Goal: Task Accomplishment & Management: Manage account settings

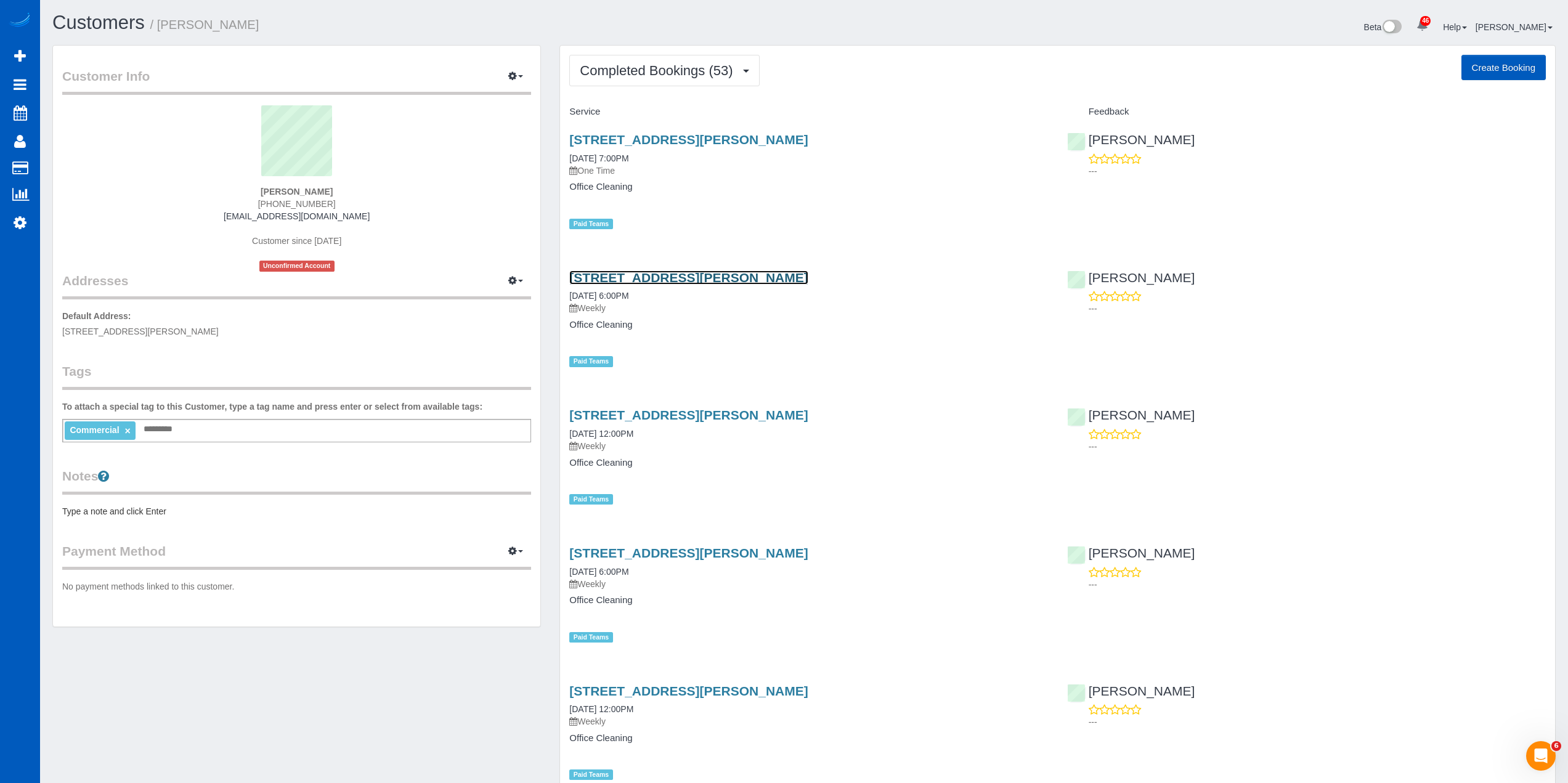
click at [684, 274] on link "[STREET_ADDRESS][PERSON_NAME]" at bounding box center [688, 278] width 238 height 14
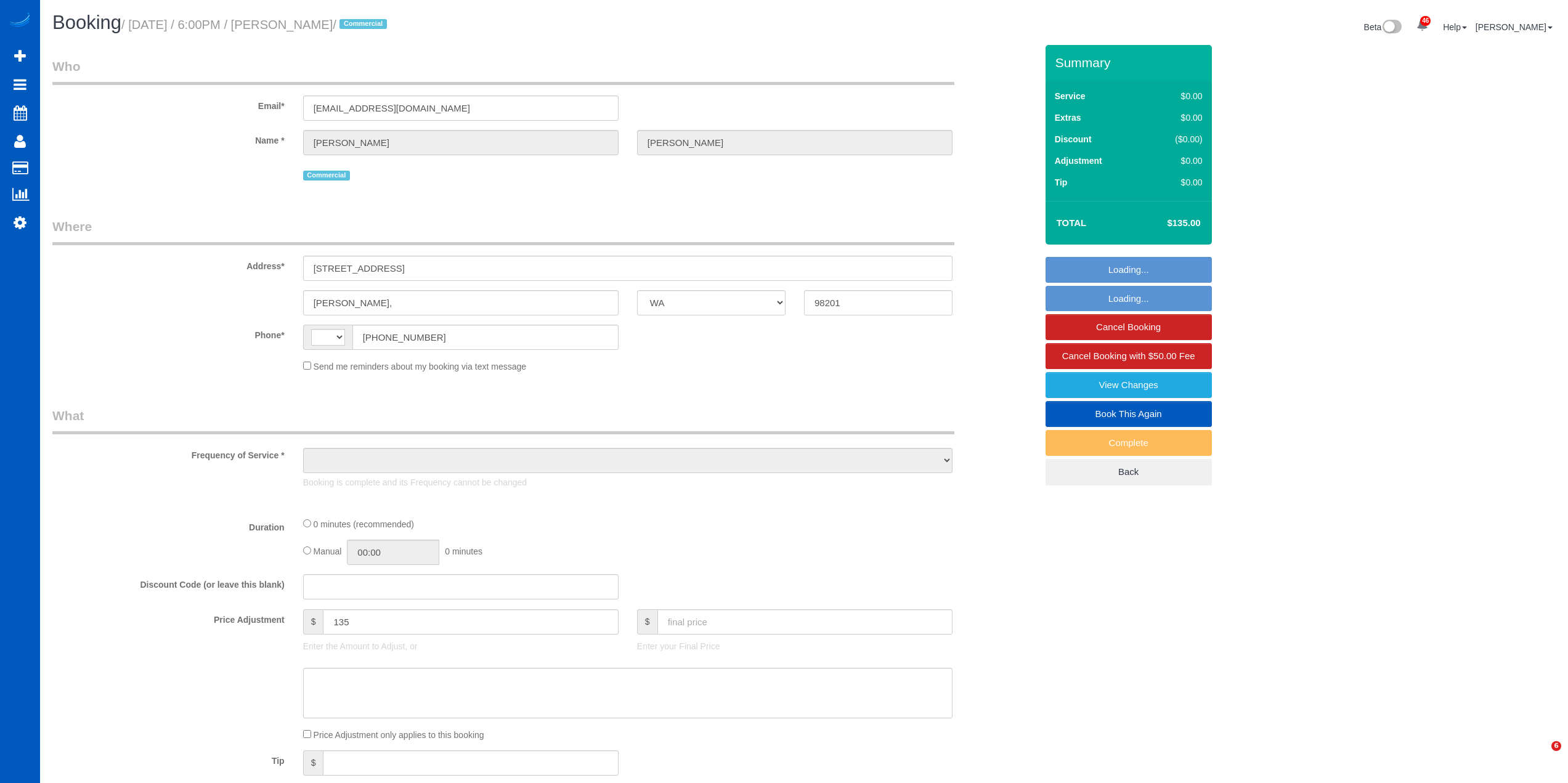
select select "WA"
select select "string:US"
select select "object:1064"
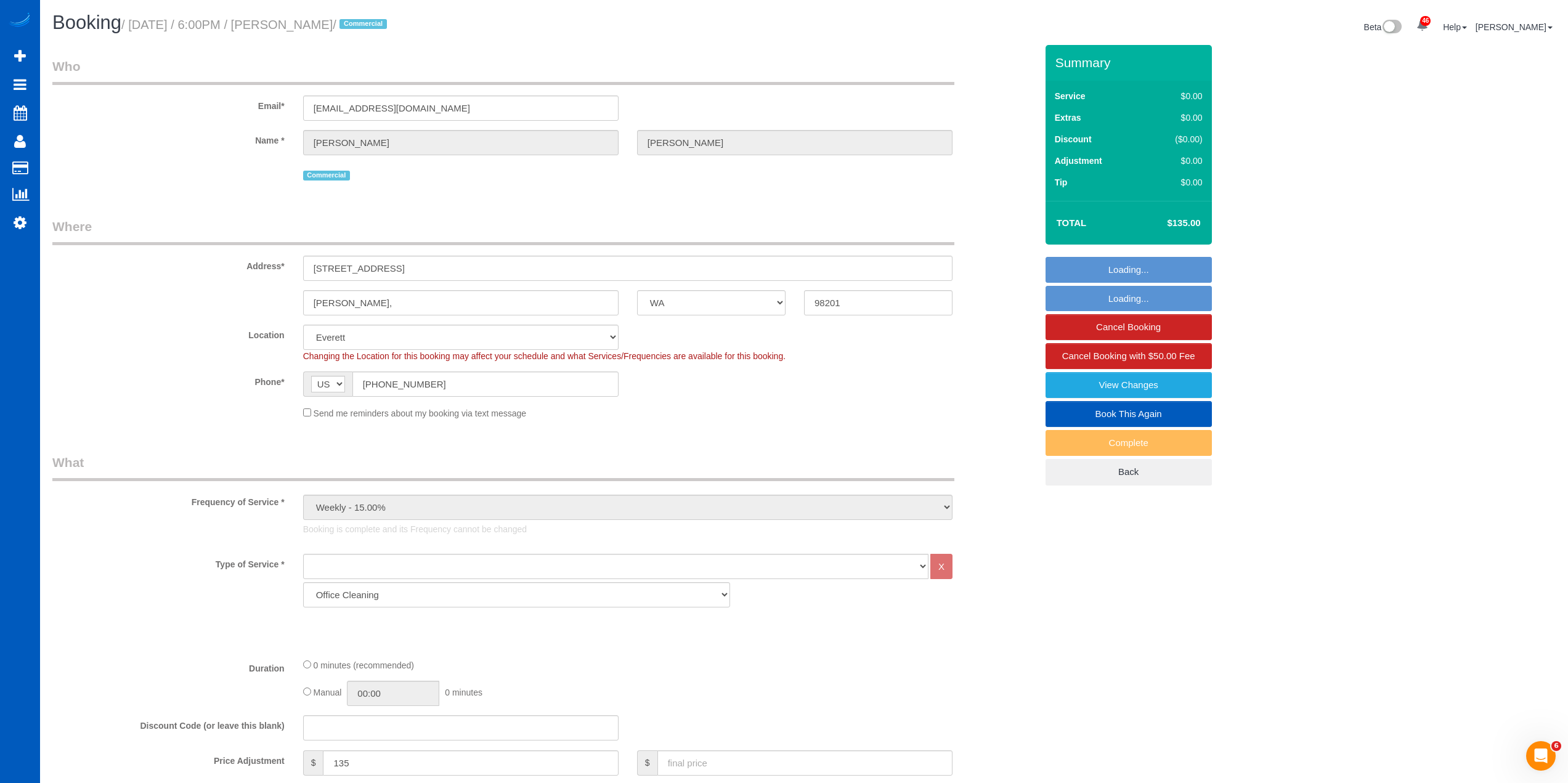
click at [1151, 411] on link "Book This Again" at bounding box center [1128, 414] width 166 height 26
select select "WA"
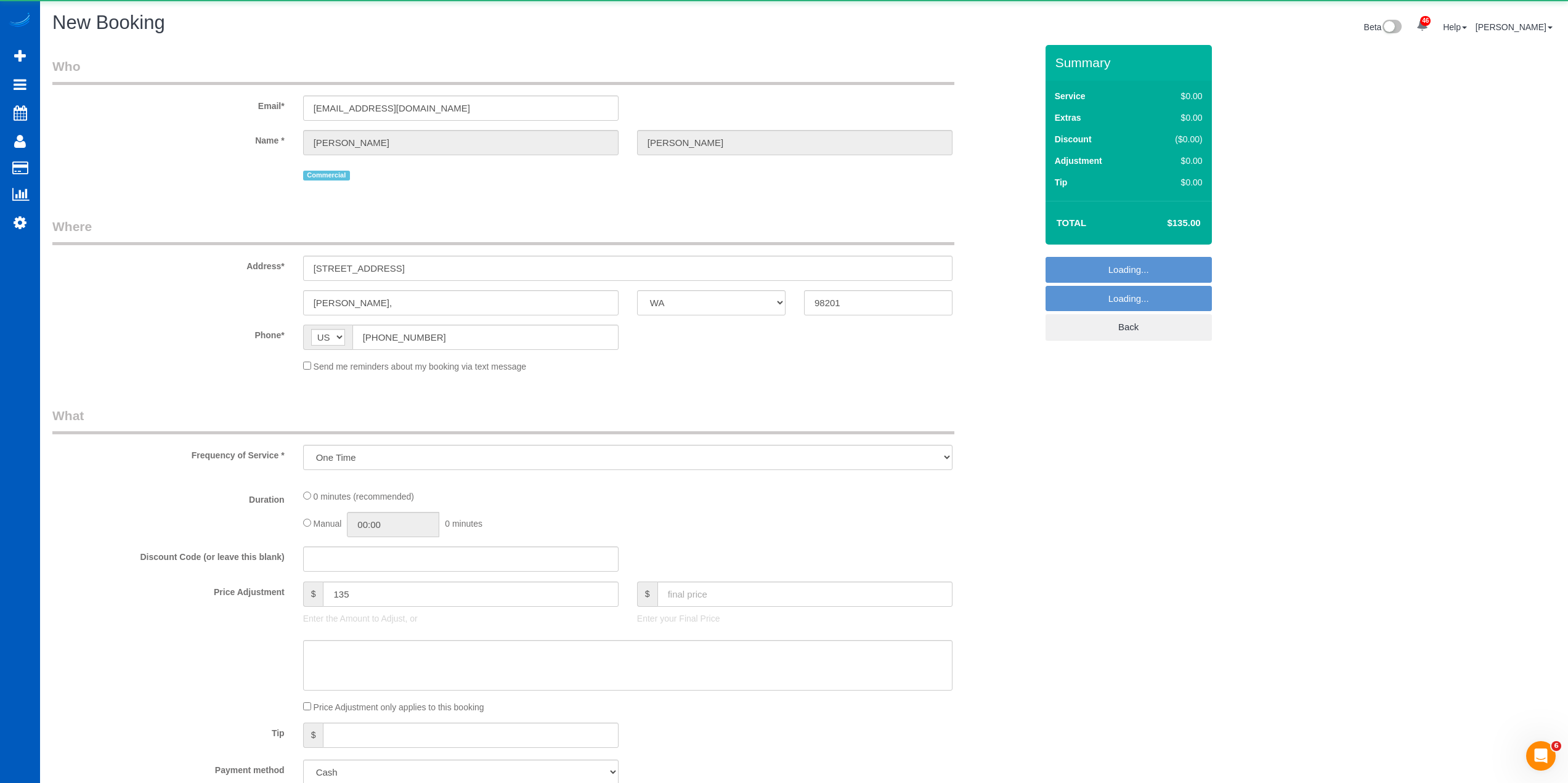
select select "object:1685"
select select "199"
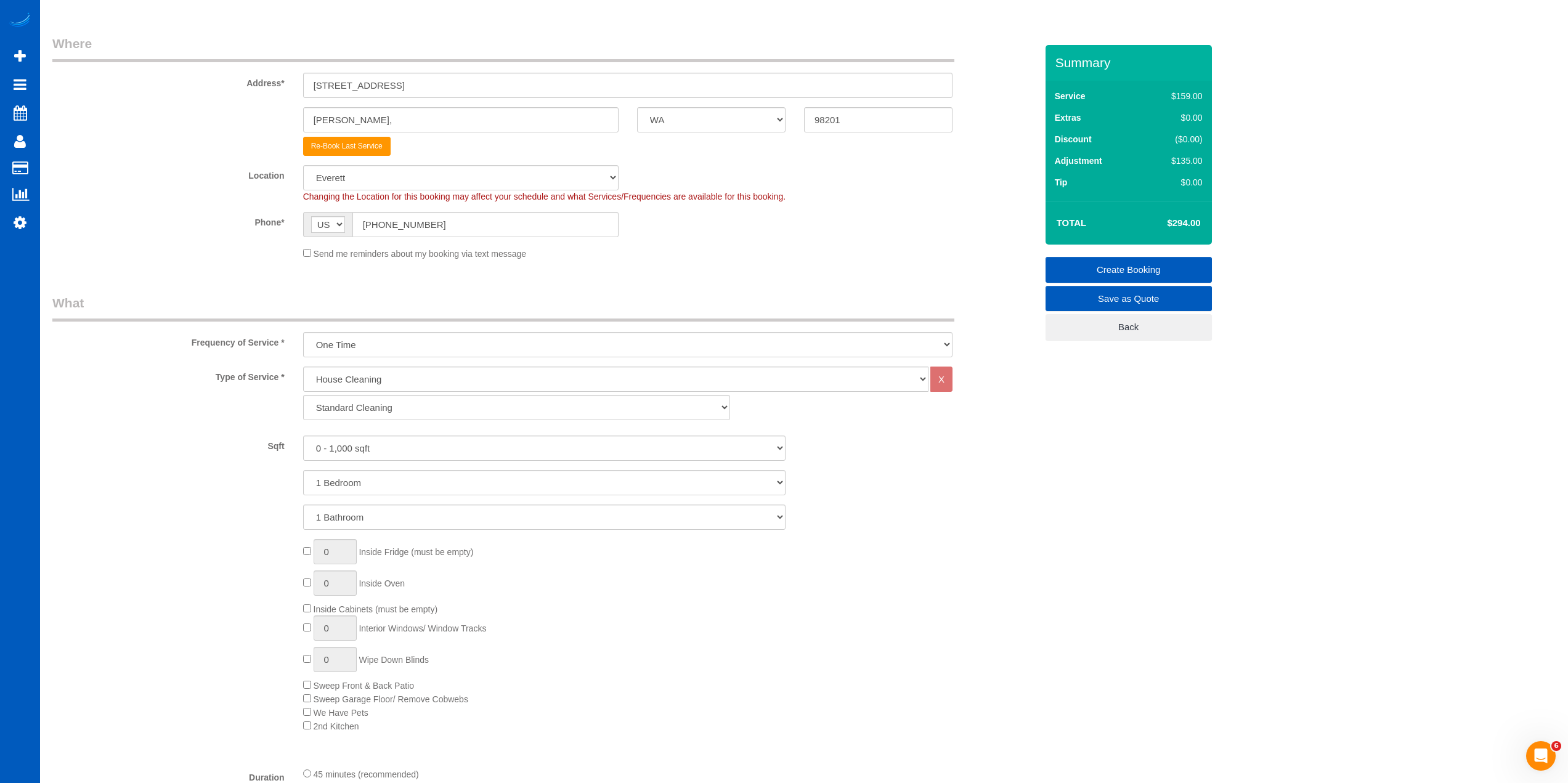
scroll to position [185, 0]
click at [345, 331] on select "One Time Weekly - 15.00% Every 2 Weeks - 10.00% Every 4 Weeks - 5.00% Every 2 M…" at bounding box center [628, 342] width 650 height 26
select select "object:1780"
click at [303, 330] on select "One Time Weekly - 15.00% Every 2 Weeks - 10.00% Every 4 Weeks - 5.00% Every 2 M…" at bounding box center [628, 342] width 650 height 26
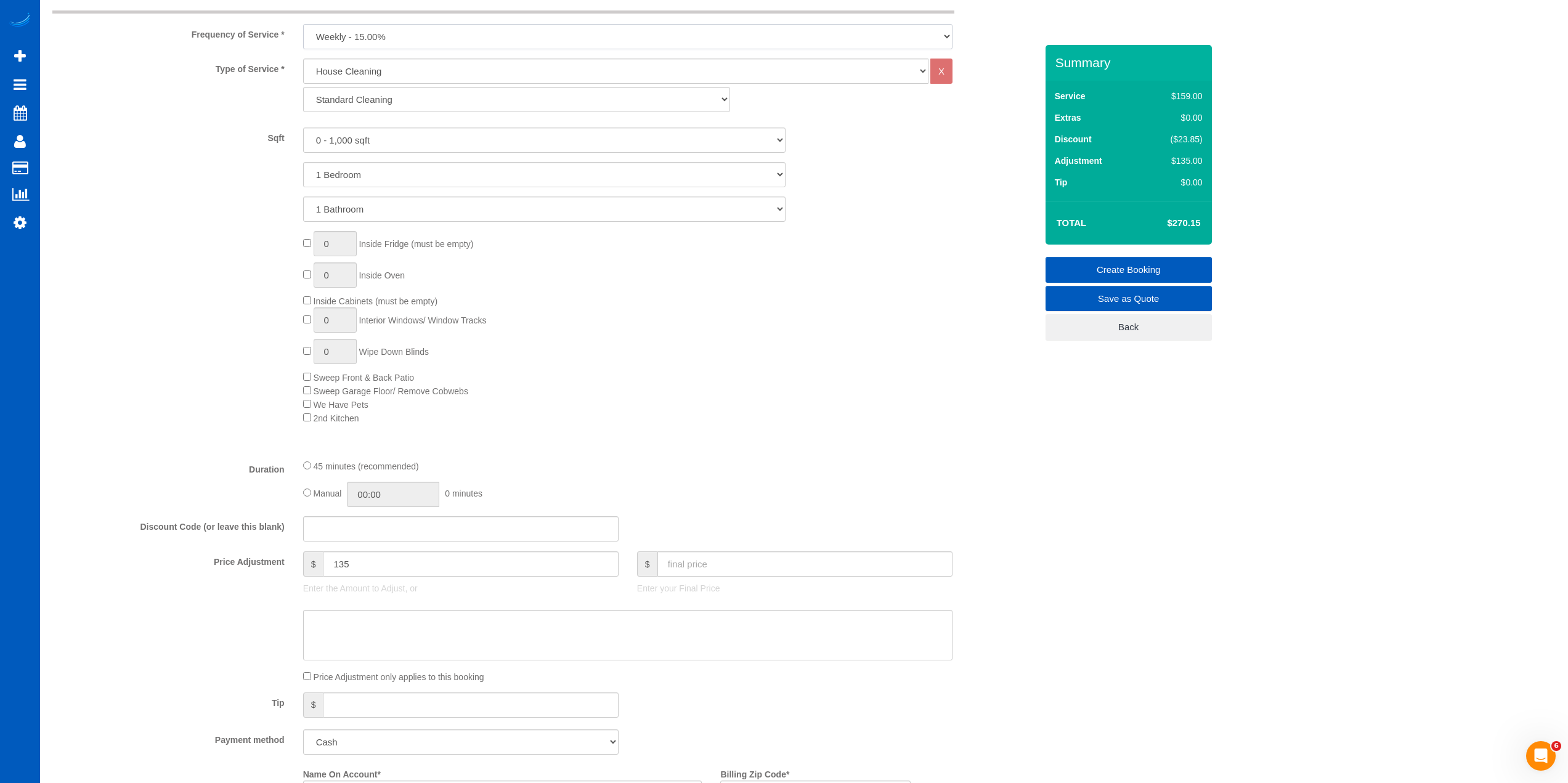
scroll to position [493, 0]
click at [767, 559] on input "text" at bounding box center [804, 562] width 295 height 26
type input "85"
click at [809, 453] on fieldset "What Frequency of Service * One Time Weekly - 15.00% Every 2 Weeks - 10.00% Eve…" at bounding box center [544, 471] width 984 height 974
type input "-50.15"
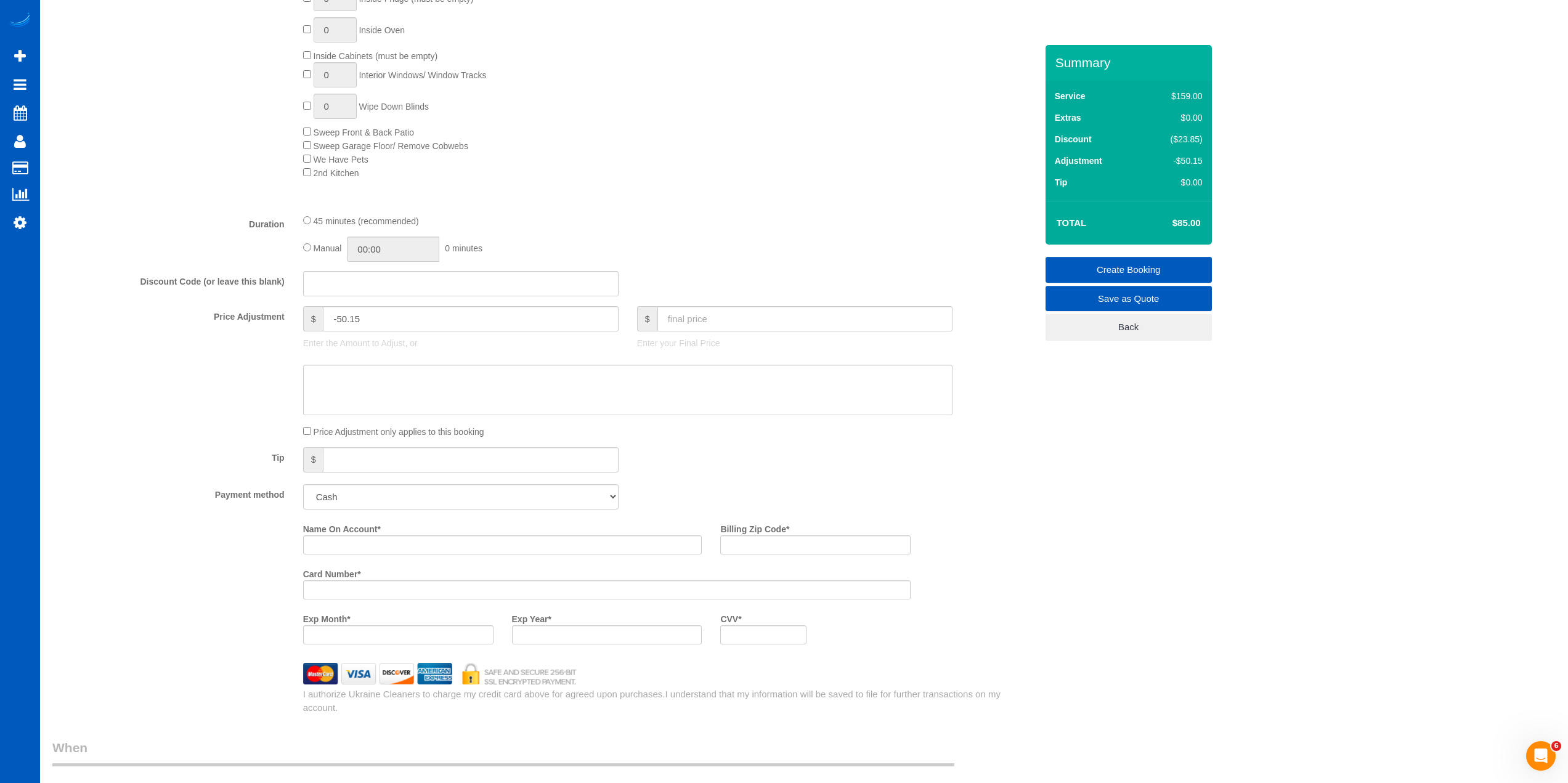
scroll to position [740, 0]
click at [432, 502] on select "Add Credit Card Cash Check Paypal" at bounding box center [461, 494] width 316 height 26
select select "string:cash"
click at [303, 481] on select "Add Credit Card Cash Check Paypal" at bounding box center [461, 494] width 316 height 26
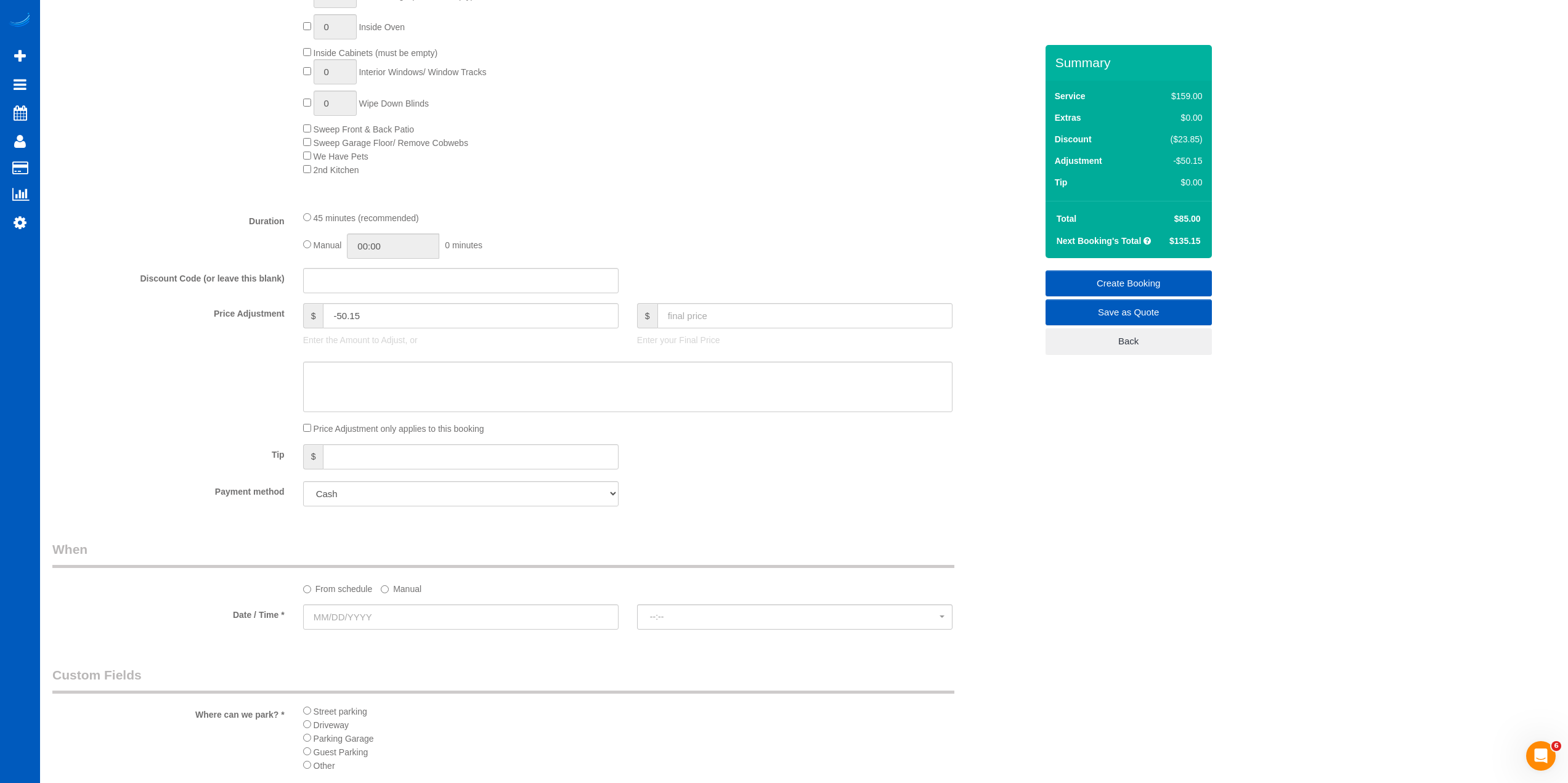
click at [734, 465] on div "Tip $" at bounding box center [544, 458] width 1003 height 28
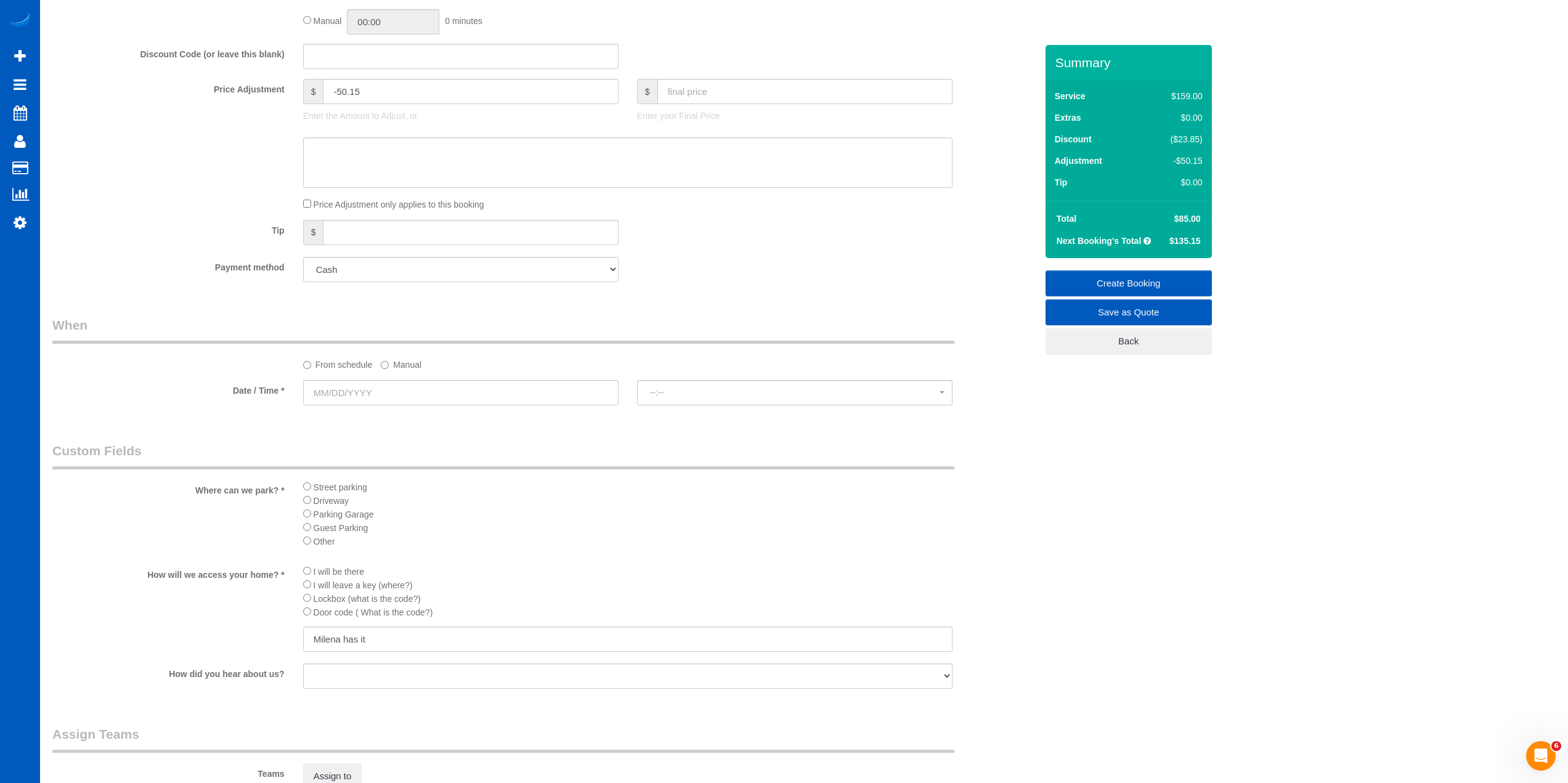
scroll to position [986, 0]
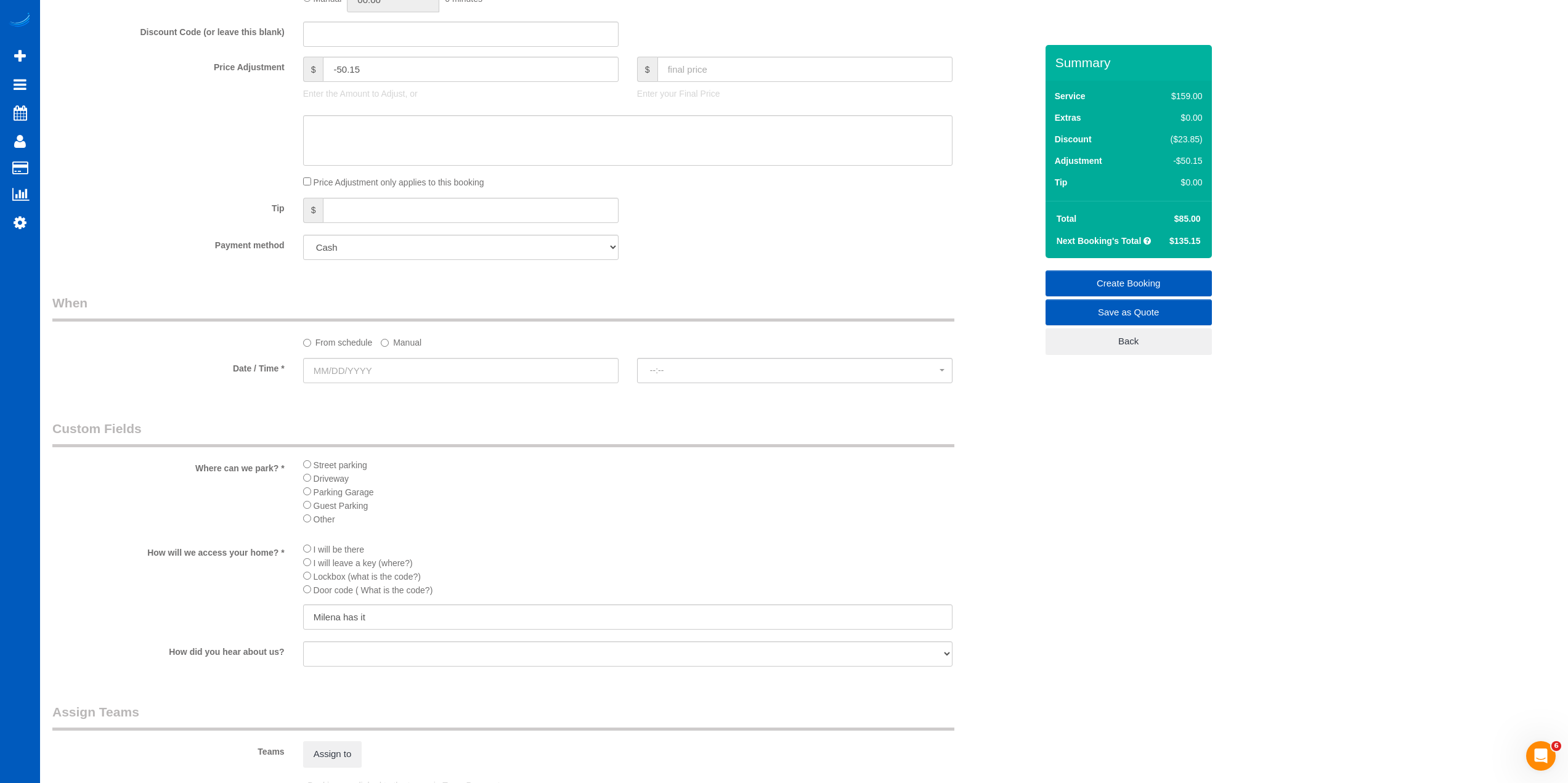
click at [452, 384] on div at bounding box center [461, 385] width 316 height 3
click at [429, 380] on input "text" at bounding box center [461, 370] width 316 height 26
click at [434, 478] on link "17" at bounding box center [429, 477] width 20 height 17
type input "10/17/2025"
click at [657, 364] on button "8:00AM" at bounding box center [795, 370] width 316 height 26
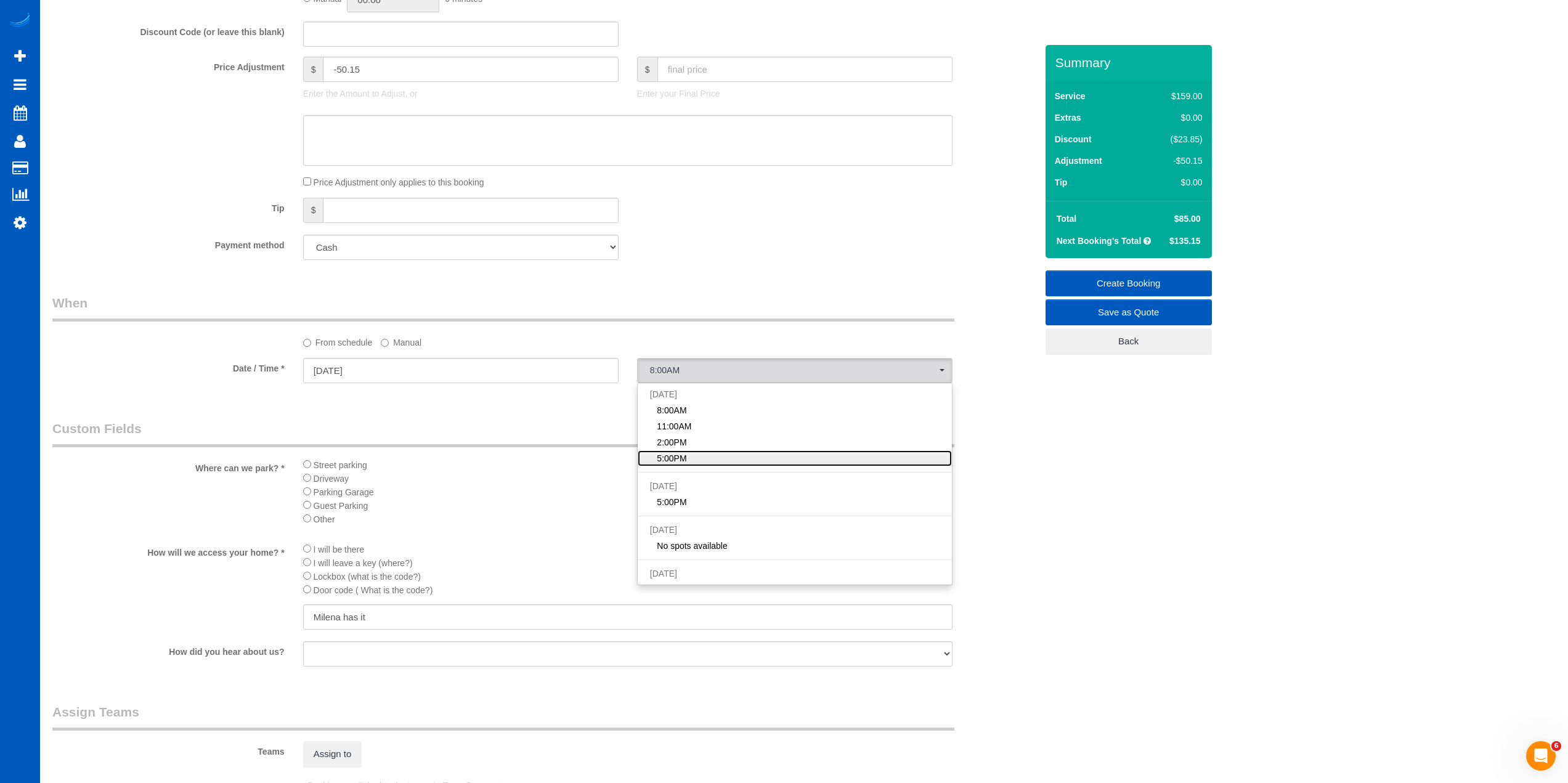
click at [684, 461] on span "5:00PM" at bounding box center [671, 458] width 30 height 12
select select "spot9"
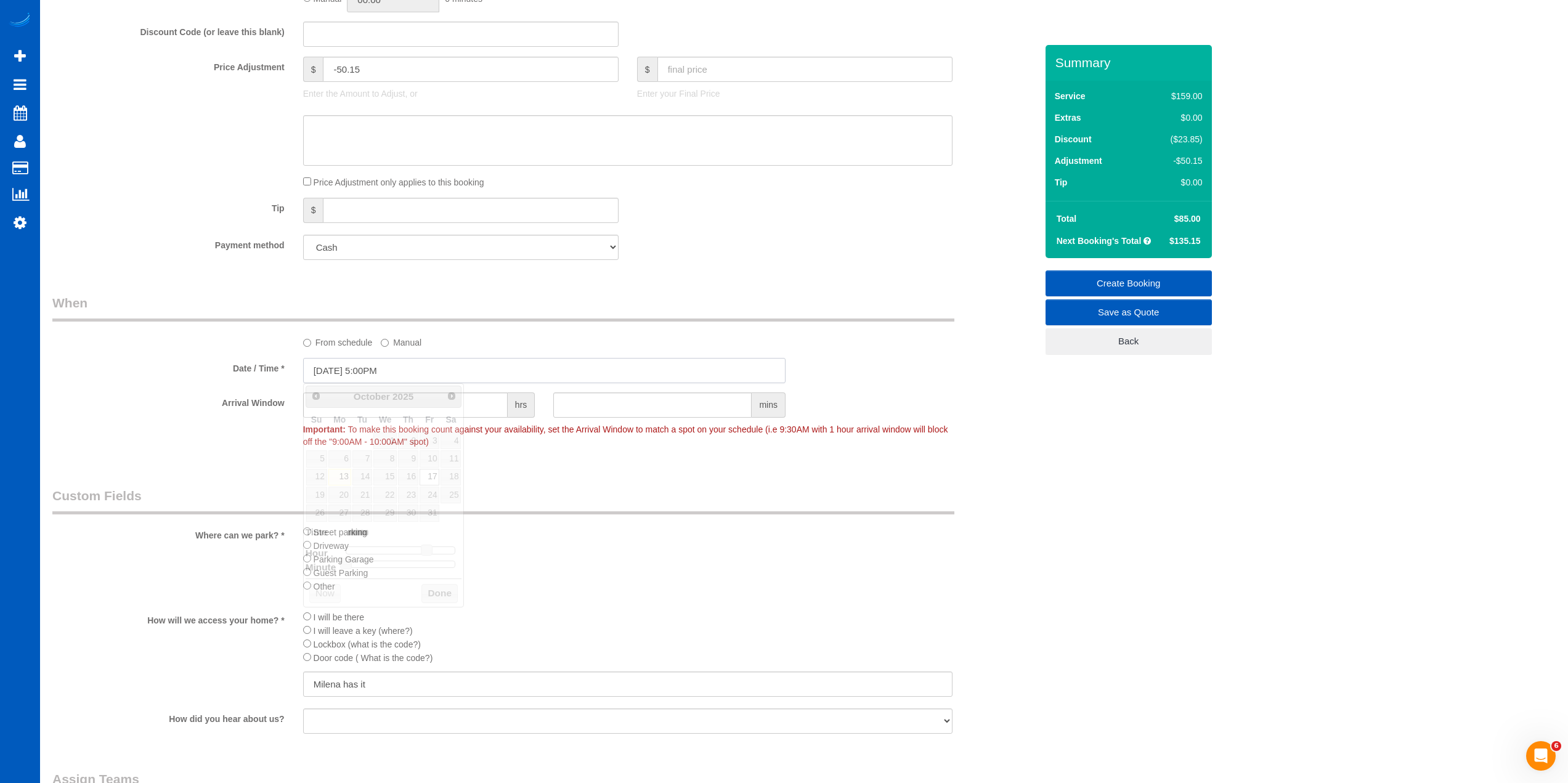
click at [397, 376] on input "10/17/2025 5:00PM" at bounding box center [544, 370] width 483 height 26
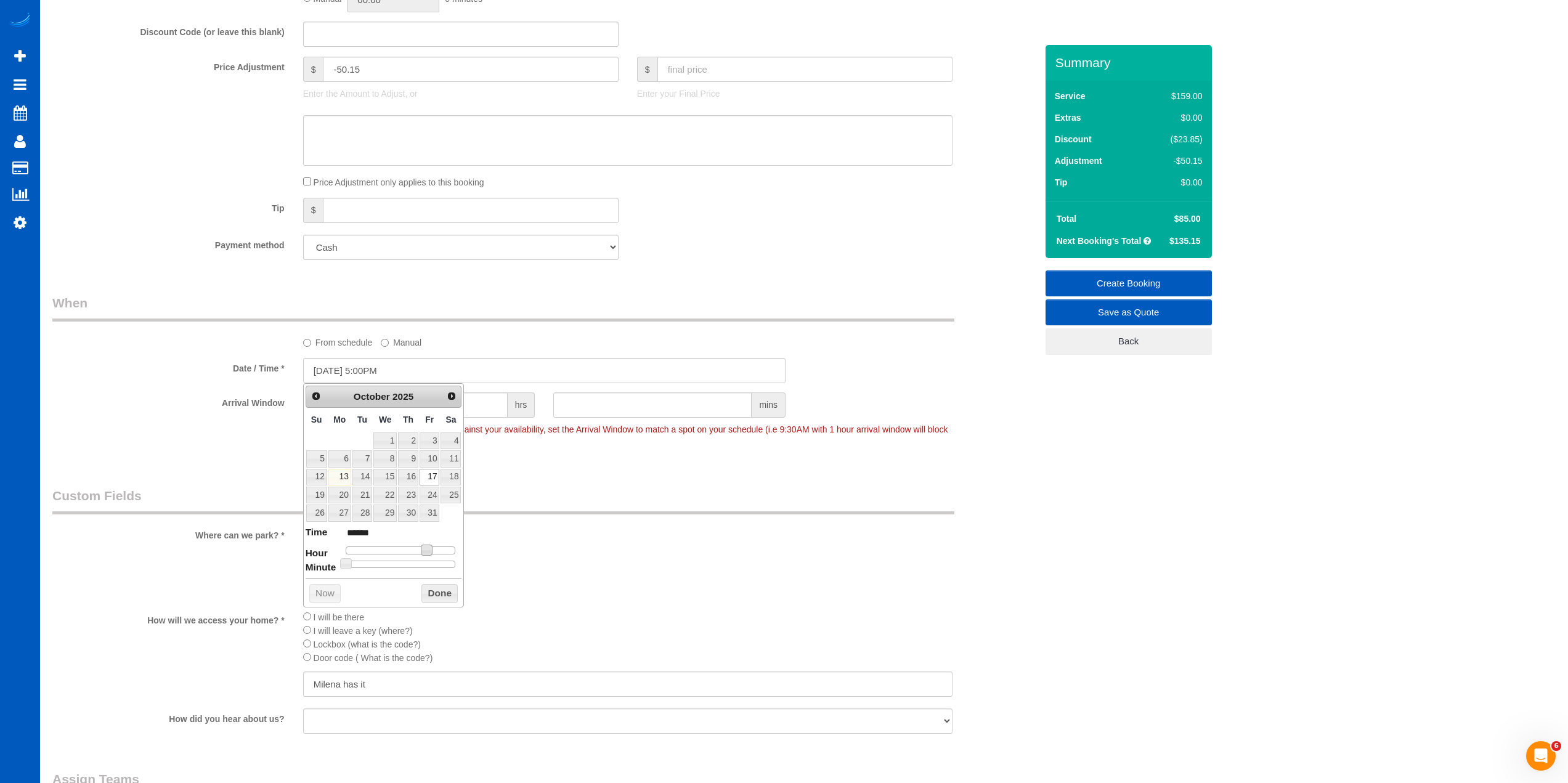
type input "10/17/2025 6:00PM"
type input "******"
type input "[DATE] 7:00PM"
type input "******"
type input "10/17/2025 8:00PM"
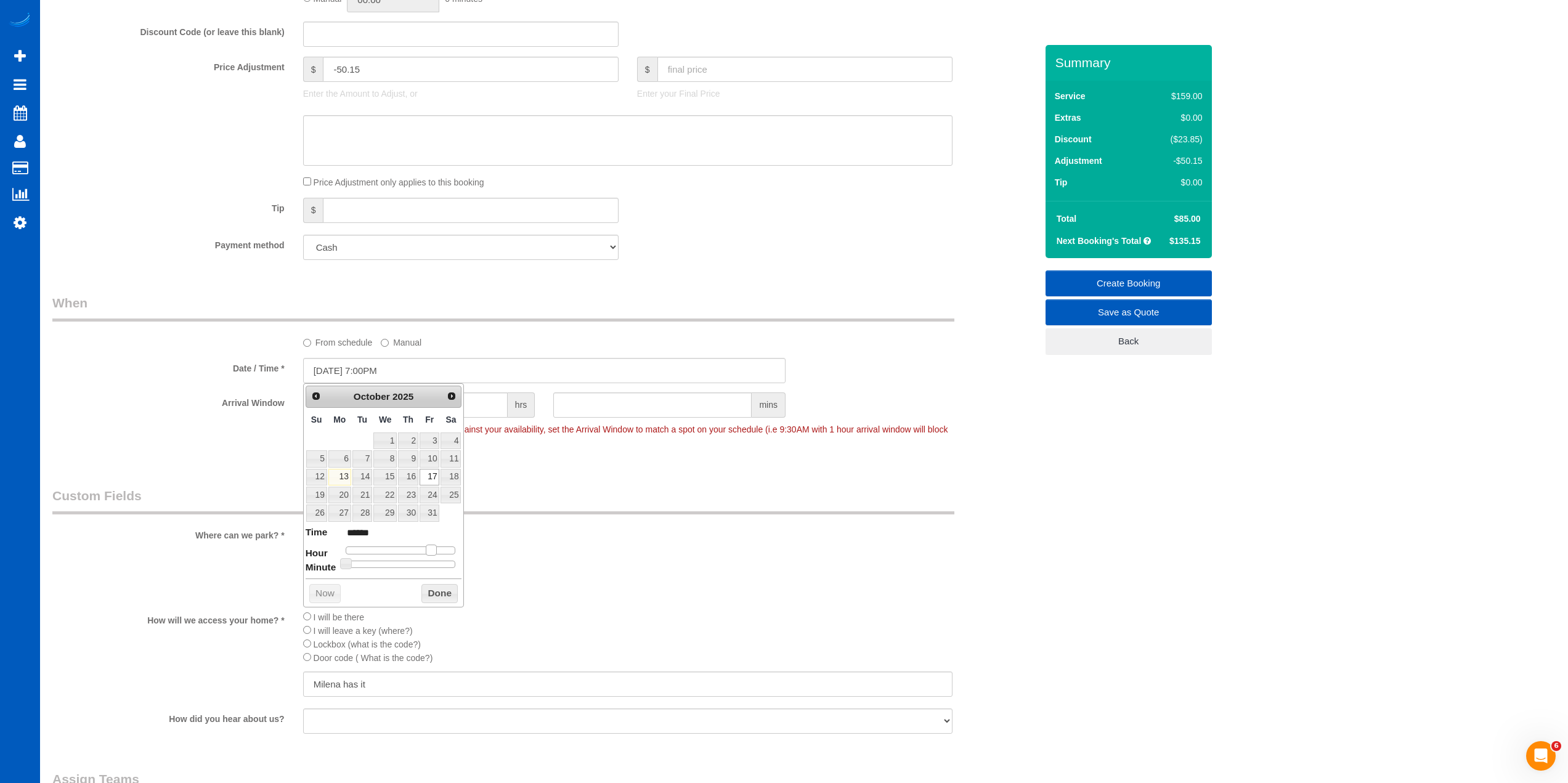
type input "******"
drag, startPoint x: 427, startPoint y: 548, endPoint x: 443, endPoint y: 550, distance: 16.1
click at [443, 550] on span at bounding box center [441, 550] width 11 height 11
click at [441, 588] on button "Done" at bounding box center [439, 594] width 37 height 20
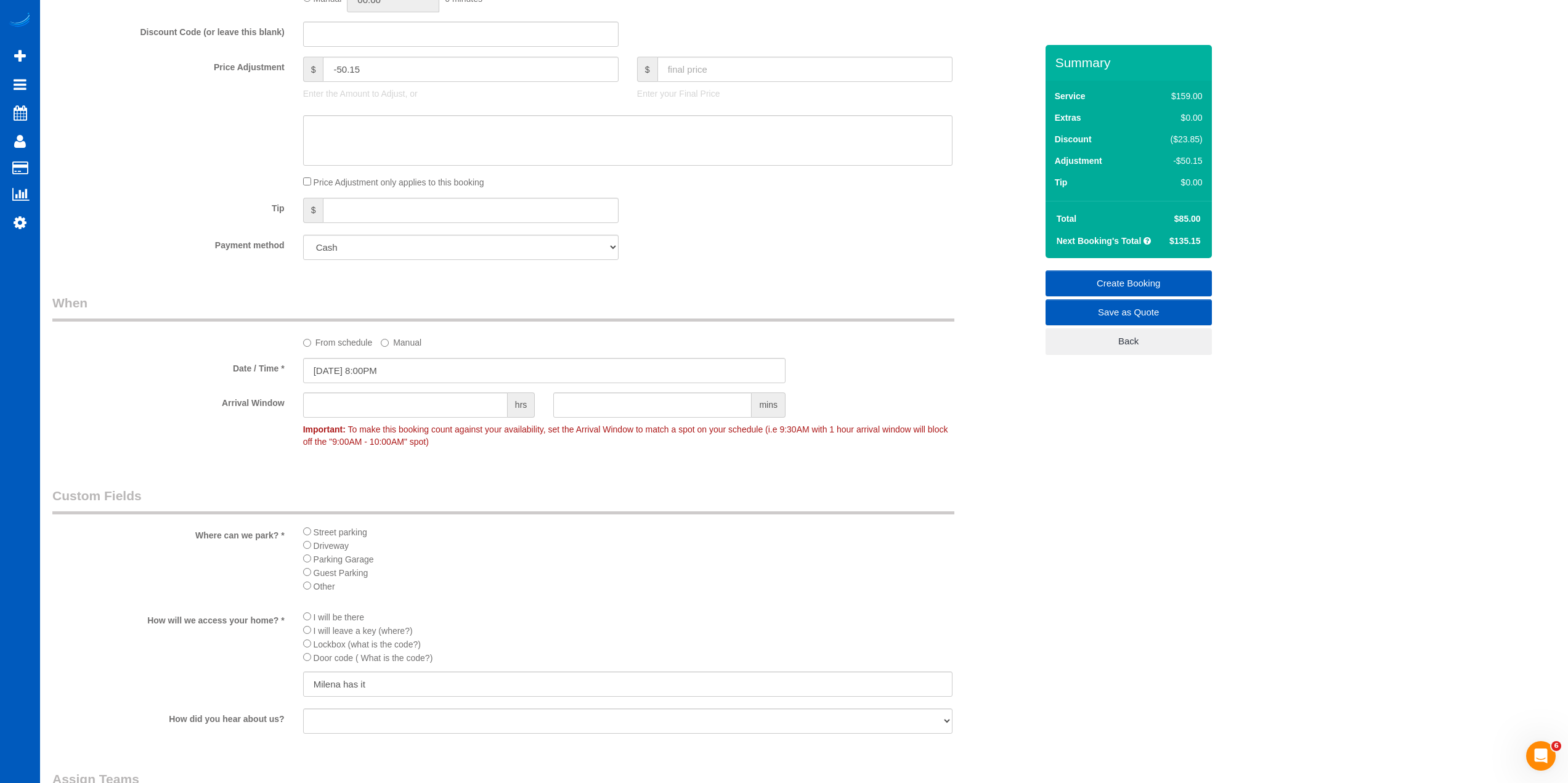
click at [437, 490] on legend "Custom Fields" at bounding box center [503, 501] width 902 height 28
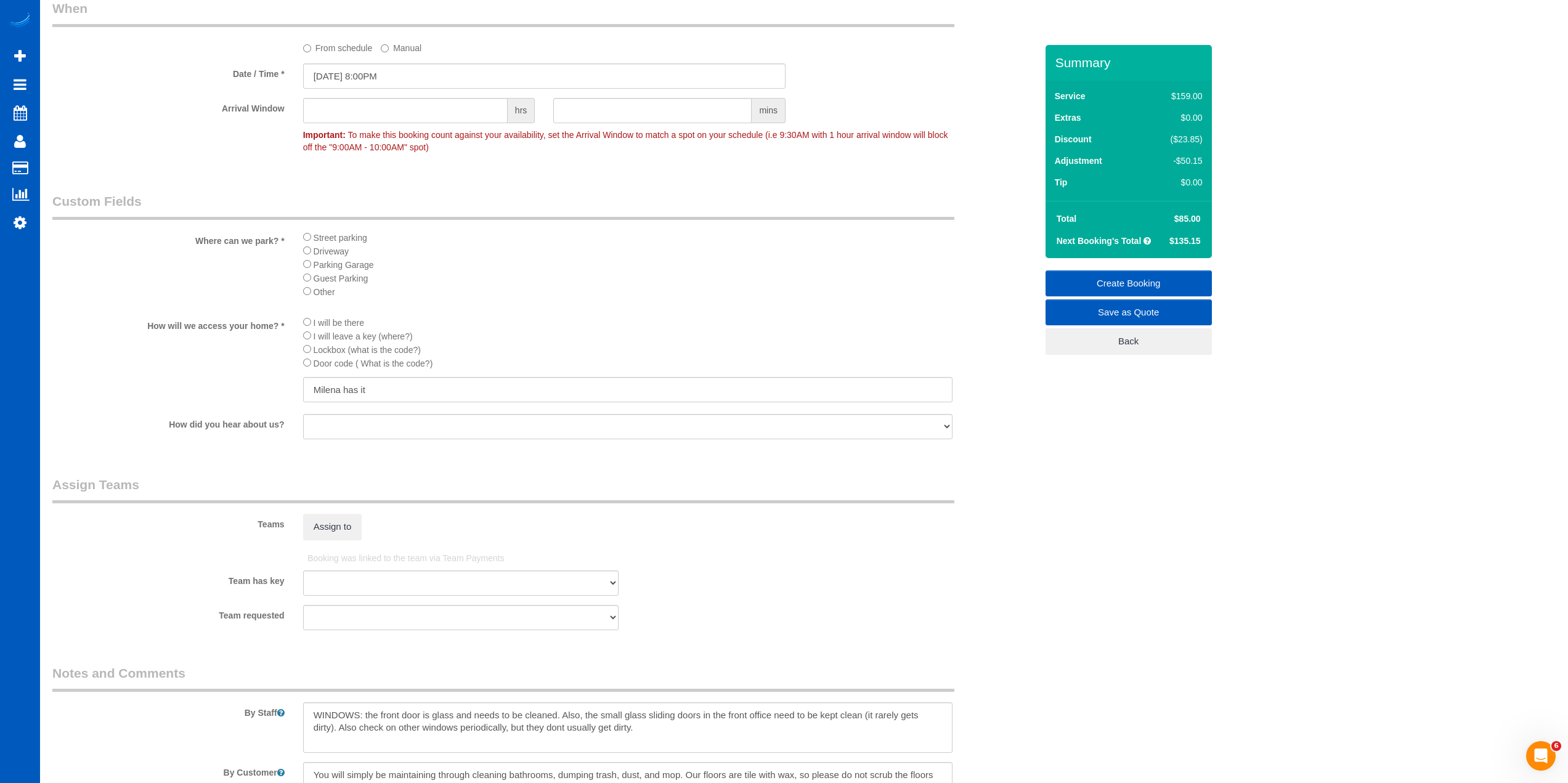
scroll to position [1294, 0]
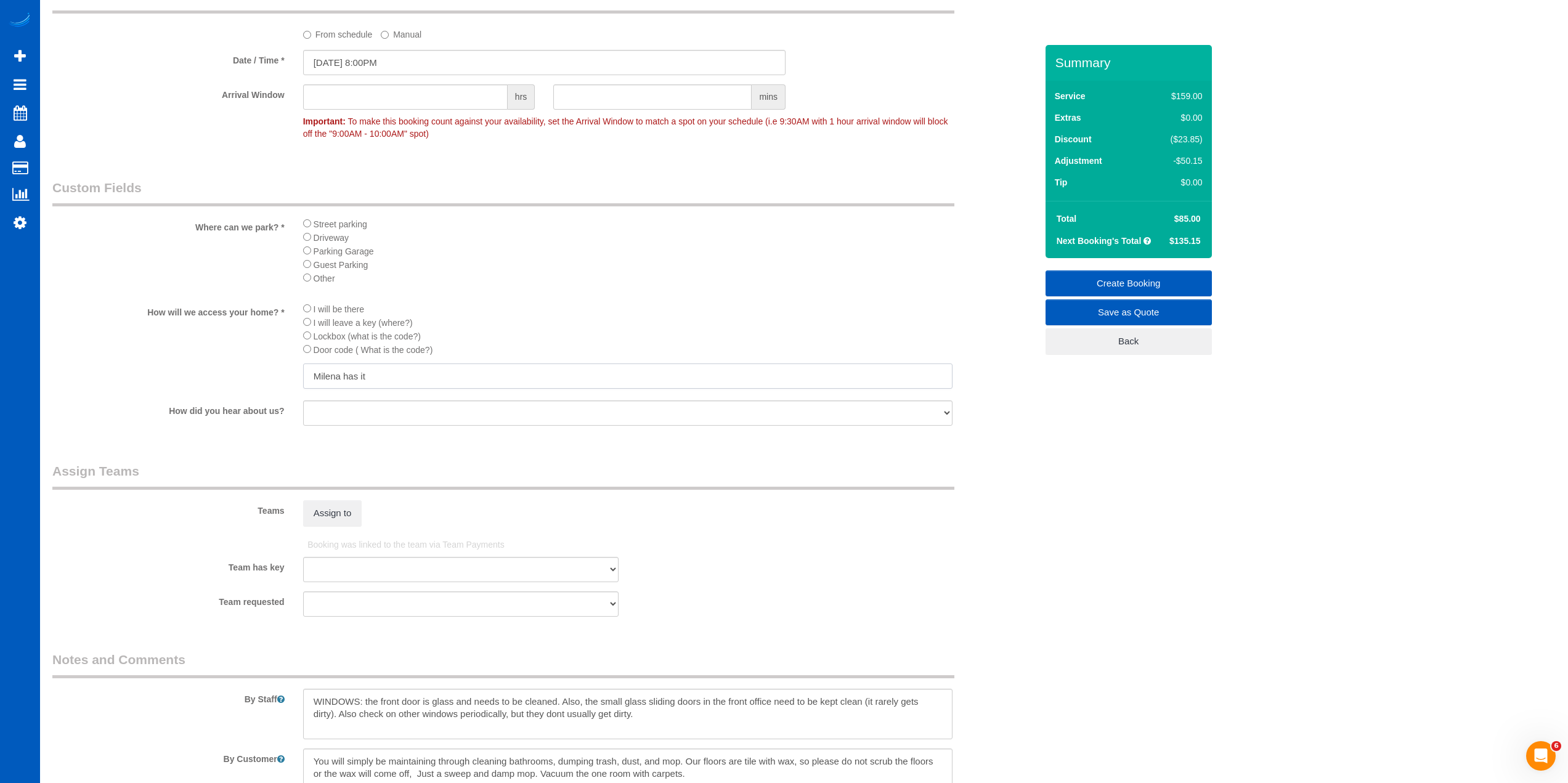
click at [340, 382] on input "Milena has it" at bounding box center [628, 376] width 650 height 26
drag, startPoint x: 387, startPoint y: 376, endPoint x: 345, endPoint y: 378, distance: 42.0
click at [345, 378] on input "Milena has it" at bounding box center [628, 376] width 650 height 26
click at [347, 509] on button "Assign to" at bounding box center [333, 513] width 59 height 26
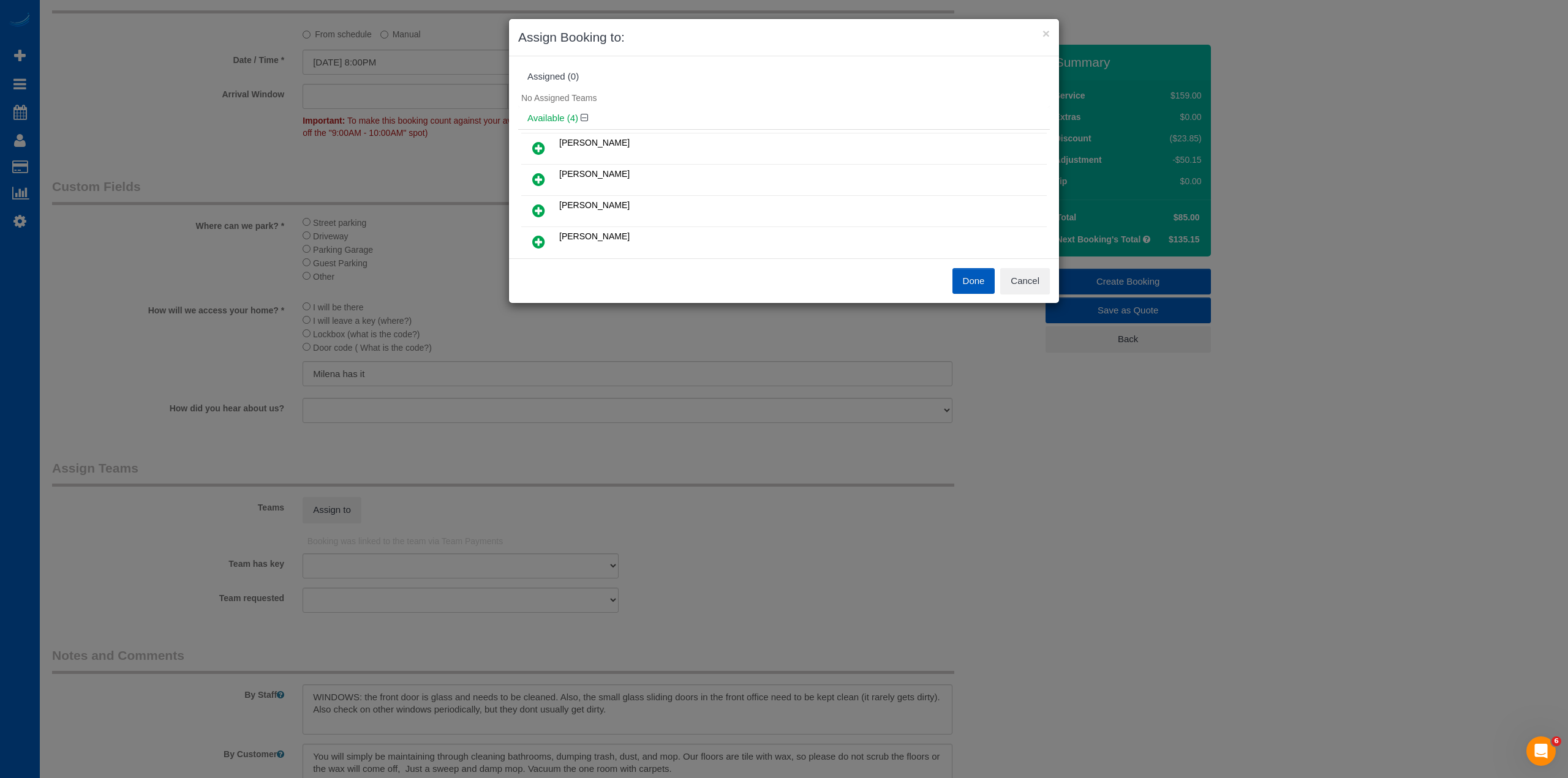
click at [539, 244] on icon at bounding box center [538, 241] width 13 height 14
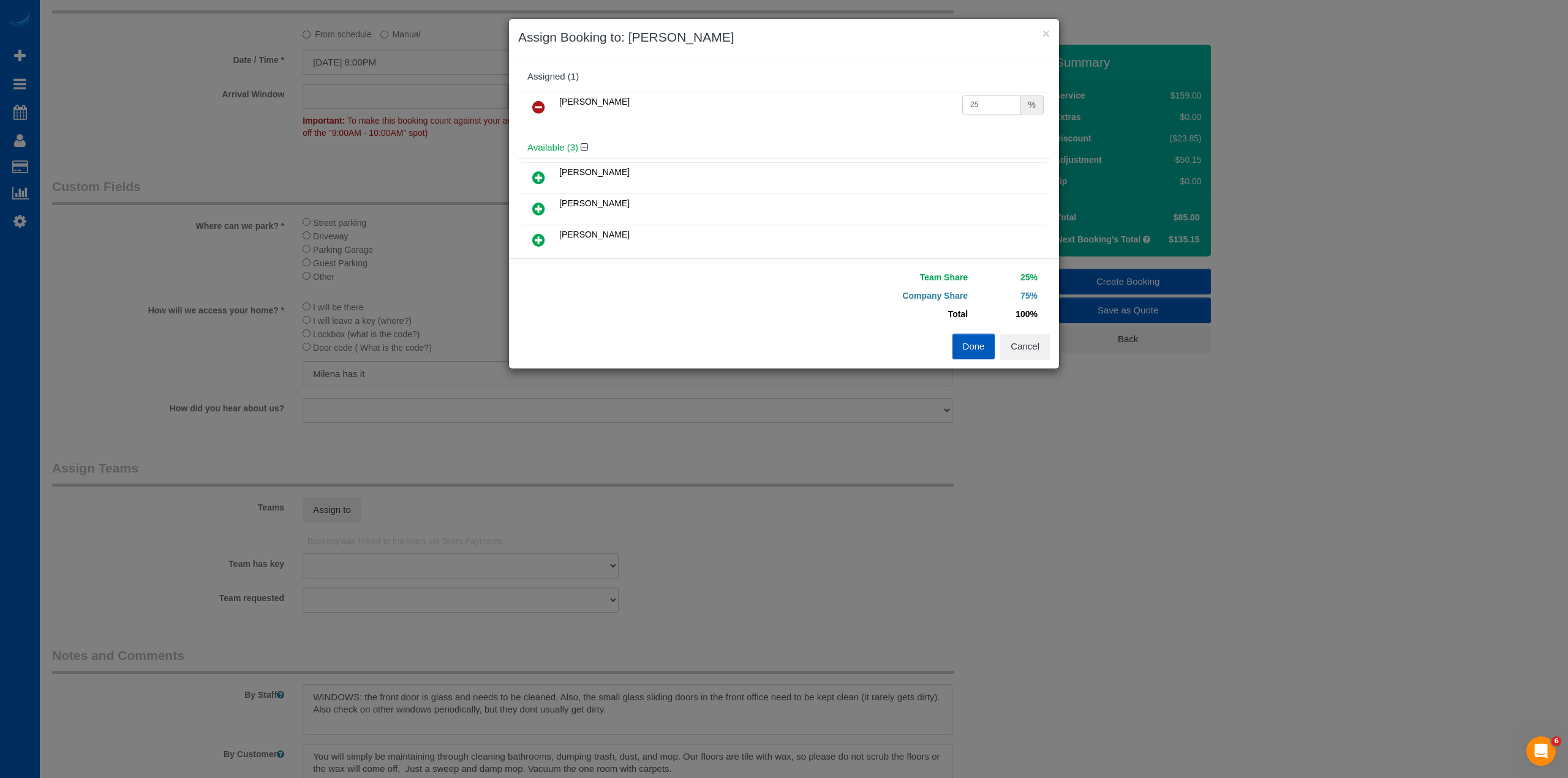
drag, startPoint x: 990, startPoint y: 106, endPoint x: 905, endPoint y: 104, distance: 85.0
click at [905, 104] on tr "[PERSON_NAME] 25 %" at bounding box center [784, 108] width 526 height 32
type input "71"
click at [976, 344] on button "Done" at bounding box center [974, 346] width 43 height 25
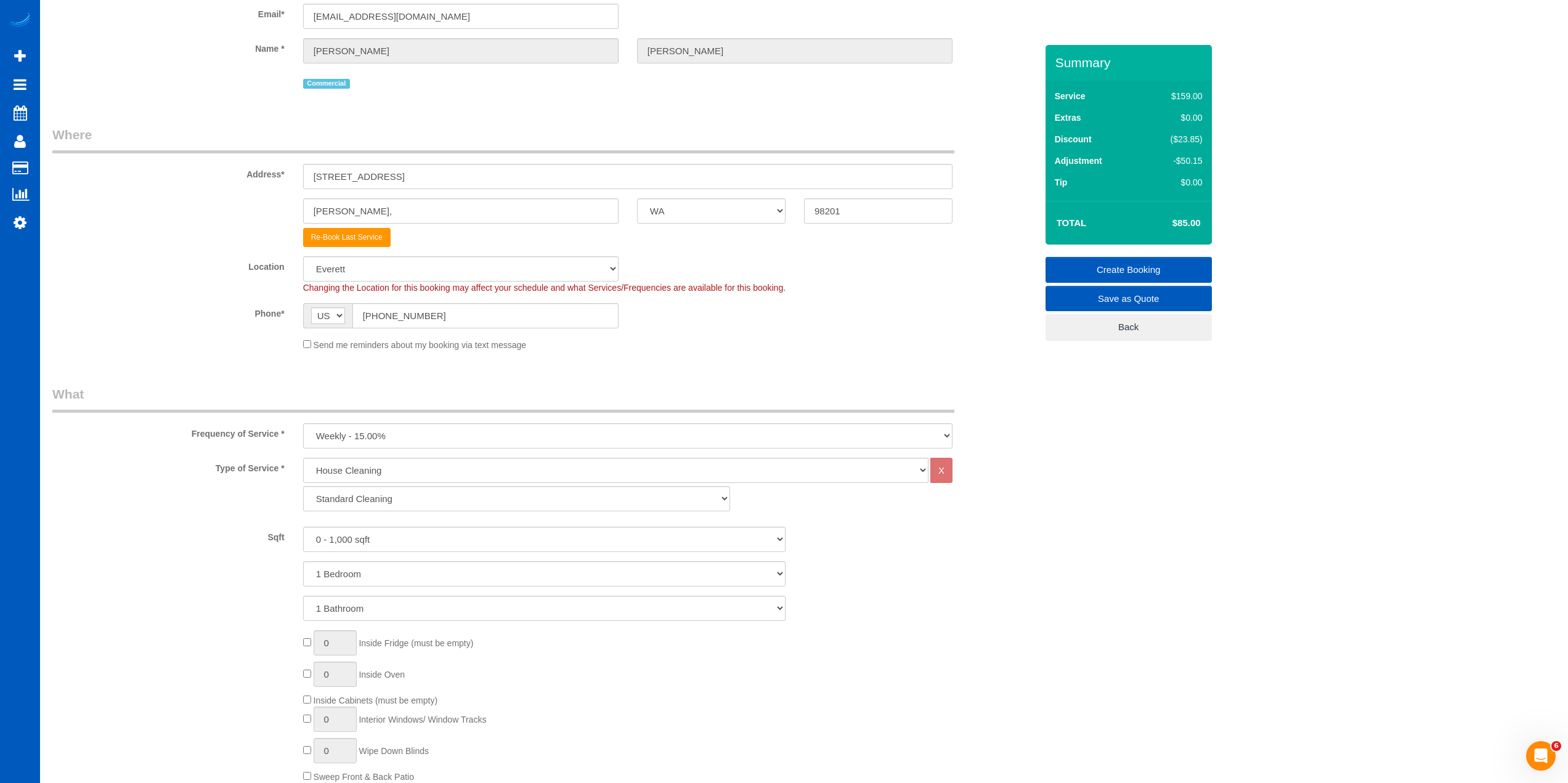
scroll to position [0, 0]
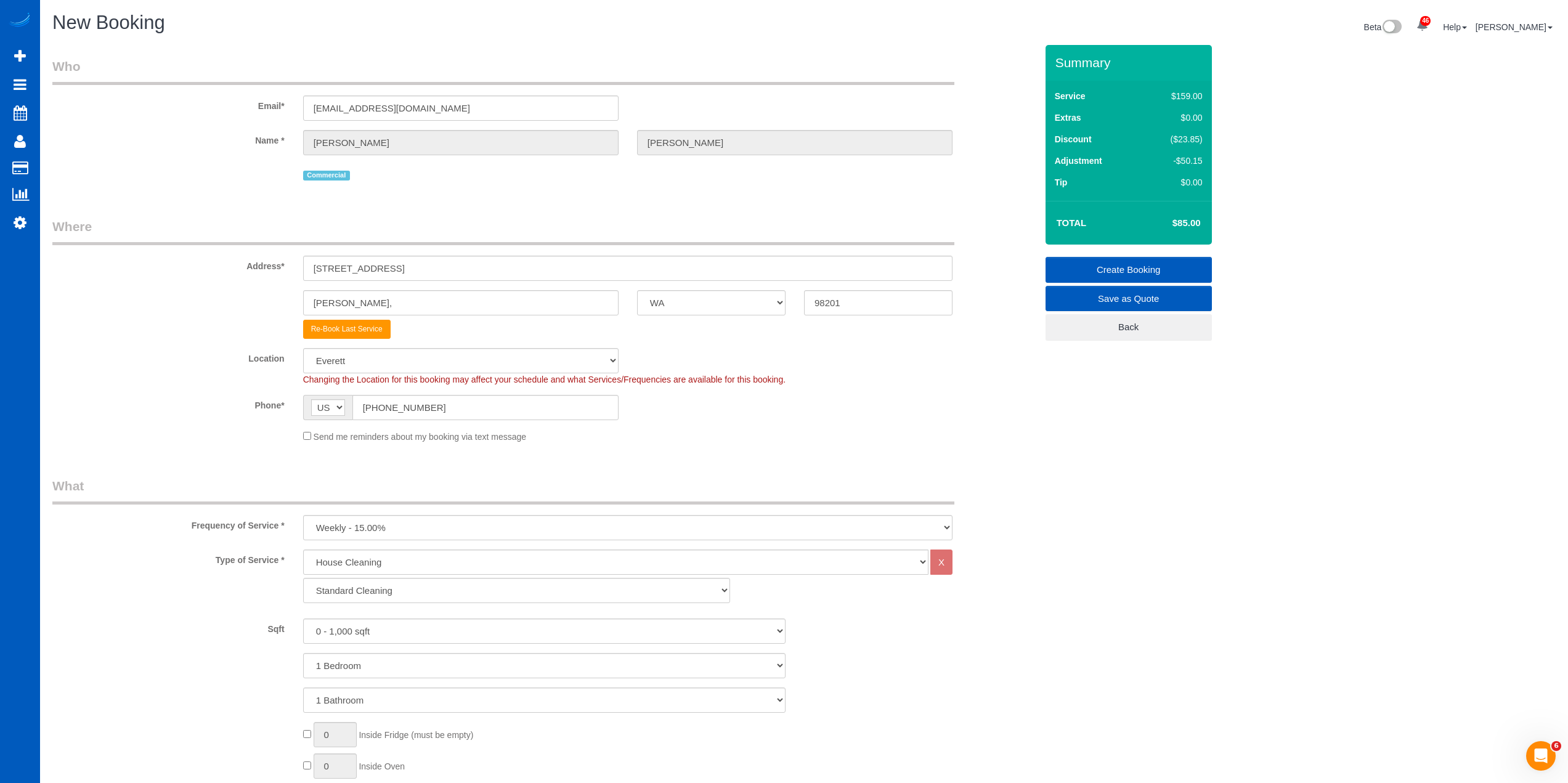
click at [1170, 272] on link "Create Booking" at bounding box center [1128, 269] width 166 height 26
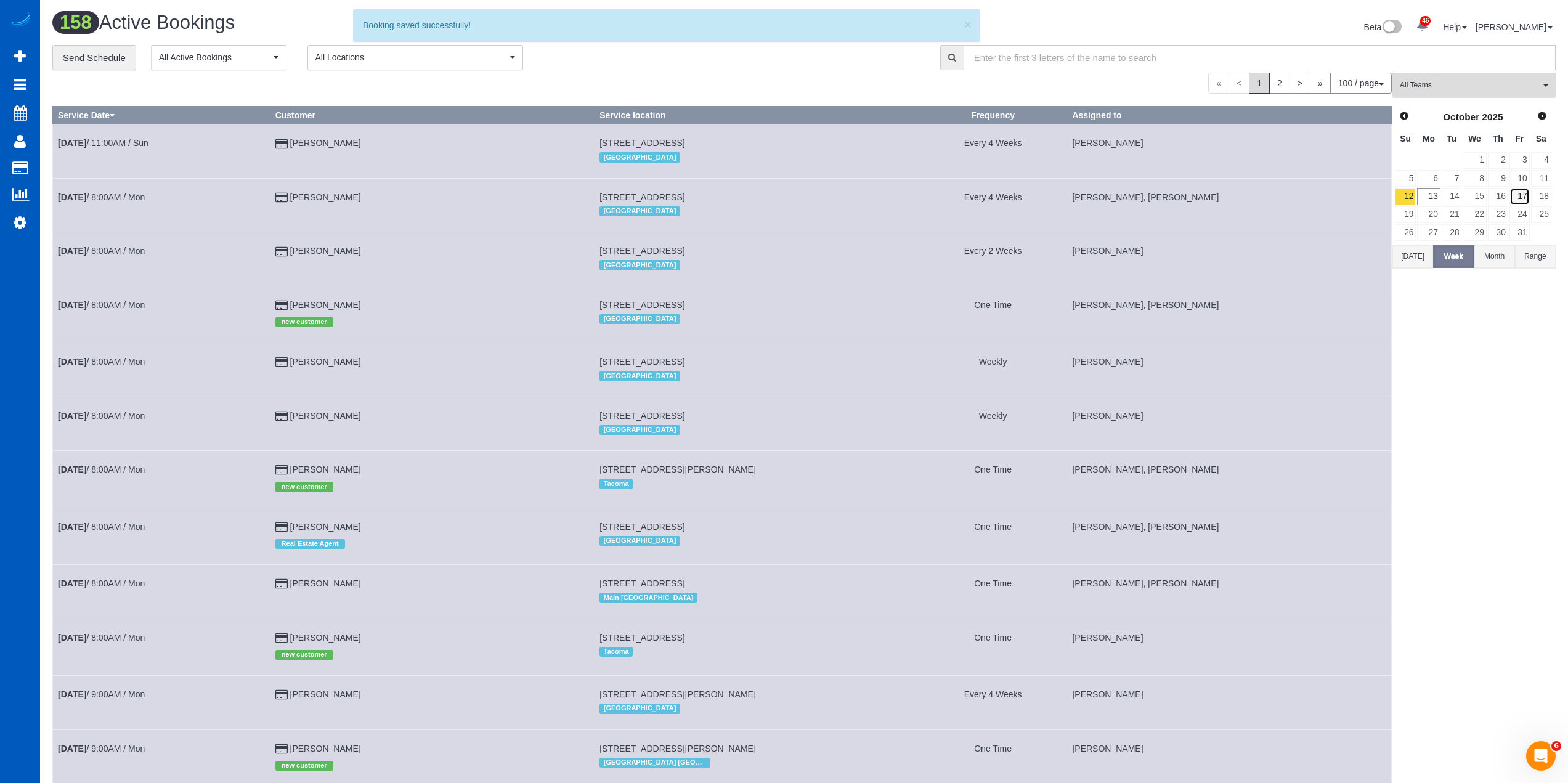
click at [1524, 200] on link "17" at bounding box center [1519, 196] width 20 height 17
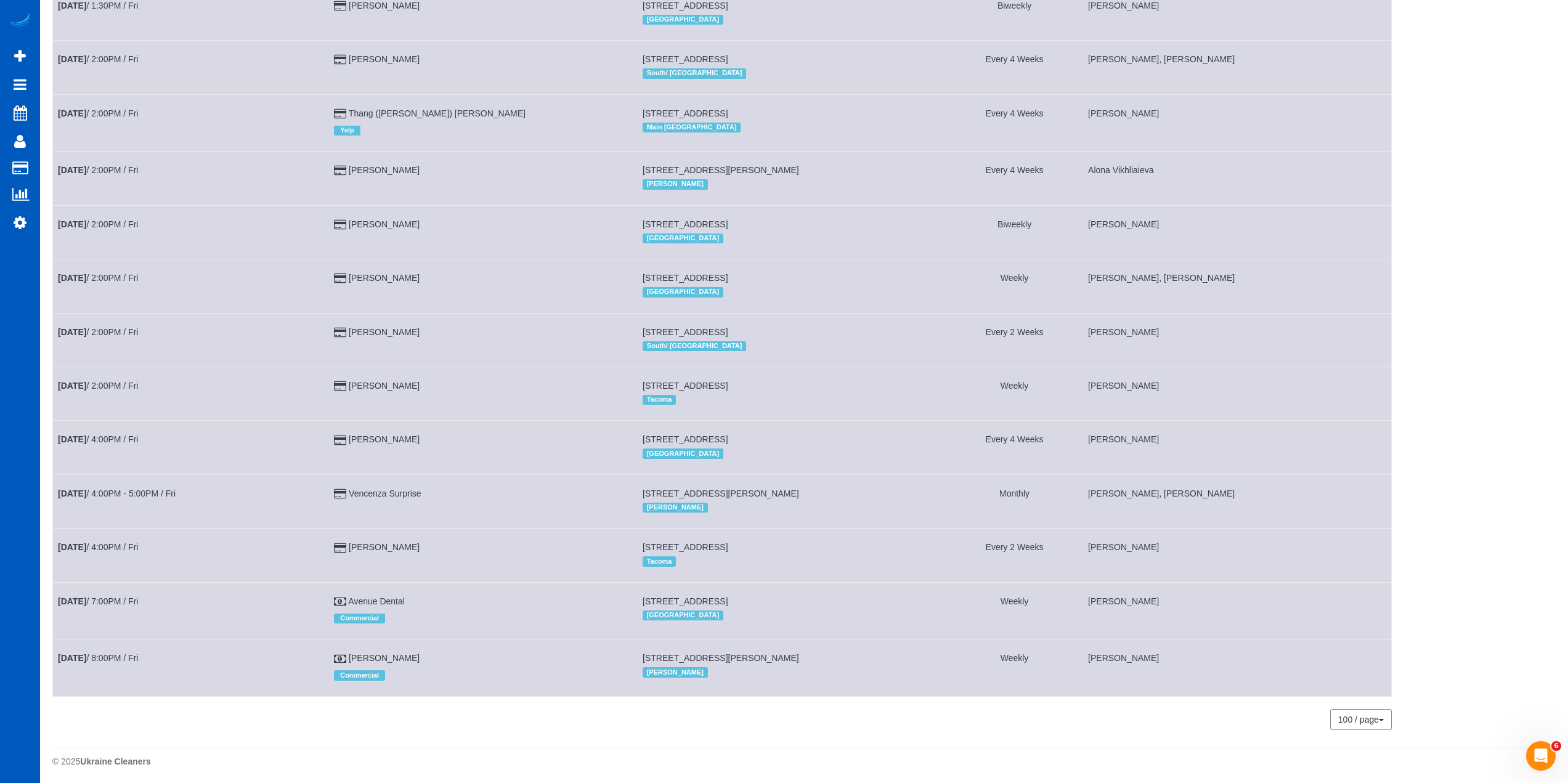
scroll to position [1285, 0]
click at [101, 650] on link "Oct 17th / 8:00PM / Fri" at bounding box center [98, 655] width 80 height 10
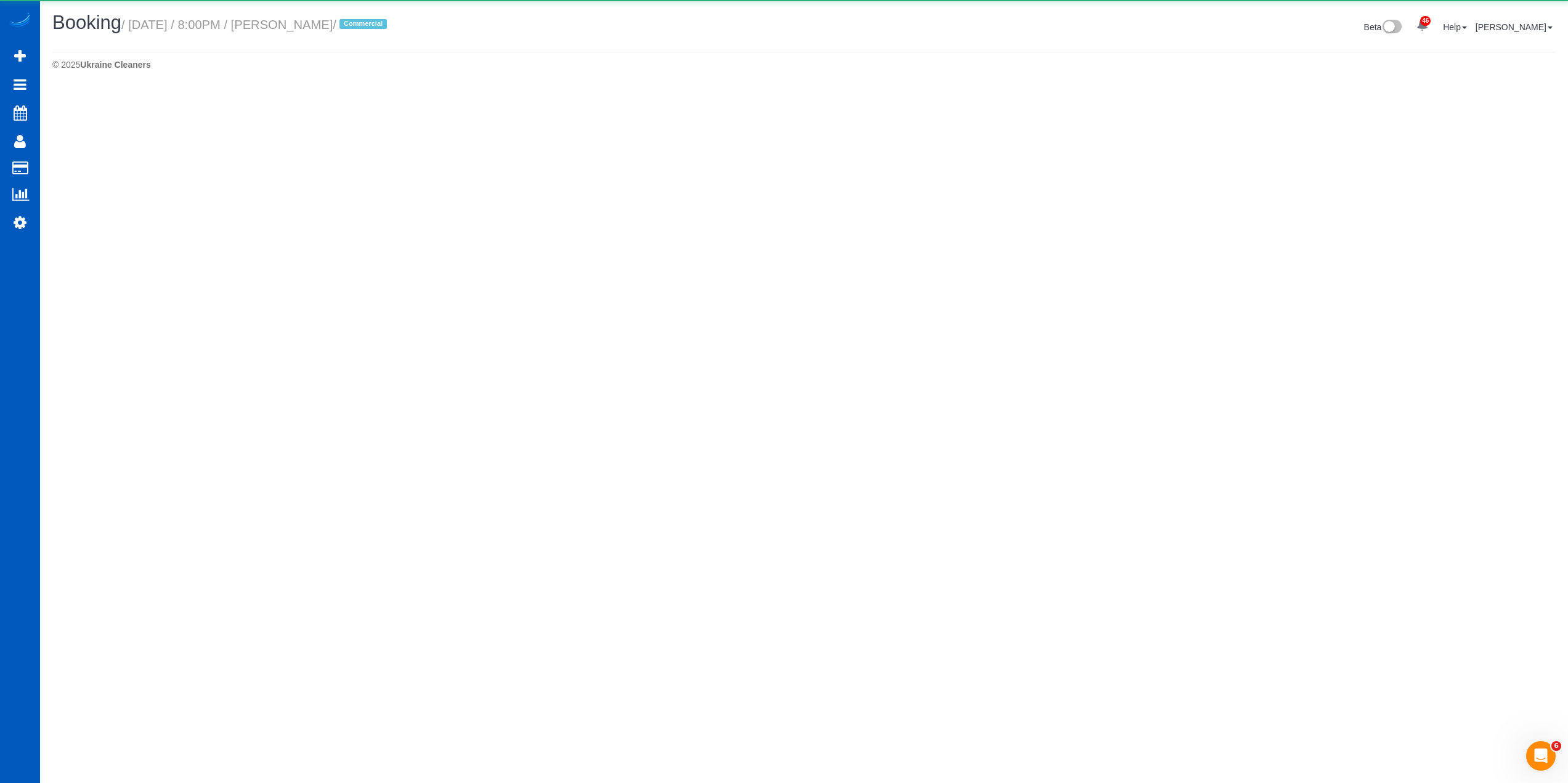
select select "WA"
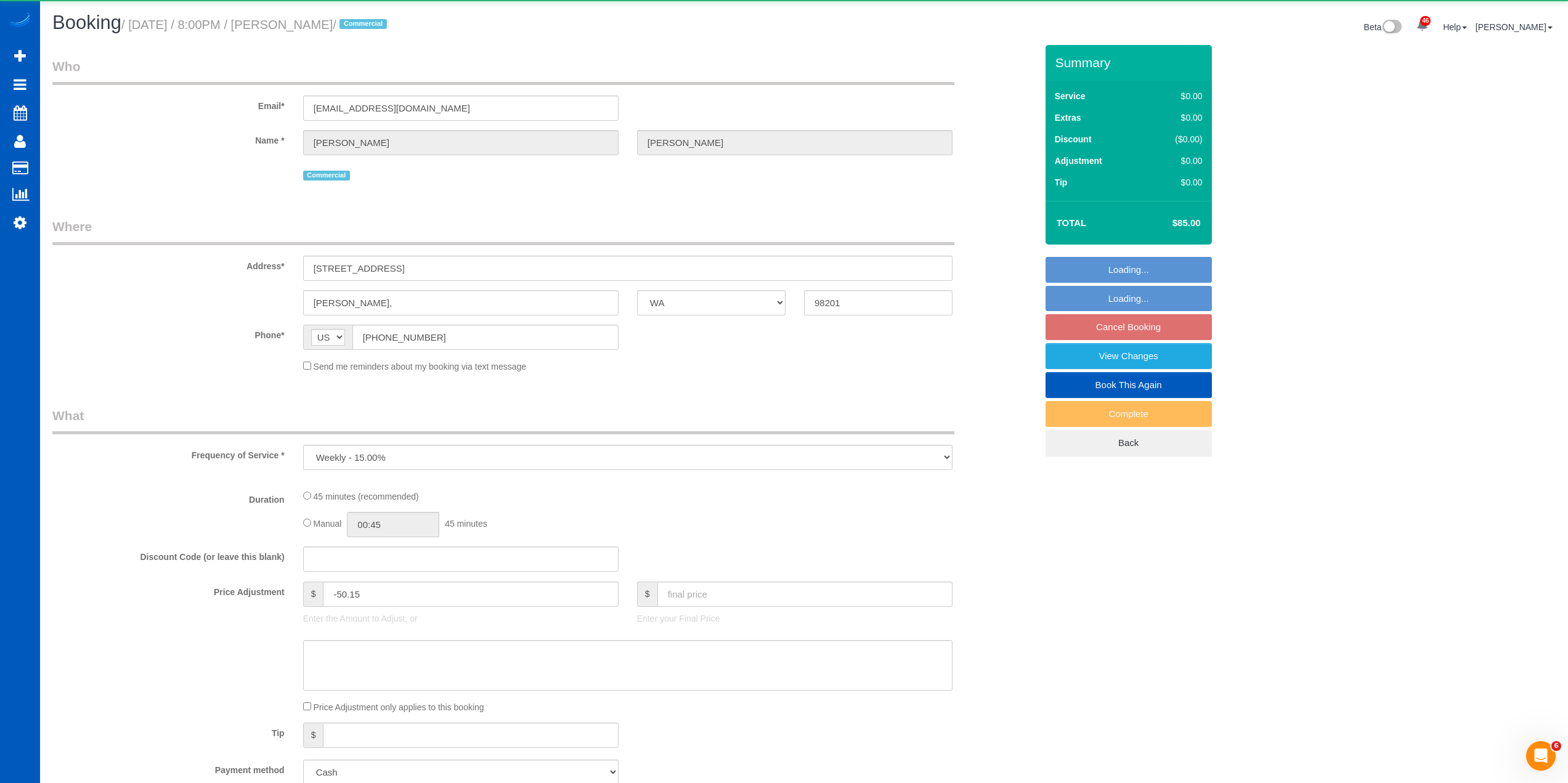
select select "199"
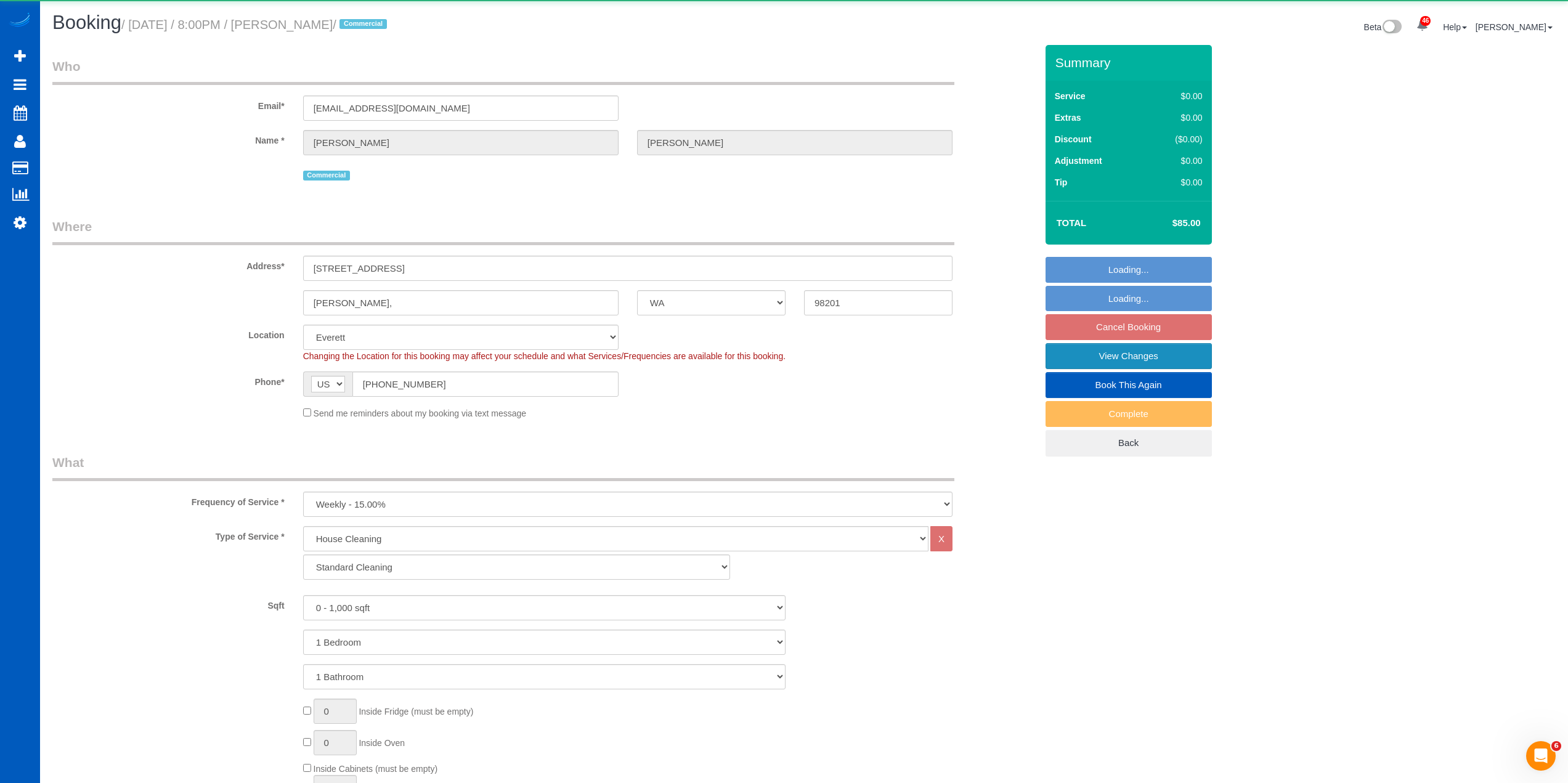
select select "object:5311"
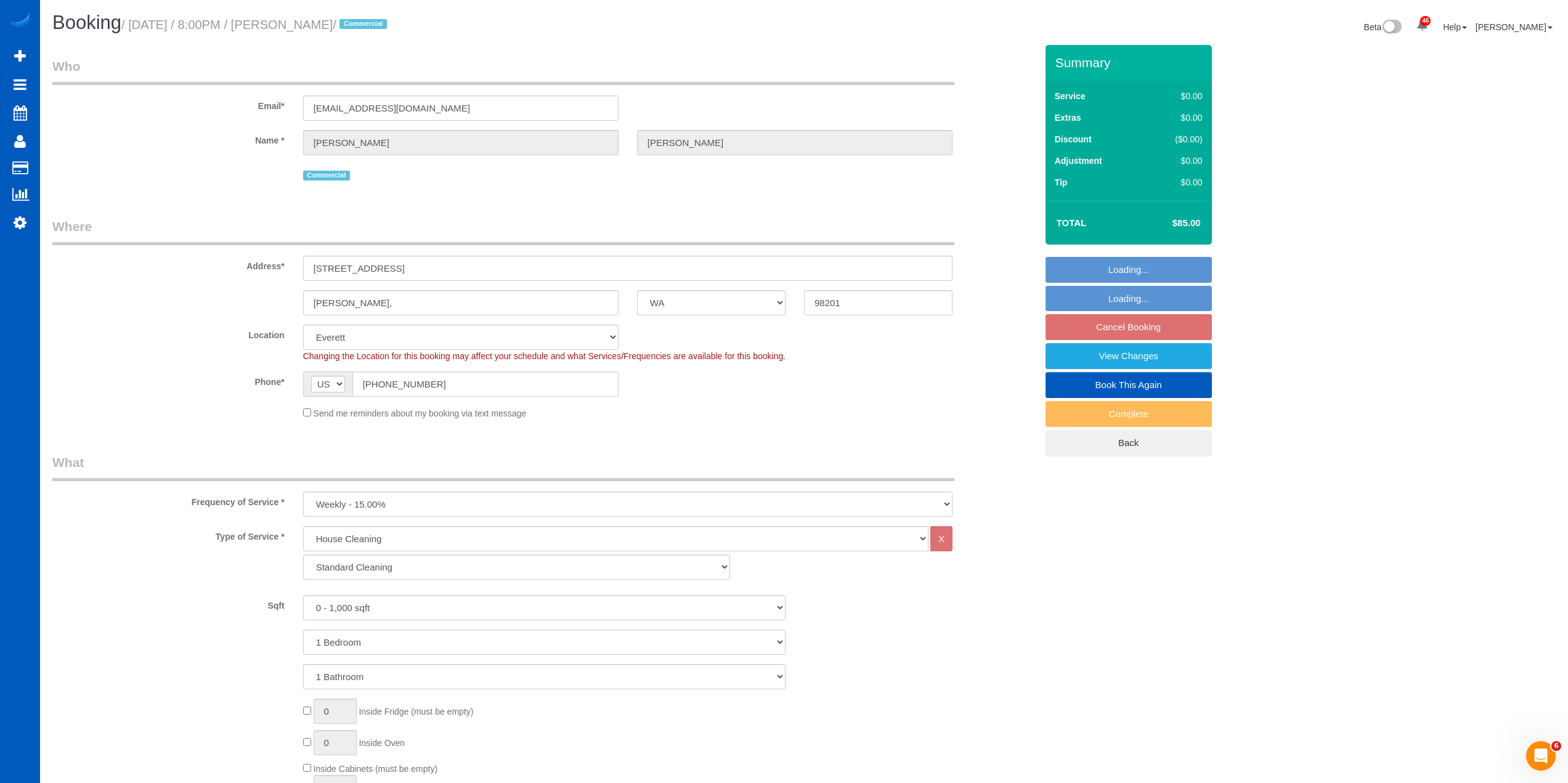
click at [1148, 392] on link "Book This Again" at bounding box center [1128, 385] width 166 height 26
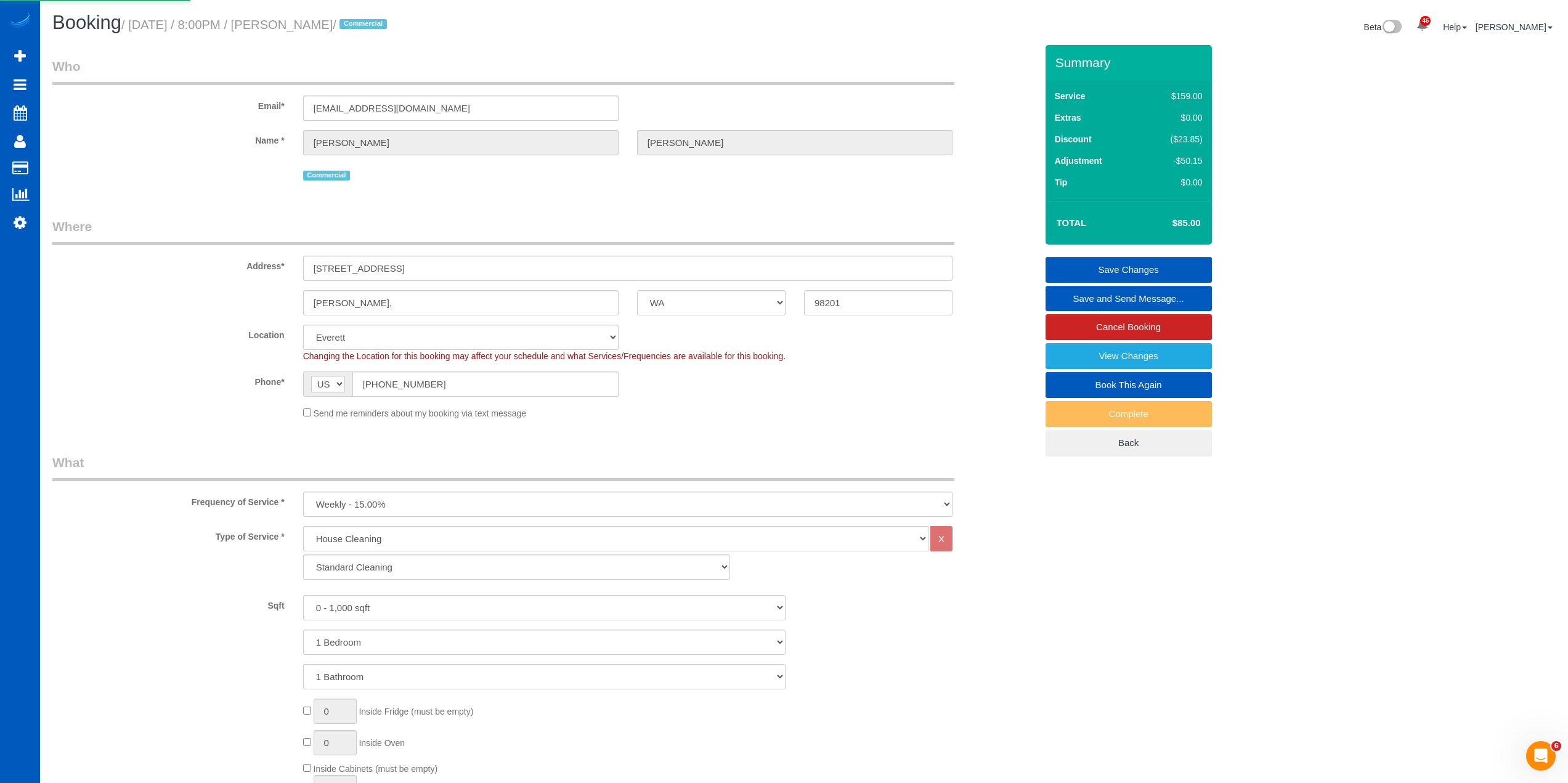
select select "WA"
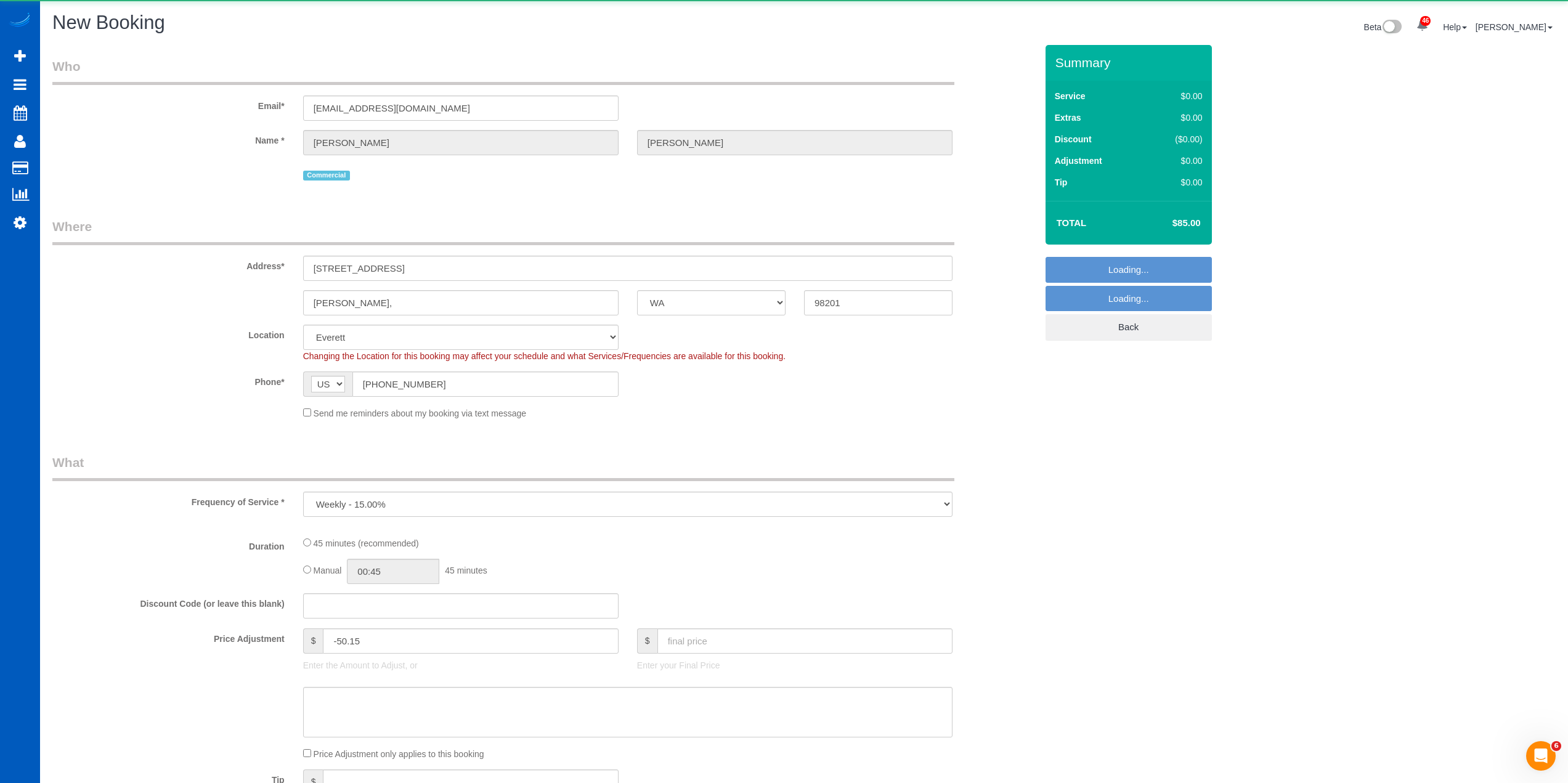
select select "object:5971"
select select "199"
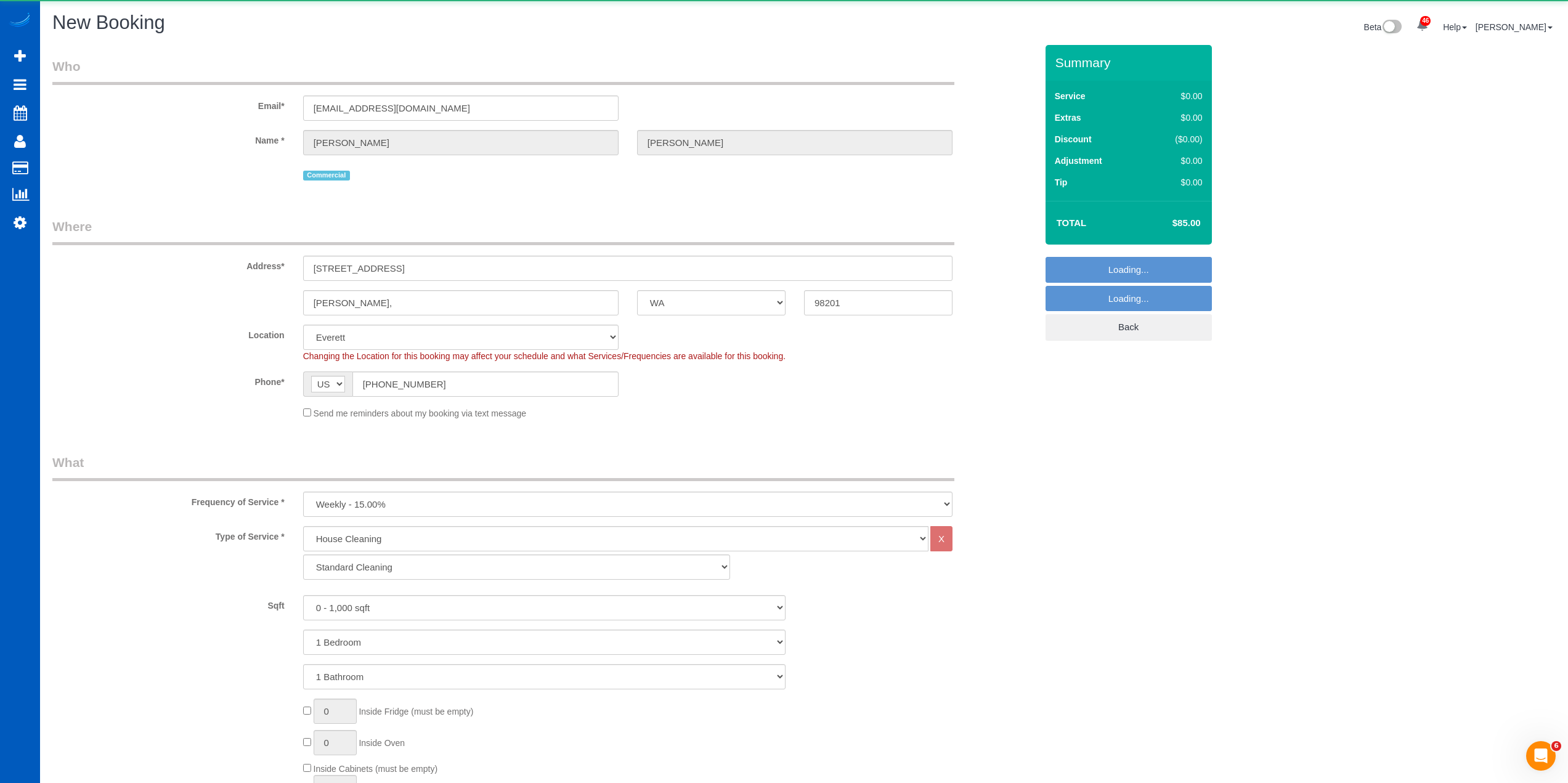
select select "object:6204"
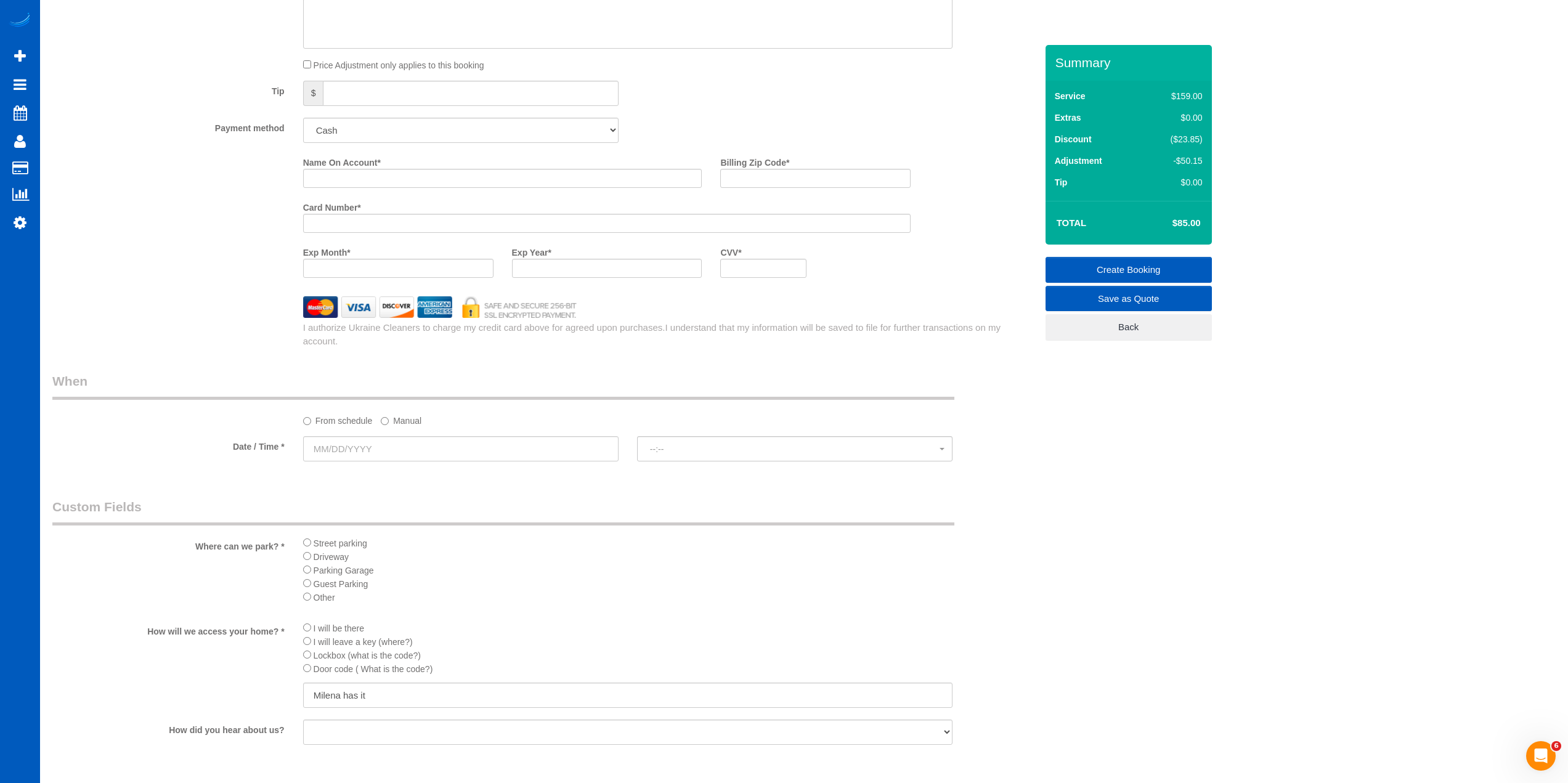
scroll to position [1109, 0]
click at [364, 120] on select "Add Credit Card Cash Check Paypal" at bounding box center [461, 124] width 316 height 26
select select "string:cash"
click at [303, 112] on select "Add Credit Card Cash Check Paypal" at bounding box center [461, 124] width 316 height 26
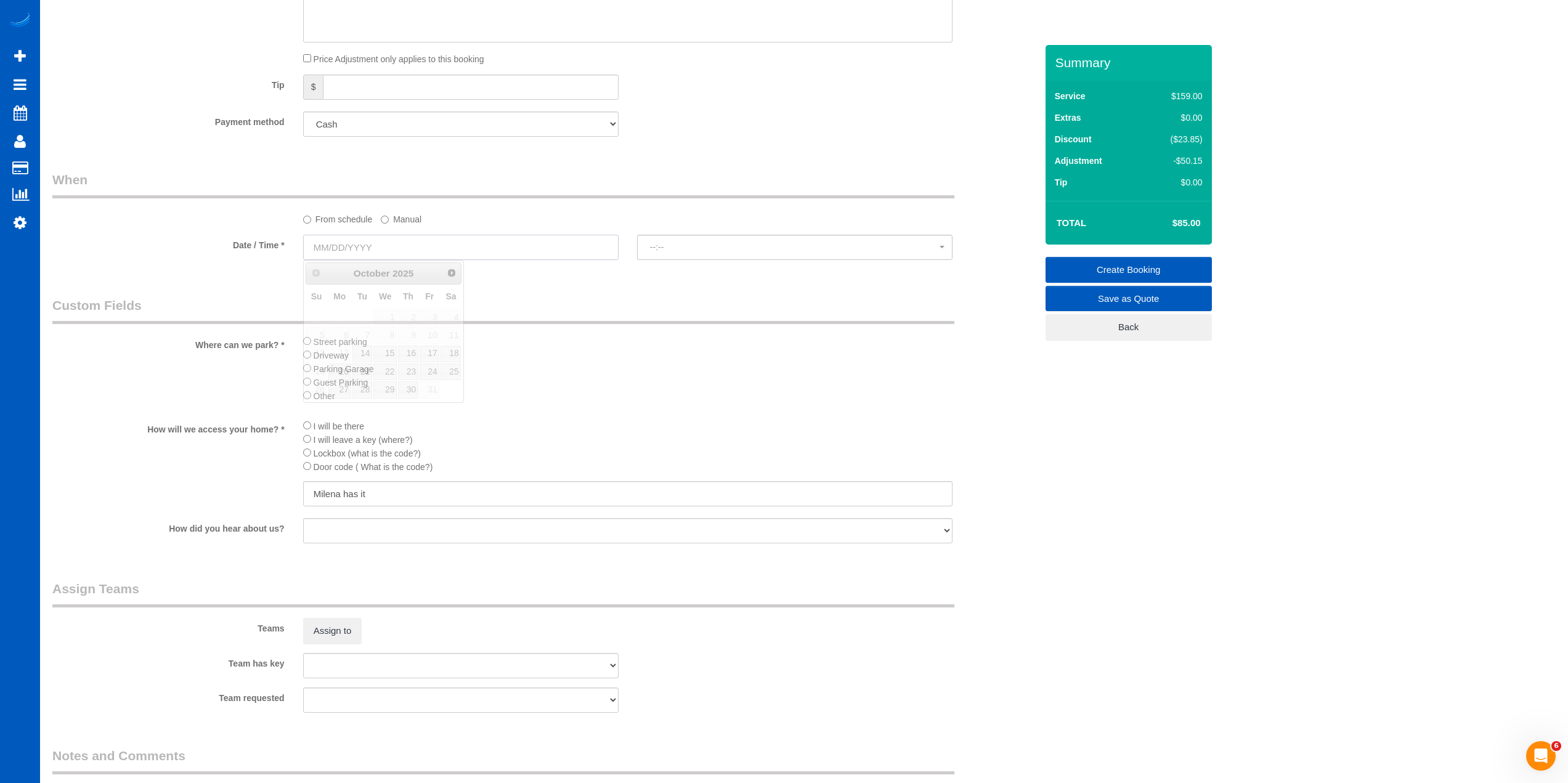
click at [367, 253] on input "text" at bounding box center [461, 247] width 316 height 26
click at [336, 374] on link "20" at bounding box center [340, 372] width 23 height 17
type input "10/20/2025"
select select "spot34"
click at [724, 246] on span "8:00AM" at bounding box center [794, 247] width 289 height 10
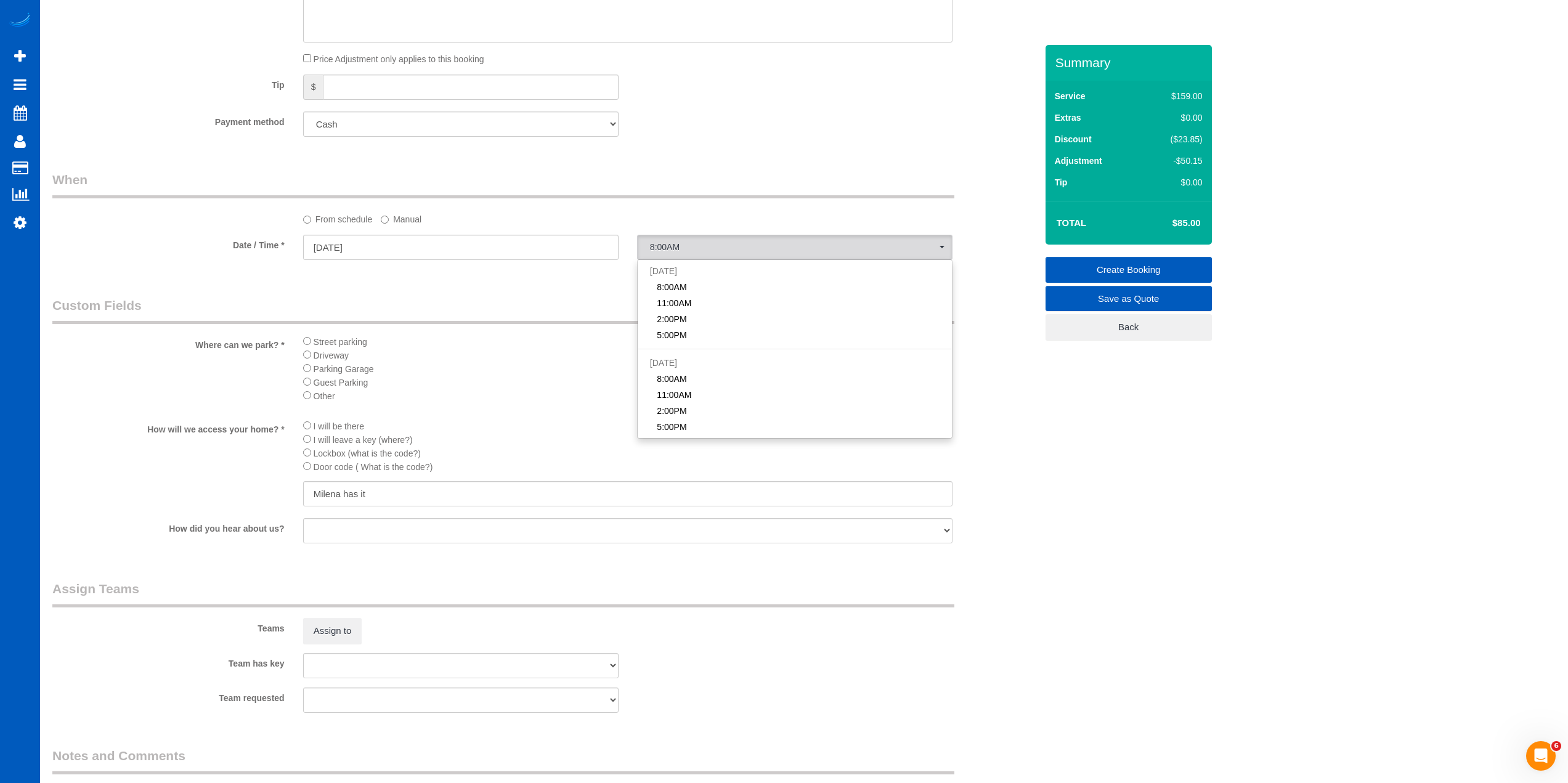
click at [389, 222] on label "Manual" at bounding box center [400, 218] width 41 height 17
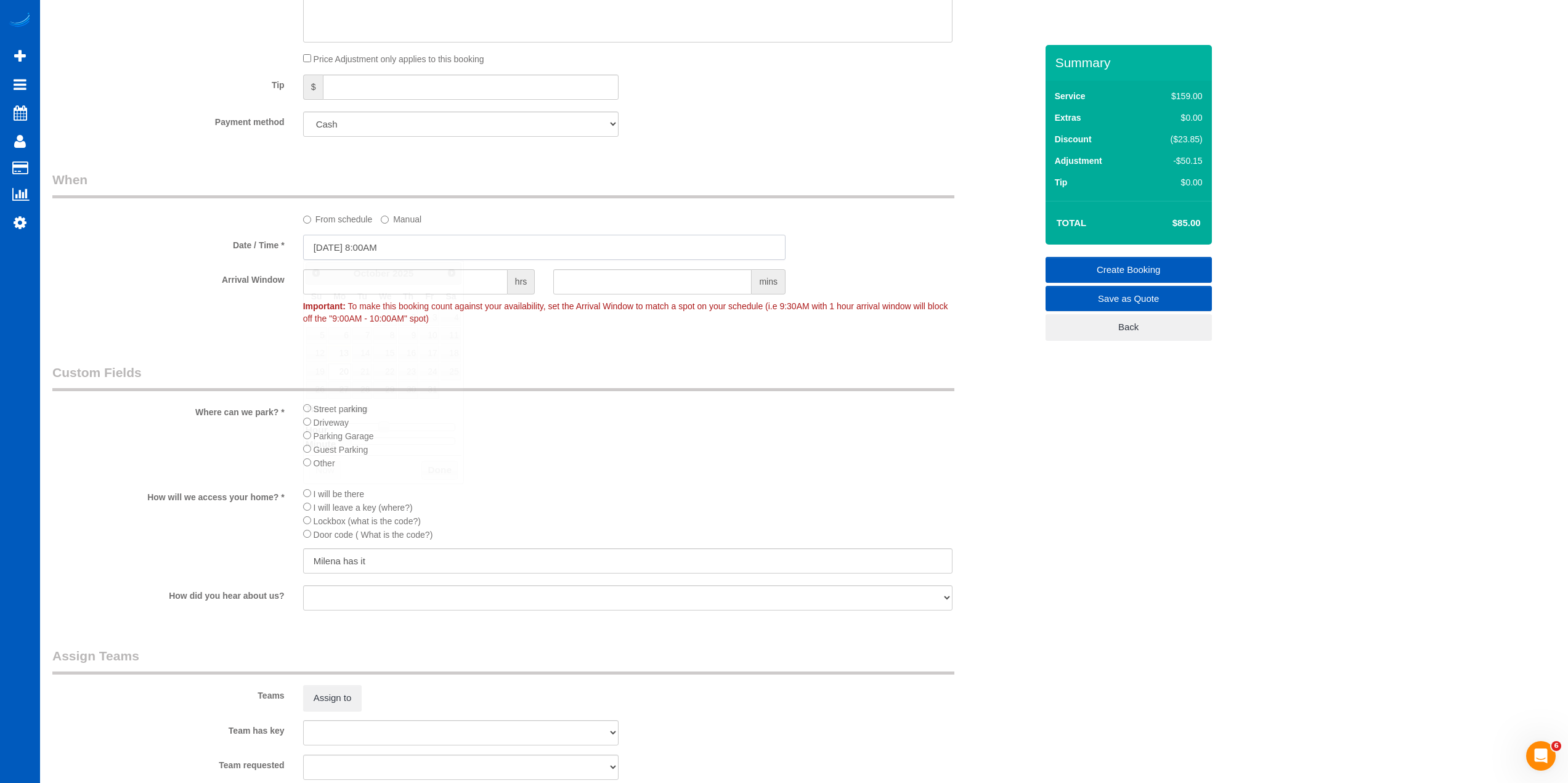
click at [397, 244] on input "10/20/2025 8:00AM" at bounding box center [544, 247] width 483 height 26
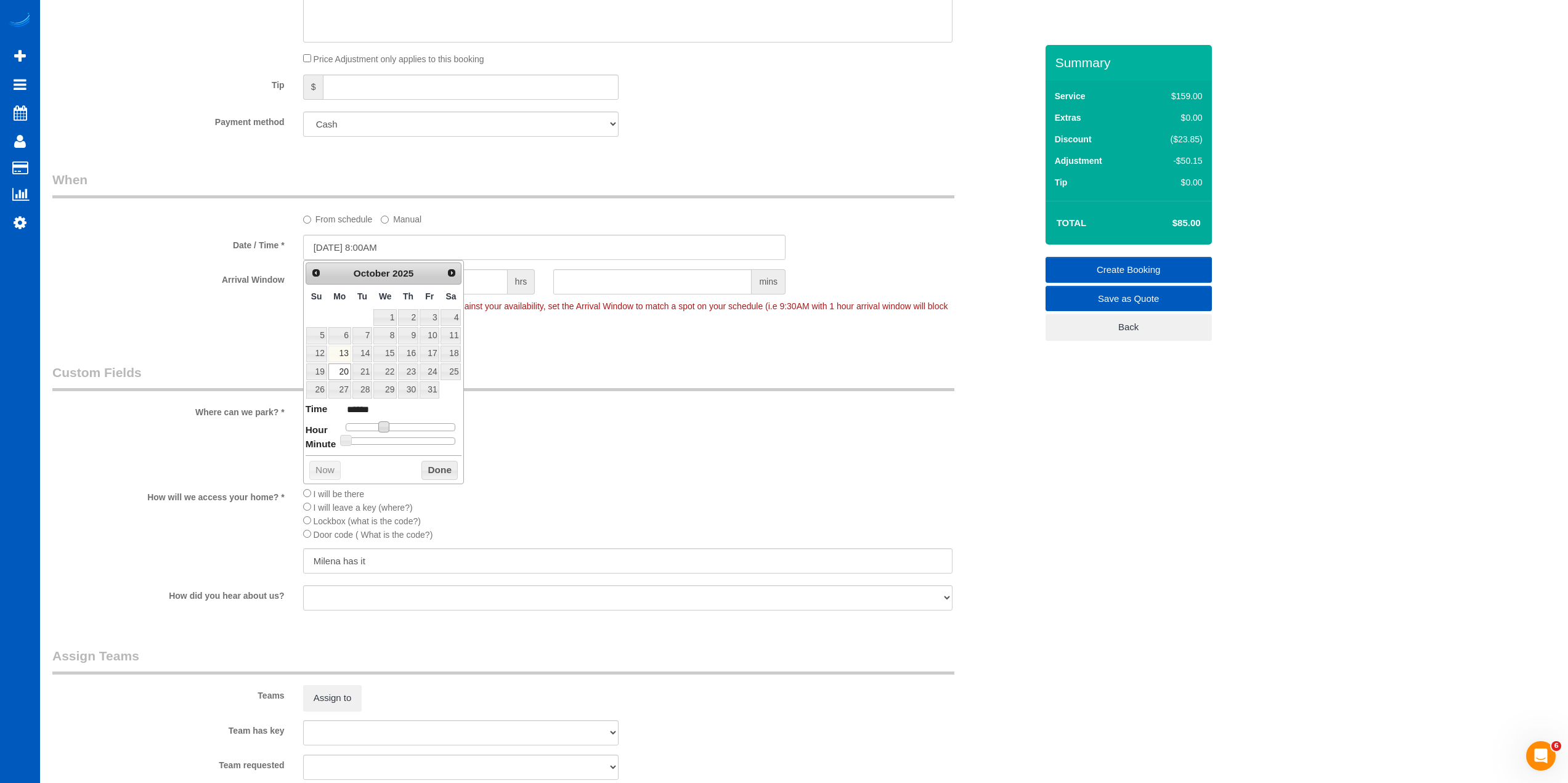
type input "10/20/2025 9:00AM"
type input "******"
type input "10/20/2025 10:00AM"
type input "*******"
type input "10/20/2025 11:00AM"
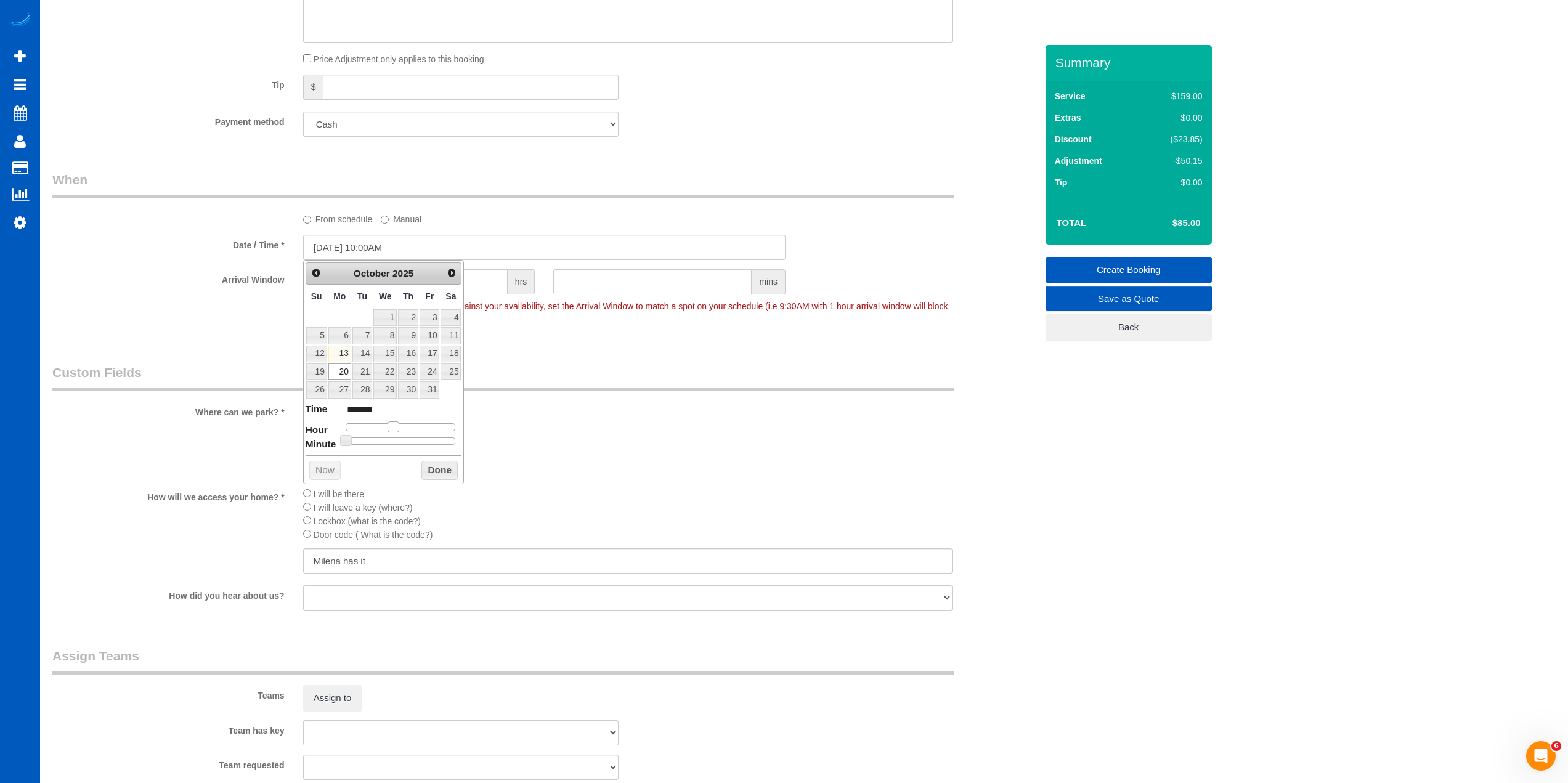
type input "*******"
type input "10/20/2025 12:00PM"
type input "*******"
type input "10/20/2025 1:00PM"
type input "******"
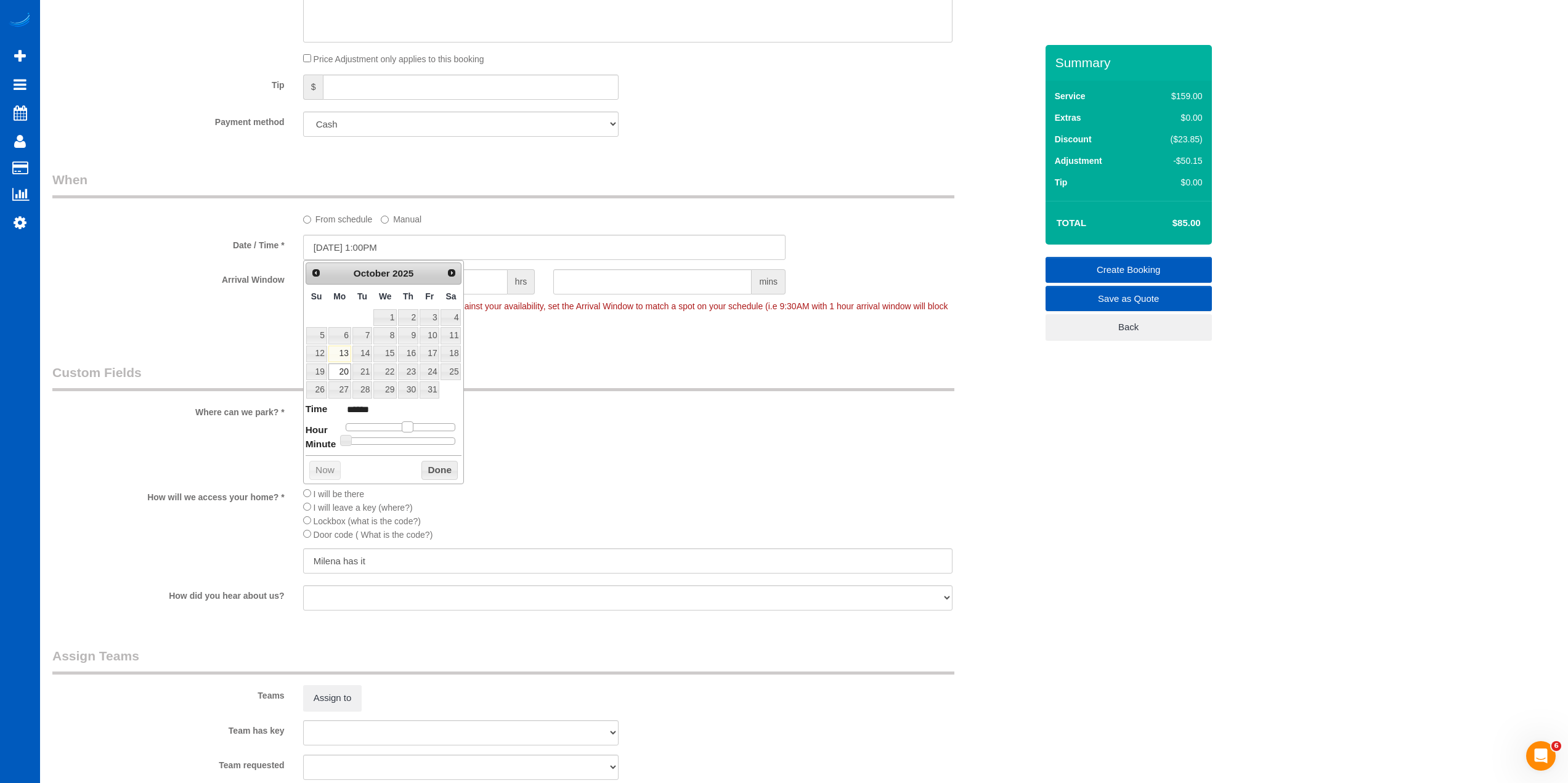
type input "10/20/2025 2:00PM"
type input "******"
type input "10/20/2025 3:00PM"
type input "******"
type input "10/20/2025 4:00PM"
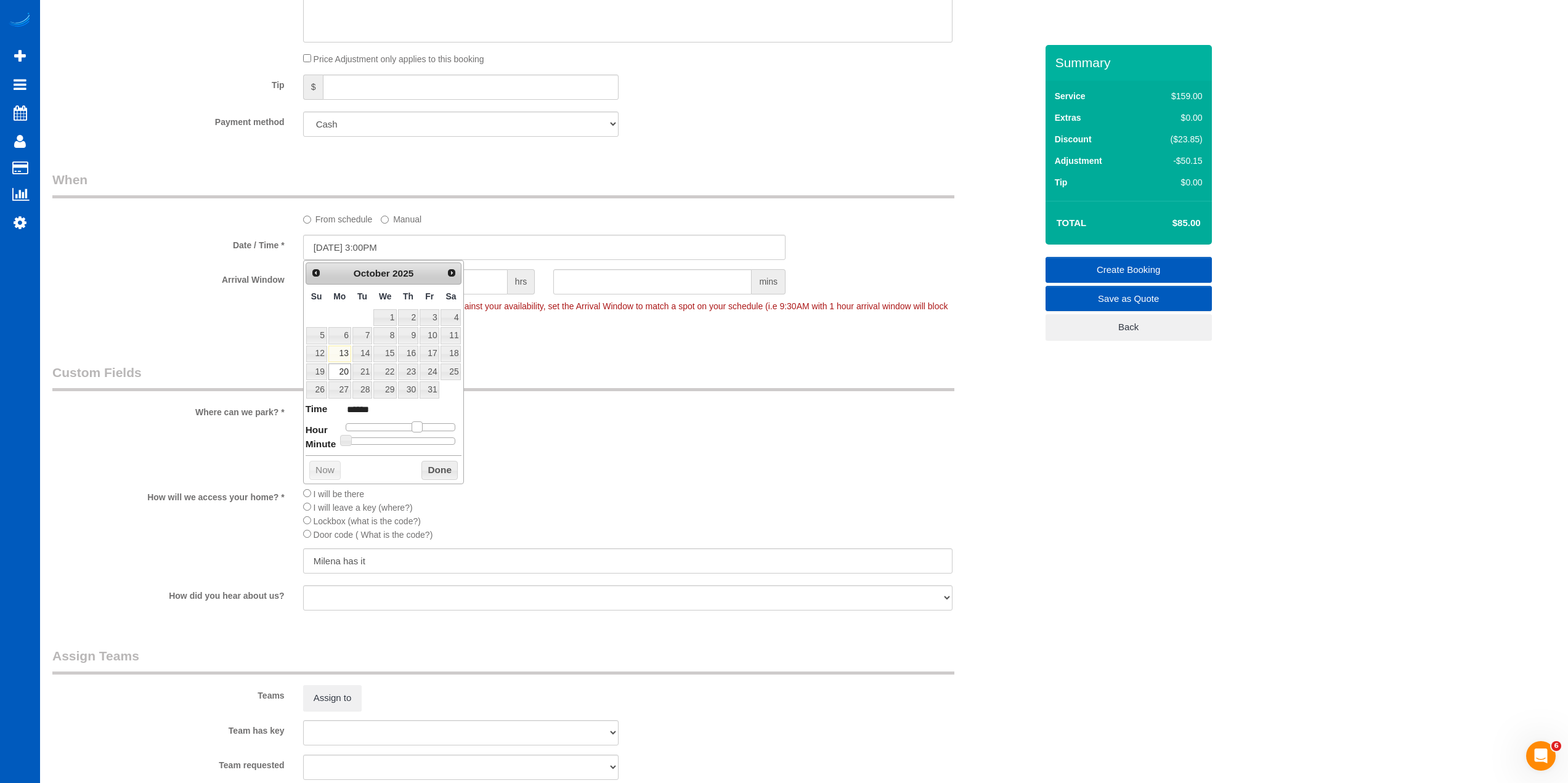
type input "******"
type input "10/20/2025 5:00PM"
type input "******"
type input "10/20/2025 6:00PM"
type input "******"
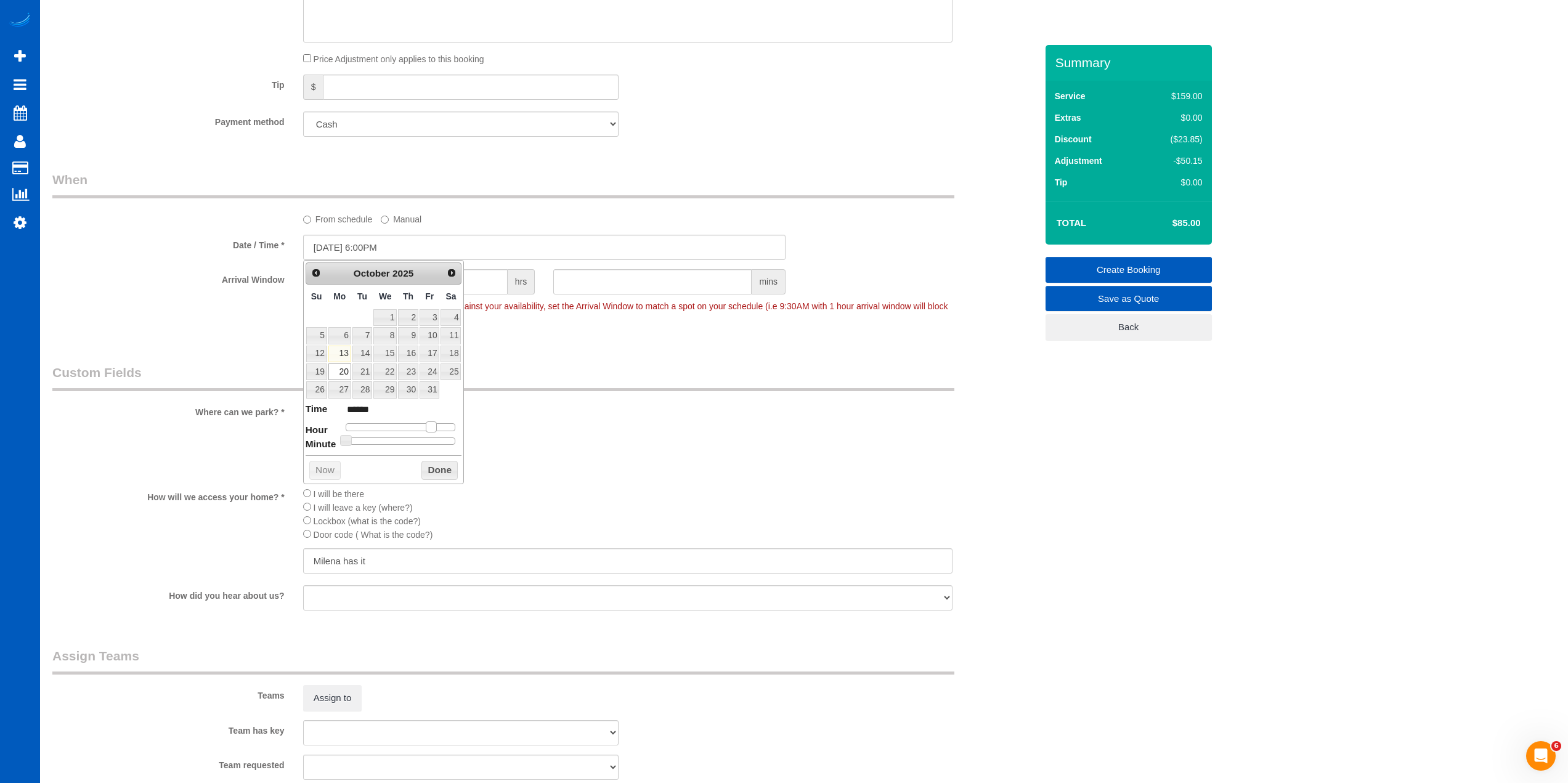
type input "[DATE] 7:00PM"
type input "******"
drag, startPoint x: 384, startPoint y: 429, endPoint x: 438, endPoint y: 429, distance: 54.0
click at [438, 429] on span at bounding box center [436, 427] width 11 height 11
click at [445, 470] on button "Done" at bounding box center [439, 471] width 37 height 20
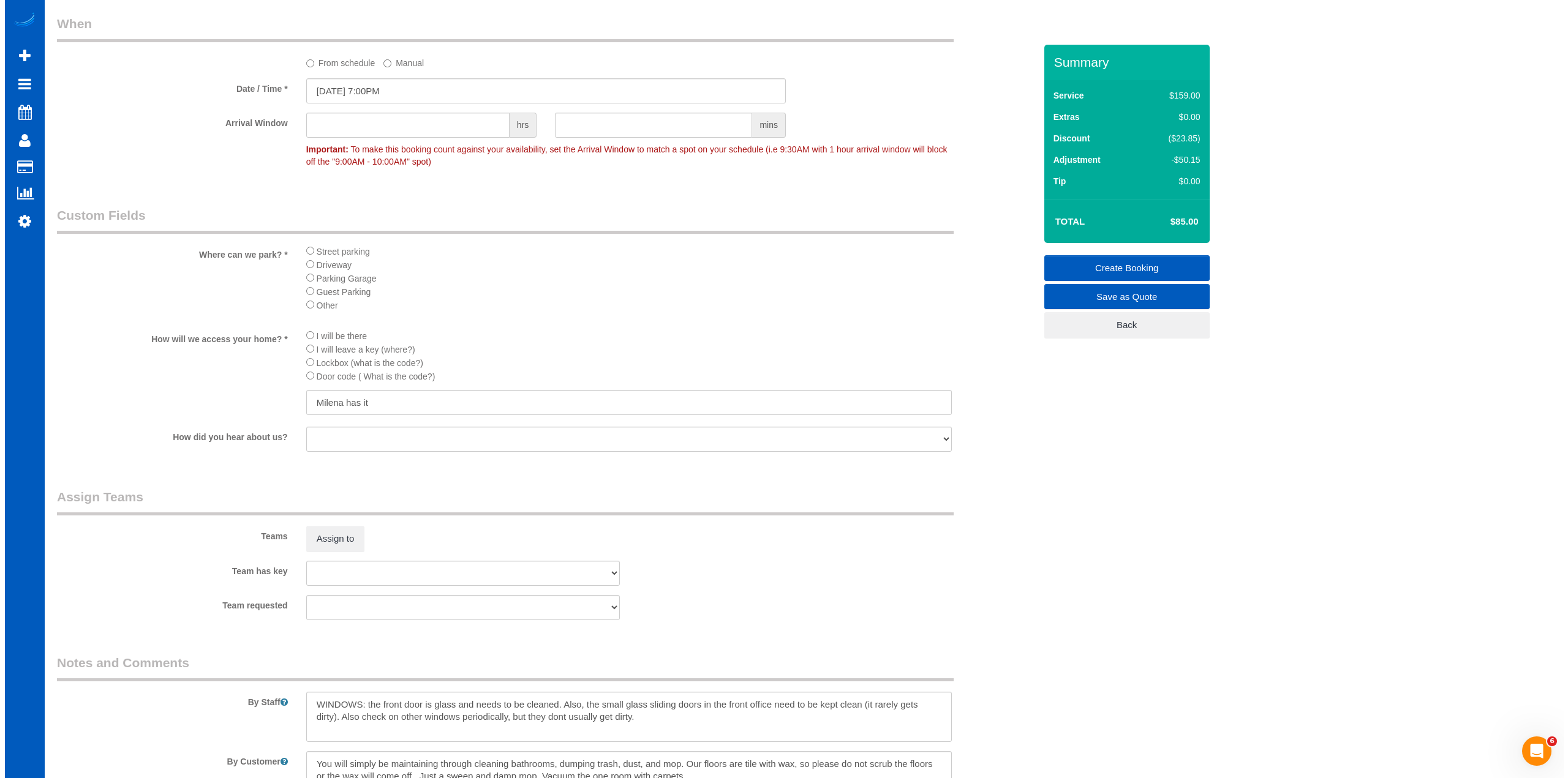
scroll to position [1383, 0]
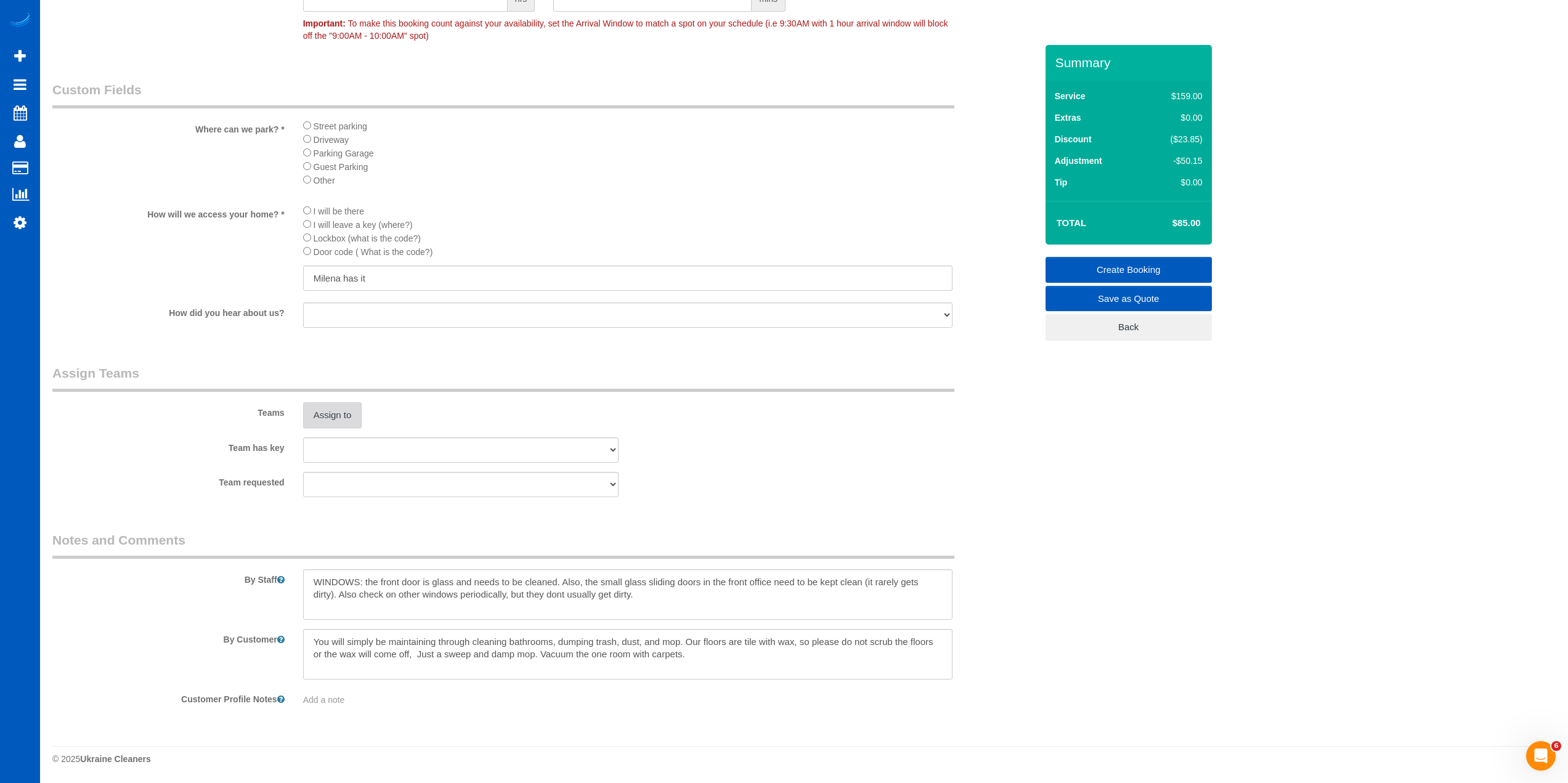
click at [353, 423] on button "Assign to" at bounding box center [333, 415] width 59 height 26
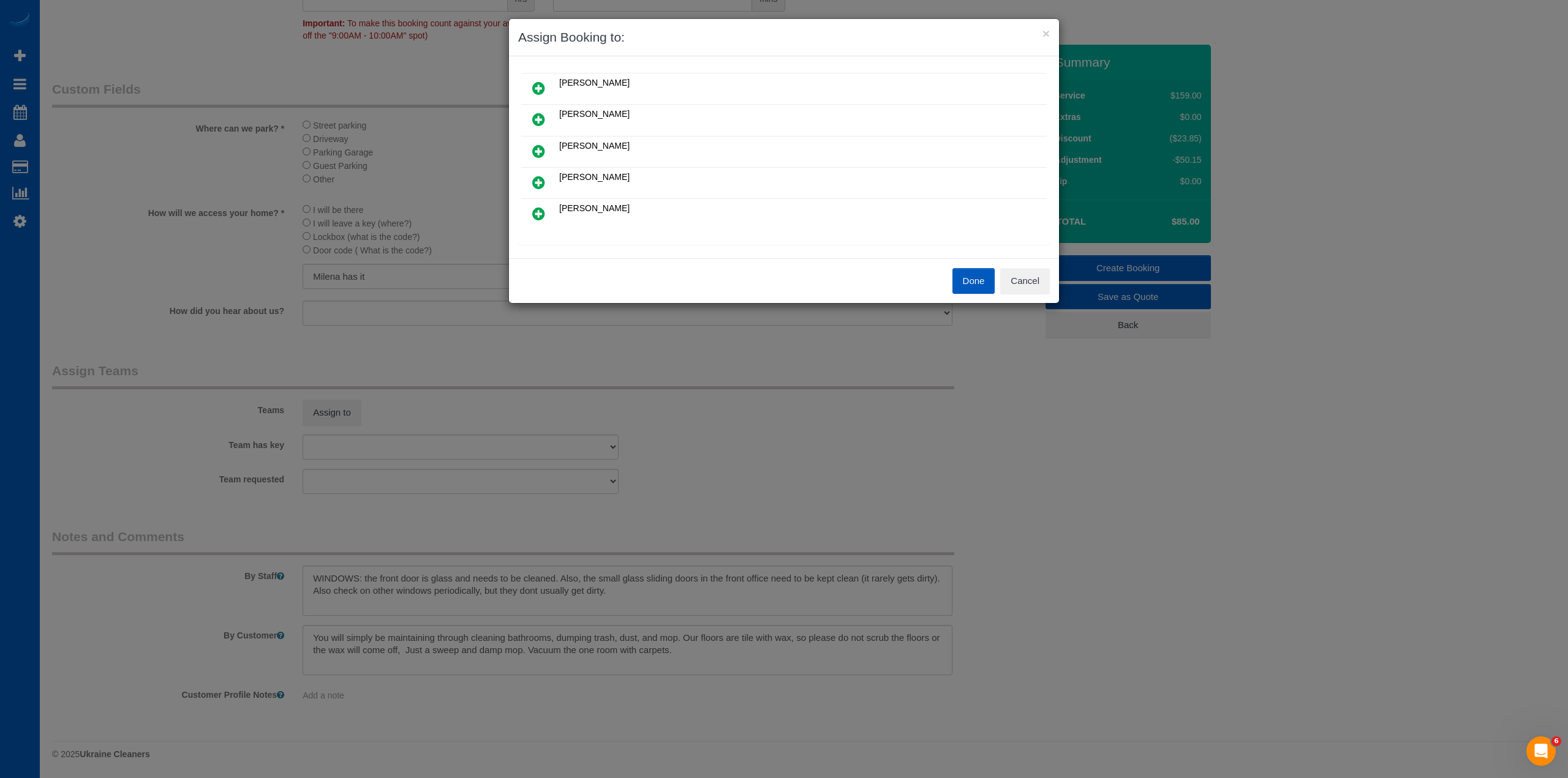
click at [541, 184] on icon at bounding box center [538, 182] width 13 height 14
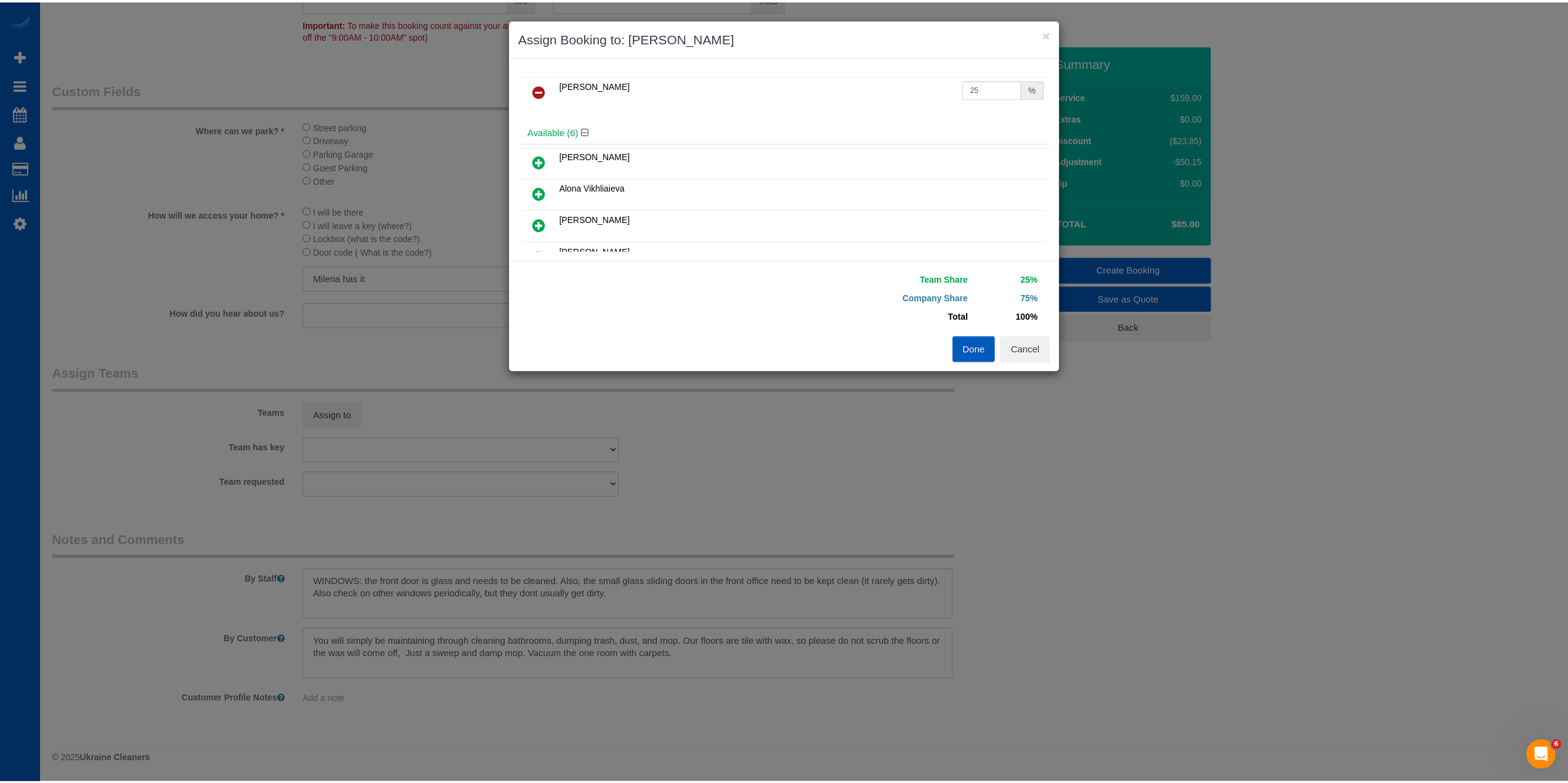
scroll to position [0, 0]
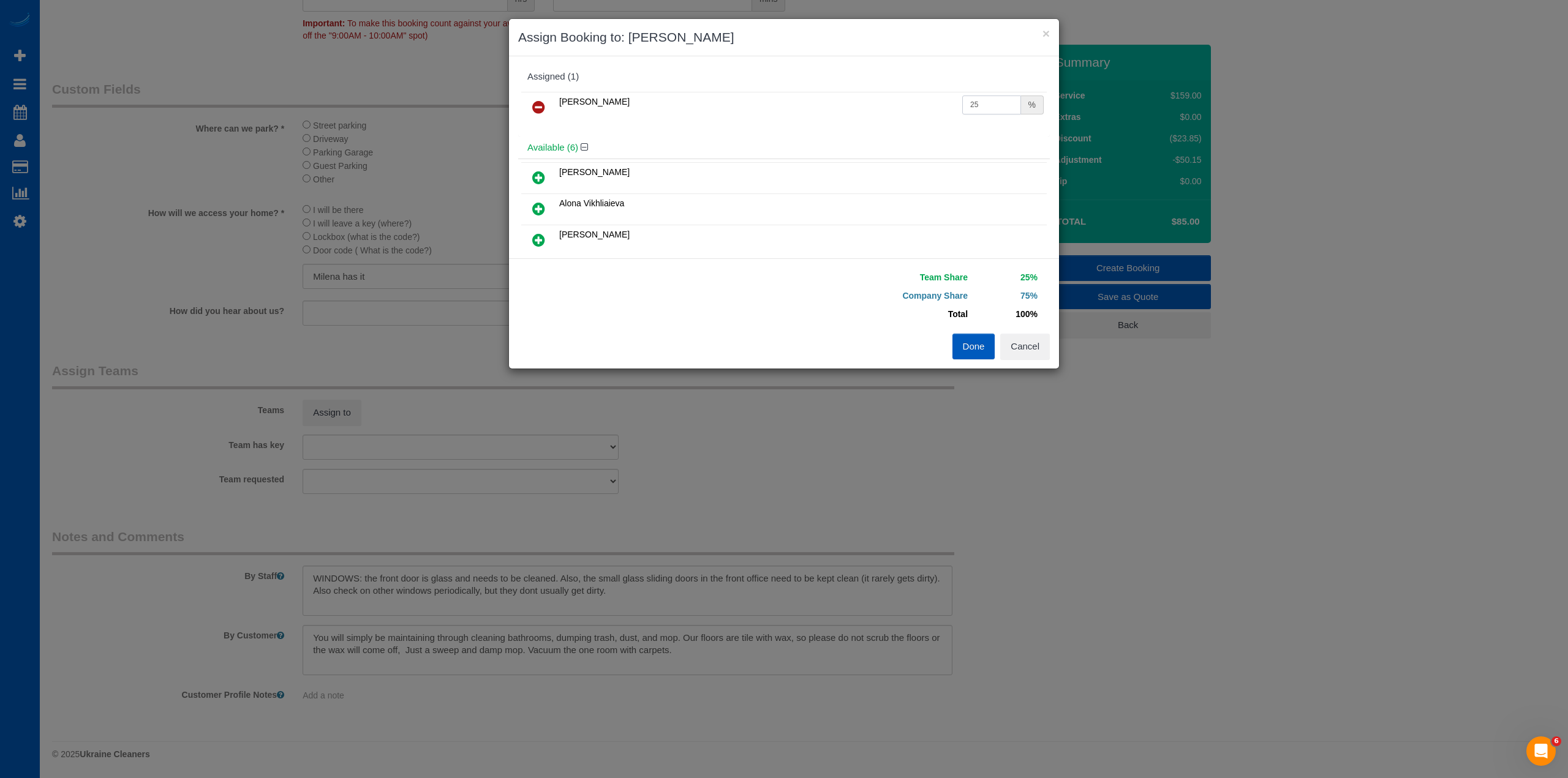
drag, startPoint x: 987, startPoint y: 99, endPoint x: 893, endPoint y: 117, distance: 95.7
click at [901, 102] on tr "[PERSON_NAME] 25 %" at bounding box center [784, 108] width 526 height 32
type input "71"
click at [977, 353] on button "Done" at bounding box center [974, 346] width 43 height 25
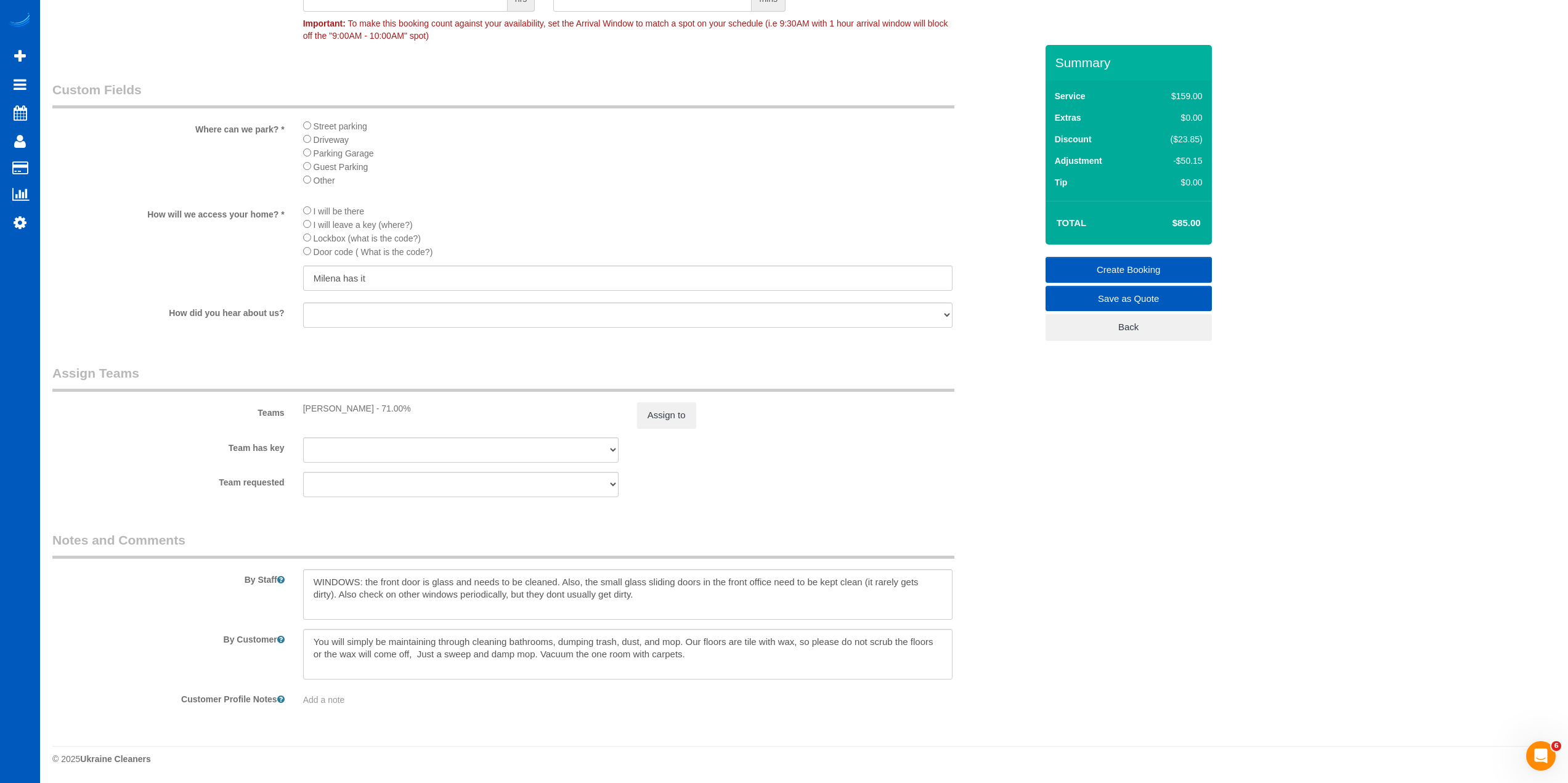
click at [897, 487] on div "Team requested Alona Tarasiuk Alona Vikhliaieva Anastasiia Demchenko Anastasiia…" at bounding box center [544, 485] width 1003 height 26
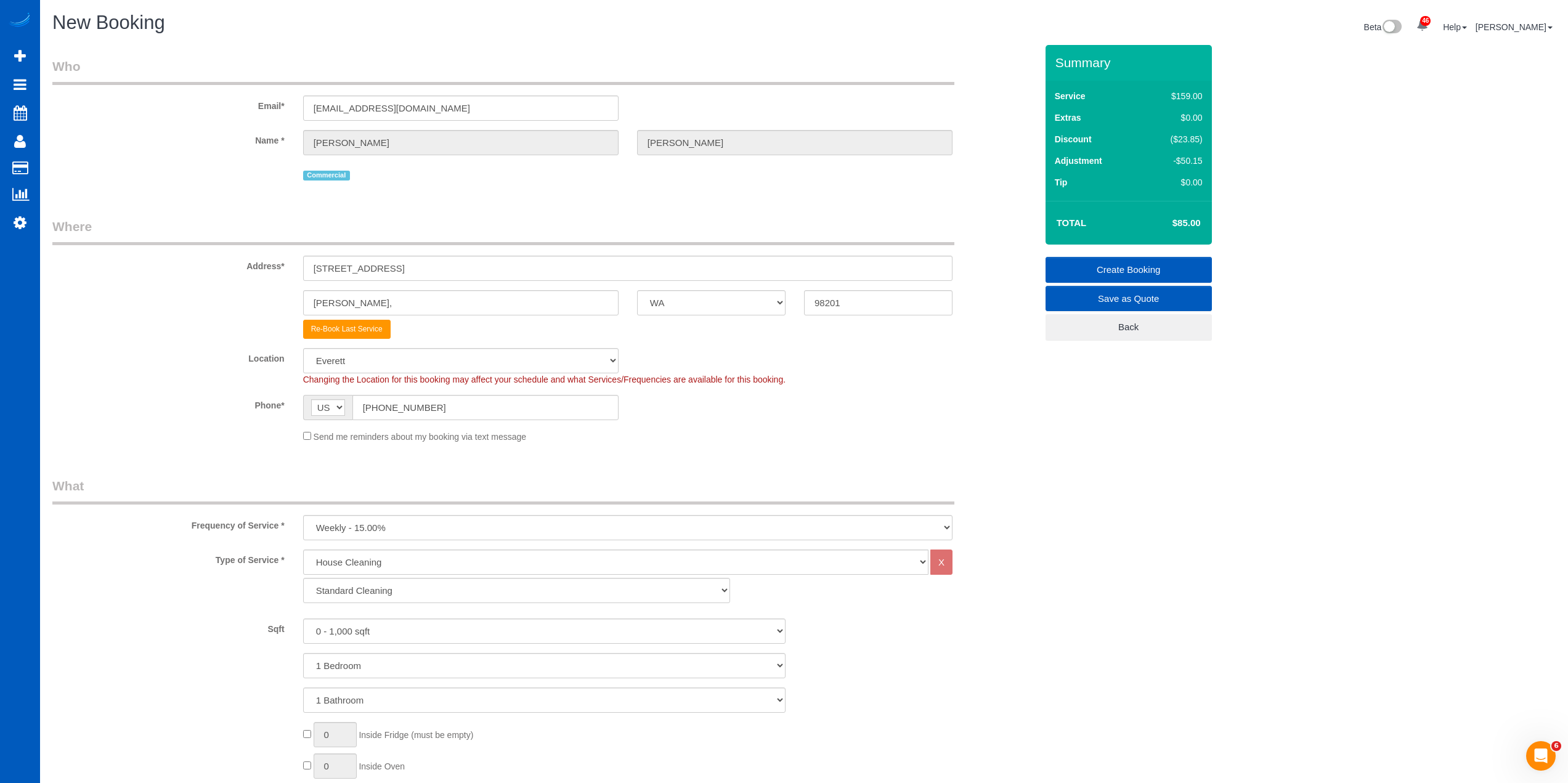
click at [1130, 267] on link "Create Booking" at bounding box center [1128, 269] width 166 height 26
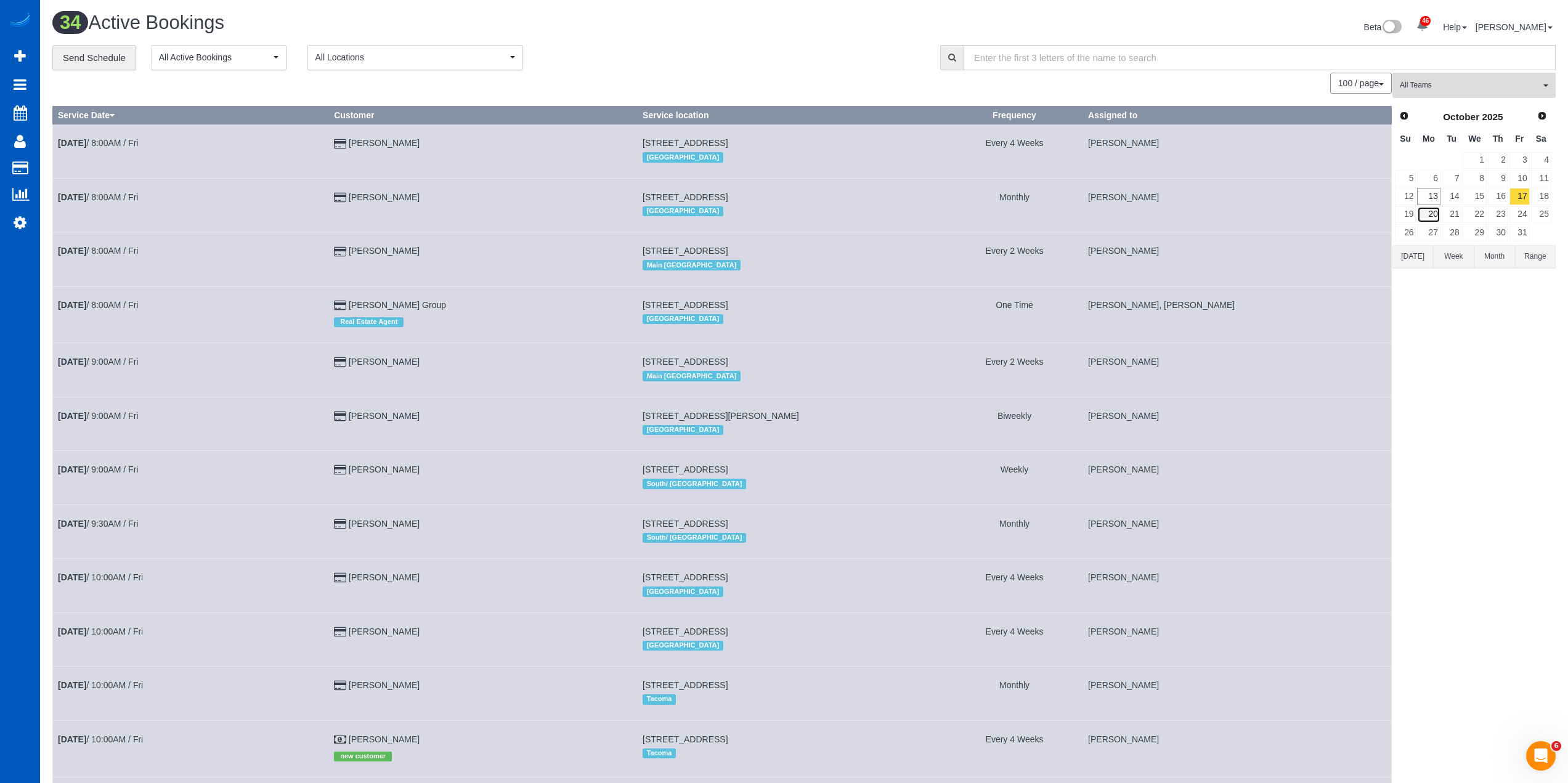
click at [1433, 218] on link "20" at bounding box center [1428, 215] width 23 height 17
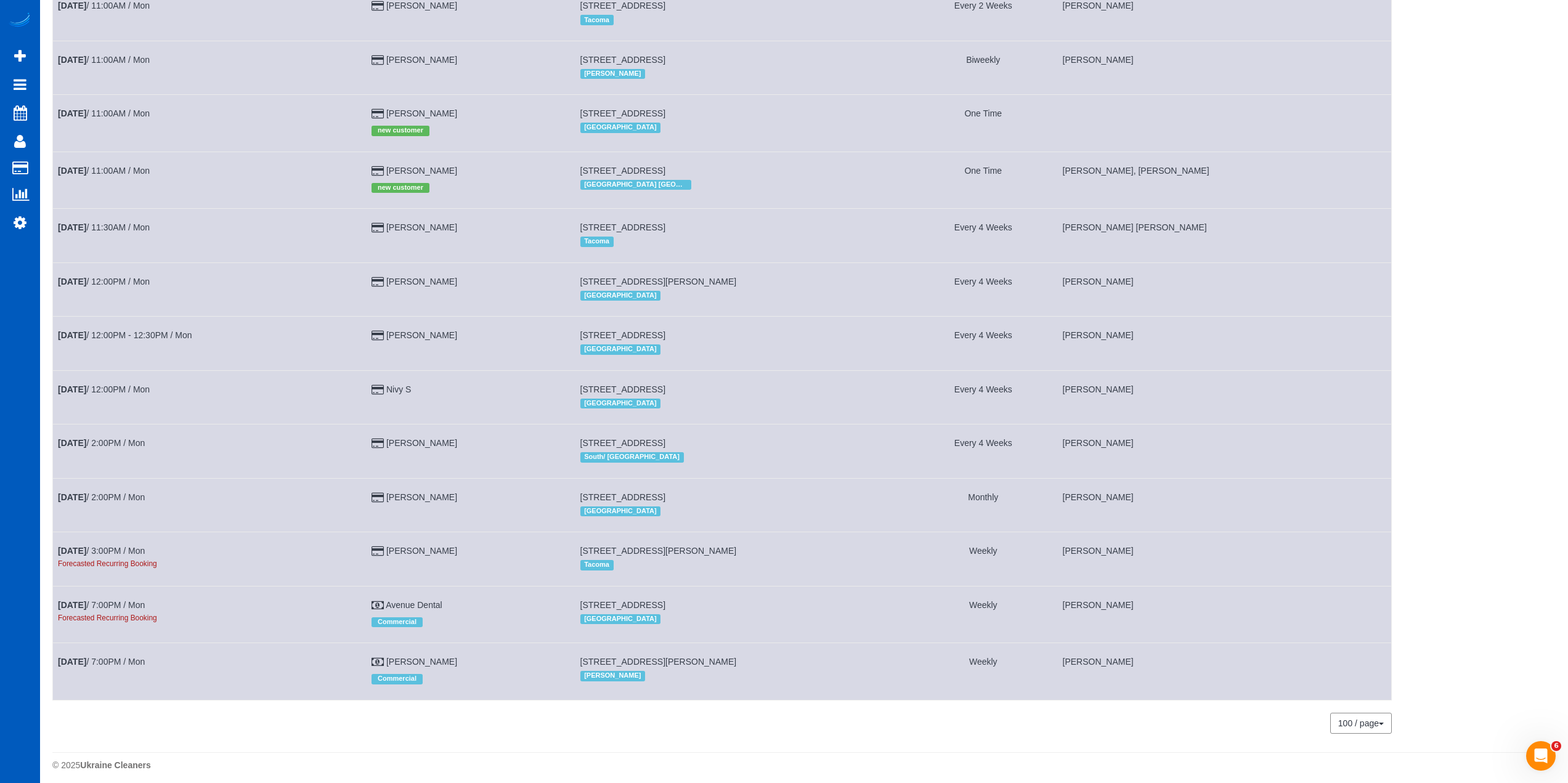
scroll to position [575, 0]
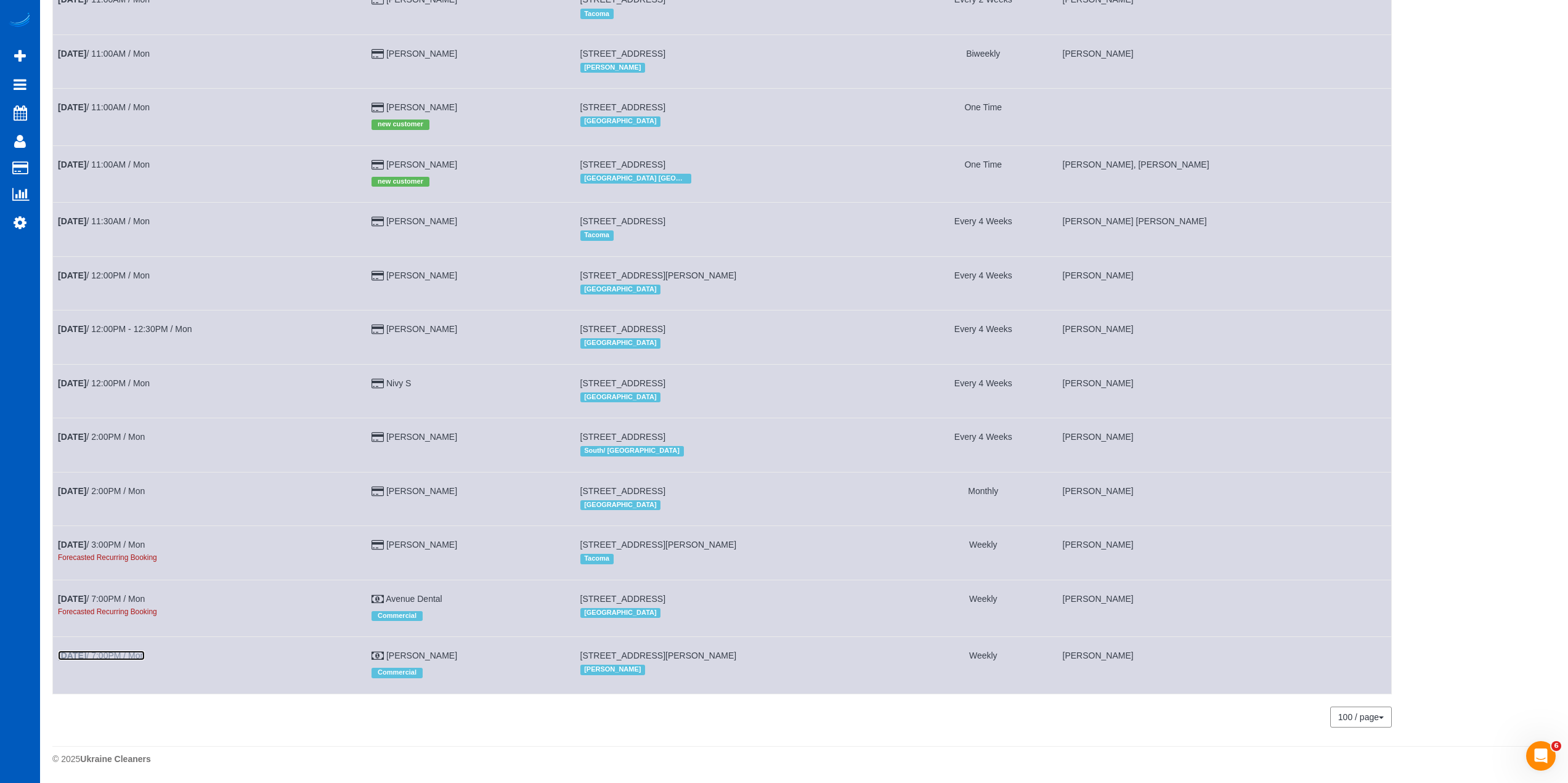
click at [128, 657] on link "[DATE] 7:00PM / Mon" at bounding box center [101, 655] width 87 height 10
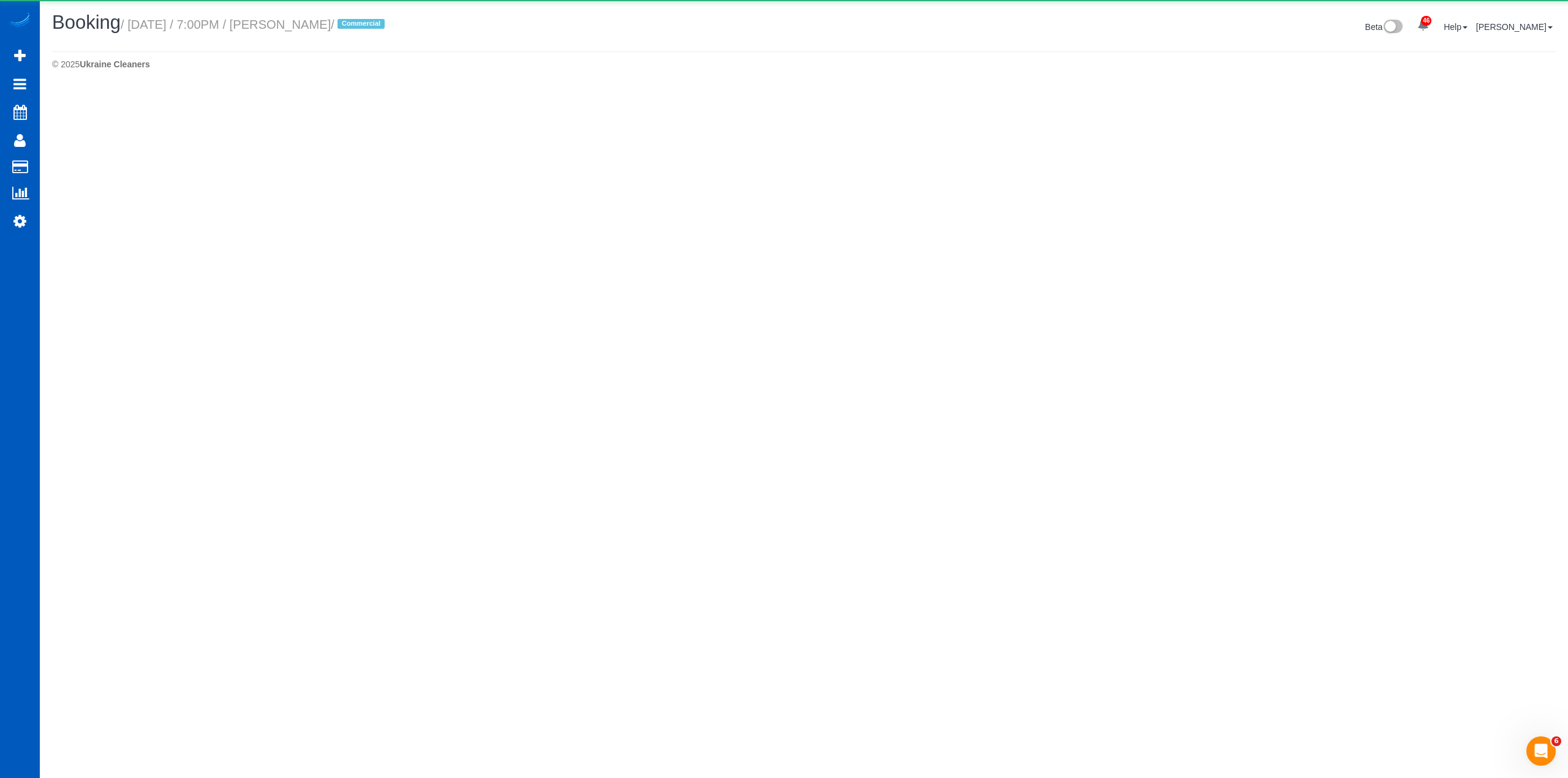
select select "WA"
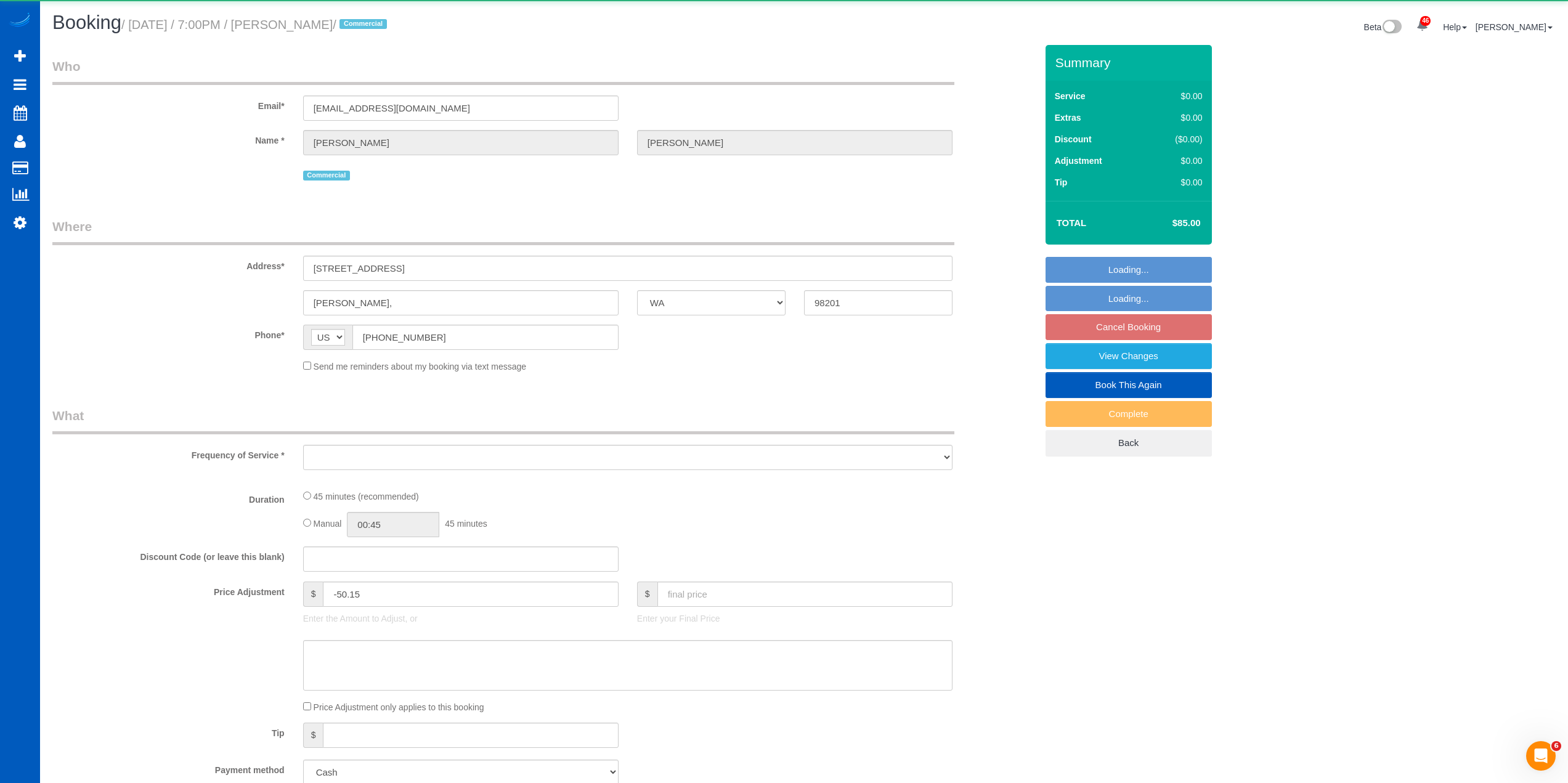
select select "object:8321"
select select "199"
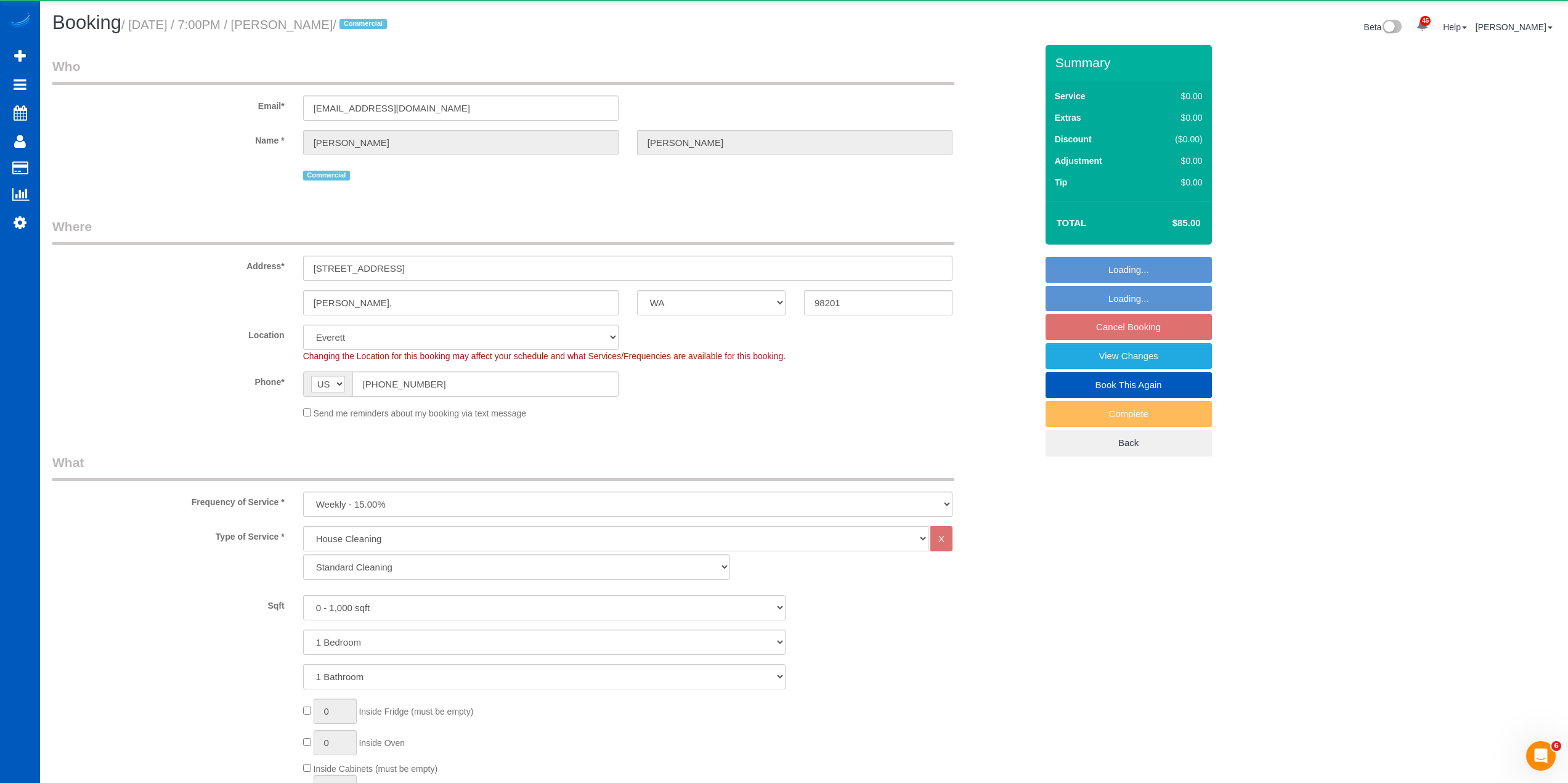
select select "object:8587"
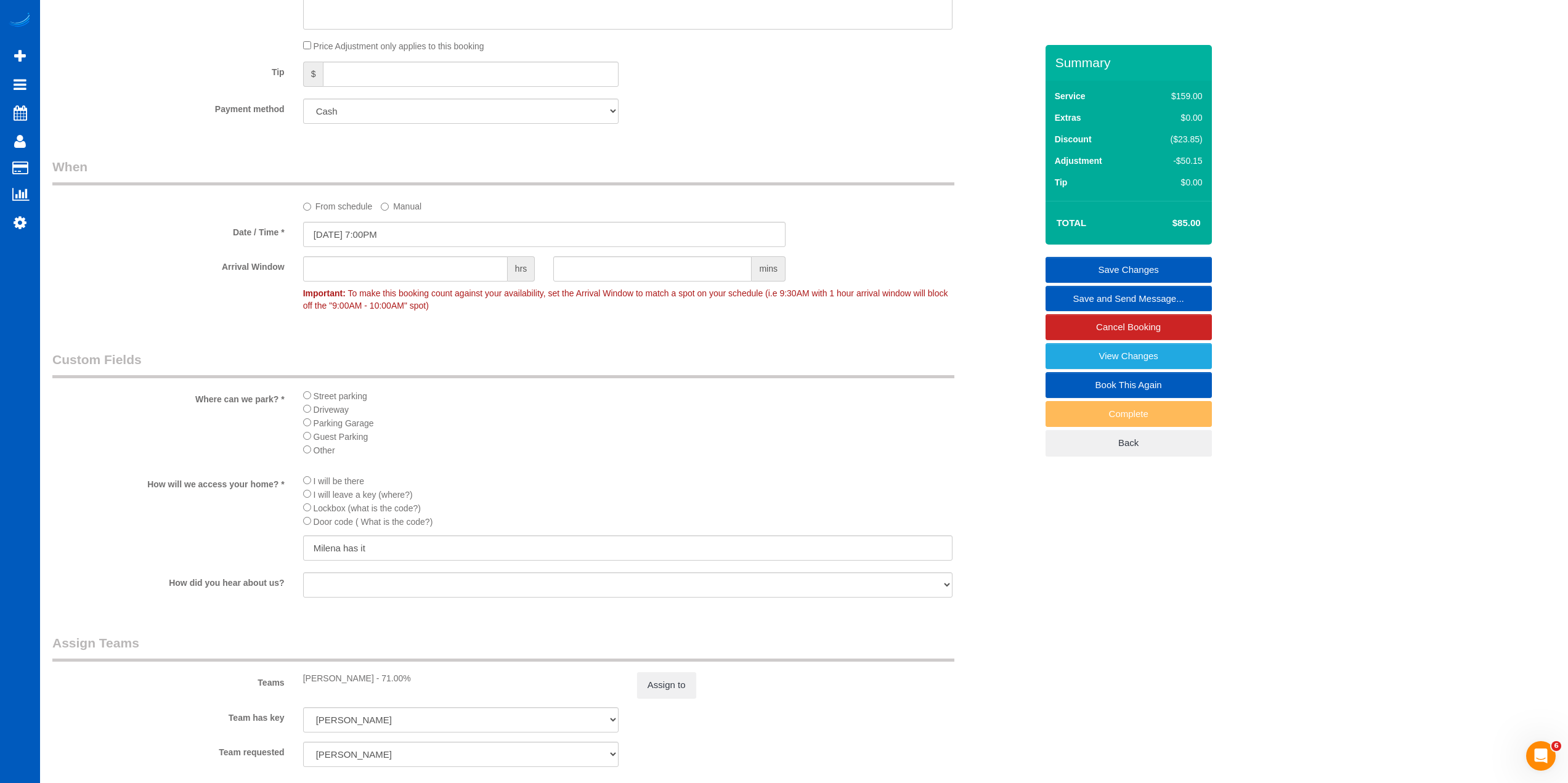
scroll to position [1109, 0]
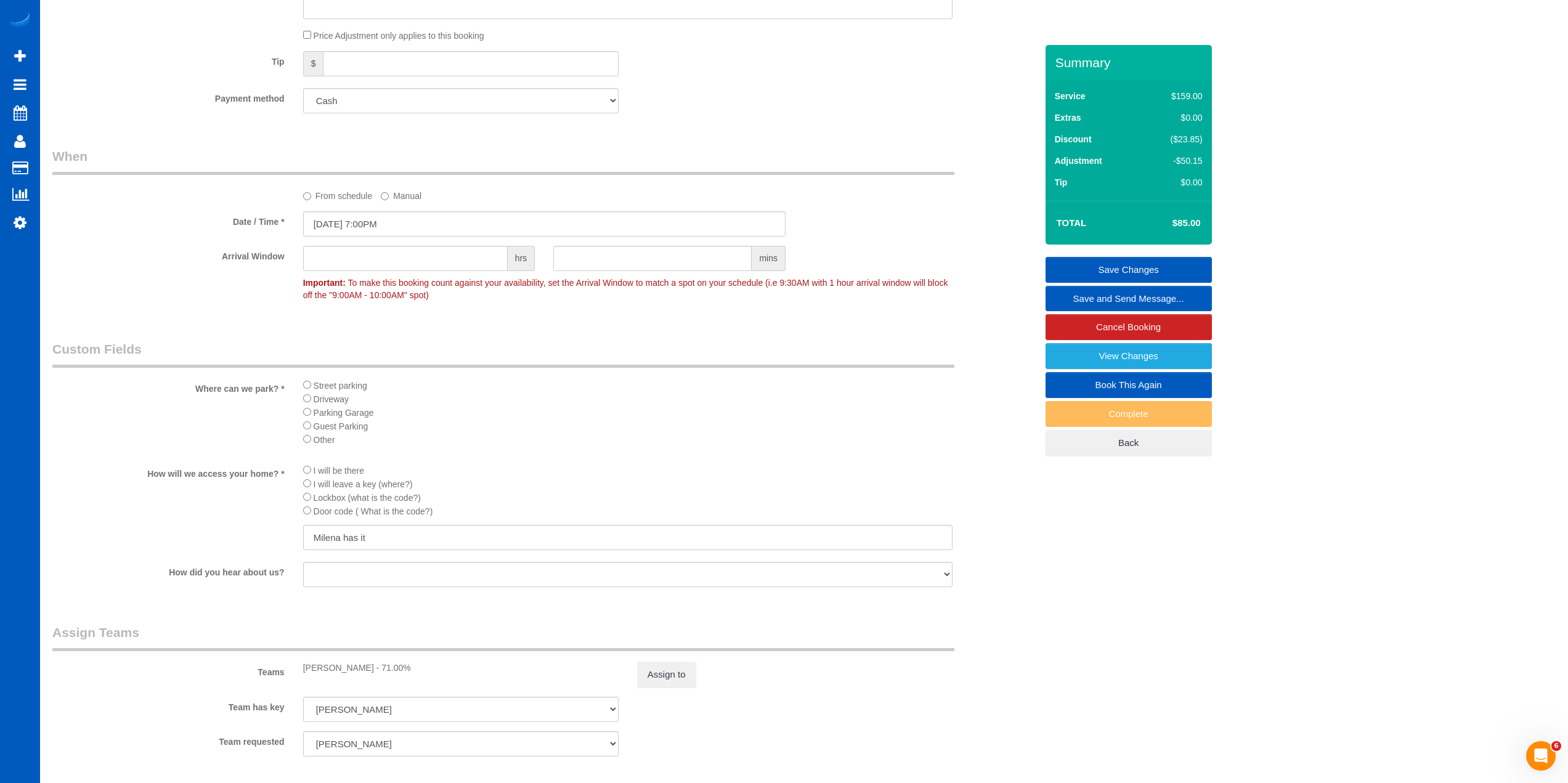
click at [587, 427] on li "Guest Parking" at bounding box center [628, 426] width 650 height 14
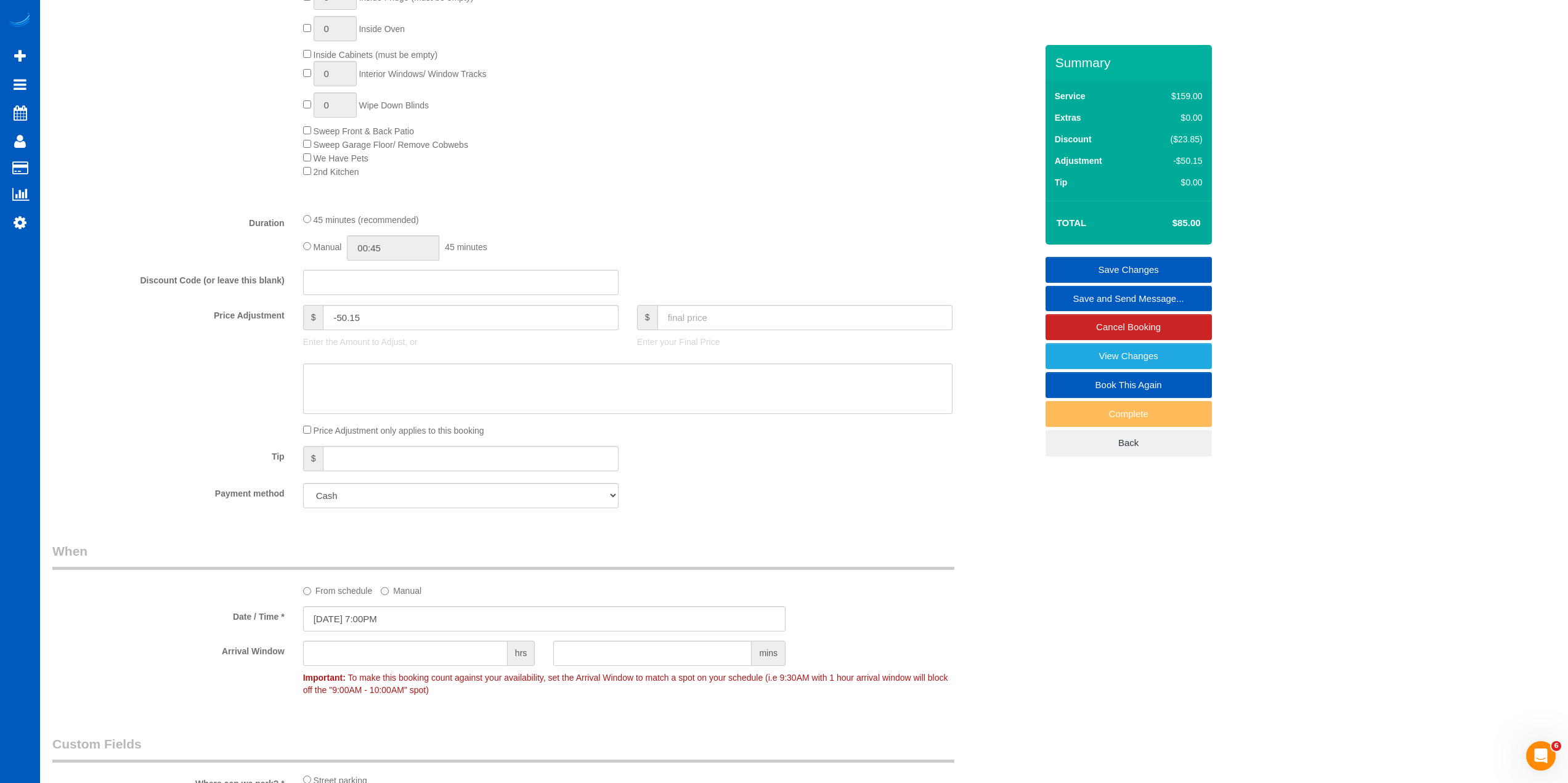
scroll to position [708, 0]
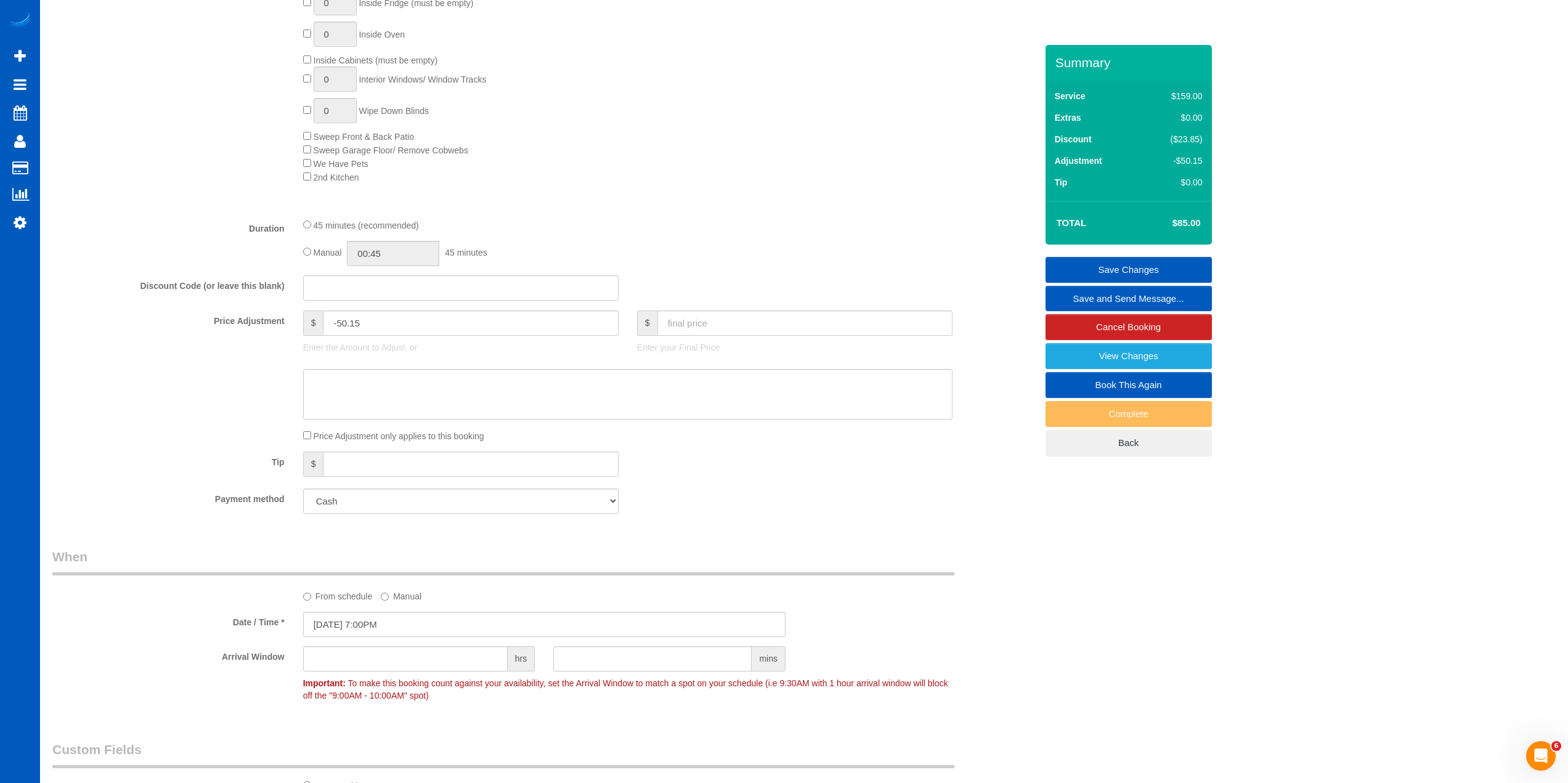
click at [1145, 385] on link "Book This Again" at bounding box center [1128, 385] width 166 height 26
select select "WA"
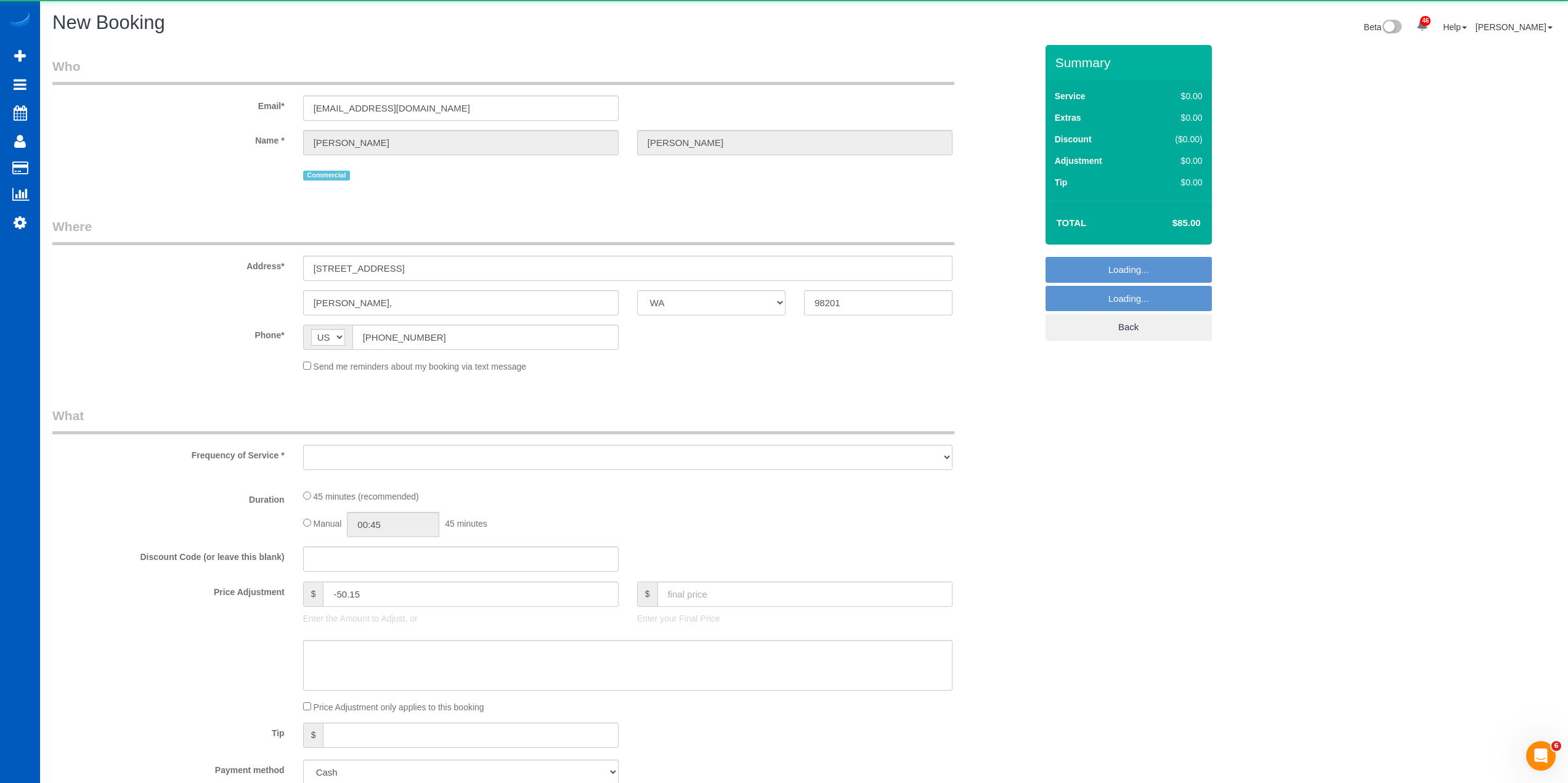
select select "string:fspay"
select select "object:9278"
select select "199"
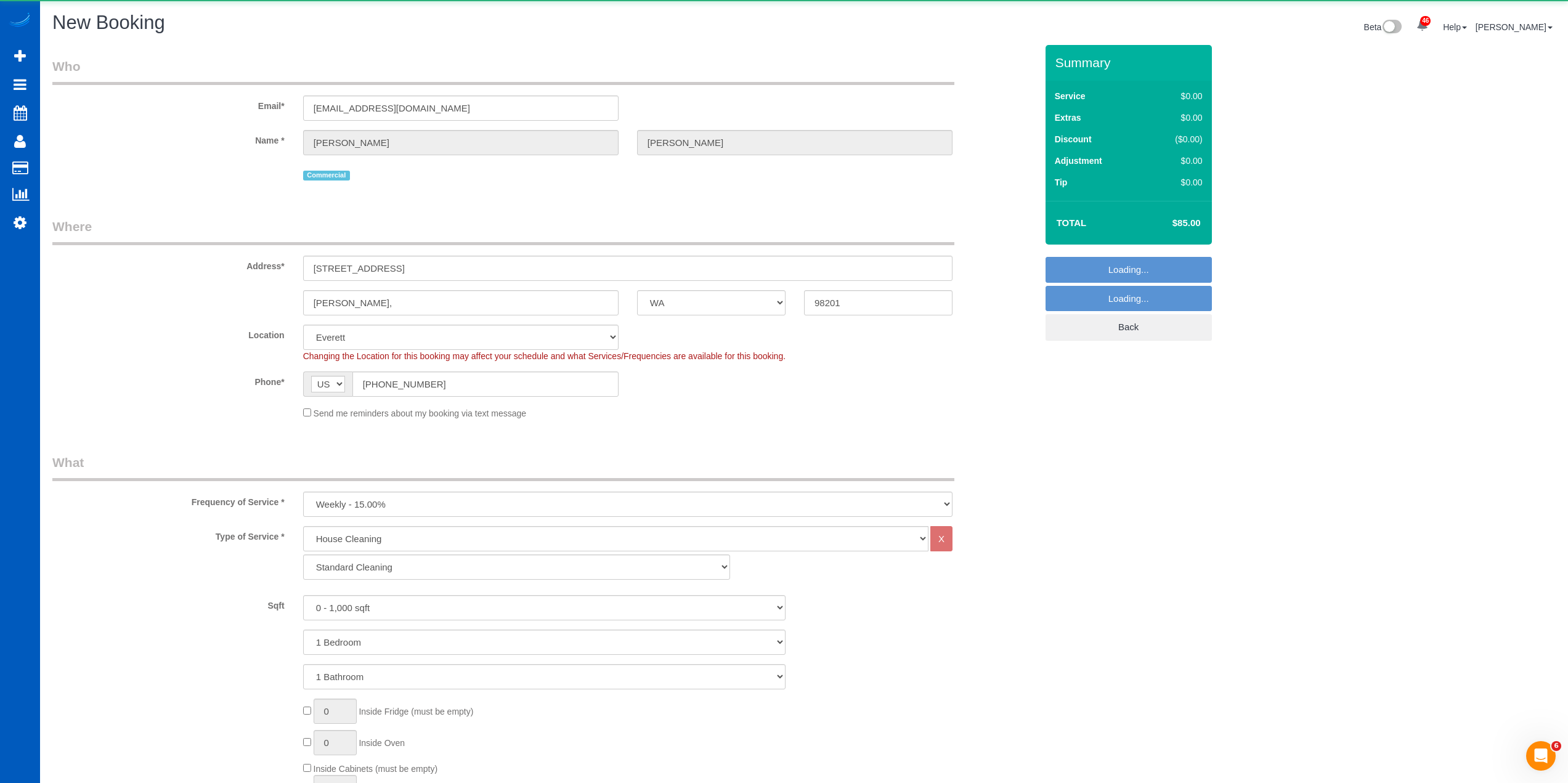
select select "object:9483"
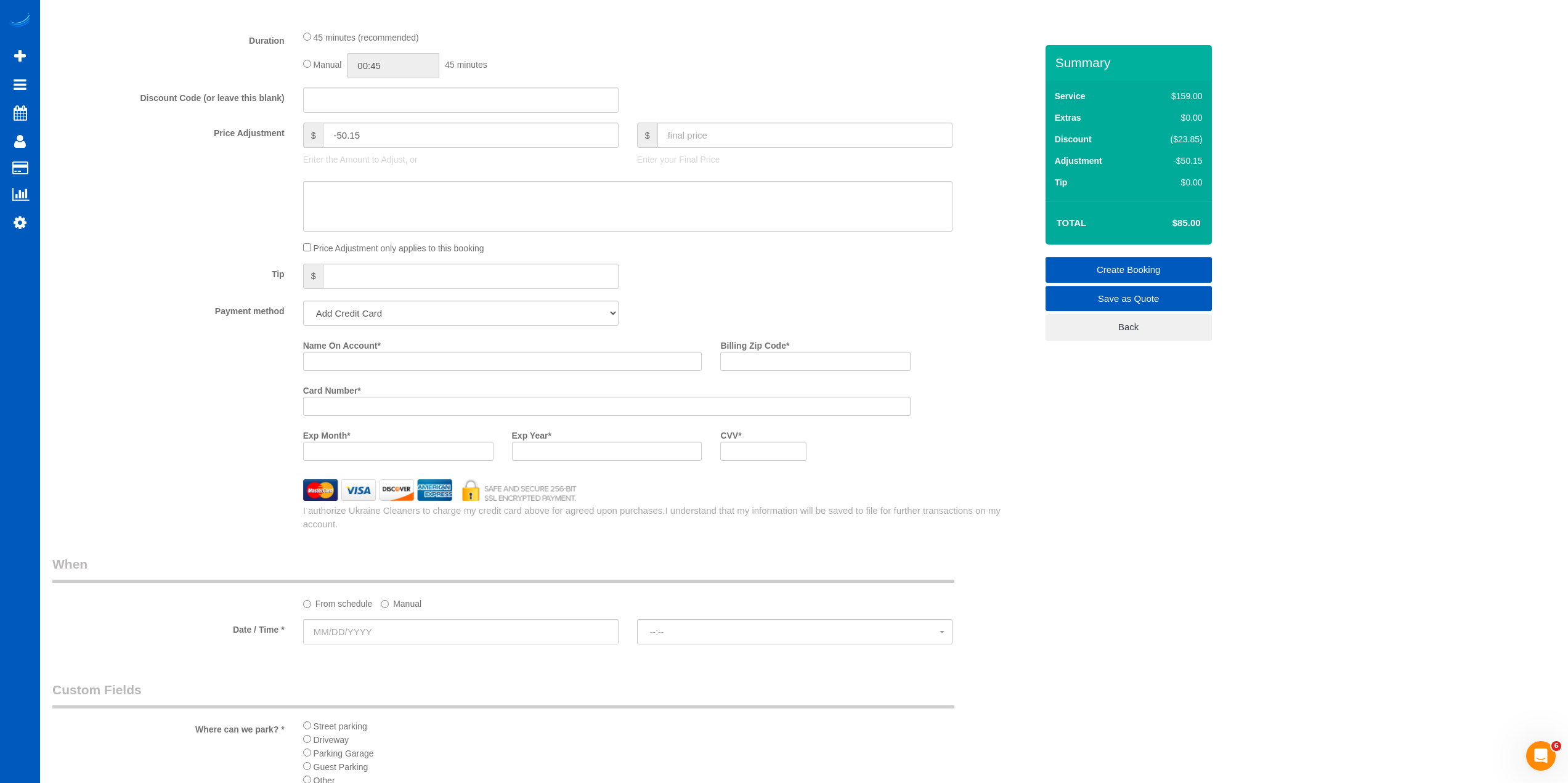
scroll to position [925, 0]
click at [342, 307] on select "Add Credit Card Cash Check Paypal" at bounding box center [461, 309] width 316 height 26
select select "string:cash"
click at [303, 296] on select "Add Credit Card Cash Check Paypal" at bounding box center [461, 309] width 316 height 26
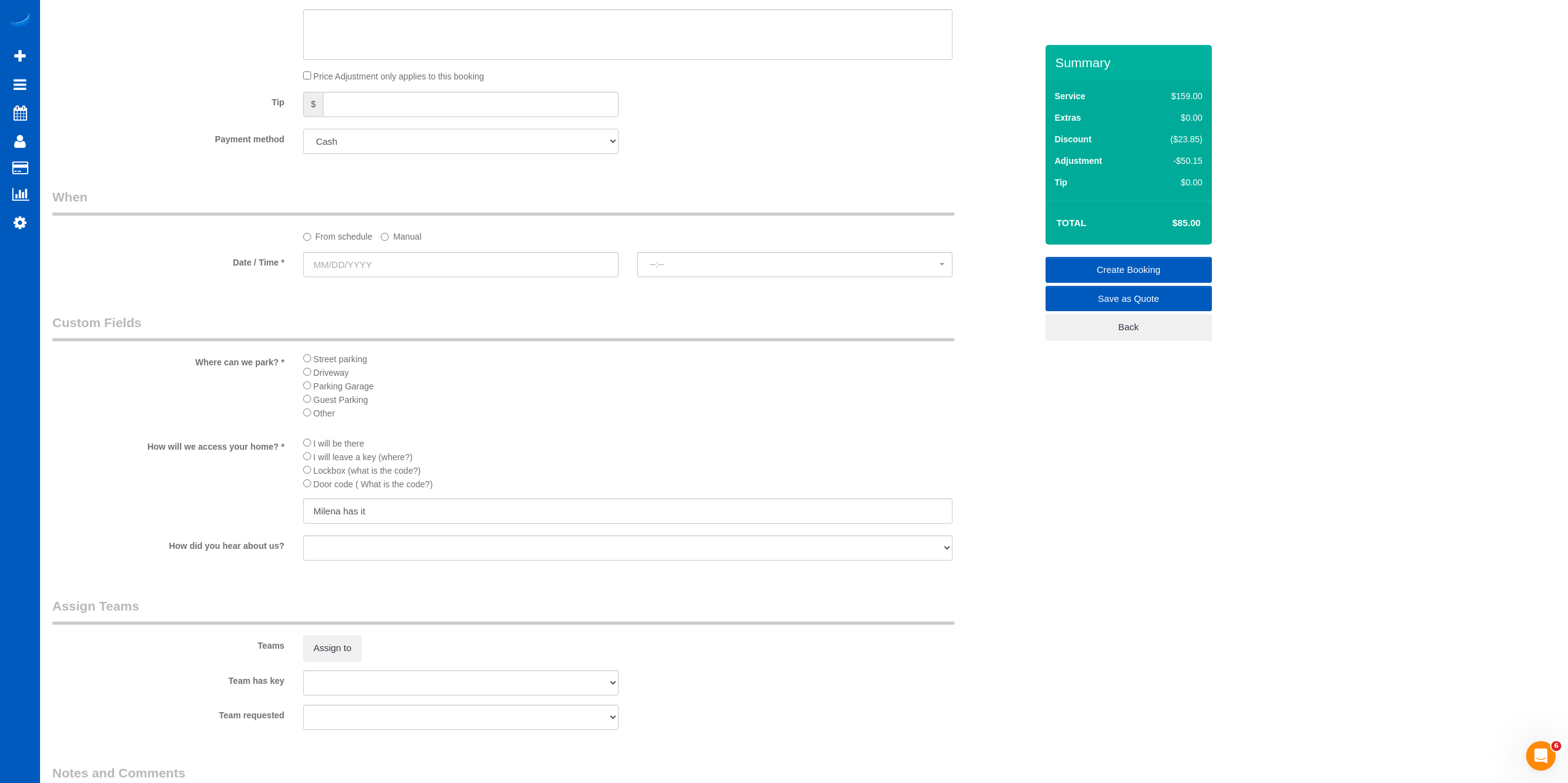
scroll to position [1171, 0]
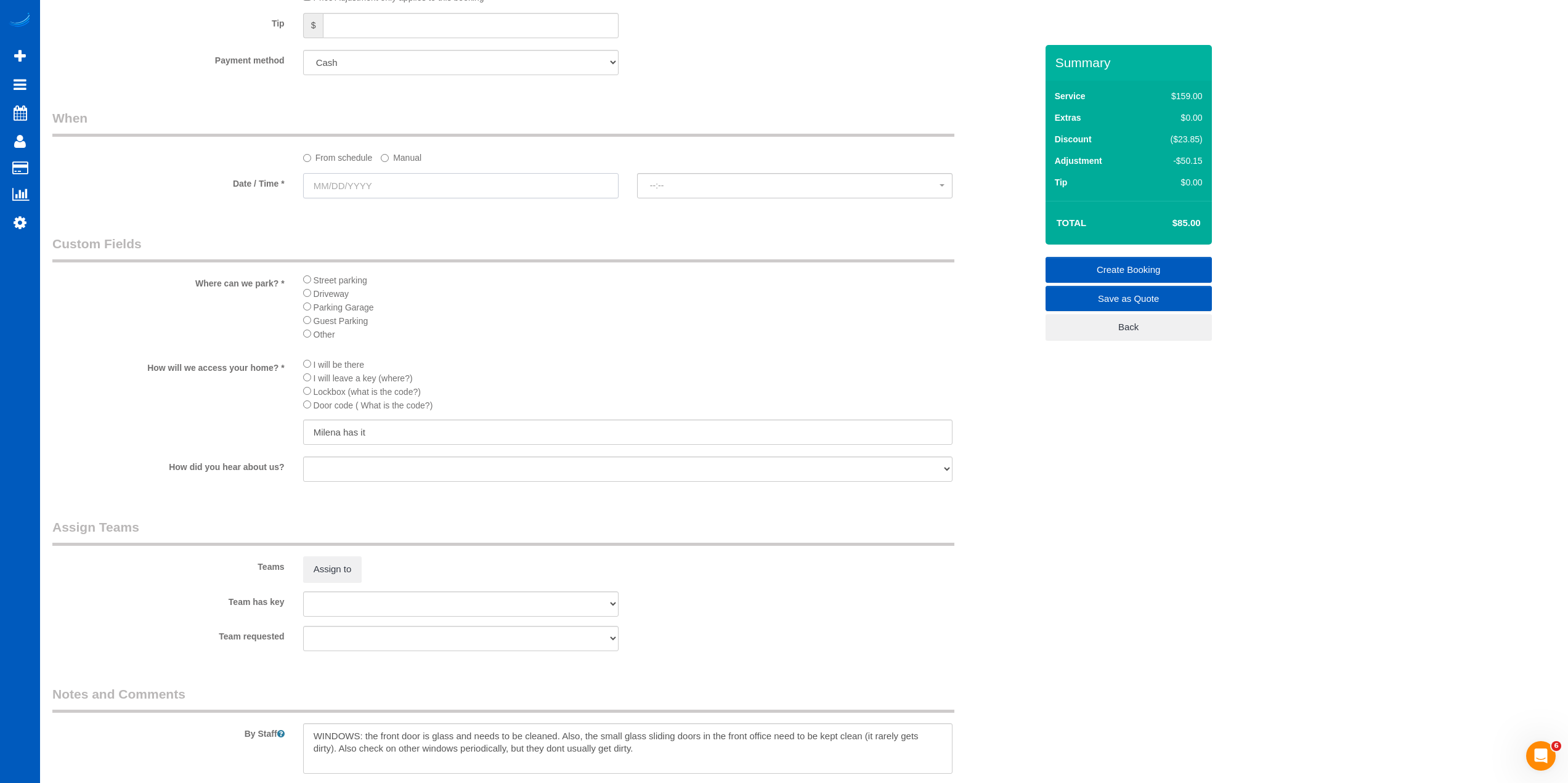
click at [388, 173] on input "text" at bounding box center [461, 186] width 316 height 26
click at [387, 312] on link "22" at bounding box center [385, 310] width 23 height 17
type input "10/22/2025"
select select "spot72"
click at [541, 340] on div "Street parking Driveway Parking Garage Guest Parking Other" at bounding box center [628, 311] width 650 height 76
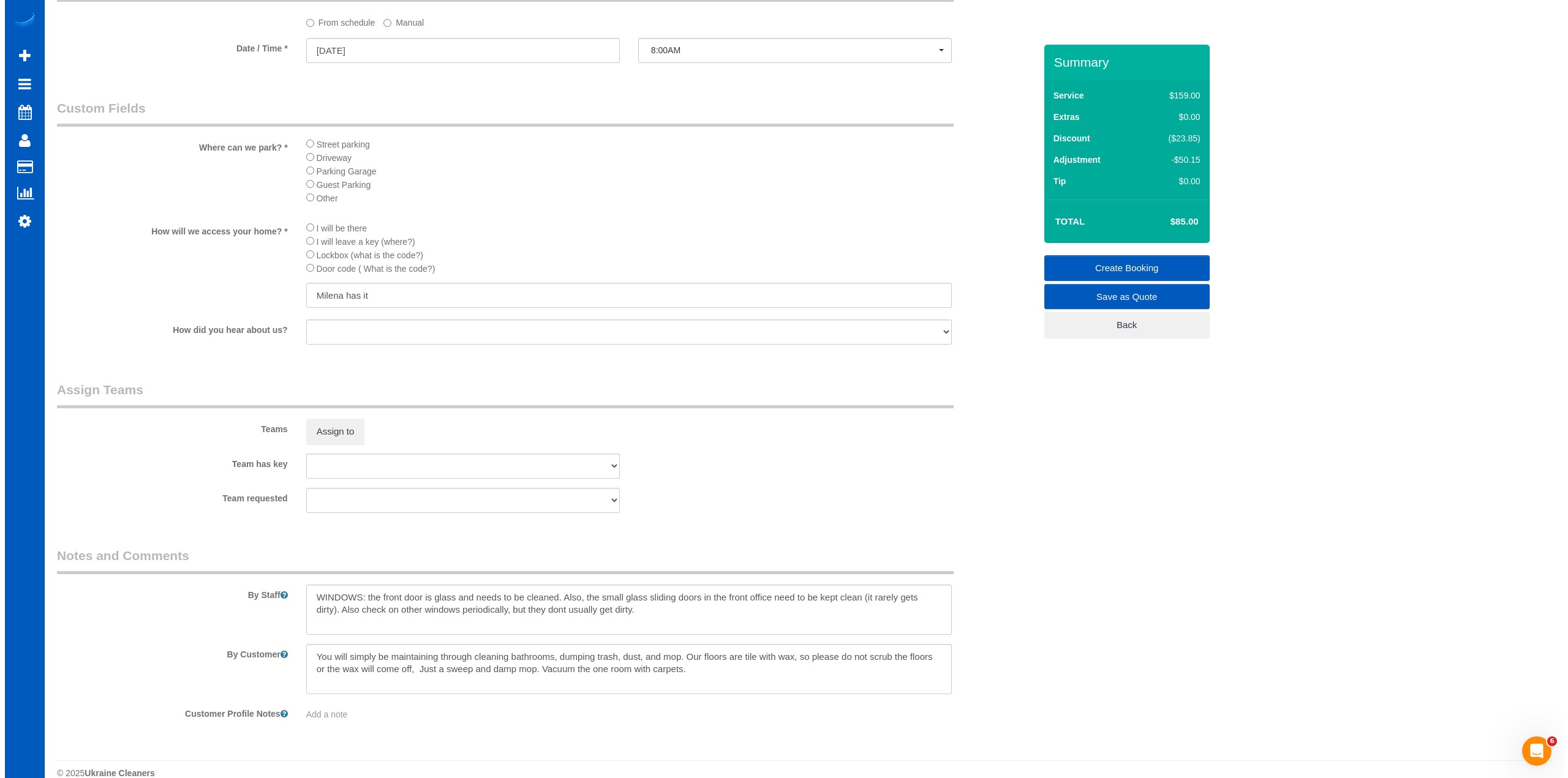
scroll to position [1317, 0]
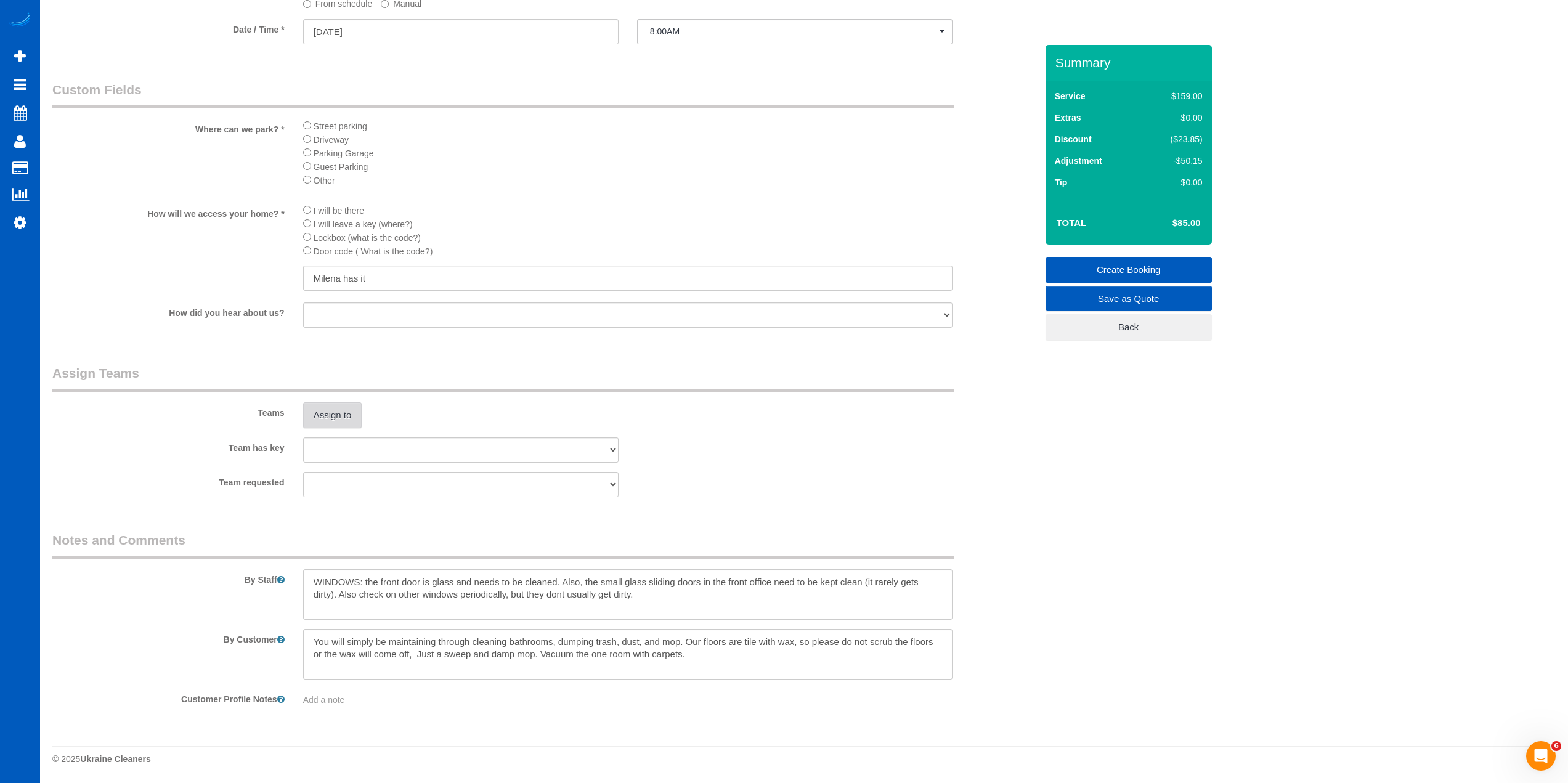
click at [348, 414] on button "Assign to" at bounding box center [333, 415] width 59 height 26
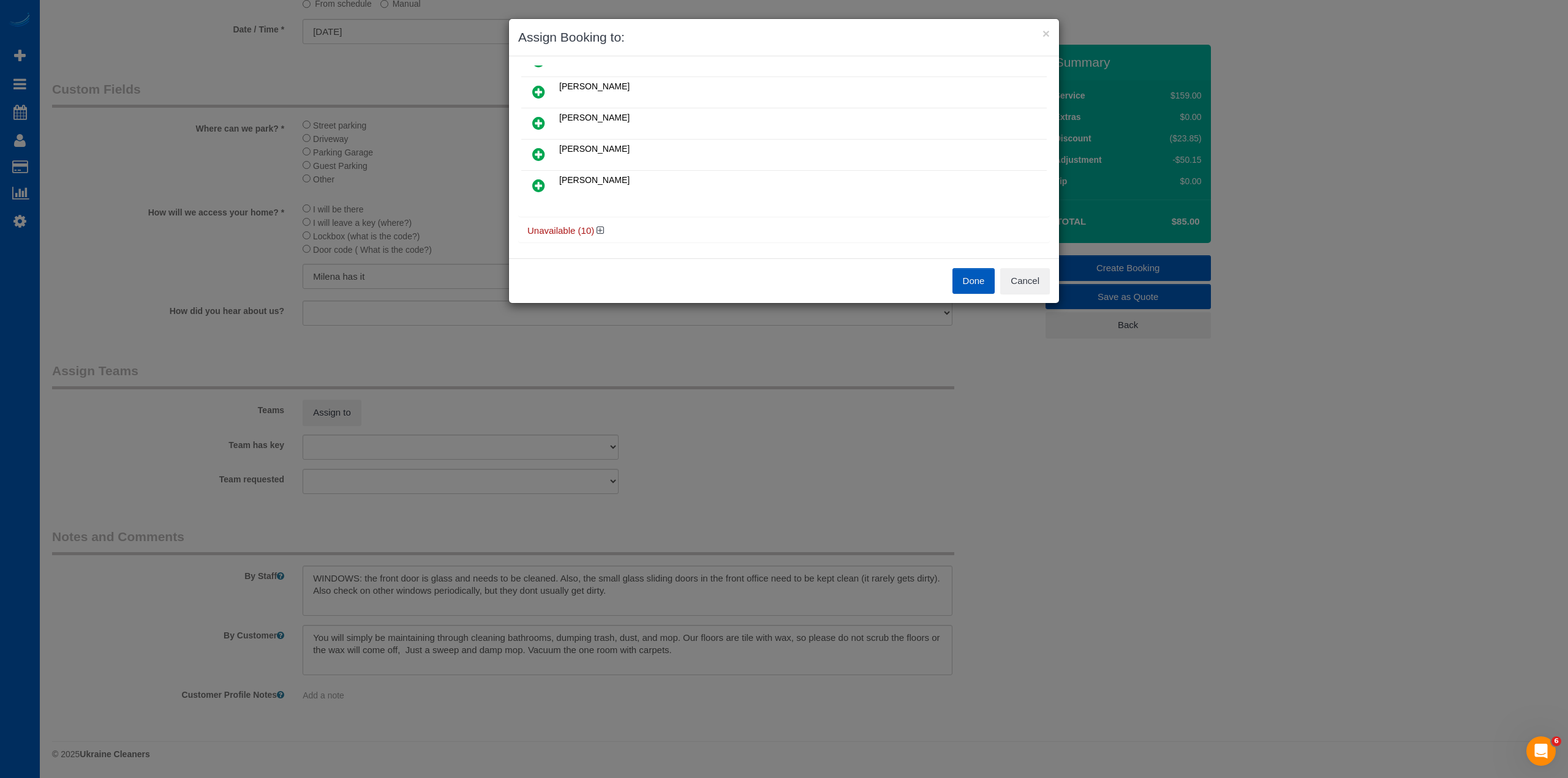
scroll to position [250, 0]
click at [597, 223] on icon at bounding box center [600, 224] width 8 height 9
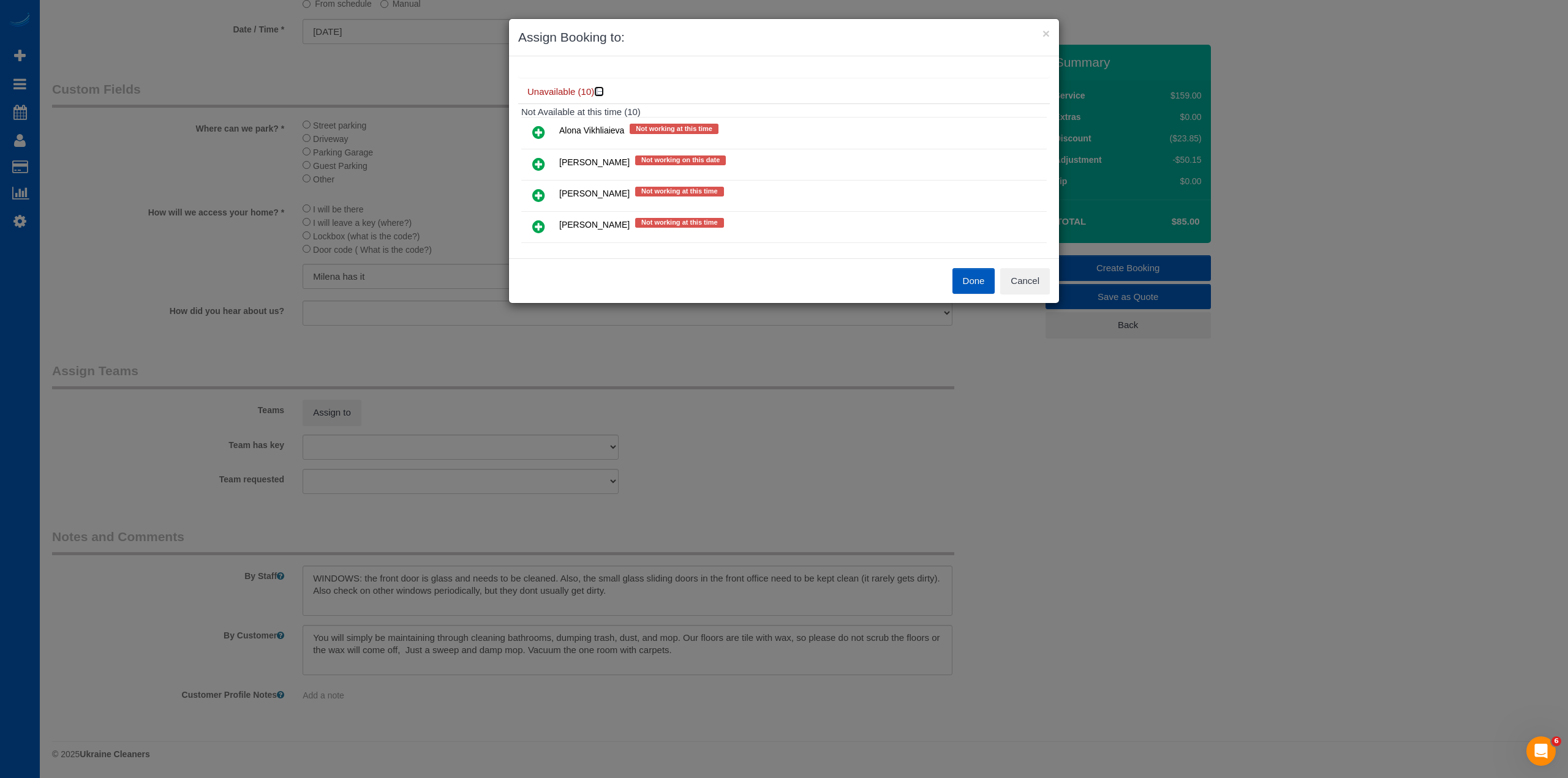
scroll to position [495, 0]
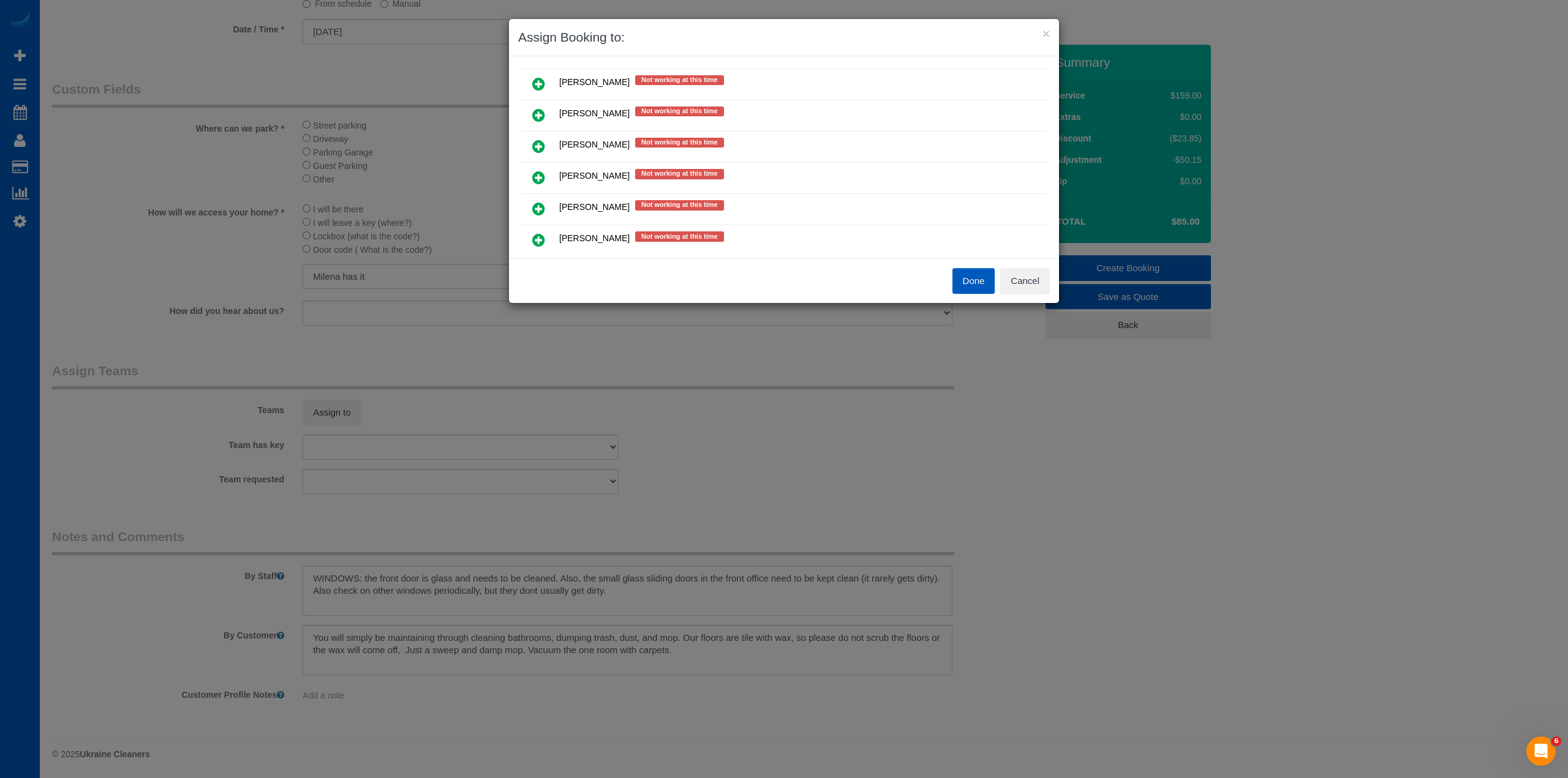
click at [541, 148] on icon at bounding box center [538, 146] width 13 height 14
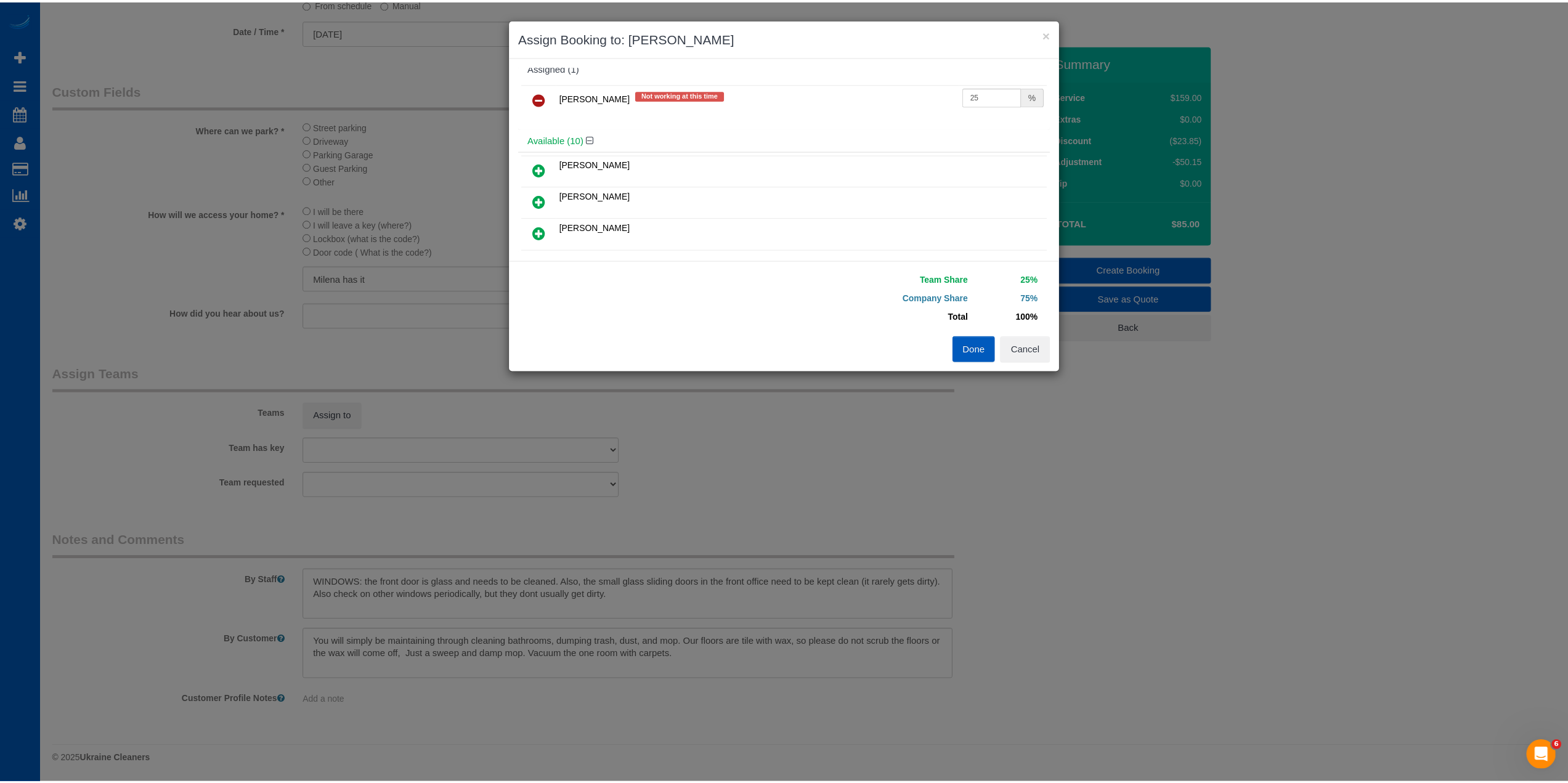
scroll to position [0, 0]
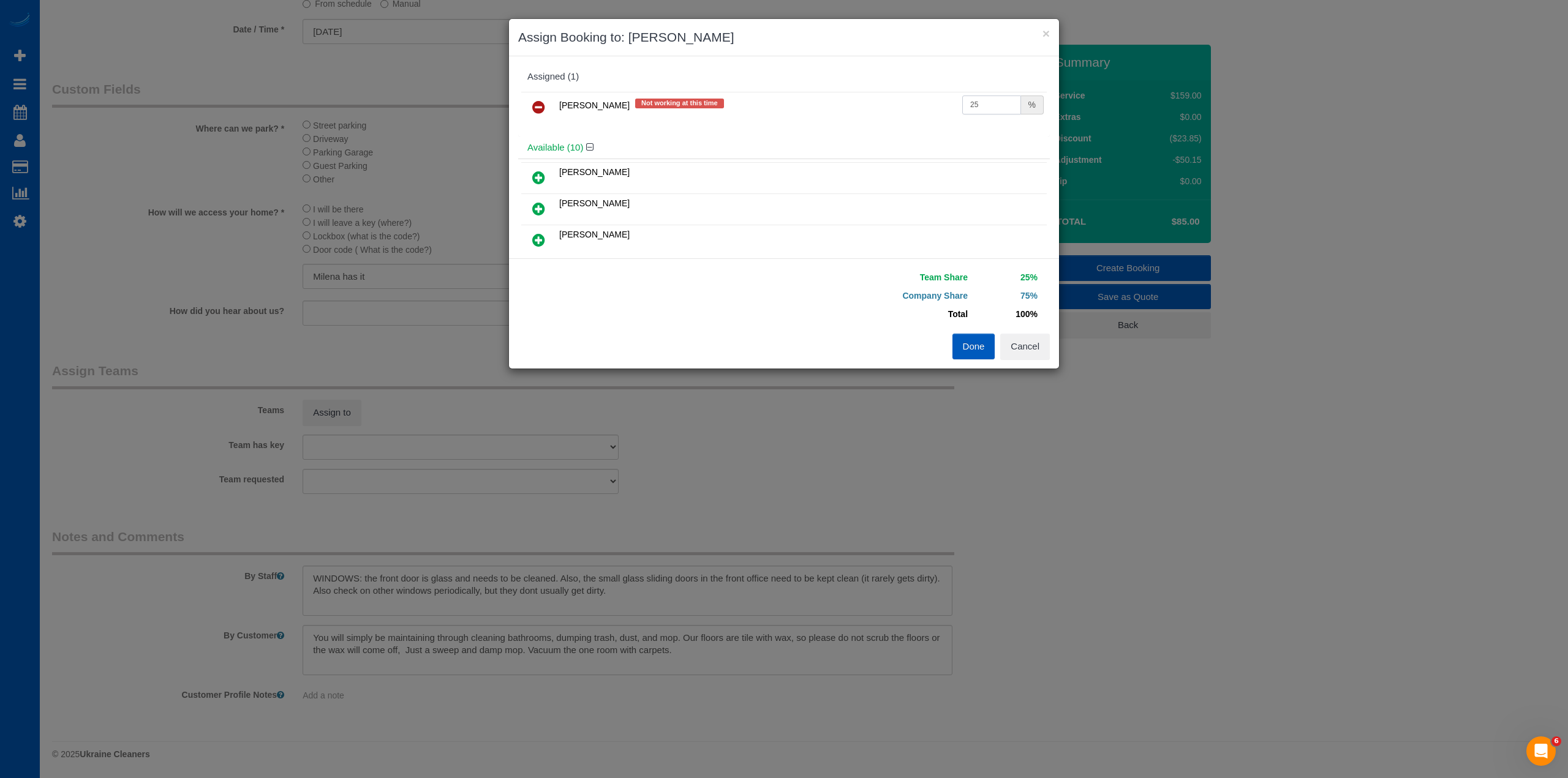
drag, startPoint x: 926, startPoint y: 95, endPoint x: 822, endPoint y: 91, distance: 104.1
click at [822, 91] on div "Milena Kasianchyk Not working at this time 25 %" at bounding box center [784, 113] width 532 height 48
type input "71"
click at [974, 342] on button "Done" at bounding box center [974, 346] width 43 height 25
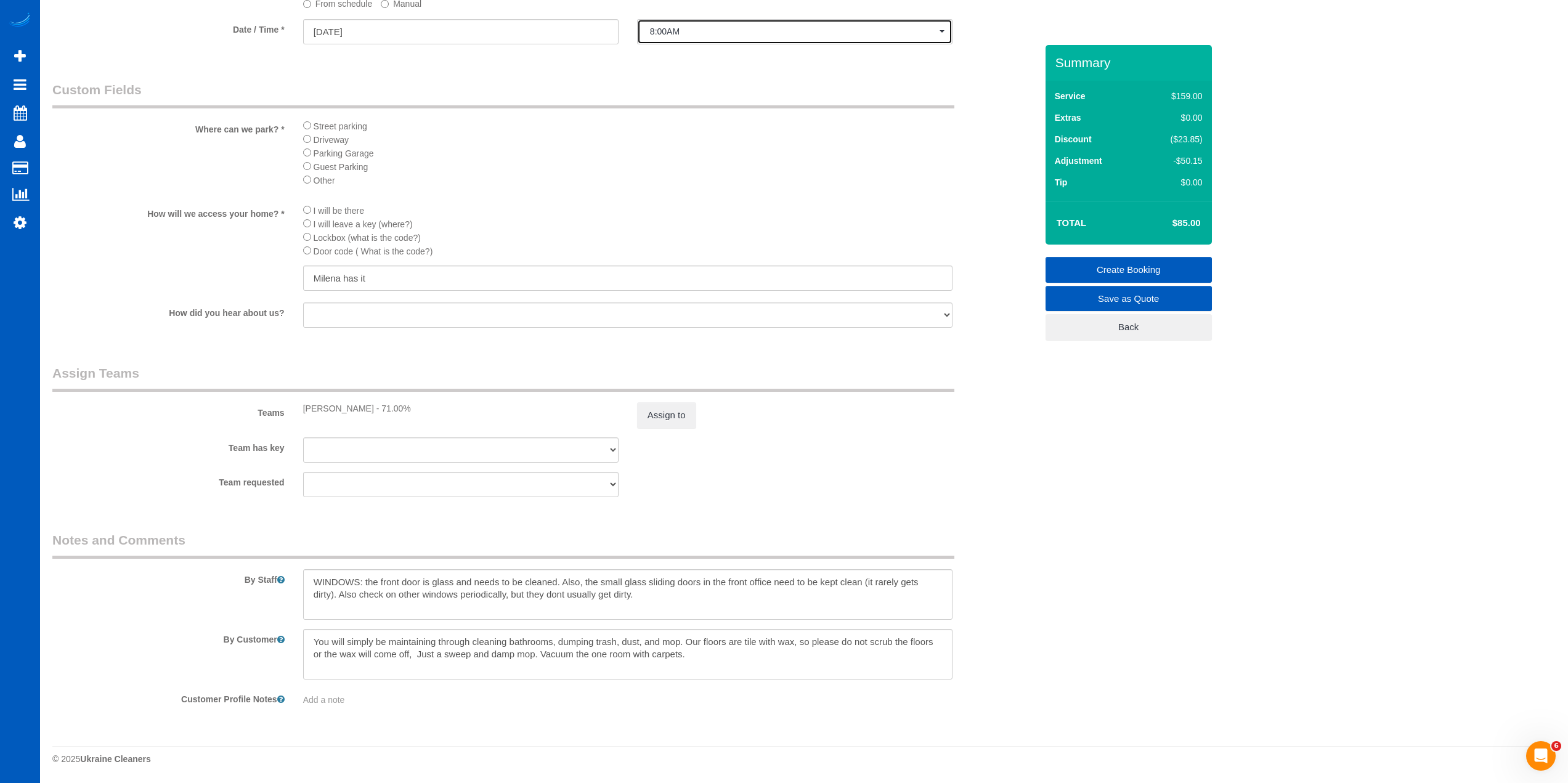
click at [699, 25] on button "8:00AM" at bounding box center [795, 32] width 316 height 26
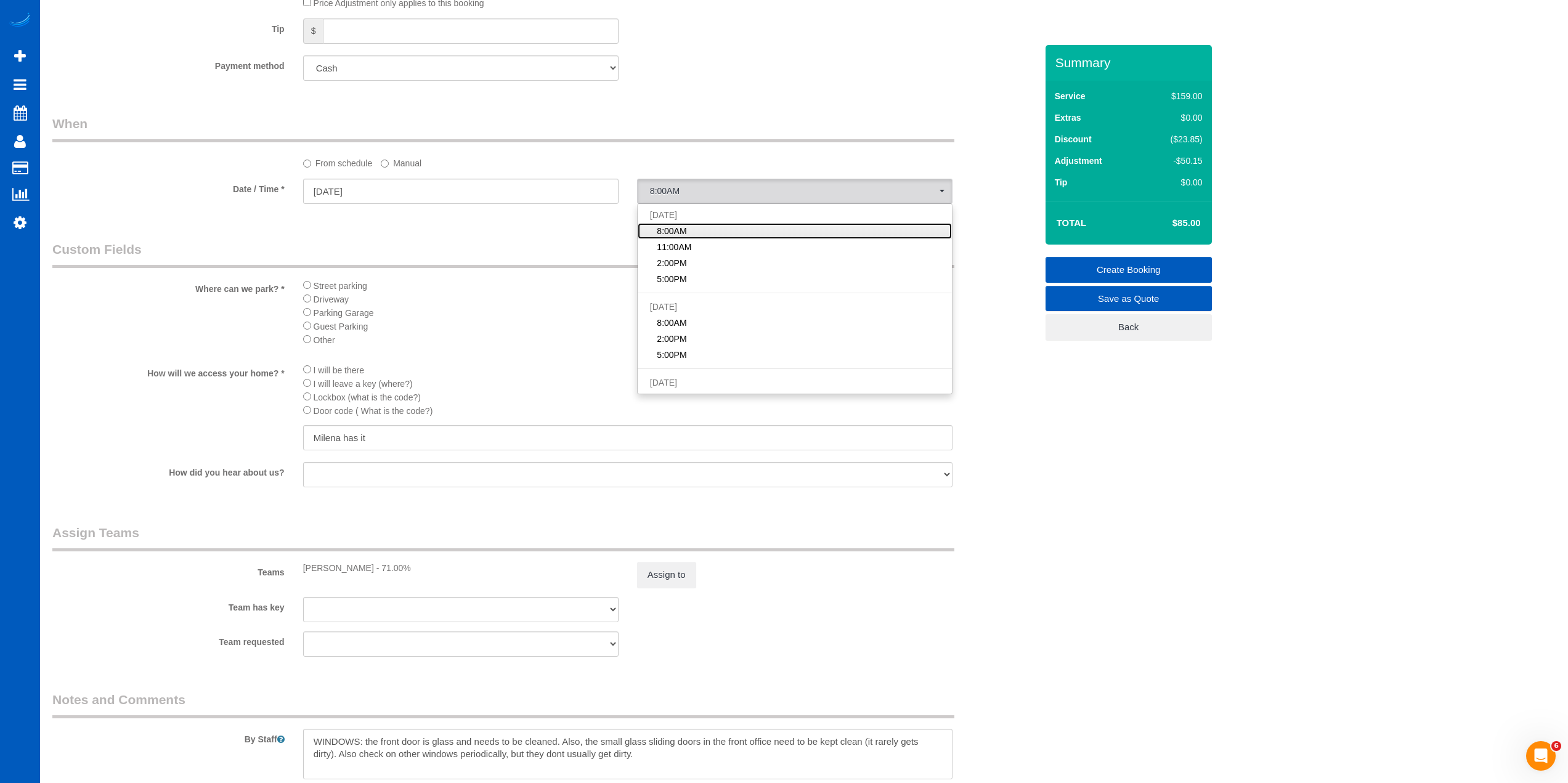
scroll to position [1140, 0]
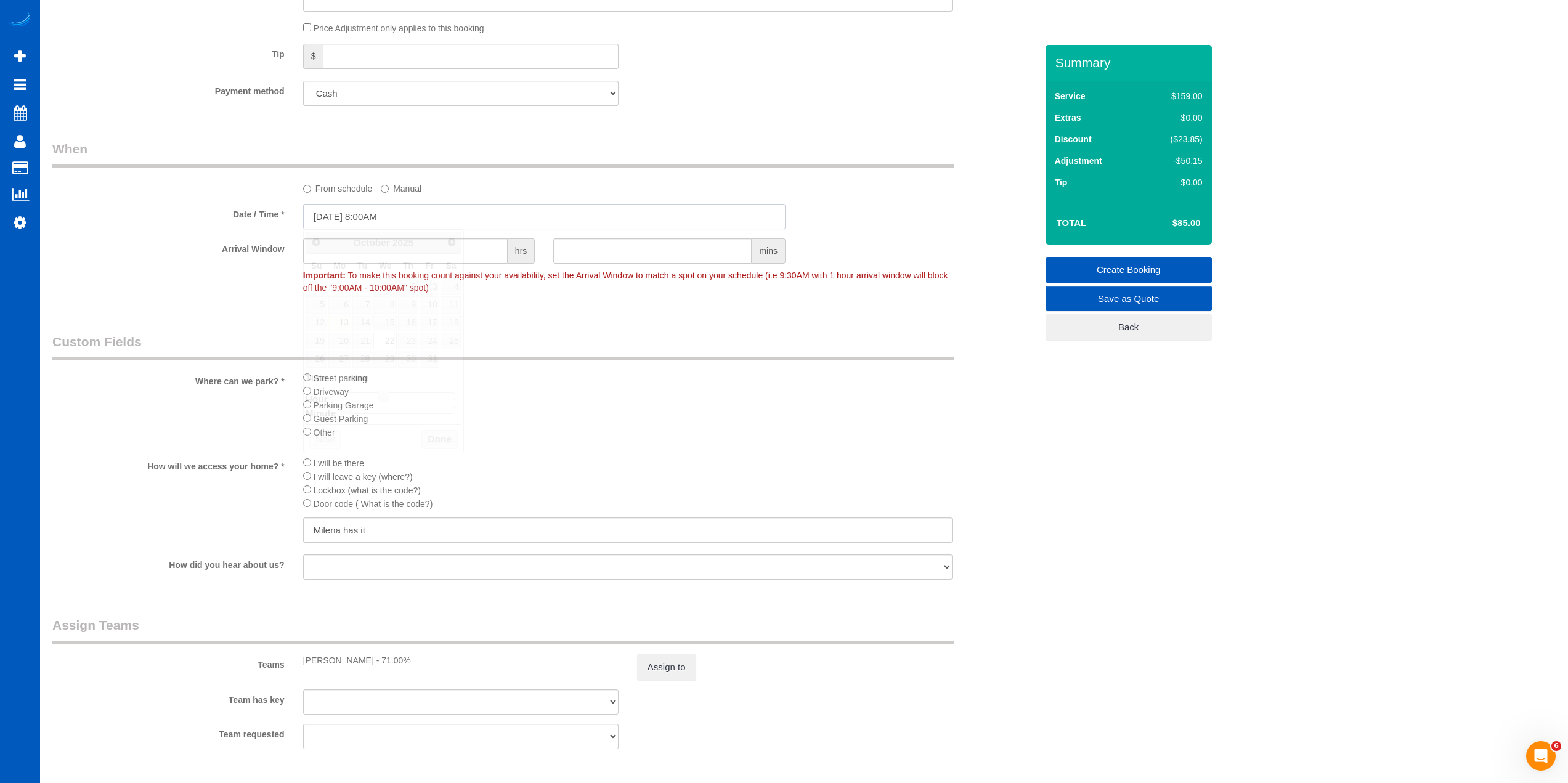
click at [384, 220] on input "10/22/2025 8:00AM" at bounding box center [544, 216] width 483 height 26
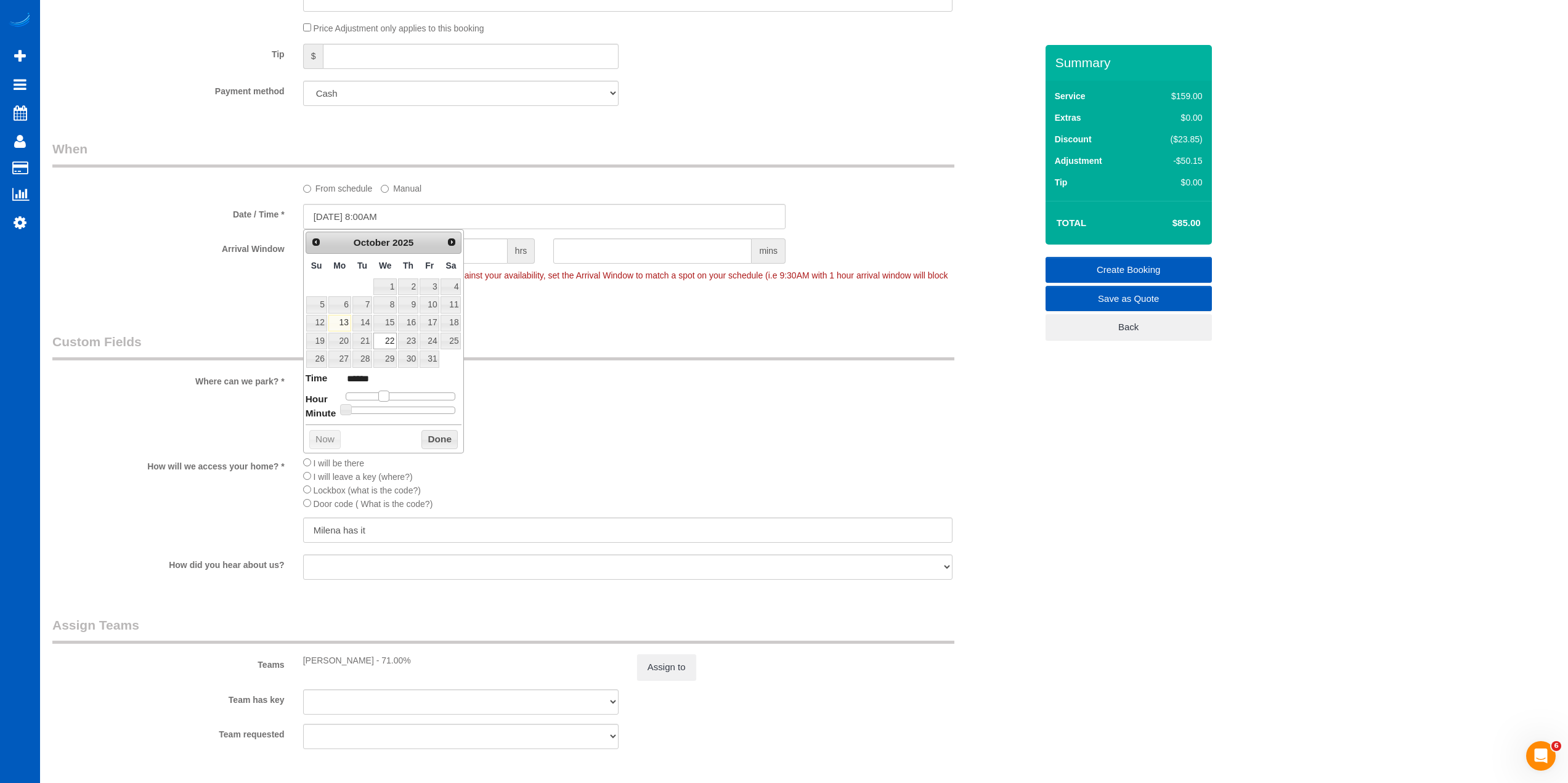
type input "10/22/2025 9:00AM"
type input "******"
type input "10/22/2025 10:00AM"
type input "*******"
type input "10/22/2025 11:00AM"
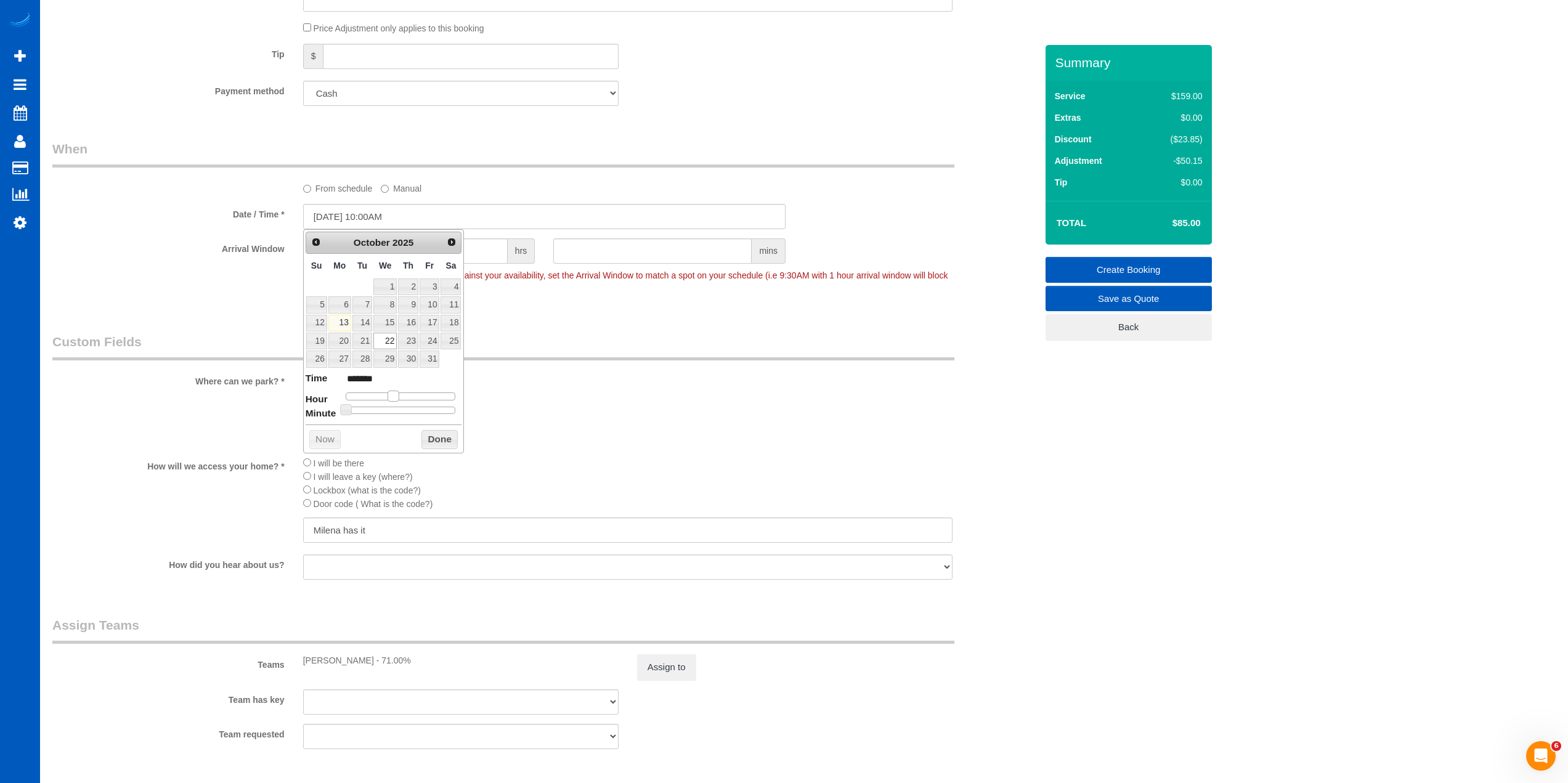
type input "*******"
type input "10/22/2025 12:00PM"
type input "*******"
type input "10/22/2025 1:00PM"
type input "******"
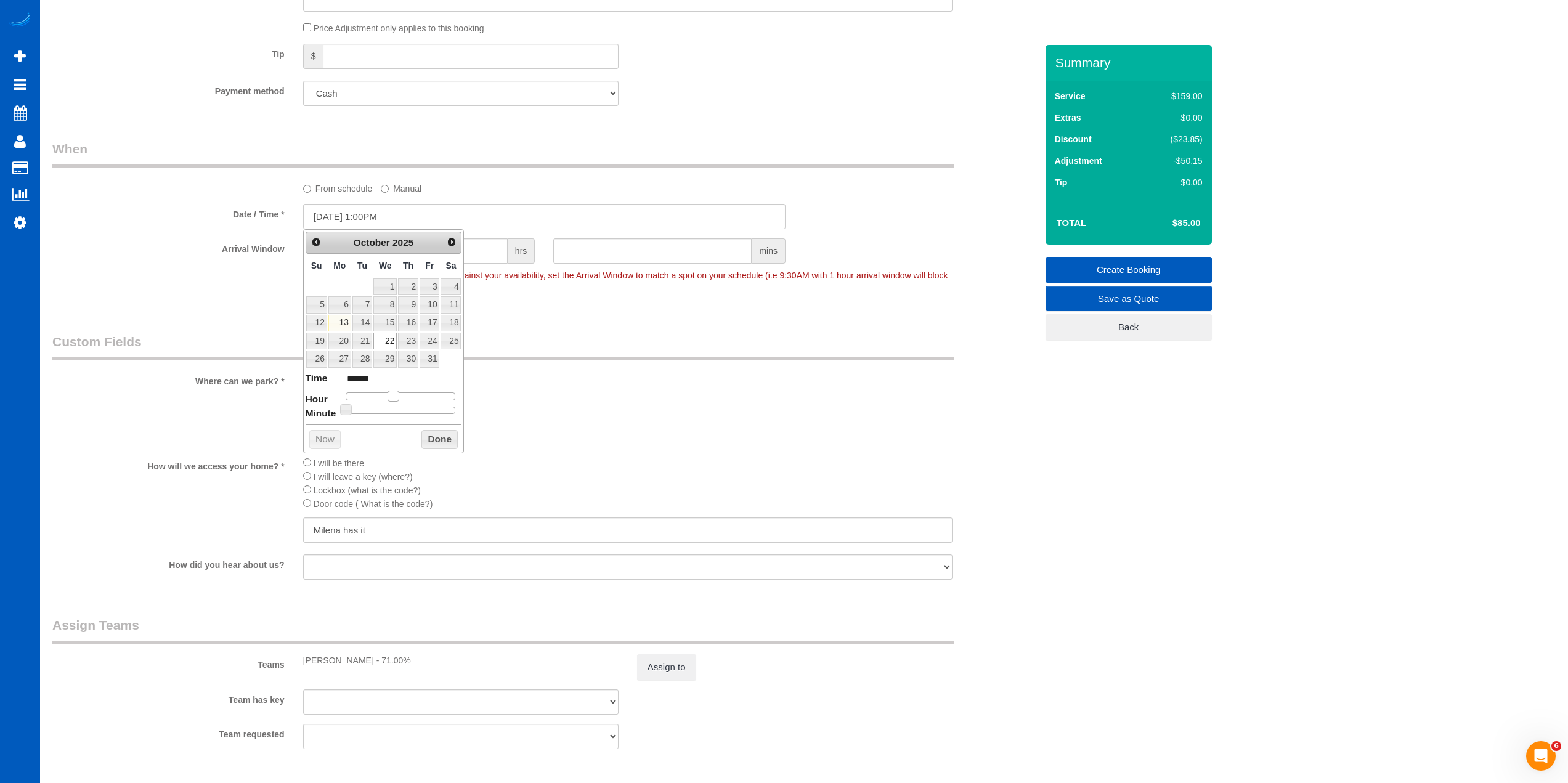
type input "10/22/2025 2:00PM"
type input "******"
type input "10/22/2025 3:00PM"
type input "******"
type input "10/22/2025 4:00PM"
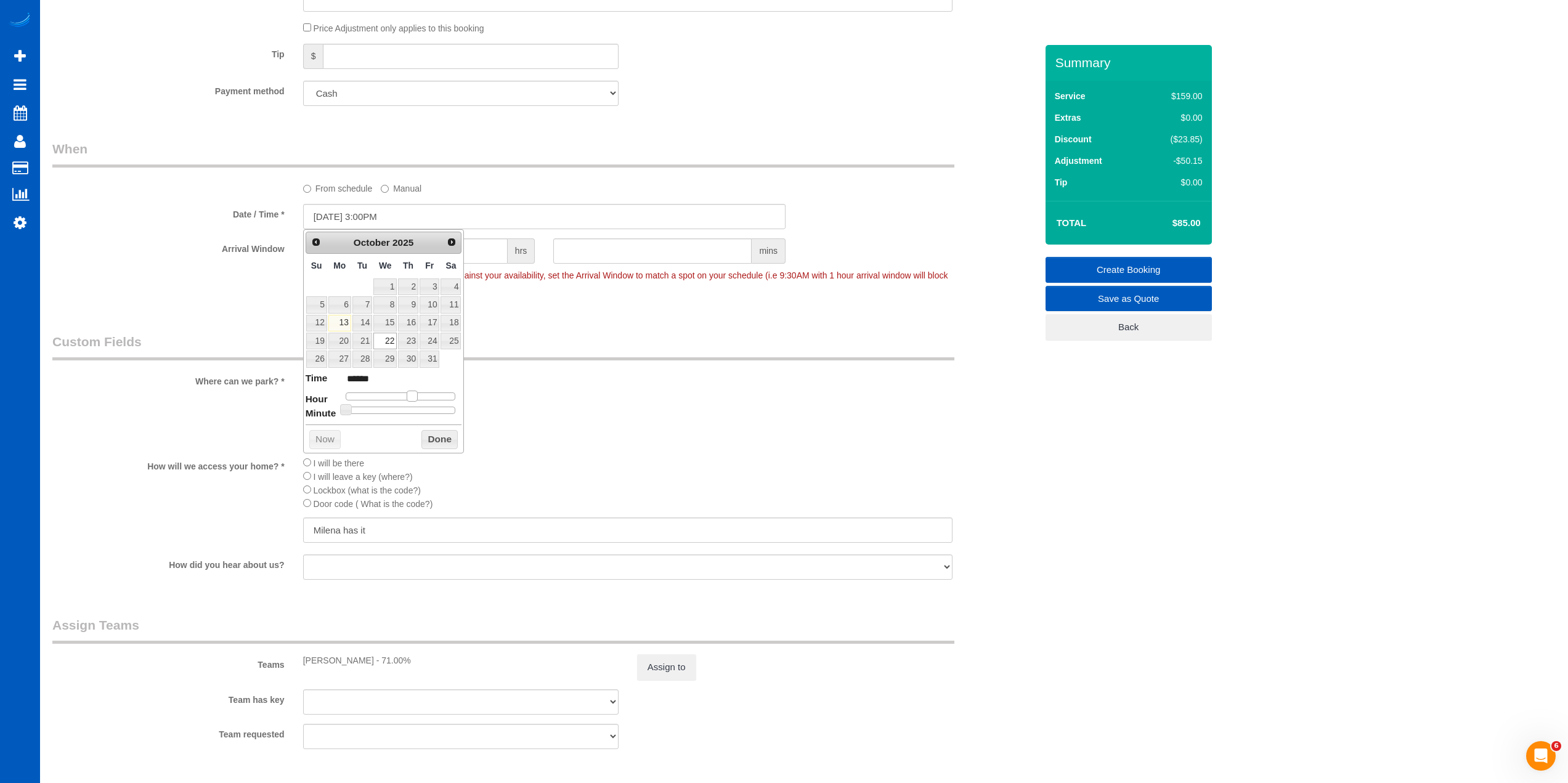
type input "******"
type input "10/22/2025 5:00PM"
type input "******"
type input "10/22/2025 6:00PM"
type input "******"
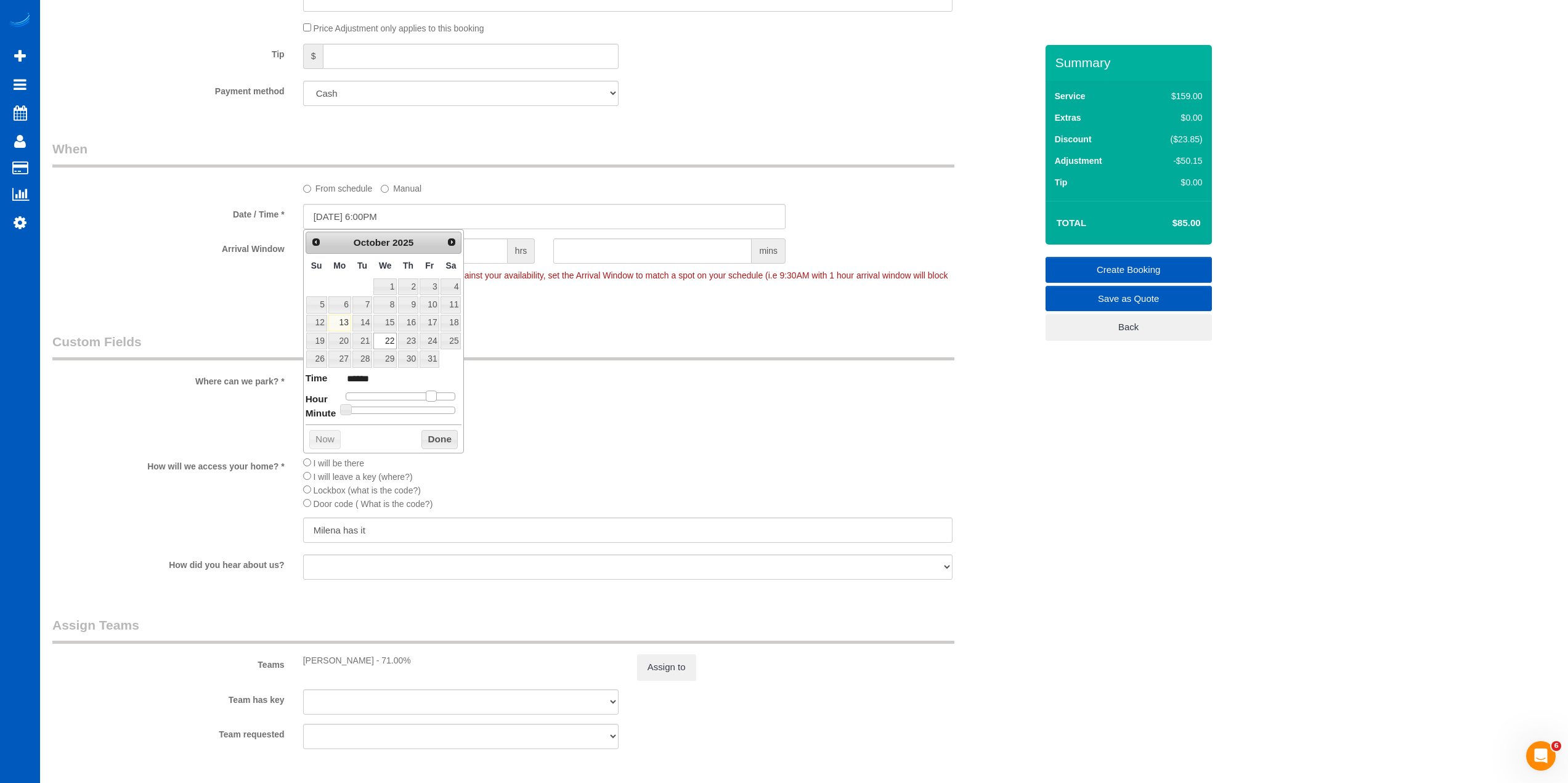
type input "[DATE] 7:00PM"
type input "******"
drag, startPoint x: 380, startPoint y: 396, endPoint x: 431, endPoint y: 396, distance: 51.0
click at [431, 396] on span at bounding box center [436, 396] width 11 height 11
click at [447, 438] on button "Done" at bounding box center [439, 440] width 37 height 20
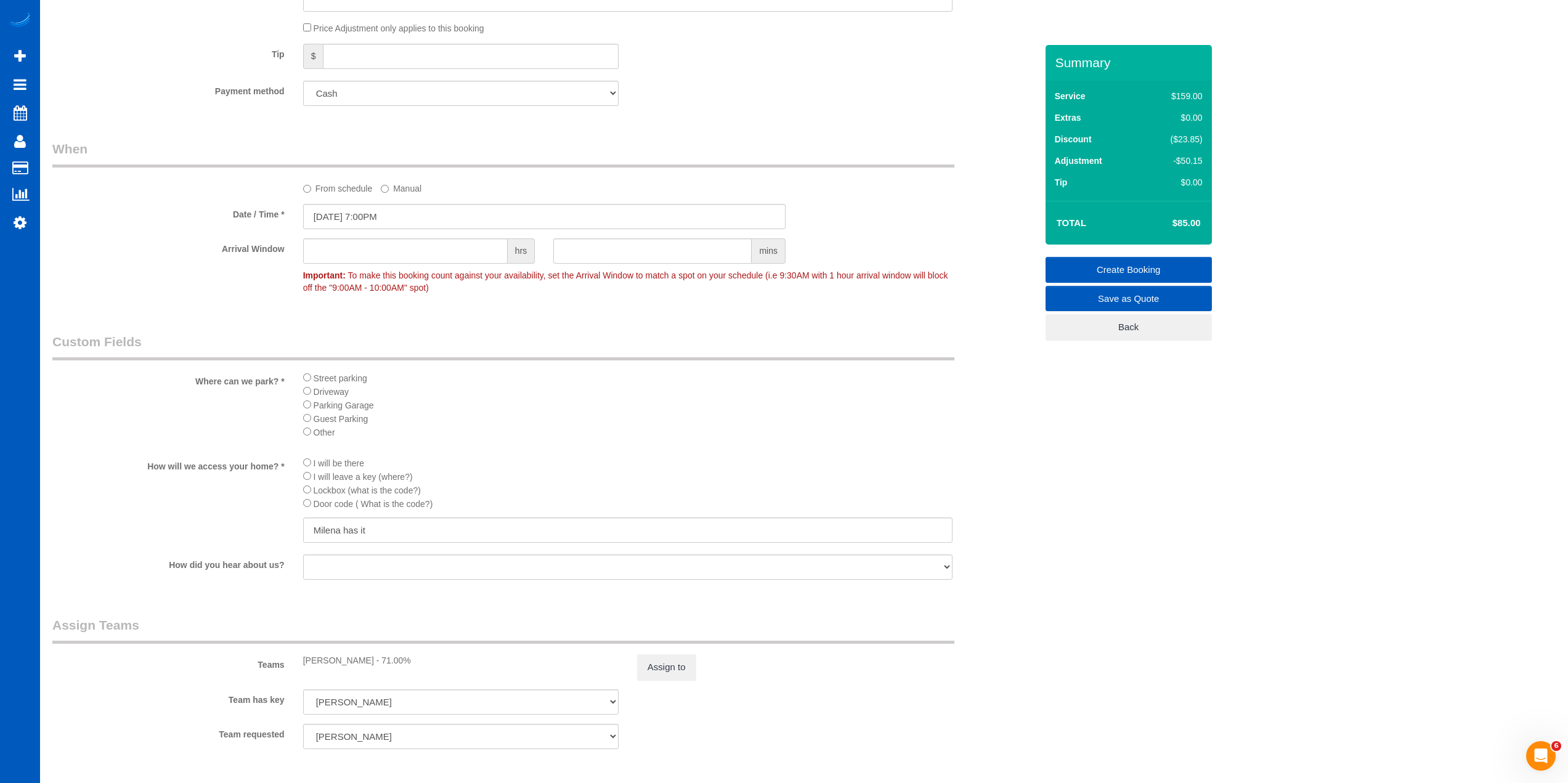
click at [639, 340] on legend "Custom Fields" at bounding box center [503, 347] width 902 height 28
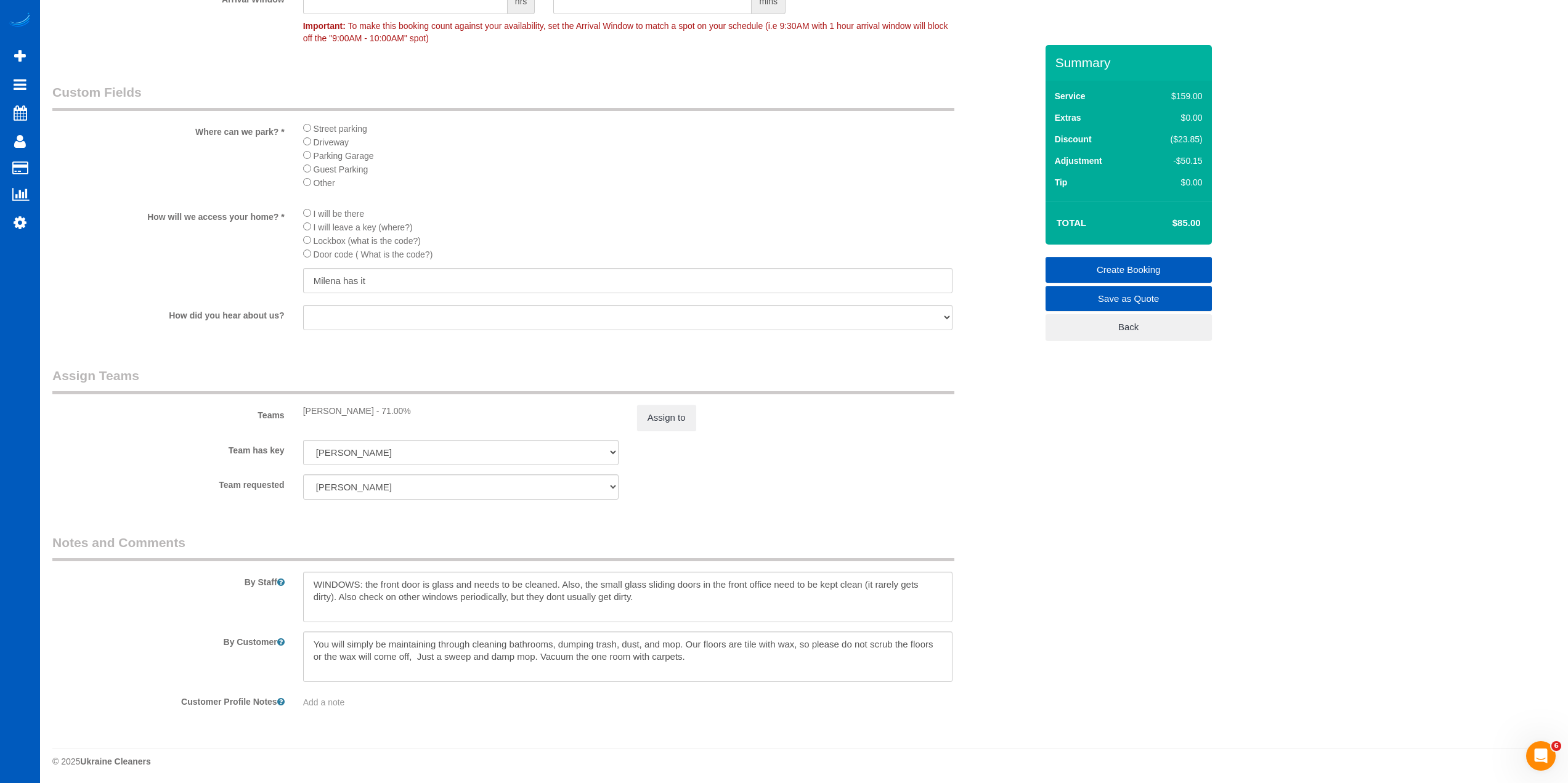
scroll to position [1392, 0]
click at [677, 422] on button "Assign to" at bounding box center [667, 415] width 59 height 26
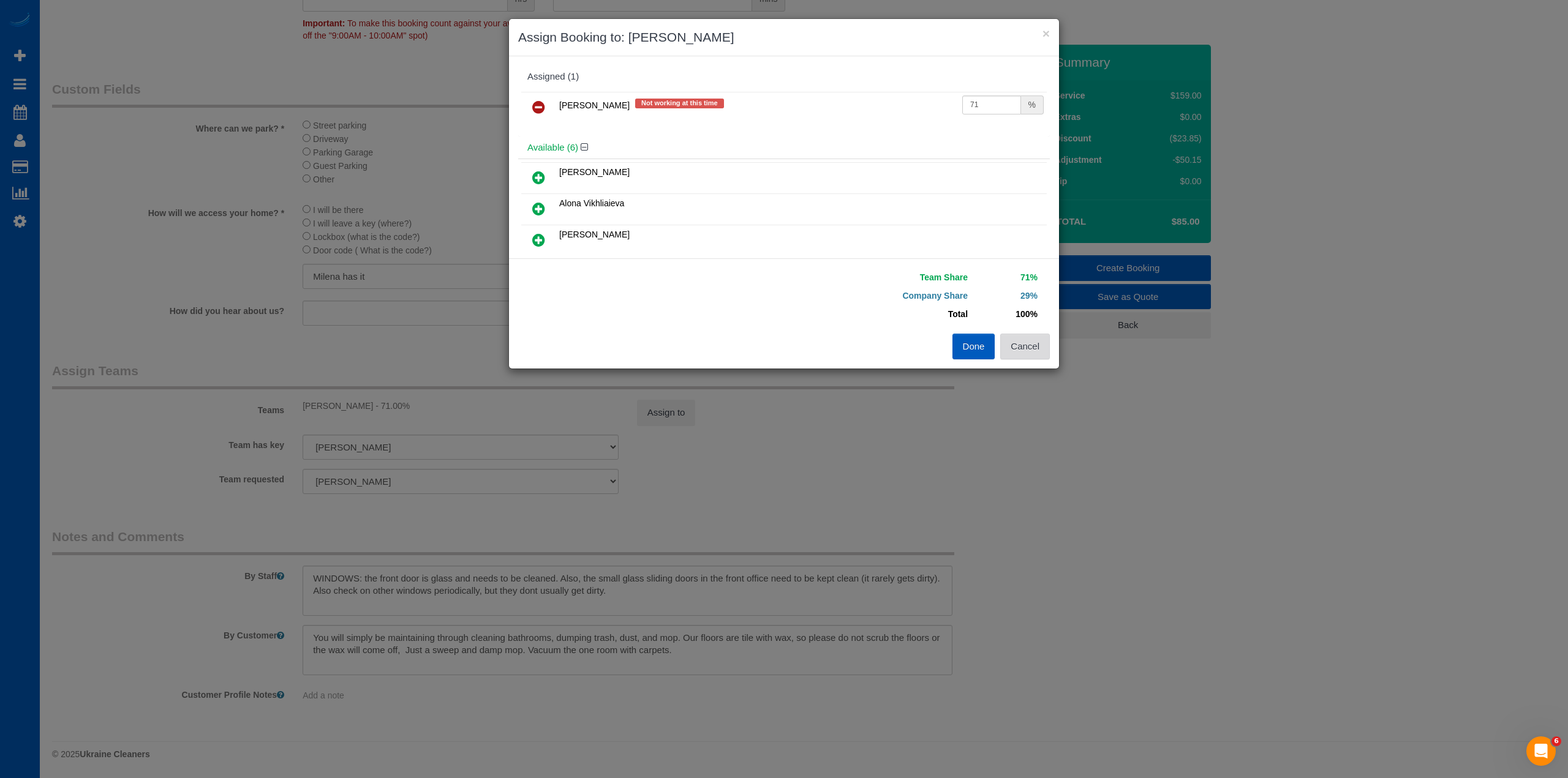
click at [1027, 353] on button "Cancel" at bounding box center [1025, 346] width 49 height 25
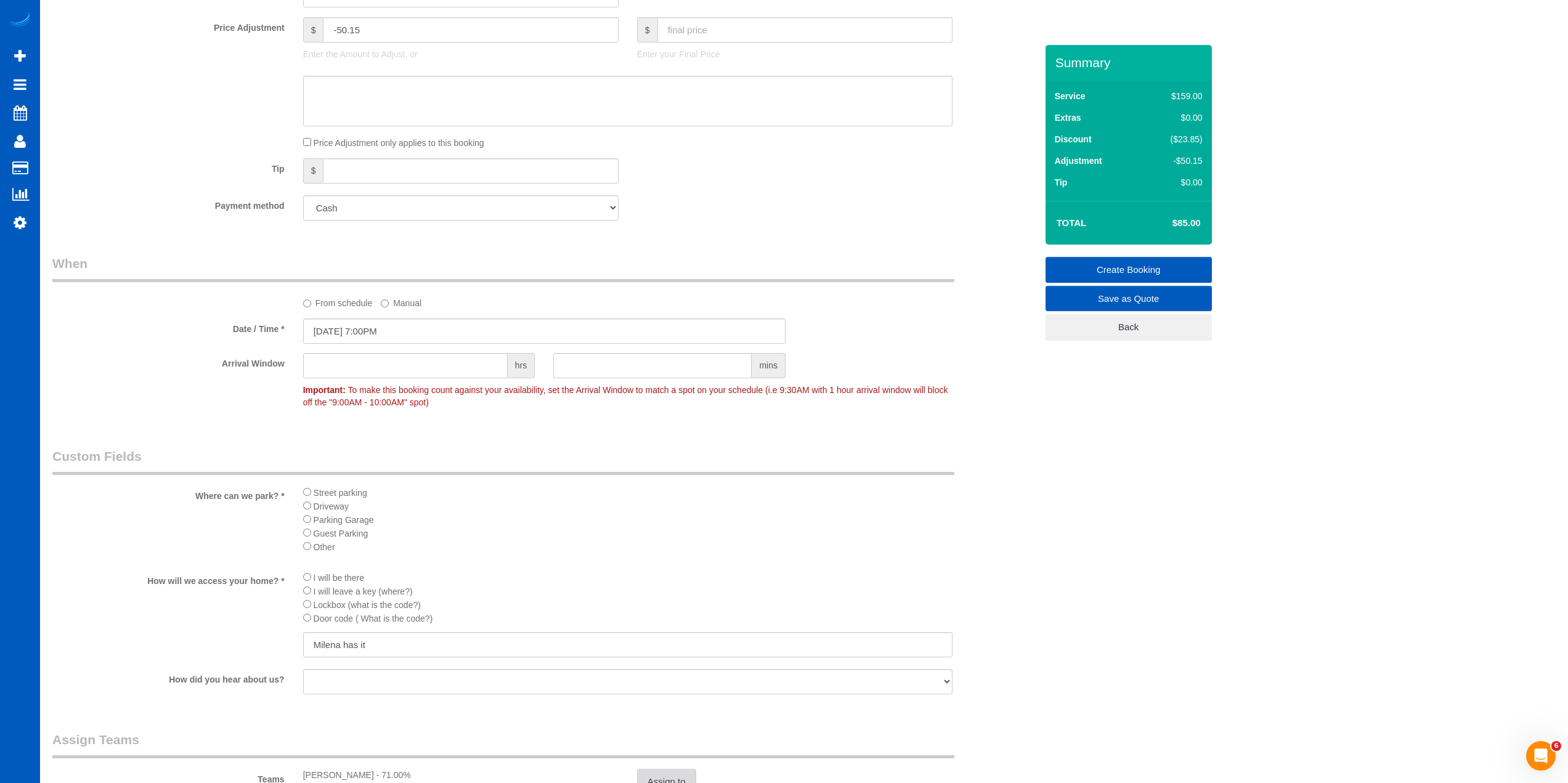
scroll to position [1022, 0]
click at [378, 335] on input "[DATE] 7:00PM" at bounding box center [544, 334] width 483 height 26
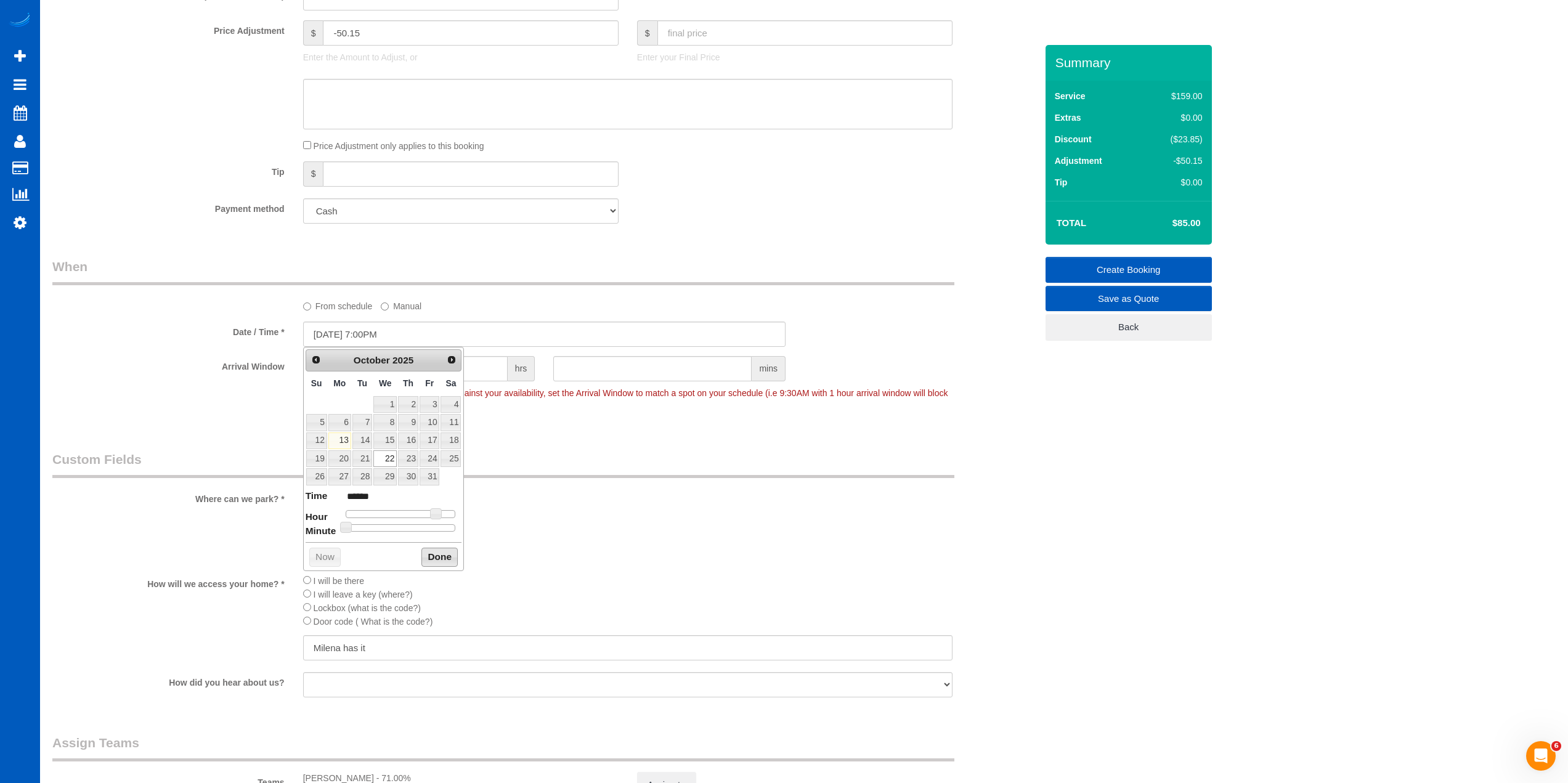
click at [434, 559] on button "Done" at bounding box center [439, 557] width 37 height 20
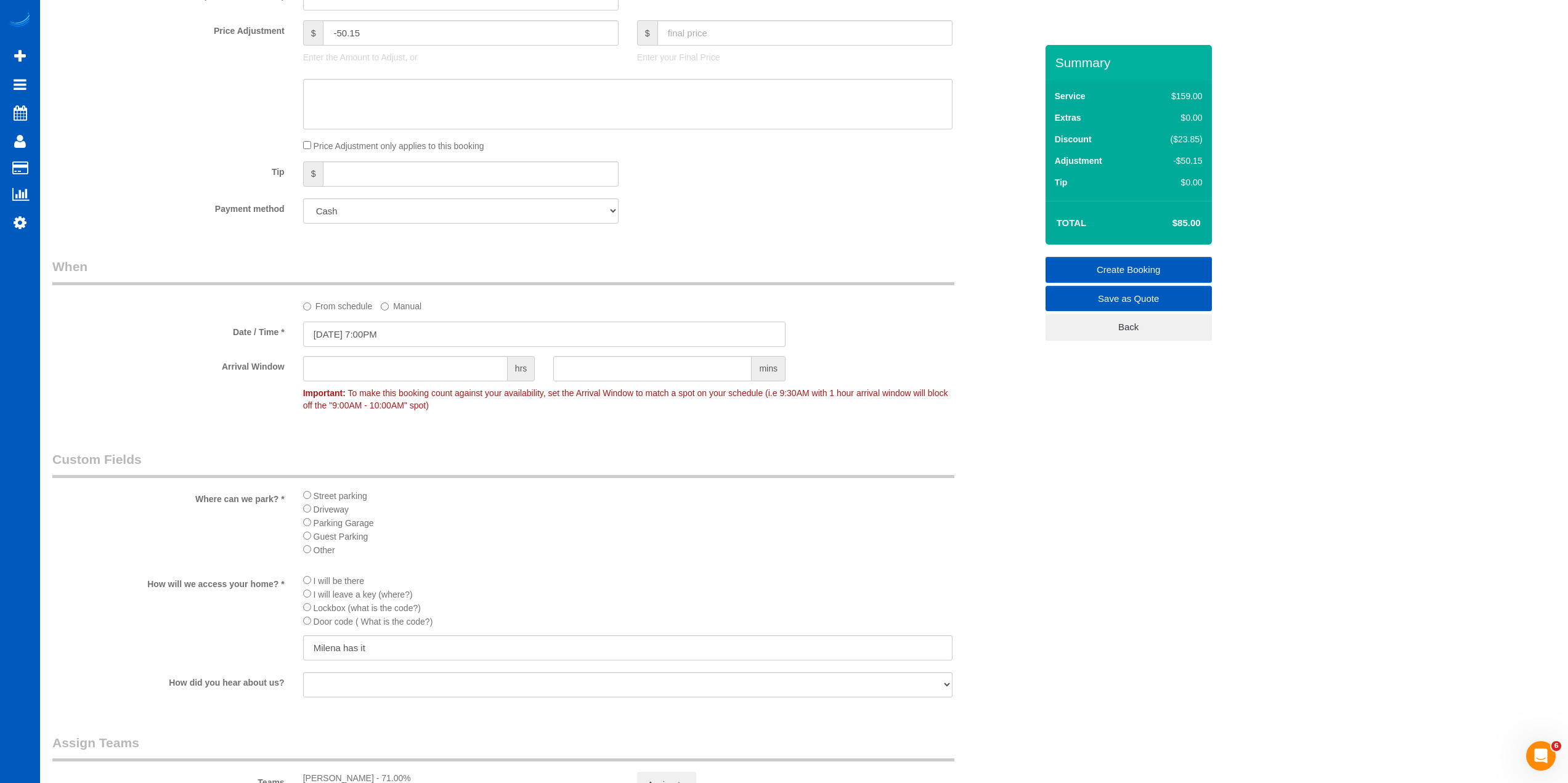
click at [365, 329] on input "[DATE] 7:00PM" at bounding box center [544, 334] width 483 height 26
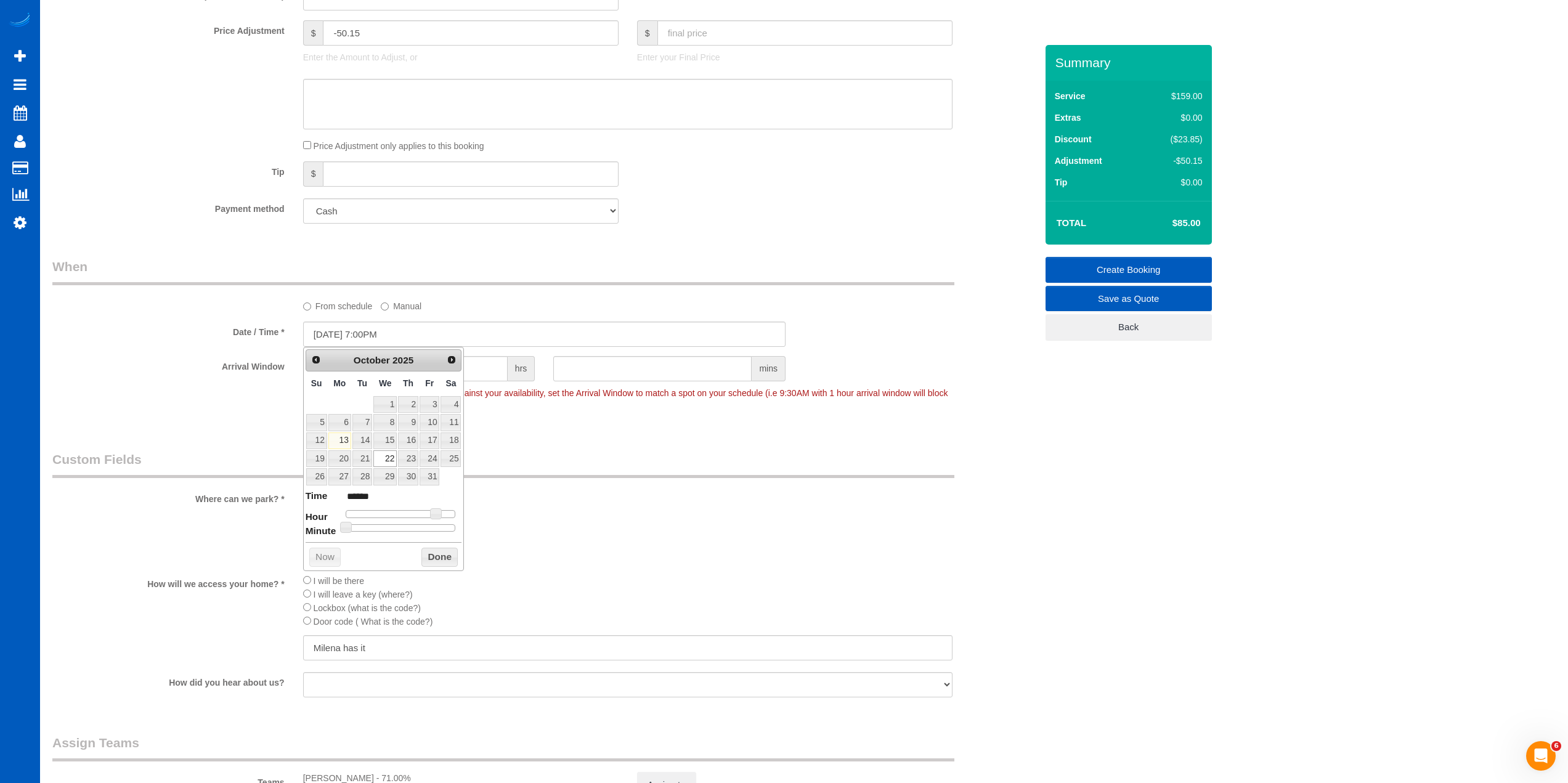
click at [438, 558] on button "Done" at bounding box center [439, 557] width 37 height 20
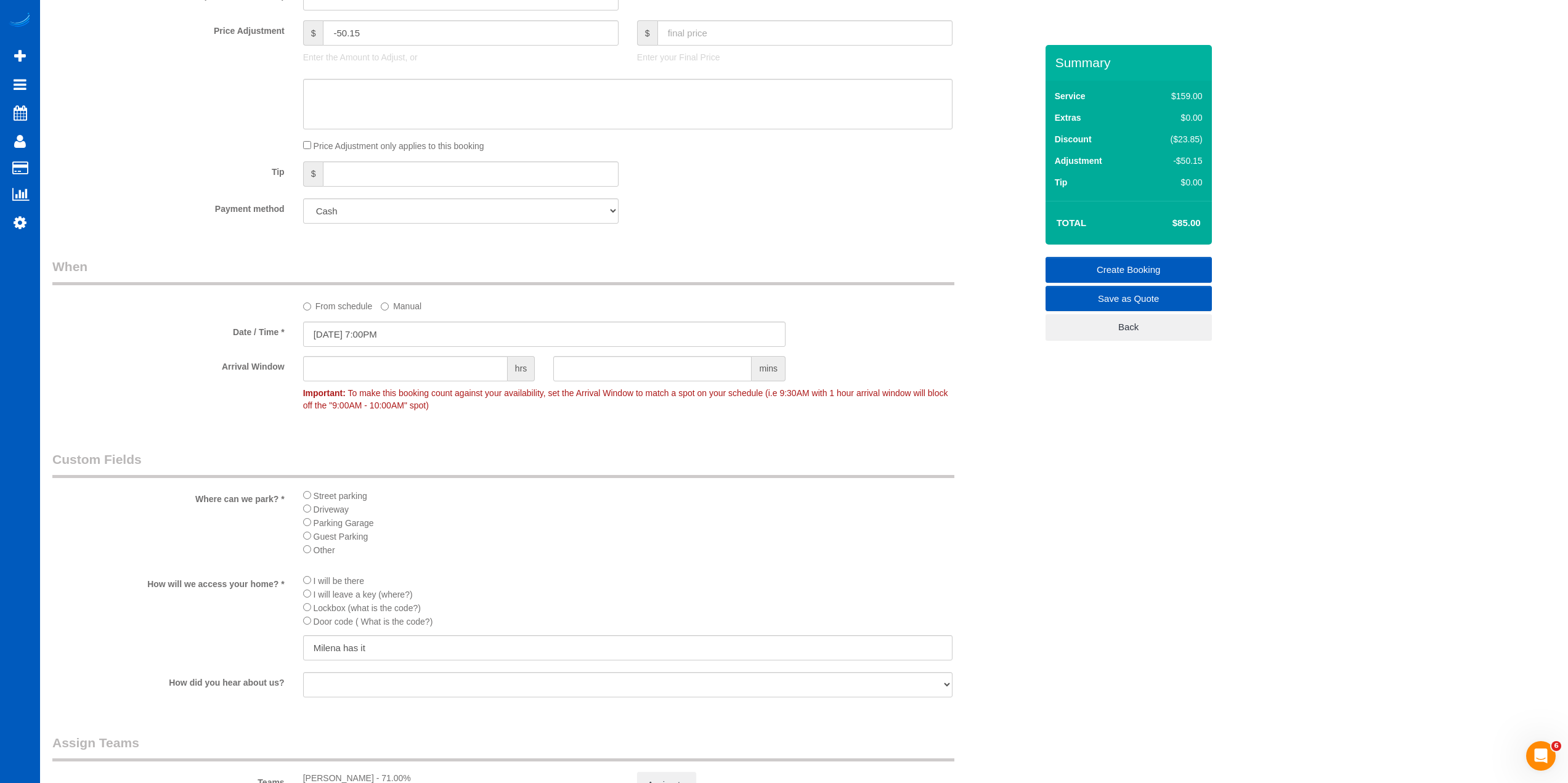
click at [1148, 267] on link "Create Booking" at bounding box center [1128, 269] width 166 height 26
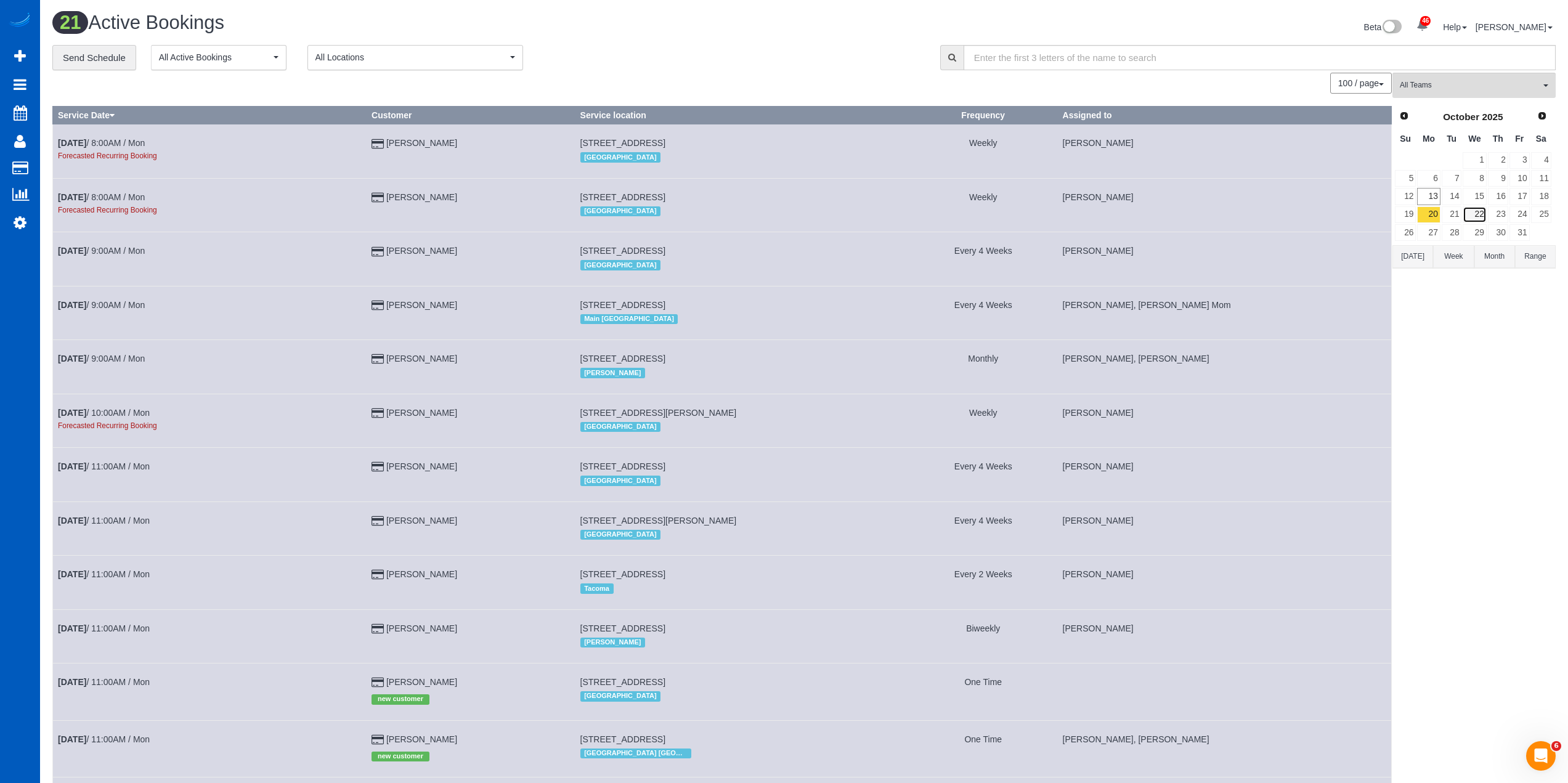
click at [1477, 215] on link "22" at bounding box center [1475, 215] width 23 height 17
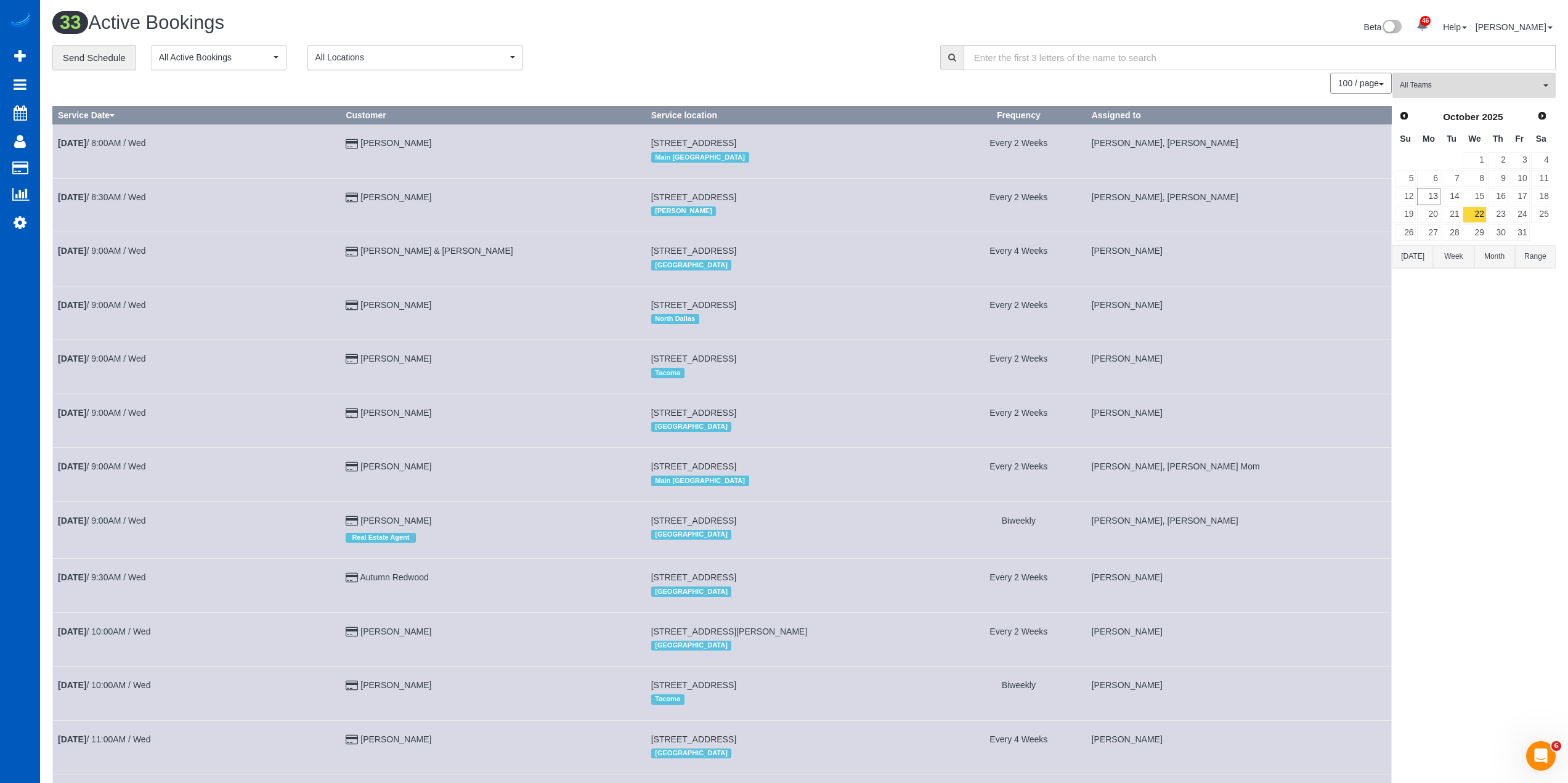
click at [1499, 86] on span "All Teams" at bounding box center [1470, 85] width 140 height 10
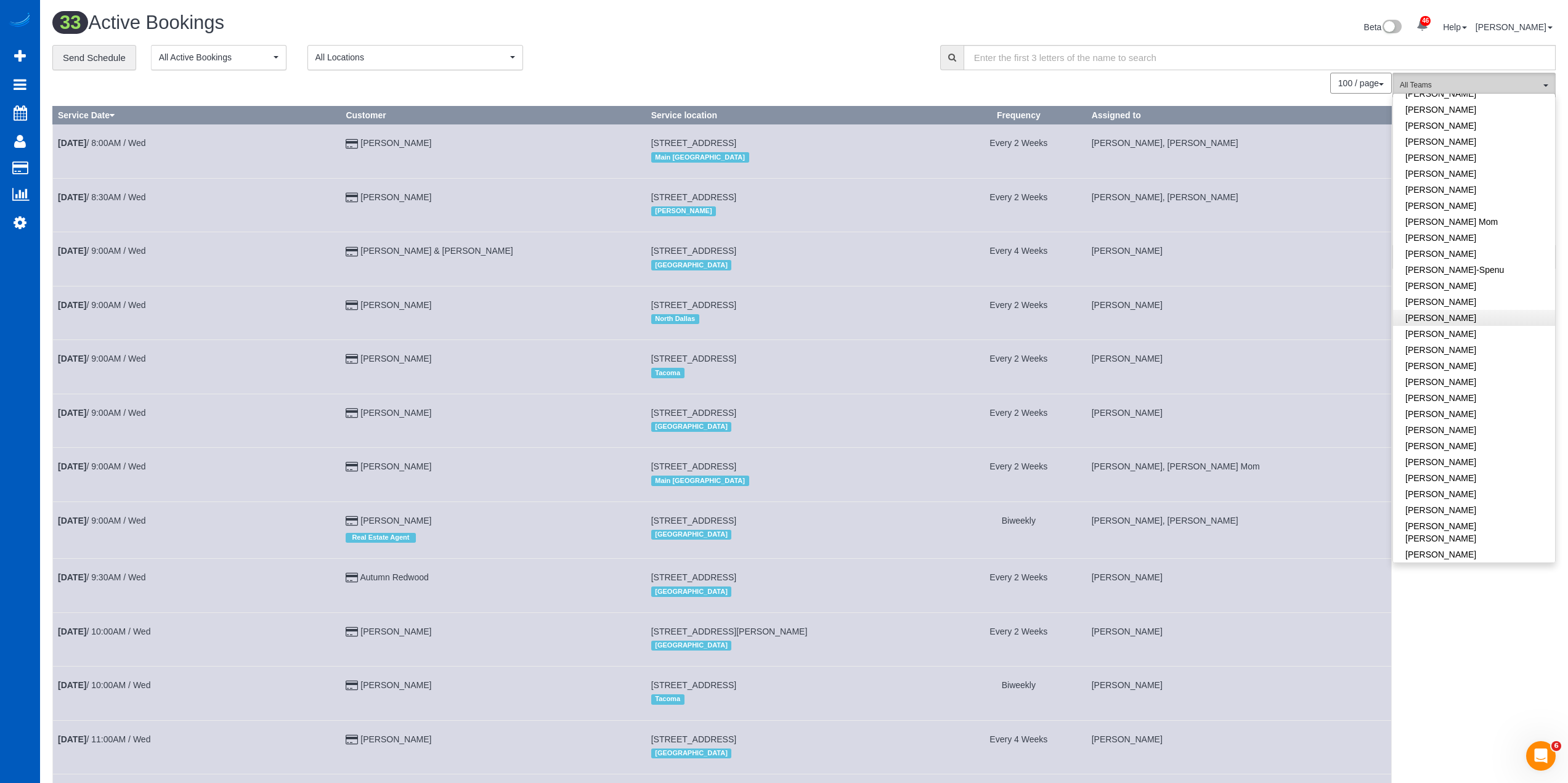
scroll to position [185, 0]
click at [1474, 460] on link "[PERSON_NAME]" at bounding box center [1474, 460] width 162 height 16
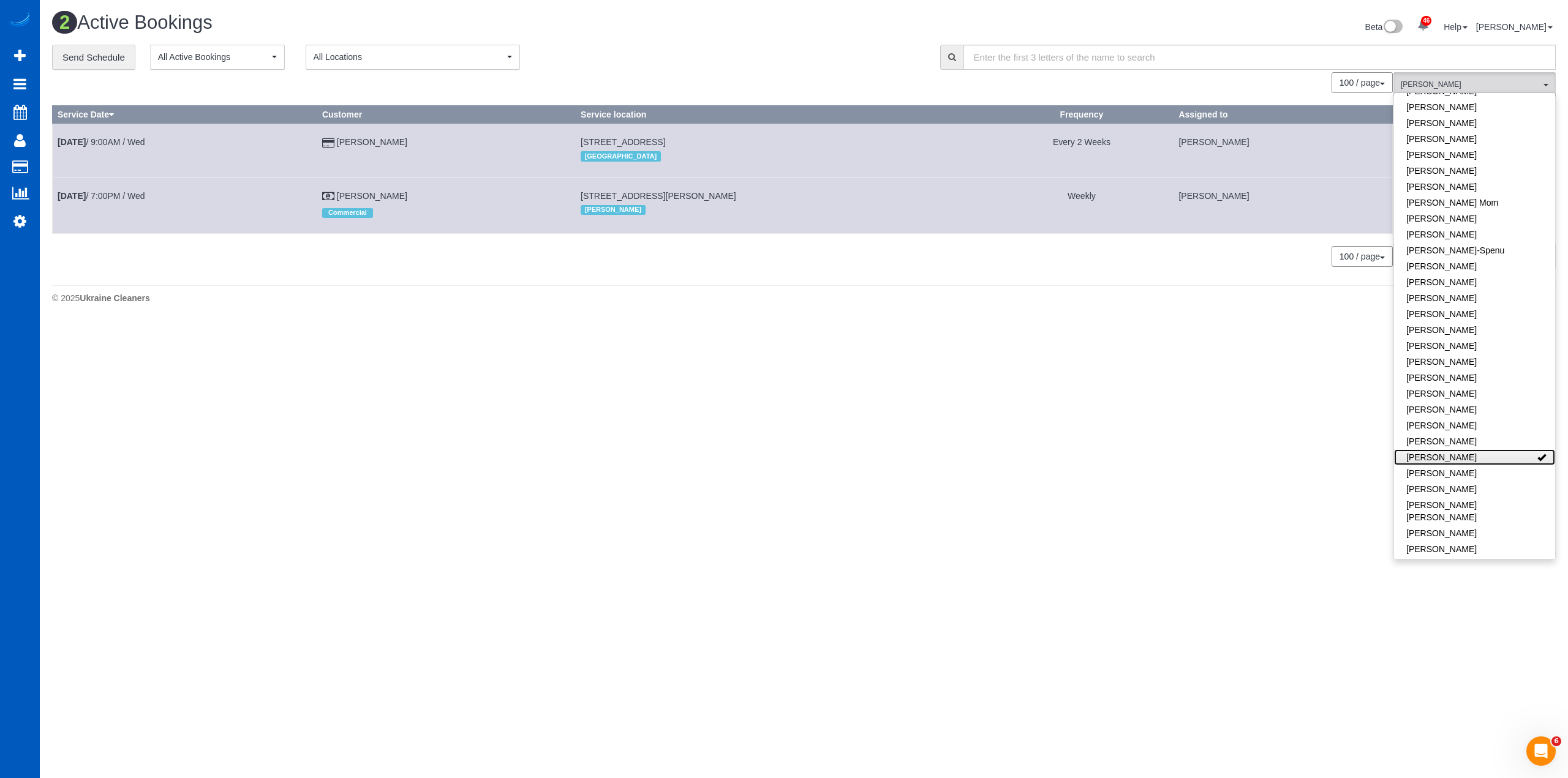
click at [1465, 457] on link "[PERSON_NAME]" at bounding box center [1474, 457] width 161 height 16
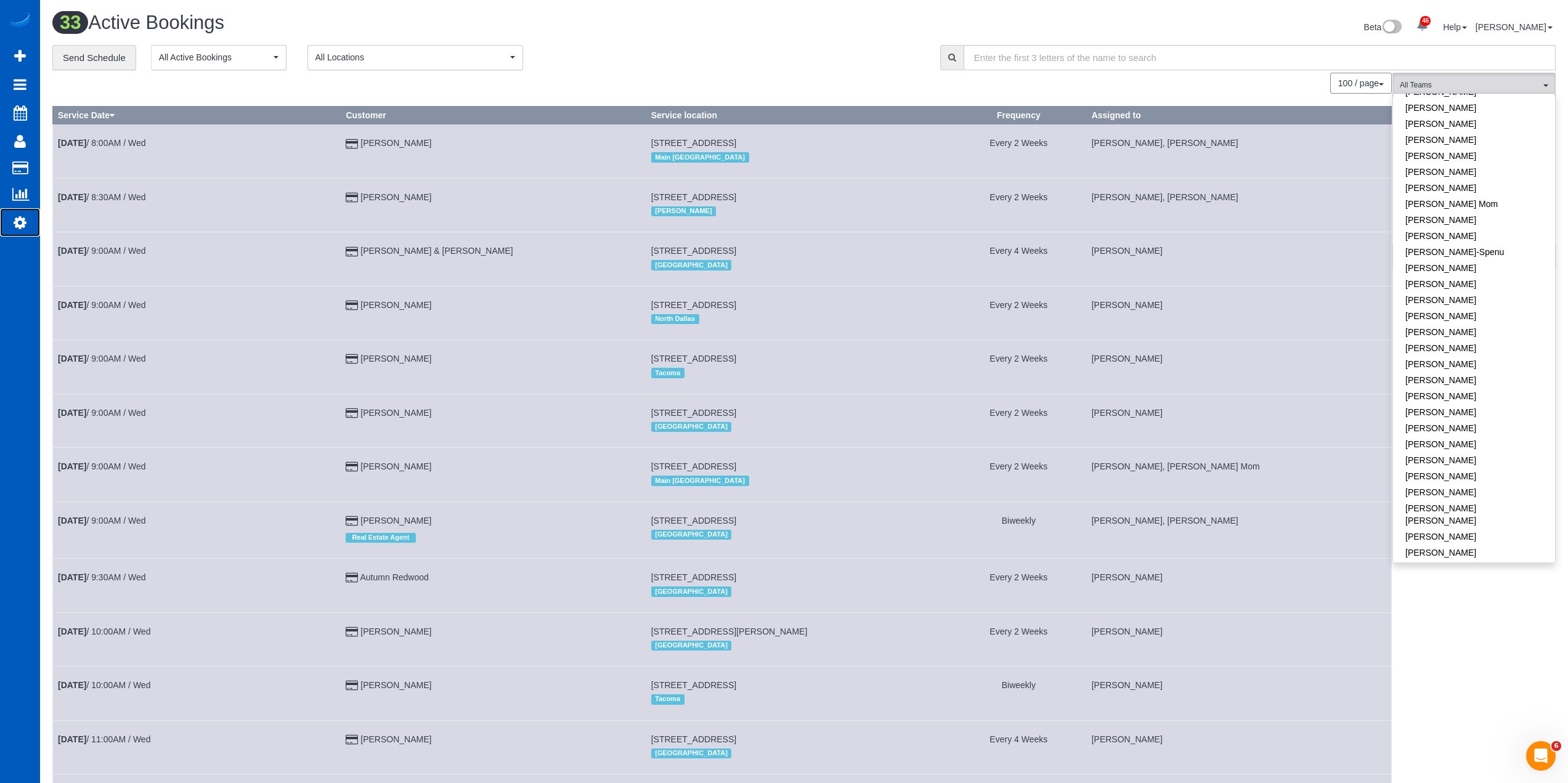
click at [22, 224] on icon at bounding box center [20, 222] width 13 height 14
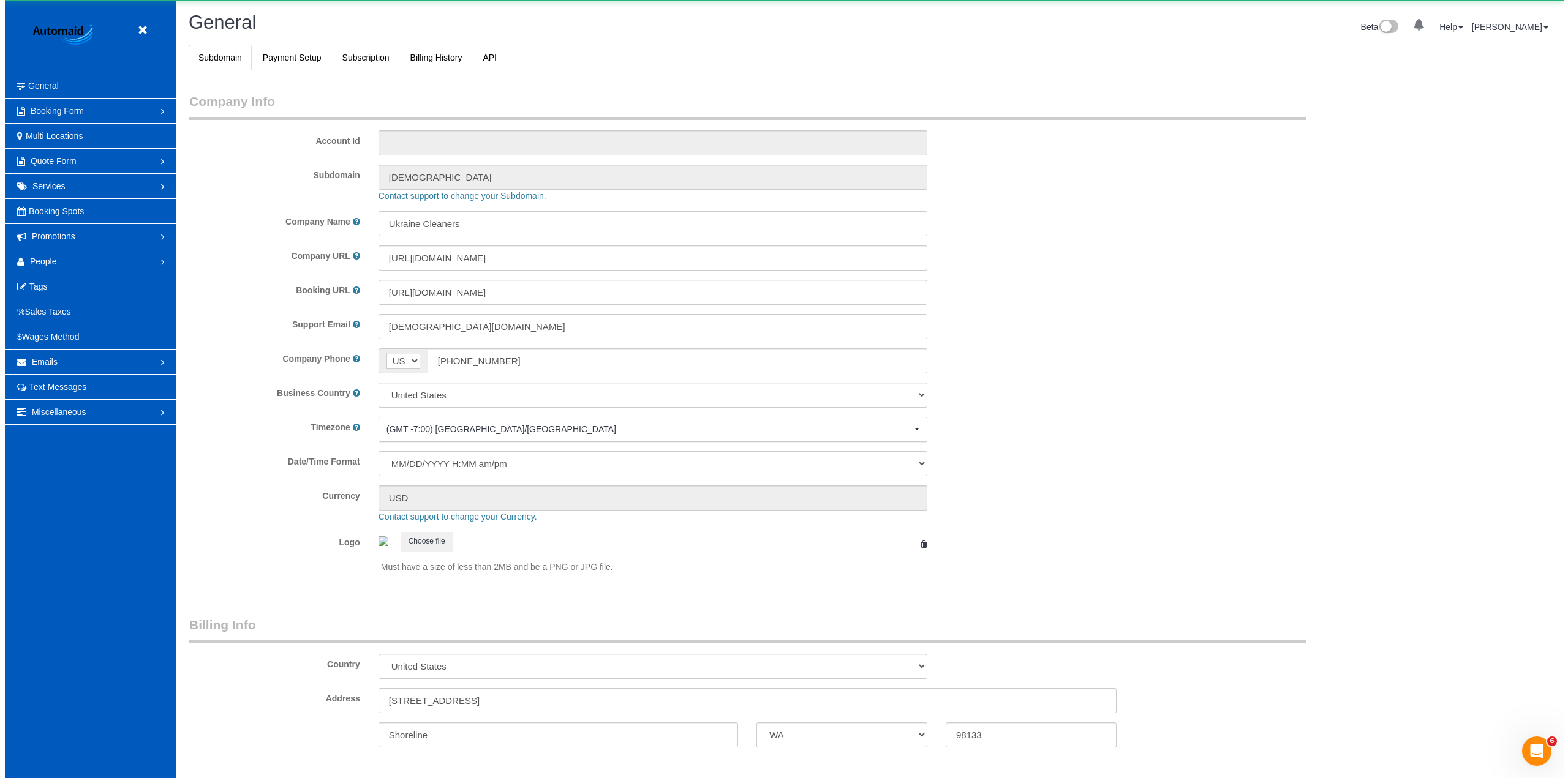
scroll to position [2680, 1558]
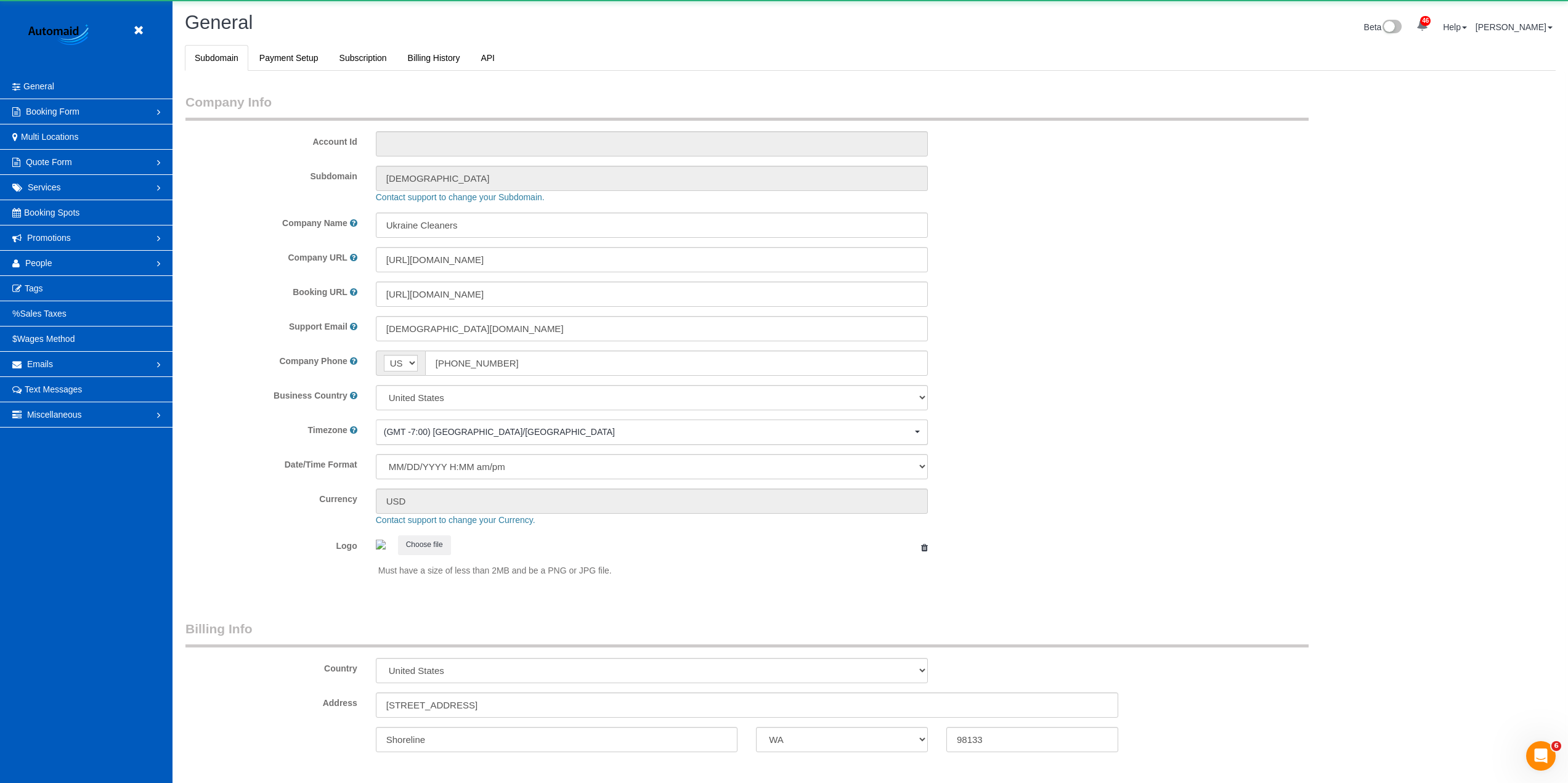
select select "1"
click at [56, 263] on link "People" at bounding box center [86, 263] width 173 height 25
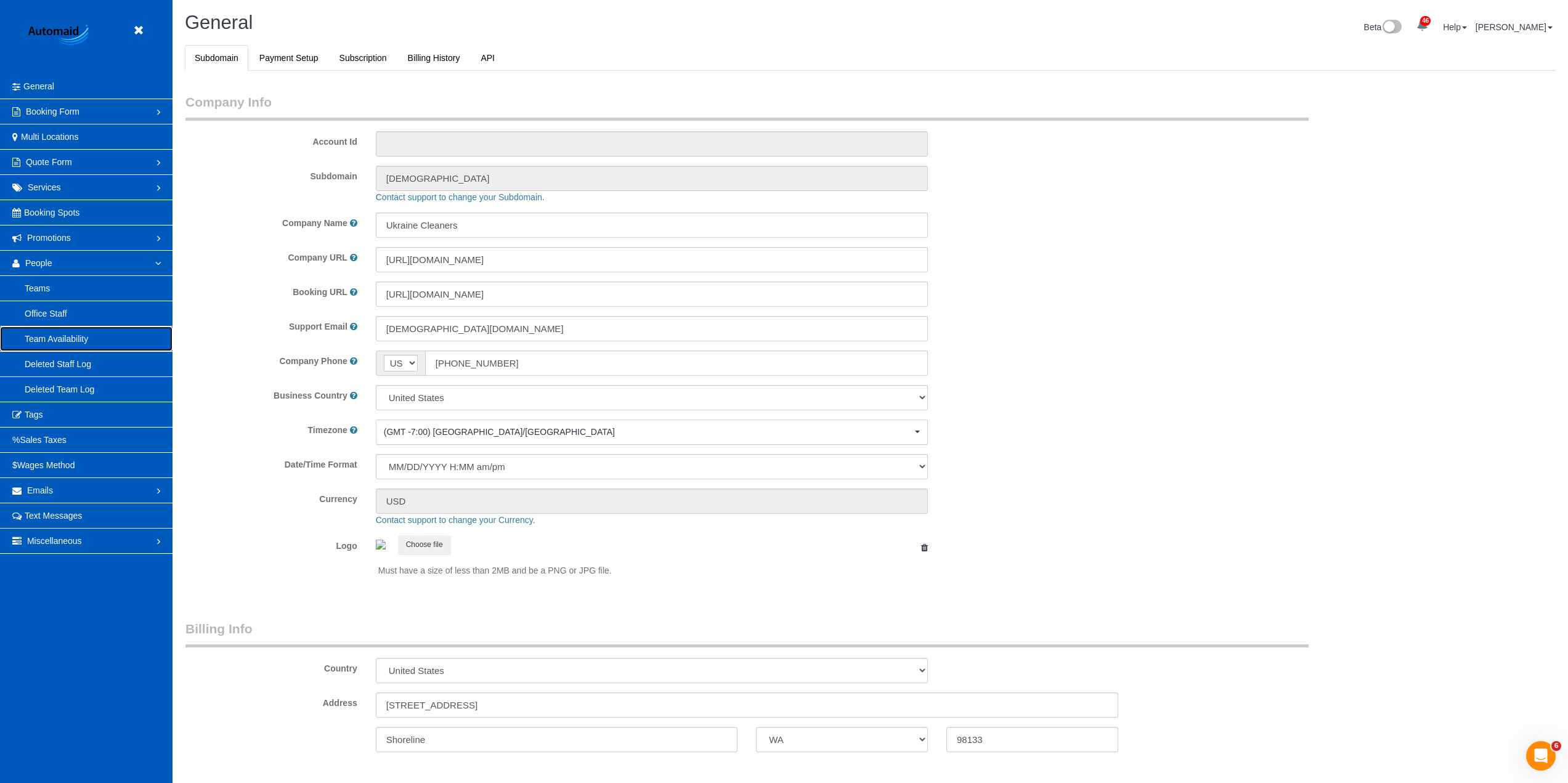
click at [60, 332] on link "Team Availability" at bounding box center [86, 339] width 173 height 25
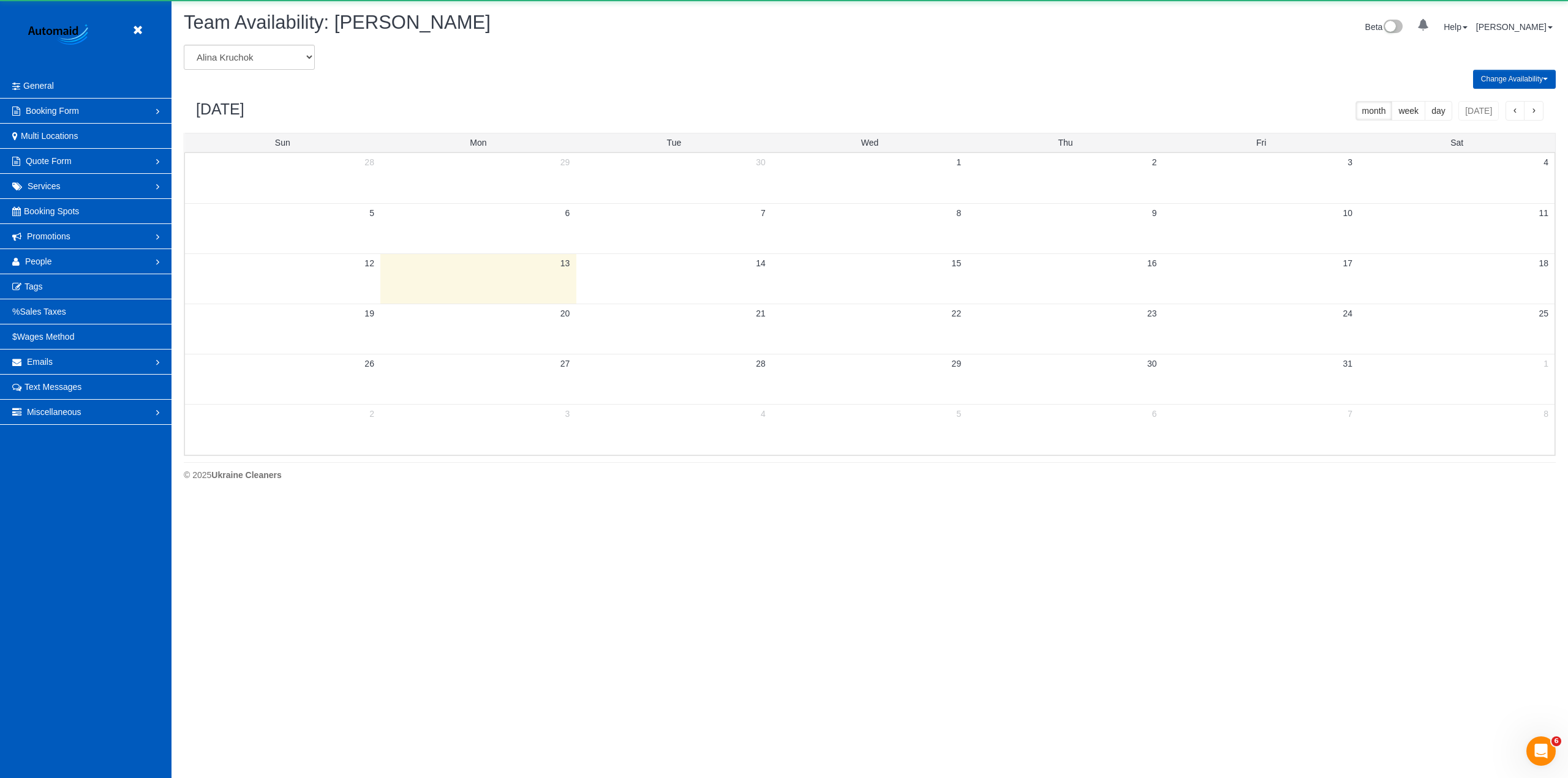
scroll to position [498, 1568]
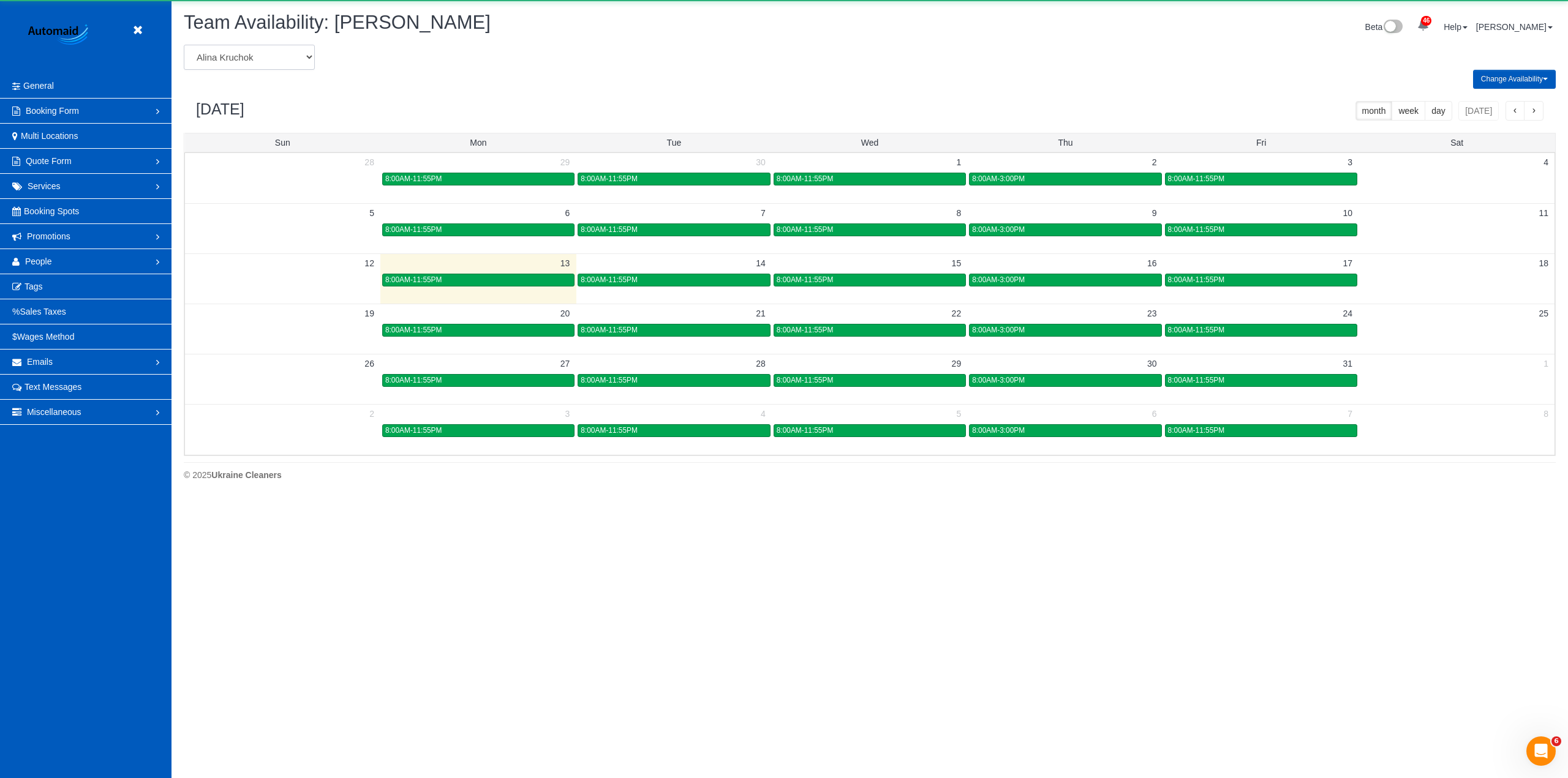
click at [287, 68] on select "Alina Kruchok Alona Tarasiuk Alona Vikhliaieva Anastasiia Demchenko Anastasiia …" at bounding box center [249, 57] width 131 height 25
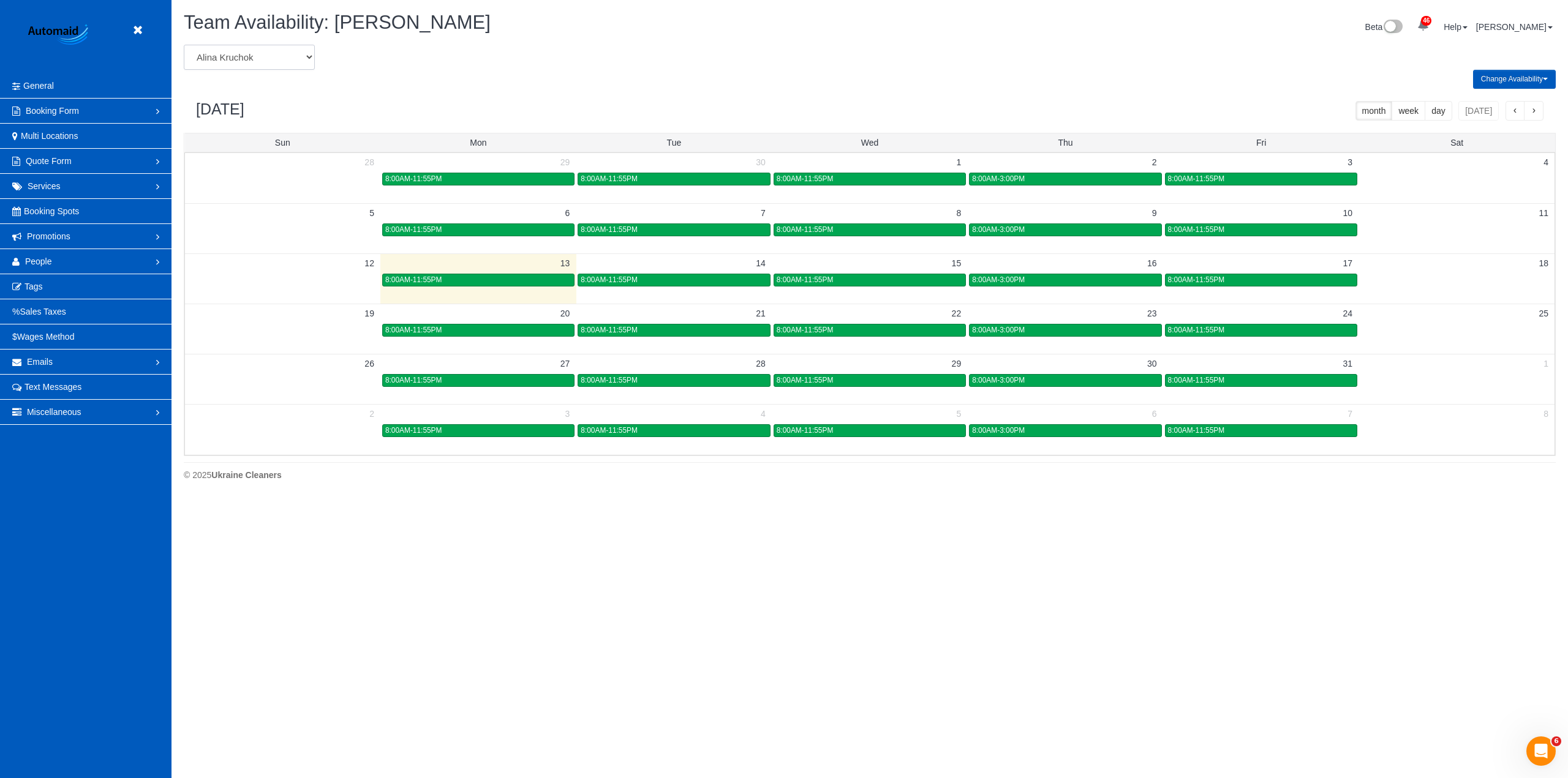
select select "number:631"
click at [184, 45] on select "Alina Kruchok Alona Tarasiuk Alona Vikhliaieva Anastasiia Demchenko Anastasiia …" at bounding box center [249, 57] width 131 height 25
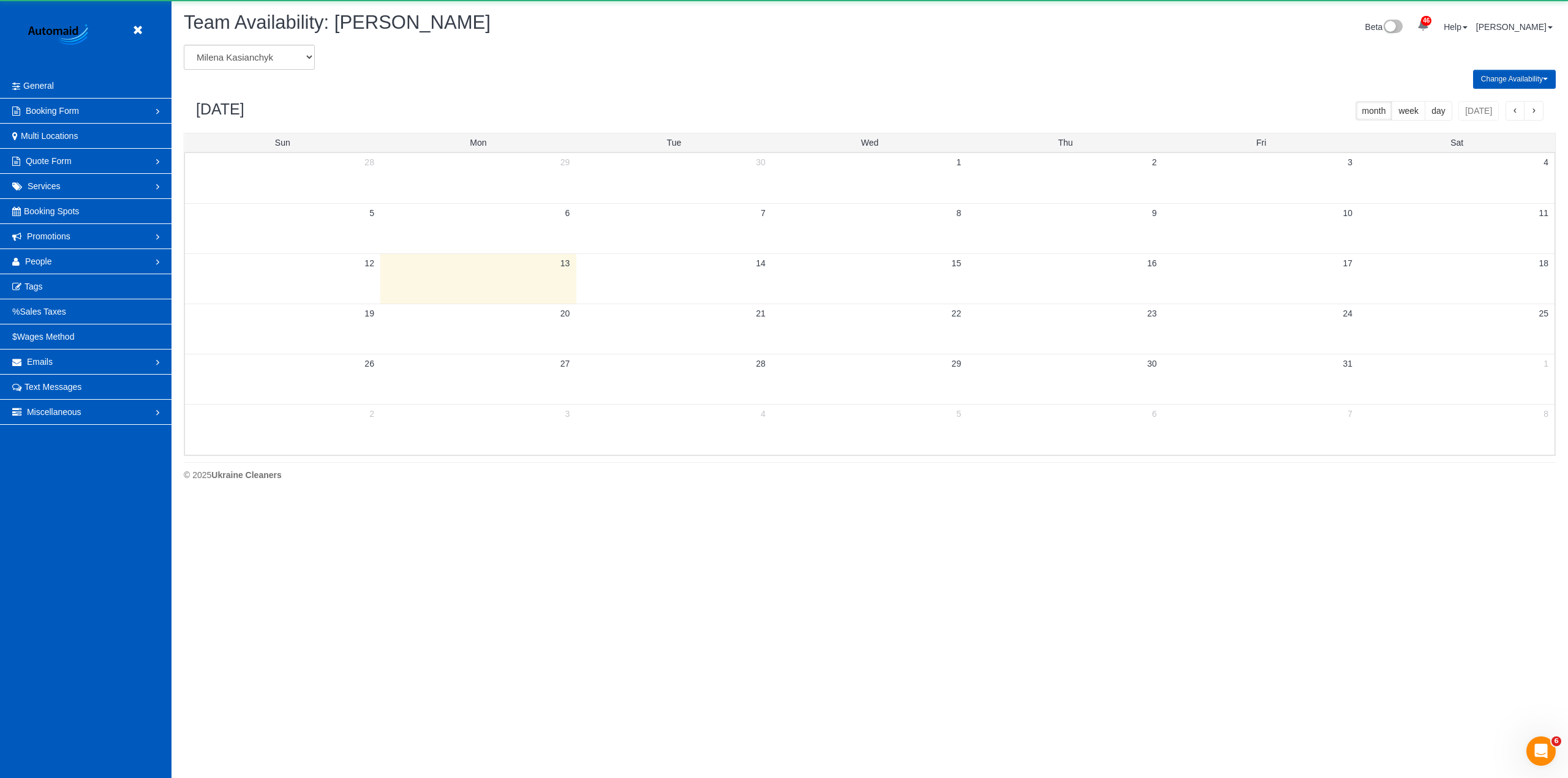
scroll to position [60725, 59670]
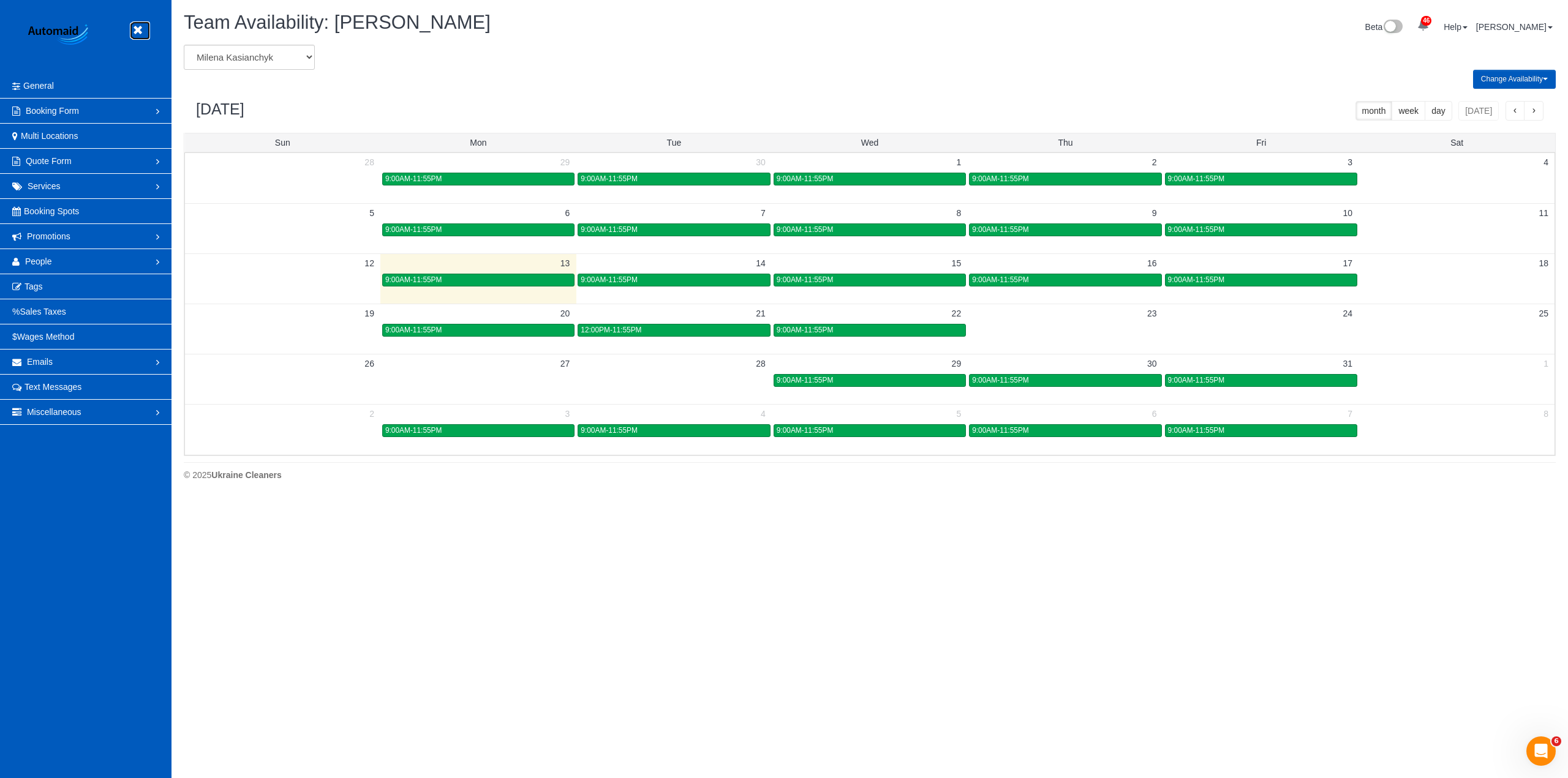
click at [142, 32] on icon at bounding box center [137, 30] width 15 height 15
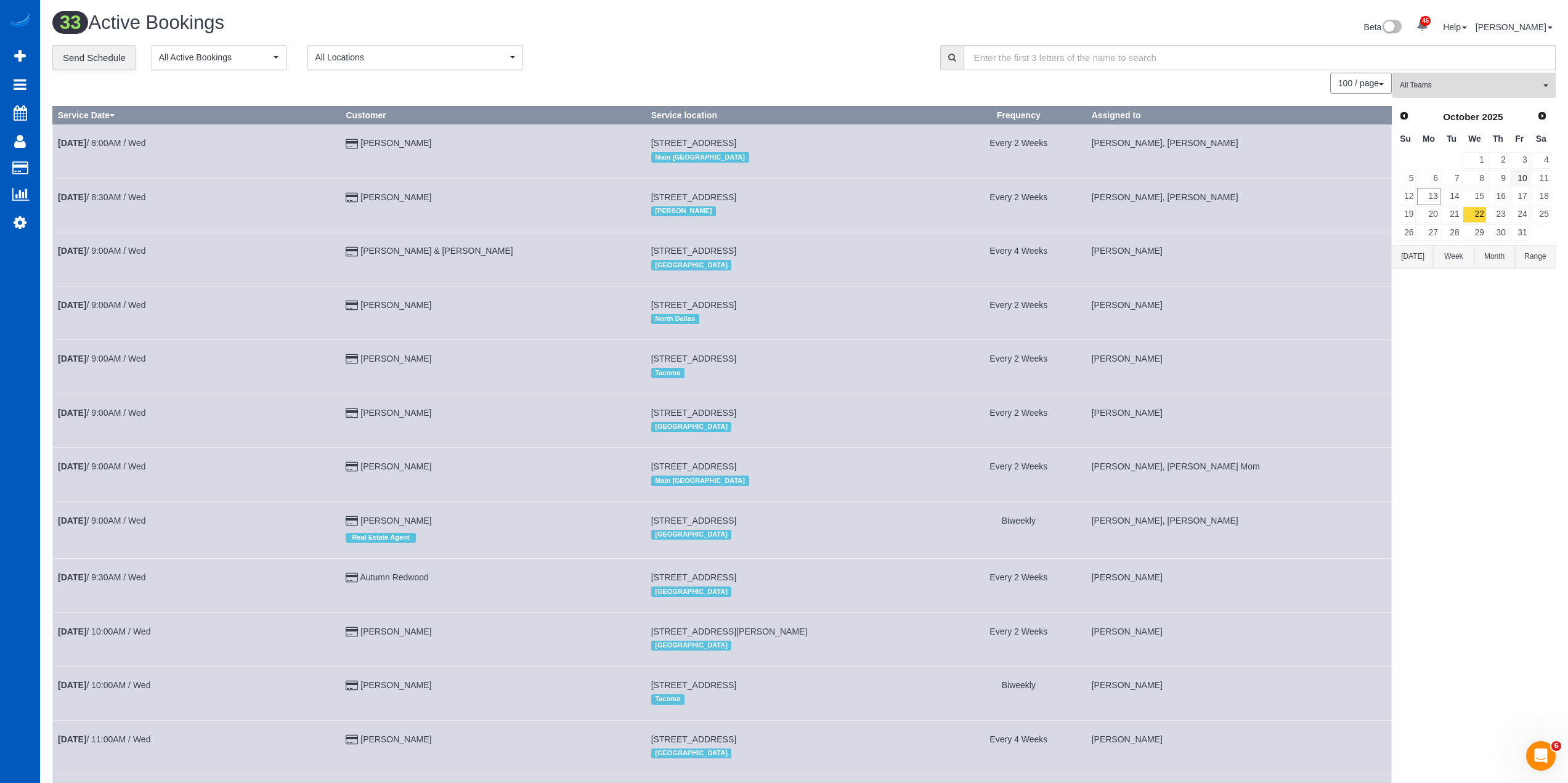
scroll to position [2011, 1568]
click at [1523, 204] on link "17" at bounding box center [1519, 196] width 20 height 17
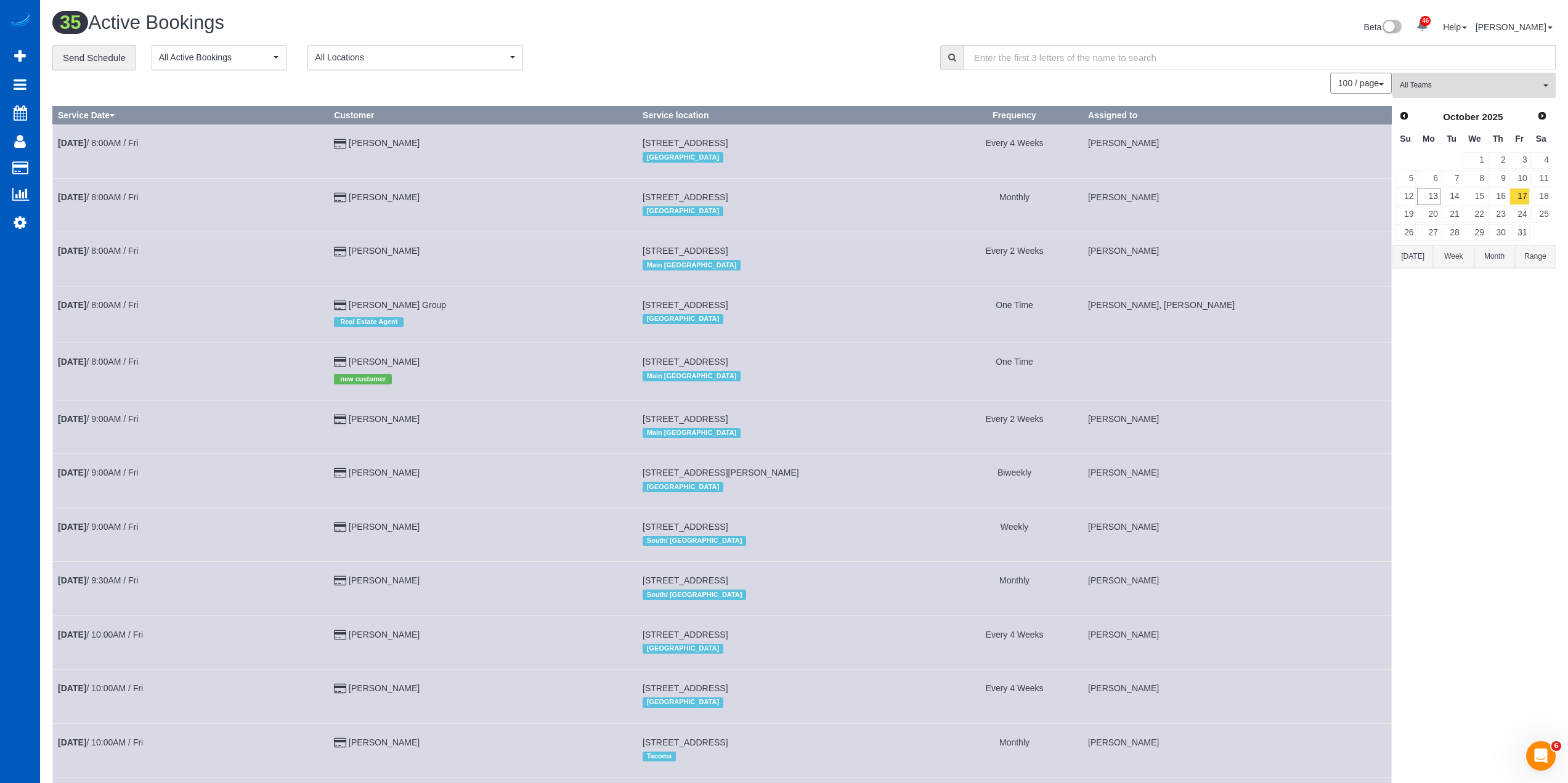
click at [1494, 90] on span "All Teams" at bounding box center [1470, 85] width 140 height 10
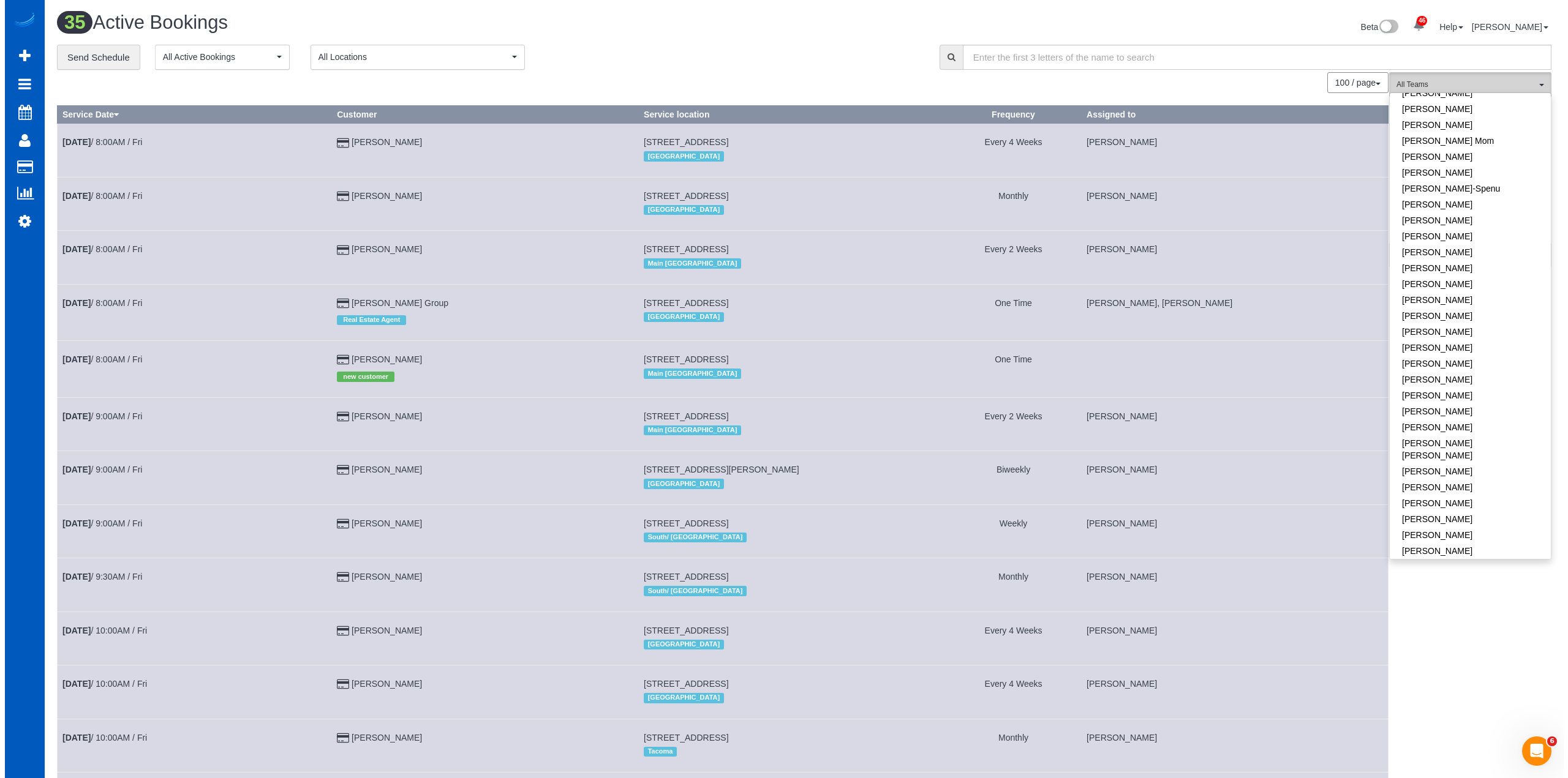
scroll to position [245, 0]
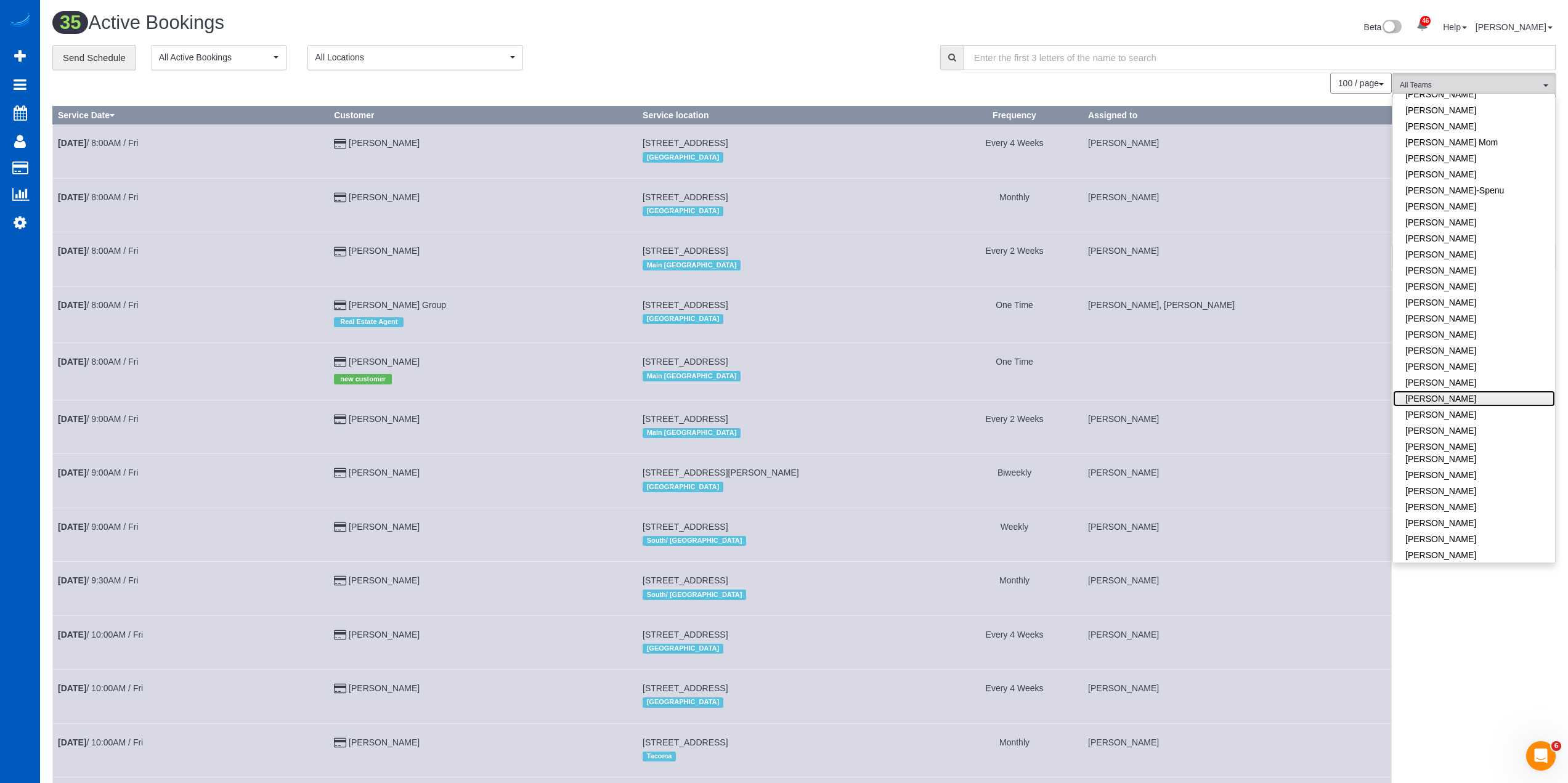
click at [1458, 399] on link "[PERSON_NAME]" at bounding box center [1474, 398] width 162 height 16
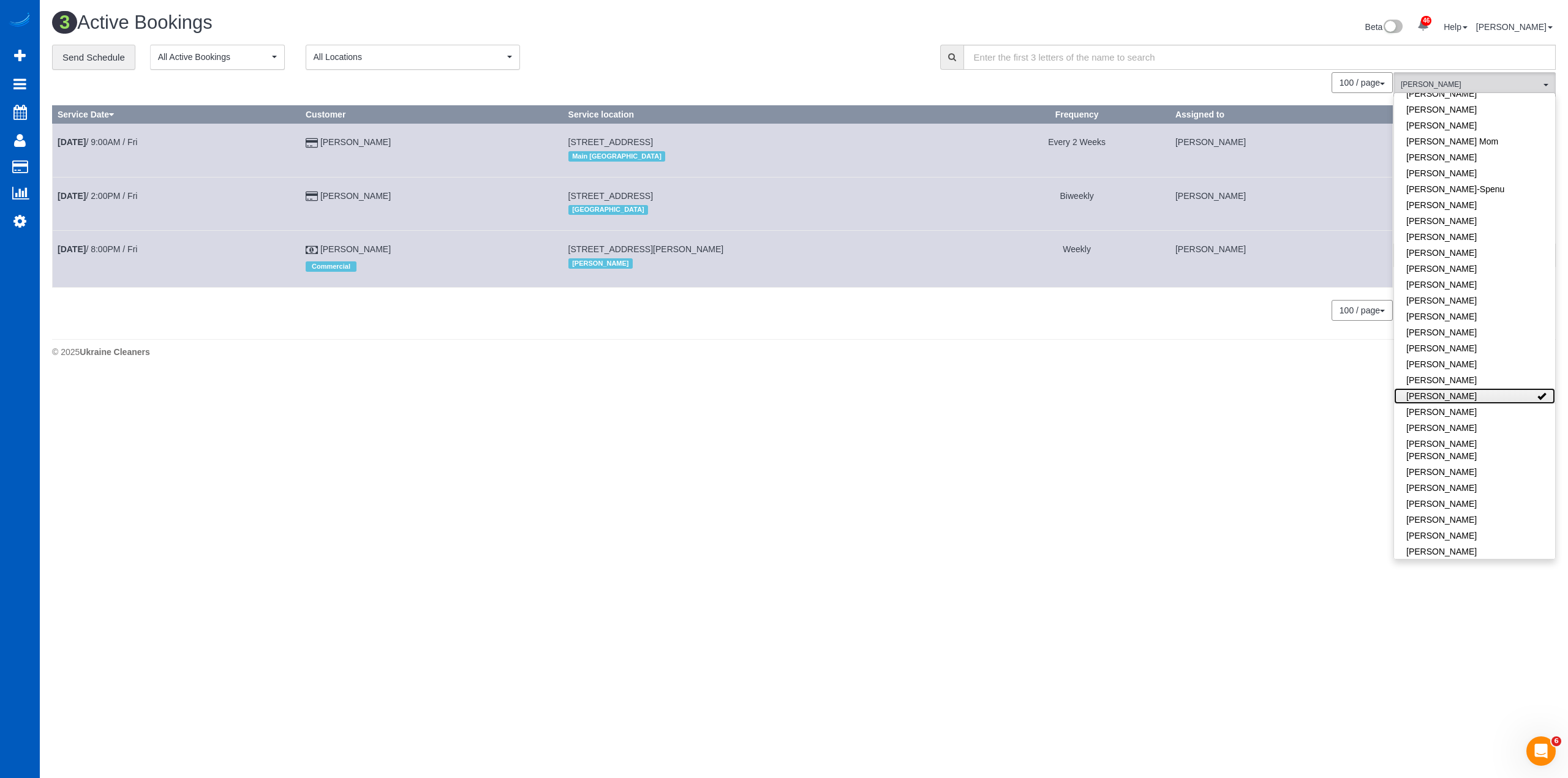
scroll to position [376, 1568]
click at [1112, 75] on div "100 / page 10 / page 20 / page 30 / page 40 / page 50 / page 100 / page" at bounding box center [722, 82] width 1340 height 21
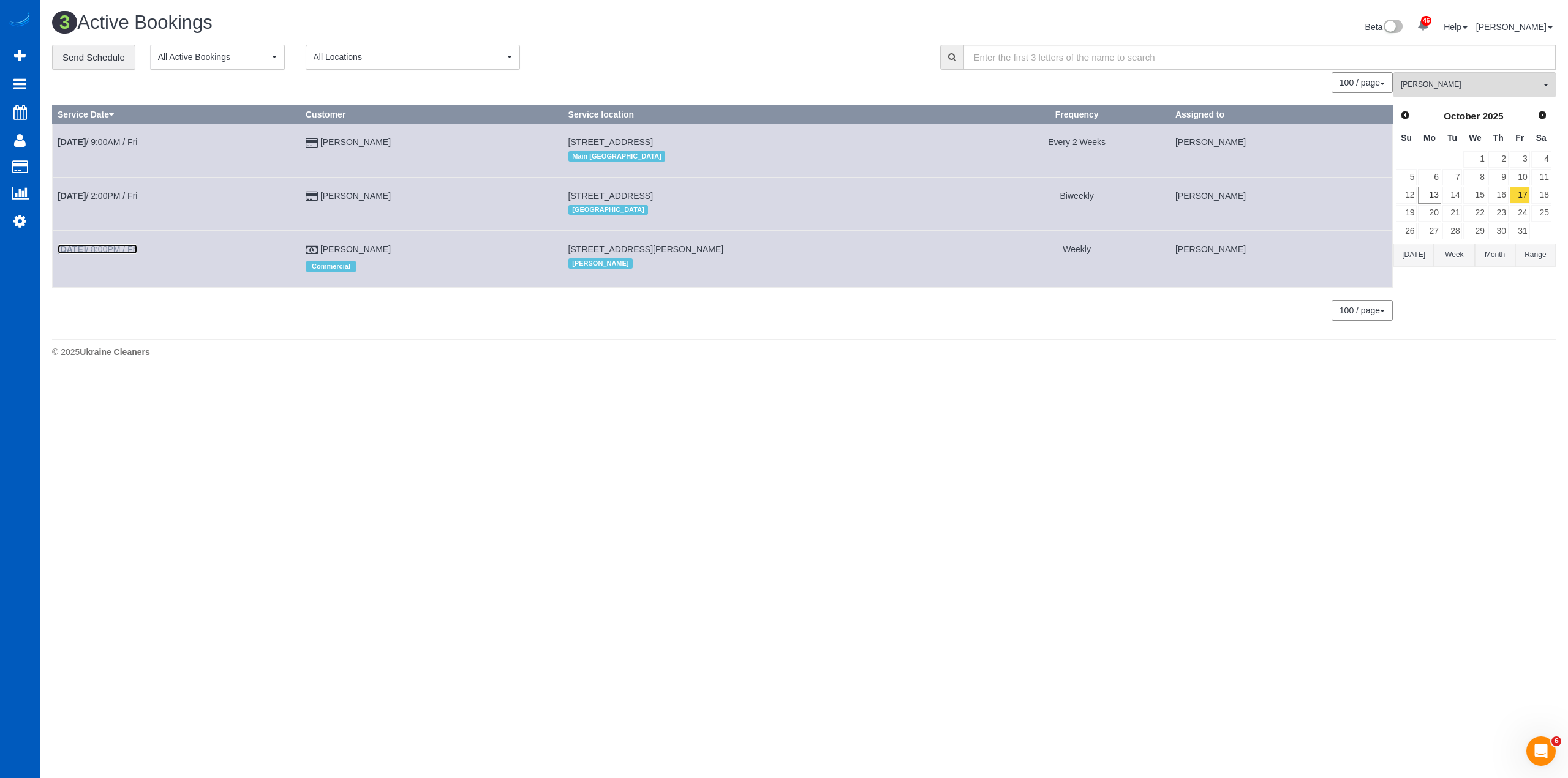
click at [110, 248] on link "Oct 17th / 8:00PM / Fri" at bounding box center [97, 249] width 80 height 10
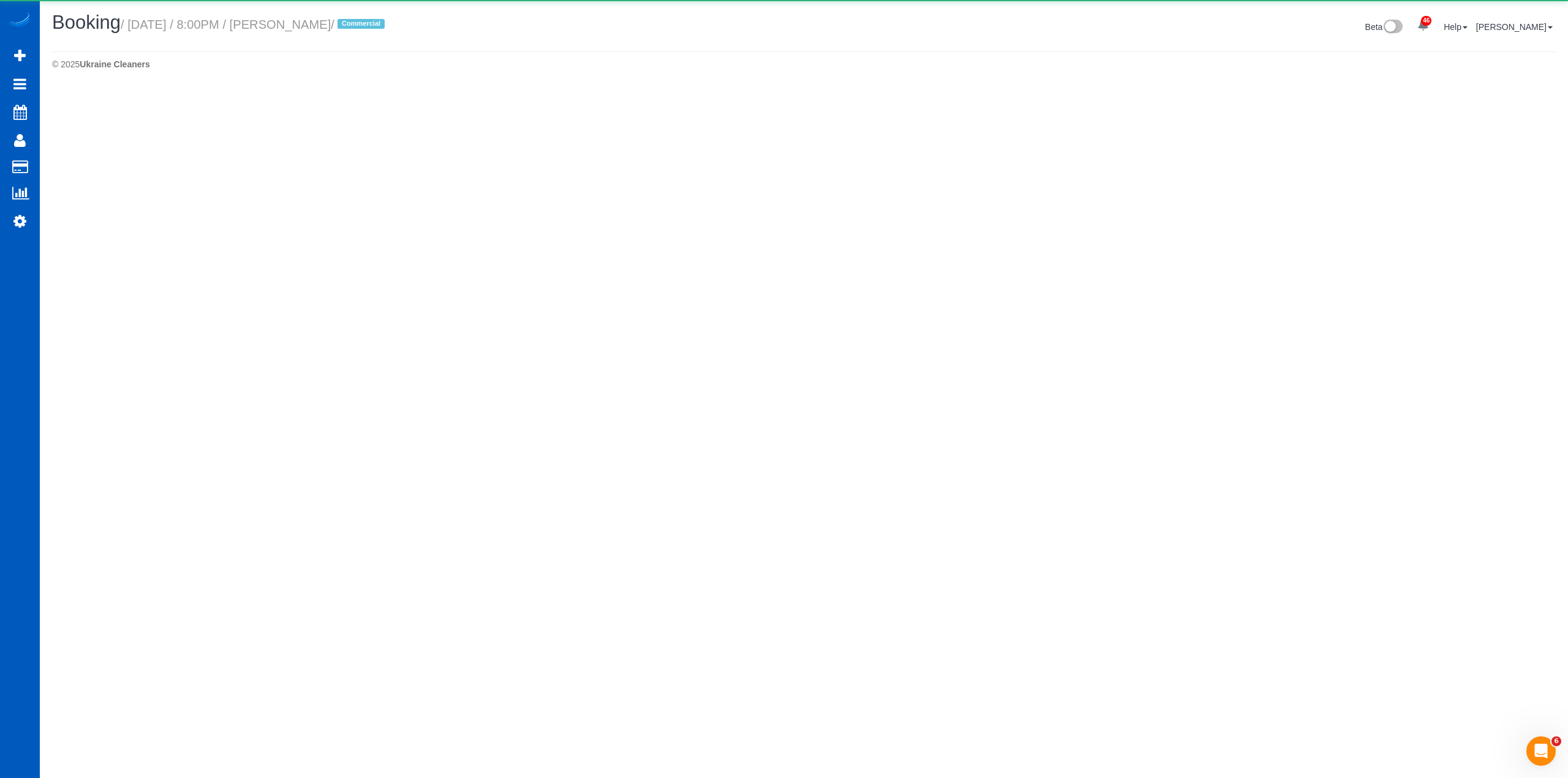
select select "WA"
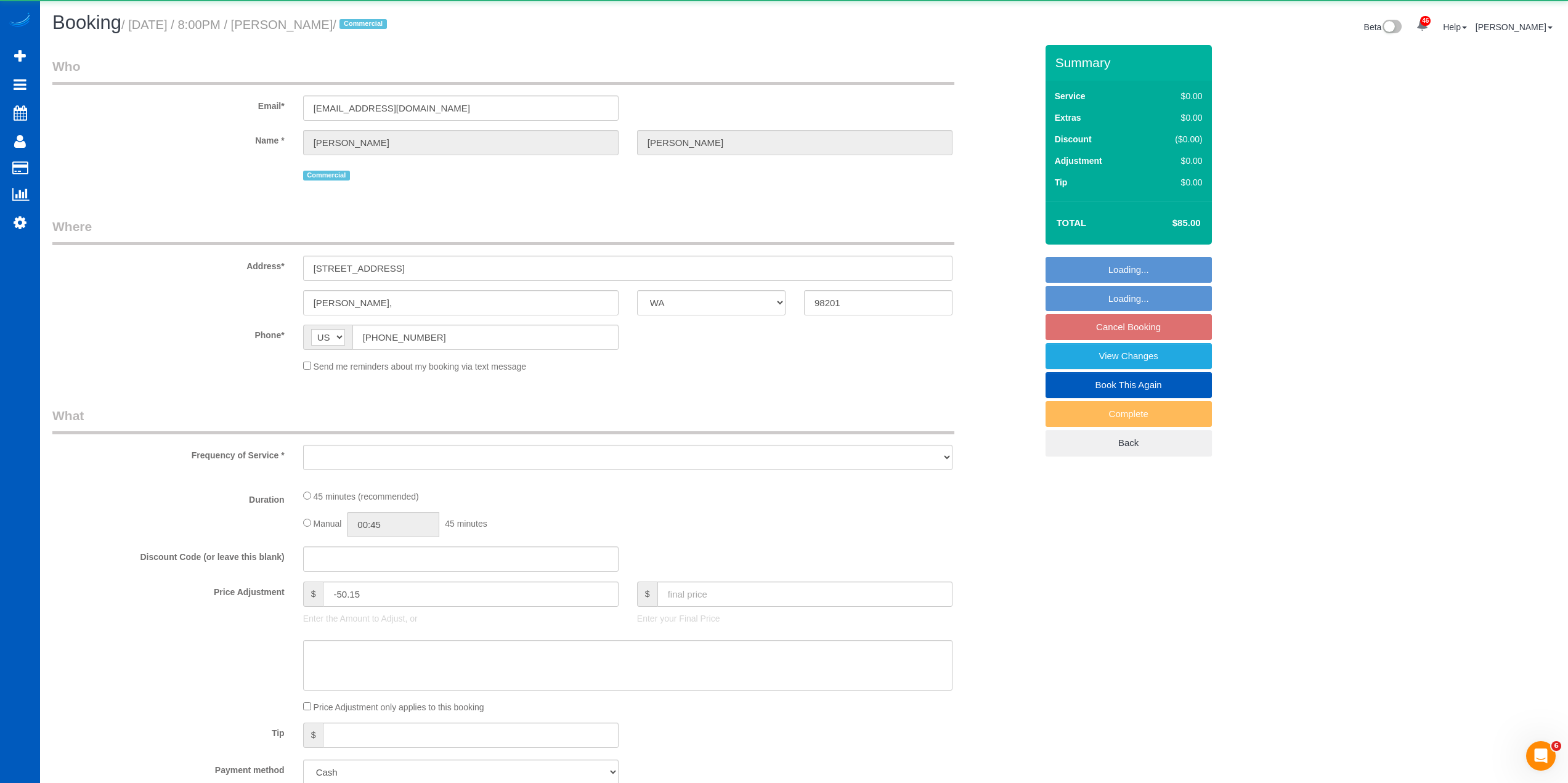
scroll to position [1736, 1568]
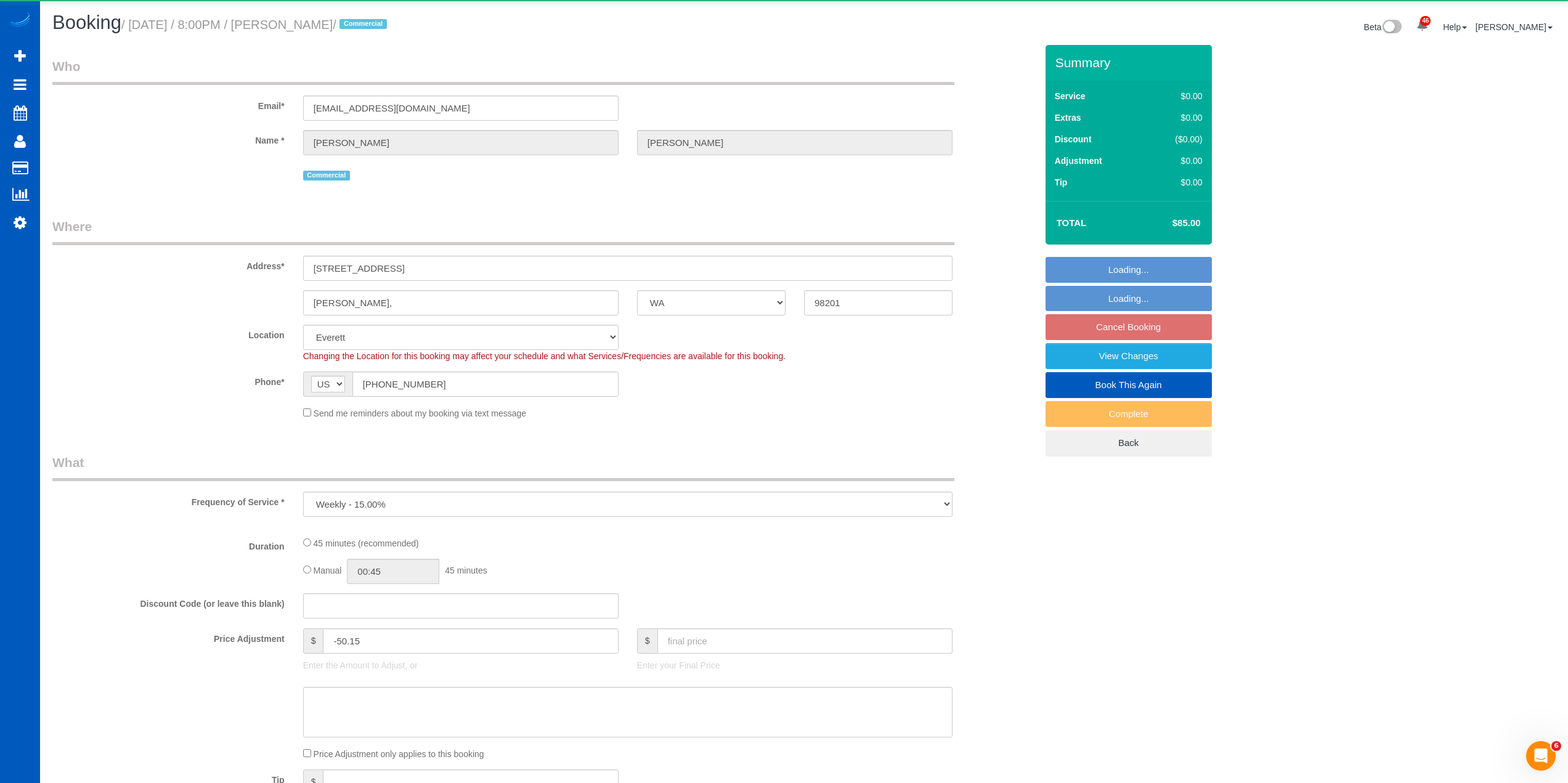
select select "object:15379"
select select "199"
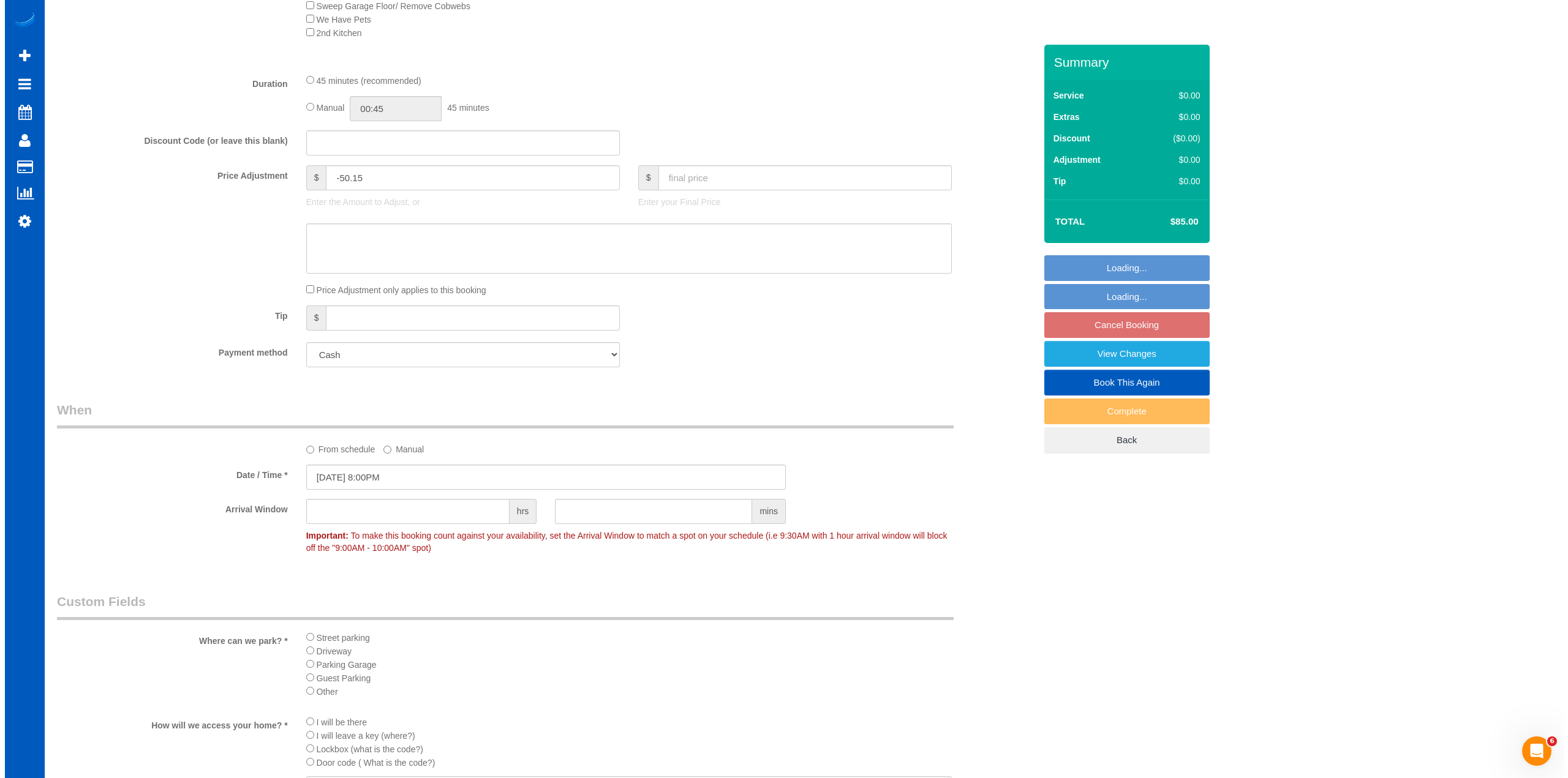
scroll to position [857, 0]
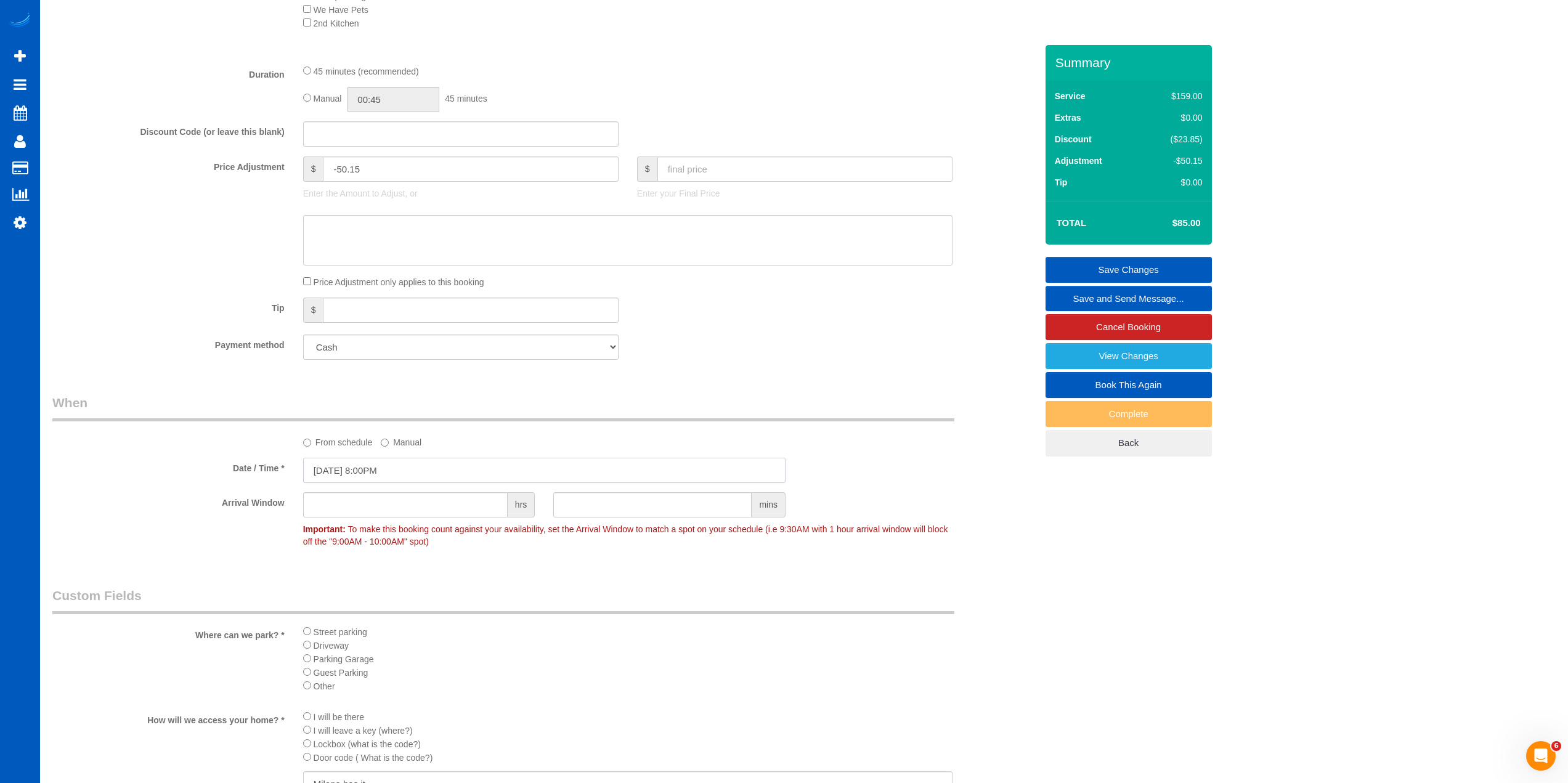
click at [414, 476] on input "10/17/2025 8:00PM" at bounding box center [544, 470] width 483 height 26
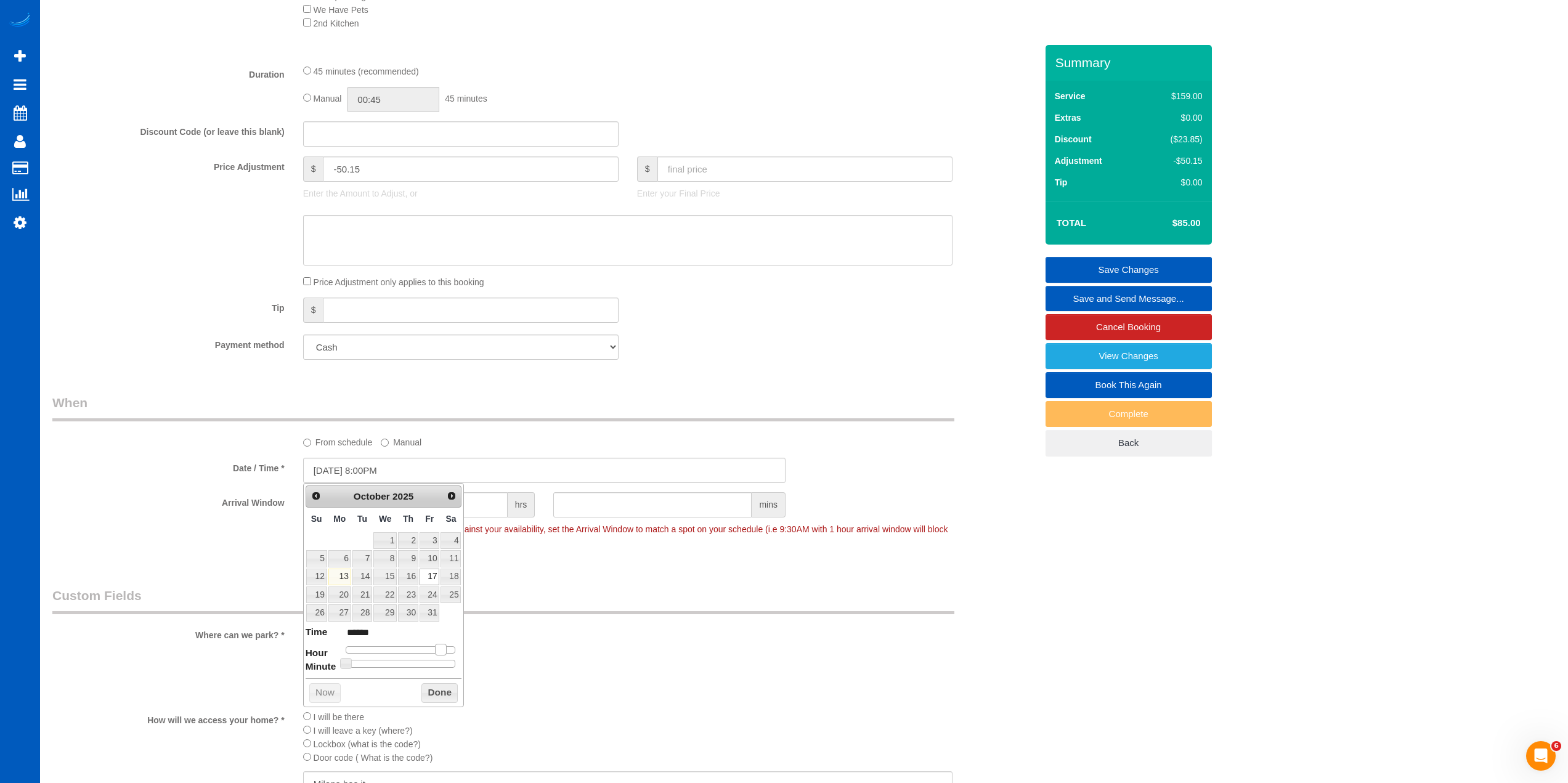
type input "[DATE] 7:00PM"
type input "******"
click at [434, 648] on span at bounding box center [436, 650] width 11 height 11
click at [443, 696] on button "Done" at bounding box center [439, 693] width 37 height 20
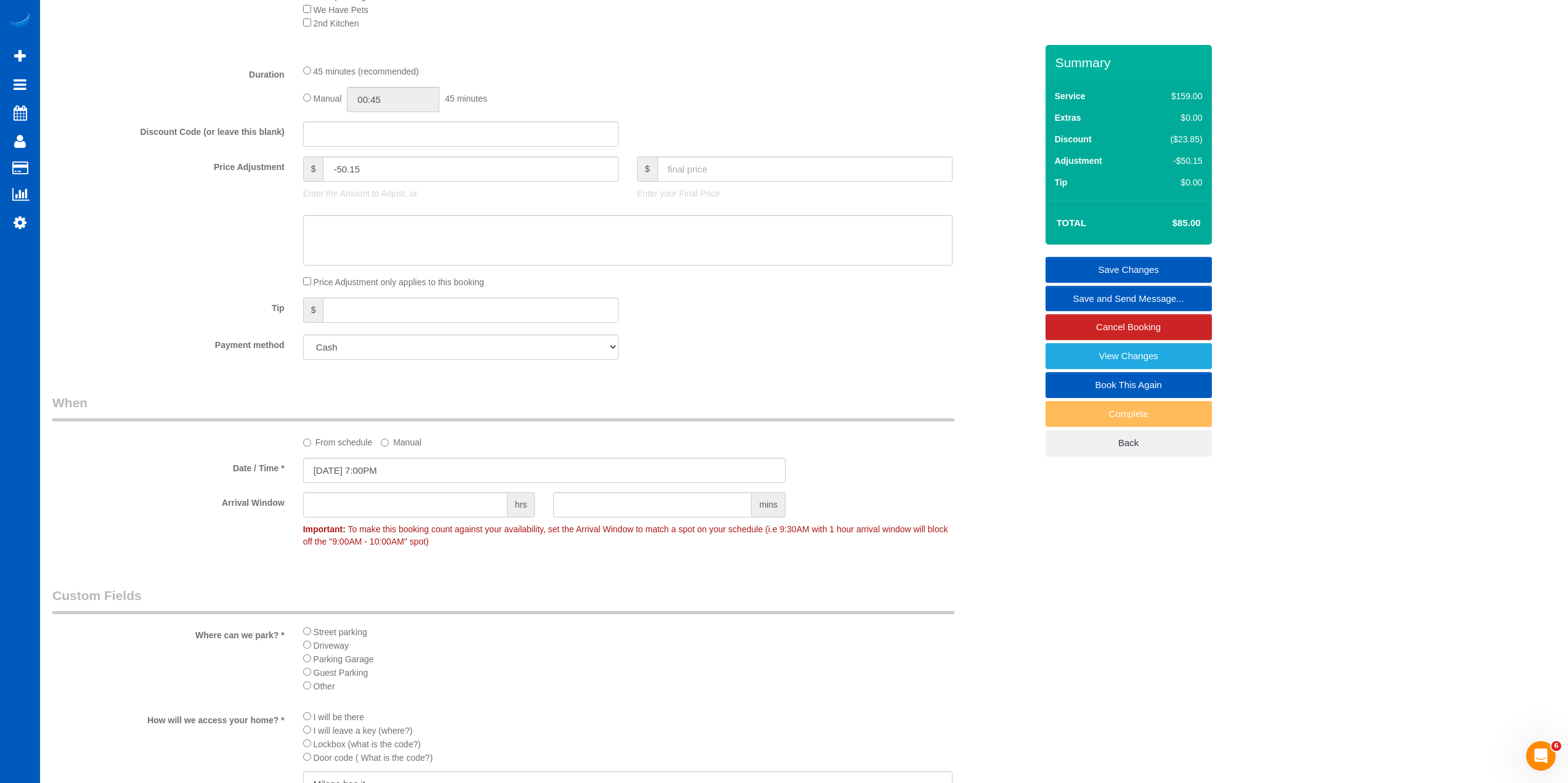
click at [1145, 264] on link "Save Changes" at bounding box center [1128, 269] width 166 height 26
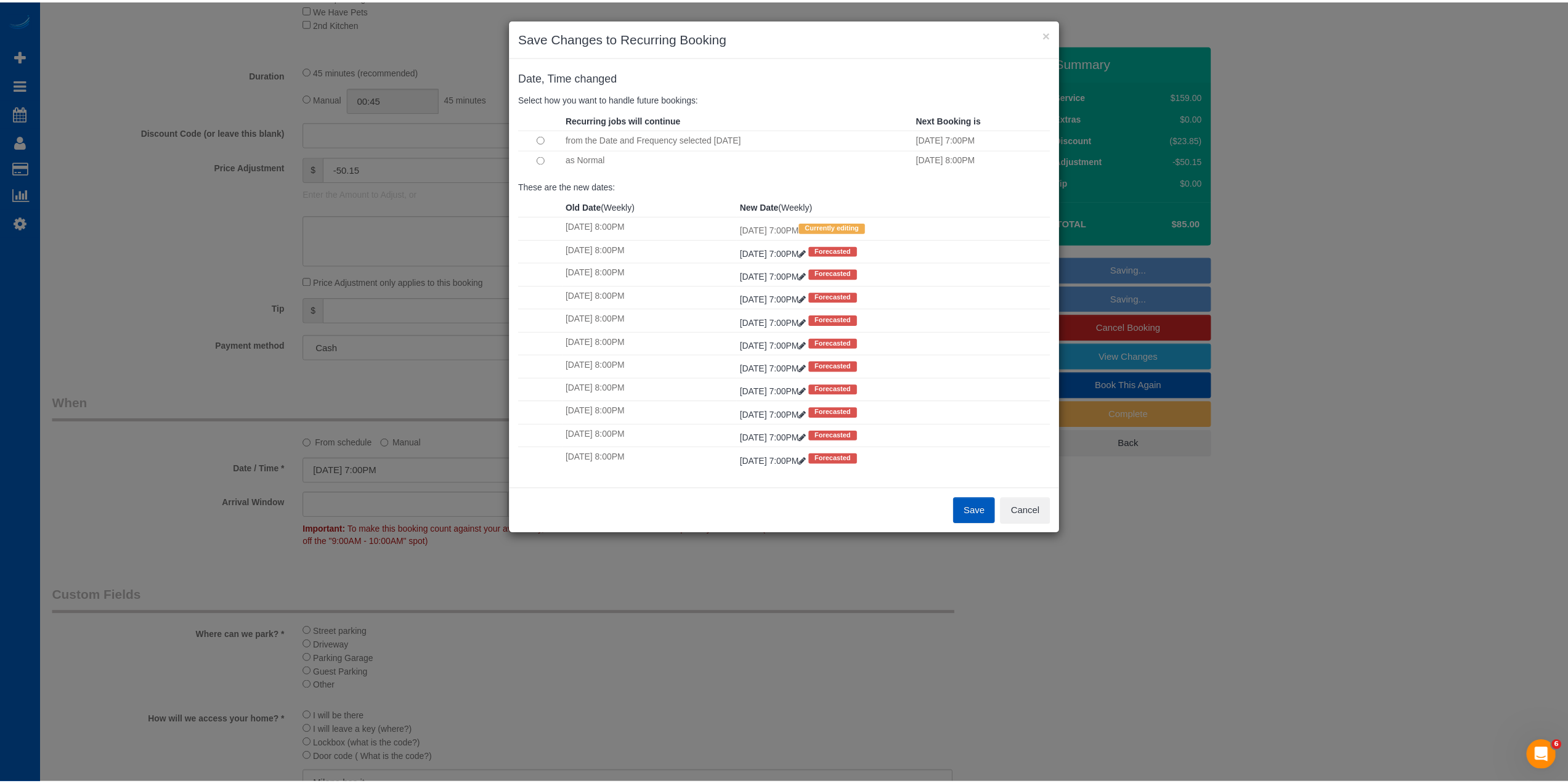
scroll to position [2230, 1578]
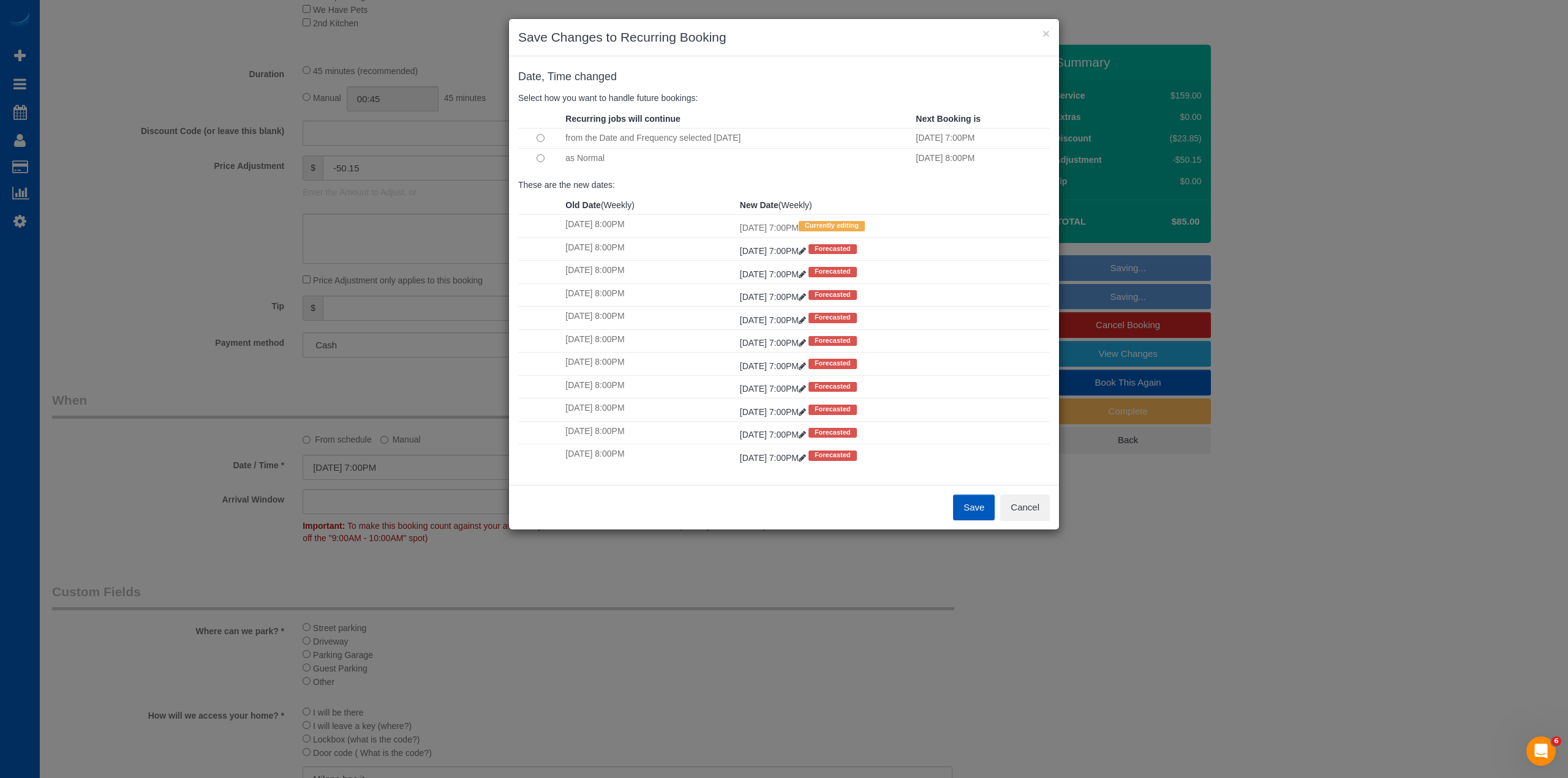
click at [983, 510] on button "Save" at bounding box center [974, 507] width 42 height 25
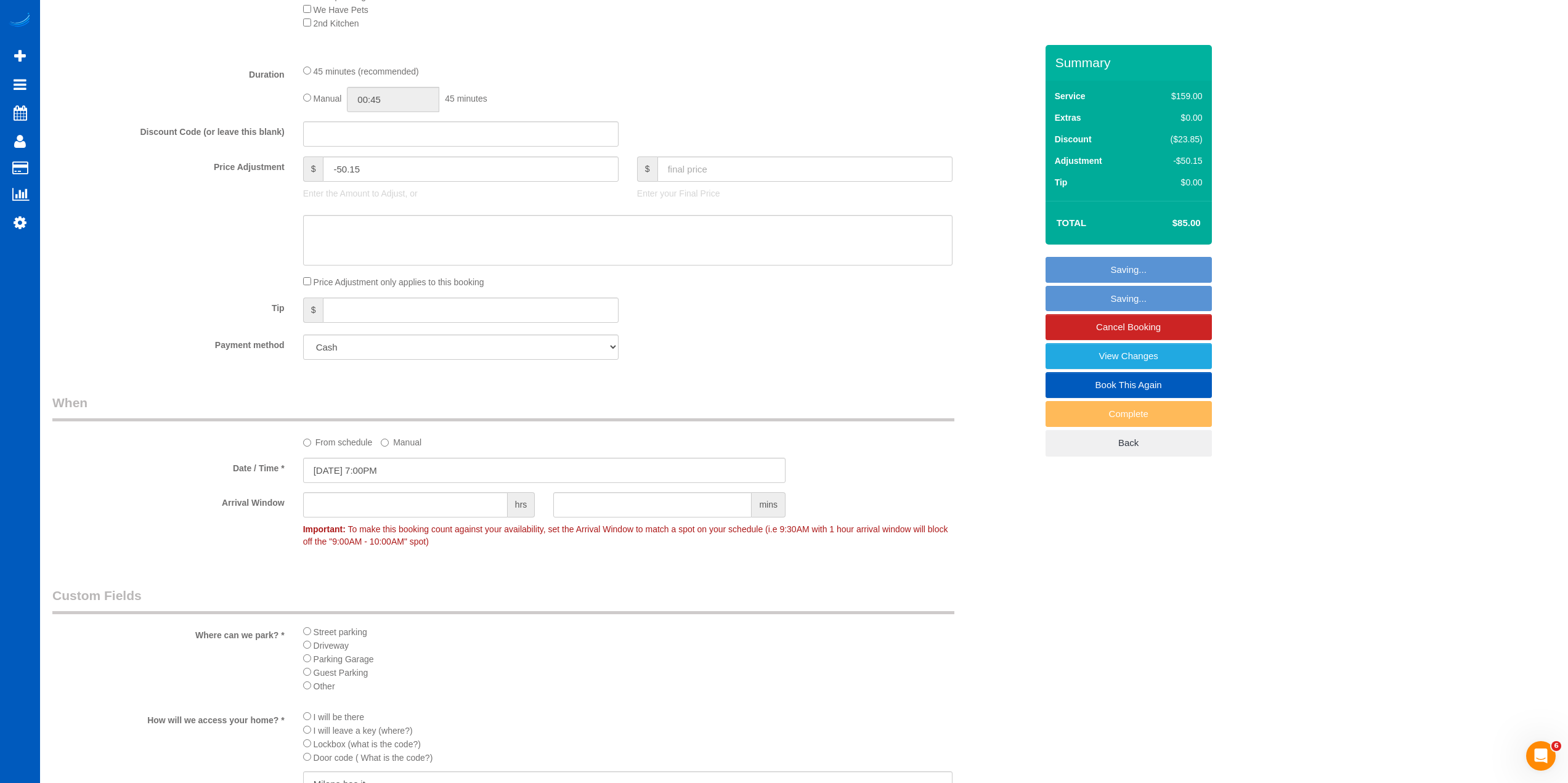
scroll to position [59386, 60047]
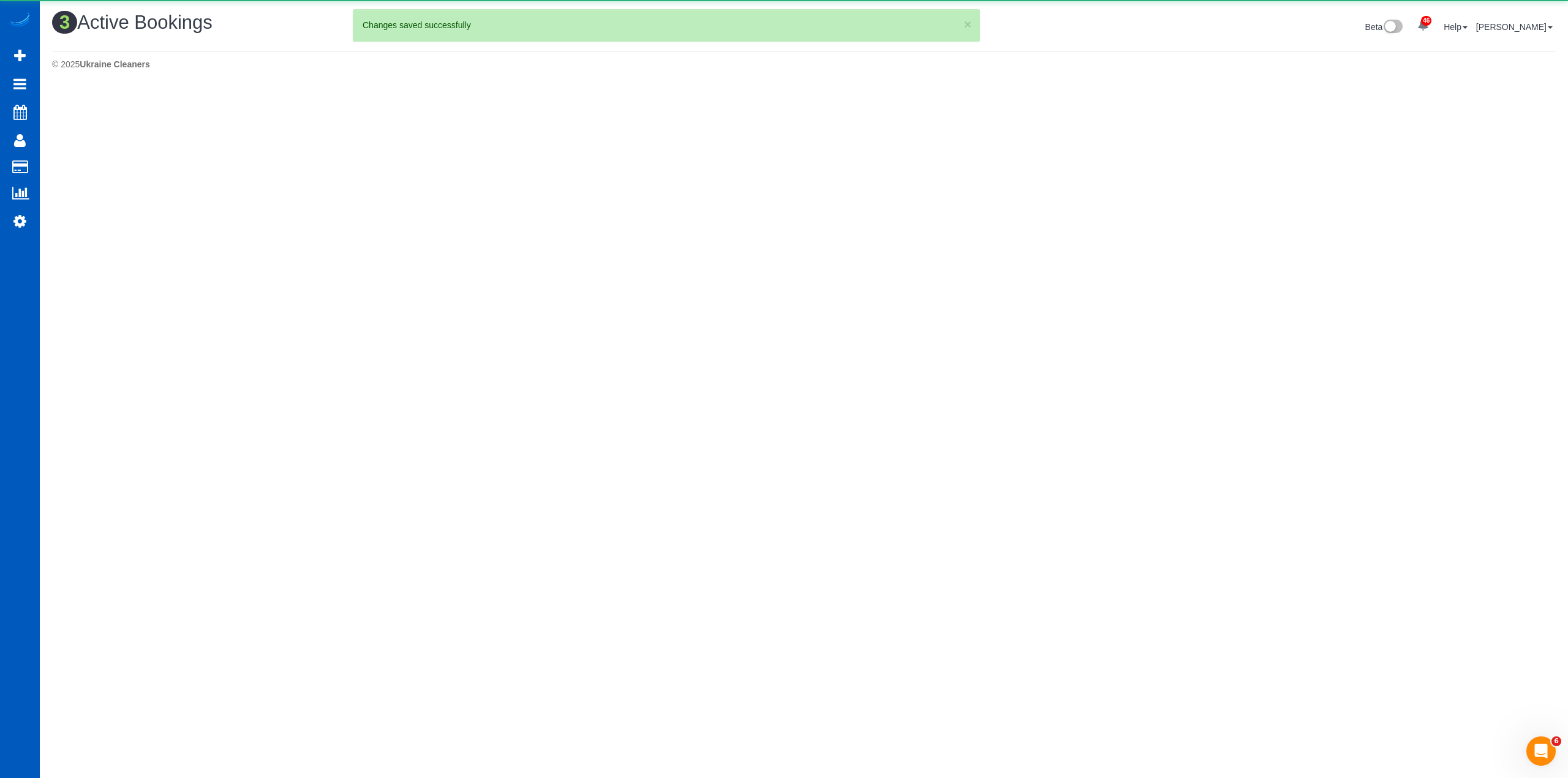
scroll to position [376, 1568]
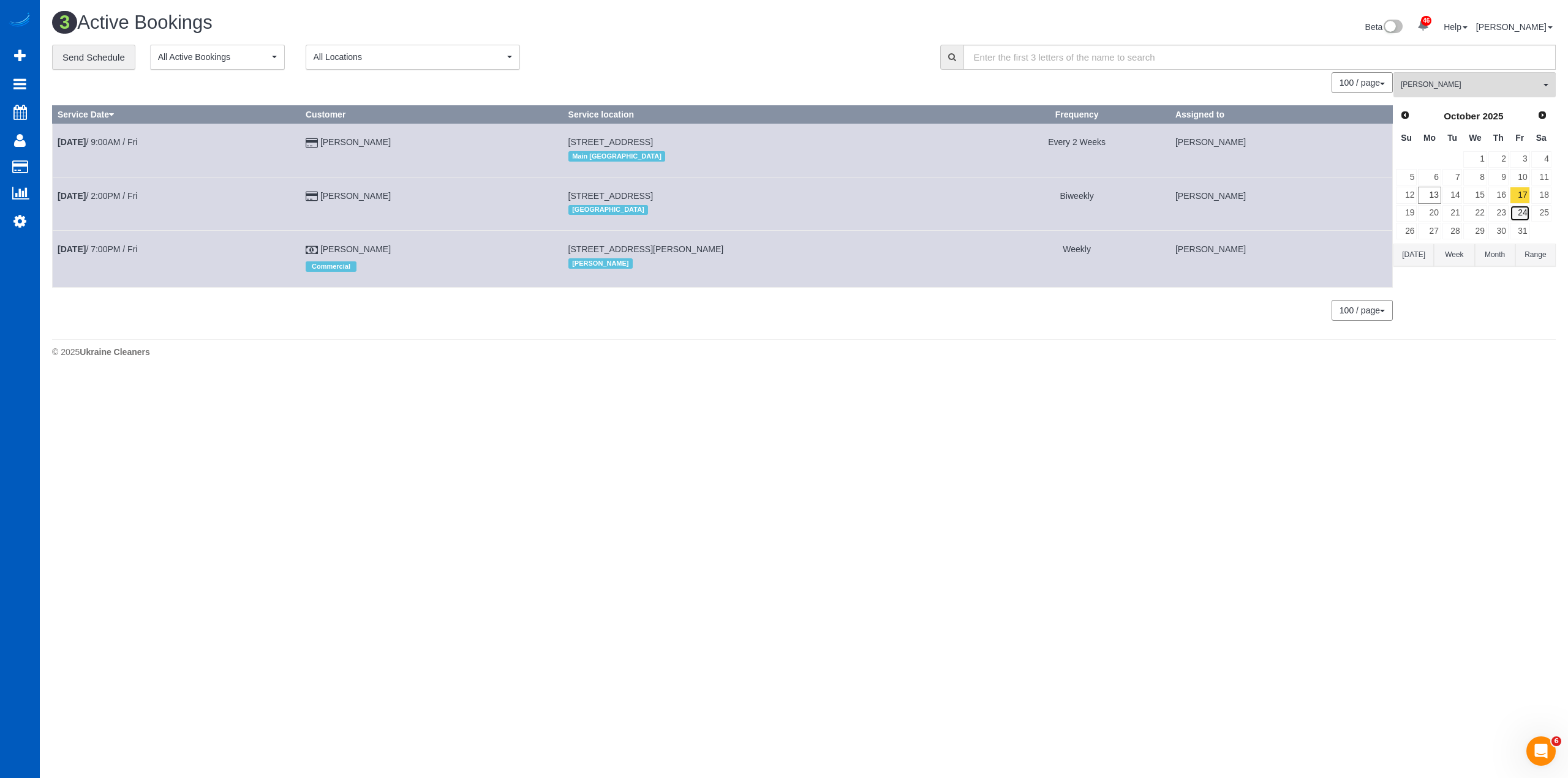
click at [1518, 209] on link "24" at bounding box center [1519, 213] width 20 height 16
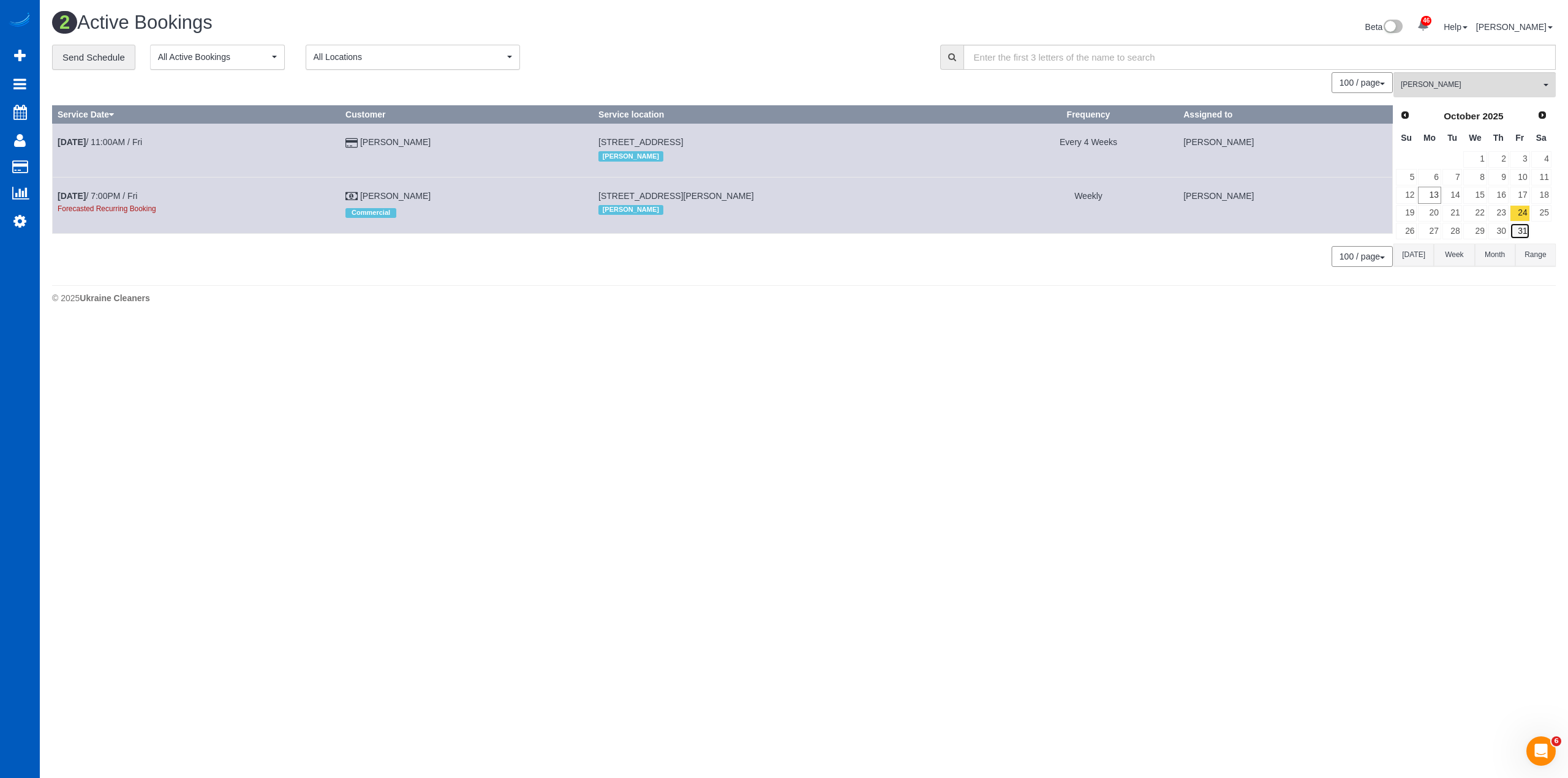
click at [1523, 231] on link "31" at bounding box center [1519, 231] width 20 height 16
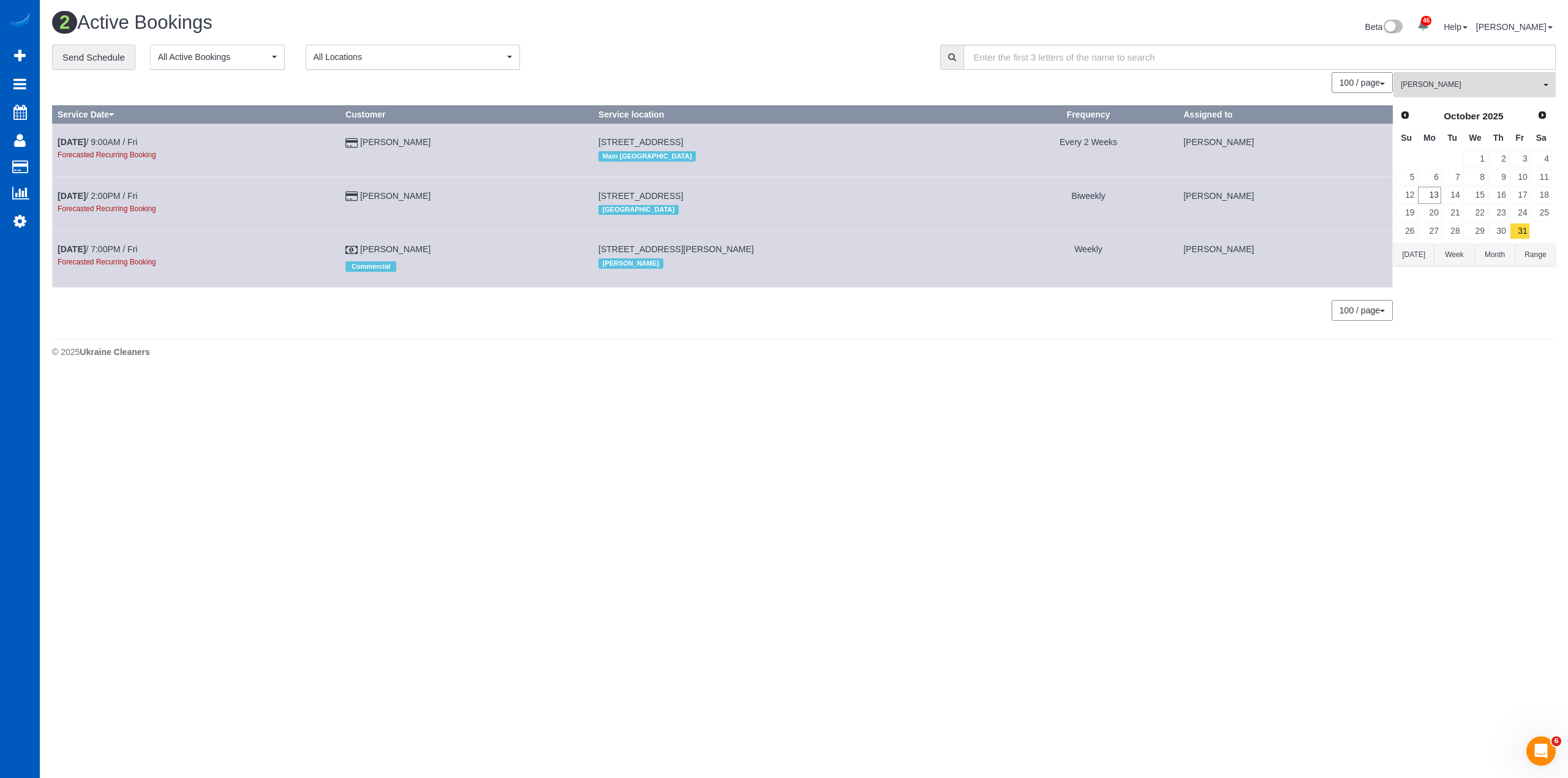
scroll to position [376, 1568]
click at [1519, 212] on link "24" at bounding box center [1519, 213] width 20 height 16
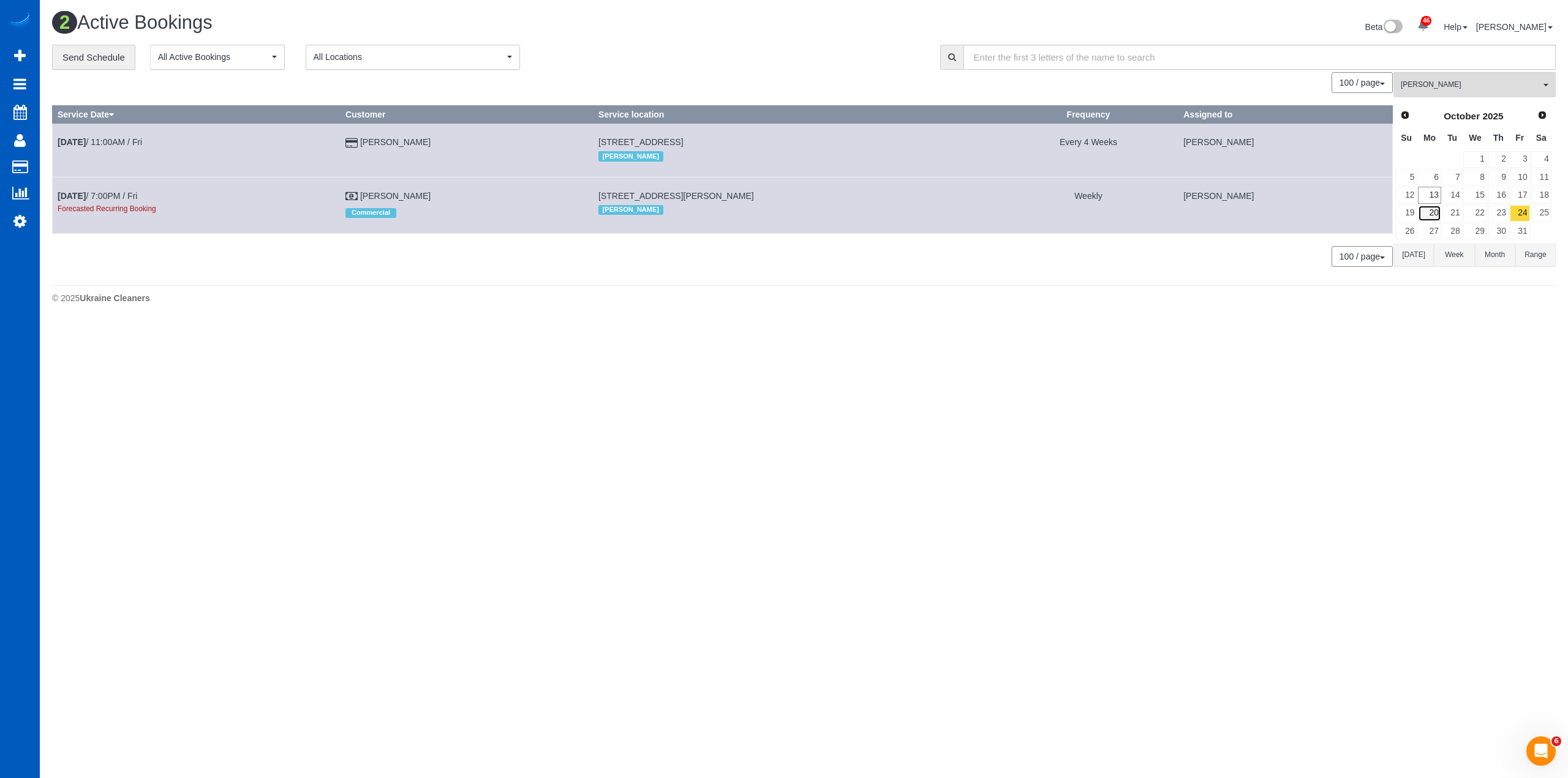
click at [1431, 215] on link "20" at bounding box center [1429, 213] width 23 height 16
click at [1479, 213] on link "22" at bounding box center [1475, 213] width 23 height 16
click at [1522, 217] on link "24" at bounding box center [1519, 213] width 20 height 16
click at [721, 69] on div "**********" at bounding box center [487, 57] width 869 height 25
click at [461, 378] on body "46 Beta Your Notifications You have 0 alerts × You have 2 to charge for 10/11/2…" at bounding box center [784, 389] width 1568 height 778
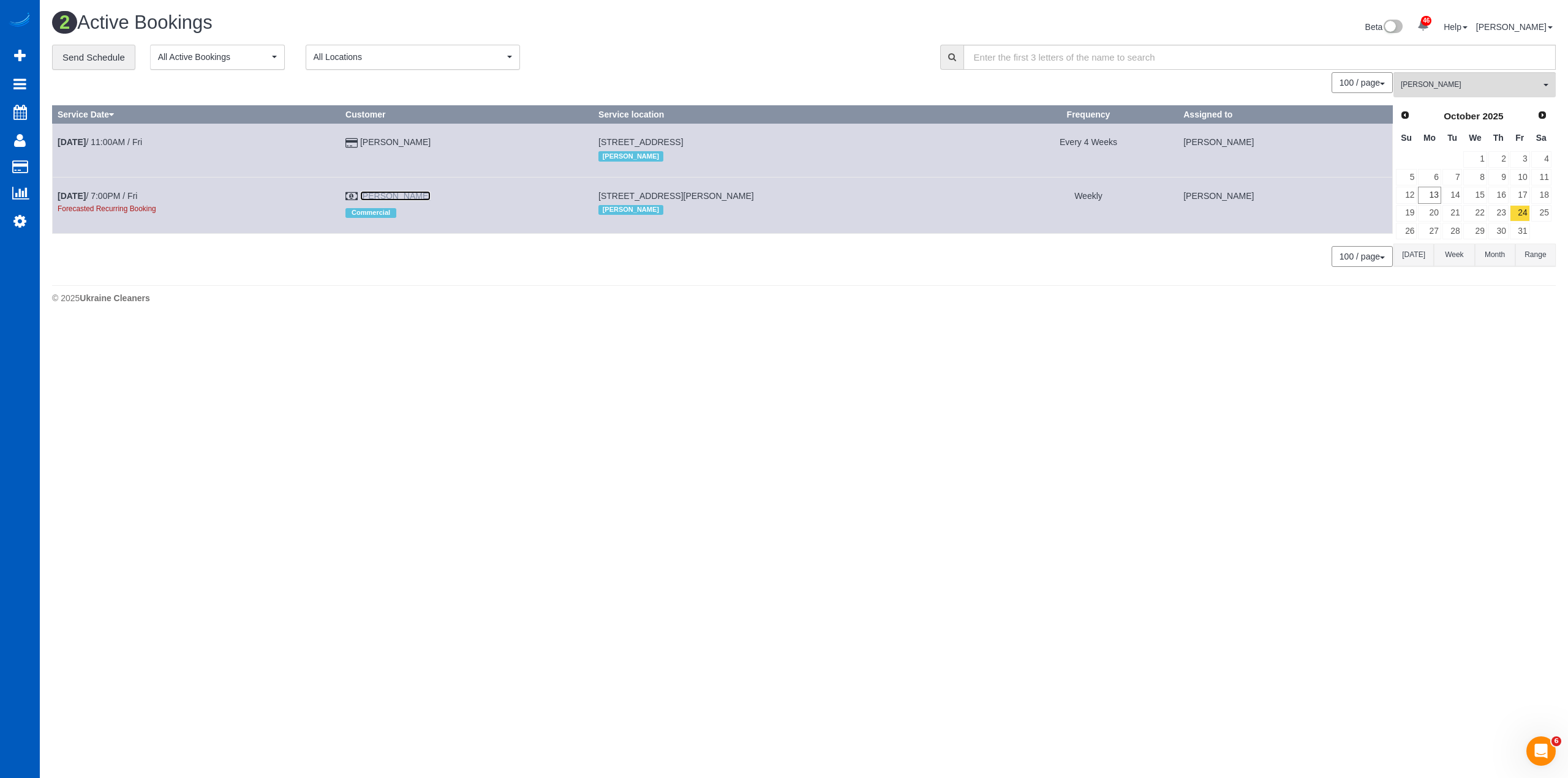
click at [400, 191] on link "[PERSON_NAME]" at bounding box center [395, 196] width 71 height 10
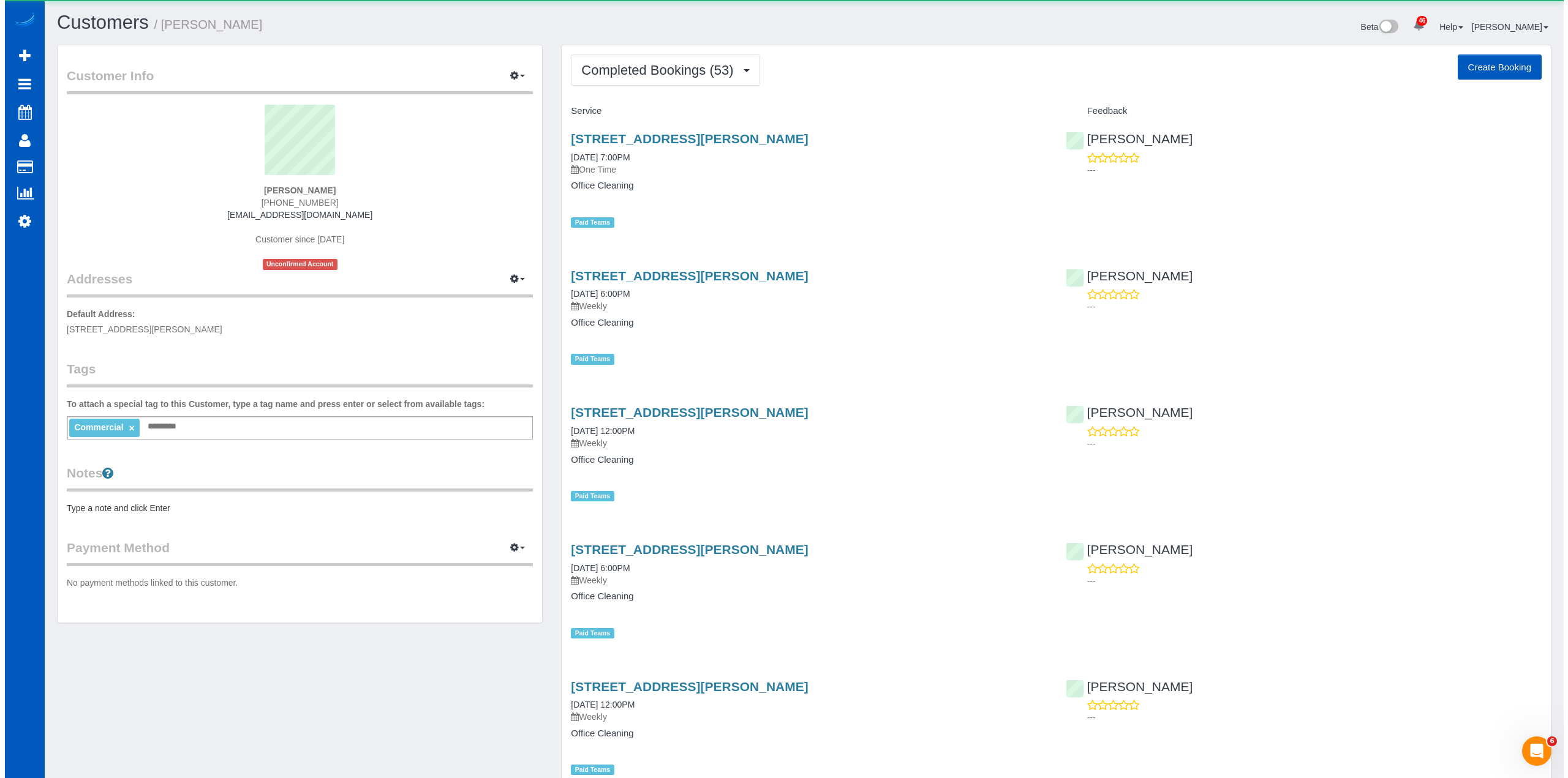
scroll to position [3609, 1558]
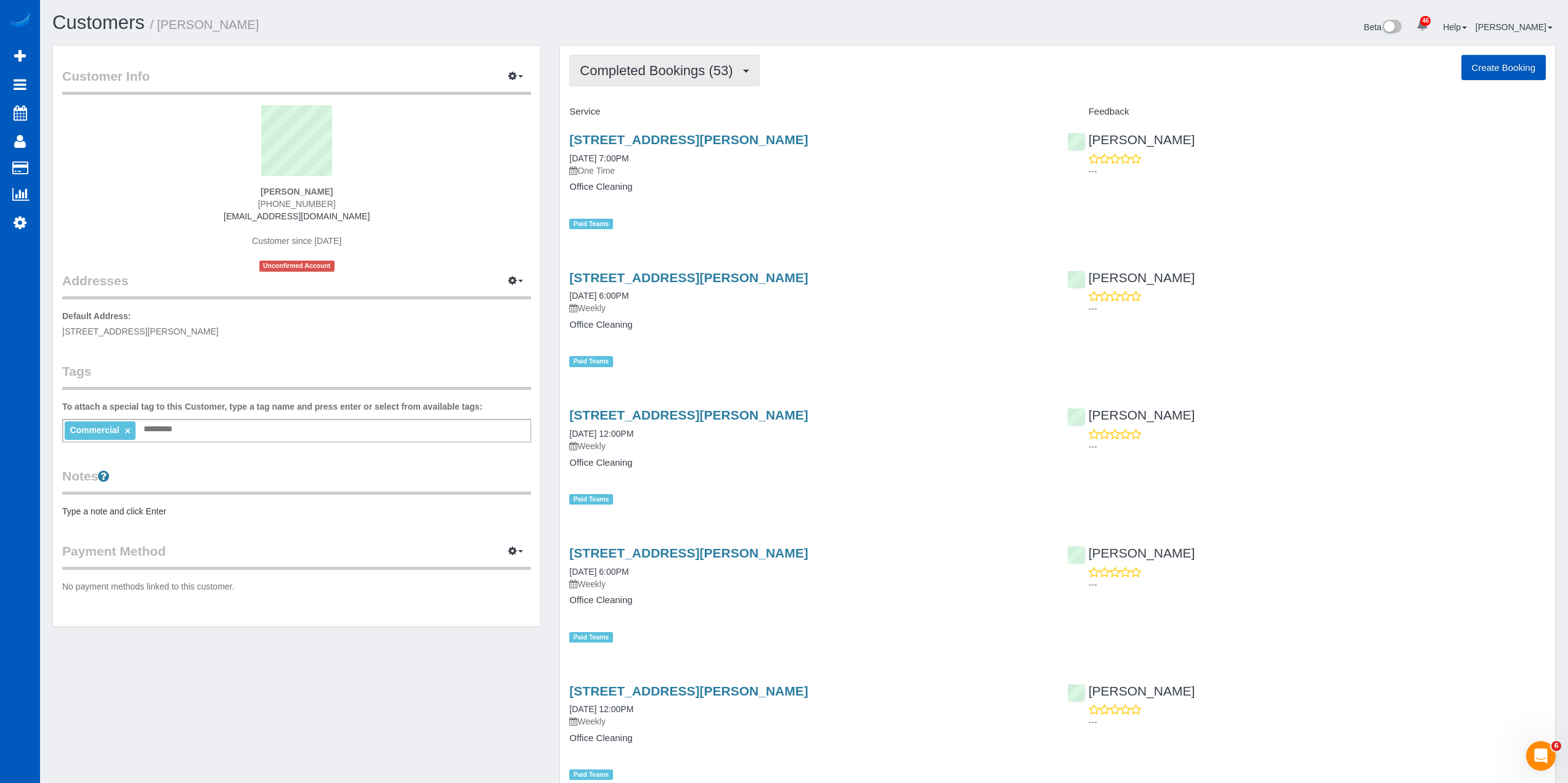
click at [697, 83] on button "Completed Bookings (53)" at bounding box center [664, 70] width 190 height 32
click at [819, 65] on div "Completed Bookings (53) Completed Bookings (53) Upcoming Bookings (33) Cancelle…" at bounding box center [1058, 70] width 976 height 32
click at [783, 287] on div "1130 W Marine View Dr #A, Everett,, WA 98201 01/29/2025 6:00PM Weekly" at bounding box center [809, 293] width 478 height 44
click at [795, 272] on link "[STREET_ADDRESS][PERSON_NAME]" at bounding box center [688, 278] width 238 height 14
click at [672, 58] on button "Completed Bookings (53)" at bounding box center [664, 70] width 190 height 32
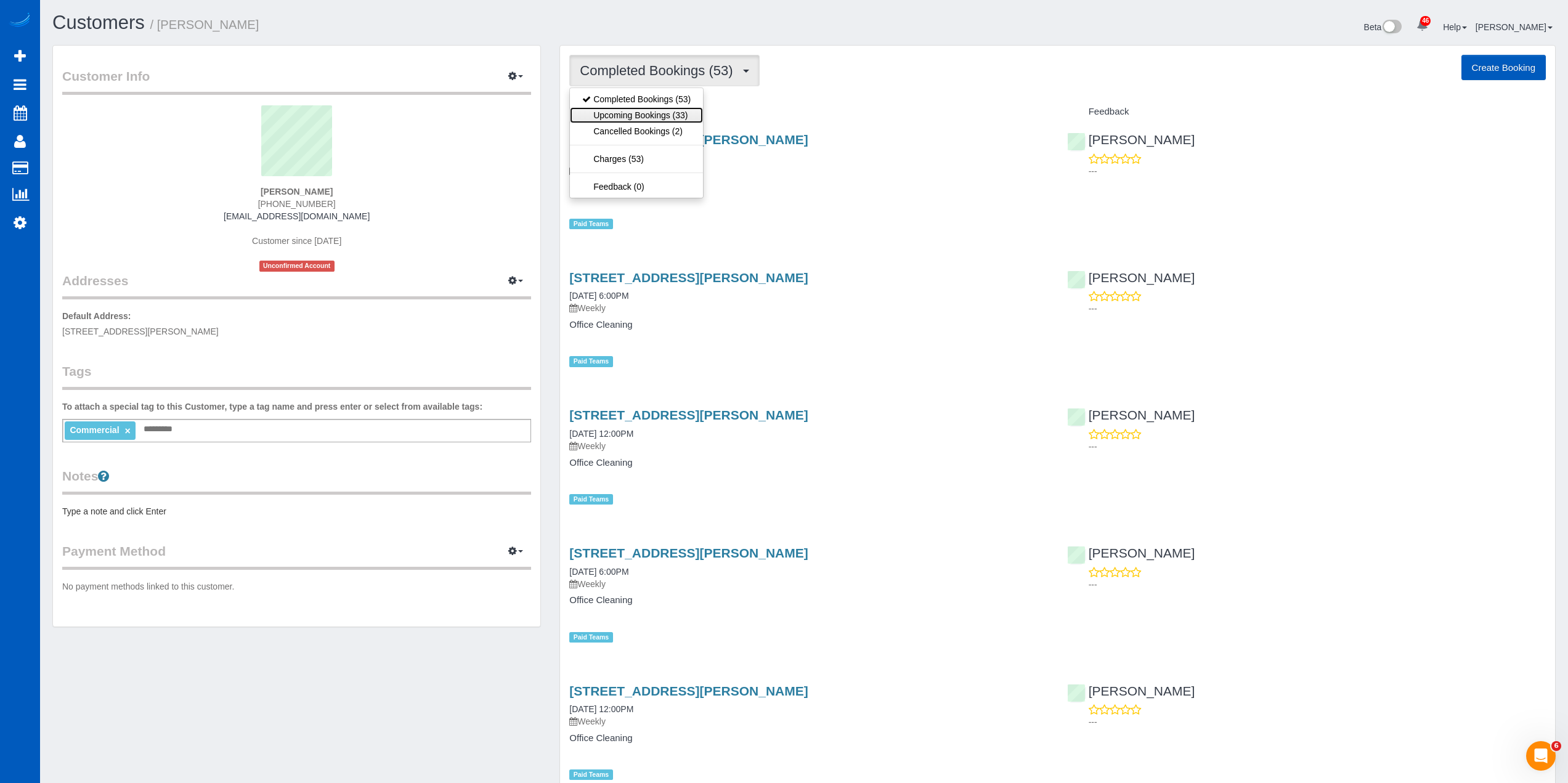
click at [663, 108] on link "Upcoming Bookings (33)" at bounding box center [636, 115] width 133 height 16
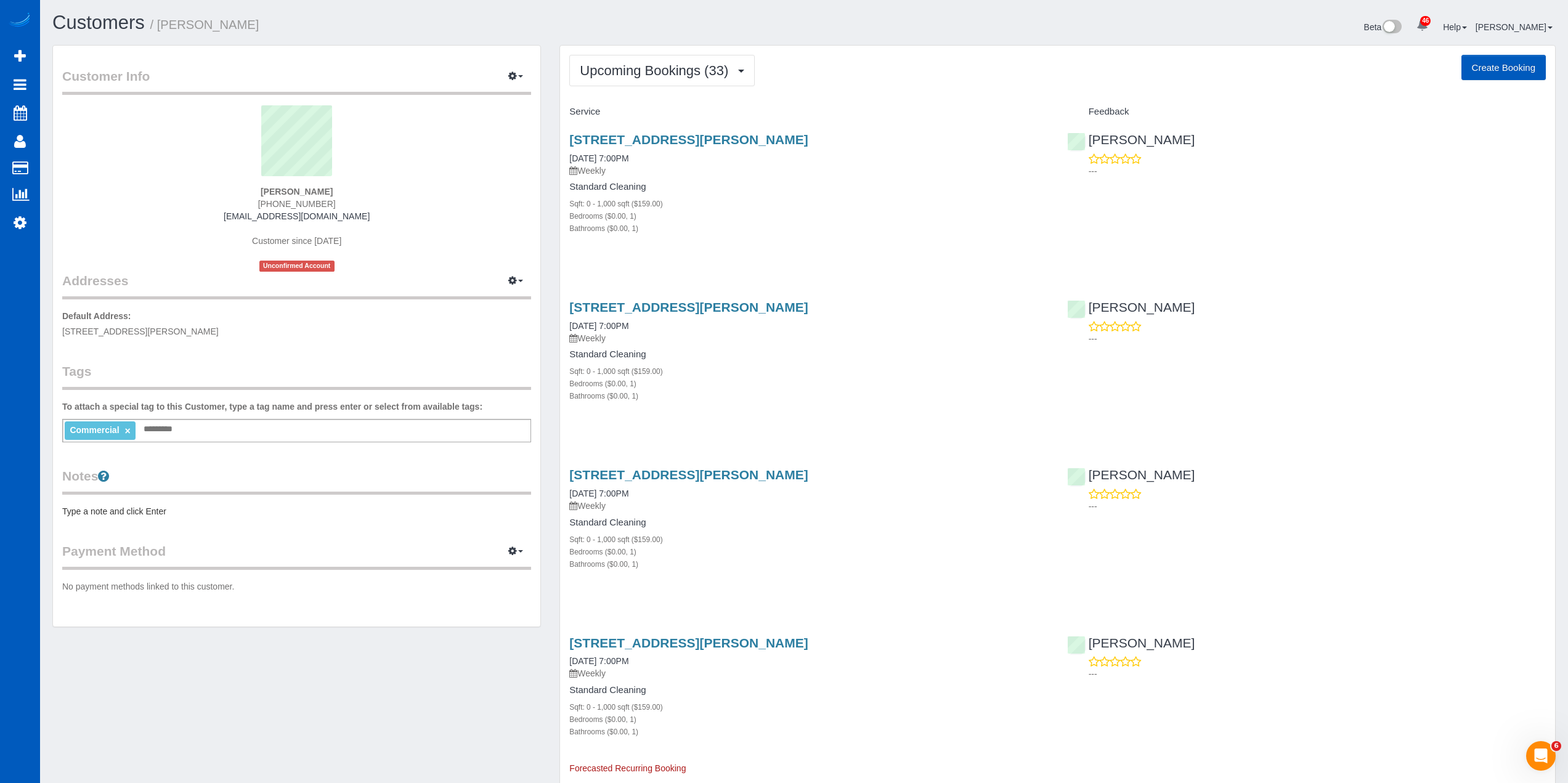
scroll to position [4650, 1568]
click at [714, 137] on link "[STREET_ADDRESS][PERSON_NAME]" at bounding box center [688, 139] width 238 height 14
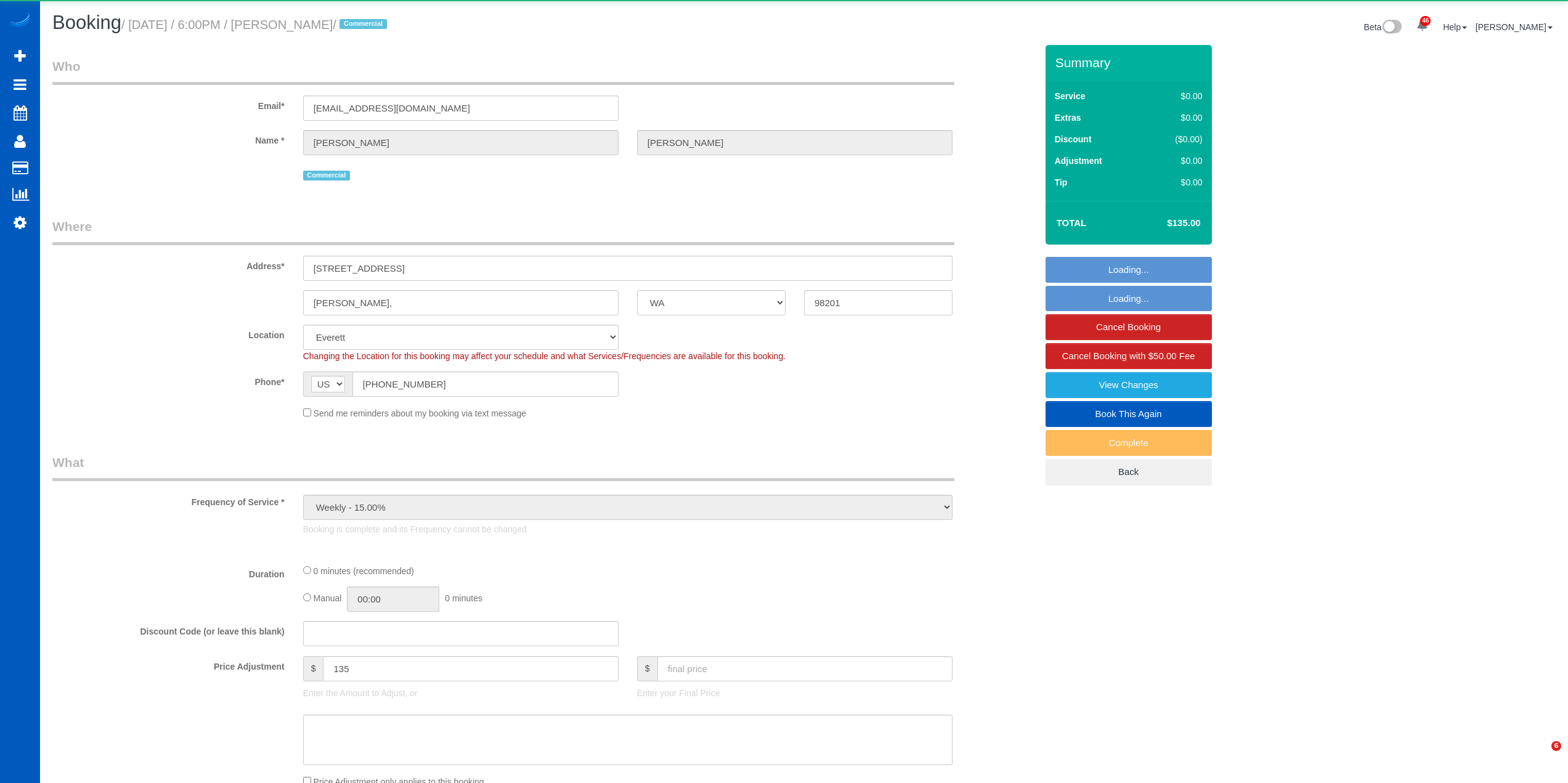
select select "WA"
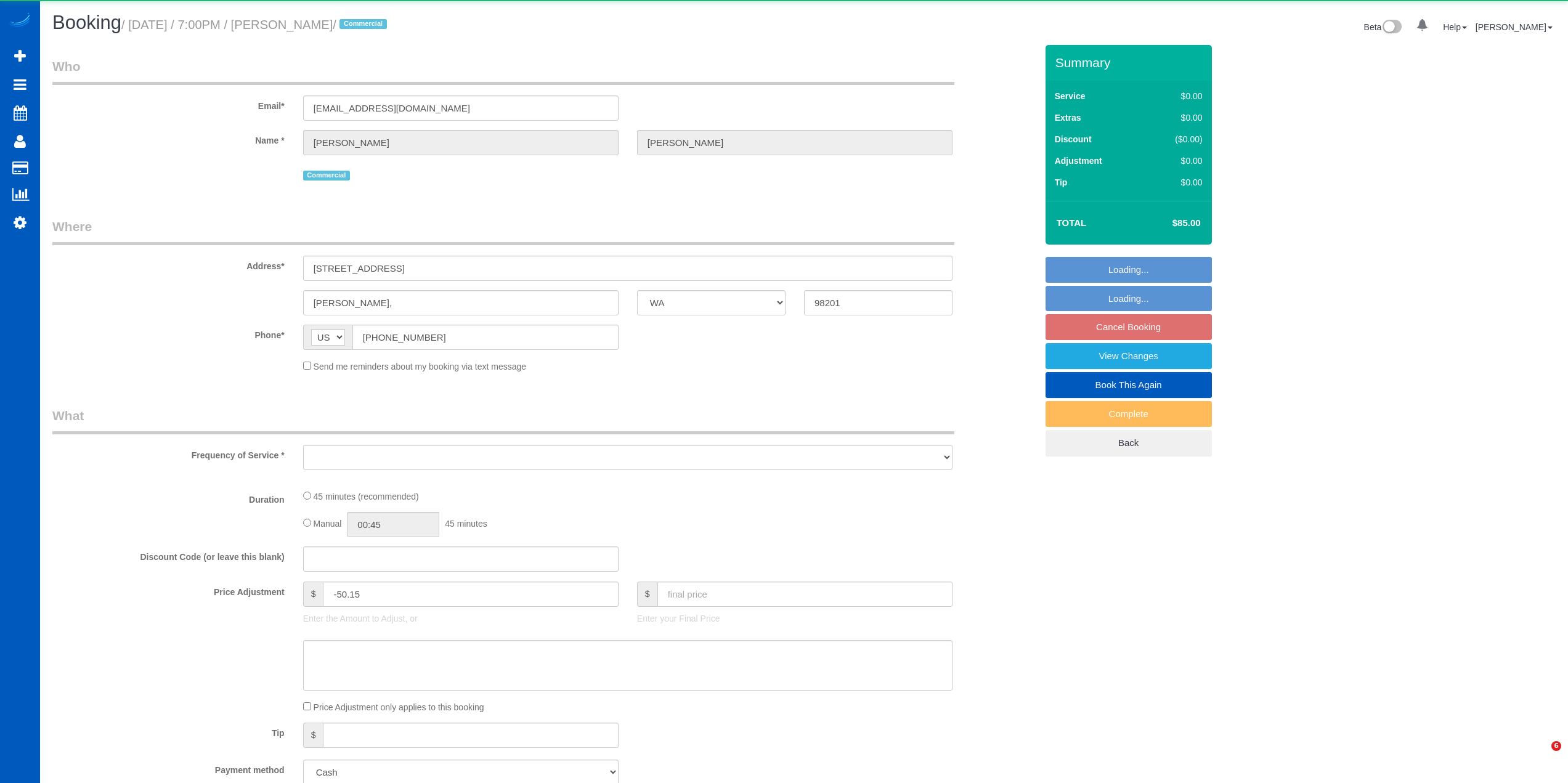
select select "WA"
select select "object:1029"
select select "199"
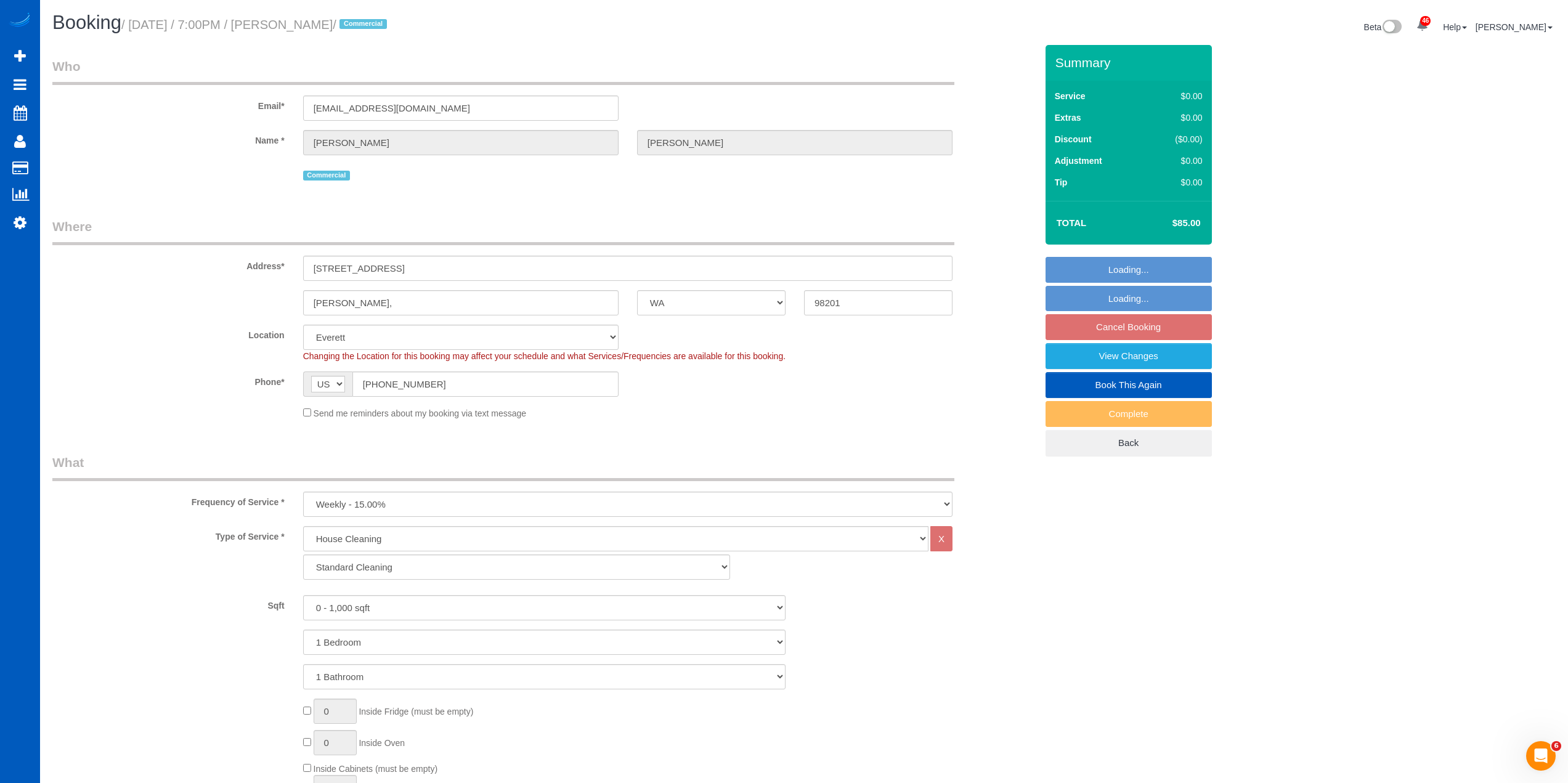
click at [1141, 387] on link "Book This Again" at bounding box center [1128, 385] width 166 height 26
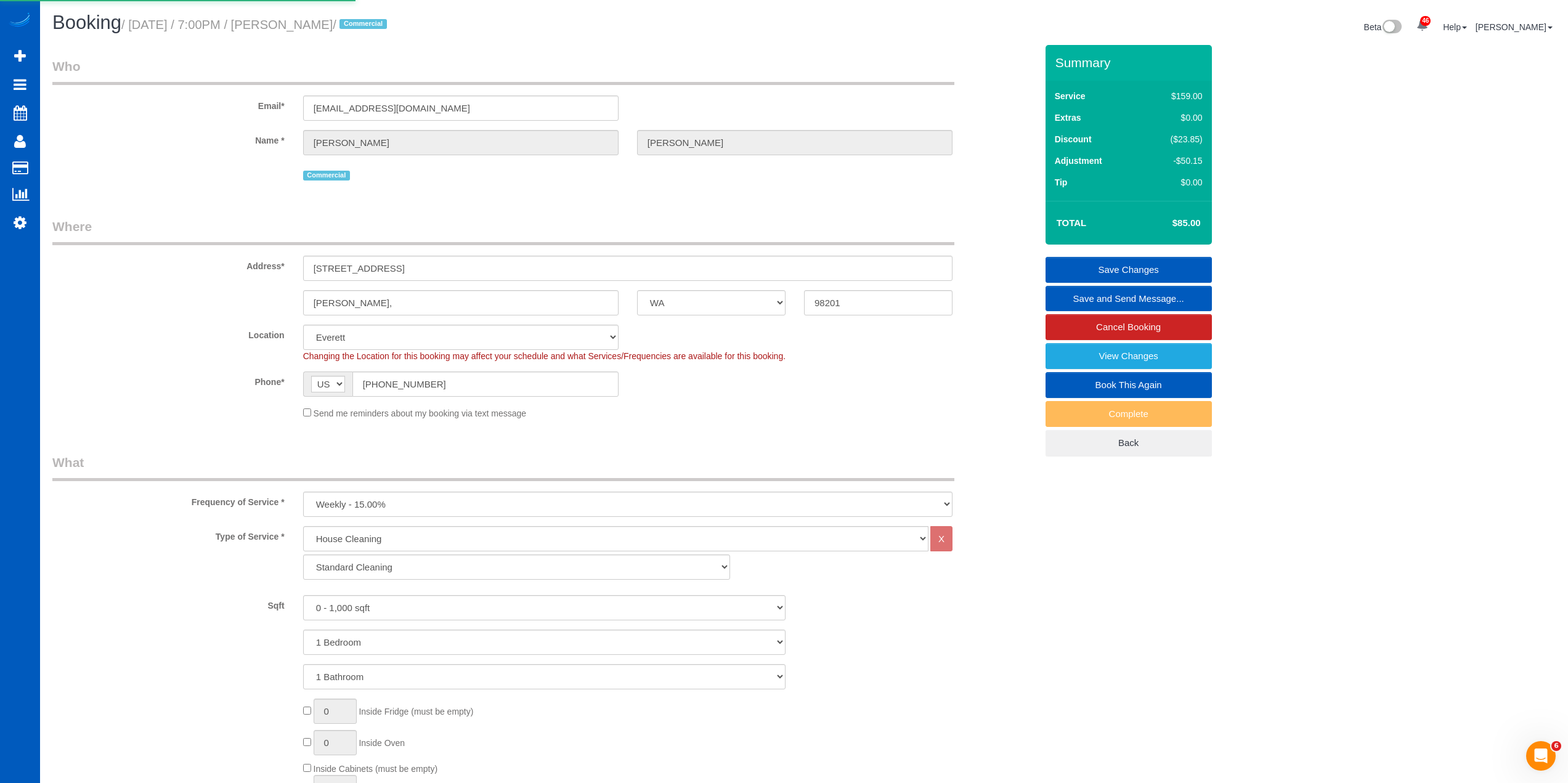
select select "WA"
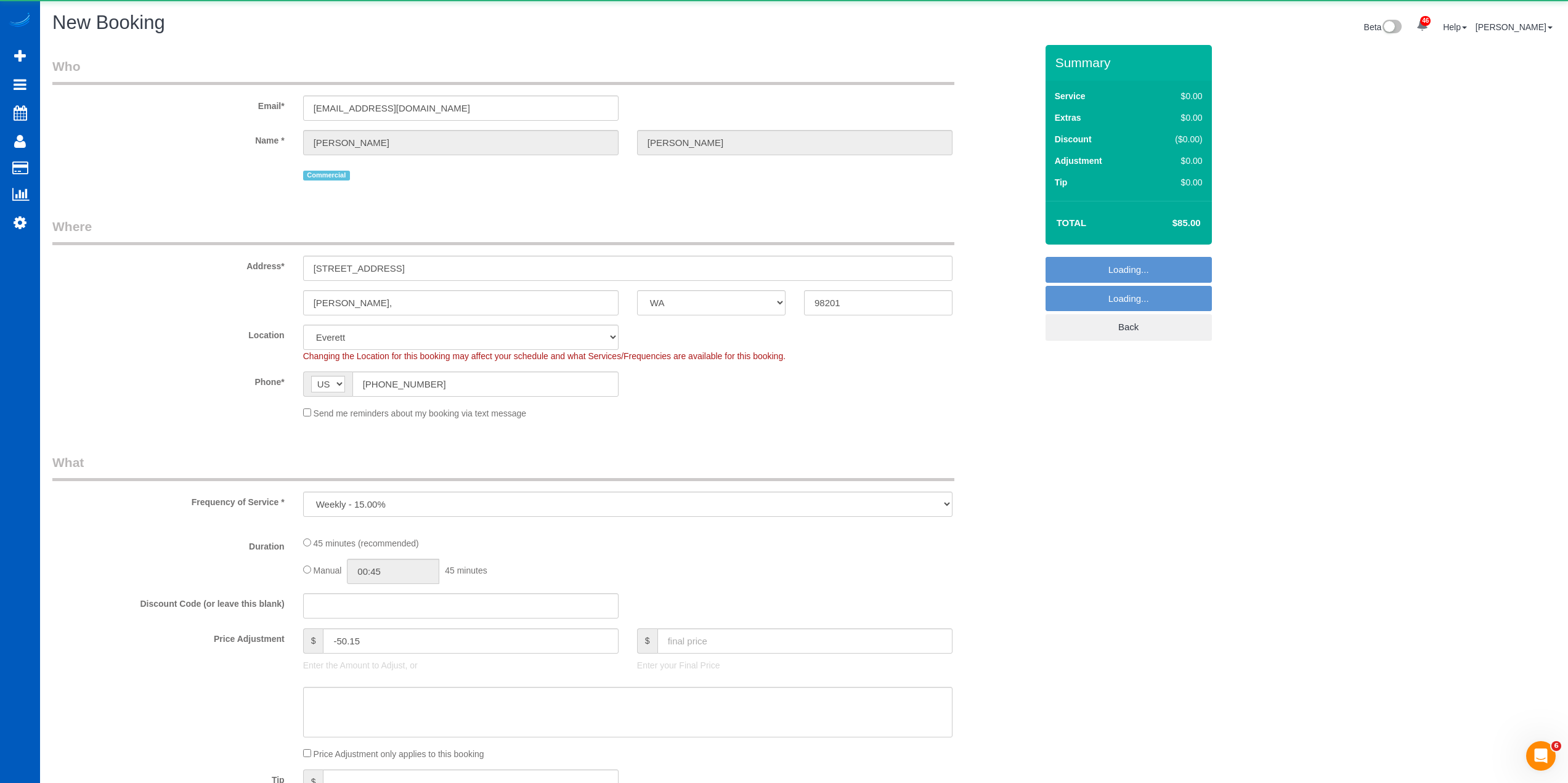
select select "object:1967"
select select "199"
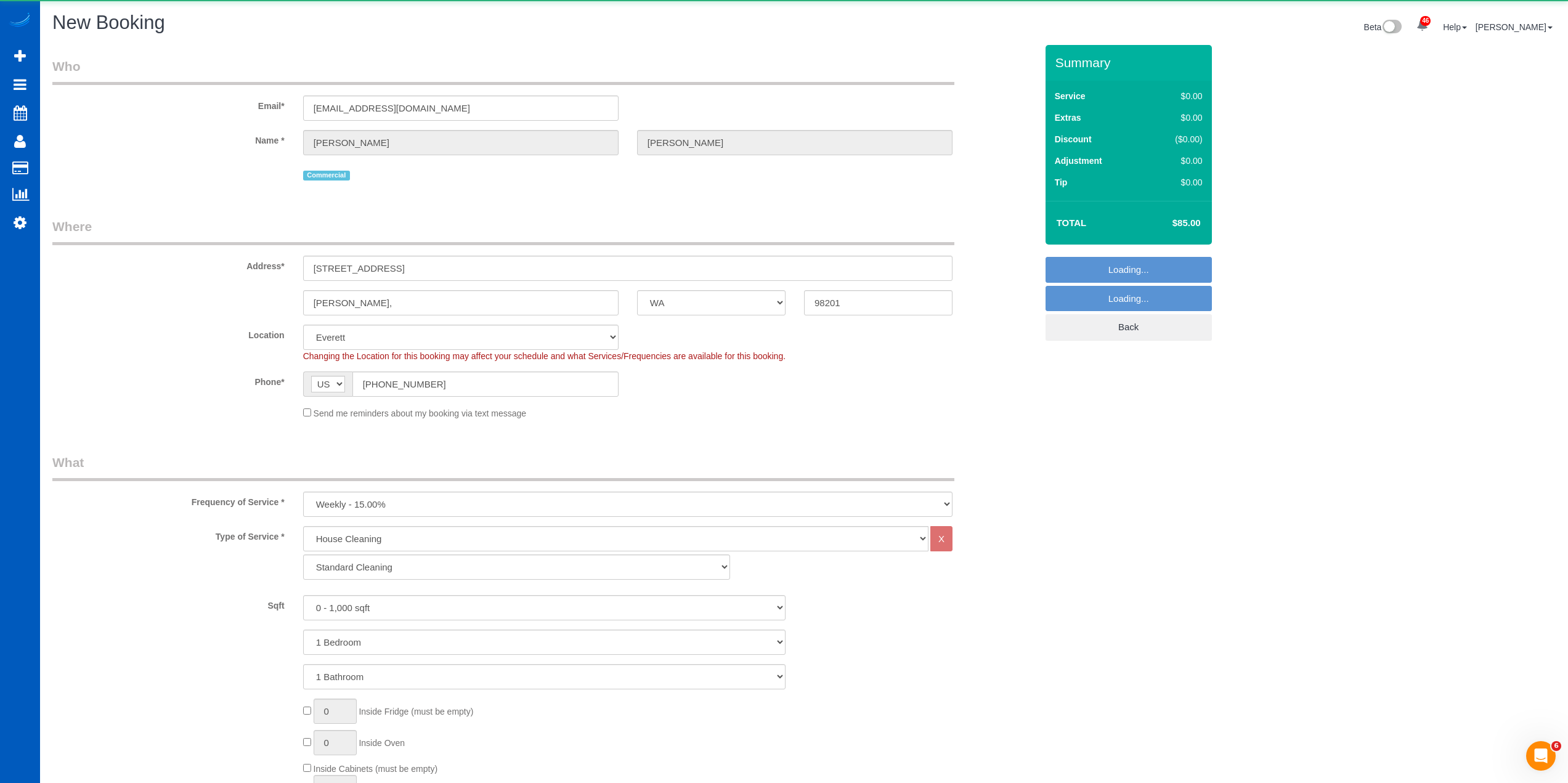
select select "object:2061"
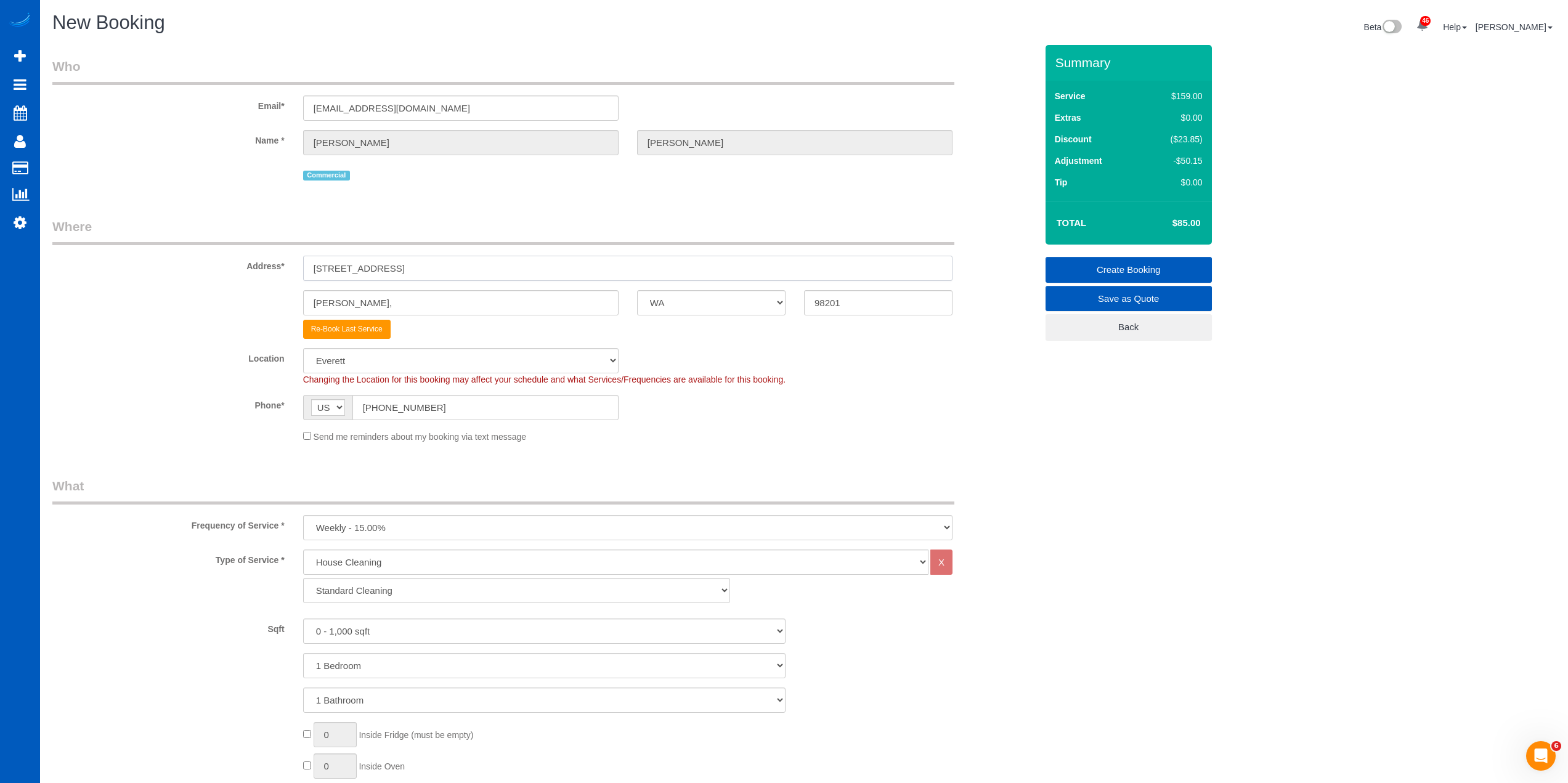
drag, startPoint x: 459, startPoint y: 274, endPoint x: 217, endPoint y: 273, distance: 242.0
click at [208, 271] on div "Address* 1130 W Marine View Dr #A" at bounding box center [544, 249] width 1003 height 64
paste input "0 W Dayton St, Edmonds, WA 98020"
type input "[STREET_ADDRESS]"
drag, startPoint x: 405, startPoint y: 299, endPoint x: 204, endPoint y: 322, distance: 202.3
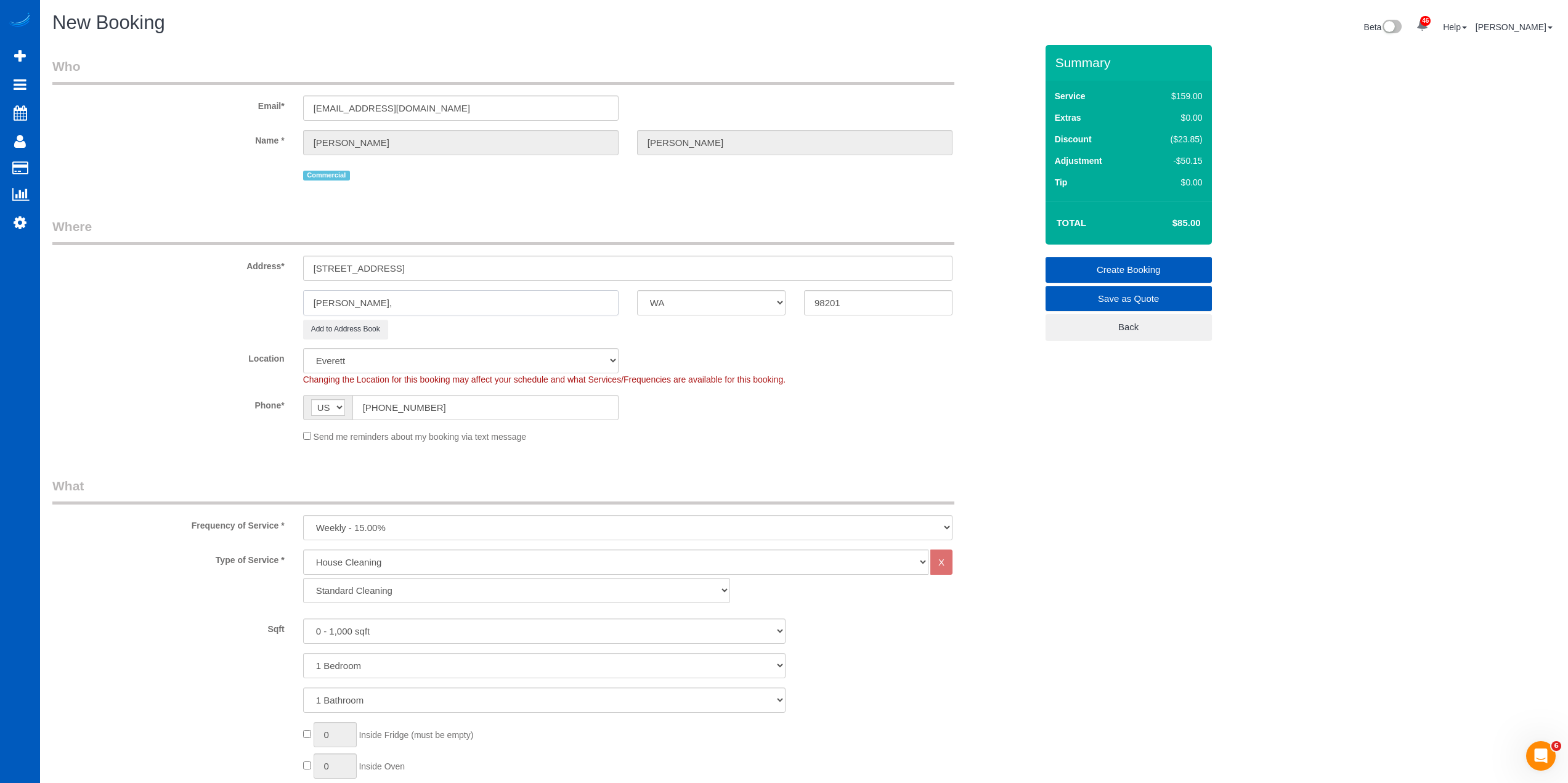
click at [204, 322] on sui-booking-address "Address* 110 W Dayton St, Edmonds, WA 98020 Everett, AK AL AR AZ CA CO CT DC DE…" at bounding box center [544, 278] width 984 height 122
type input "[PERSON_NAME]"
type input "98020"
drag, startPoint x: 389, startPoint y: 272, endPoint x: 726, endPoint y: 273, distance: 337.0
click at [726, 273] on input "[STREET_ADDRESS]" at bounding box center [628, 268] width 650 height 26
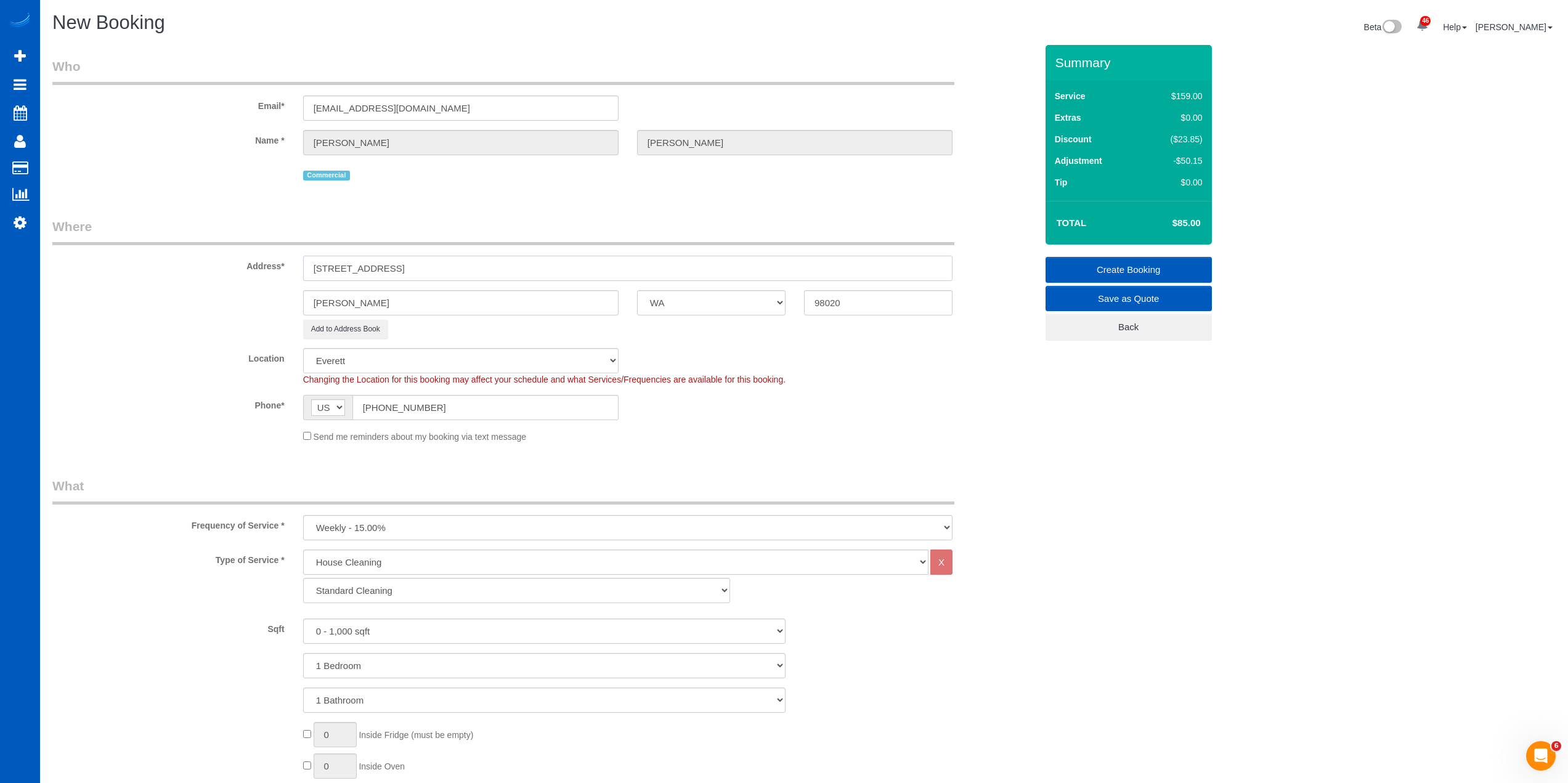
type input "110 W Dayton St,"
select select "1"
type input "110 W Dayton St,"
select select "object:2154"
type input "[STREET_ADDRESS]"
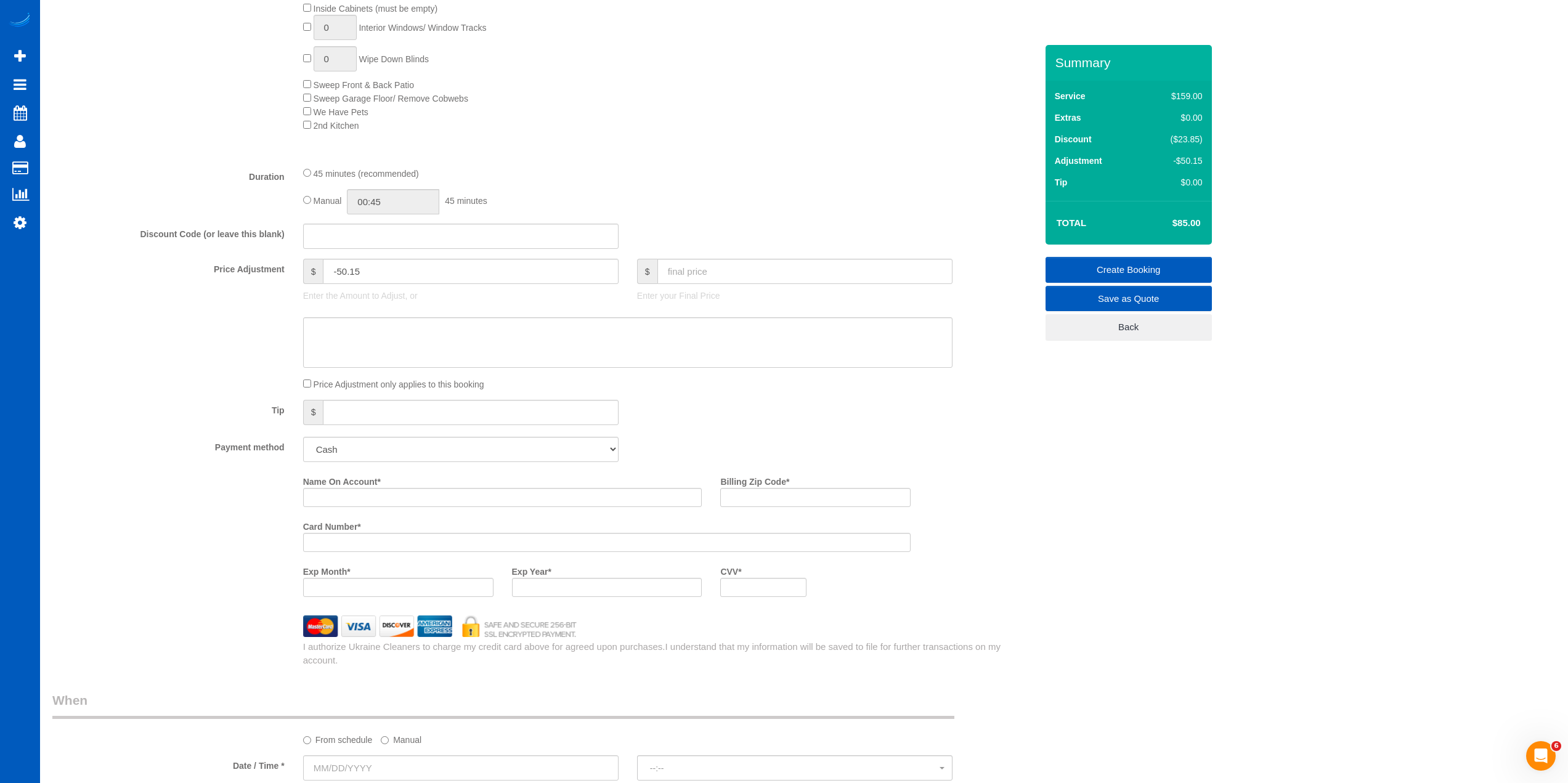
scroll to position [801, 0]
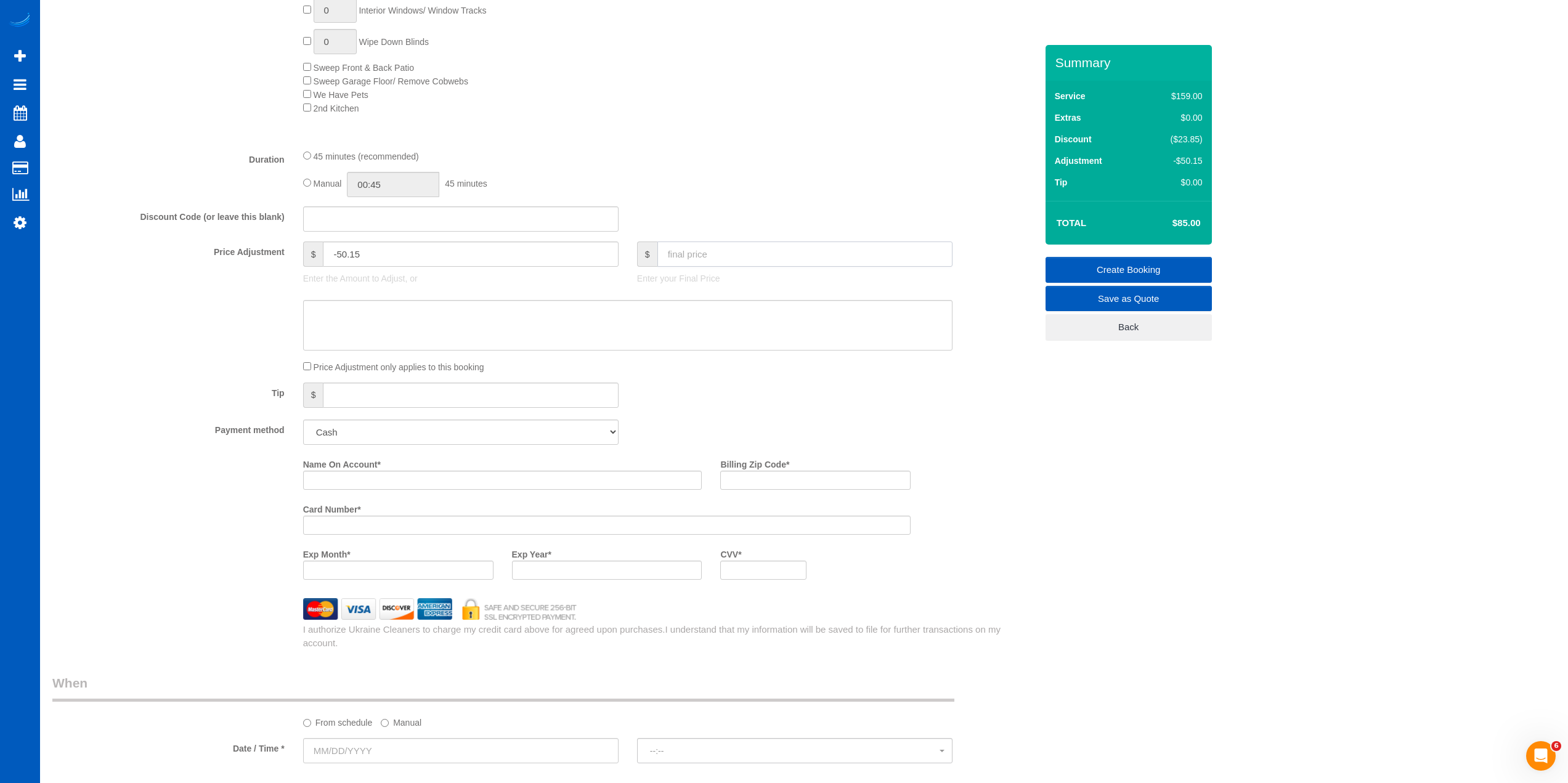
click at [722, 253] on input "text" at bounding box center [804, 254] width 295 height 26
drag, startPoint x: 452, startPoint y: 433, endPoint x: 446, endPoint y: 441, distance: 10.0
click at [452, 433] on select "Add Credit Card Cash Check Paypal" at bounding box center [461, 432] width 316 height 26
select select "string:cash"
click at [303, 420] on select "Add Credit Card Cash Check Paypal" at bounding box center [461, 432] width 316 height 26
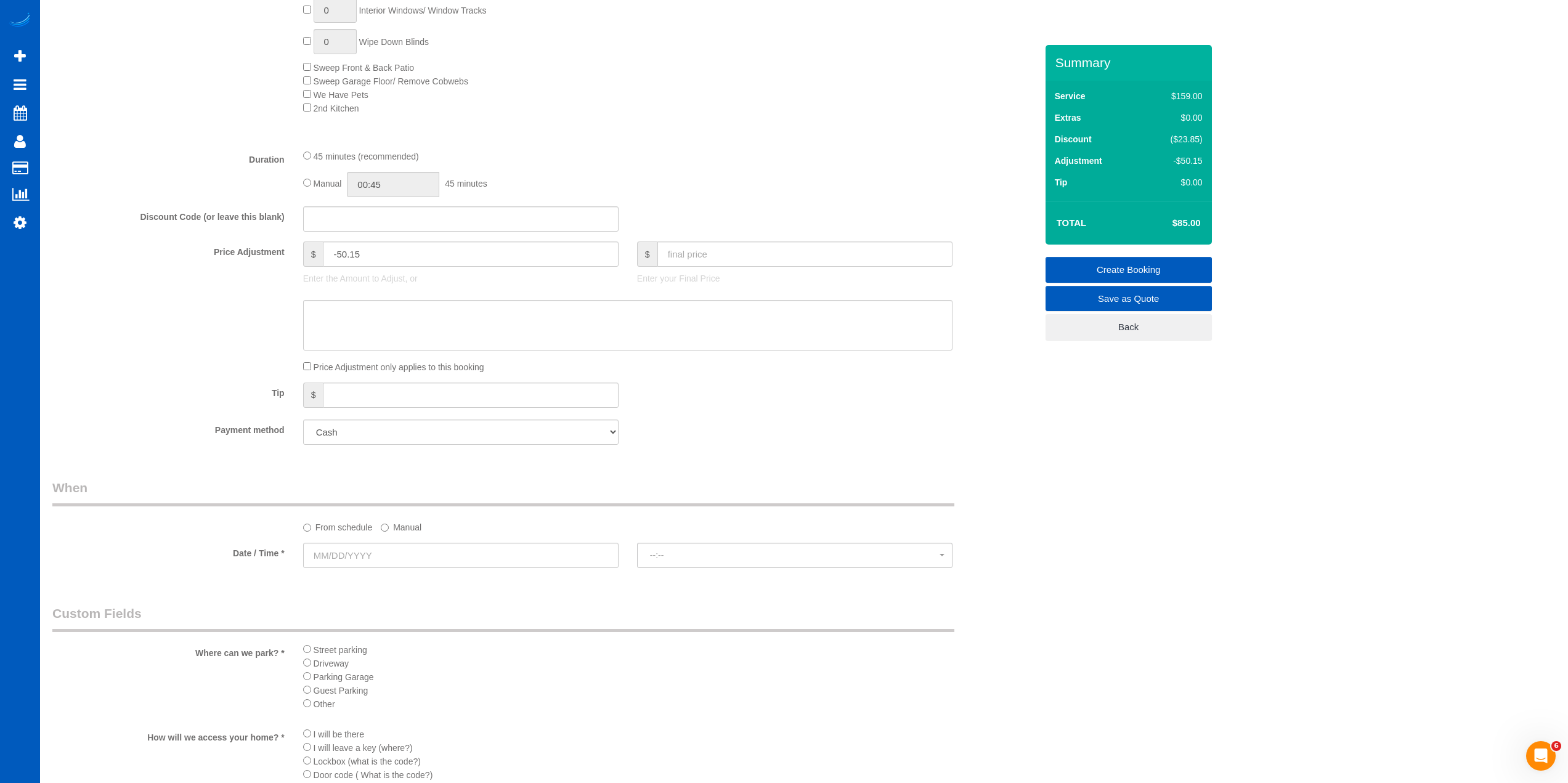
click at [753, 420] on div "Payment method Add Credit Card Cash Check Paypal" at bounding box center [544, 432] width 1003 height 26
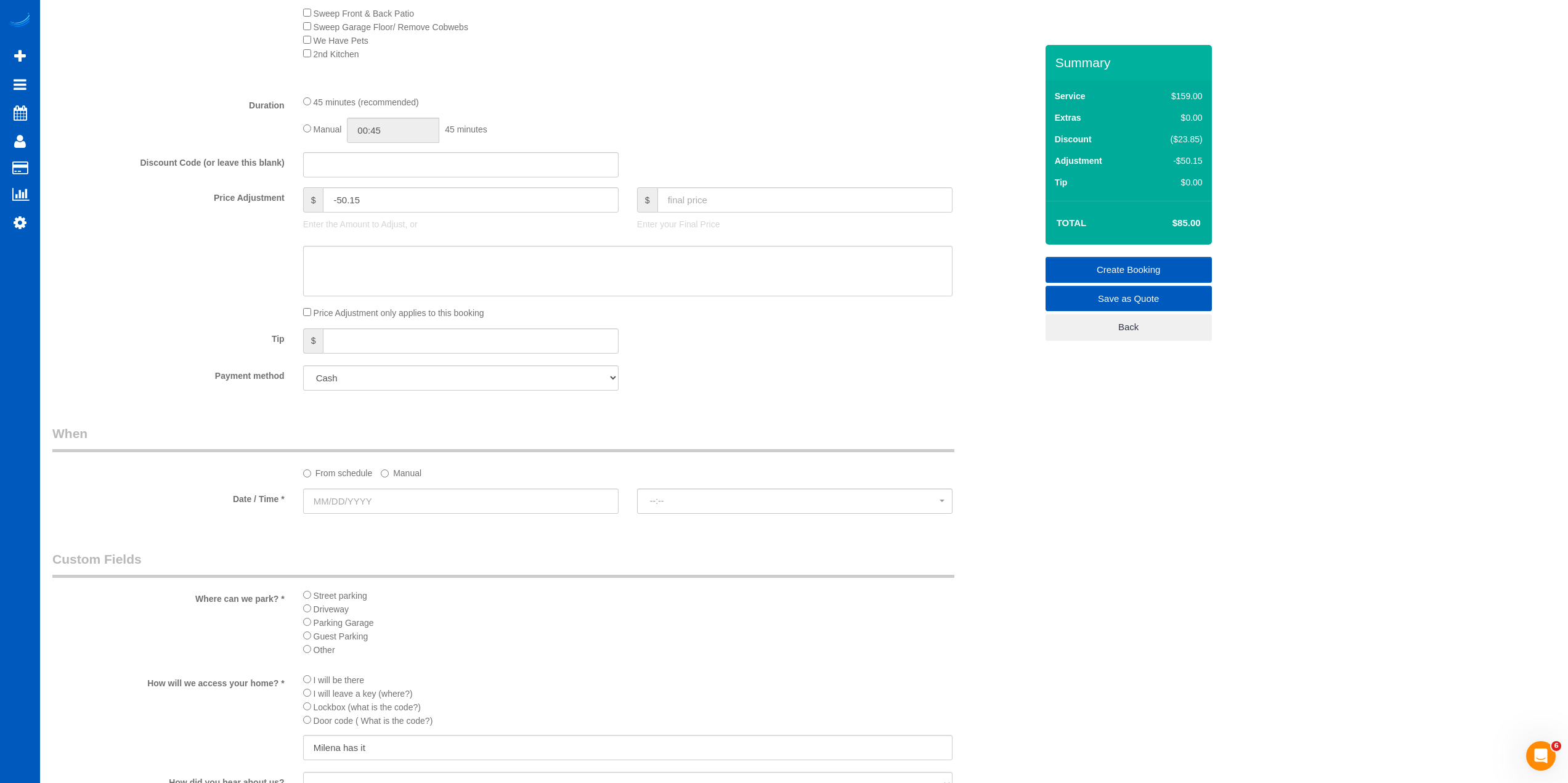
scroll to position [862, 0]
click at [438, 507] on div at bounding box center [461, 508] width 316 height 3
click at [456, 501] on input "text" at bounding box center [461, 494] width 316 height 26
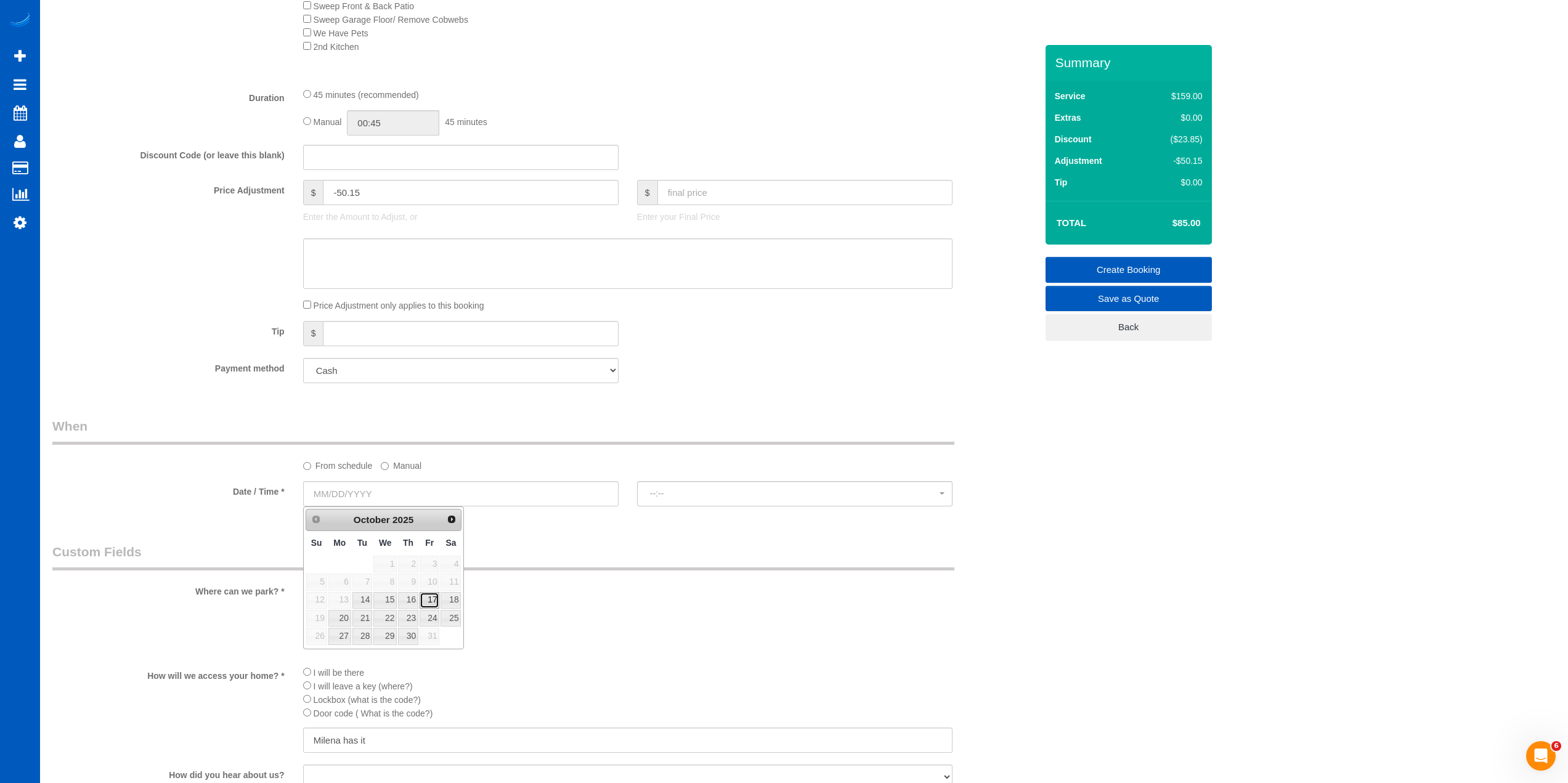
click at [428, 599] on link "17" at bounding box center [429, 601] width 20 height 17
type input "10/17/2025"
select select "spot15"
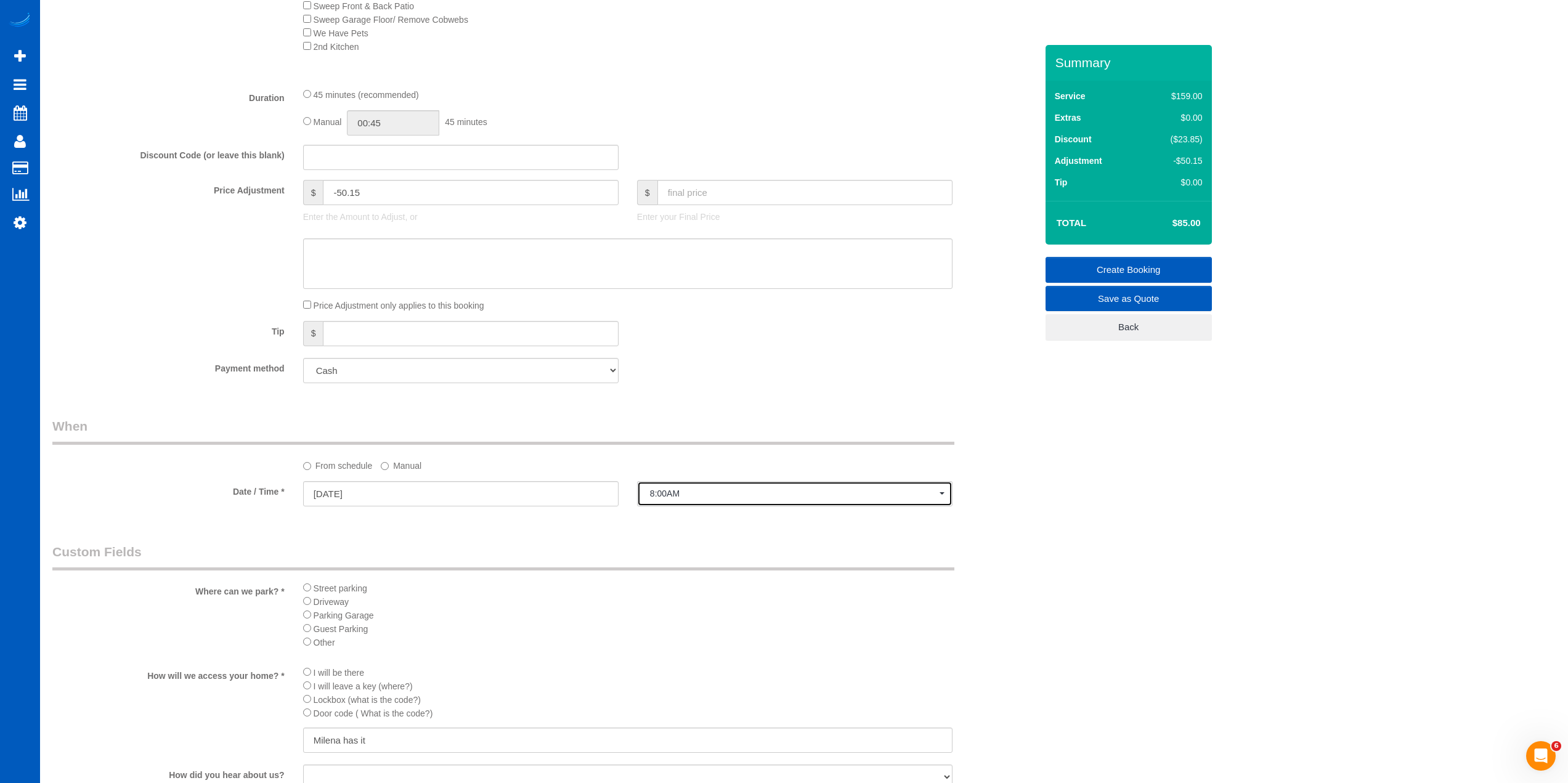
click at [670, 489] on span "8:00AM" at bounding box center [794, 494] width 289 height 10
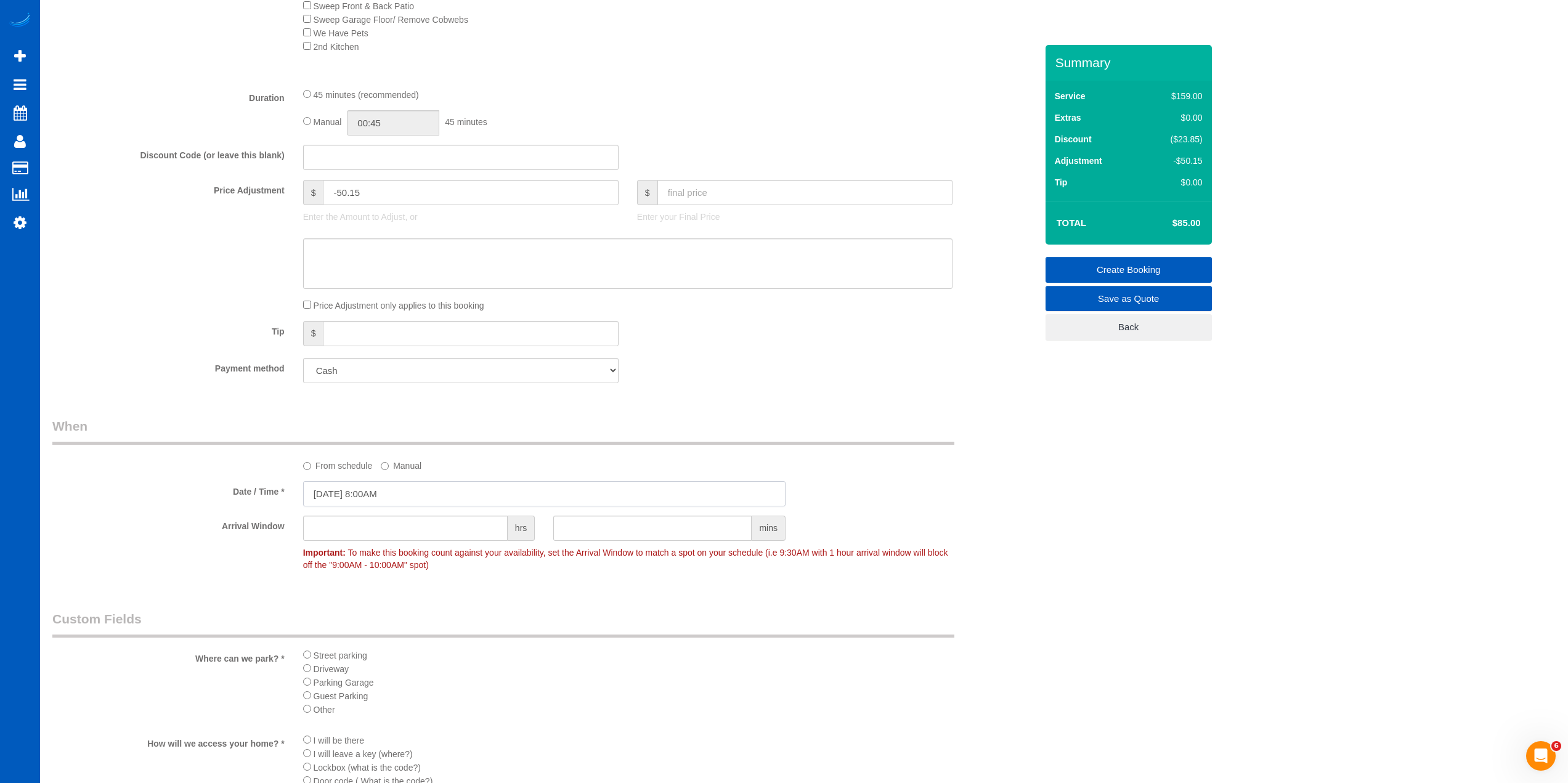
click at [415, 485] on input "10/17/2025 8:00AM" at bounding box center [544, 494] width 483 height 26
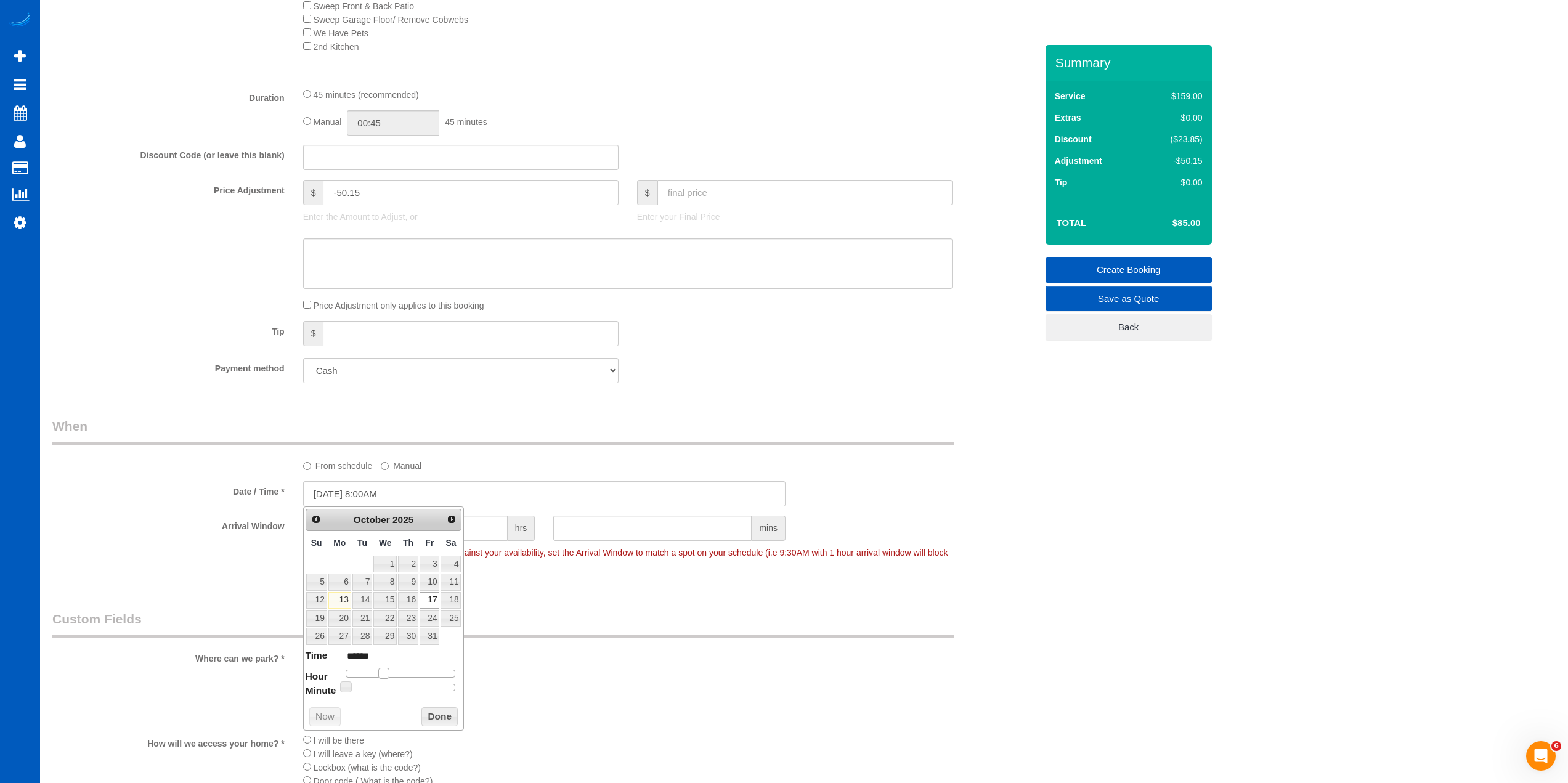
type input "10/17/2025 9:00AM"
type input "******"
type input "10/17/2025 10:00AM"
type input "*******"
type input "10/17/2025 11:00AM"
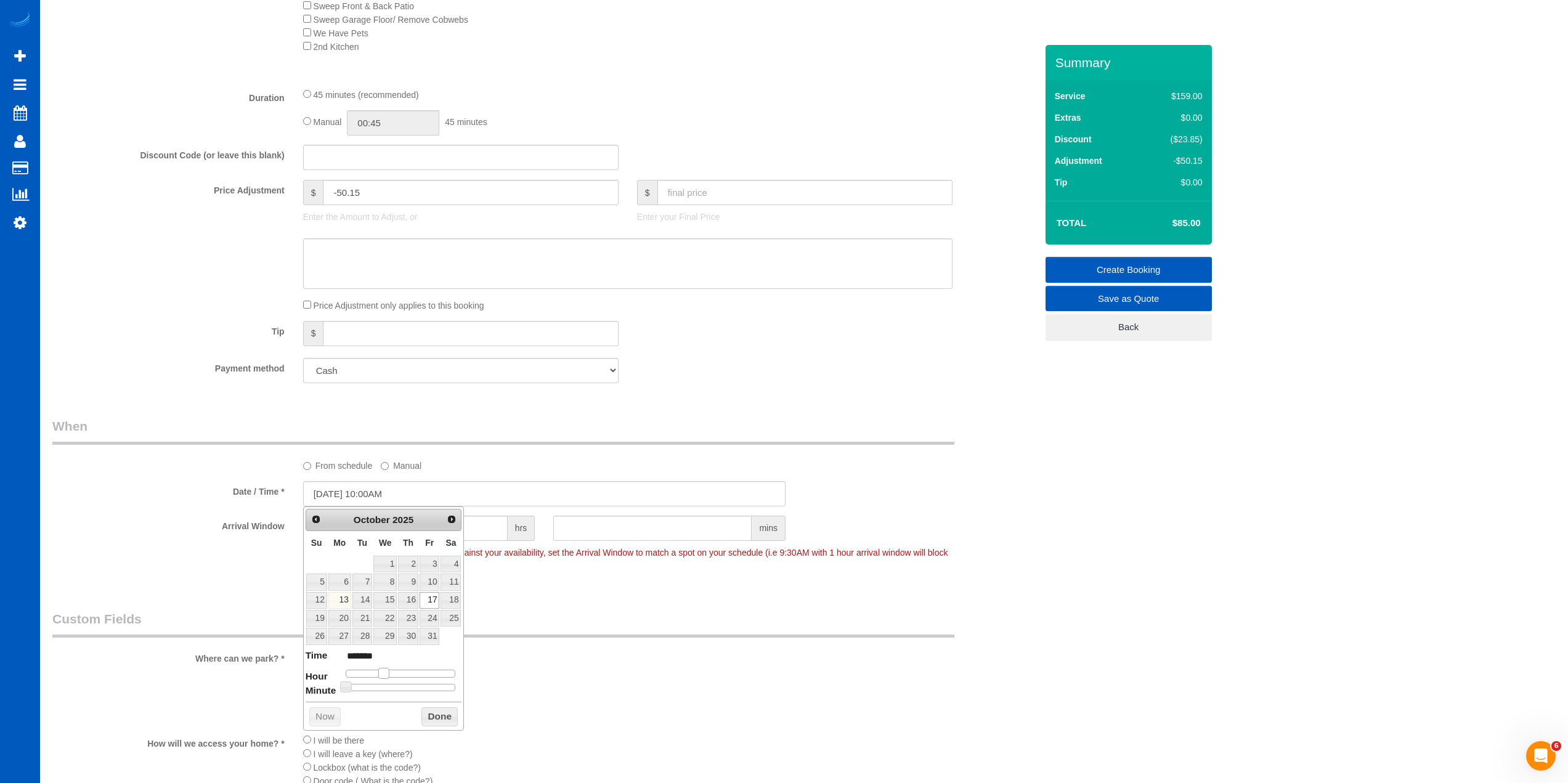
type input "*******"
type input "10/17/2025 12:00PM"
type input "*******"
type input "10/17/2025 1:00PM"
type input "******"
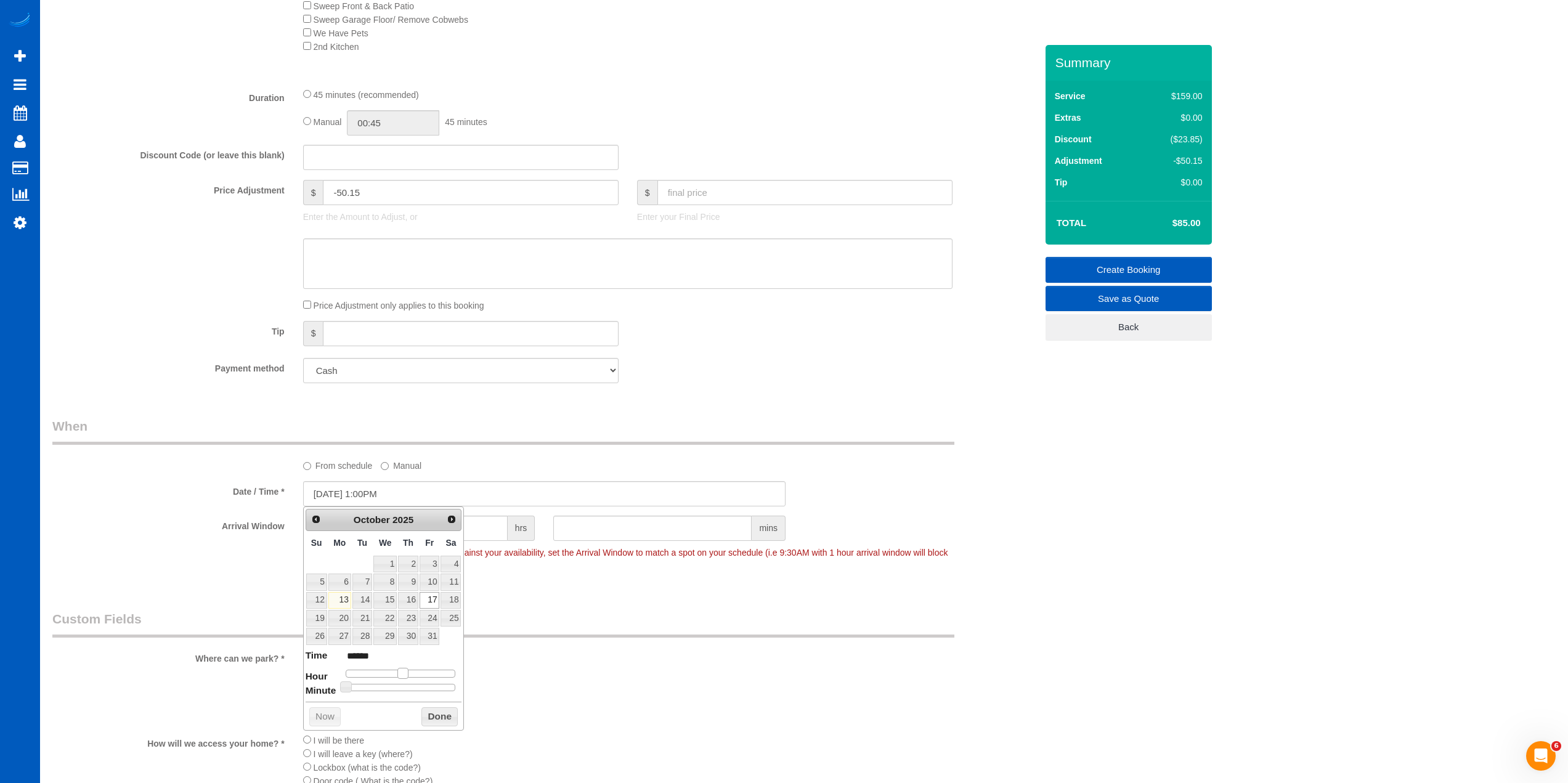
type input "10/17/2025 2:00PM"
type input "******"
type input "10/17/2025 3:00PM"
type input "******"
type input "10/17/2025 4:00PM"
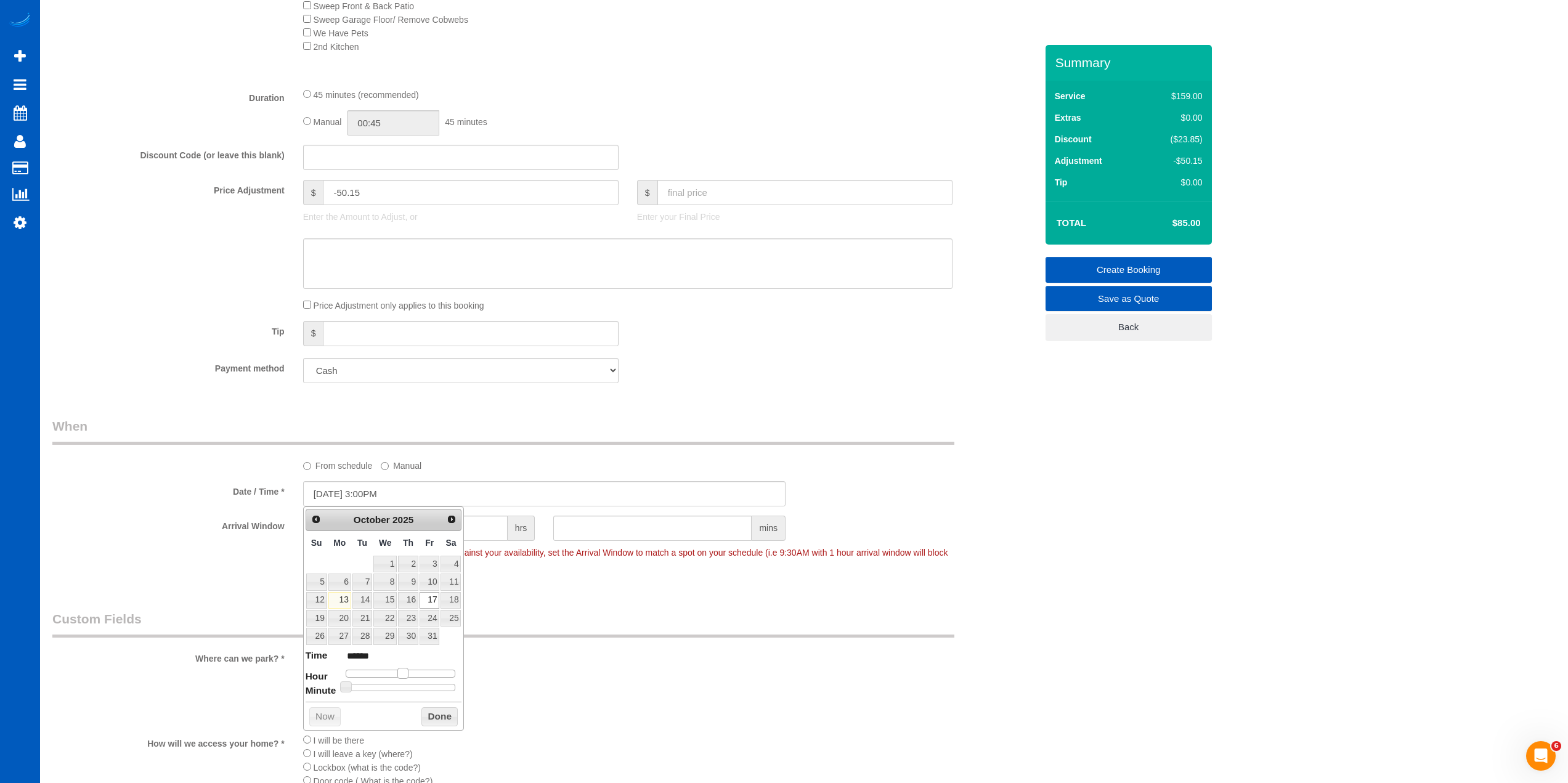
type input "******"
type input "10/17/2025 5:00PM"
type input "******"
type input "10/17/2025 6:00PM"
type input "******"
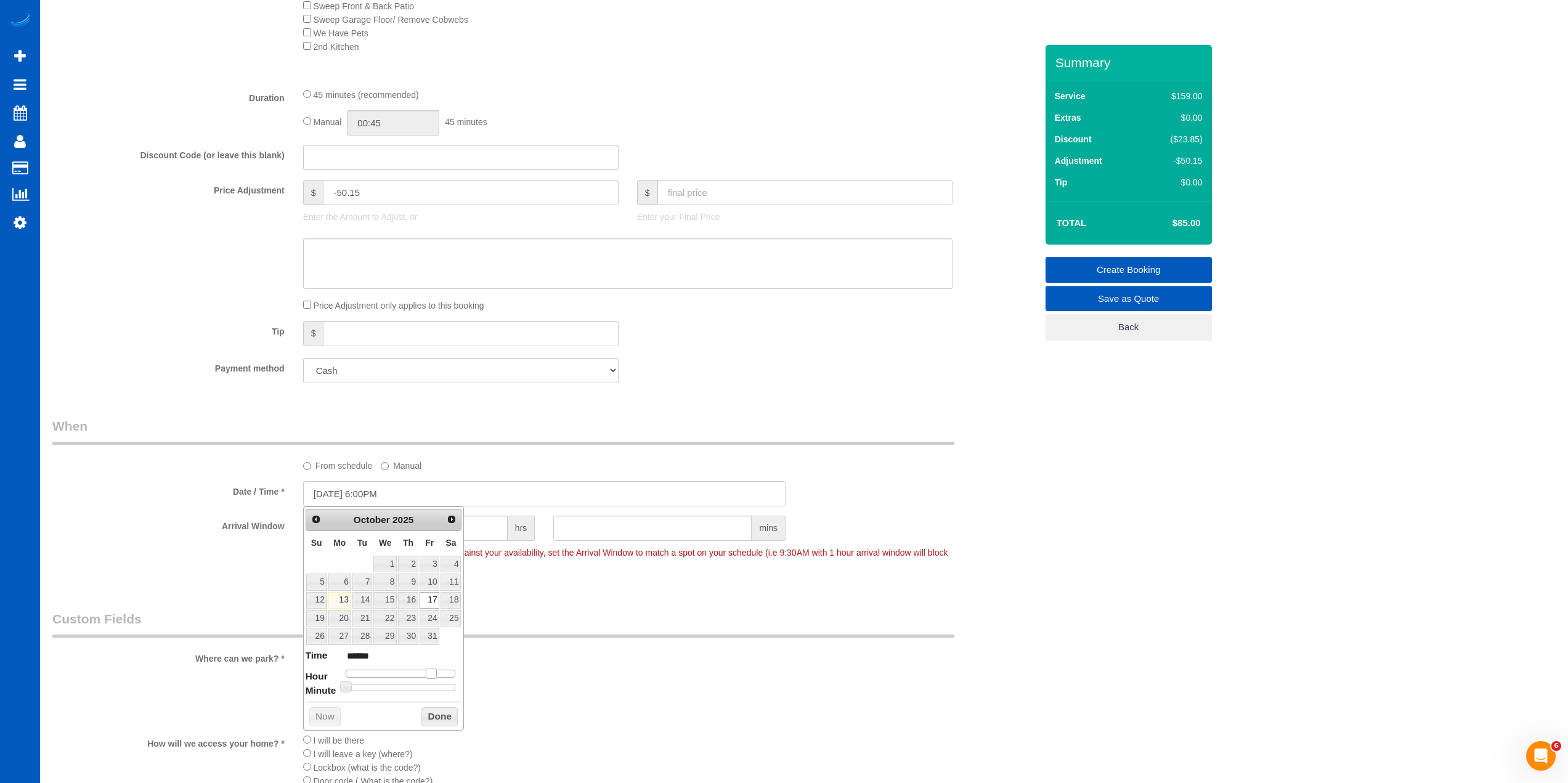
type input "[DATE] 7:00PM"
type input "******"
drag, startPoint x: 386, startPoint y: 671, endPoint x: 438, endPoint y: 679, distance: 52.6
click at [438, 679] on span at bounding box center [436, 673] width 11 height 11
click at [445, 712] on button "Done" at bounding box center [439, 717] width 37 height 20
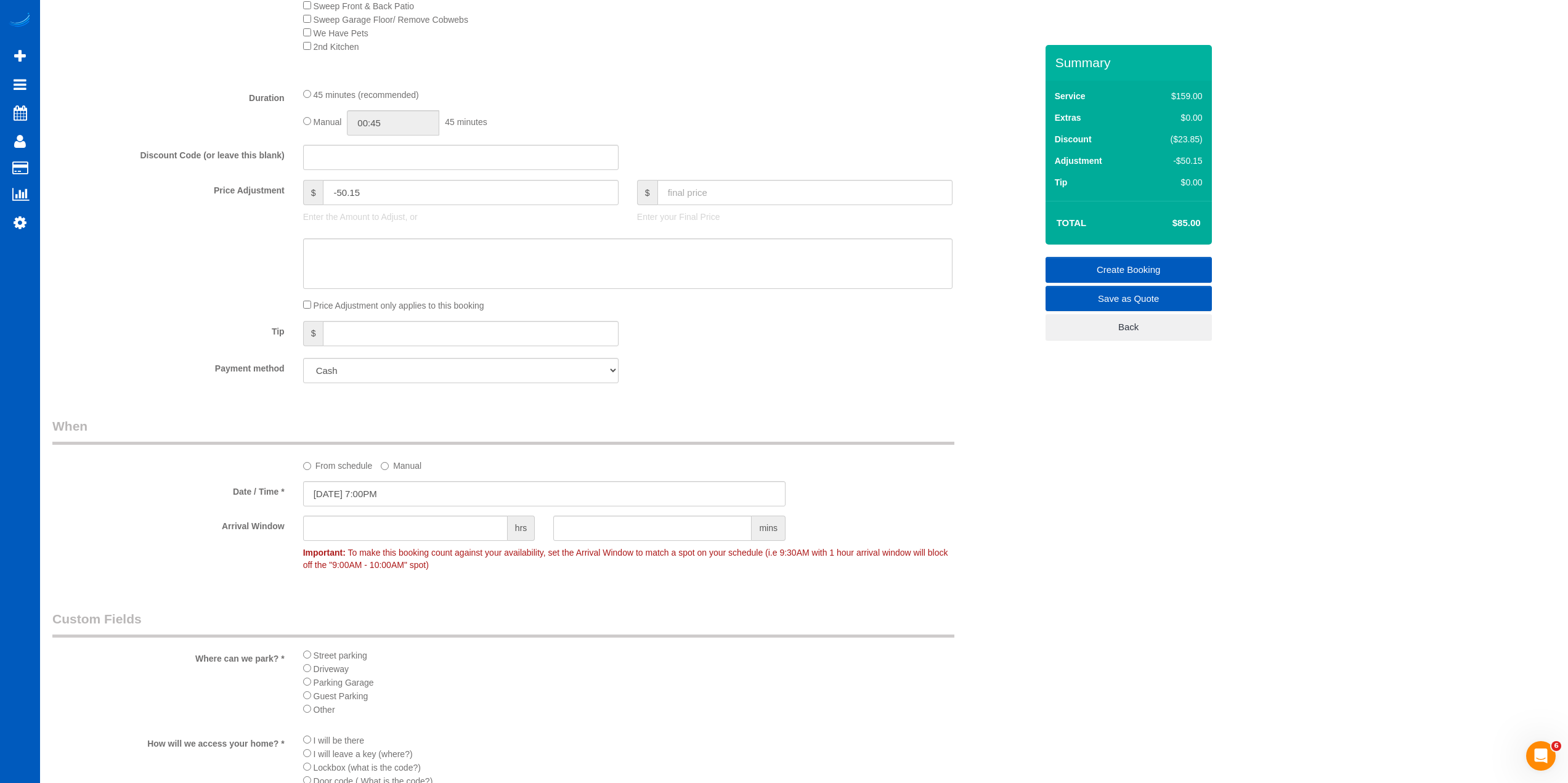
click at [597, 441] on legend "When" at bounding box center [503, 431] width 902 height 28
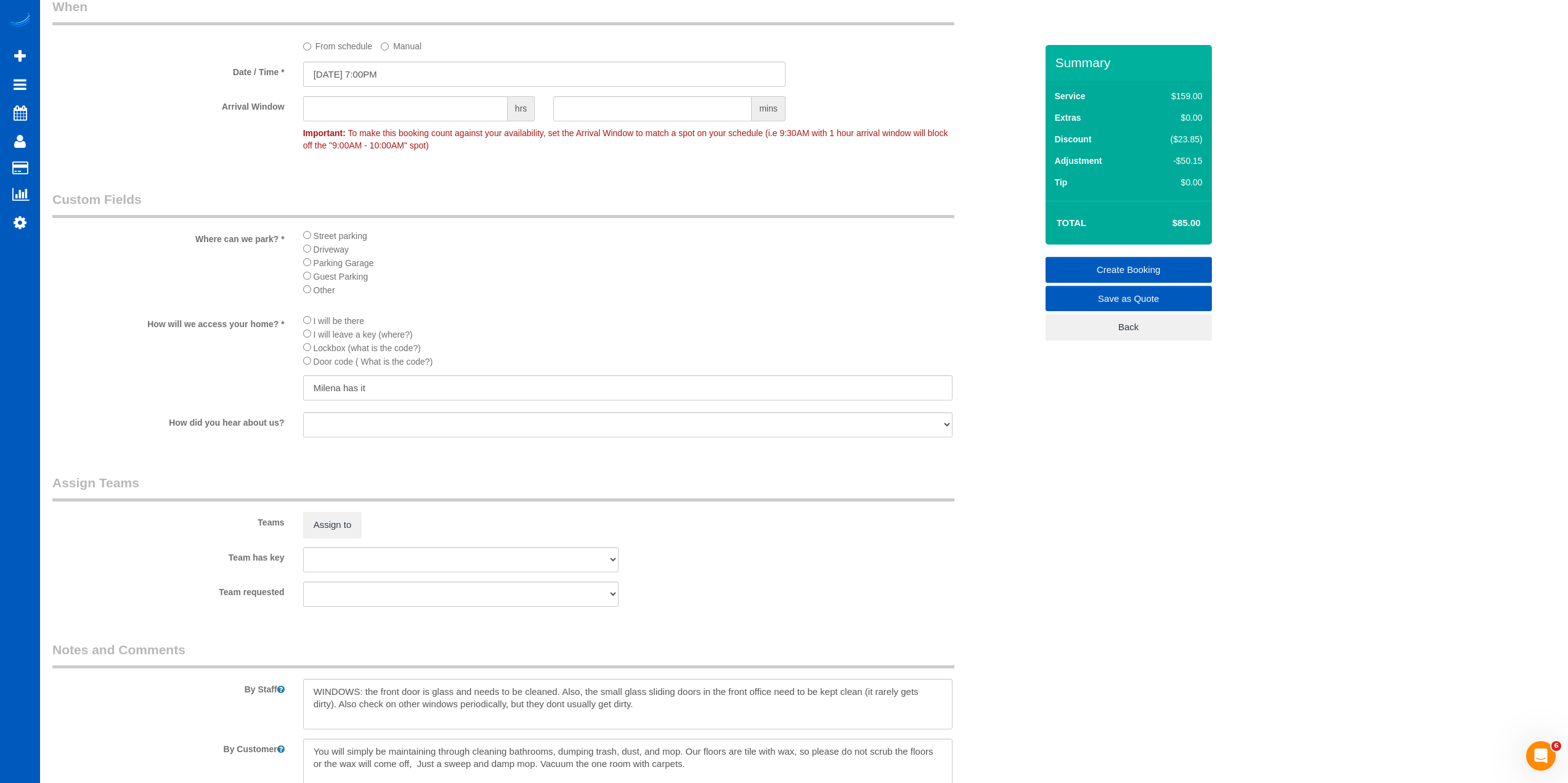
scroll to position [1294, 0]
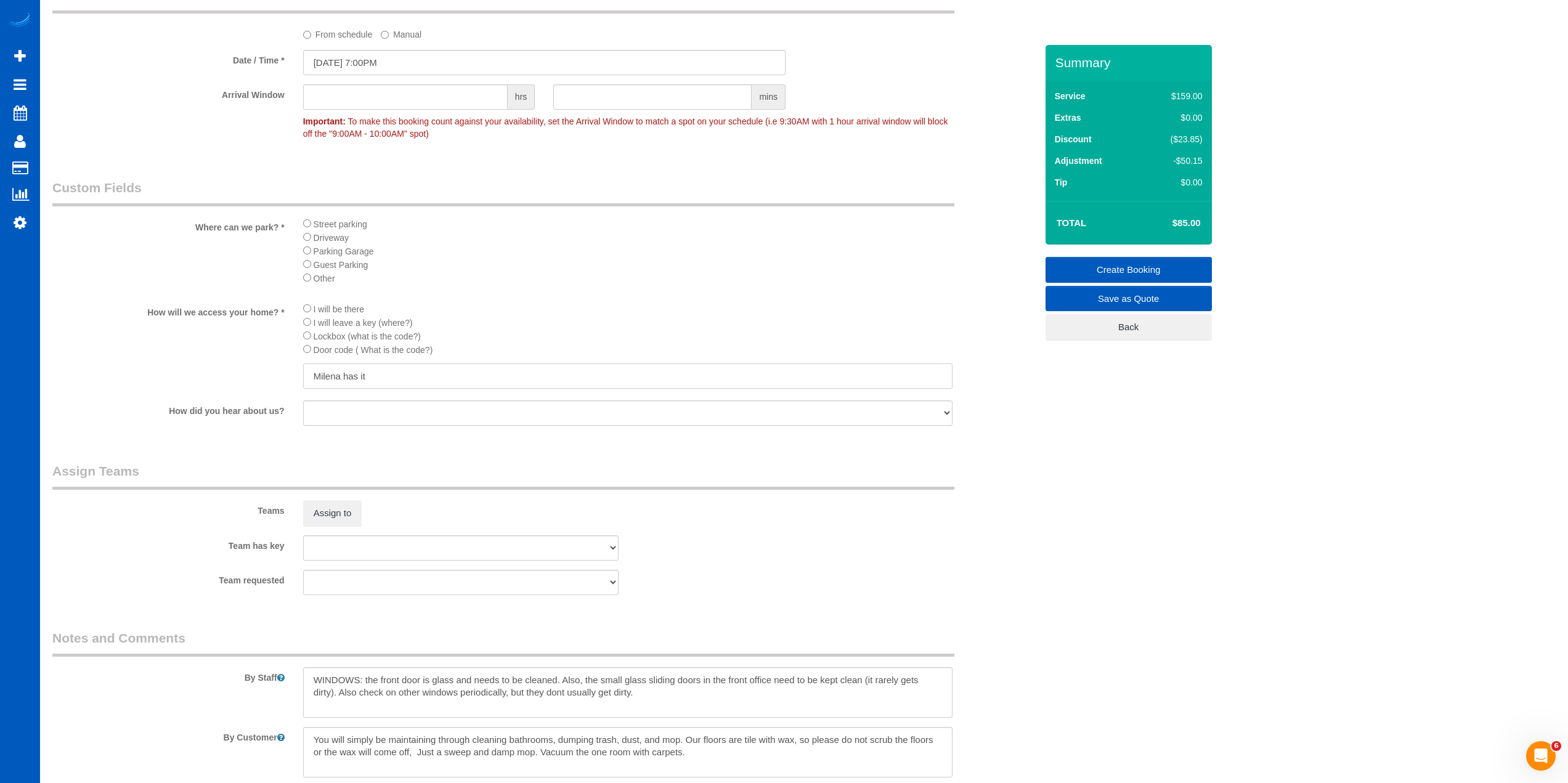
drag, startPoint x: 400, startPoint y: 369, endPoint x: 243, endPoint y: 380, distance: 157.4
click at [238, 380] on div "How will we access your home? * I will be there I will leave a key (where?) Loc…" at bounding box center [544, 347] width 1003 height 90
type input "TBD"
click at [455, 491] on fieldset "Assign Teams Teams Assign to Team has key Alona Tarasiuk Alona Vikhliaieva Anas…" at bounding box center [544, 533] width 984 height 142
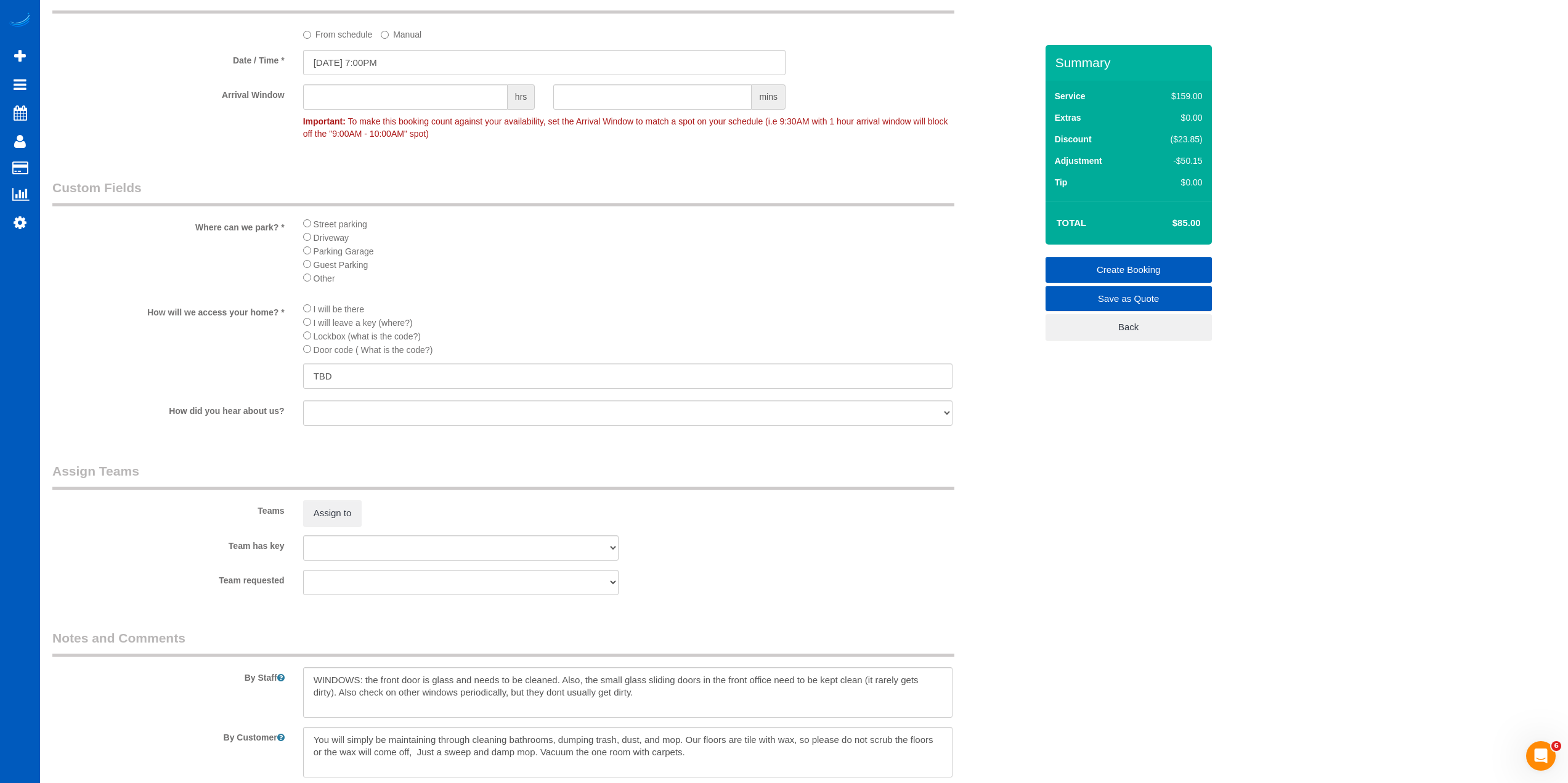
click at [426, 476] on legend "Assign Teams" at bounding box center [503, 476] width 902 height 28
click at [340, 514] on button "Assign to" at bounding box center [333, 513] width 59 height 26
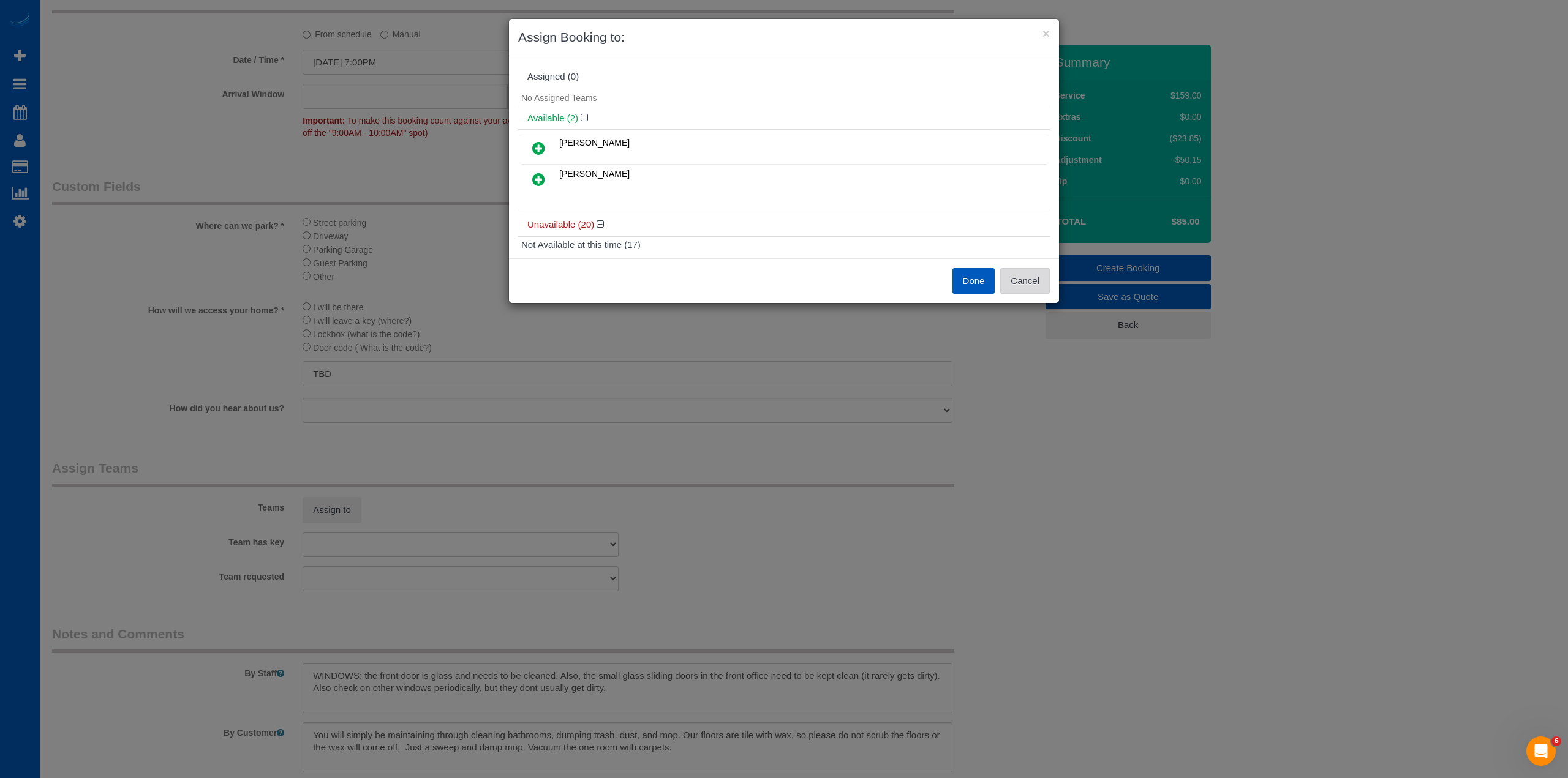
click at [1044, 285] on button "Cancel" at bounding box center [1025, 281] width 49 height 25
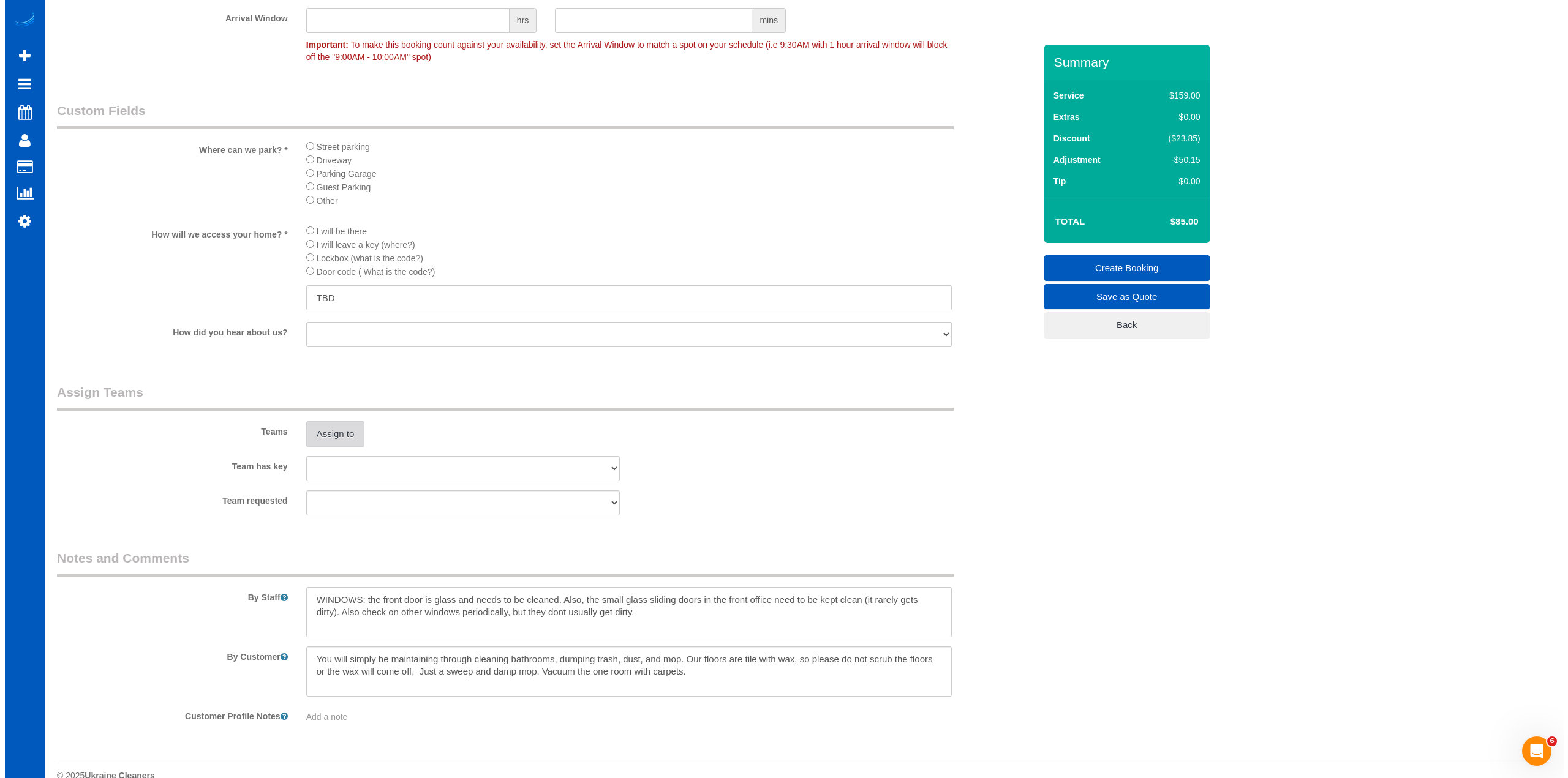
scroll to position [1383, 0]
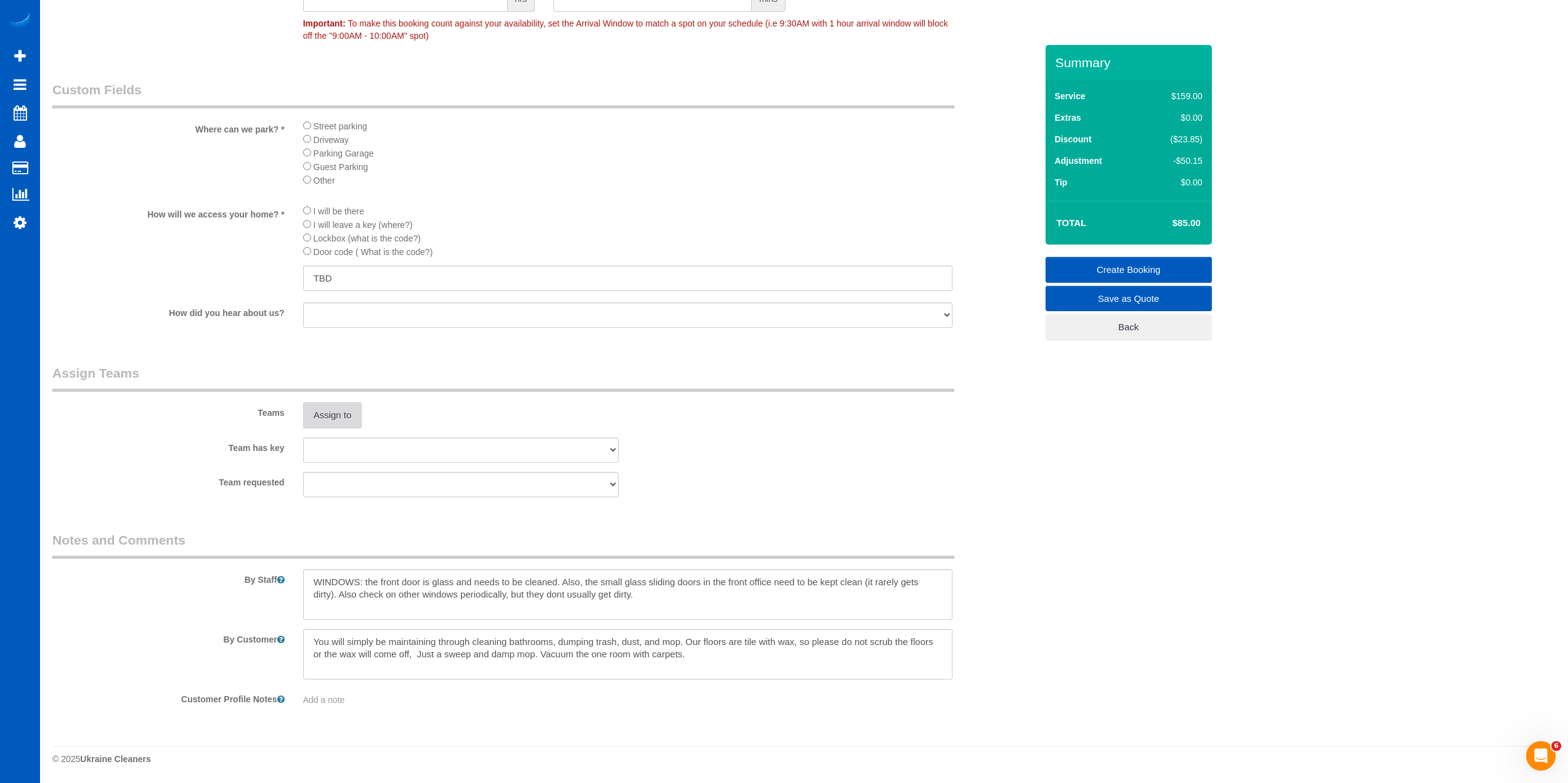
click at [347, 423] on button "Assign to" at bounding box center [333, 415] width 59 height 26
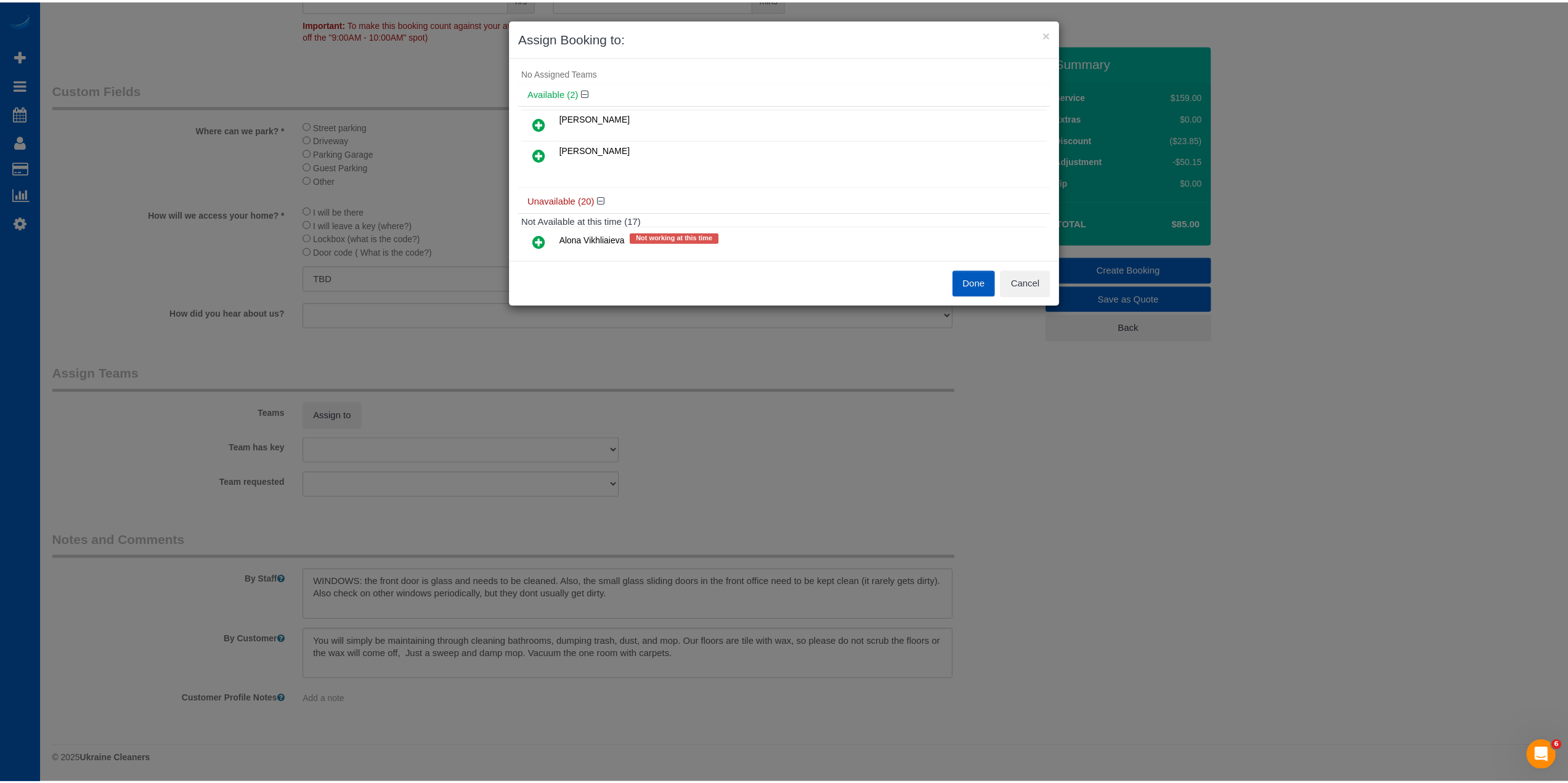
scroll to position [0, 0]
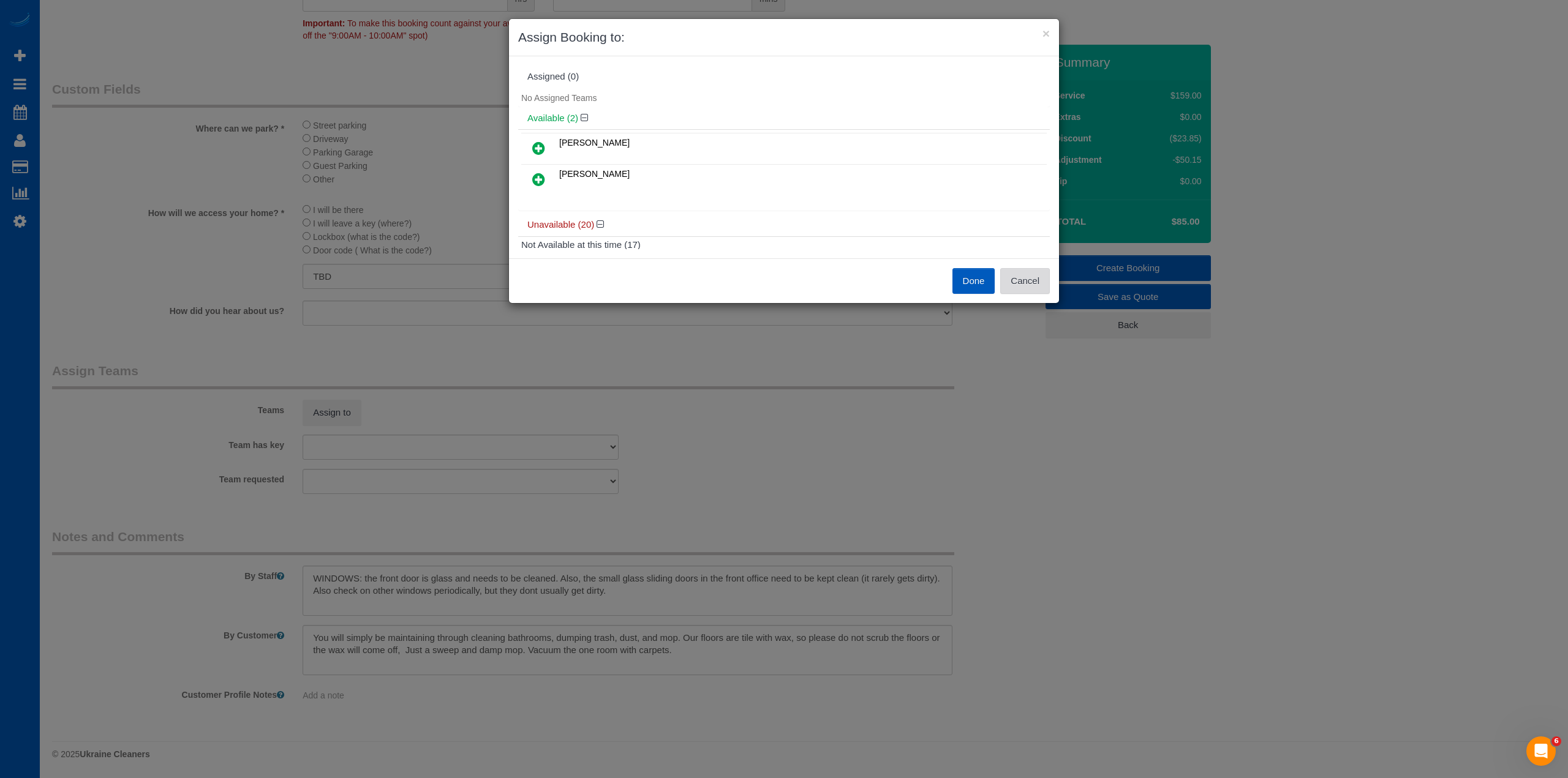
click at [1040, 275] on button "Cancel" at bounding box center [1025, 281] width 49 height 25
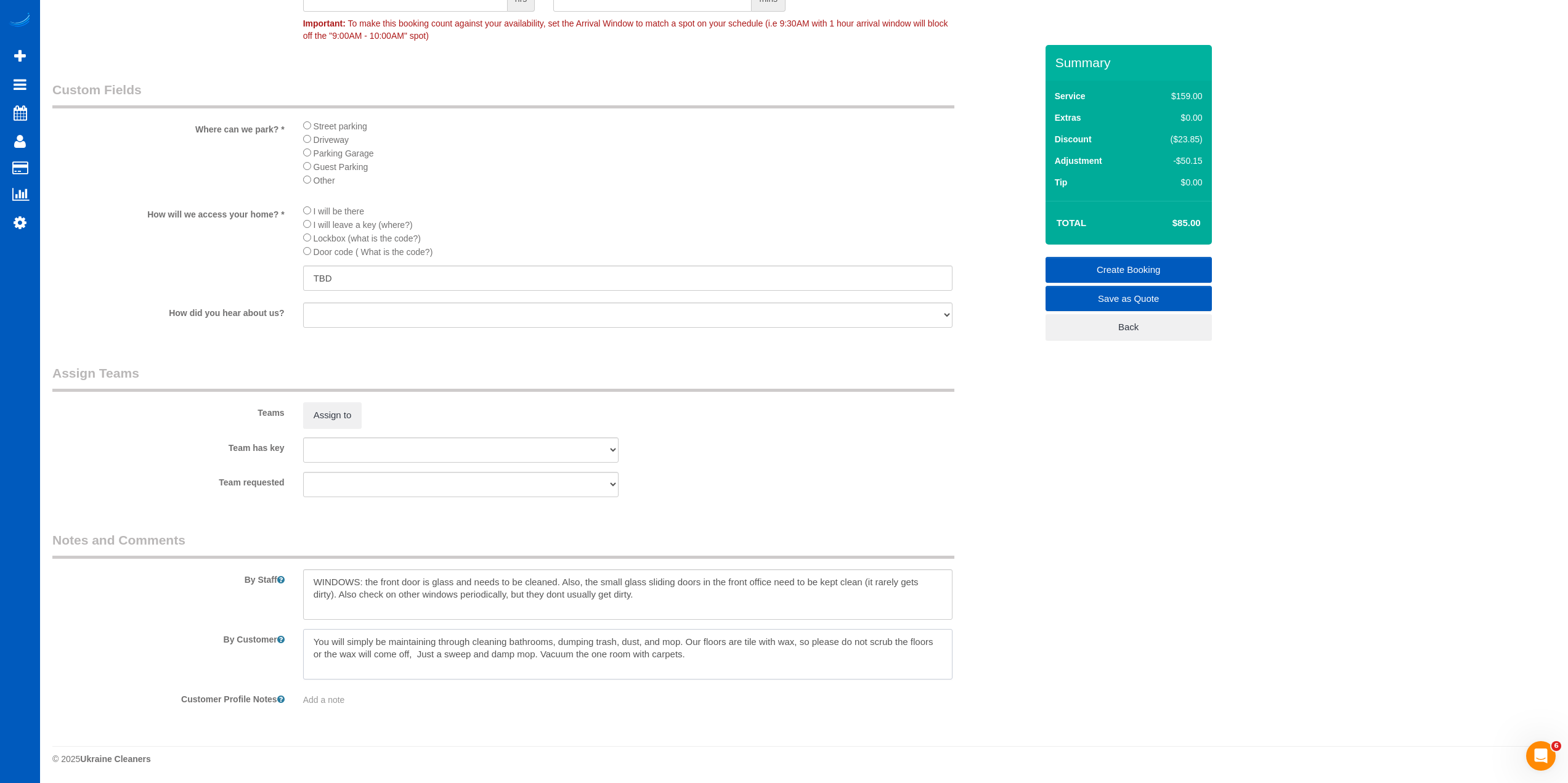
click at [712, 659] on textarea at bounding box center [628, 654] width 650 height 50
drag, startPoint x: 605, startPoint y: 656, endPoint x: 589, endPoint y: 659, distance: 16.3
click at [589, 659] on textarea at bounding box center [628, 654] width 650 height 50
click at [610, 654] on textarea at bounding box center [628, 654] width 650 height 50
type textarea "You will simply be maintaining through cleaning bathrooms, dumping trash, dust,…"
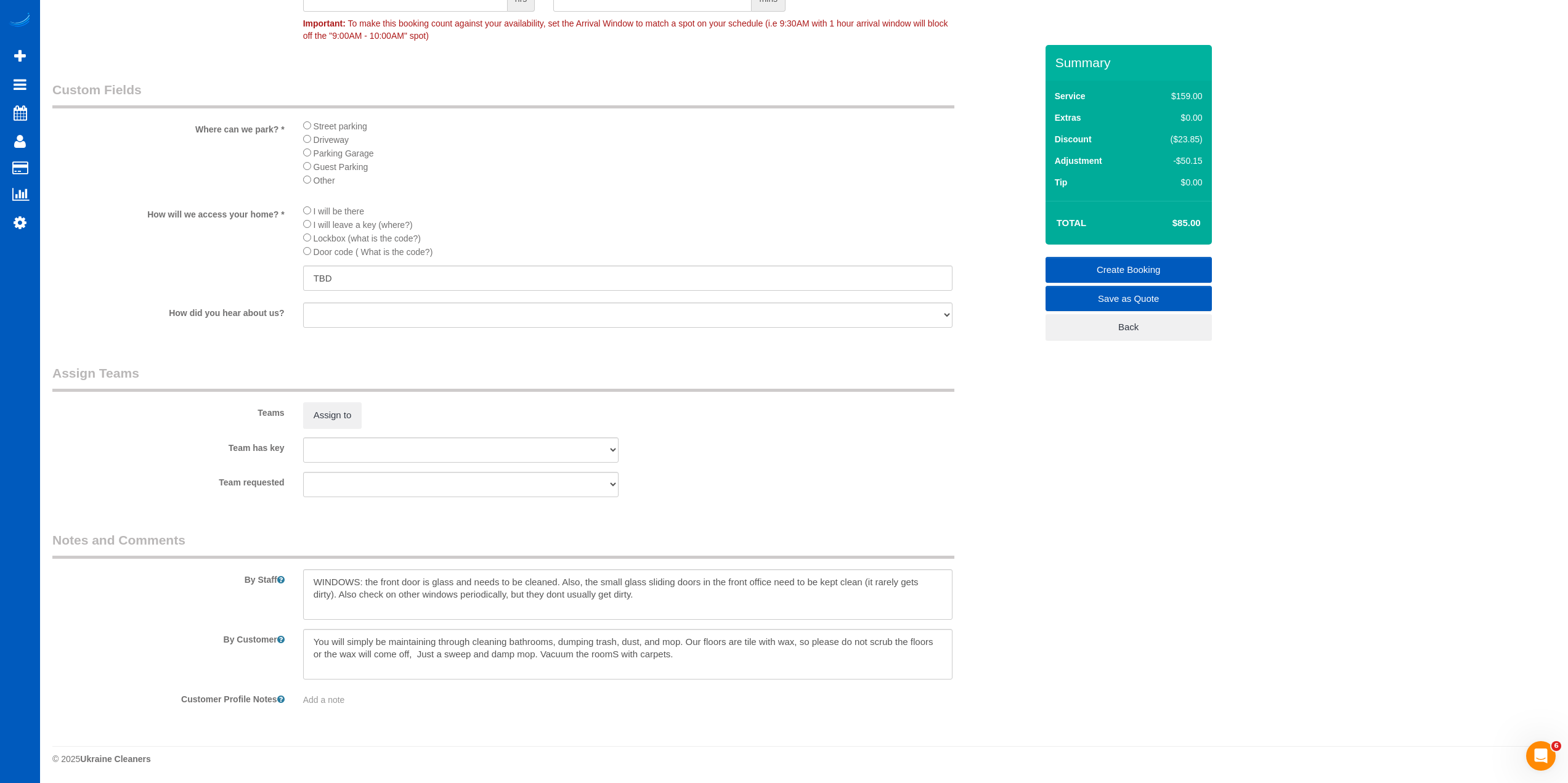
click at [710, 462] on div "Team has key [PERSON_NAME] Alona Vikhliaieva [PERSON_NAME] [PERSON_NAME] [PERSO…" at bounding box center [544, 450] width 1003 height 26
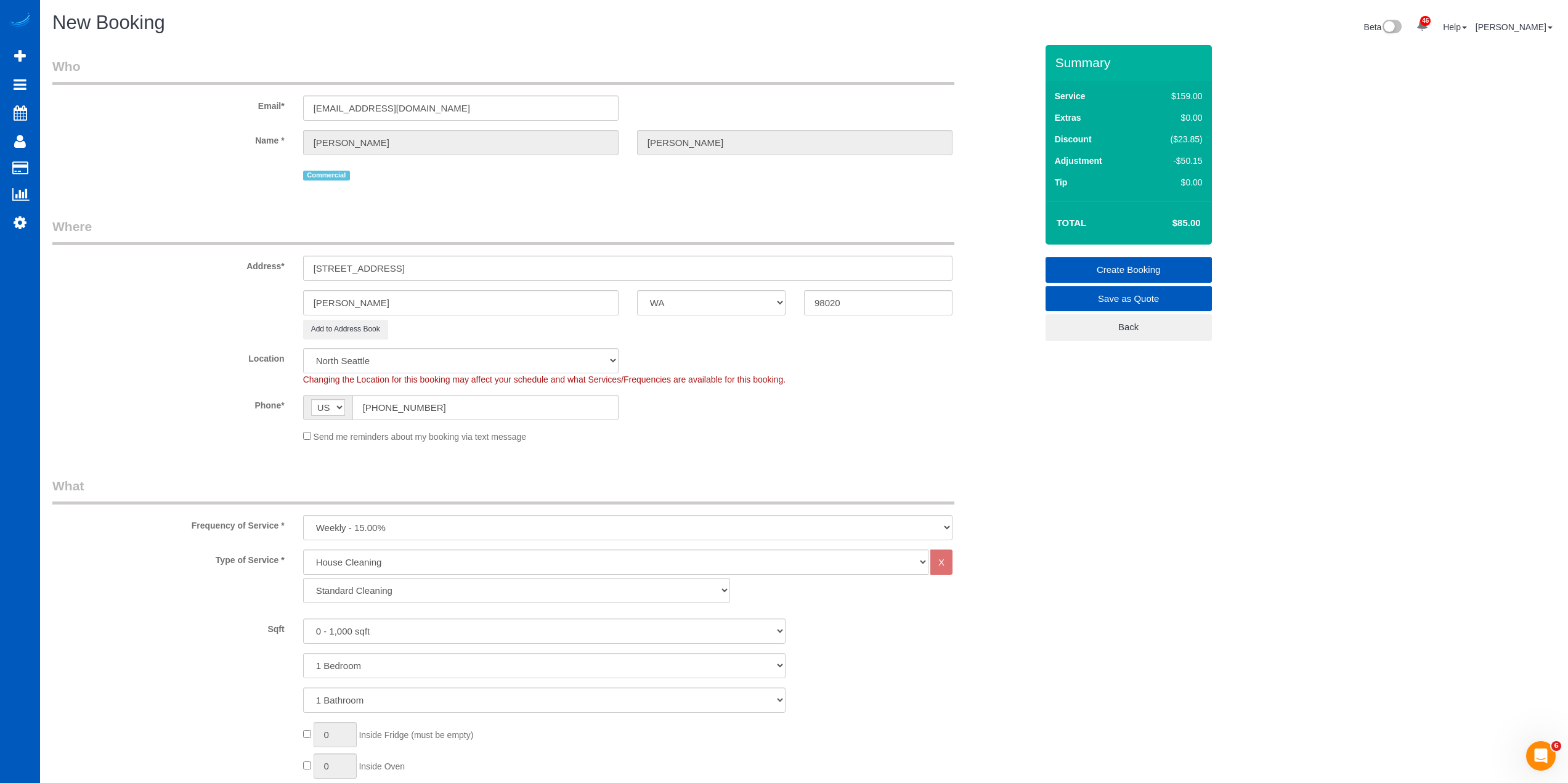
click at [742, 374] on div "Changing the Location for this booking may affect your schedule and what Servic…" at bounding box center [628, 380] width 668 height 12
click at [716, 382] on span "Changing the Location for this booking may affect your schedule and what Servic…" at bounding box center [544, 380] width 483 height 10
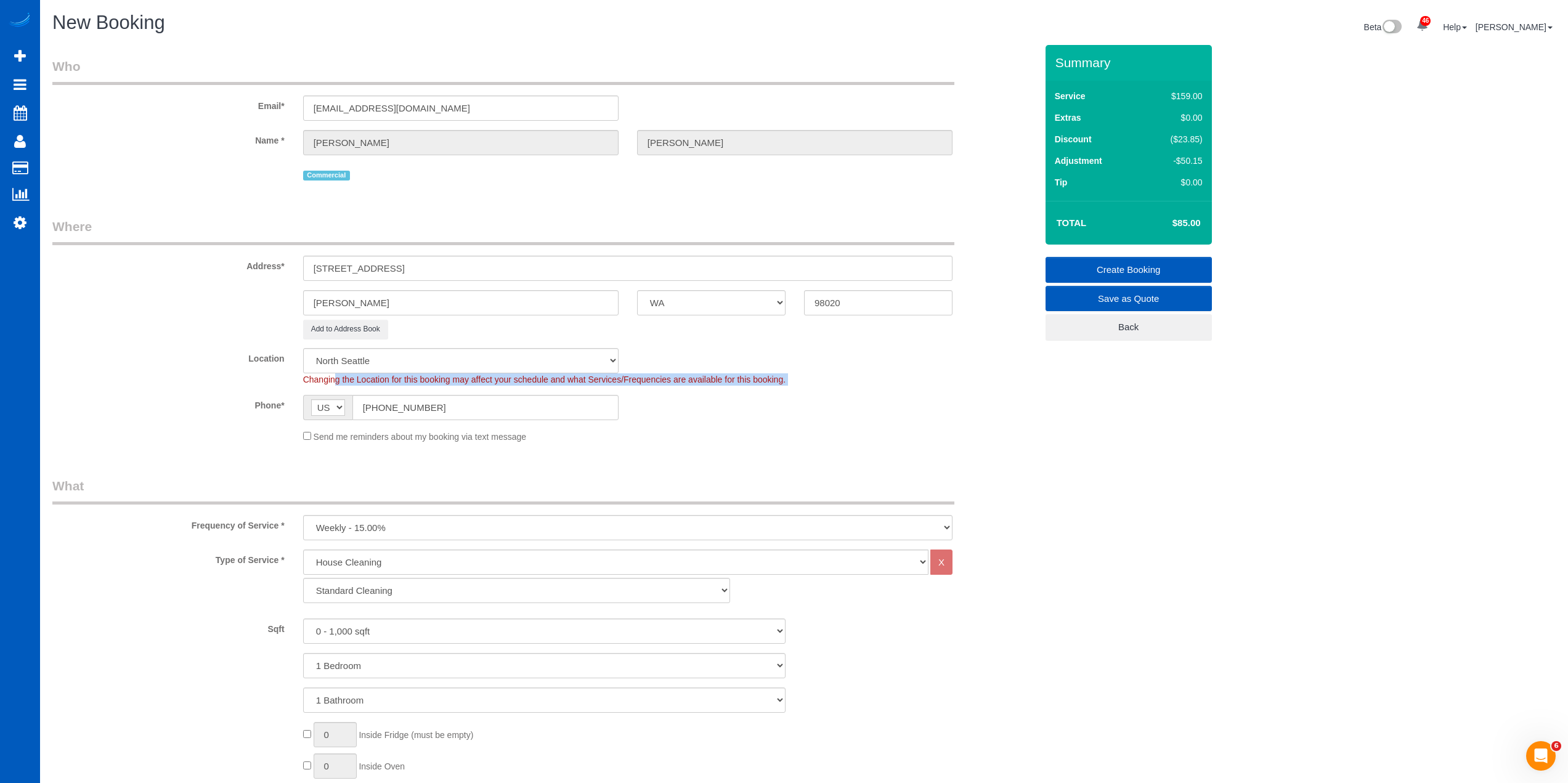
click at [716, 382] on span "Changing the Location for this booking may affect your schedule and what Servic…" at bounding box center [544, 380] width 483 height 10
click at [706, 380] on span "Changing the Location for this booking may affect your schedule and what Servic…" at bounding box center [544, 380] width 483 height 10
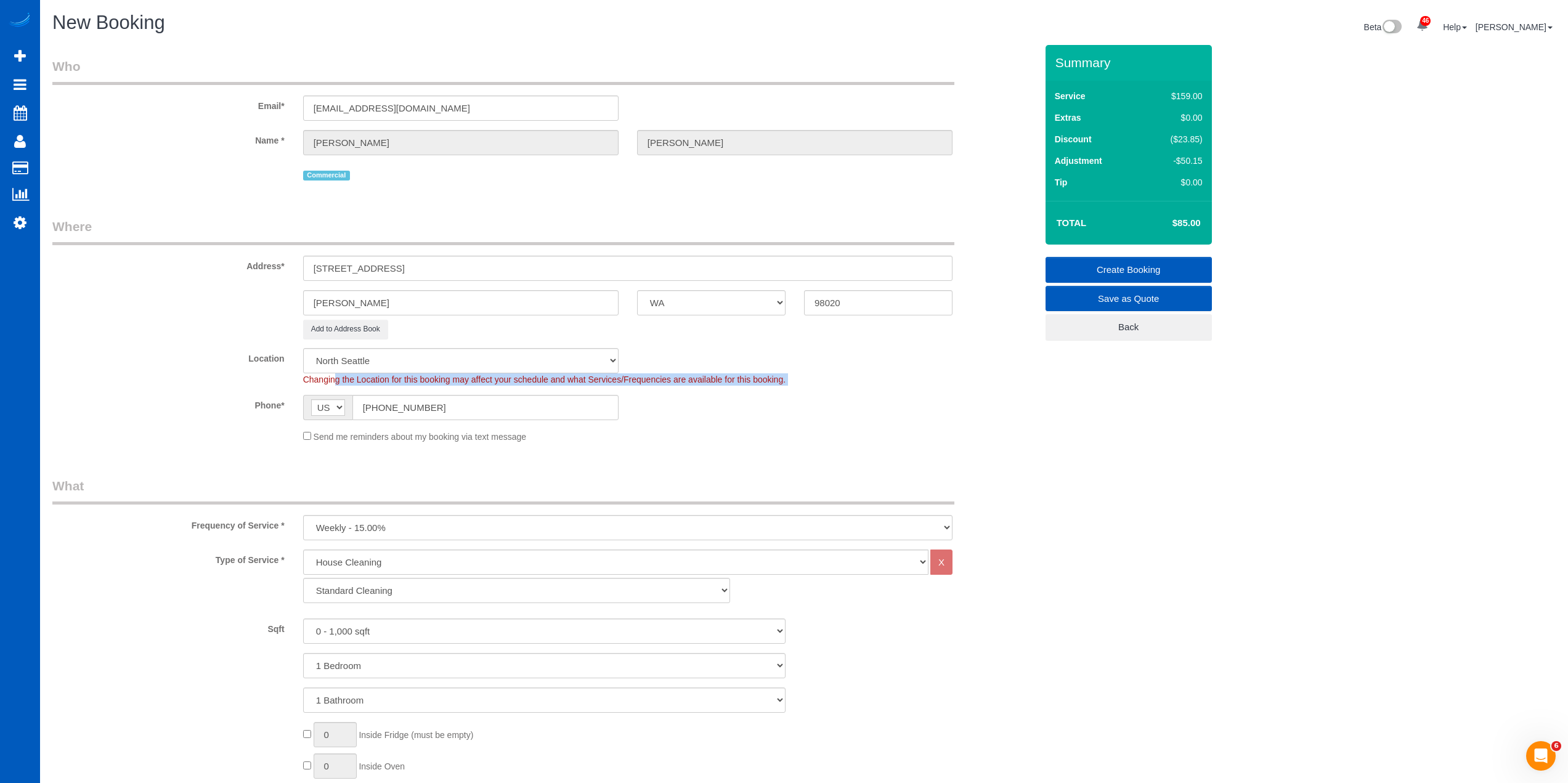
click at [706, 380] on span "Changing the Location for this booking may affect your schedule and what Servic…" at bounding box center [544, 380] width 483 height 10
click at [850, 405] on div "Phone* AF AL DZ AD AO AI AQ AG AR AM AW AU AT AZ BS BH BD BB BY BE BZ BJ BM BT …" at bounding box center [544, 407] width 1003 height 26
click at [861, 349] on div "Location North Seattle Atlanta GA Denver Everett Fort Worth TX Las Vegas Main D…" at bounding box center [544, 367] width 1003 height 37
click at [1138, 271] on link "Create Booking" at bounding box center [1128, 269] width 166 height 26
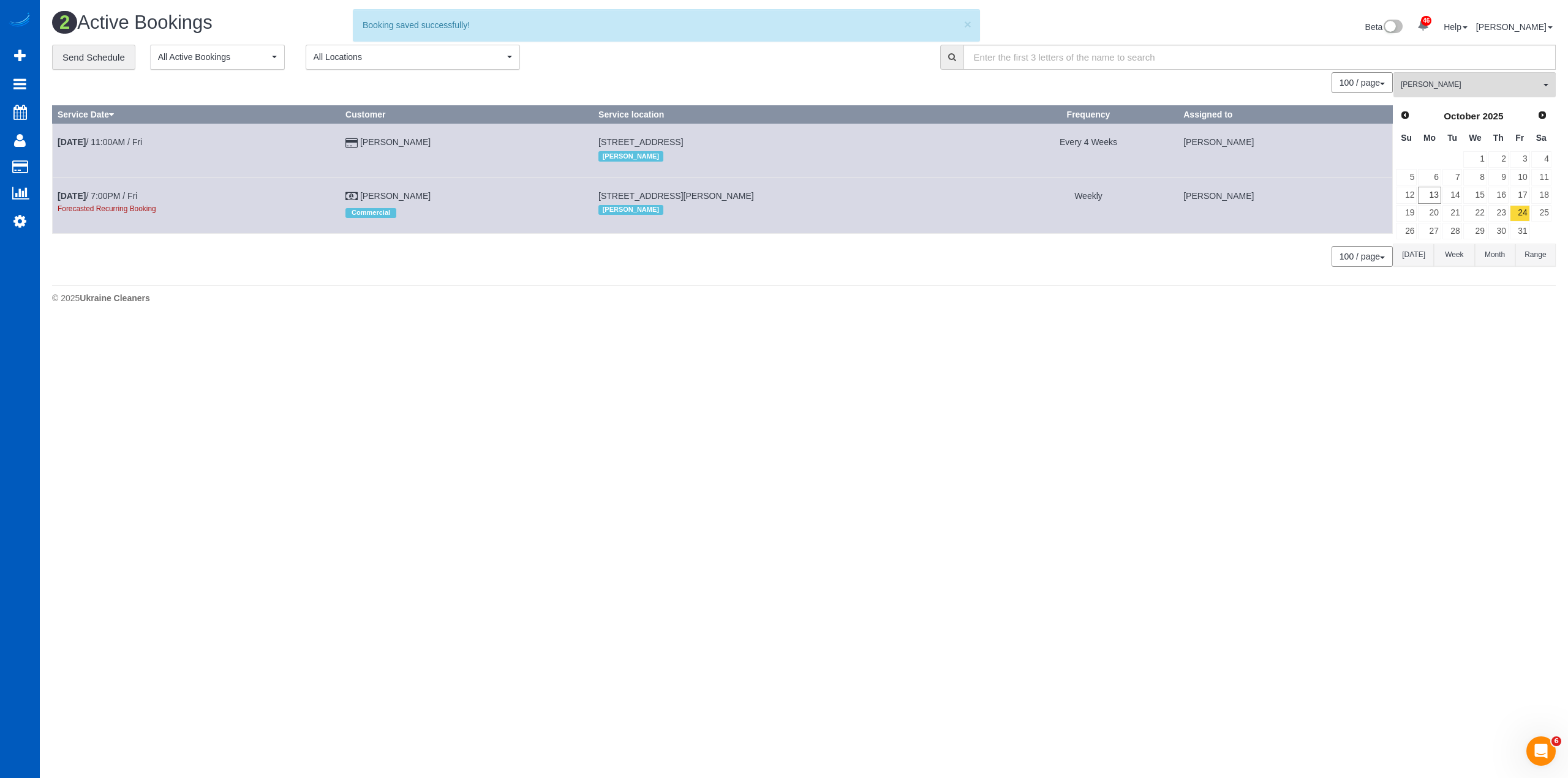
click at [738, 70] on div "**********" at bounding box center [487, 57] width 869 height 25
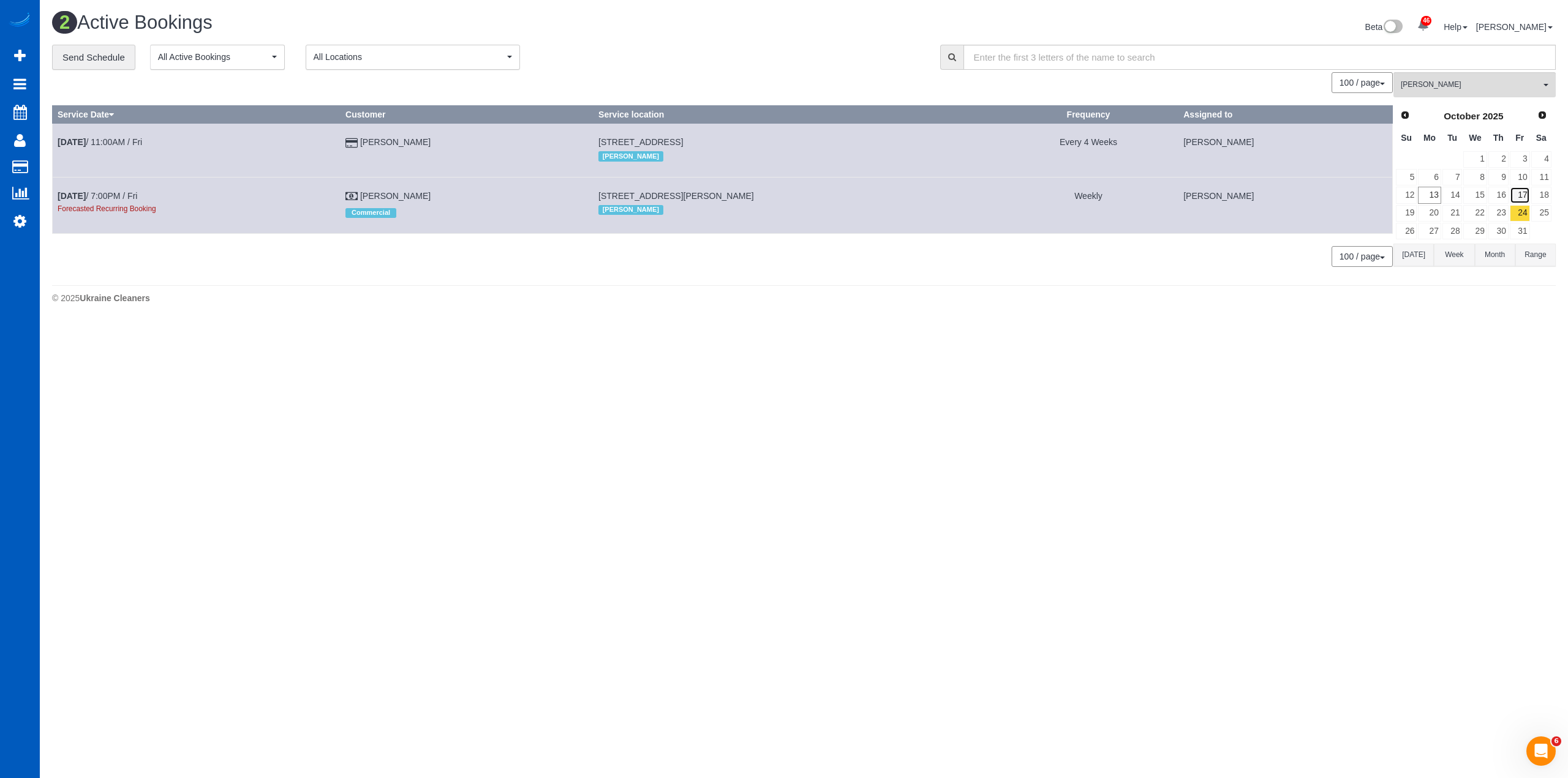
click at [1521, 191] on link "17" at bounding box center [1519, 195] width 20 height 16
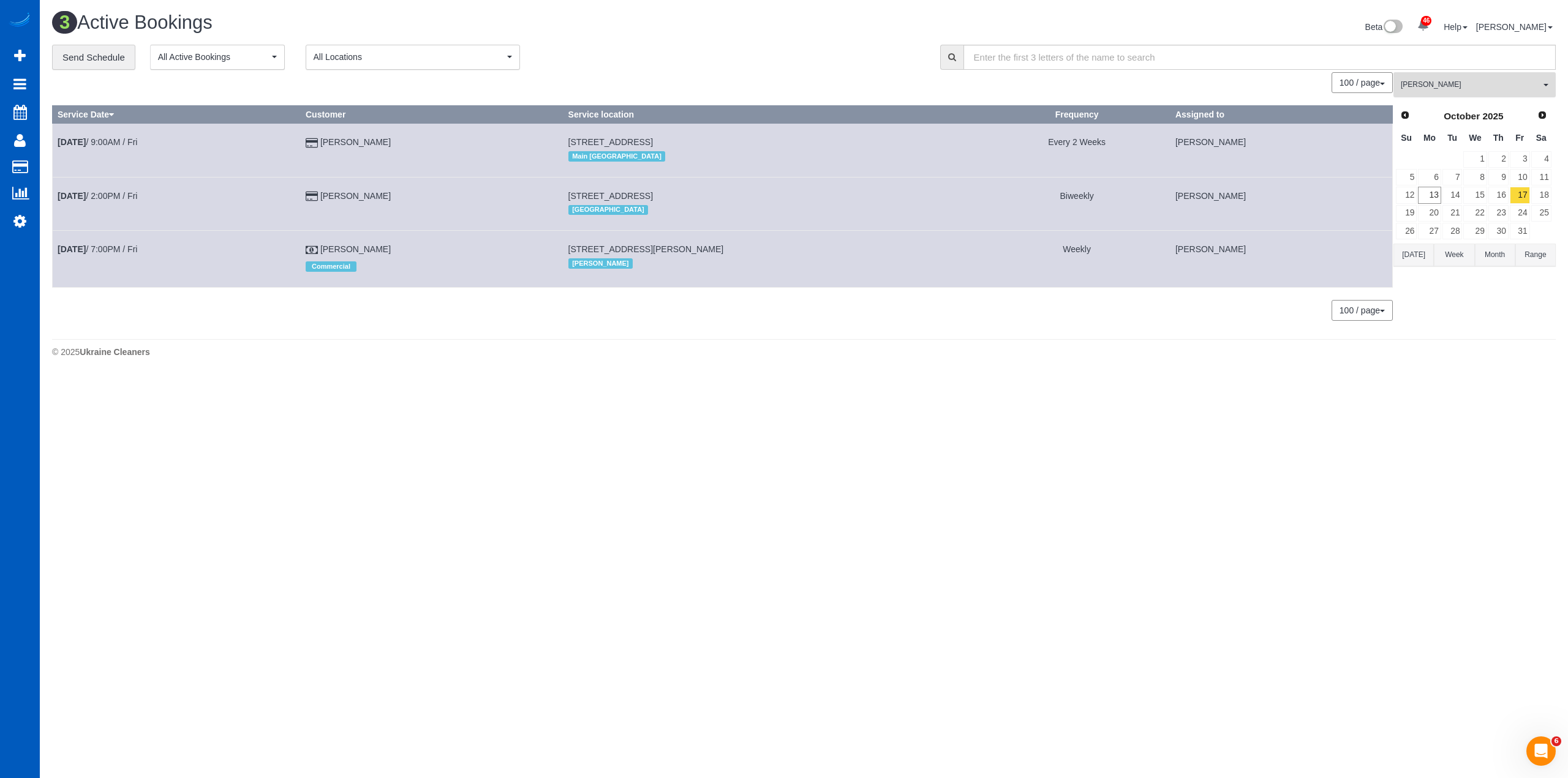
drag, startPoint x: 1522, startPoint y: 89, endPoint x: 1522, endPoint y: 120, distance: 31.0
click at [1522, 89] on span "[PERSON_NAME]" at bounding box center [1470, 84] width 139 height 10
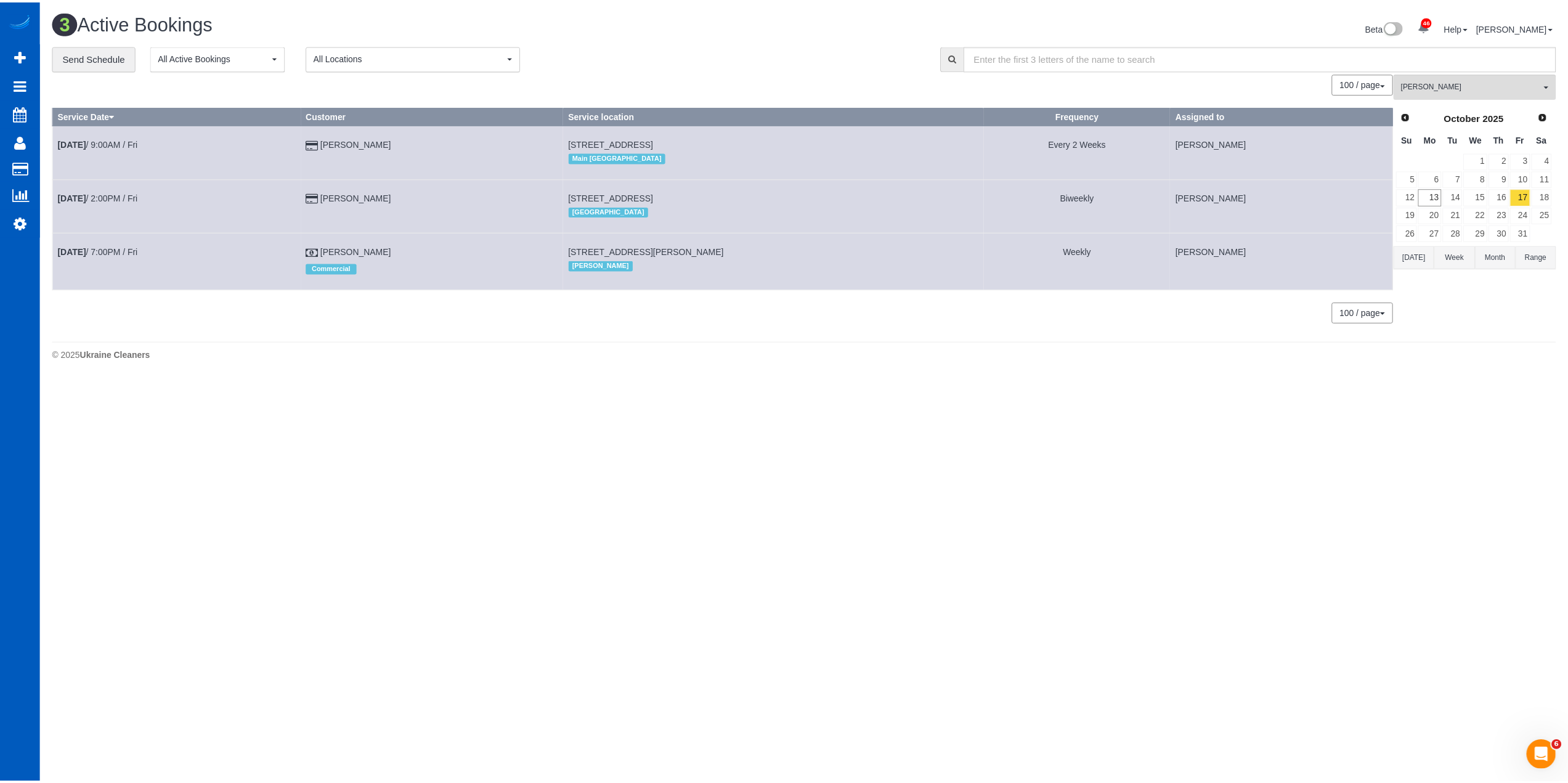
scroll to position [318, 0]
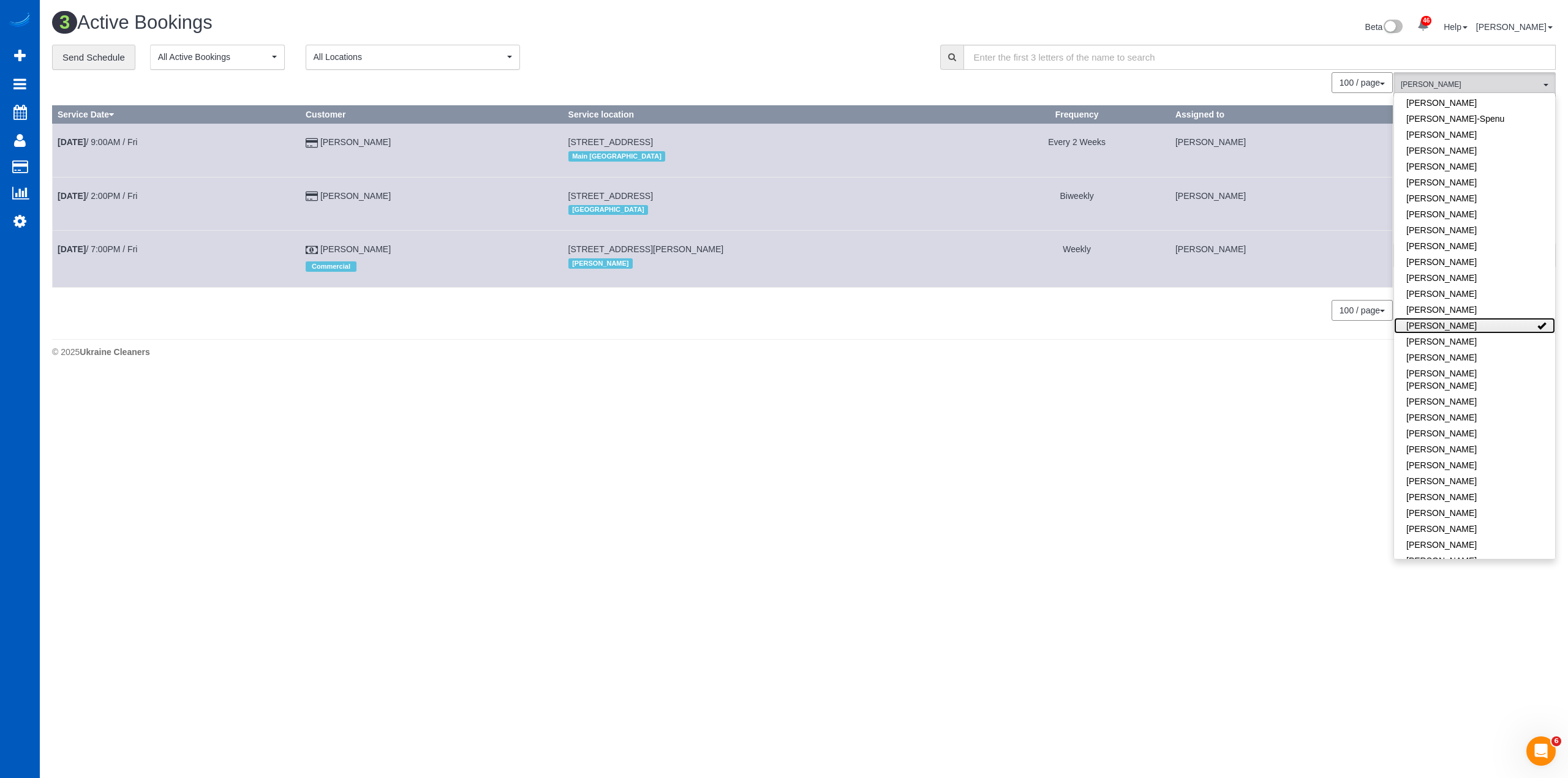
click at [1477, 321] on link "[PERSON_NAME]" at bounding box center [1474, 325] width 161 height 16
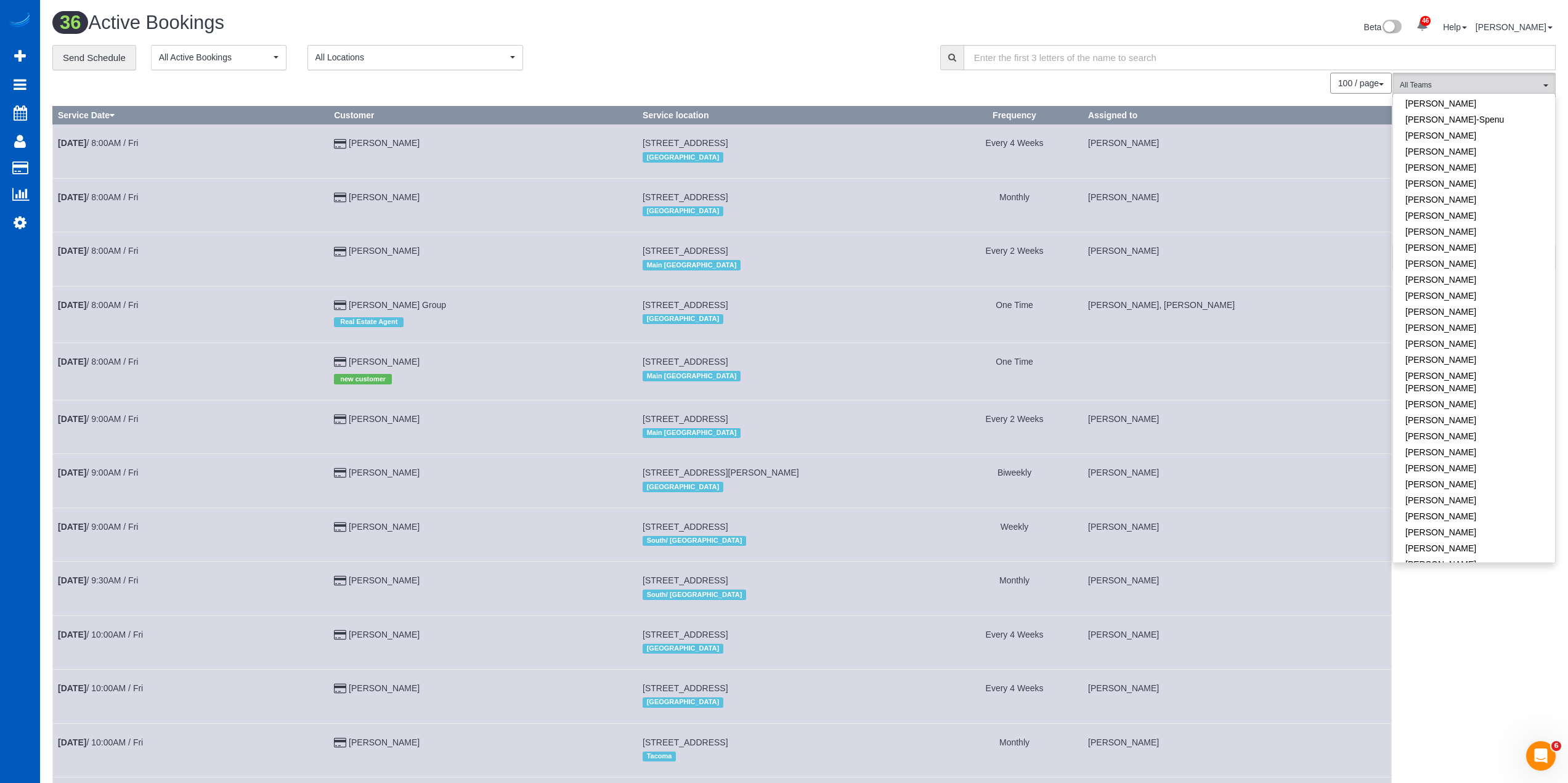
click at [719, 53] on div "**********" at bounding box center [487, 57] width 869 height 26
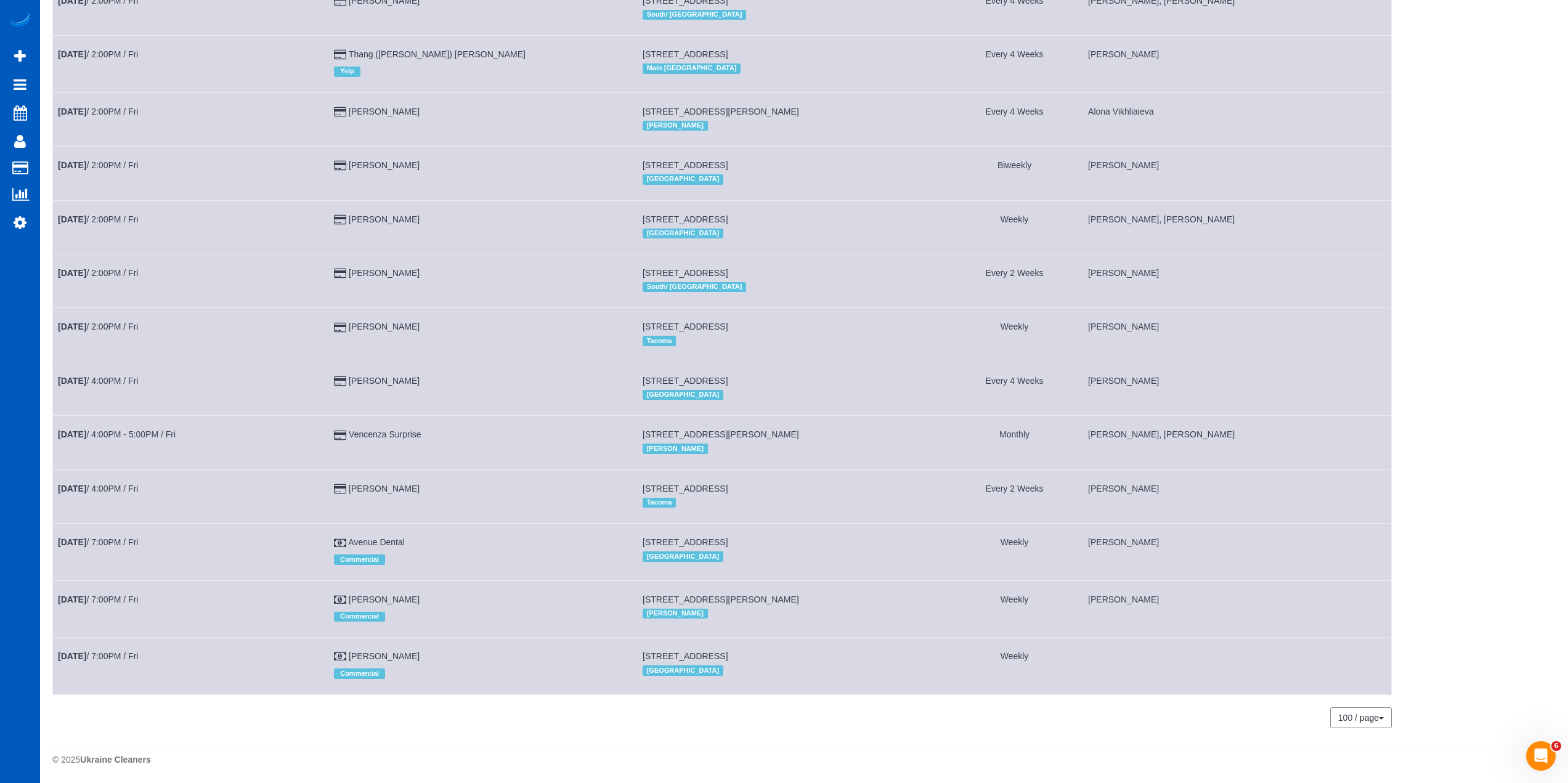
scroll to position [1399, 0]
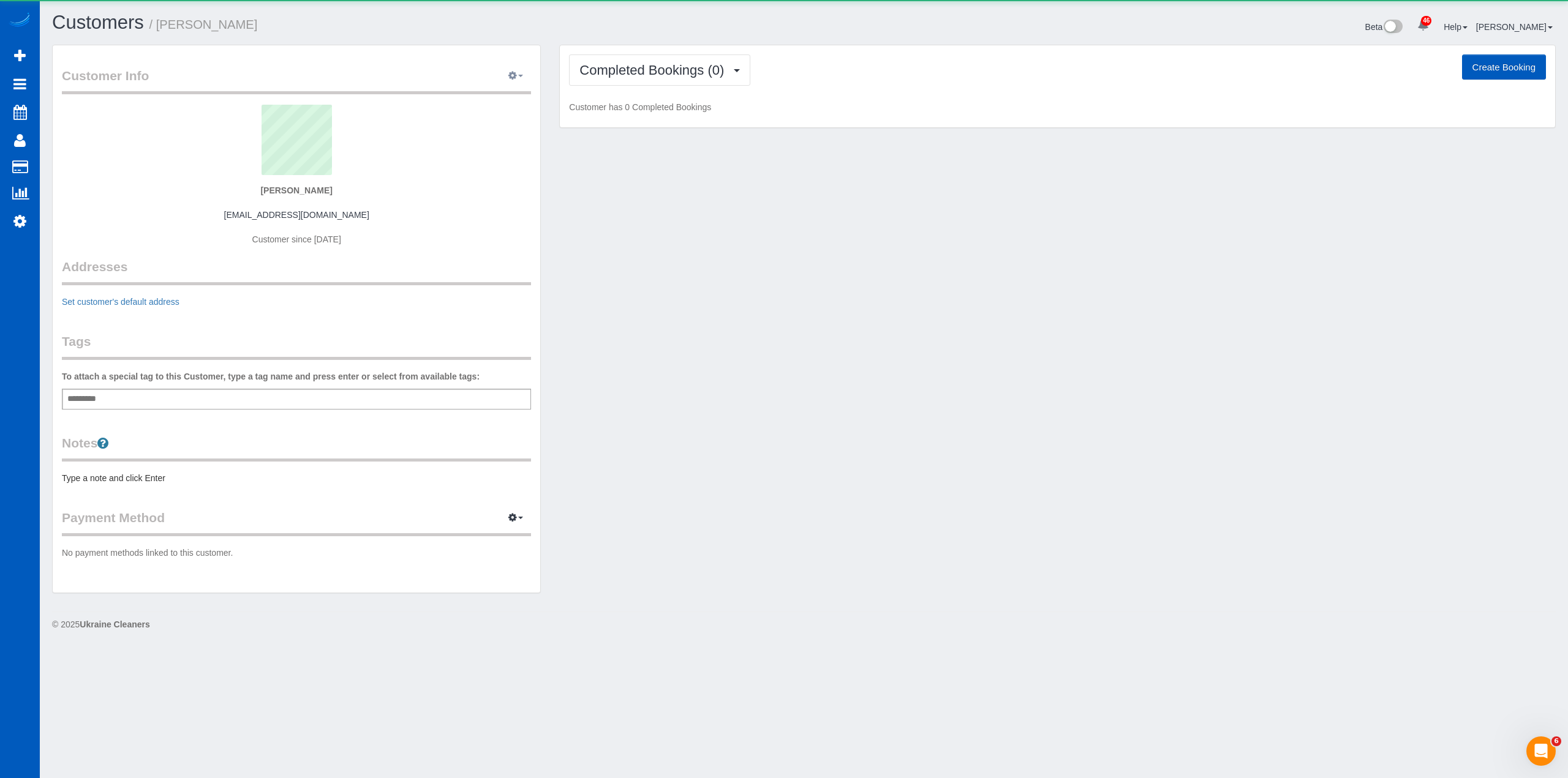
click at [521, 77] on span "button" at bounding box center [520, 76] width 5 height 3
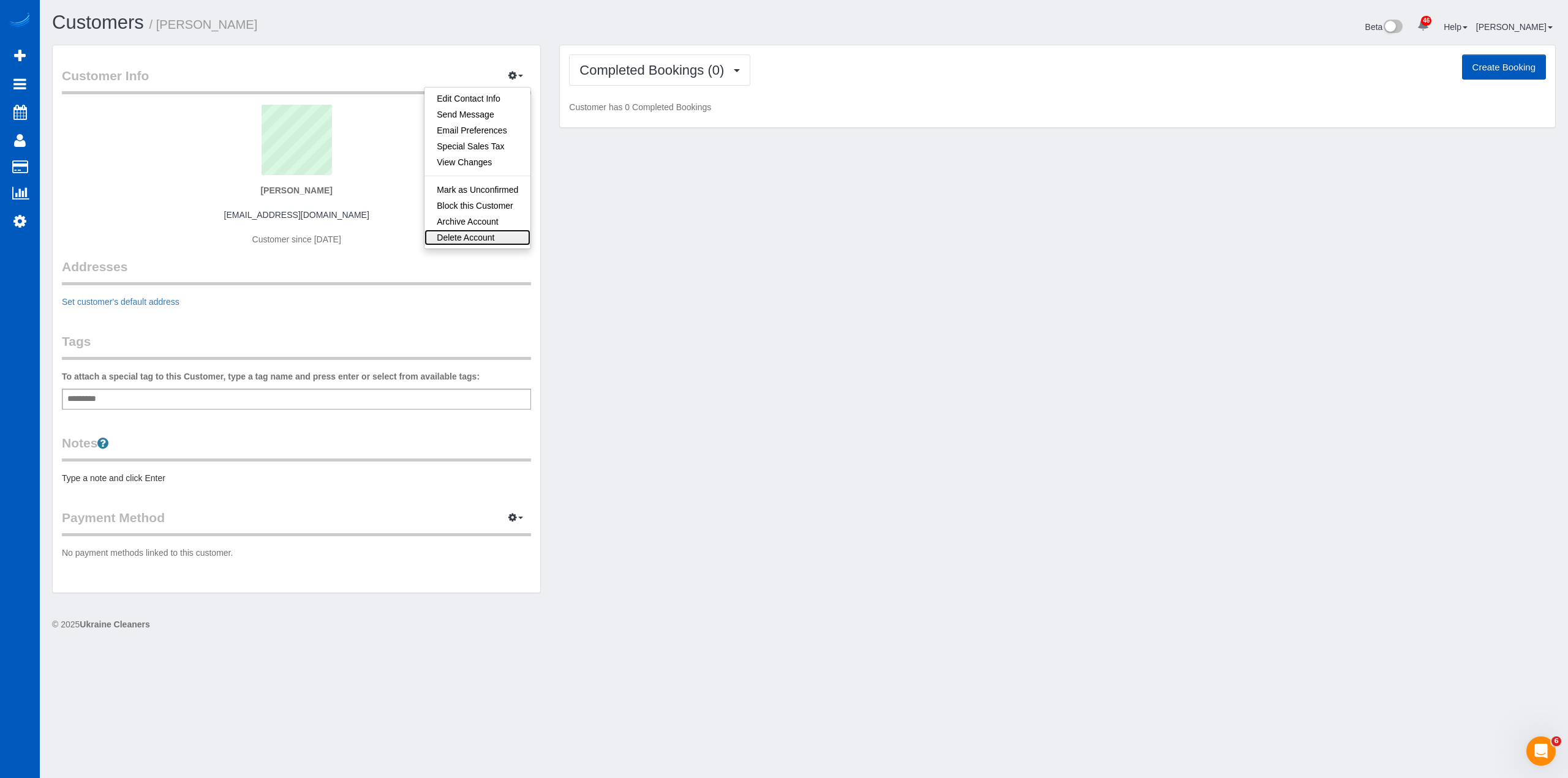
click at [499, 231] on link "Delete Account" at bounding box center [477, 237] width 106 height 16
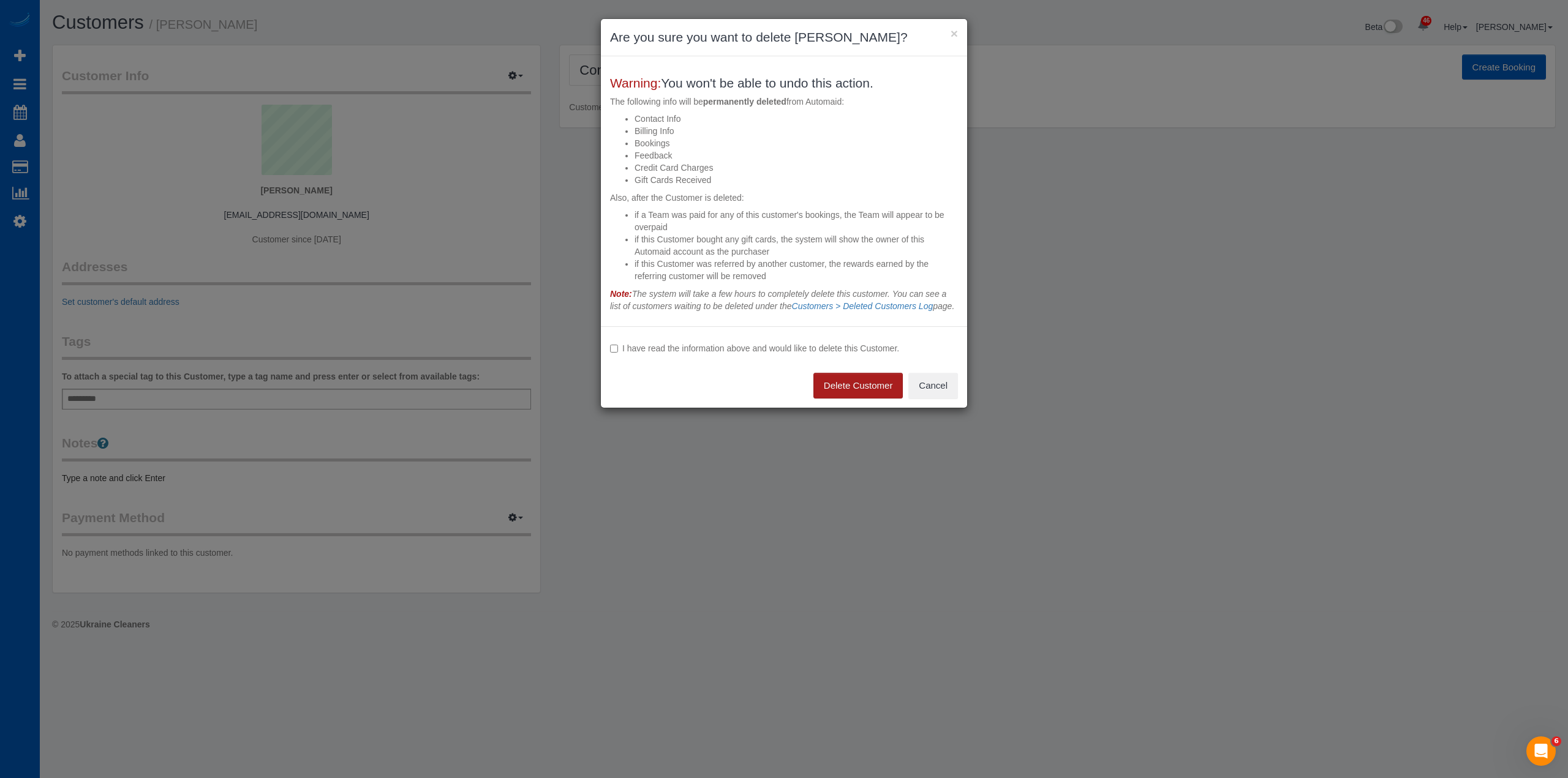
click at [864, 394] on button "Delete Customer" at bounding box center [858, 385] width 90 height 25
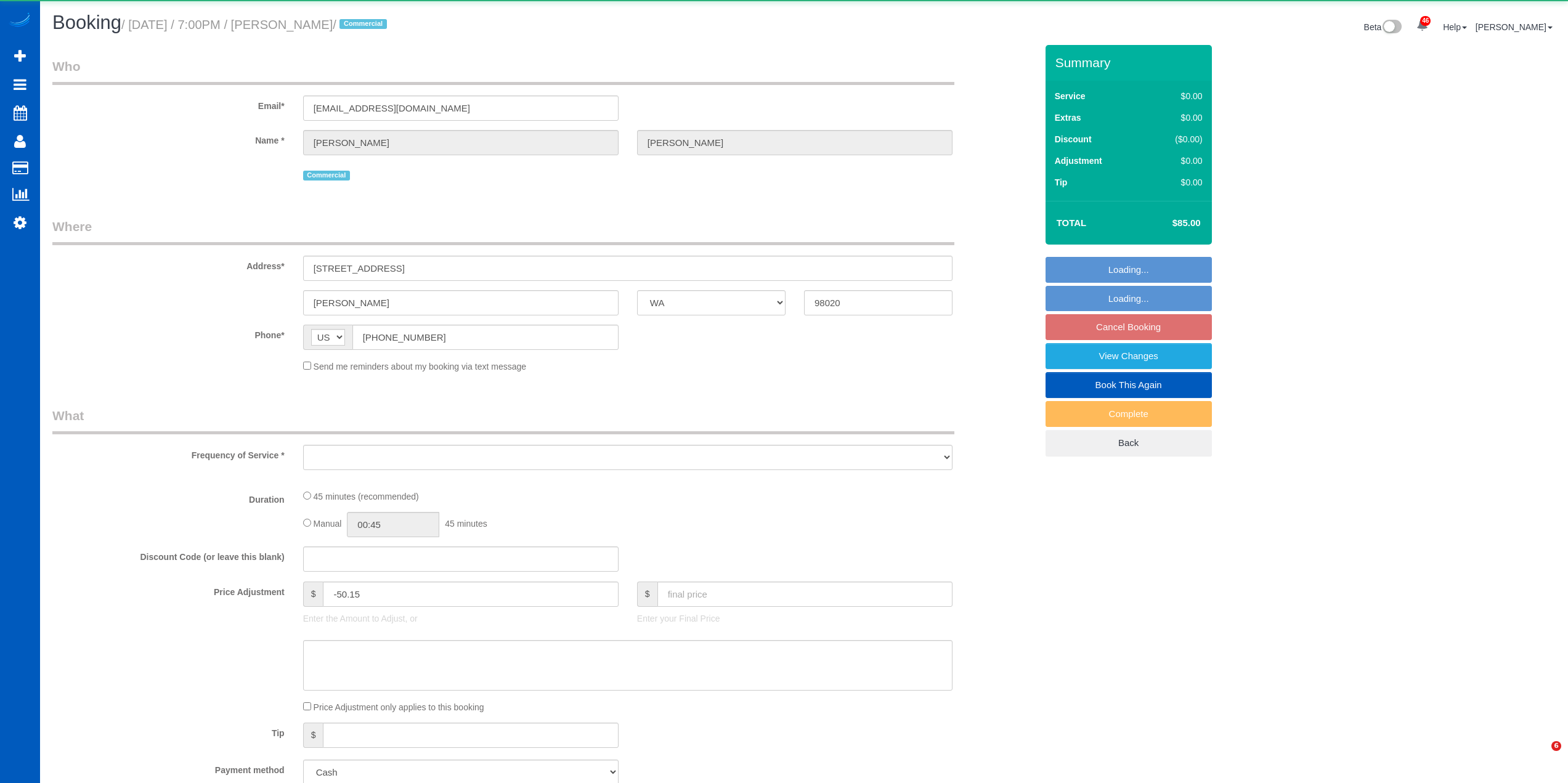
select select "WA"
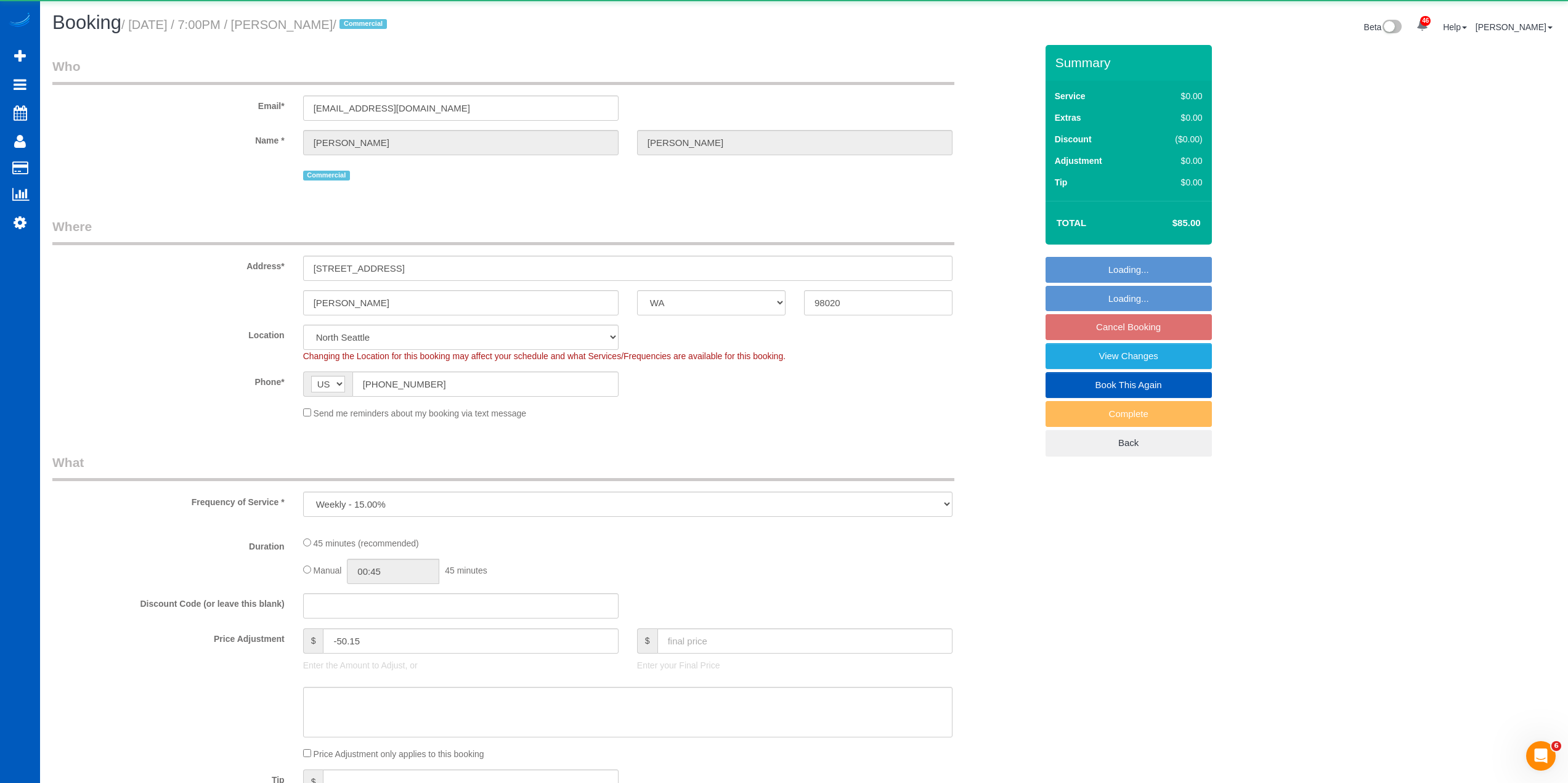
select select "object:4985"
select select "199"
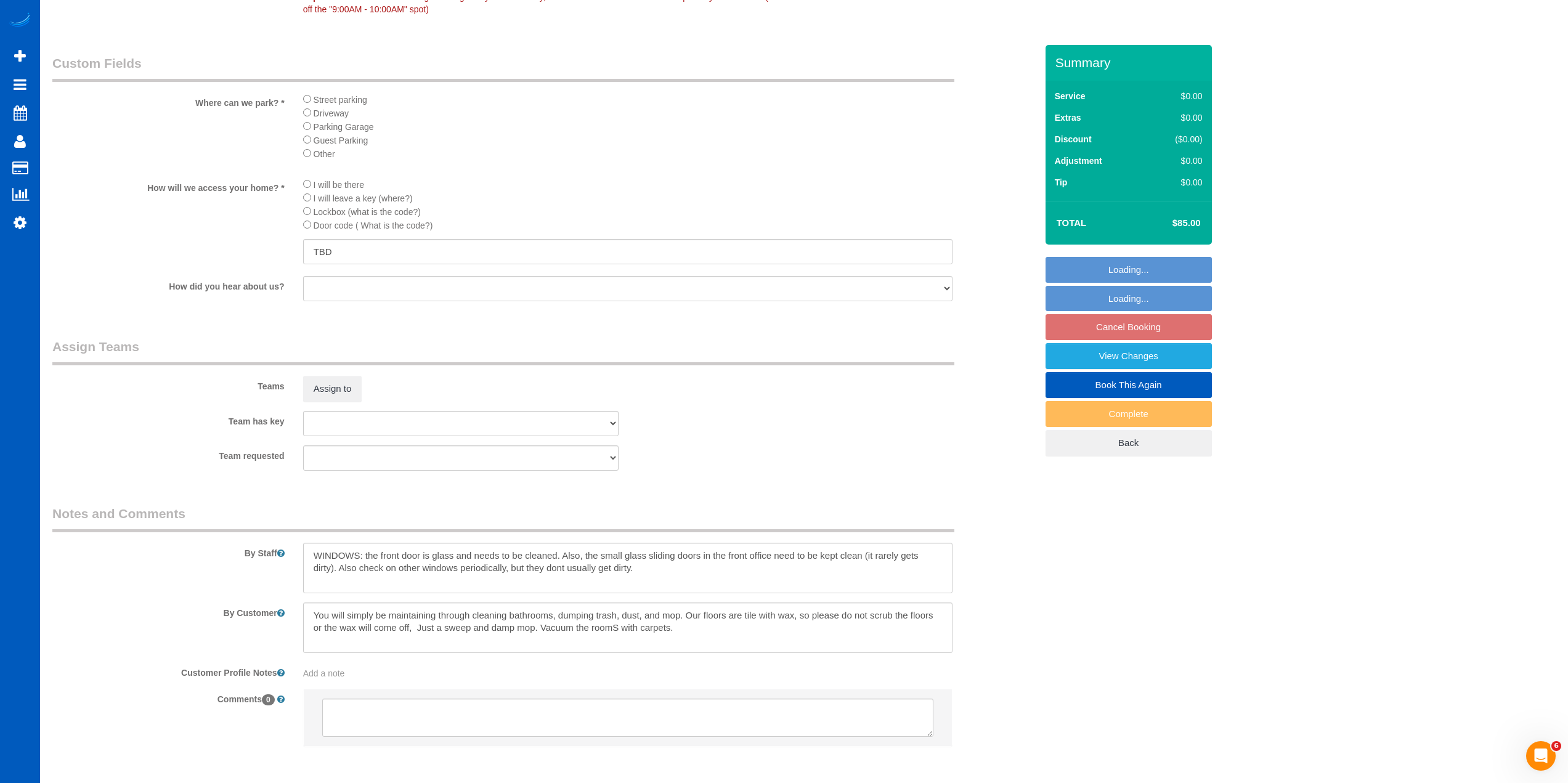
scroll to position [1448, 0]
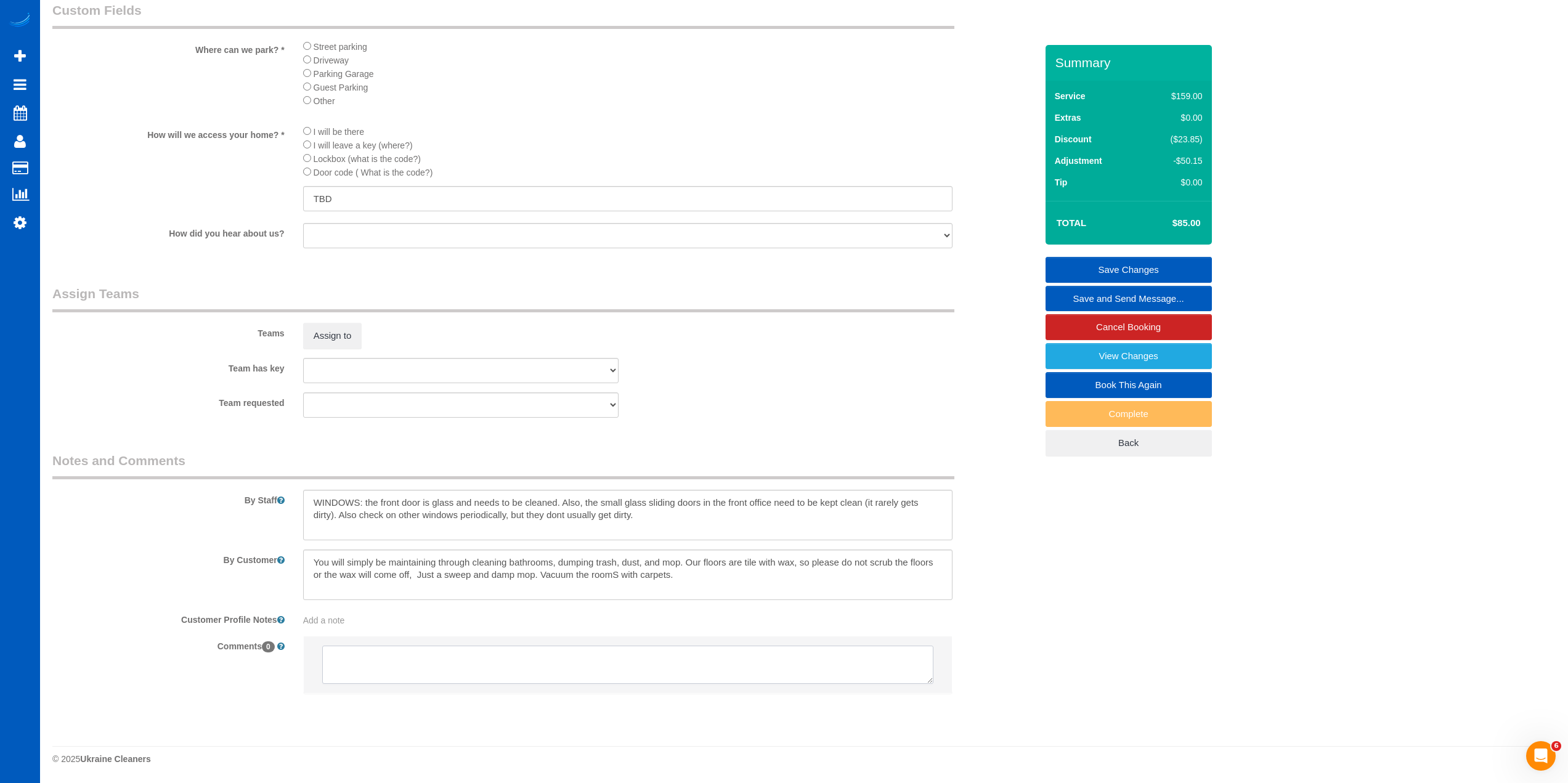
click at [632, 660] on textarea at bounding box center [628, 664] width 611 height 38
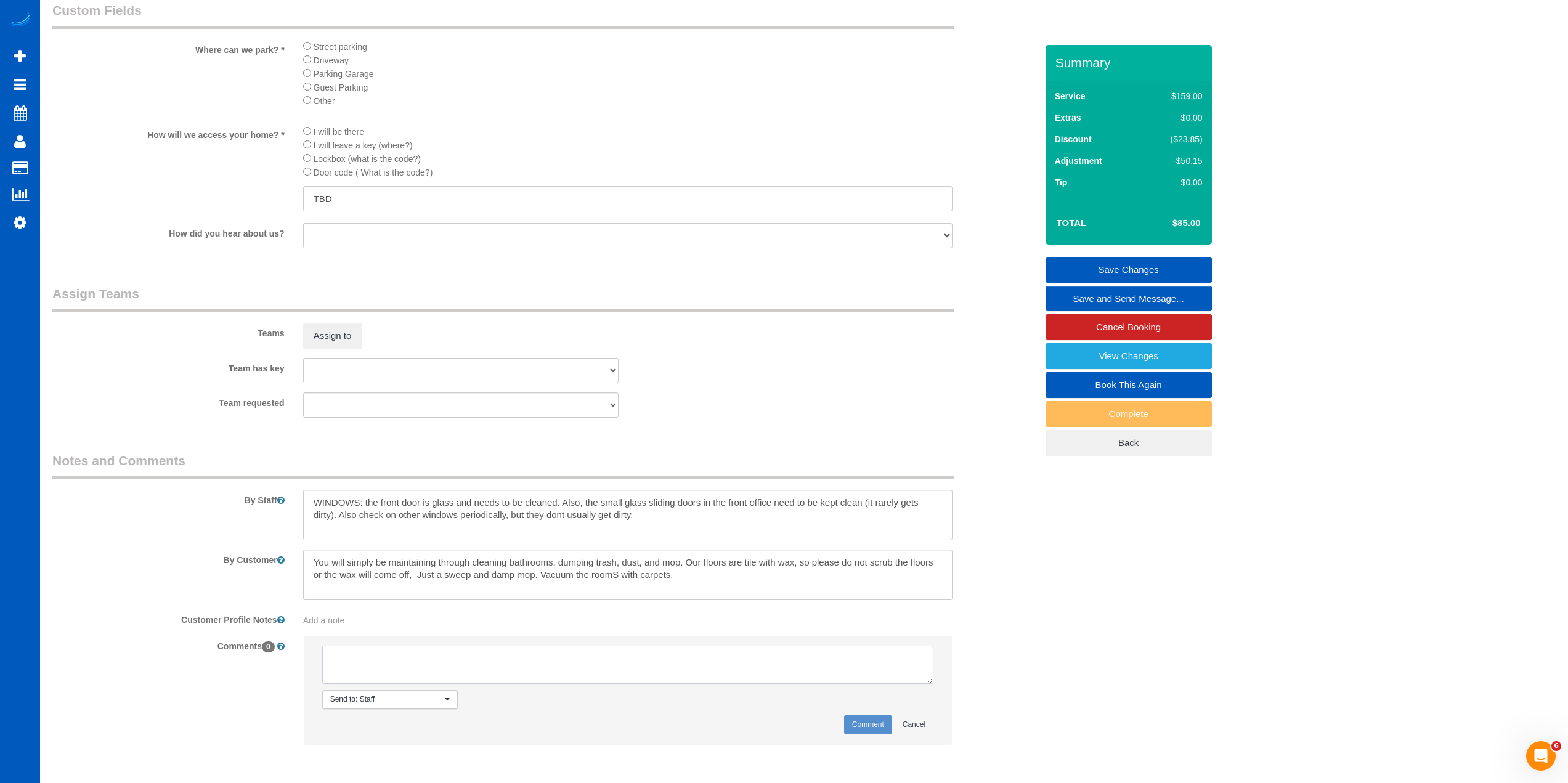
paste textarea "The mop and cleaning supplies can be kept in the back utility closet, which is …"
type textarea "The mop and cleaning supplies can be kept in the back utility closet, which is …"
click at [431, 690] on button "Send to: Staff Nothing selected" at bounding box center [390, 699] width 135 height 19
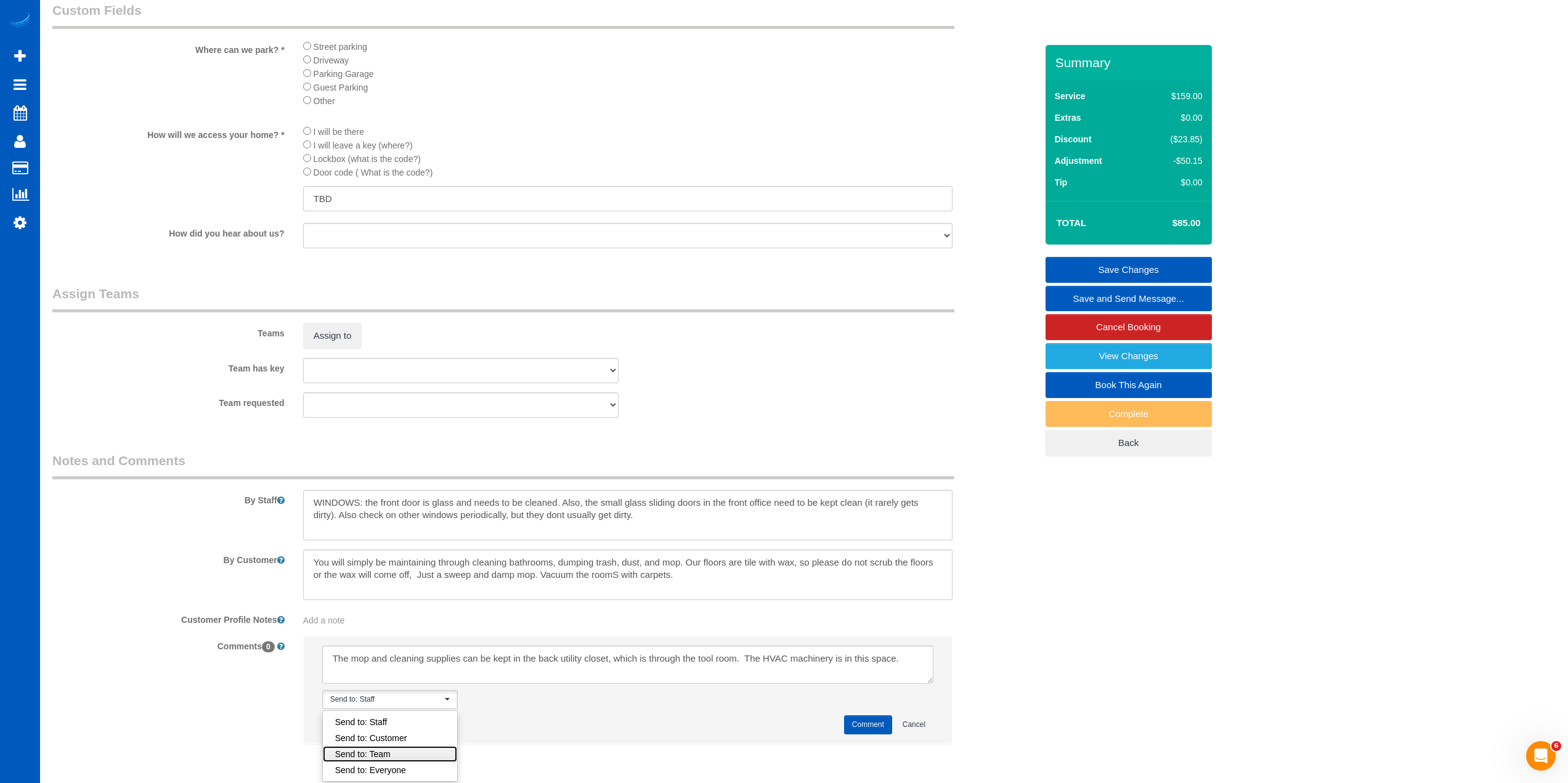
click at [416, 751] on link "Send to: Team" at bounding box center [390, 754] width 135 height 16
click at [860, 726] on button "Comment" at bounding box center [869, 725] width 48 height 19
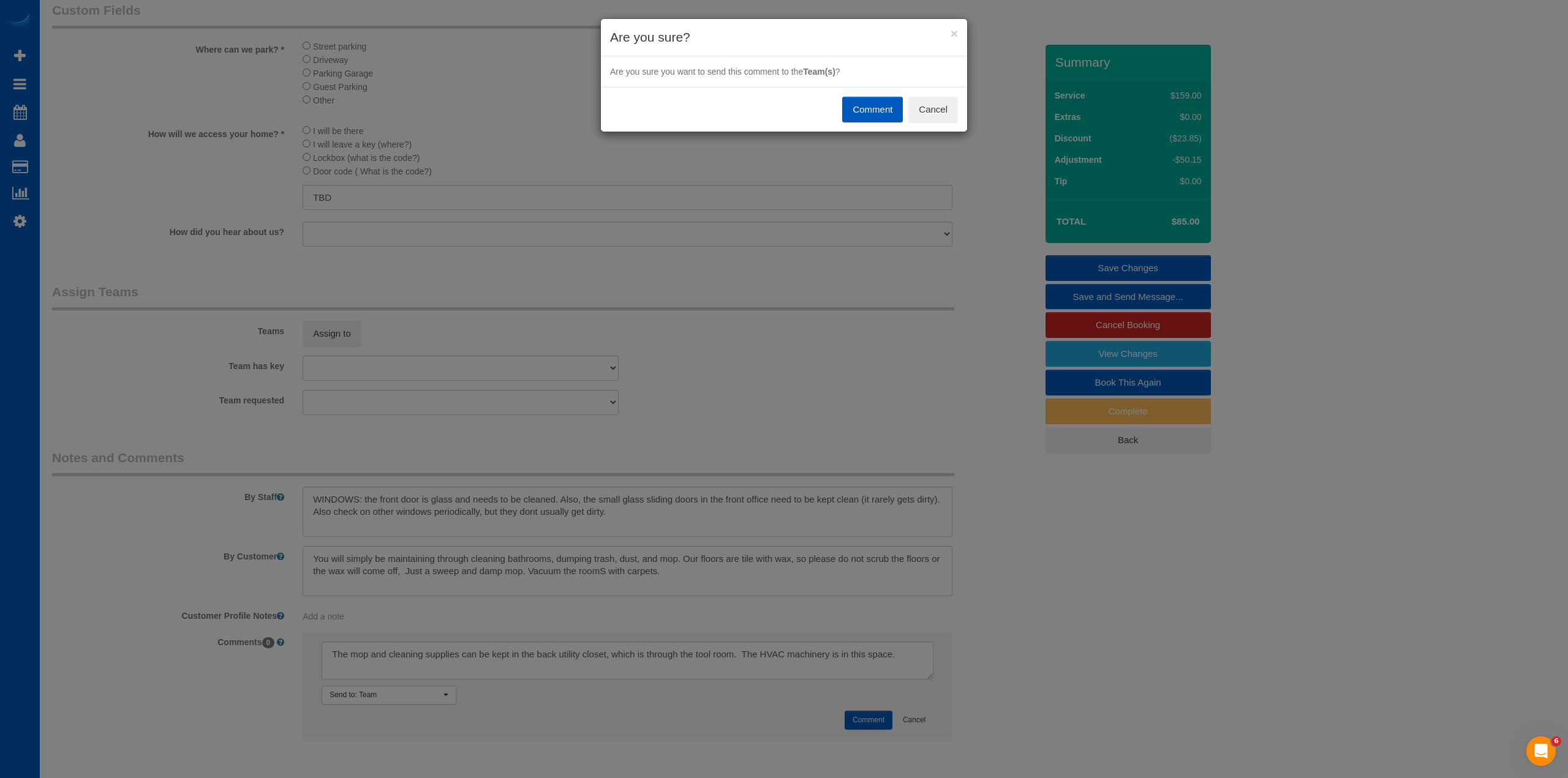
click at [877, 118] on button "Comment" at bounding box center [872, 109] width 60 height 25
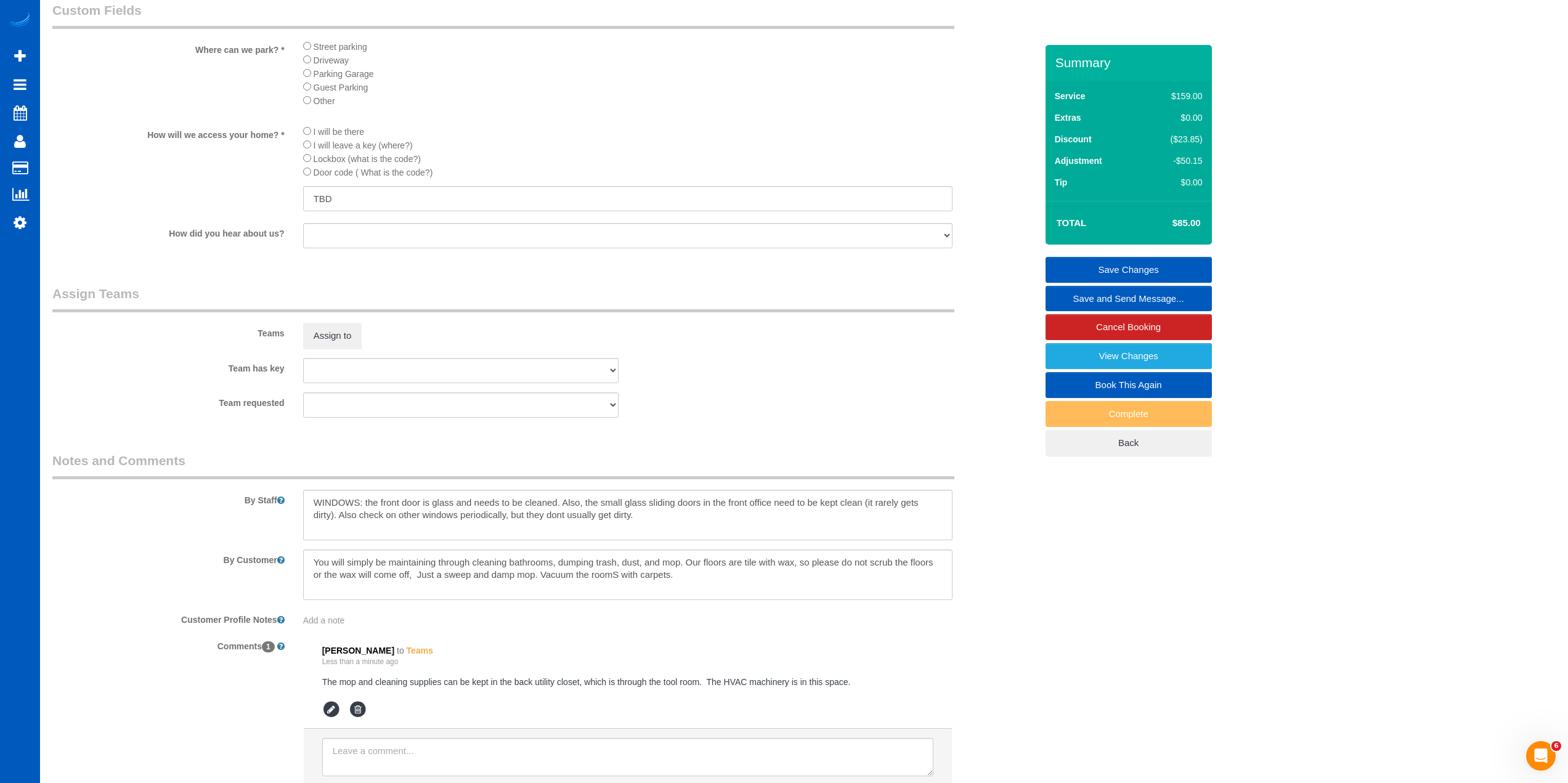
click at [773, 383] on div "Team has key [PERSON_NAME] Alona Vikhliaieva [PERSON_NAME] [PERSON_NAME] [PERSO…" at bounding box center [544, 370] width 1003 height 26
click at [1143, 273] on link "Save Changes" at bounding box center [1128, 269] width 166 height 26
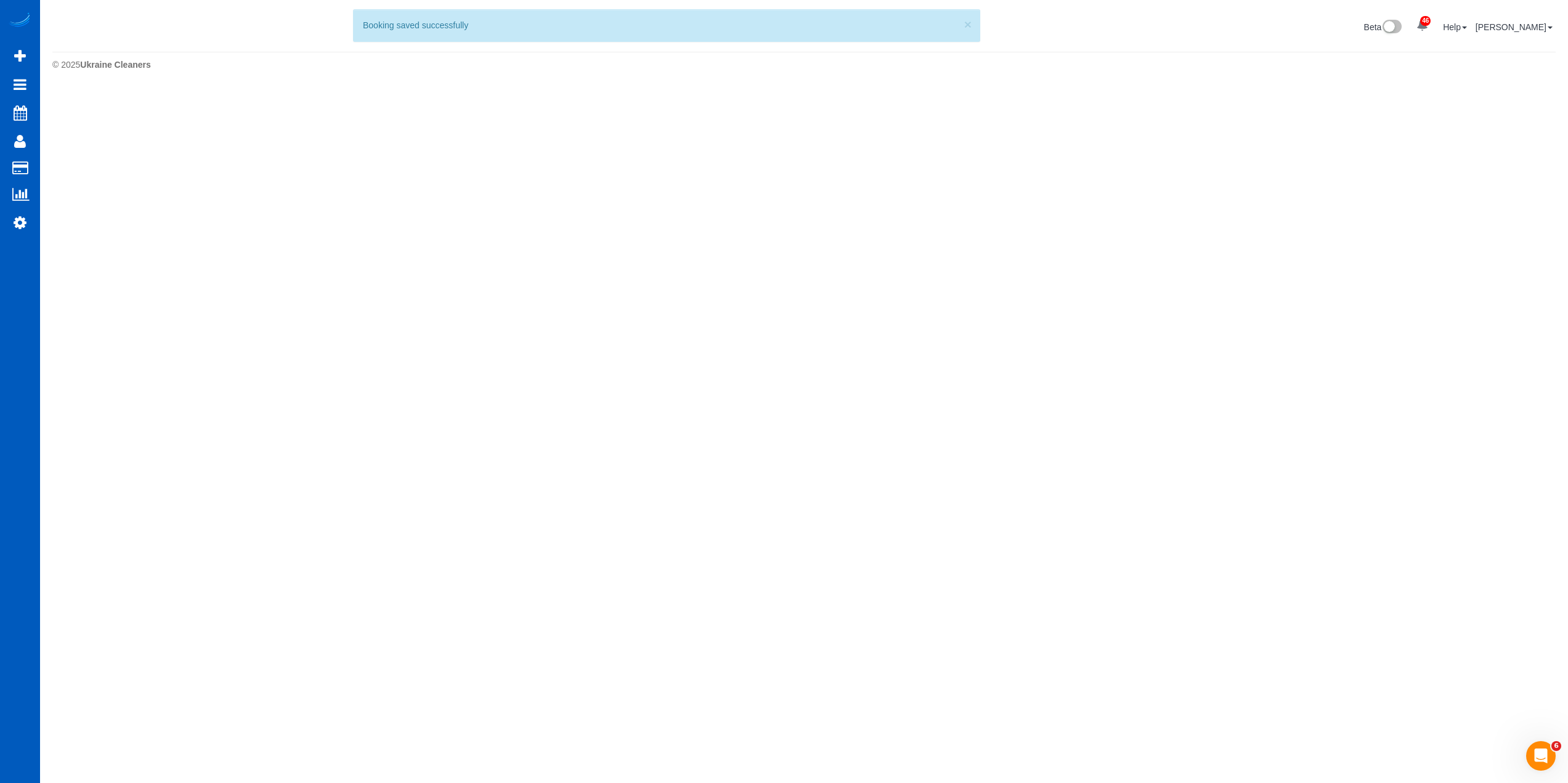
scroll to position [0, 0]
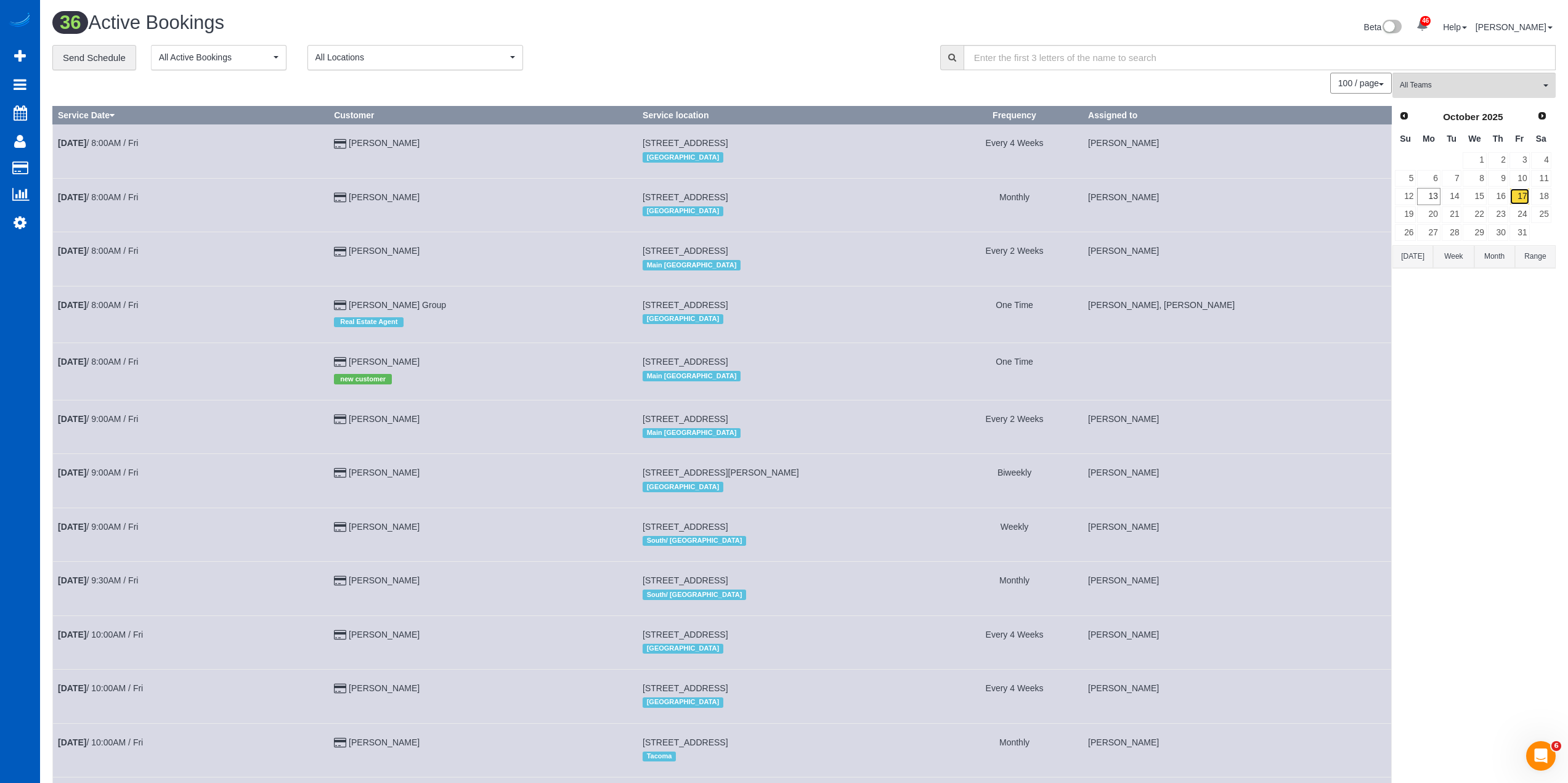
click at [1518, 195] on link "17" at bounding box center [1519, 196] width 20 height 17
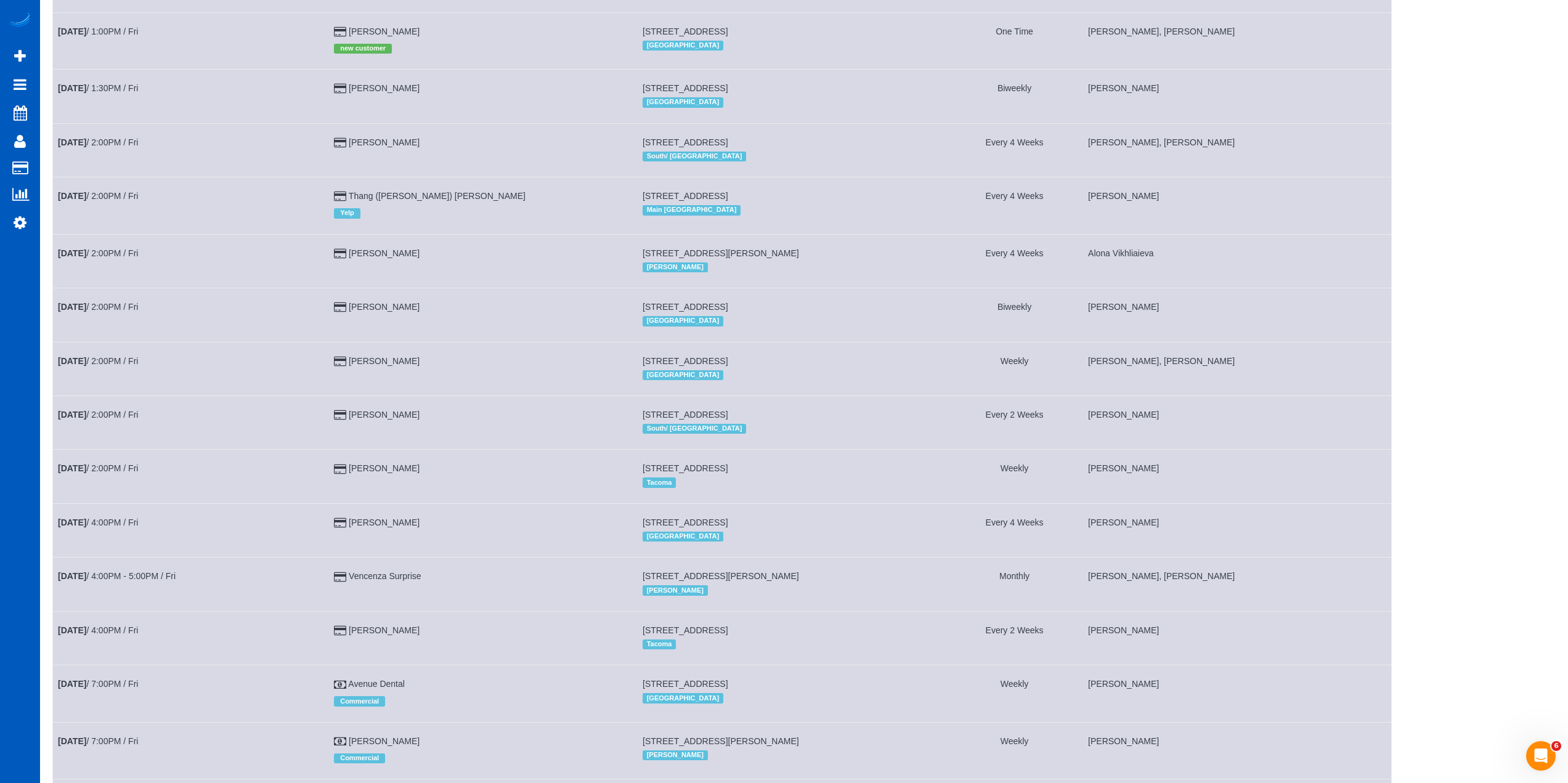
scroll to position [1399, 0]
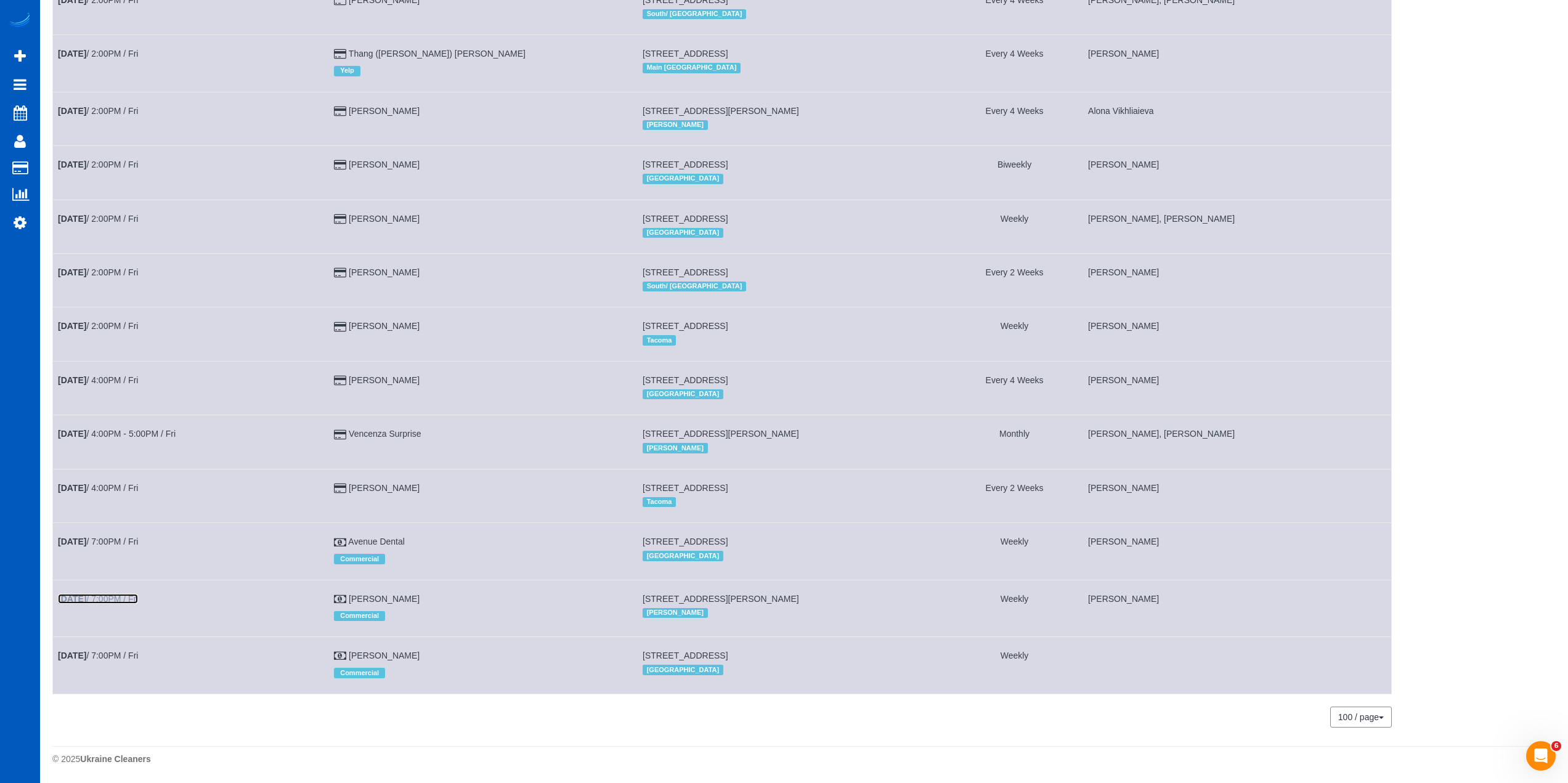
click at [100, 599] on link "[DATE] 7:00PM / Fri" at bounding box center [98, 599] width 80 height 10
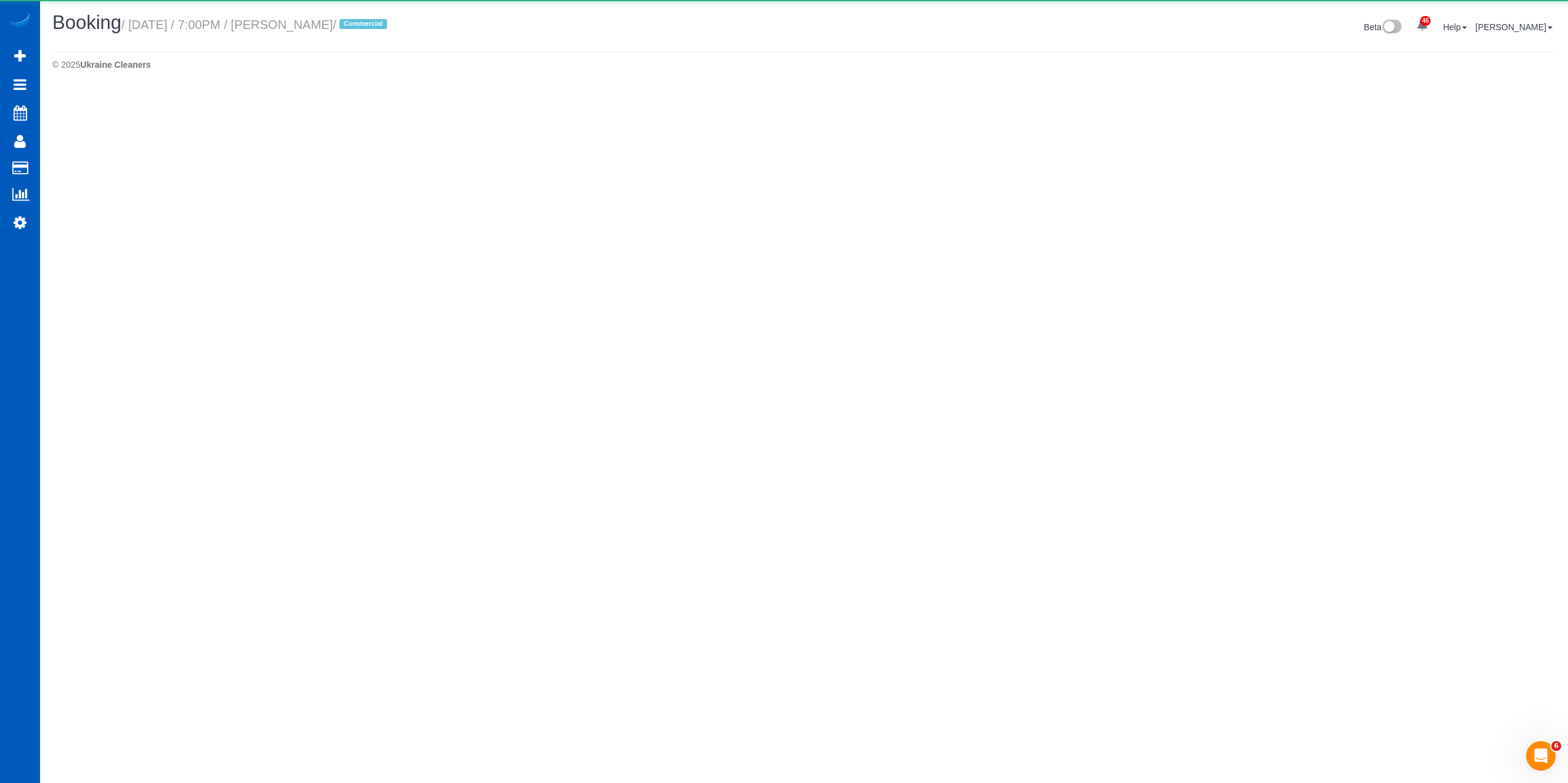
select select "WA"
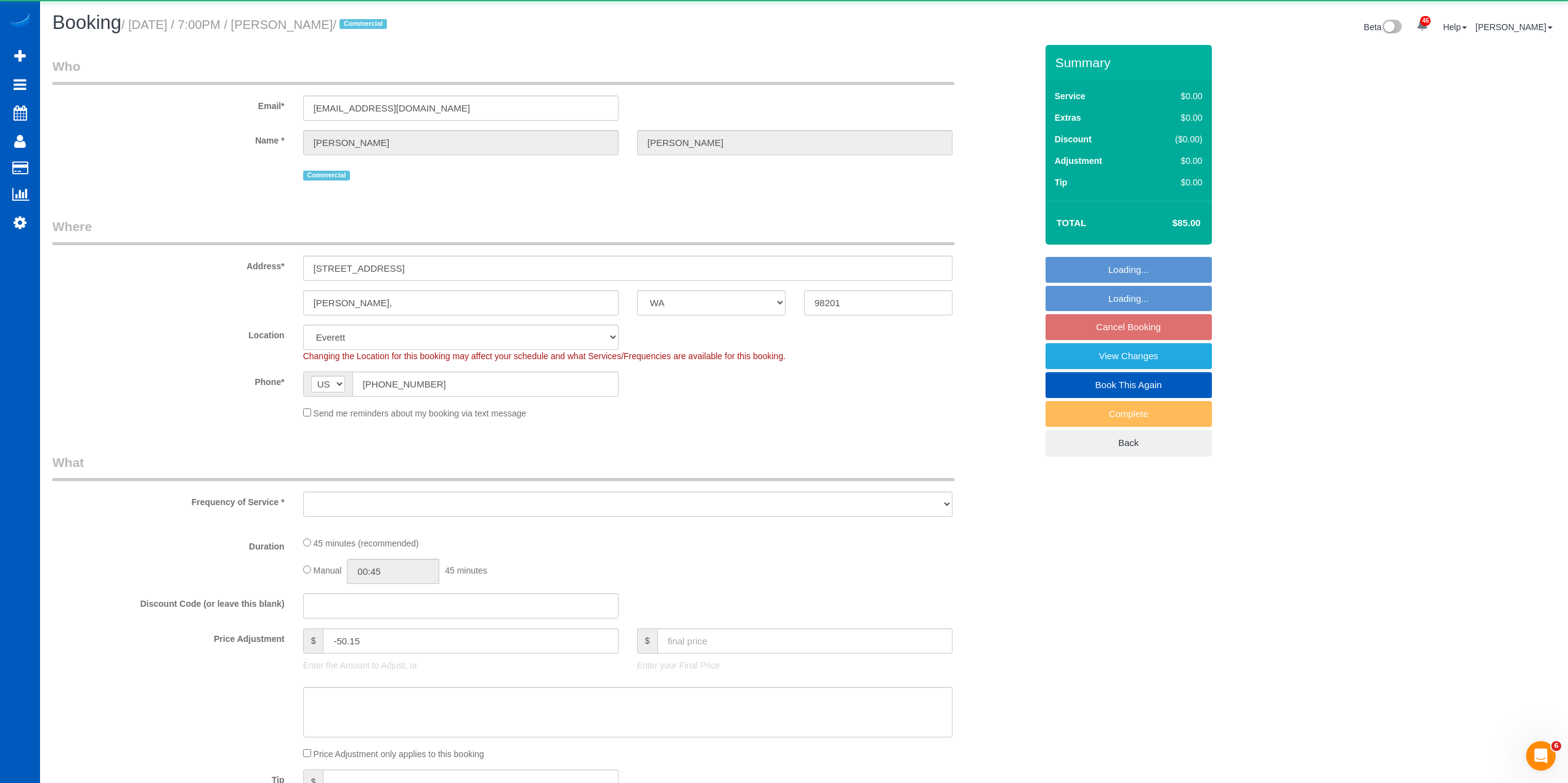
select select "object:7038"
select select "199"
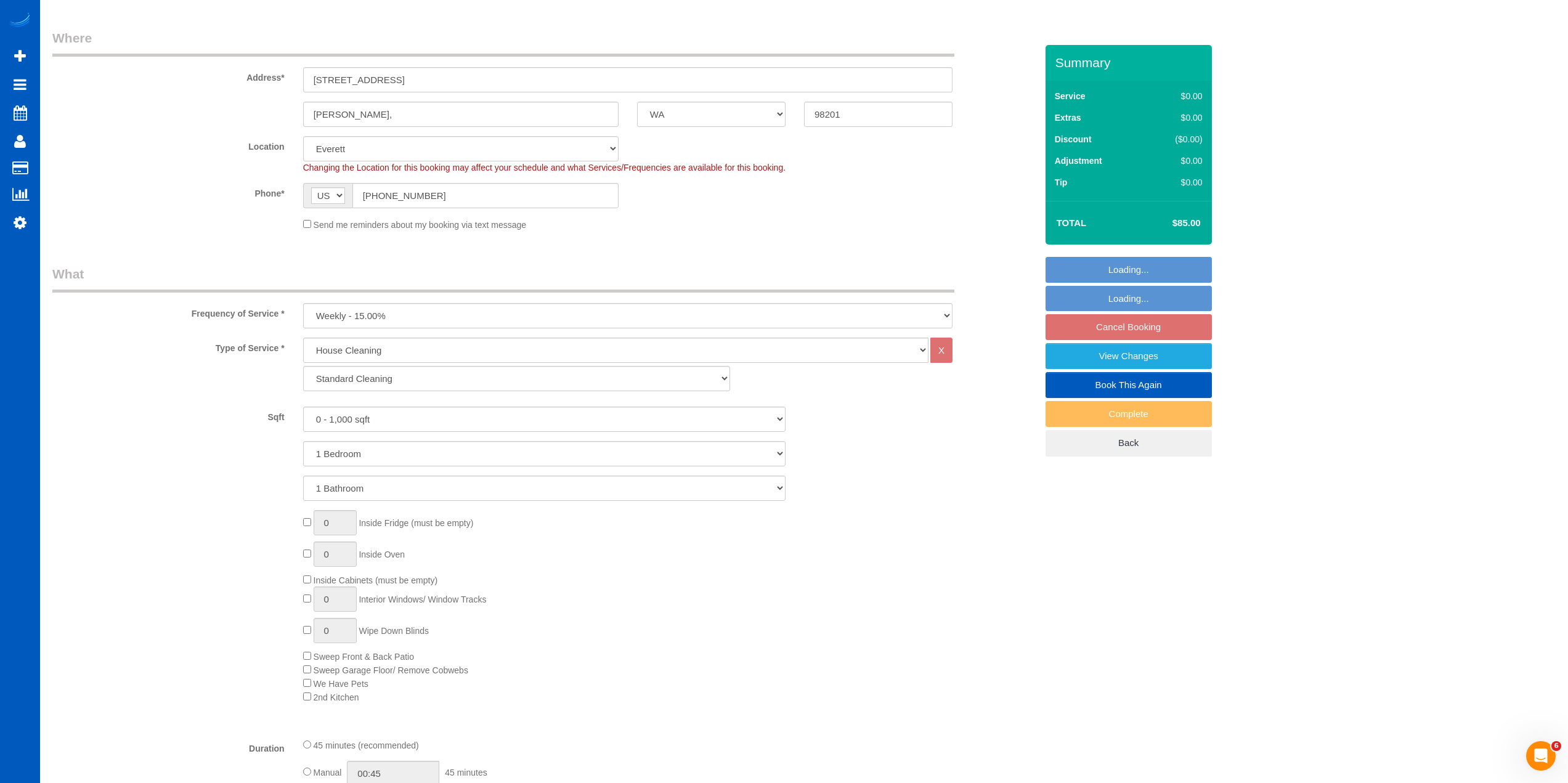
scroll to position [986, 0]
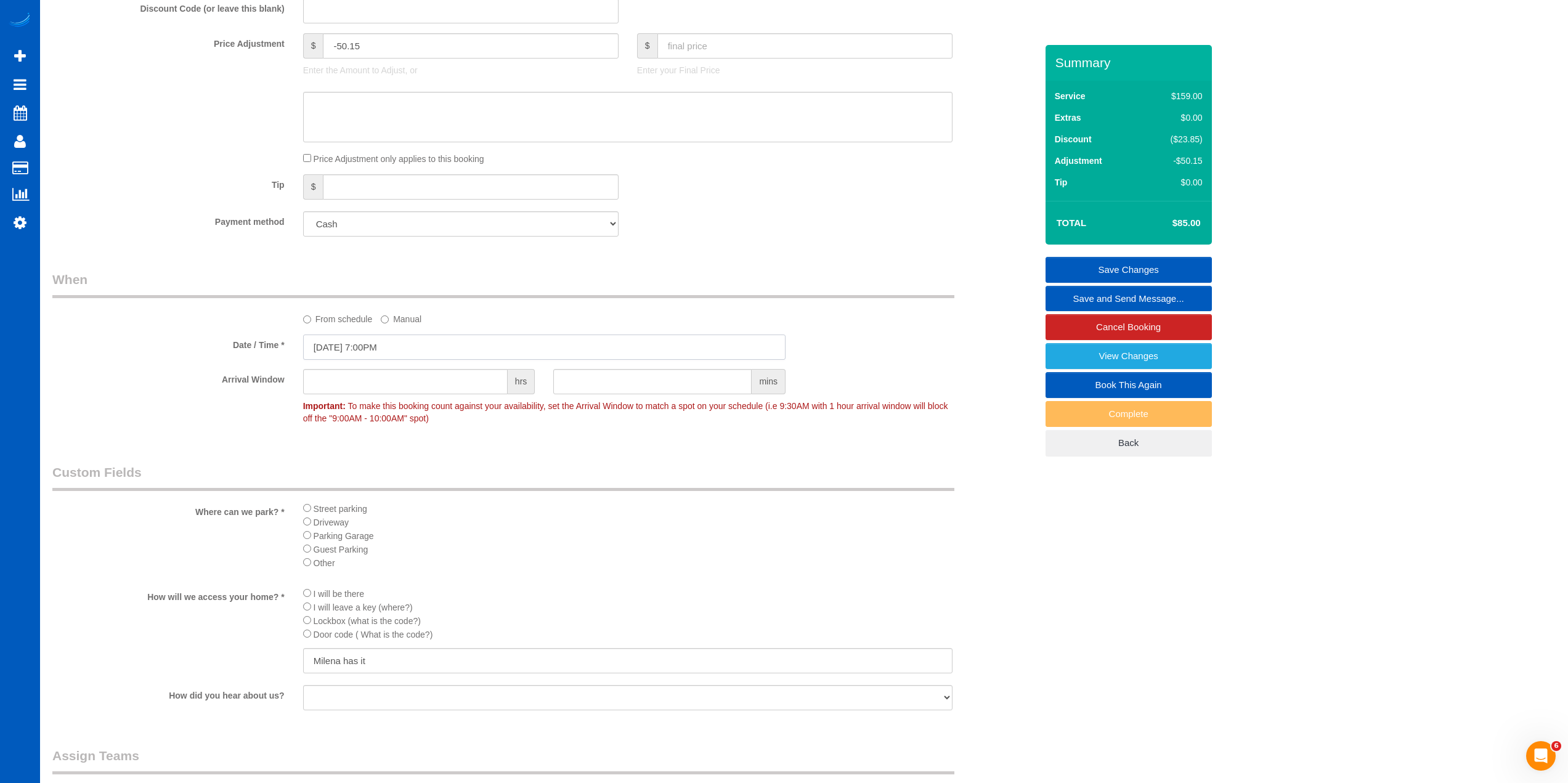
click at [345, 351] on input "[DATE] 7:00PM" at bounding box center [544, 347] width 483 height 26
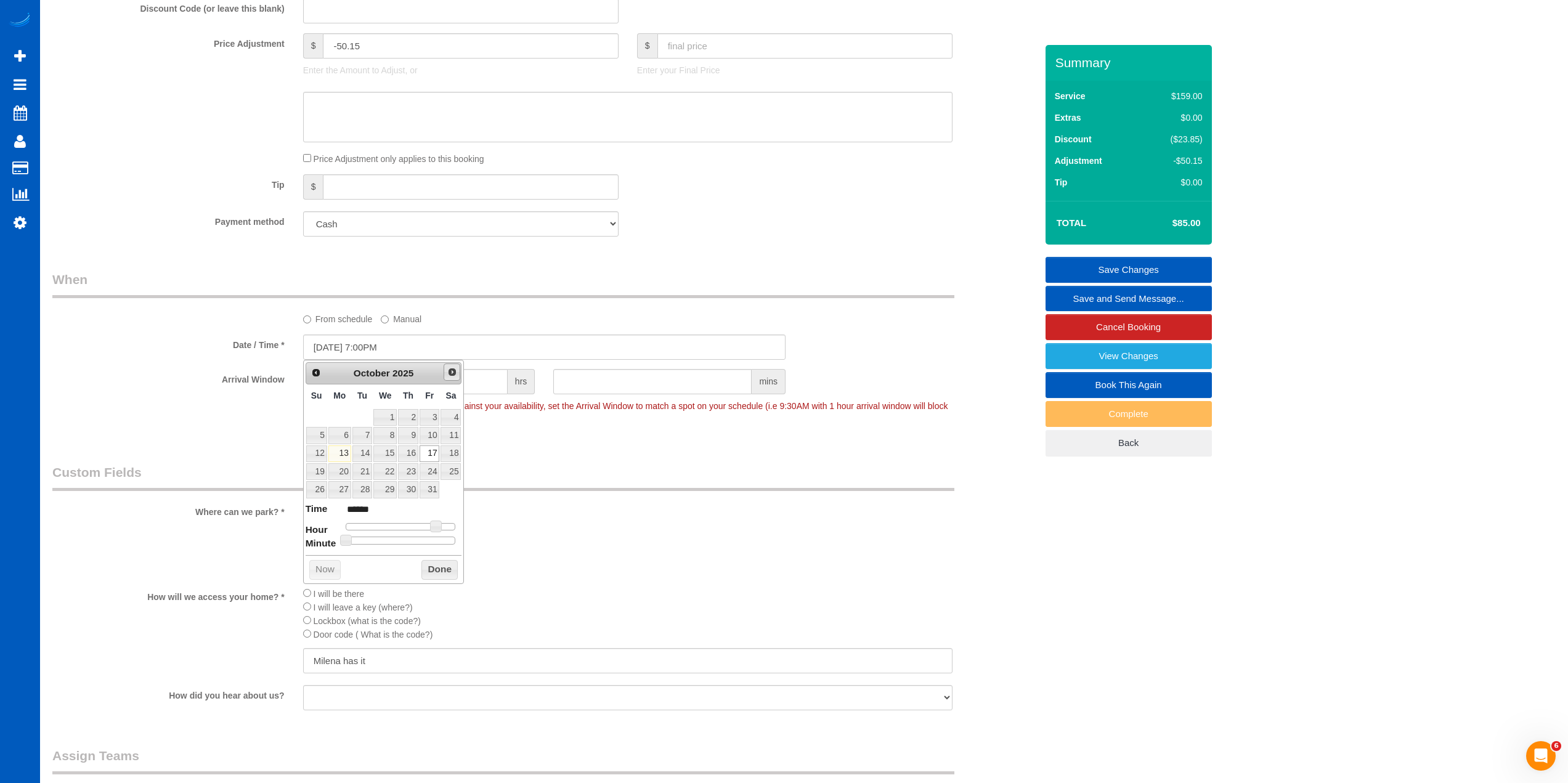
click at [455, 378] on link "Next" at bounding box center [452, 372] width 17 height 17
click at [349, 476] on link "17" at bounding box center [340, 472] width 23 height 17
type input "[DATE] 7:00PM"
click at [619, 476] on legend "Custom Fields" at bounding box center [503, 477] width 902 height 28
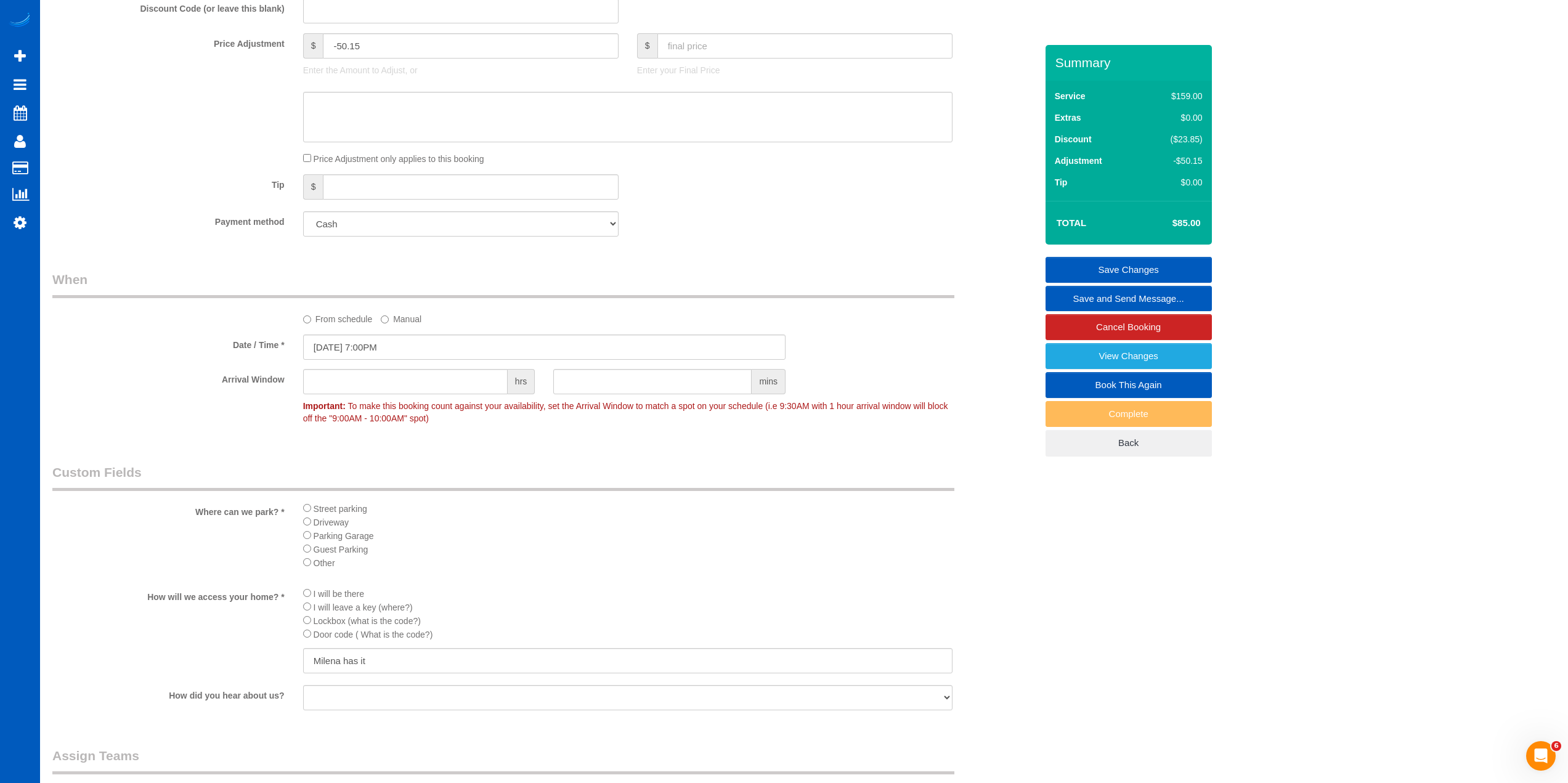
click at [1100, 268] on link "Save Changes" at bounding box center [1128, 269] width 166 height 26
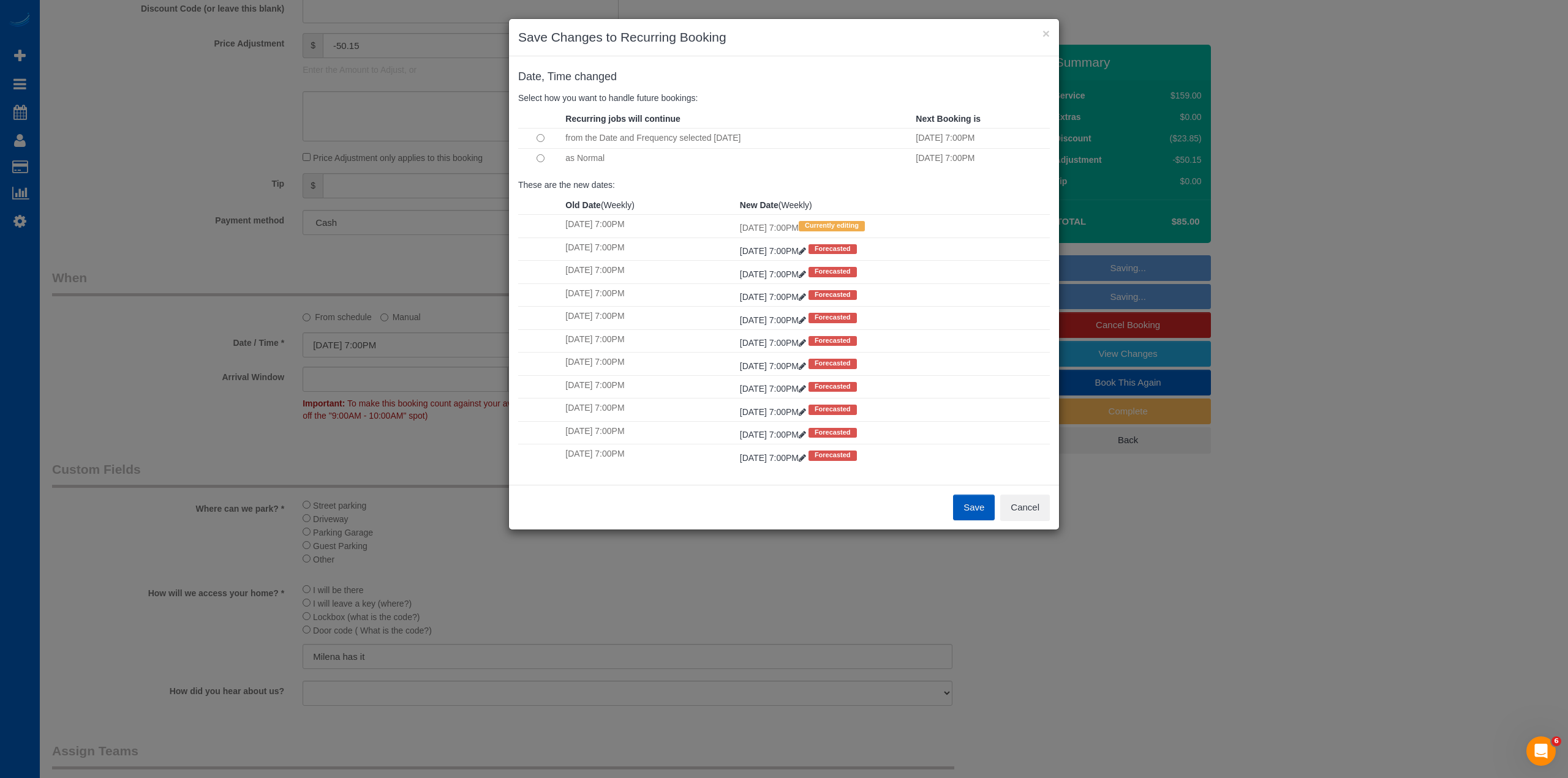
click at [990, 504] on button "Save" at bounding box center [974, 507] width 42 height 25
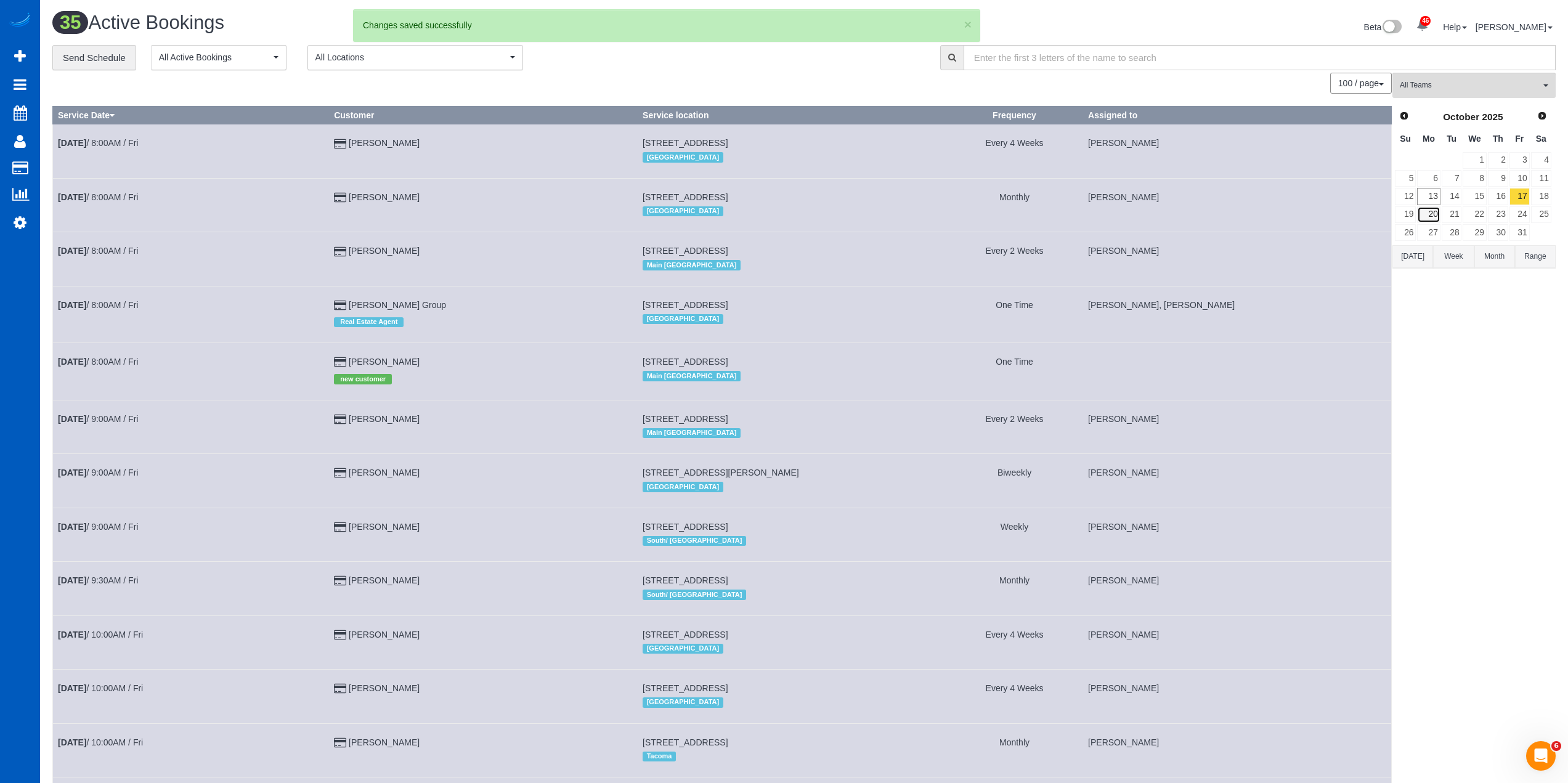
click at [1432, 216] on link "20" at bounding box center [1428, 215] width 23 height 17
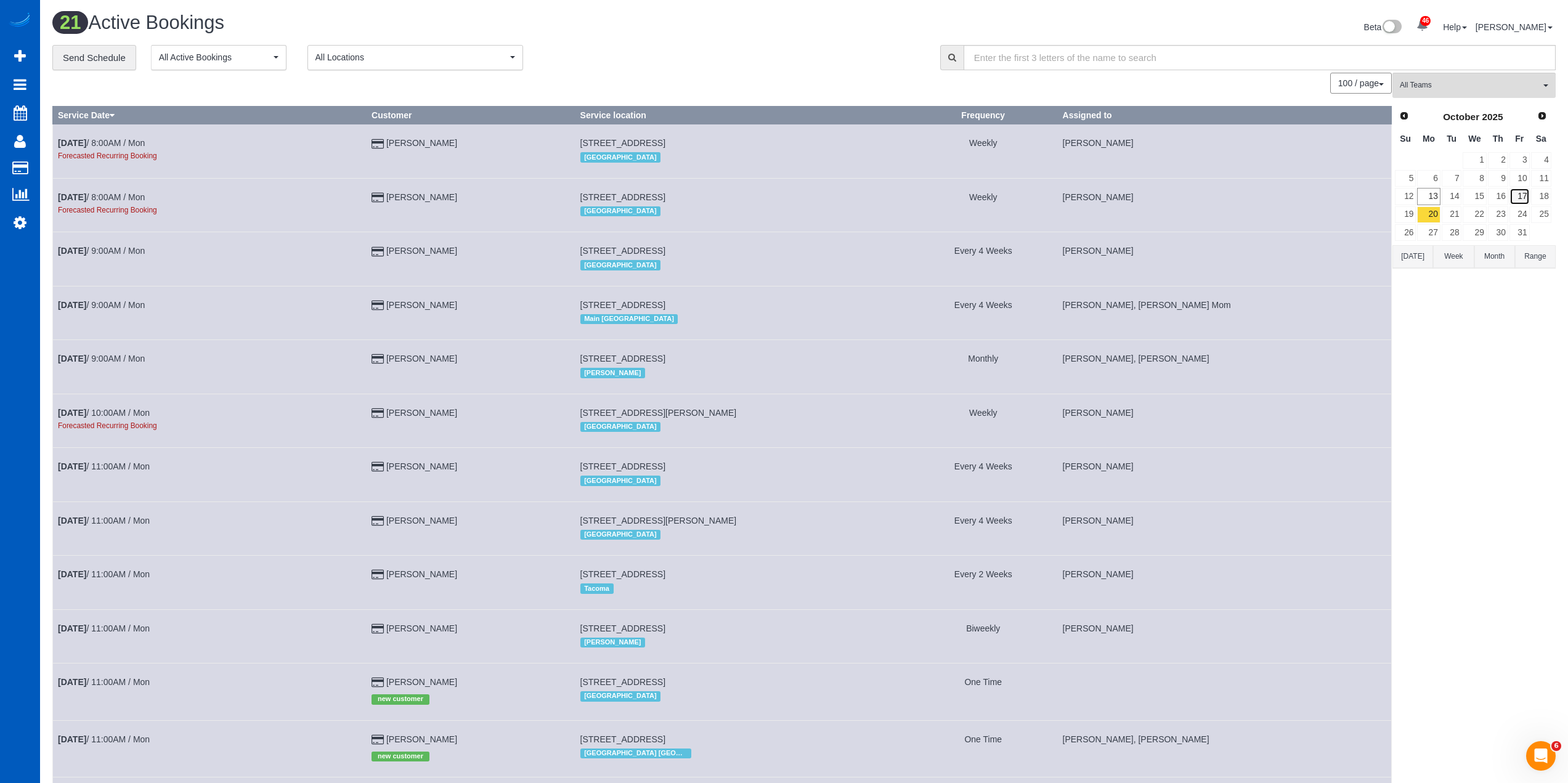
click at [1517, 193] on link "17" at bounding box center [1519, 196] width 20 height 17
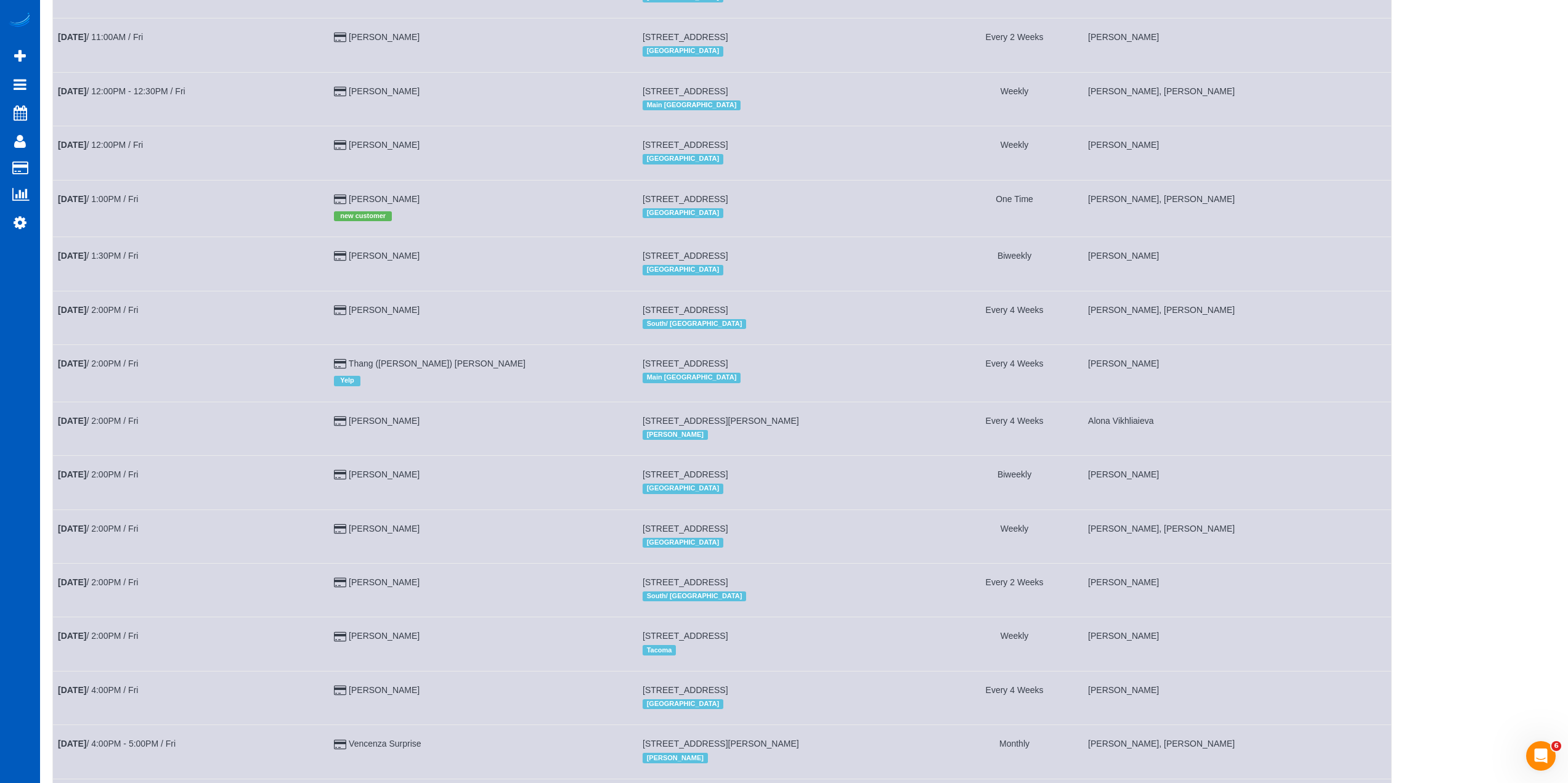
scroll to position [1342, 0]
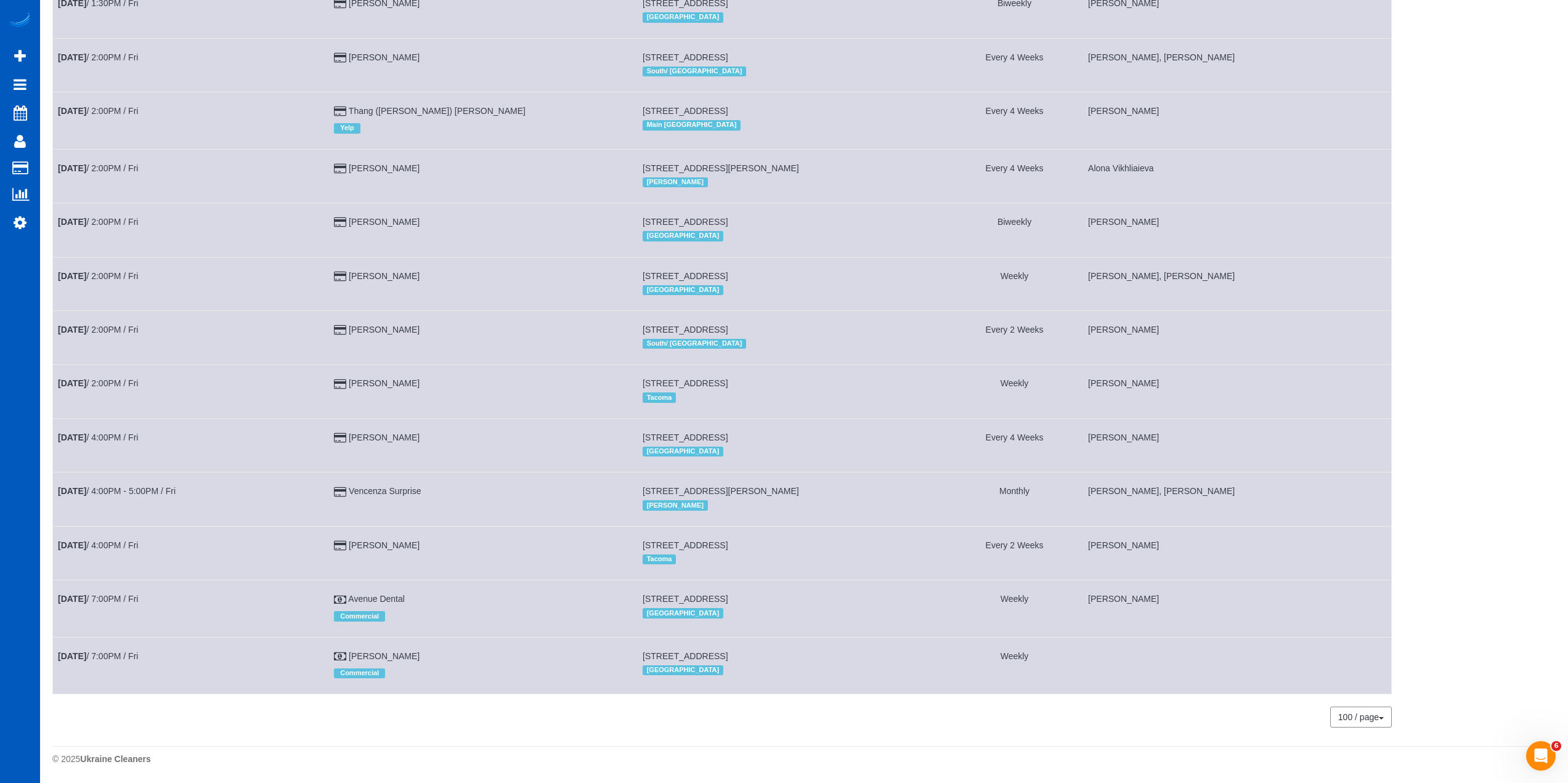
click at [123, 650] on td "[DATE] 7:00PM / Fri" at bounding box center [191, 666] width 276 height 57
click at [119, 654] on link "[DATE] 7:00PM / Fri" at bounding box center [98, 656] width 80 height 10
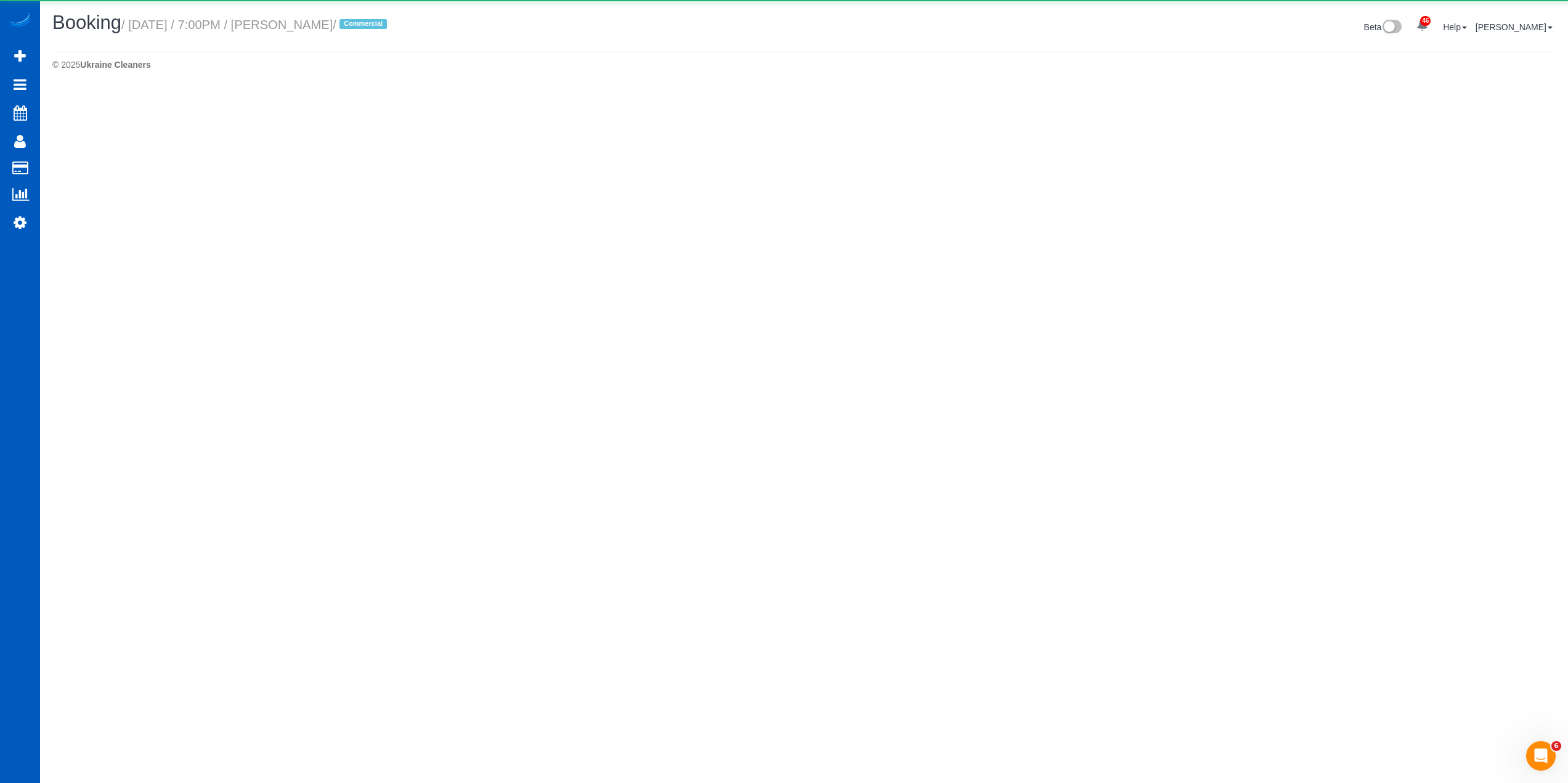
select select "WA"
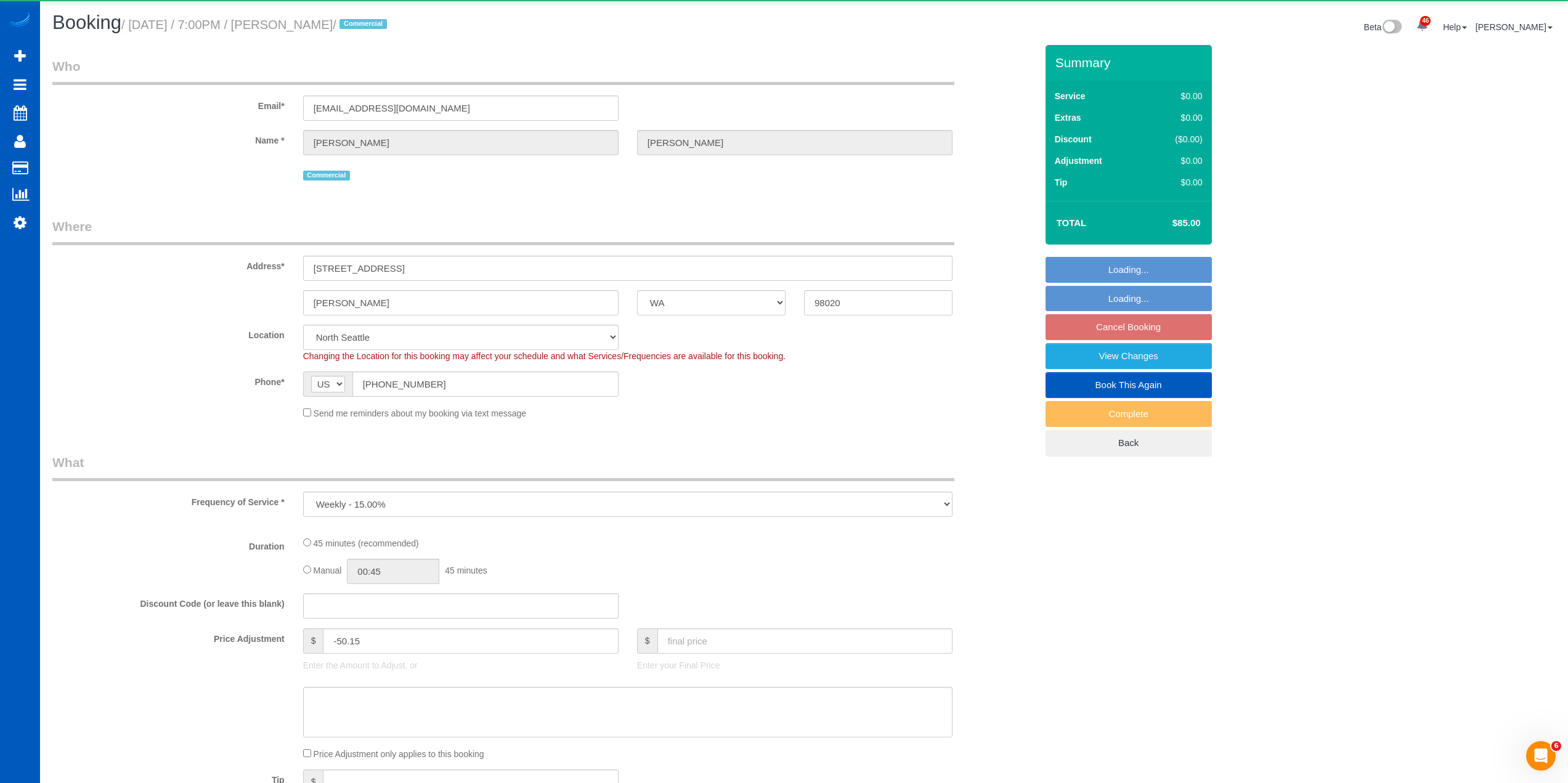
select select "object:9244"
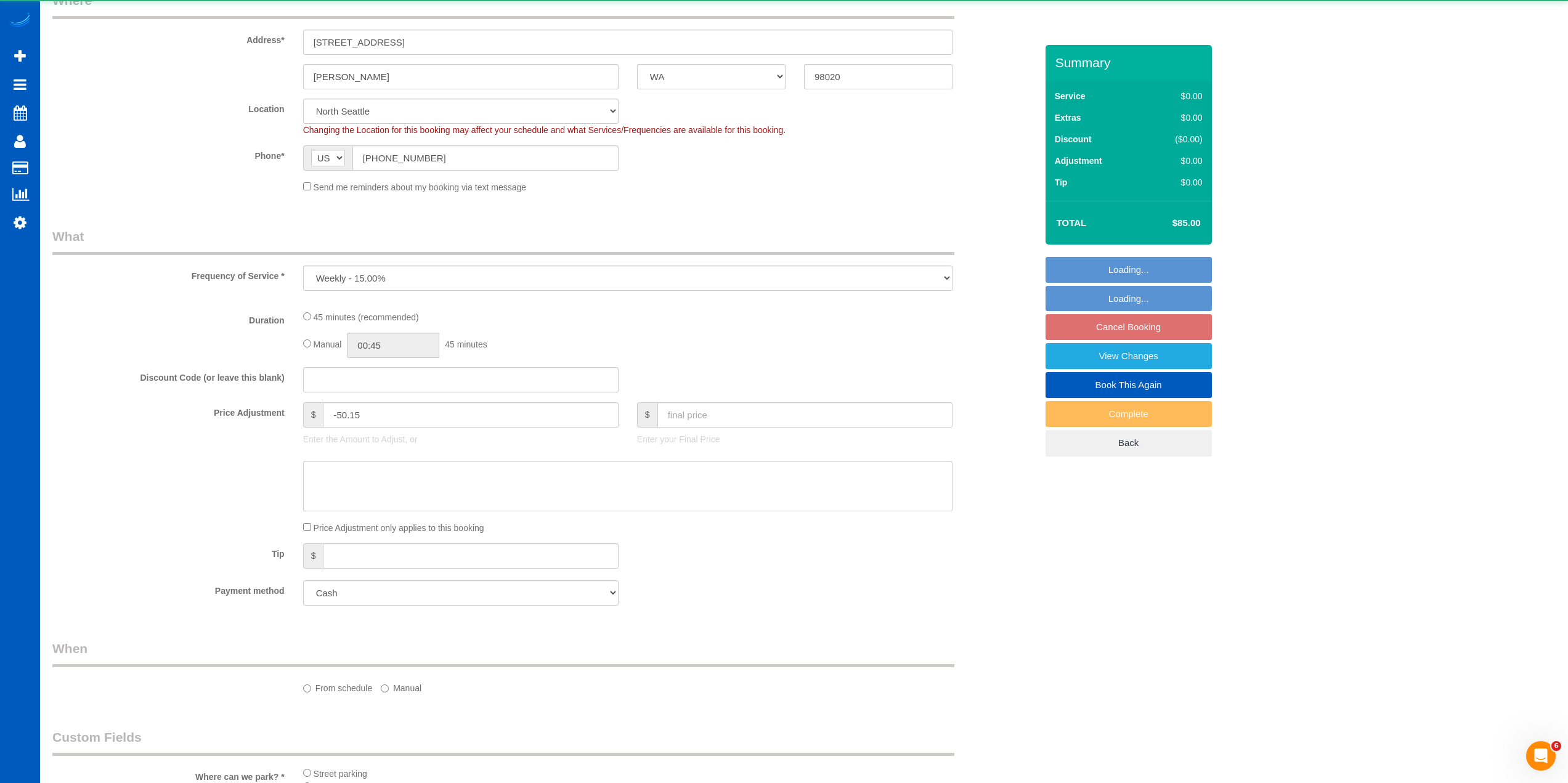
select select "199"
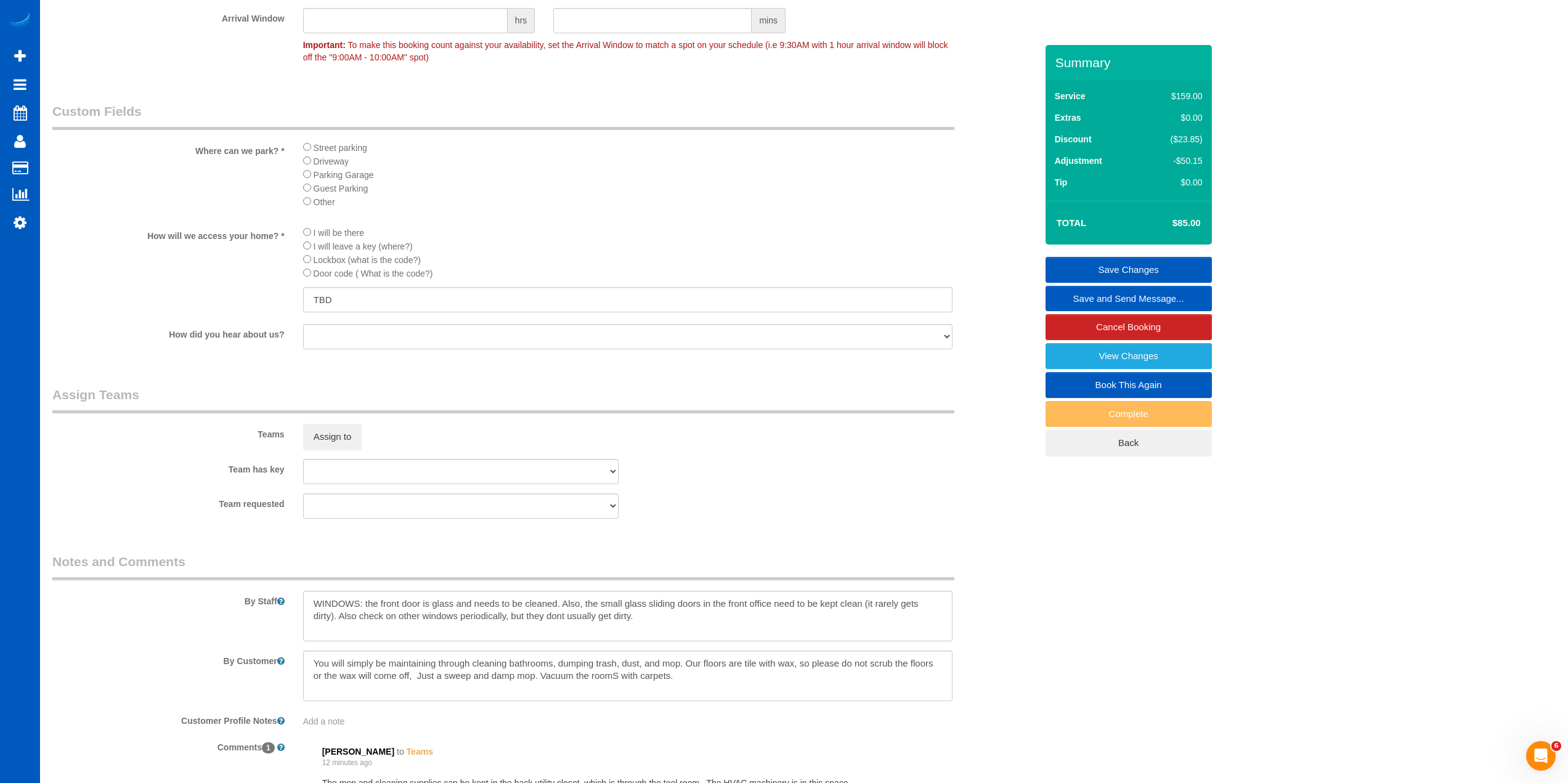
scroll to position [1294, 0]
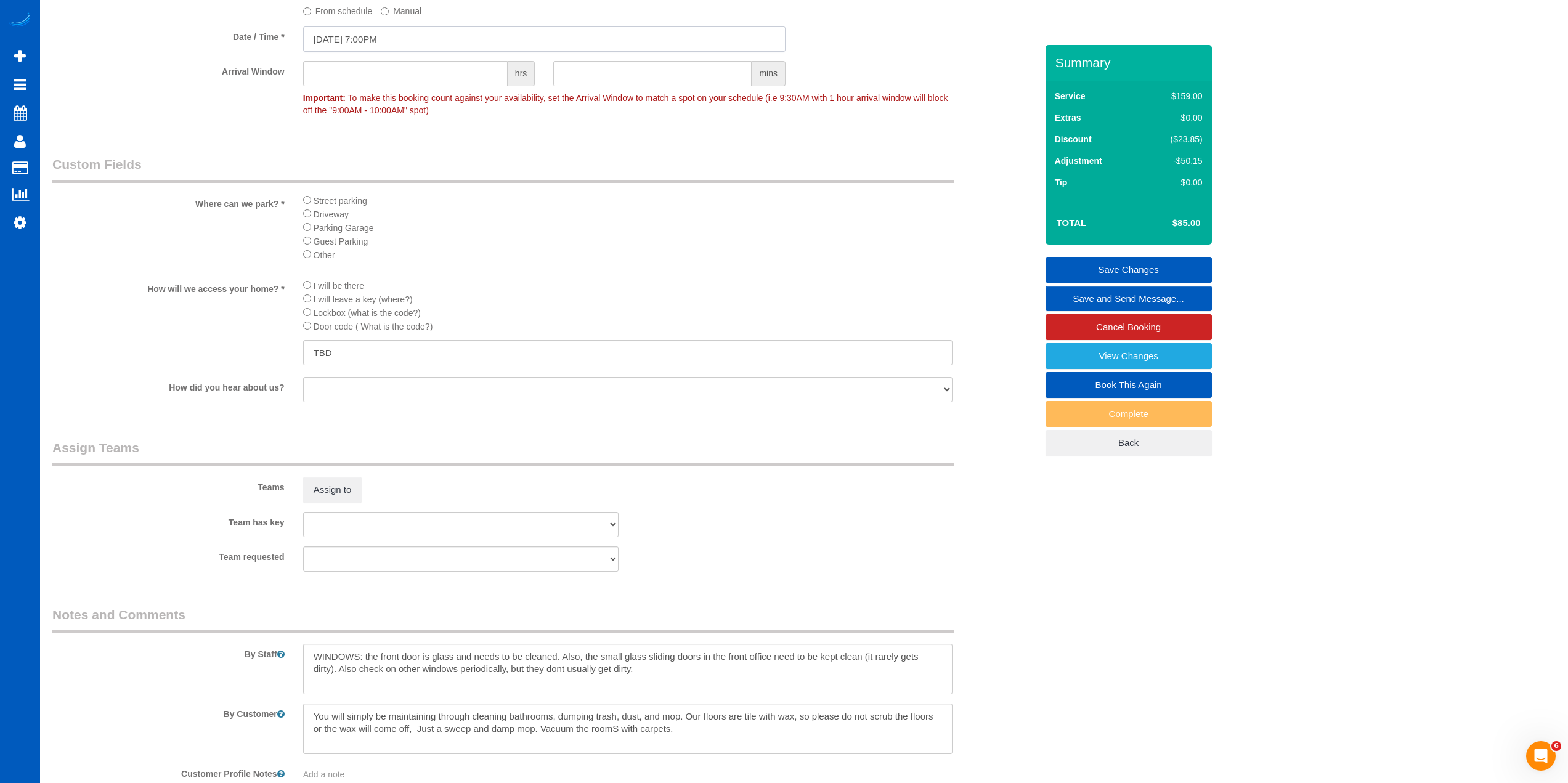
click at [359, 35] on input "[DATE] 7:00PM" at bounding box center [544, 39] width 483 height 26
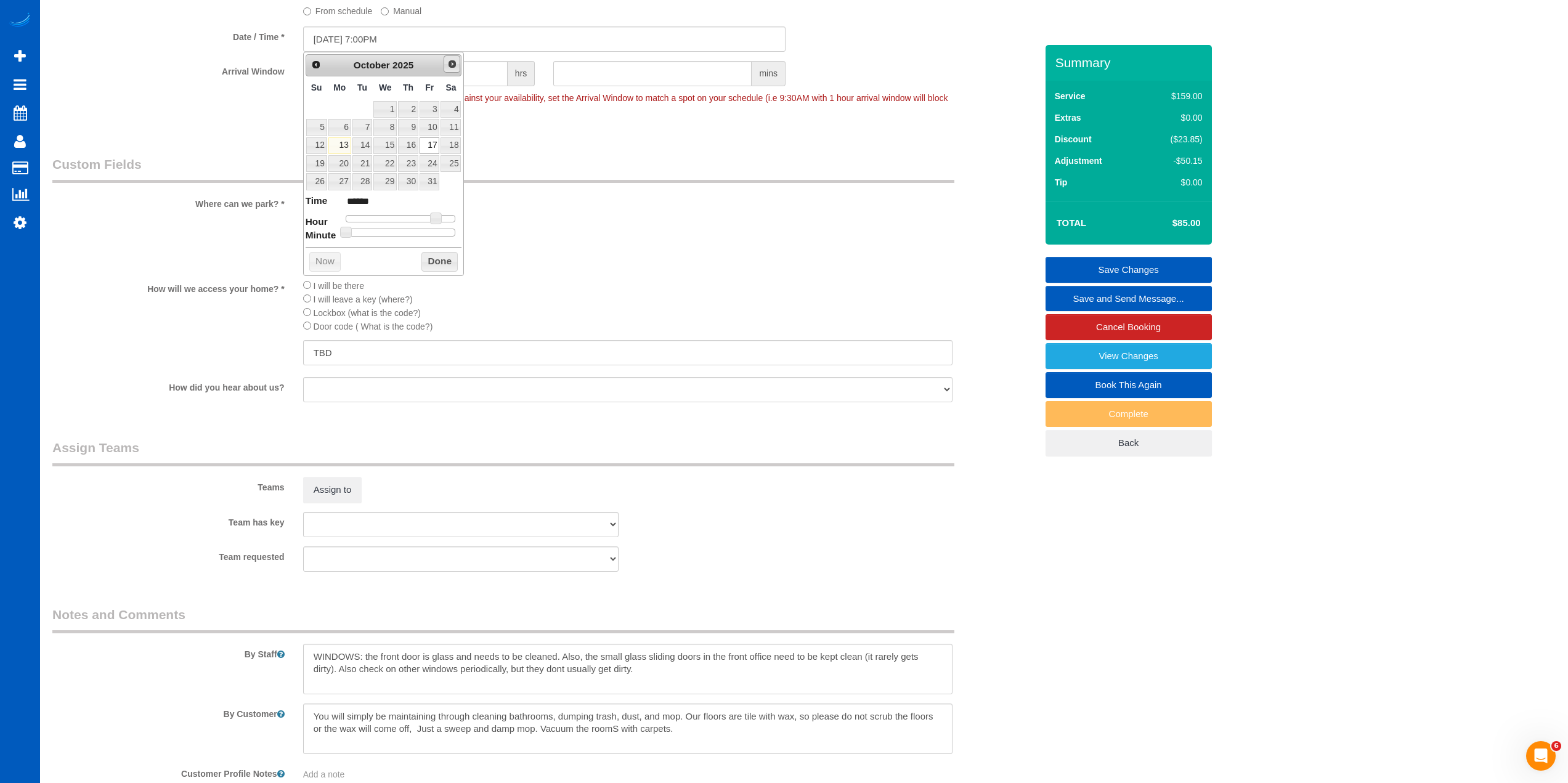
click at [451, 63] on span "Next" at bounding box center [452, 64] width 10 height 10
click at [337, 163] on link "17" at bounding box center [340, 164] width 23 height 17
type input "[DATE] 7:00PM"
click at [436, 282] on button "Done" at bounding box center [439, 280] width 37 height 20
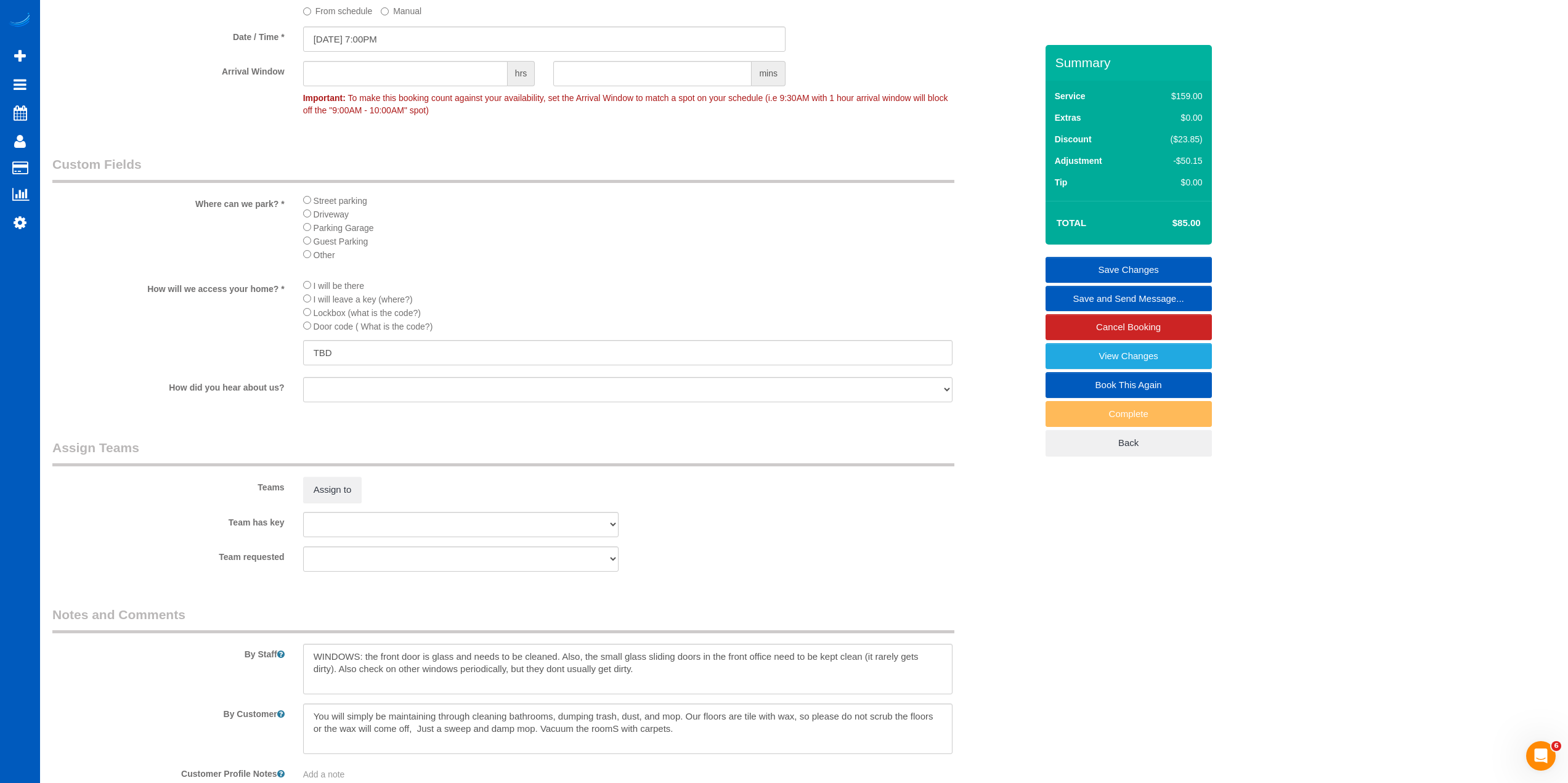
click at [659, 226] on li "Parking Garage" at bounding box center [628, 227] width 650 height 14
click at [1150, 263] on link "Save Changes" at bounding box center [1128, 269] width 166 height 26
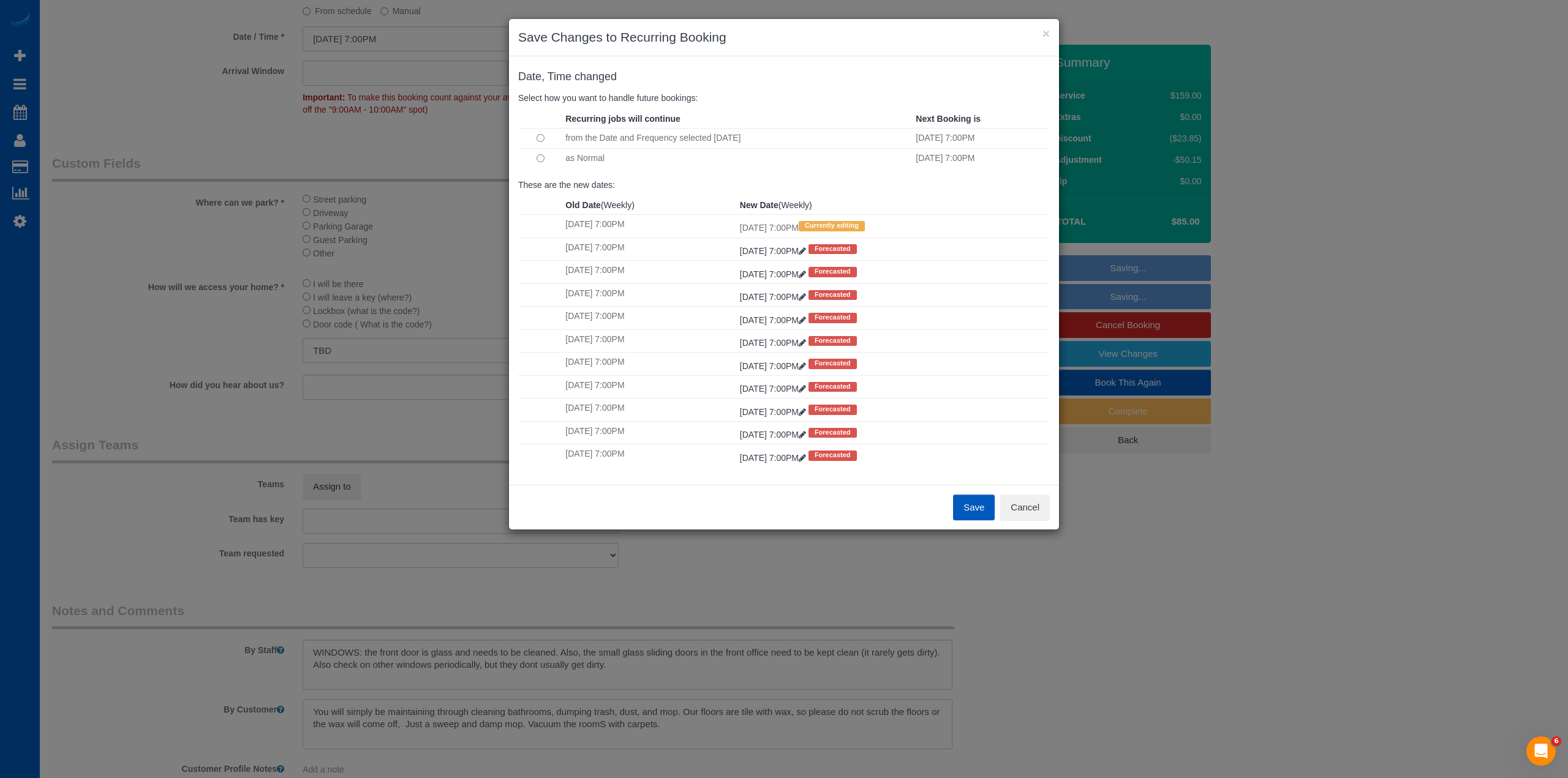
click at [968, 509] on button "Save" at bounding box center [974, 507] width 42 height 25
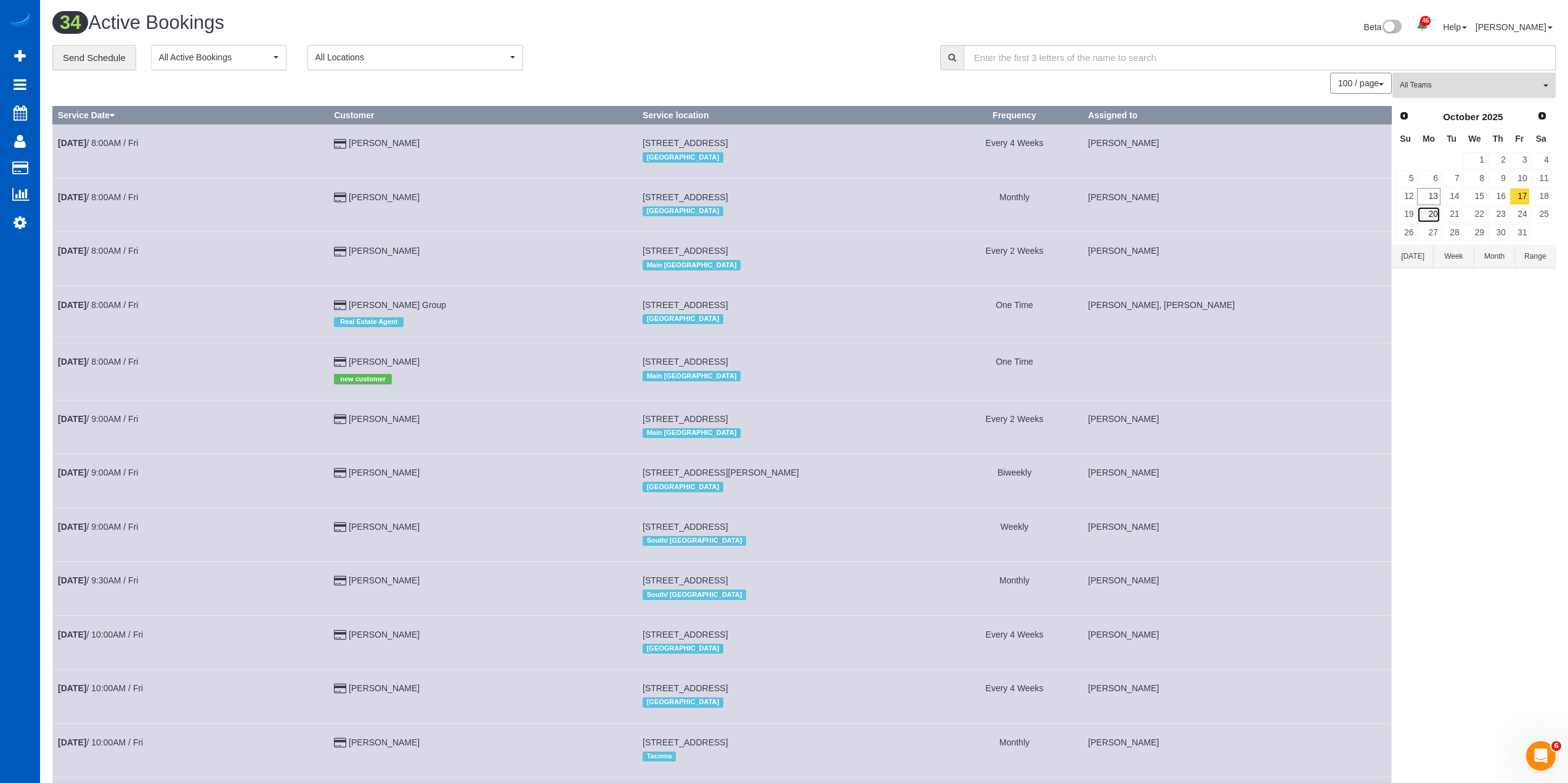
click at [1435, 216] on link "20" at bounding box center [1428, 215] width 23 height 17
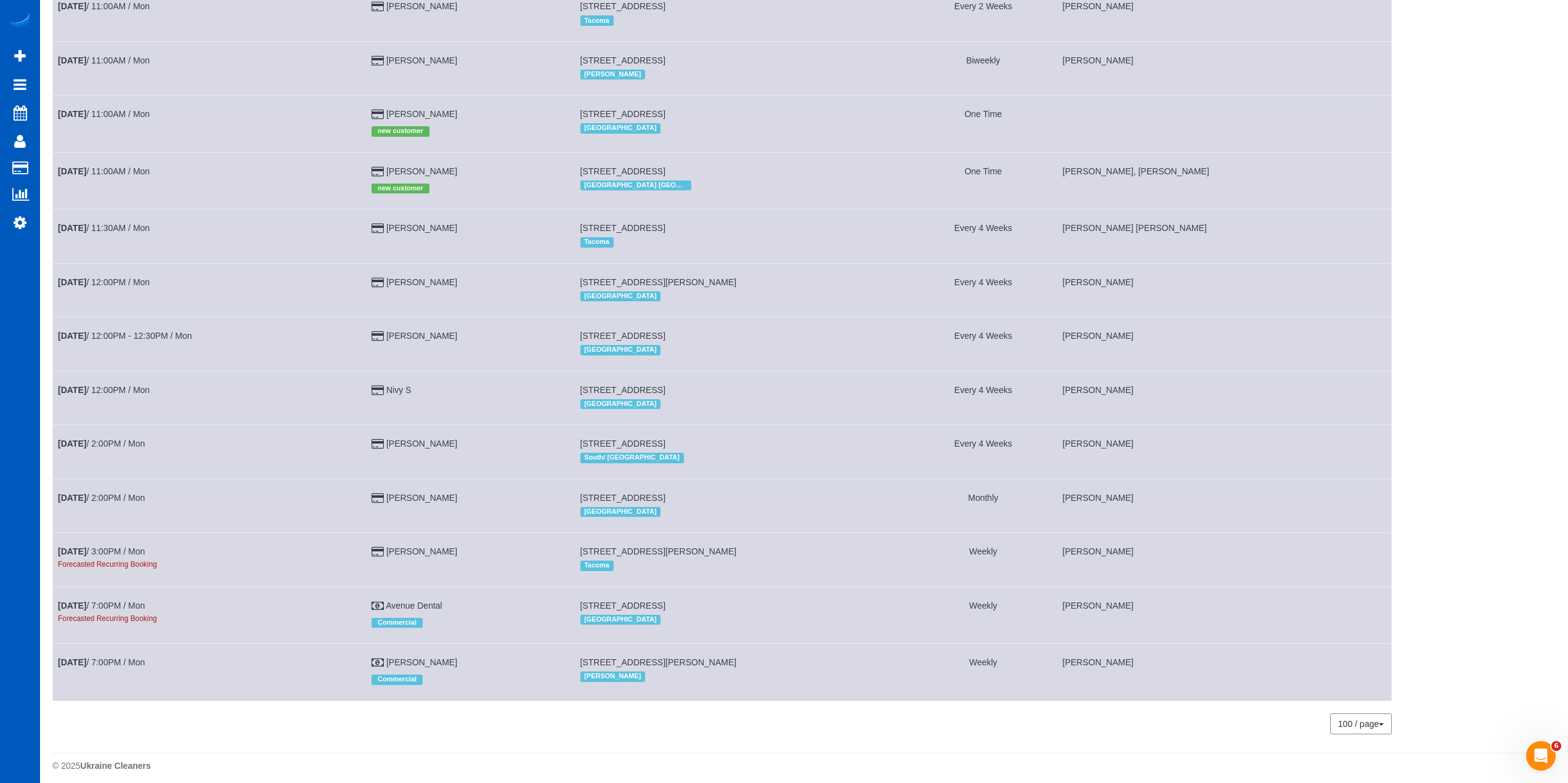
scroll to position [575, 0]
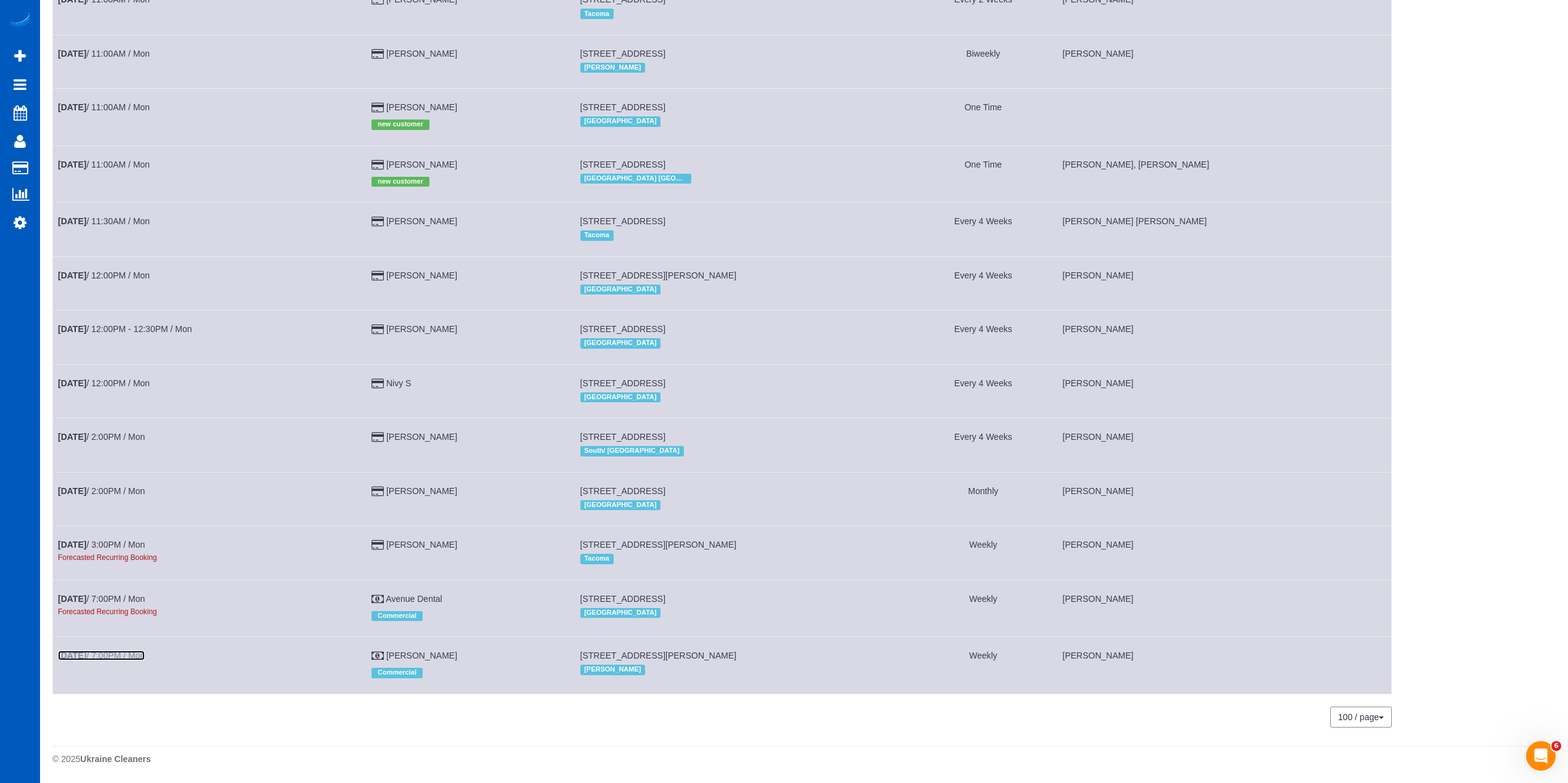
click at [133, 656] on link "[DATE] 7:00PM / Mon" at bounding box center [101, 655] width 87 height 10
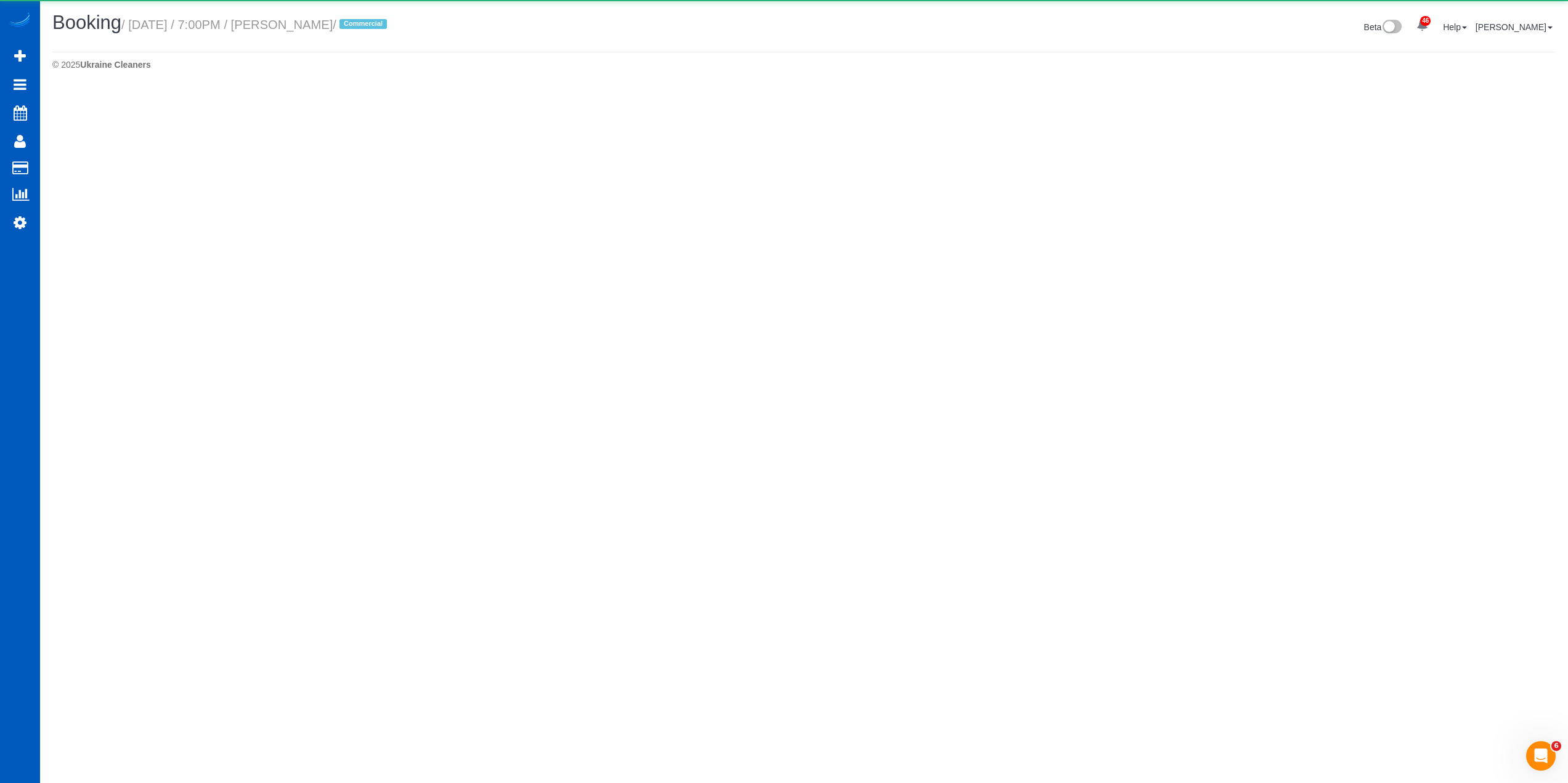
select select "WA"
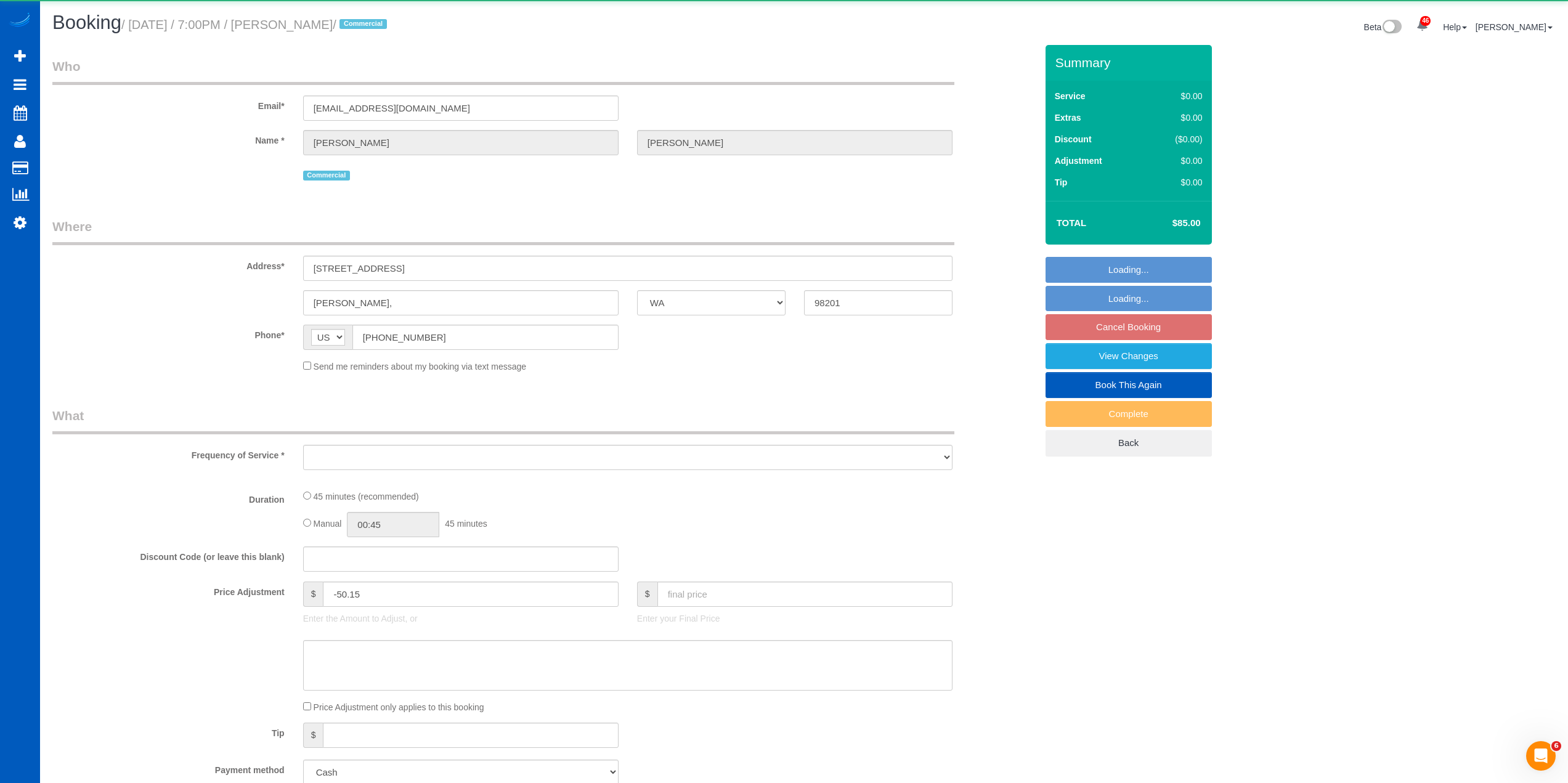
select select "object:11401"
select select "199"
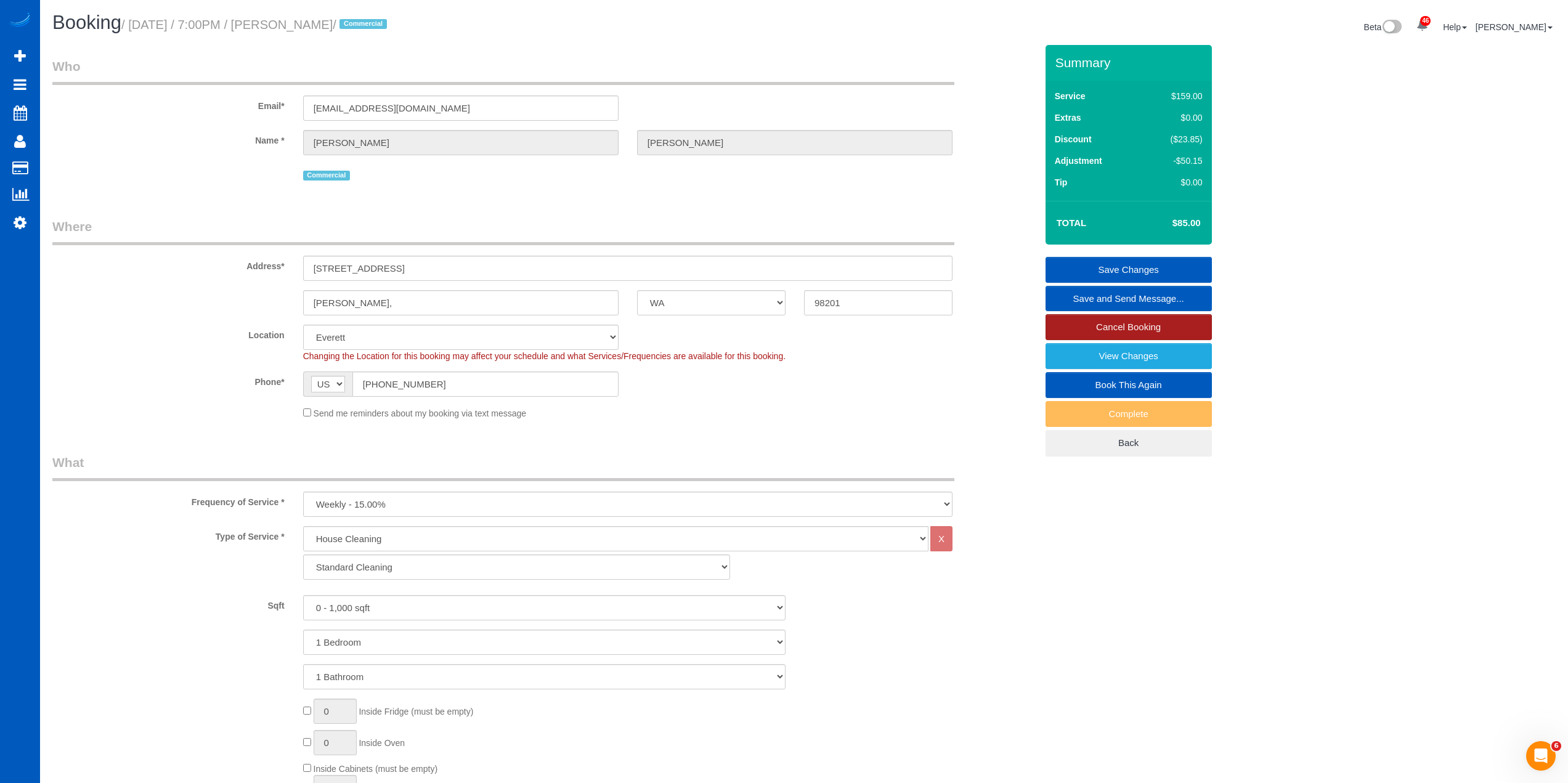
click at [1146, 326] on link "Cancel Booking" at bounding box center [1128, 327] width 166 height 26
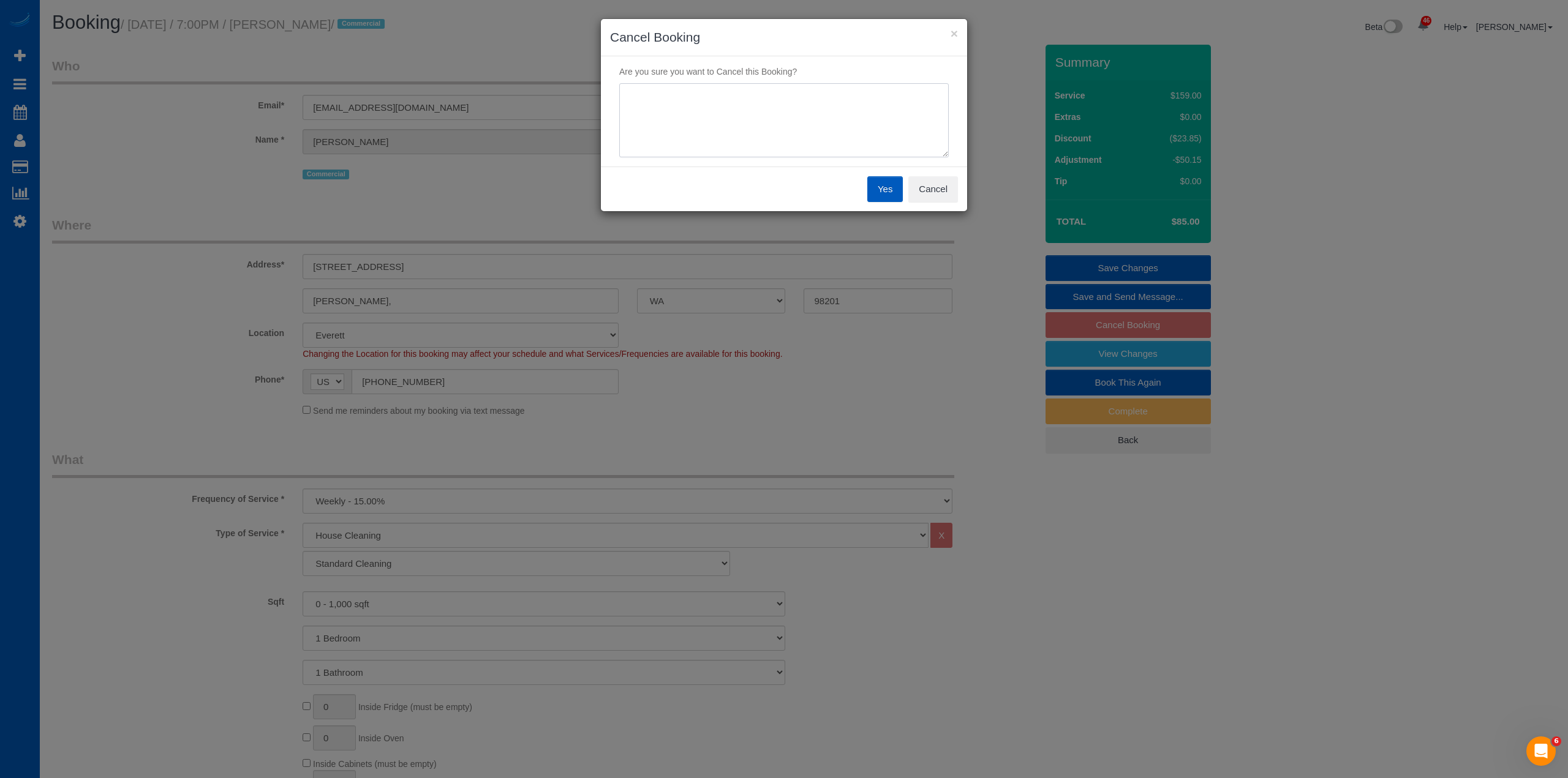
click at [764, 105] on textarea at bounding box center [784, 120] width 329 height 75
type textarea "duplicate"
click at [887, 201] on button "Yes" at bounding box center [885, 189] width 36 height 25
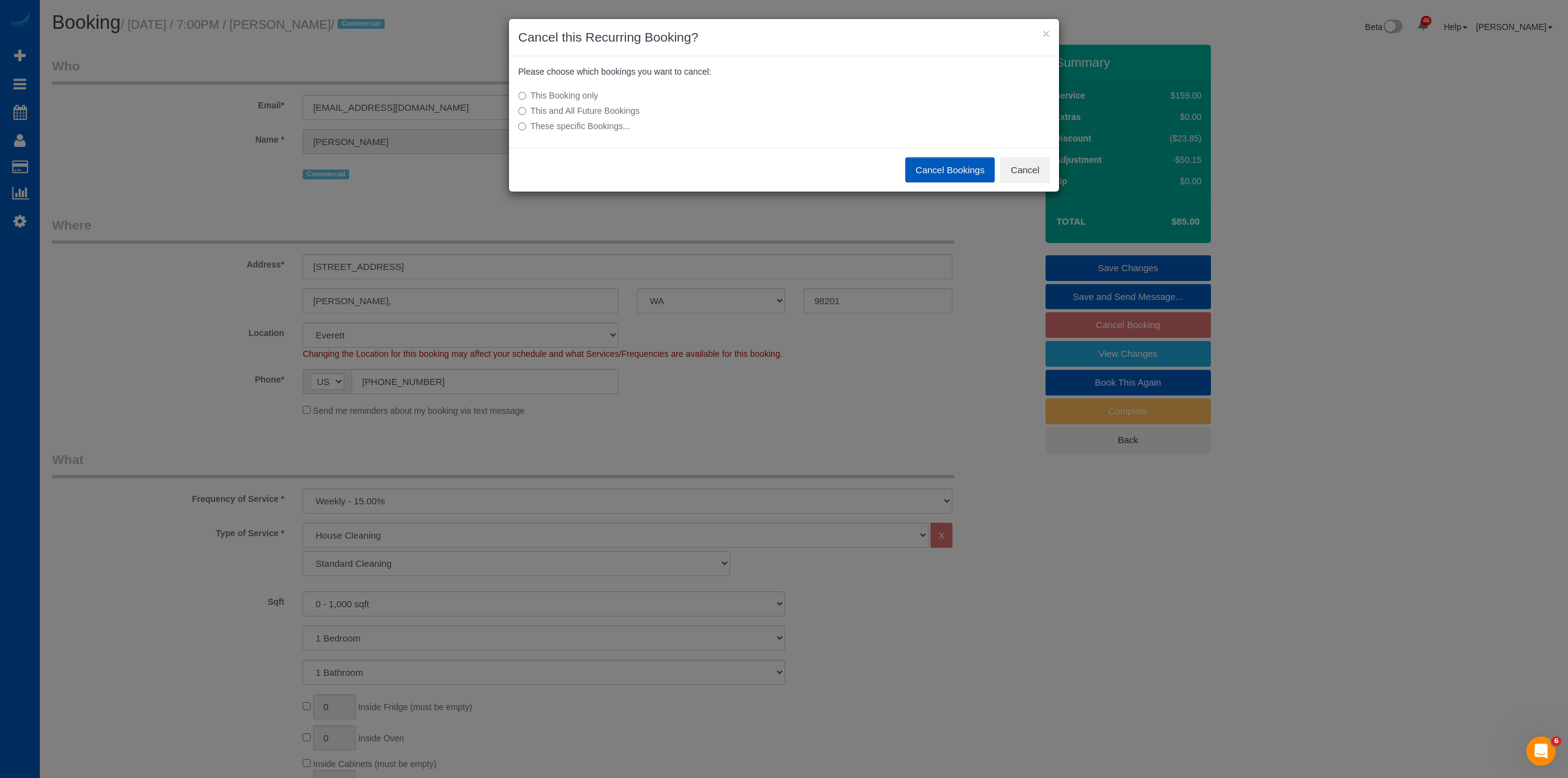
click at [595, 110] on label "This and All Future Bookings" at bounding box center [692, 111] width 349 height 12
click at [944, 163] on button "Cancel Bookings" at bounding box center [950, 169] width 90 height 25
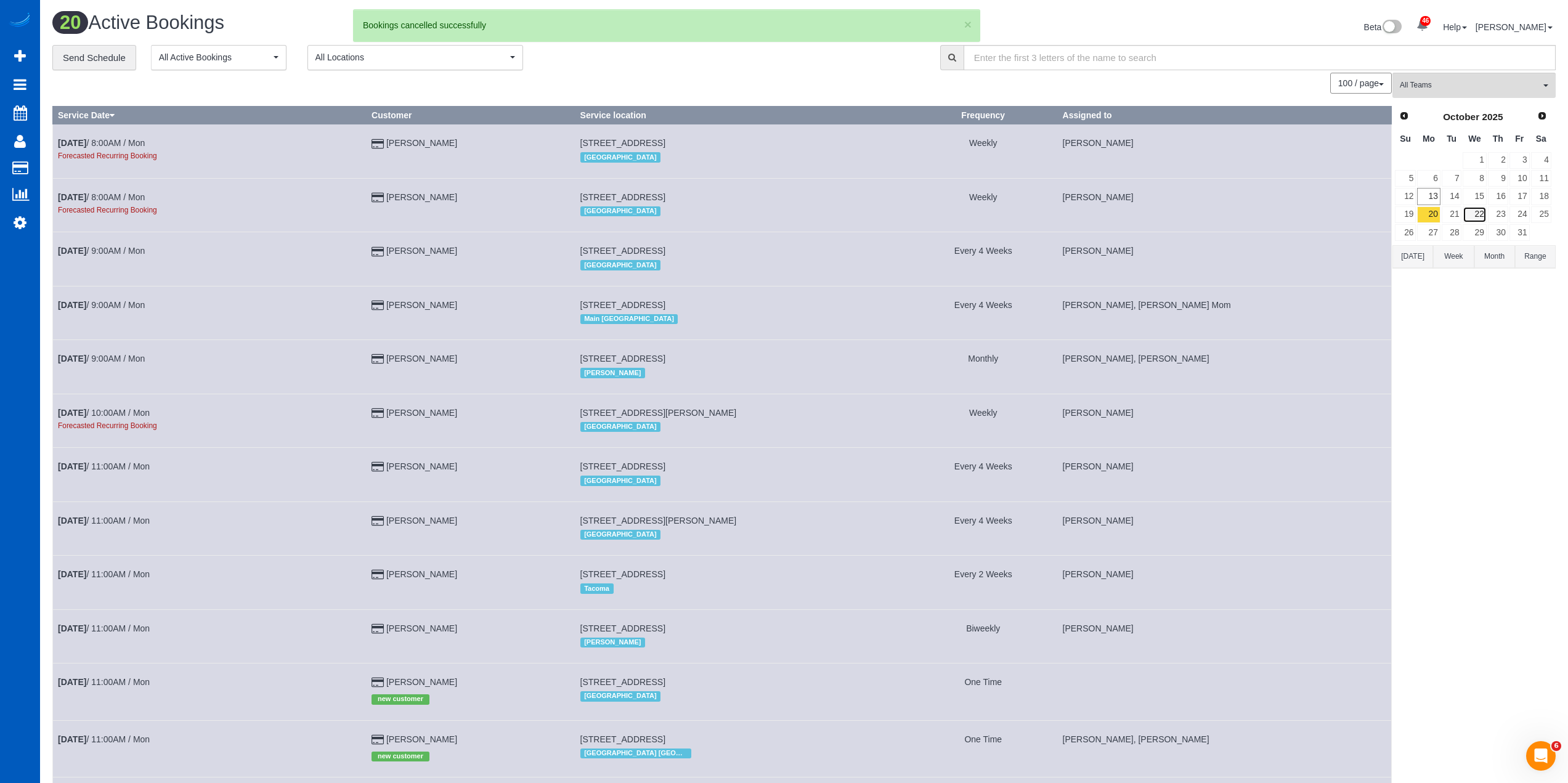
click at [1480, 215] on link "22" at bounding box center [1475, 215] width 23 height 17
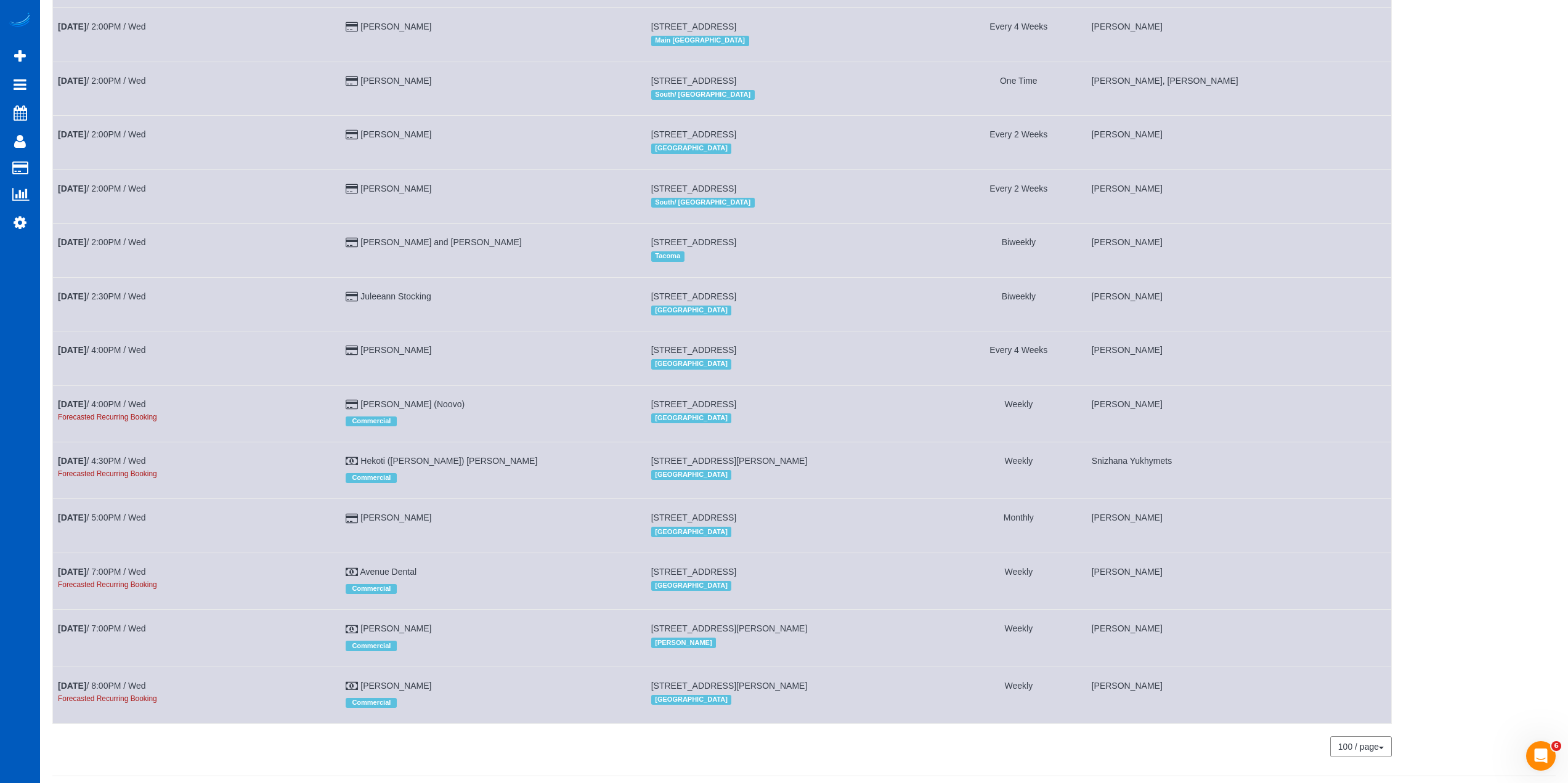
scroll to position [1228, 0]
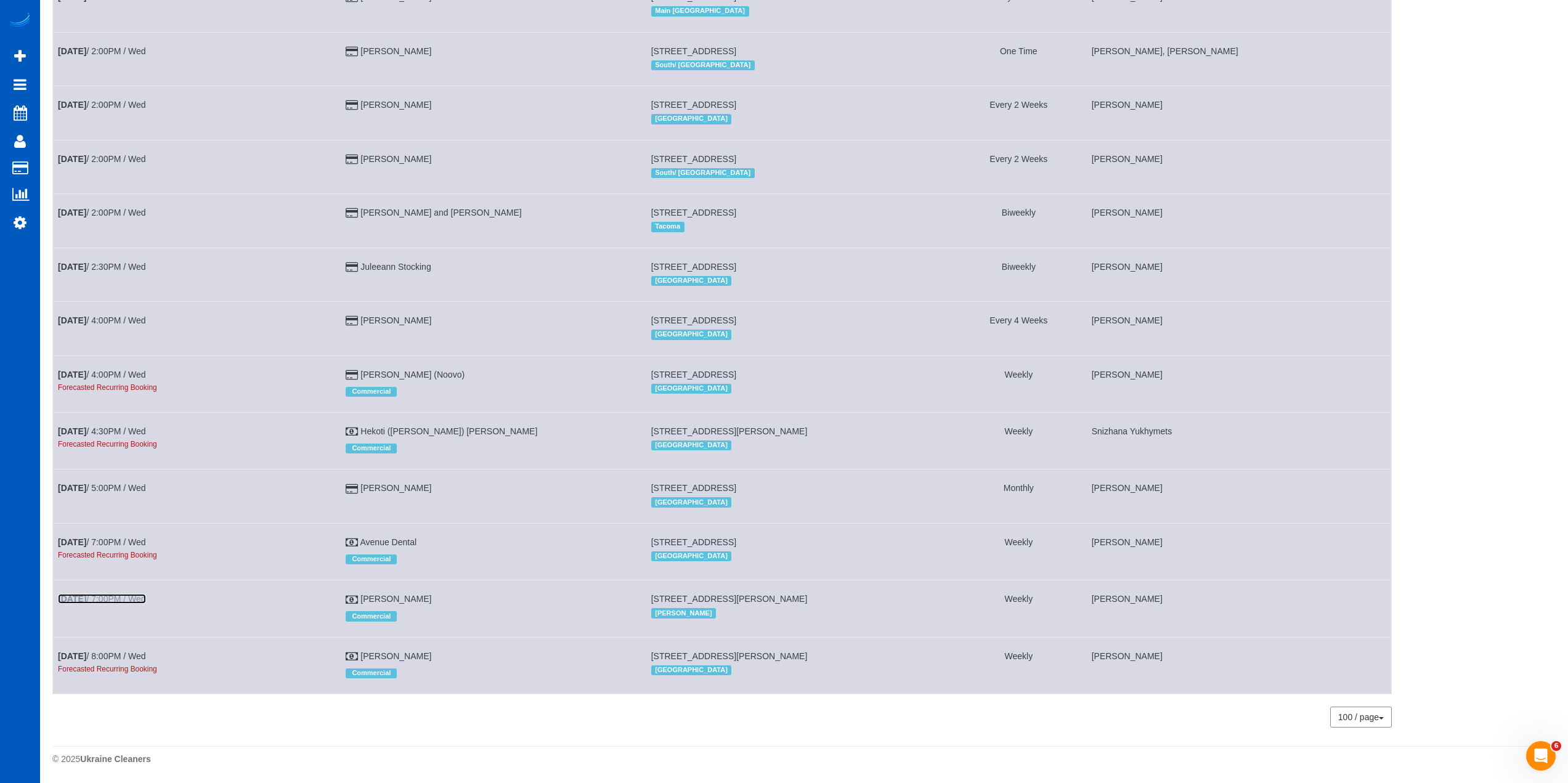
click at [130, 595] on link "[DATE] 7:00PM / Wed" at bounding box center [102, 599] width 88 height 10
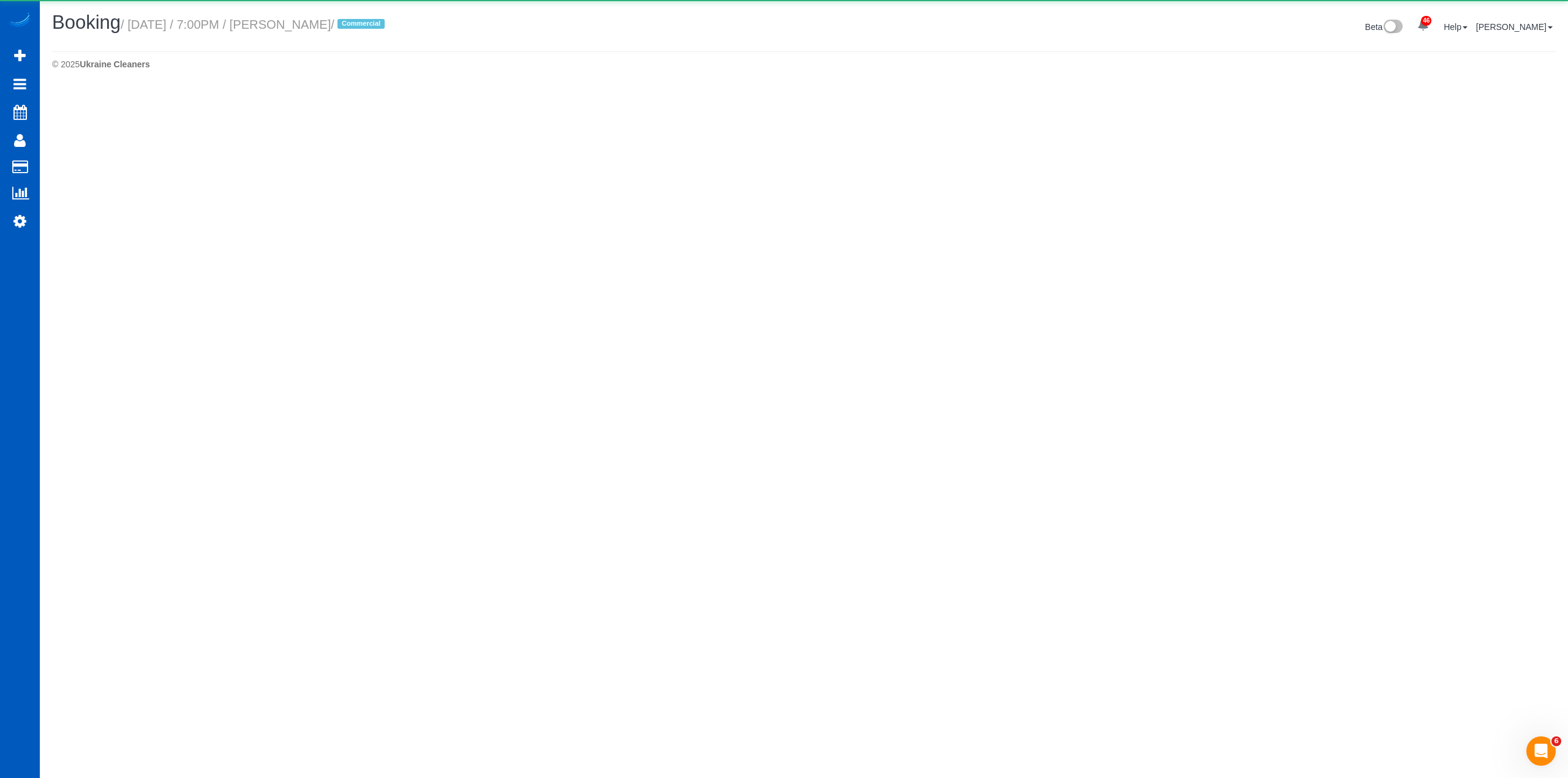
select select "WA"
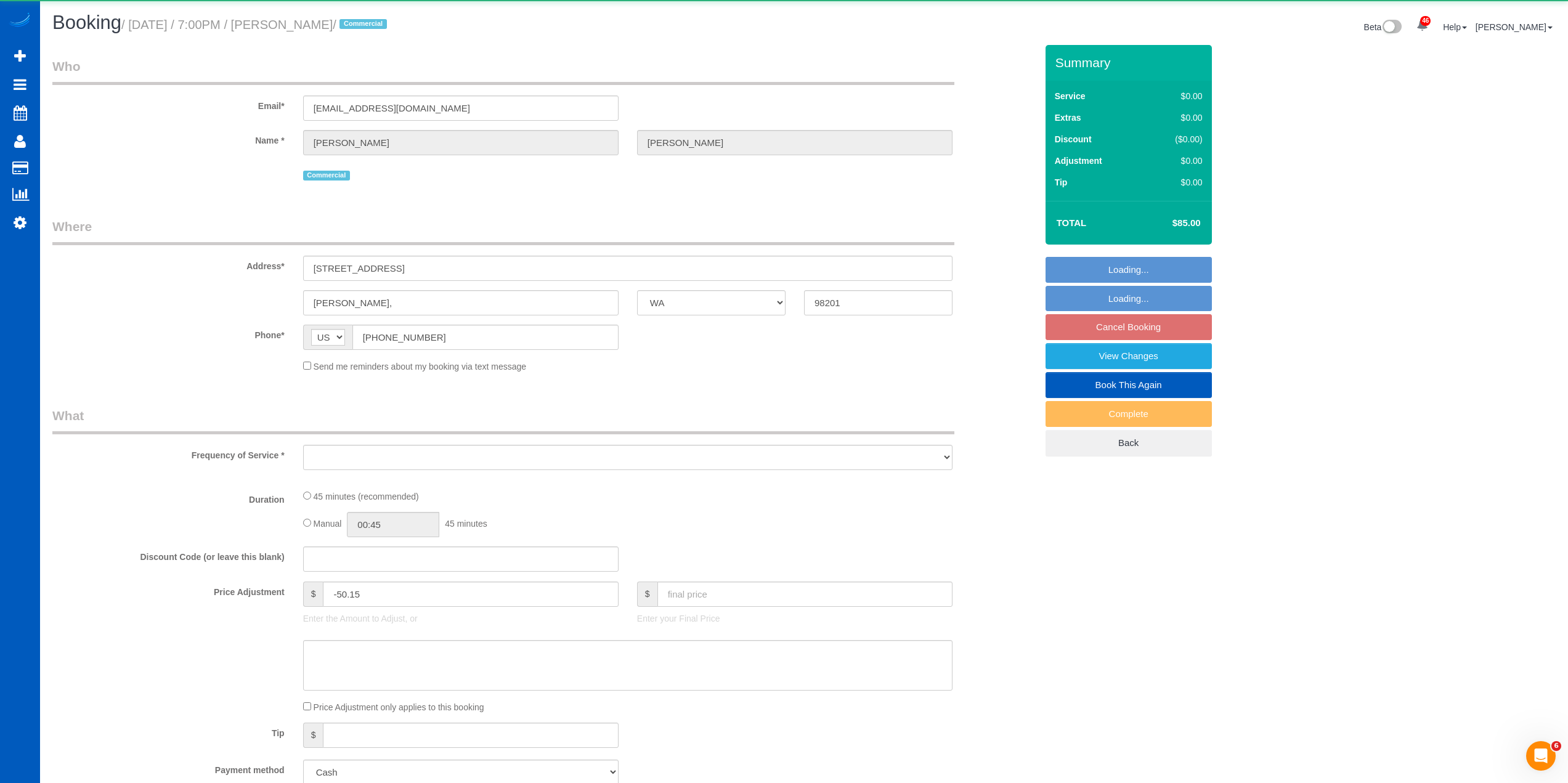
select select "object:13300"
select select "199"
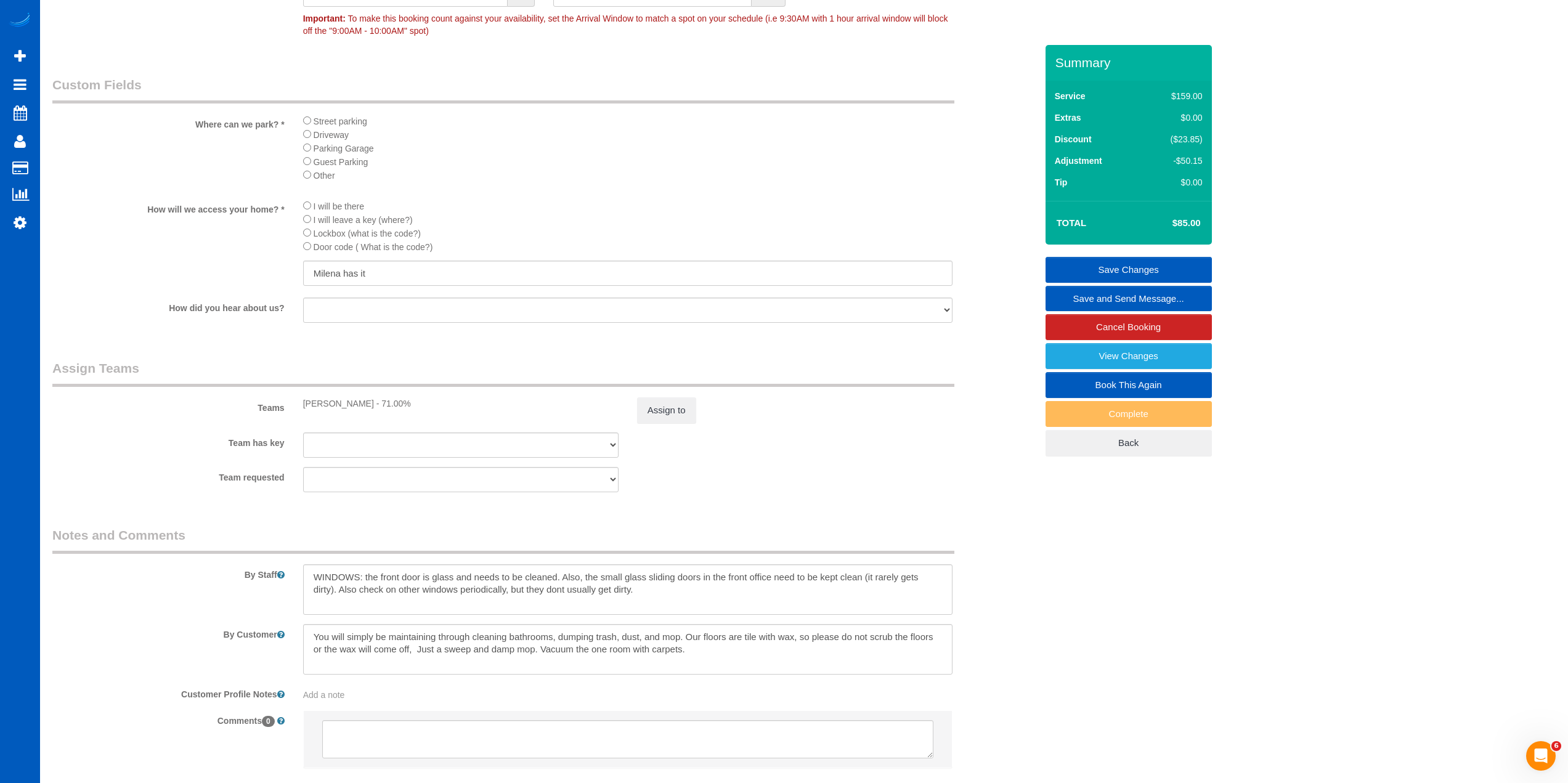
scroll to position [1140, 0]
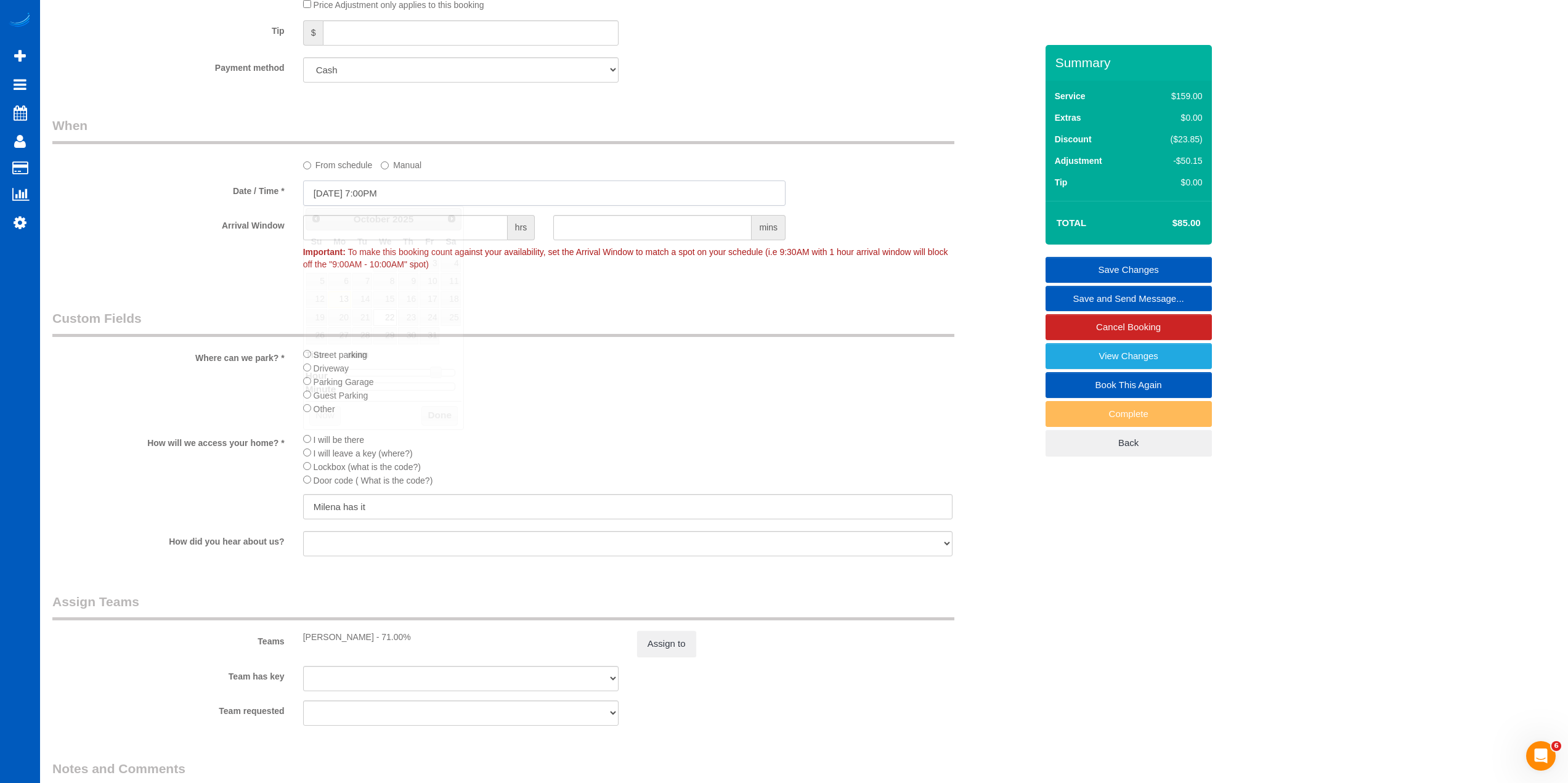
click at [380, 197] on input "[DATE] 7:00PM" at bounding box center [544, 193] width 483 height 26
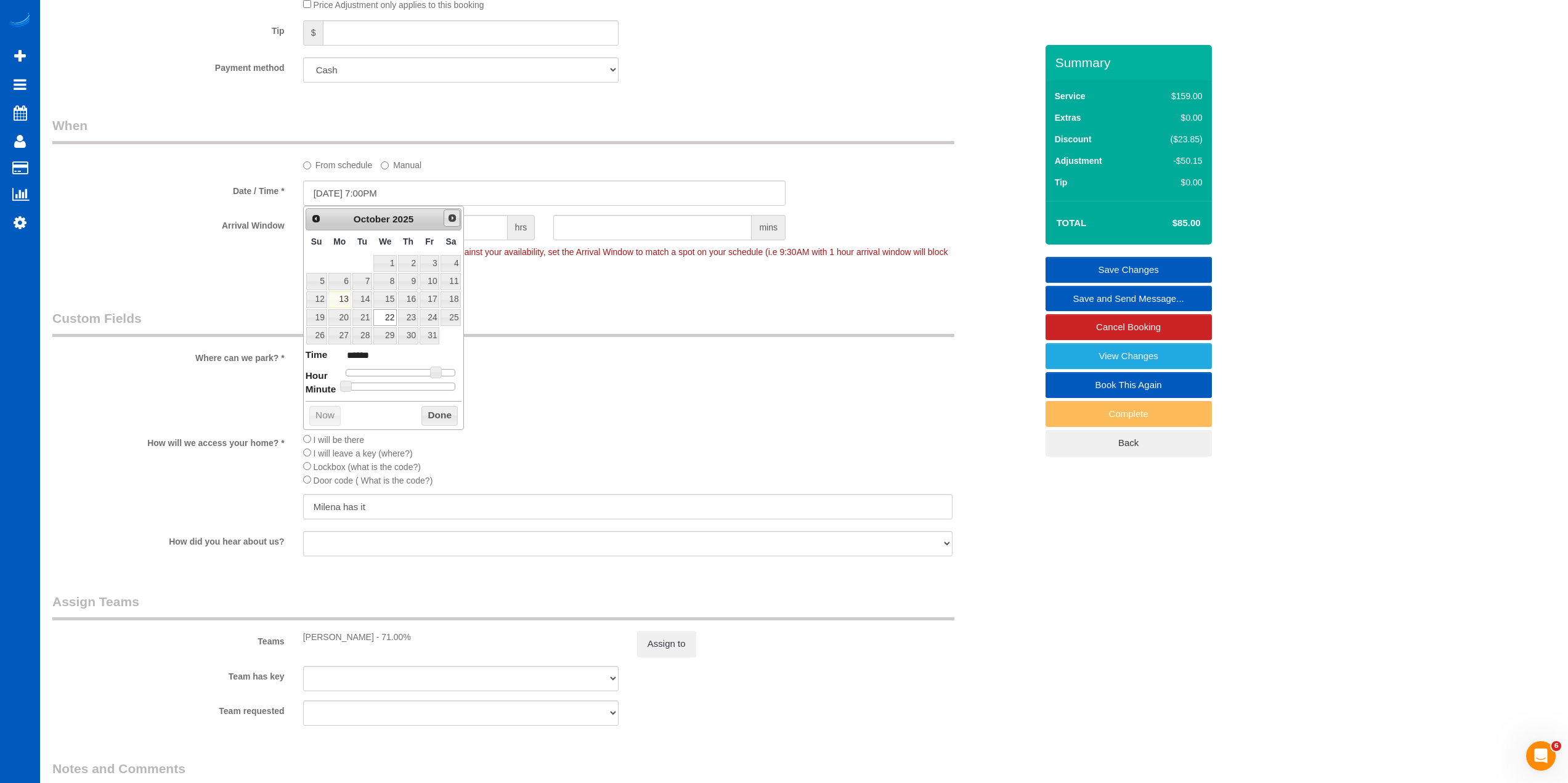
click at [447, 218] on span "Next" at bounding box center [452, 218] width 10 height 10
click at [385, 316] on link "19" at bounding box center [385, 318] width 23 height 17
type input "[DATE] 7:00PM"
click at [449, 433] on button "Done" at bounding box center [439, 434] width 37 height 20
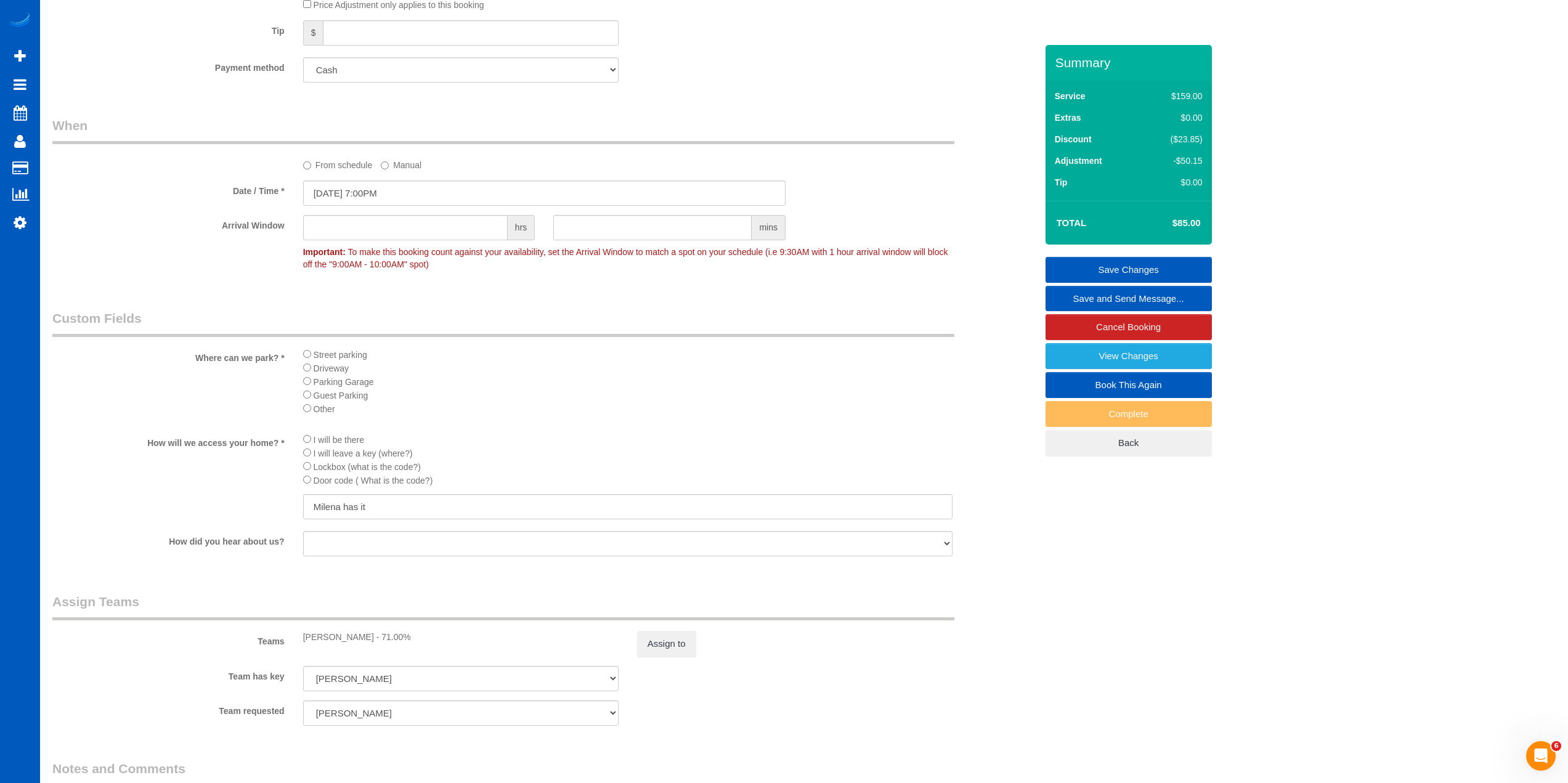
click at [1141, 271] on link "Save Changes" at bounding box center [1128, 269] width 166 height 26
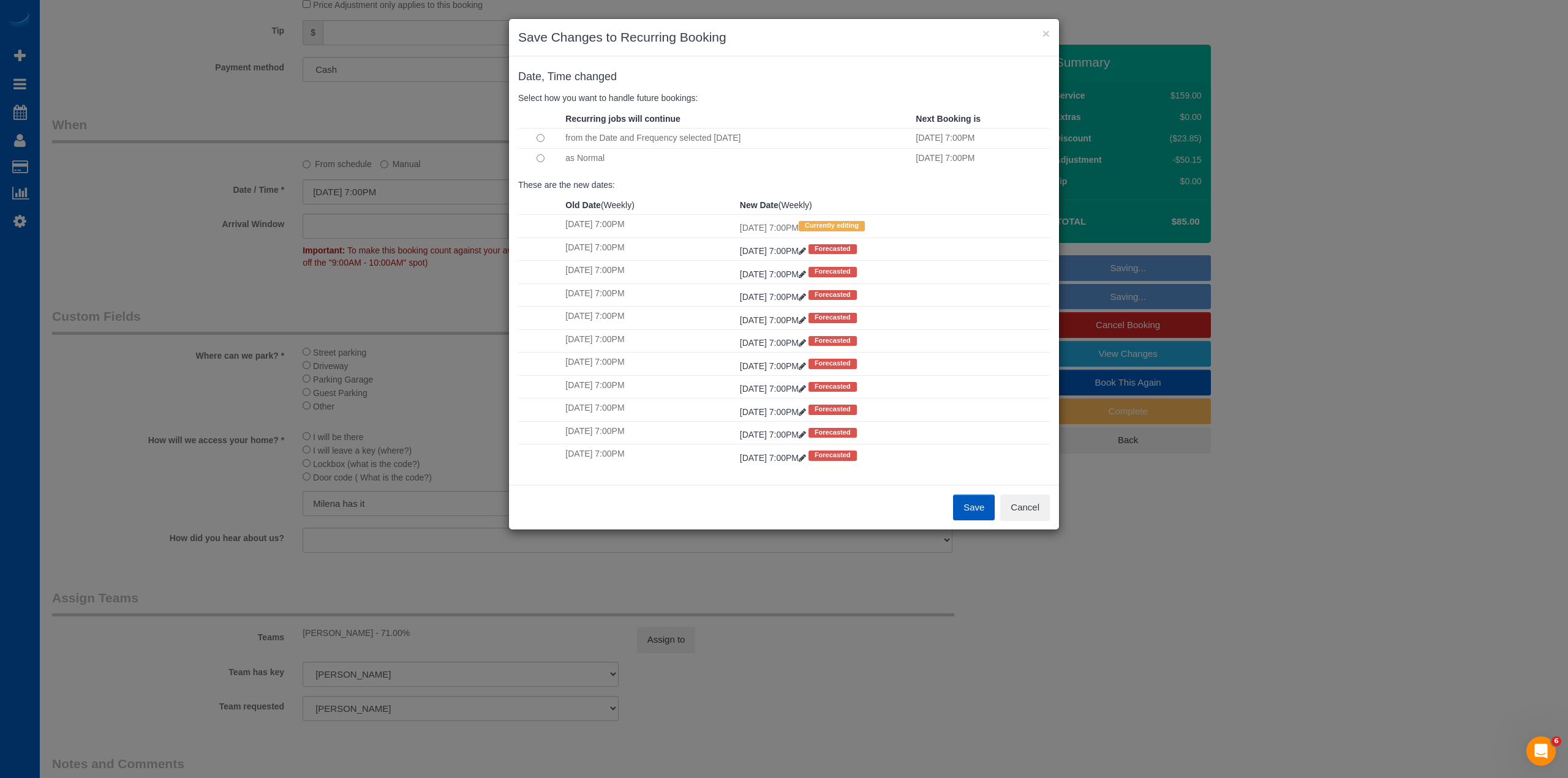
click at [985, 515] on button "Save" at bounding box center [974, 507] width 42 height 25
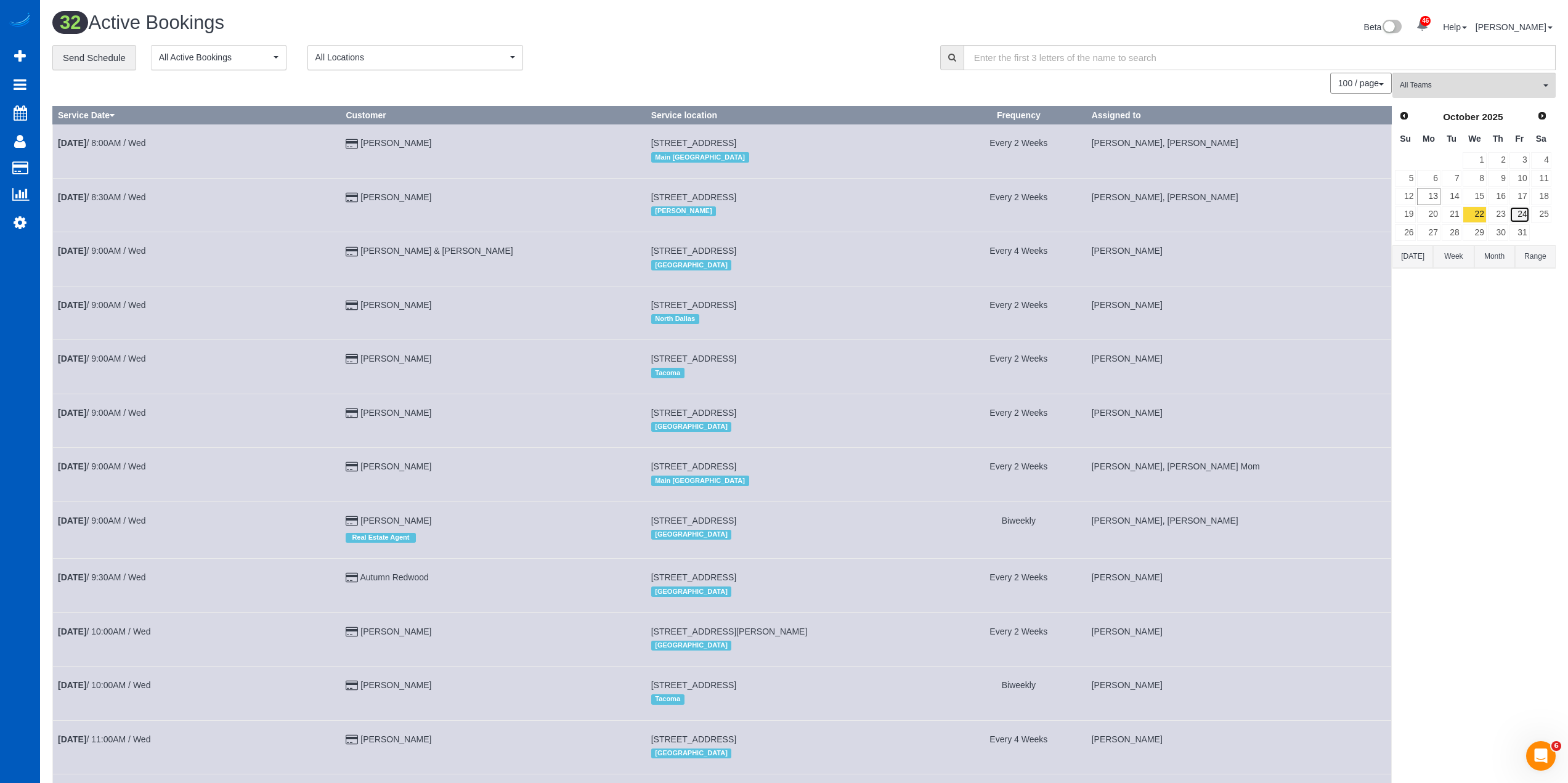
click at [1515, 213] on link "24" at bounding box center [1519, 215] width 20 height 17
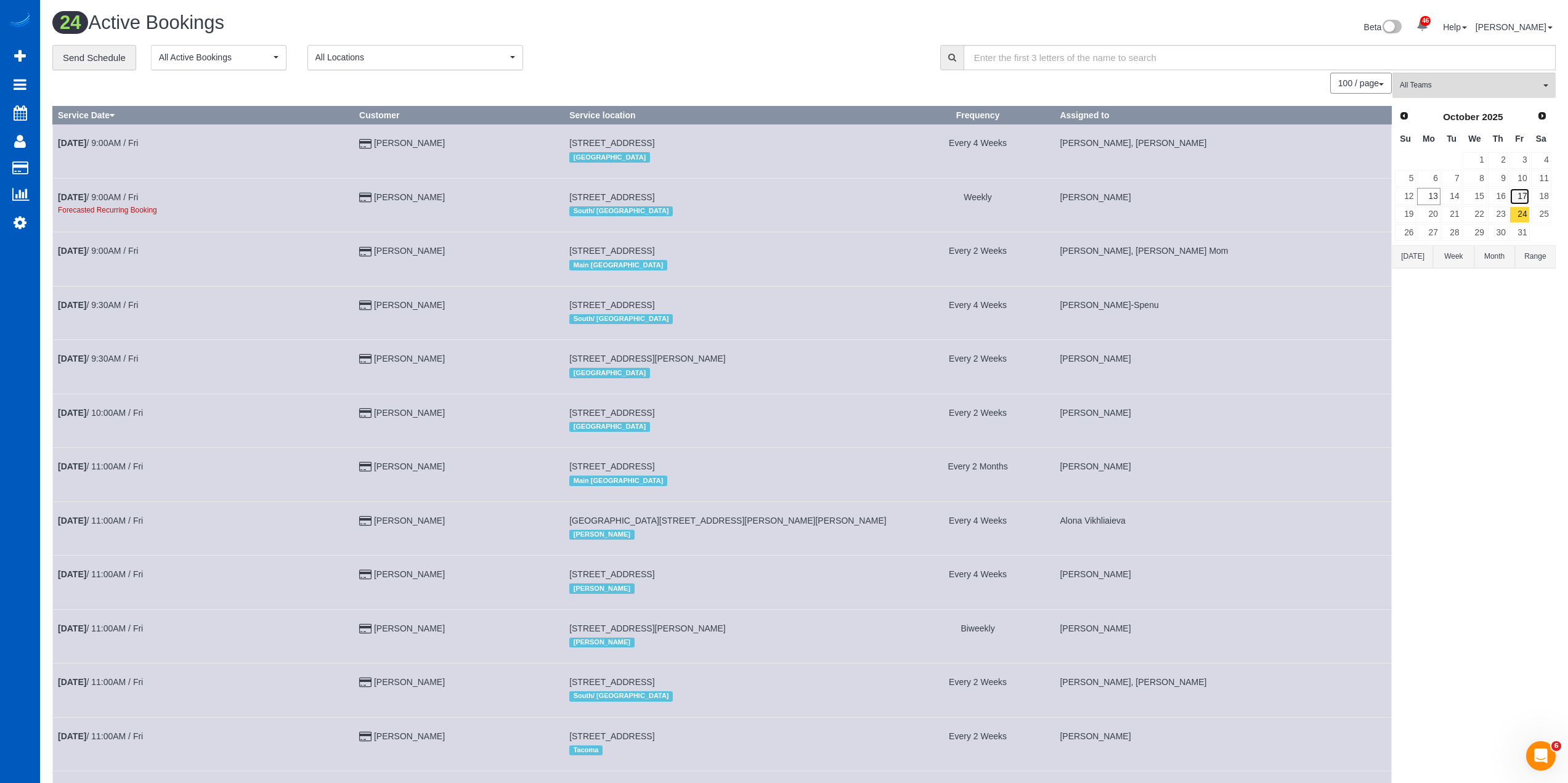
click at [1523, 197] on link "17" at bounding box center [1519, 196] width 20 height 17
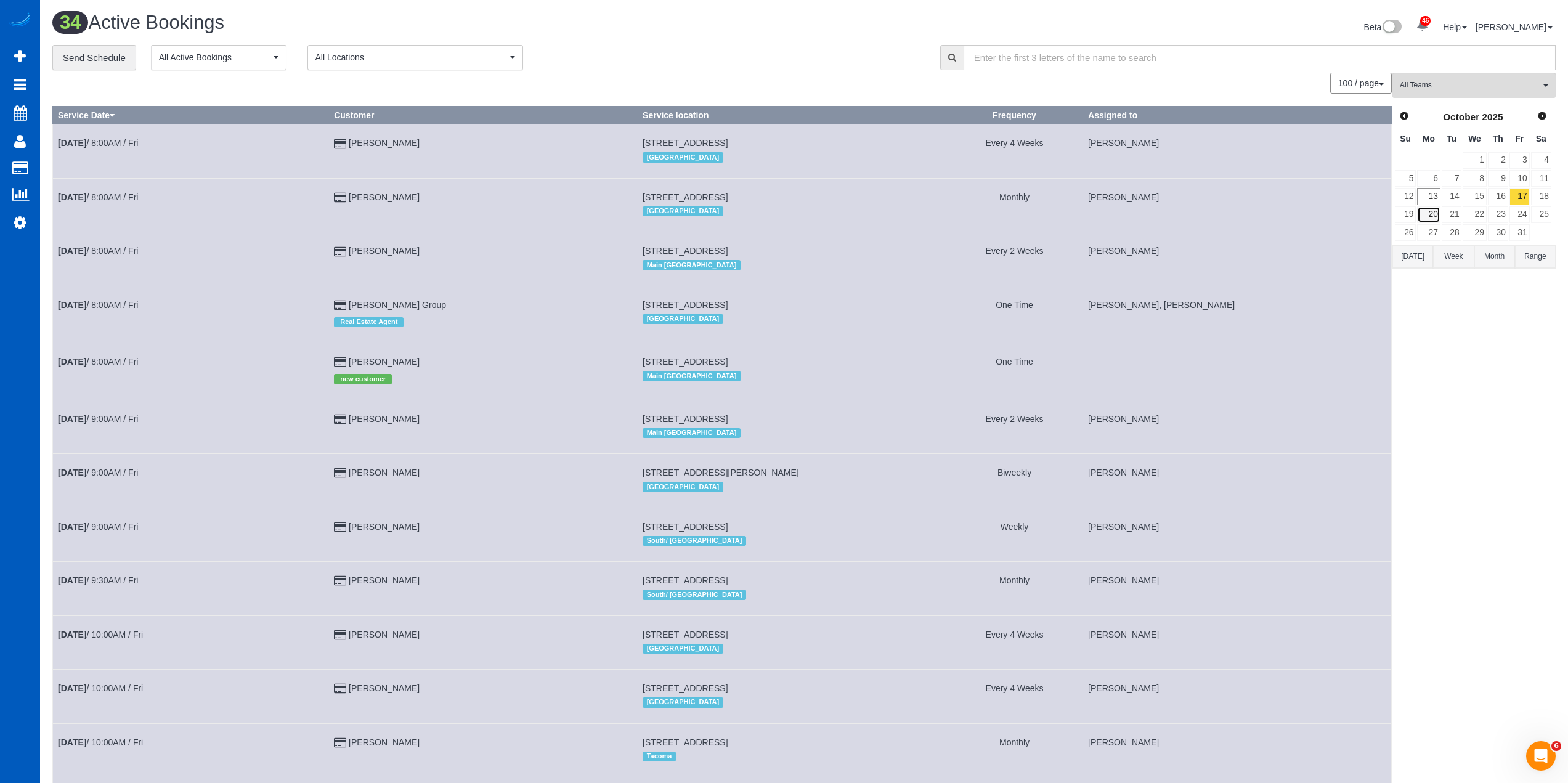
click at [1430, 215] on link "20" at bounding box center [1428, 215] width 23 height 17
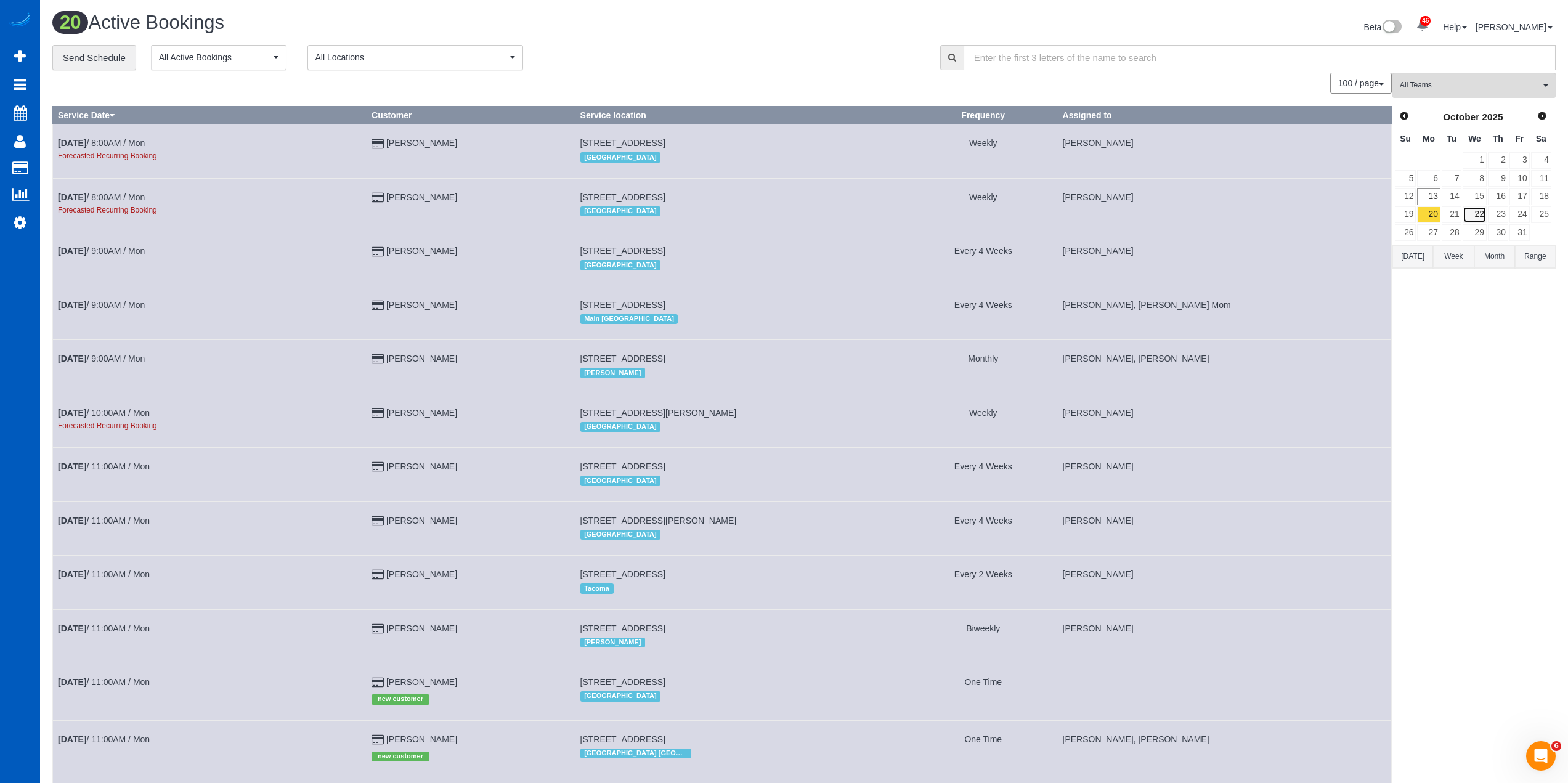
click at [1469, 215] on link "22" at bounding box center [1475, 215] width 23 height 17
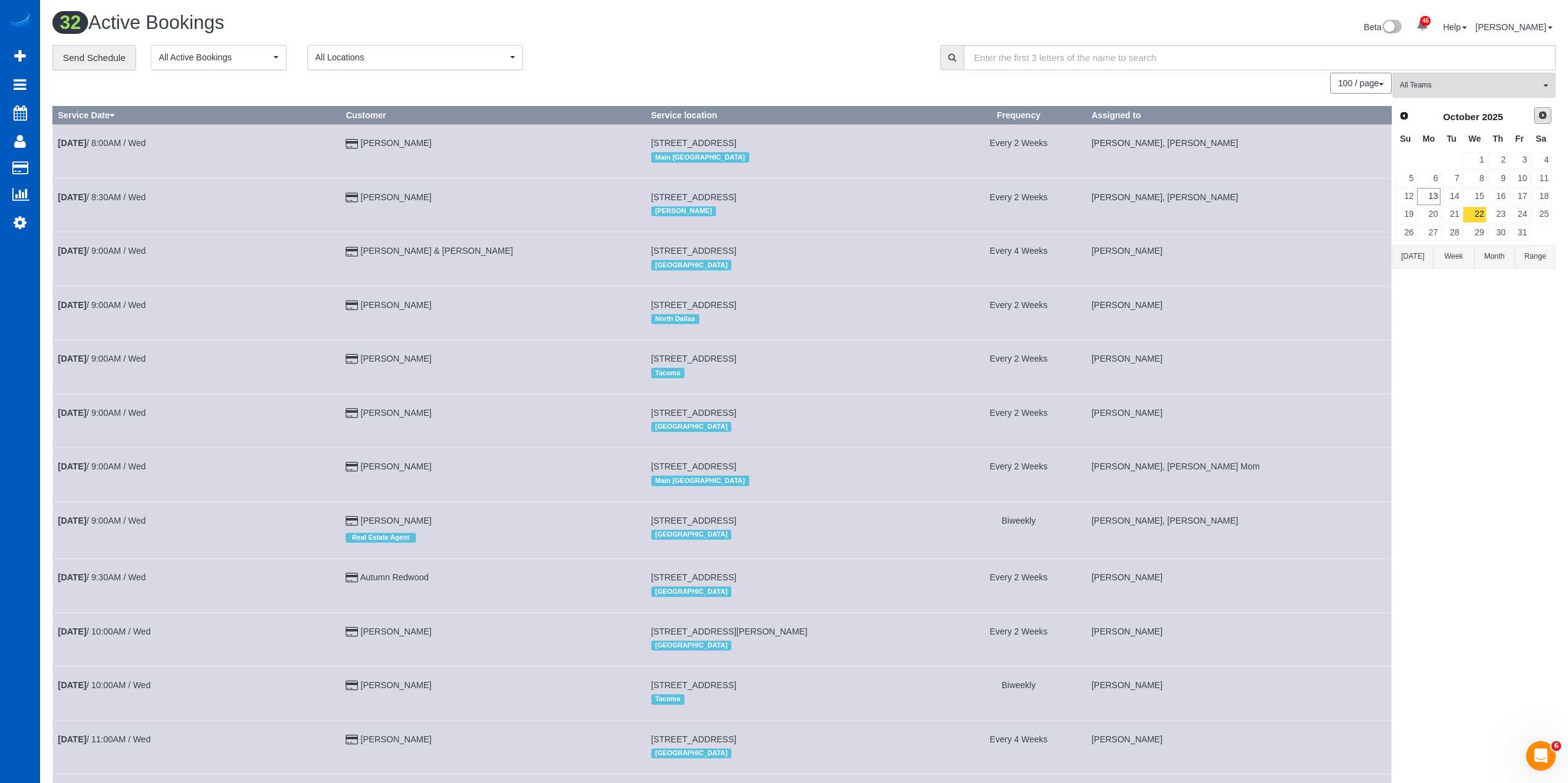
click at [1545, 117] on span "Next" at bounding box center [1542, 115] width 10 height 10
click at [1433, 217] on link "17" at bounding box center [1428, 215] width 23 height 17
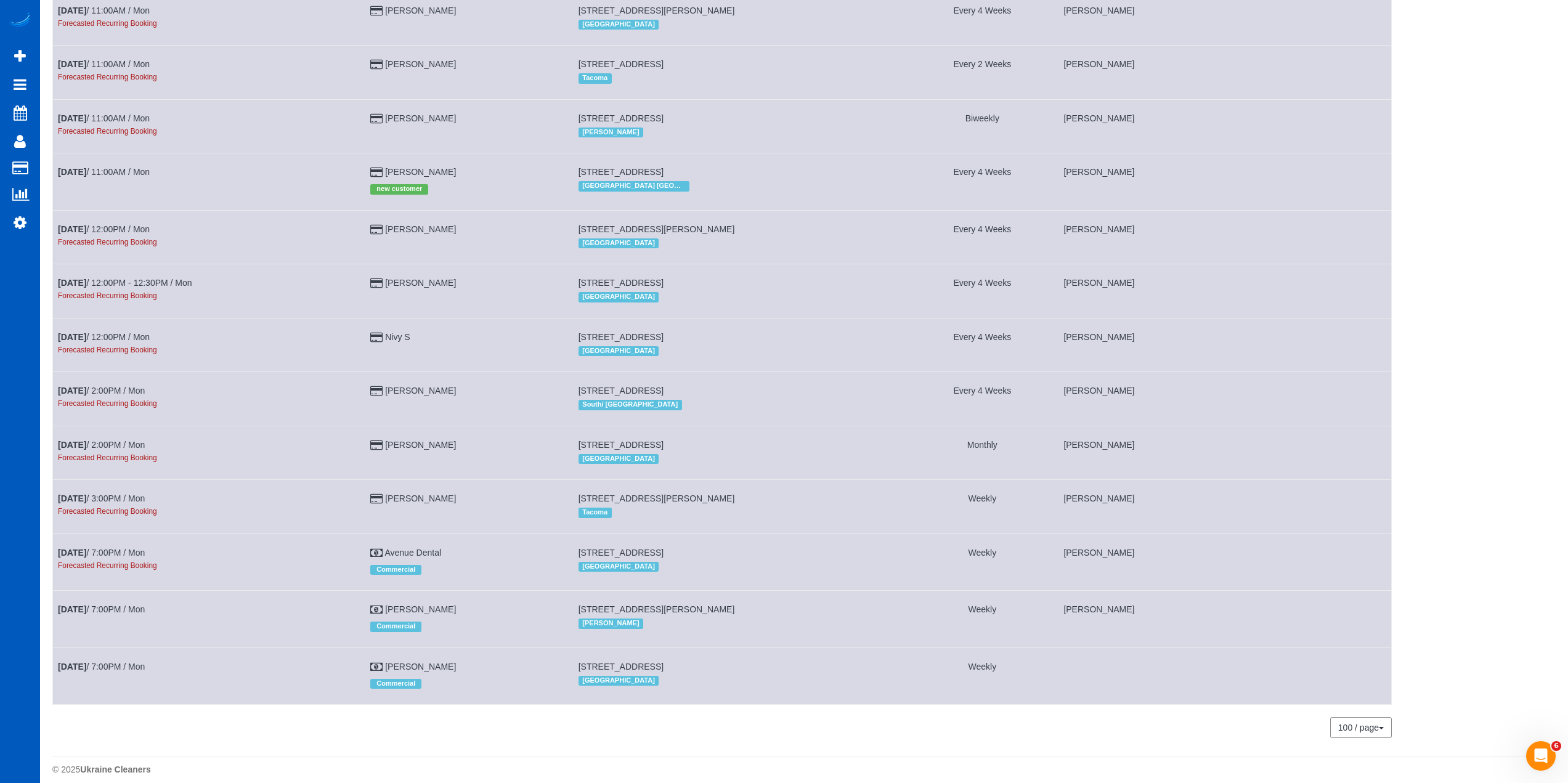
scroll to position [628, 0]
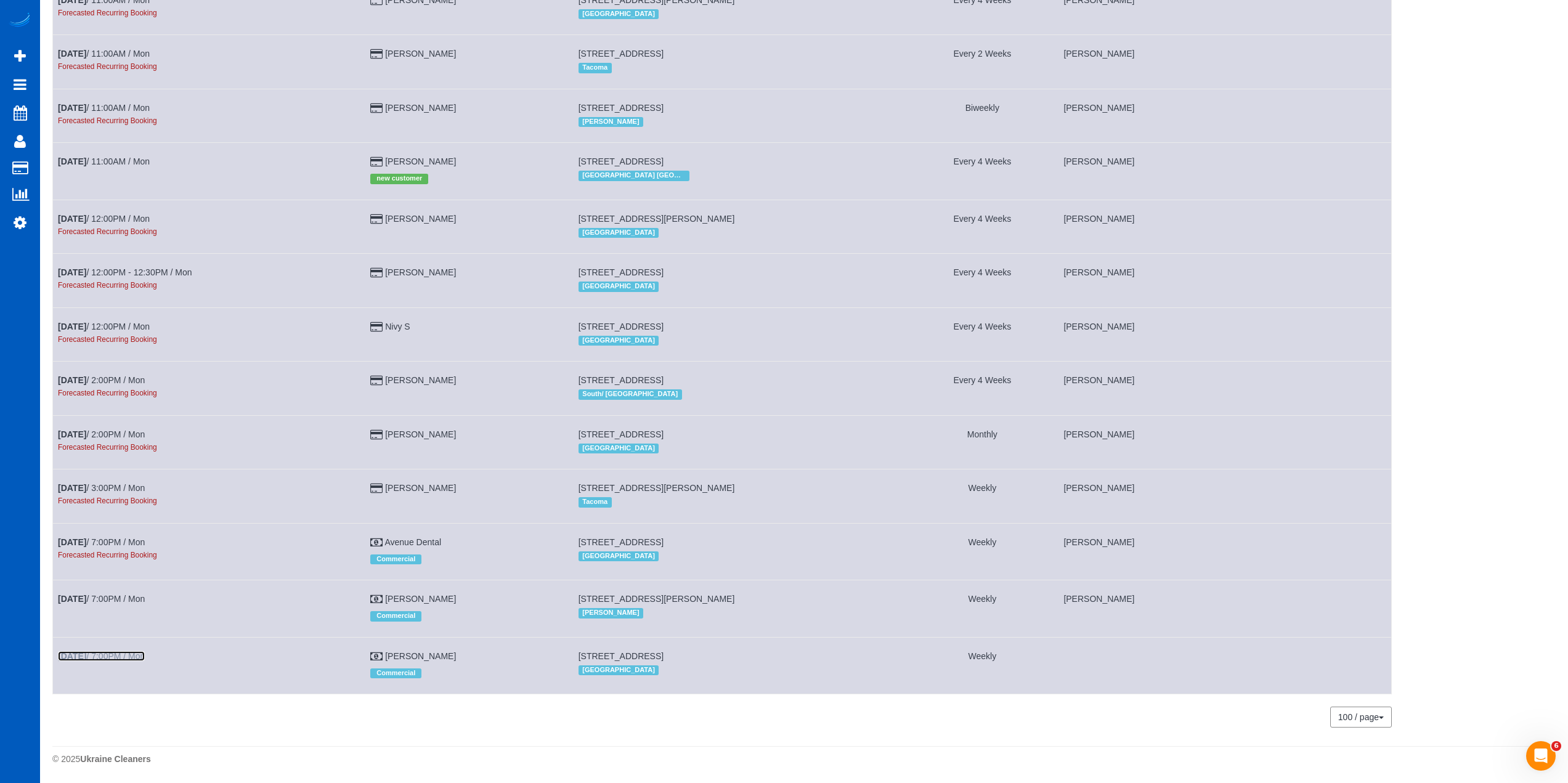
click at [137, 655] on link "[DATE] 7:00PM / Mon" at bounding box center [101, 656] width 87 height 10
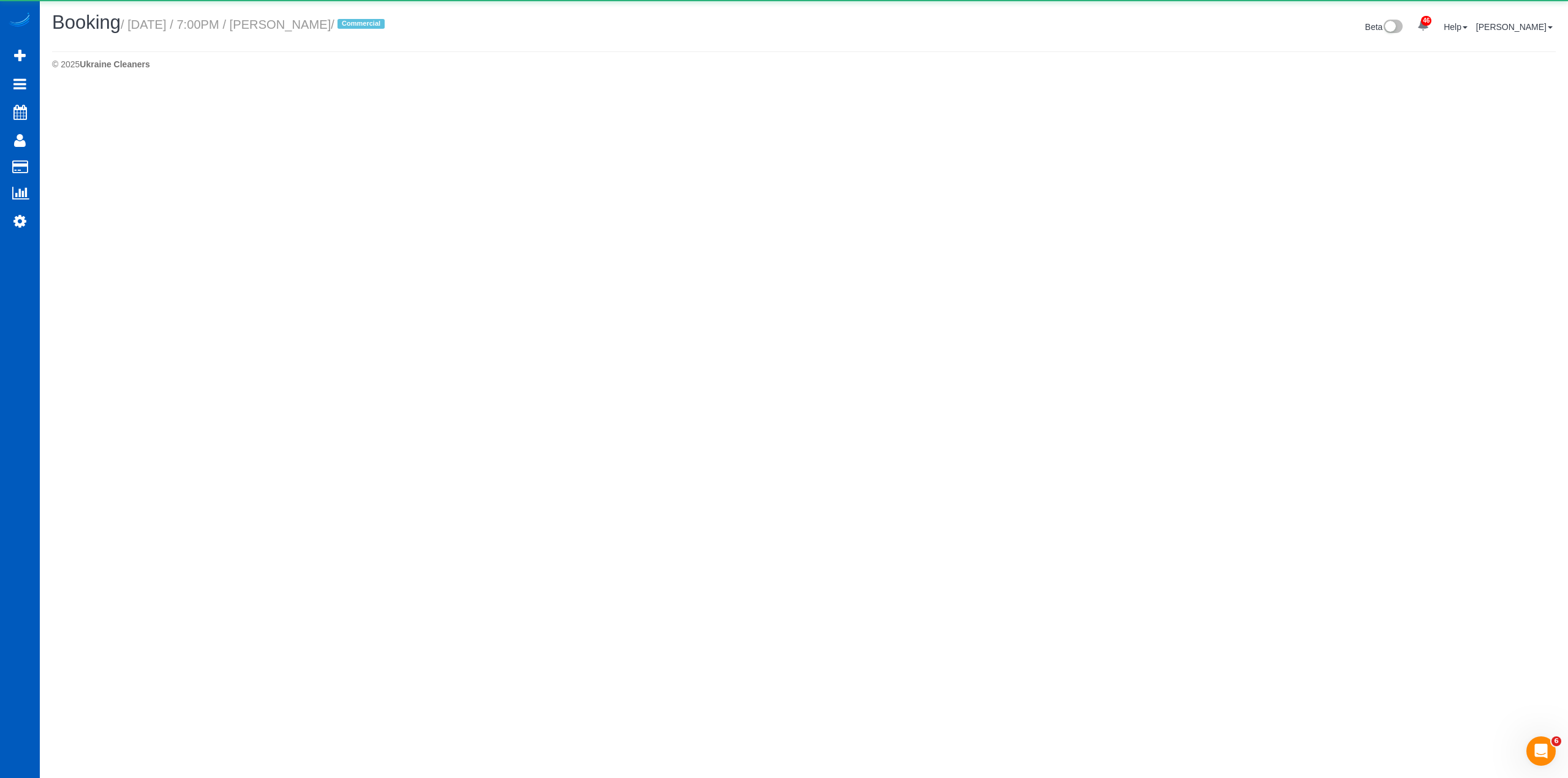
select select "WA"
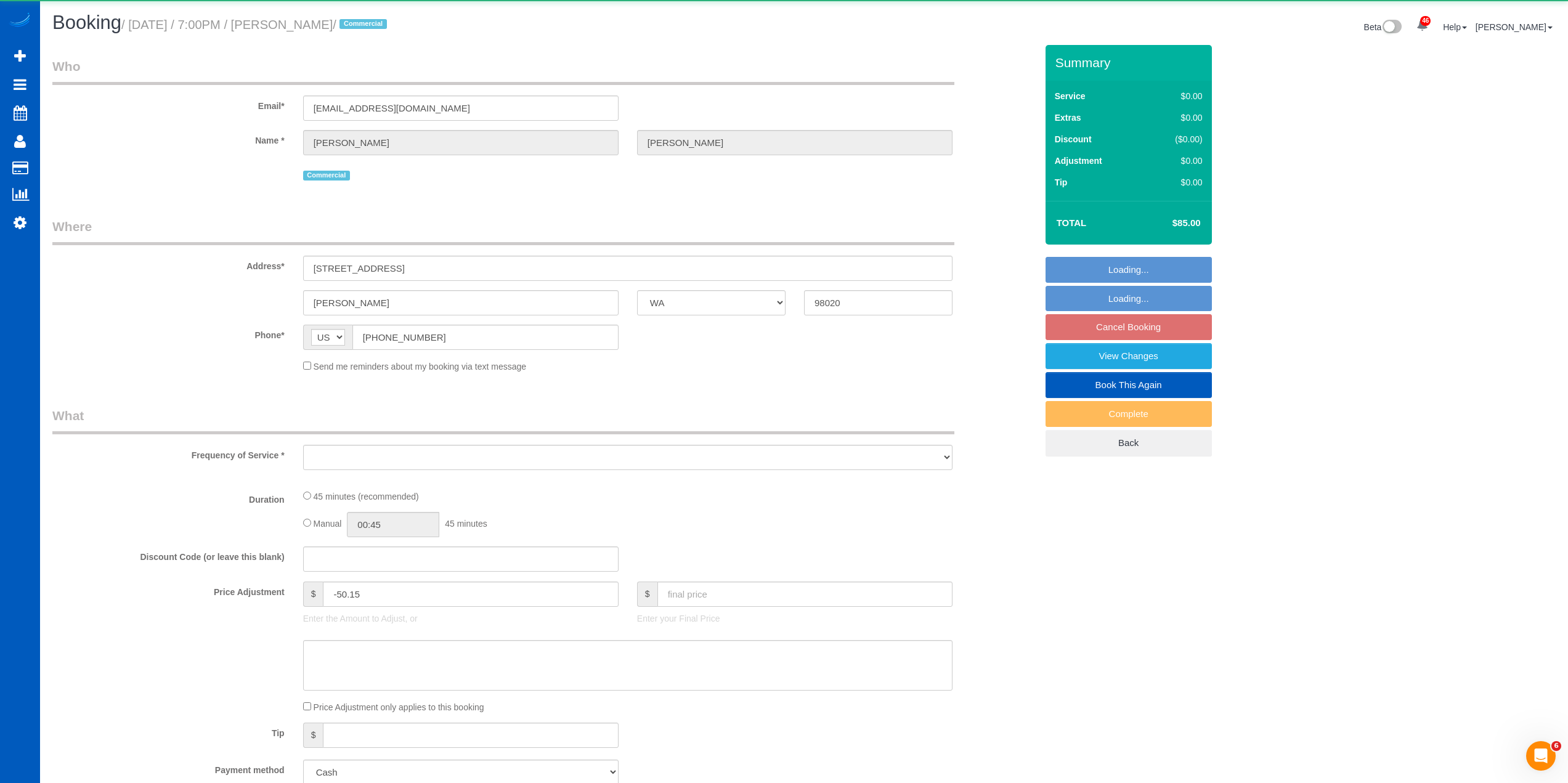
select select "object:16760"
select select "199"
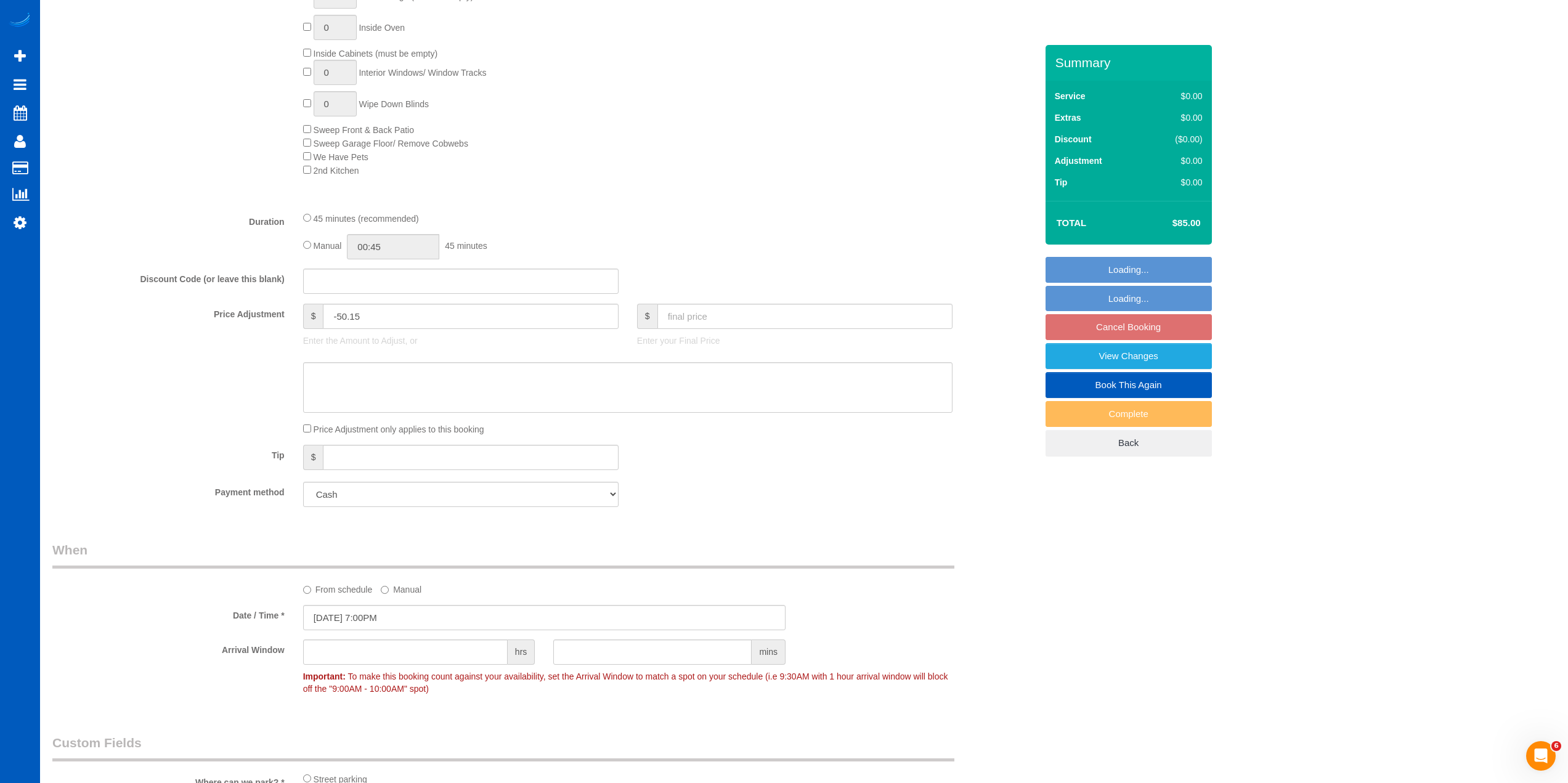
scroll to position [1109, 0]
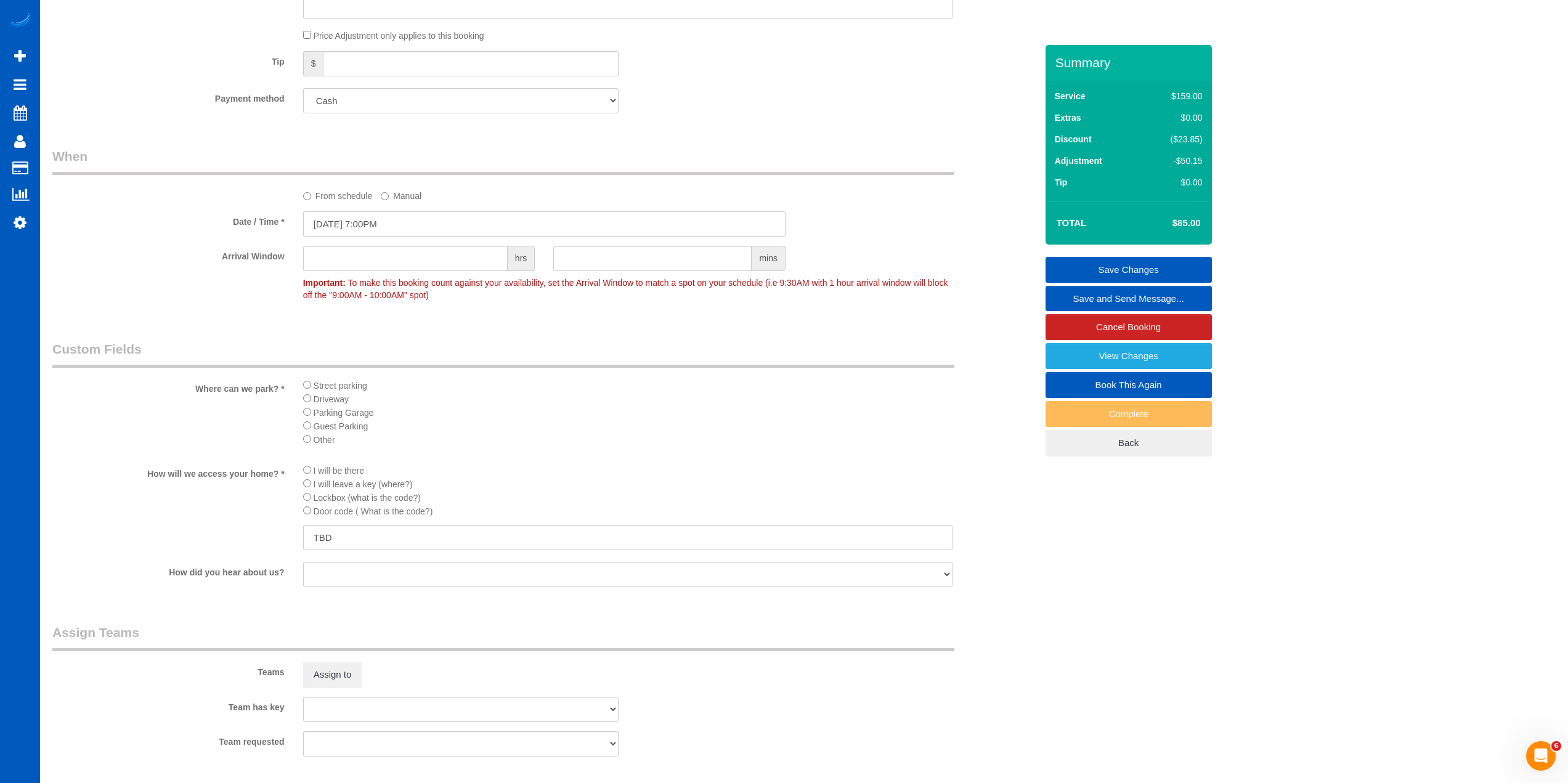
click at [360, 221] on input "[DATE] 7:00PM" at bounding box center [544, 224] width 483 height 26
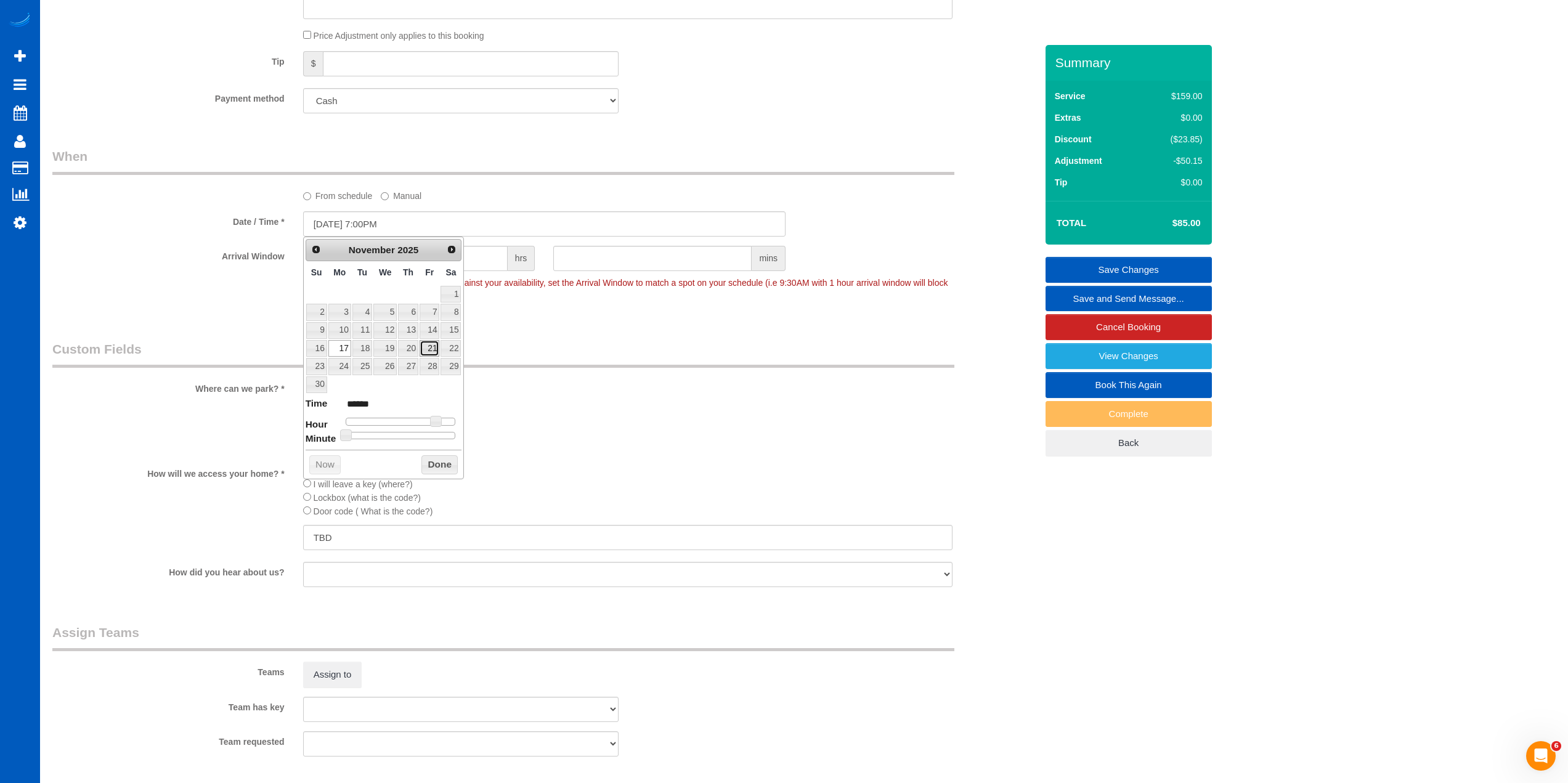
click at [427, 349] on link "21" at bounding box center [429, 349] width 20 height 17
type input "[DATE] 7:00PM"
click at [438, 469] on button "Done" at bounding box center [439, 465] width 37 height 20
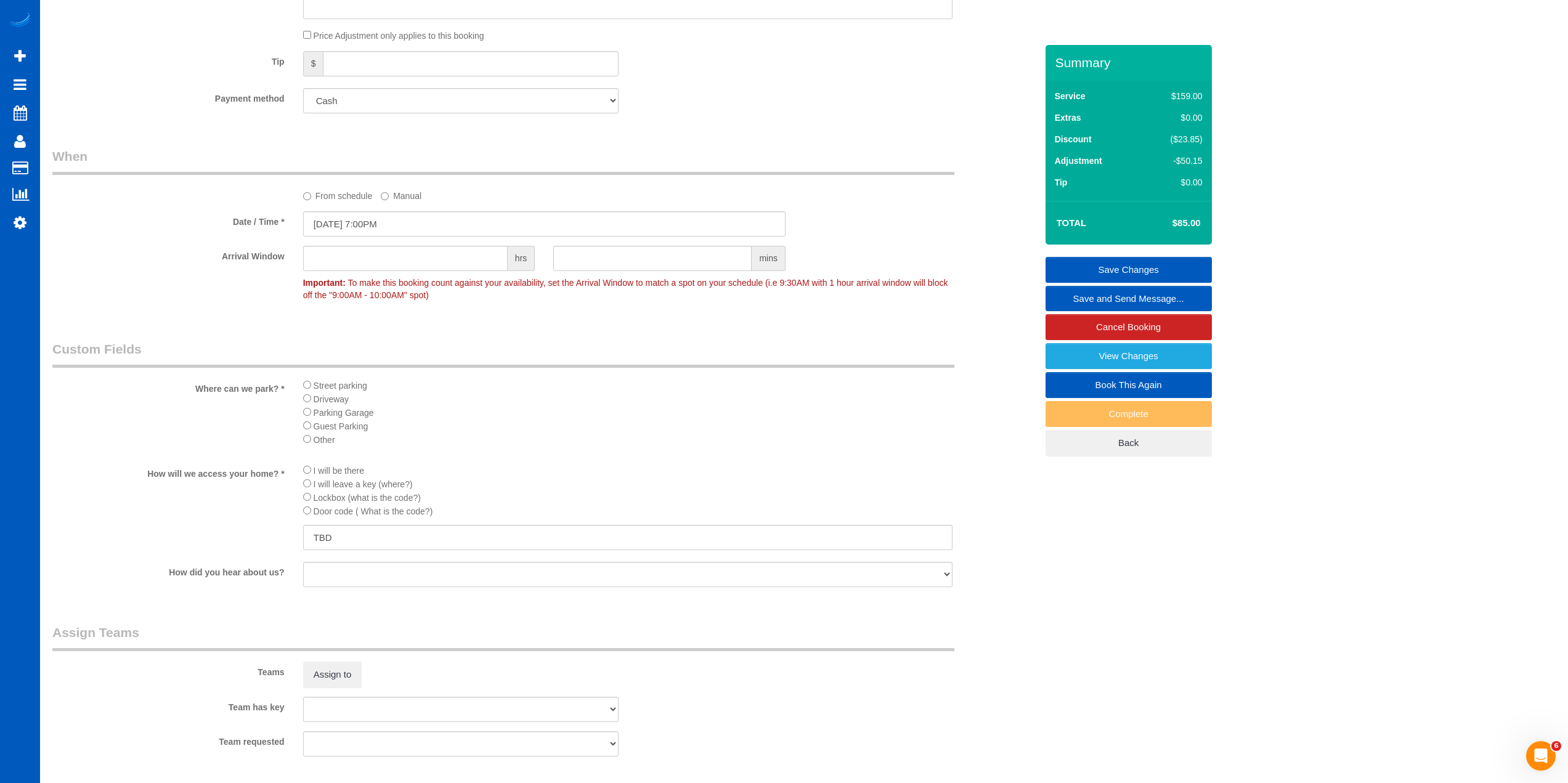
click at [1129, 267] on link "Save Changes" at bounding box center [1128, 269] width 166 height 26
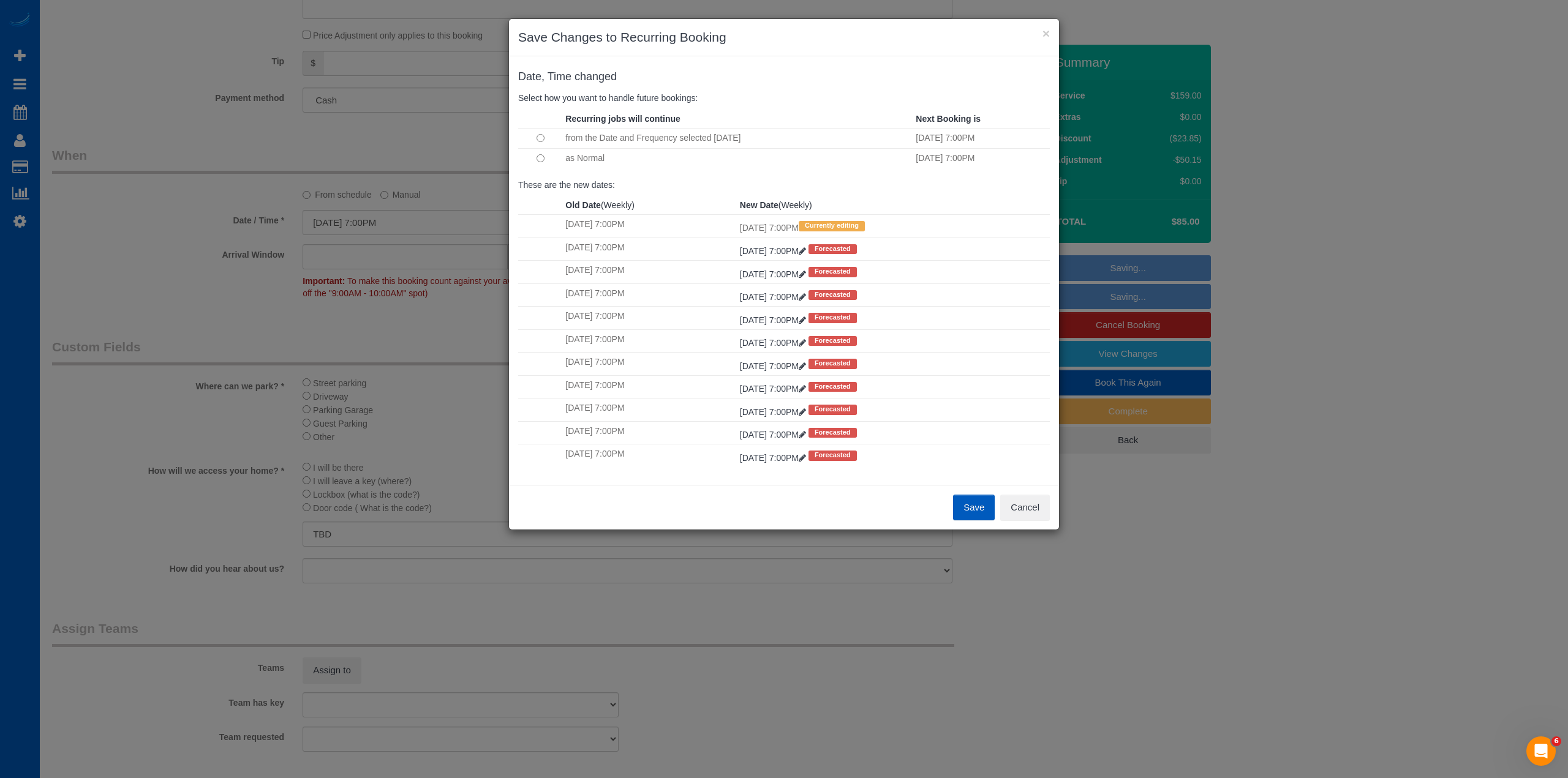
click at [981, 497] on button "Save" at bounding box center [974, 507] width 42 height 25
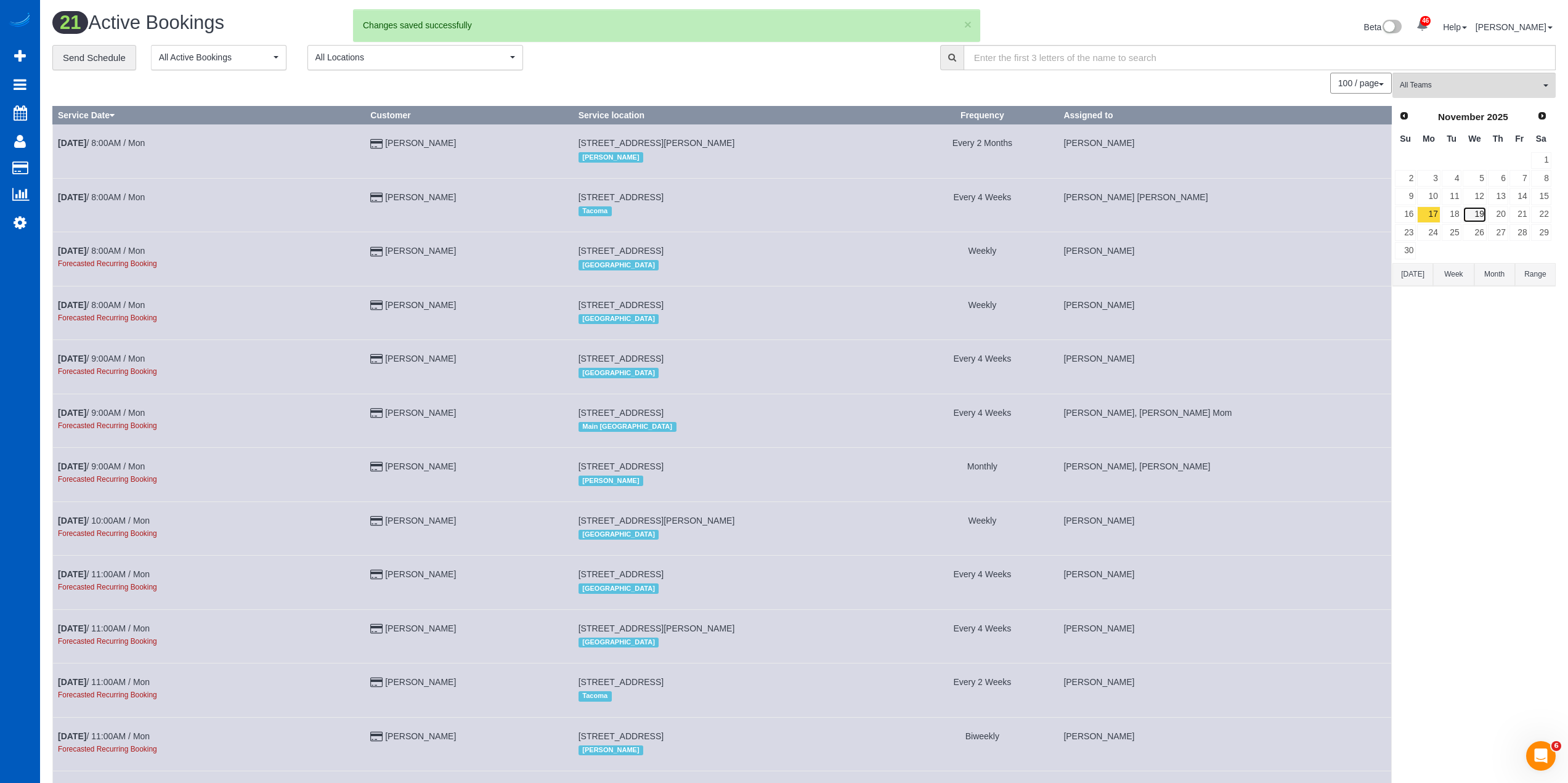
click at [1486, 213] on link "19" at bounding box center [1475, 215] width 23 height 17
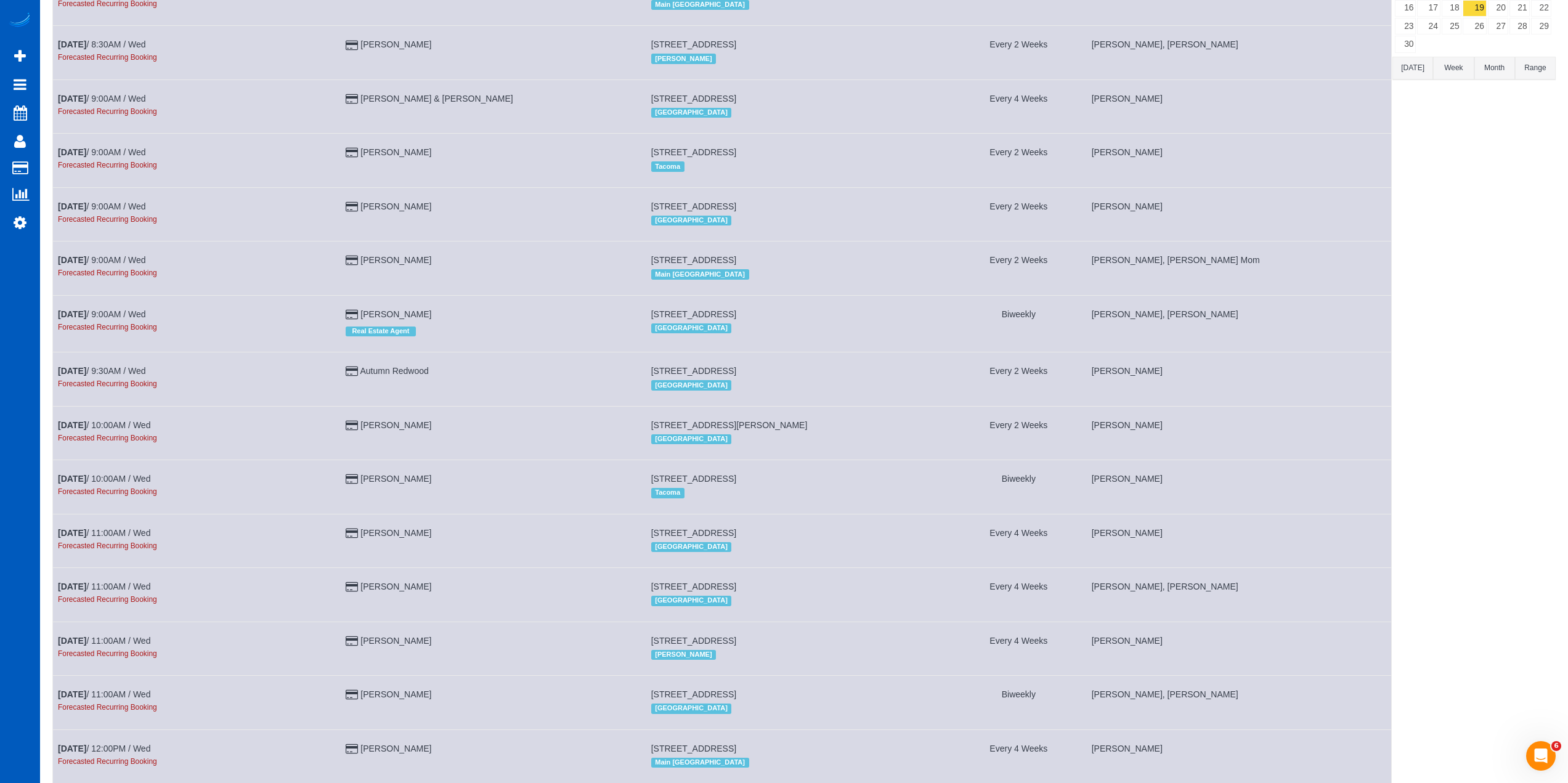
scroll to position [188, 0]
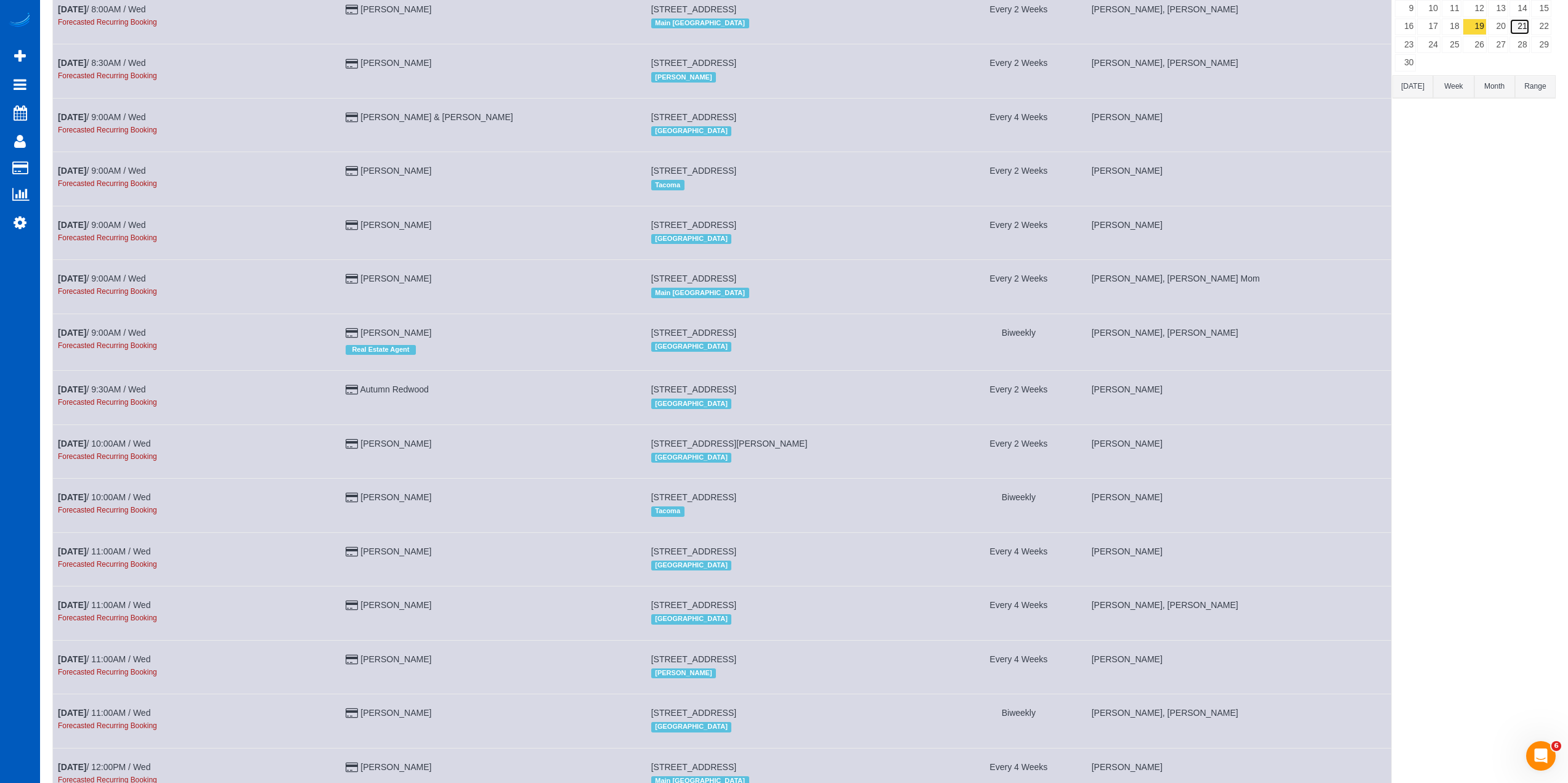
click at [1514, 25] on link "21" at bounding box center [1519, 27] width 20 height 17
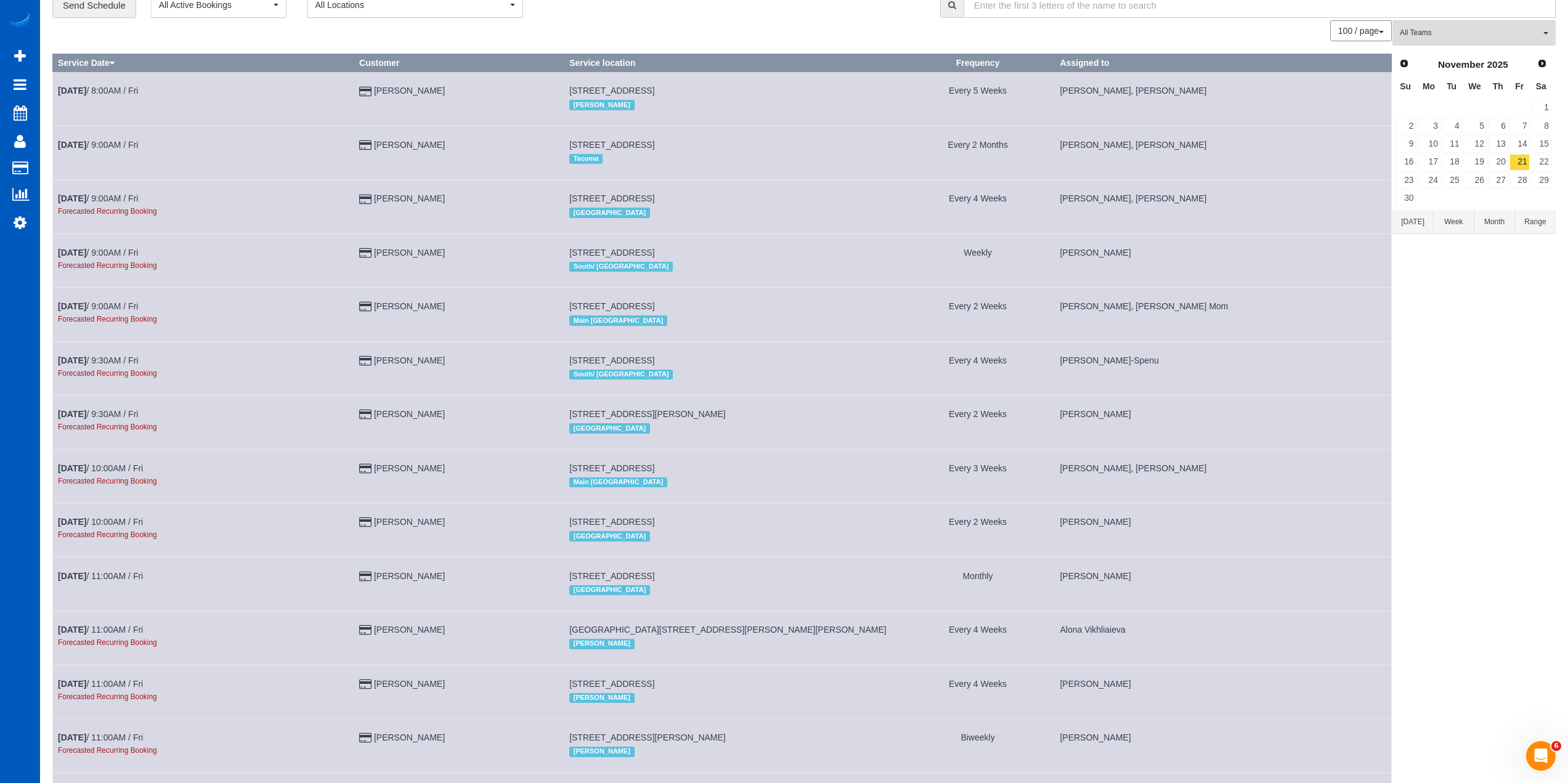
scroll to position [21, 0]
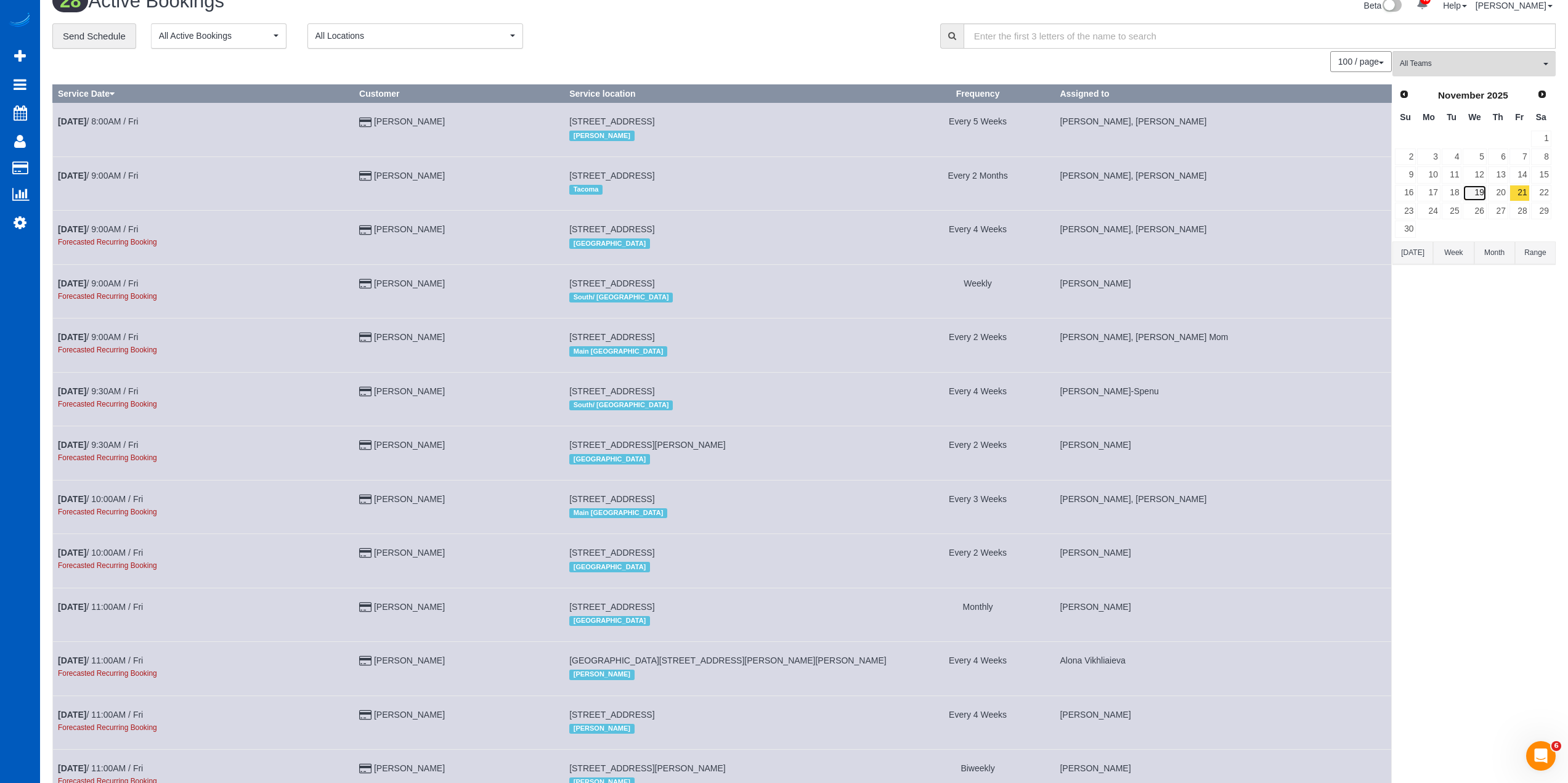
click at [1480, 200] on link "19" at bounding box center [1475, 193] width 23 height 17
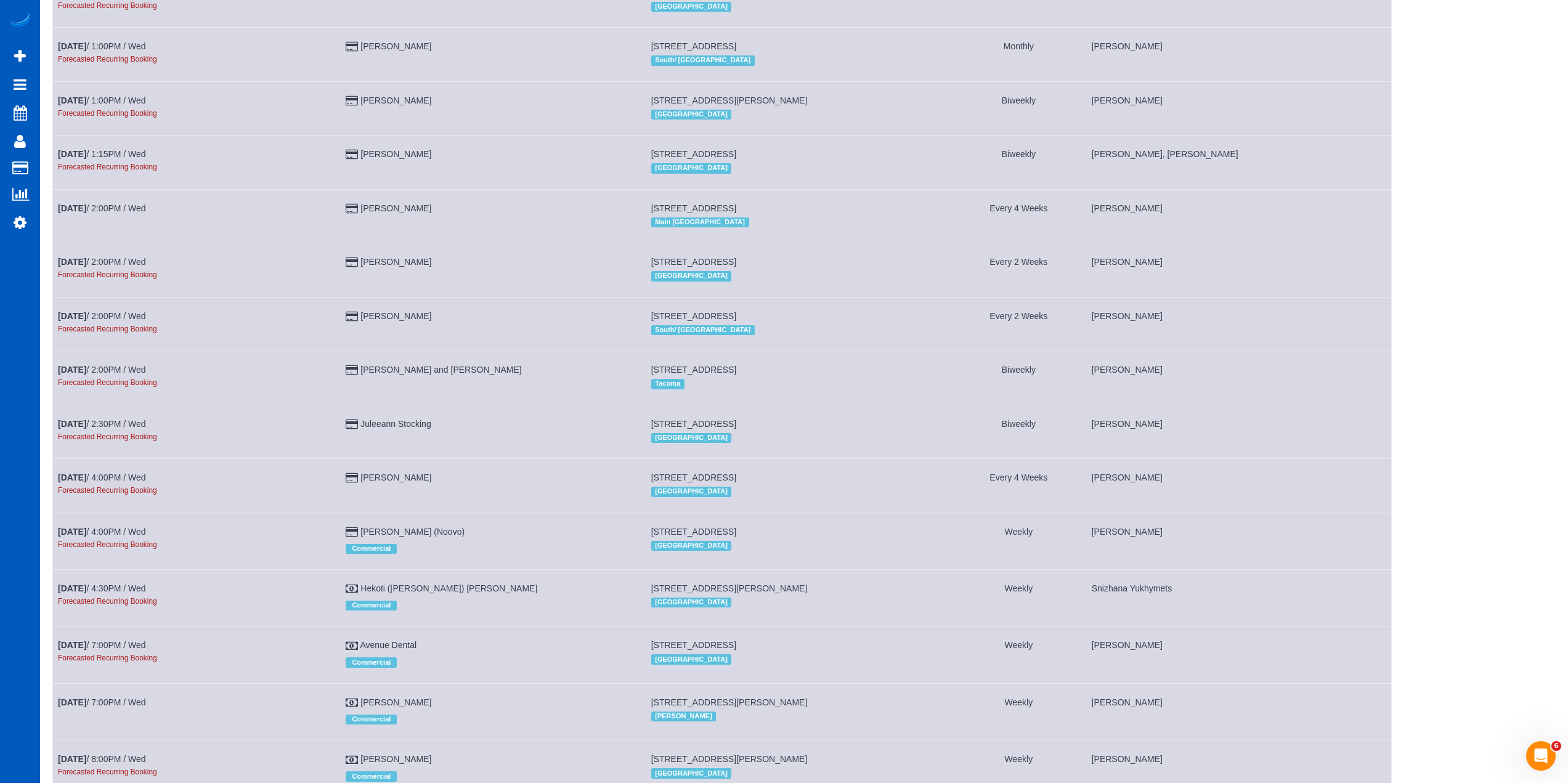
scroll to position [1131, 0]
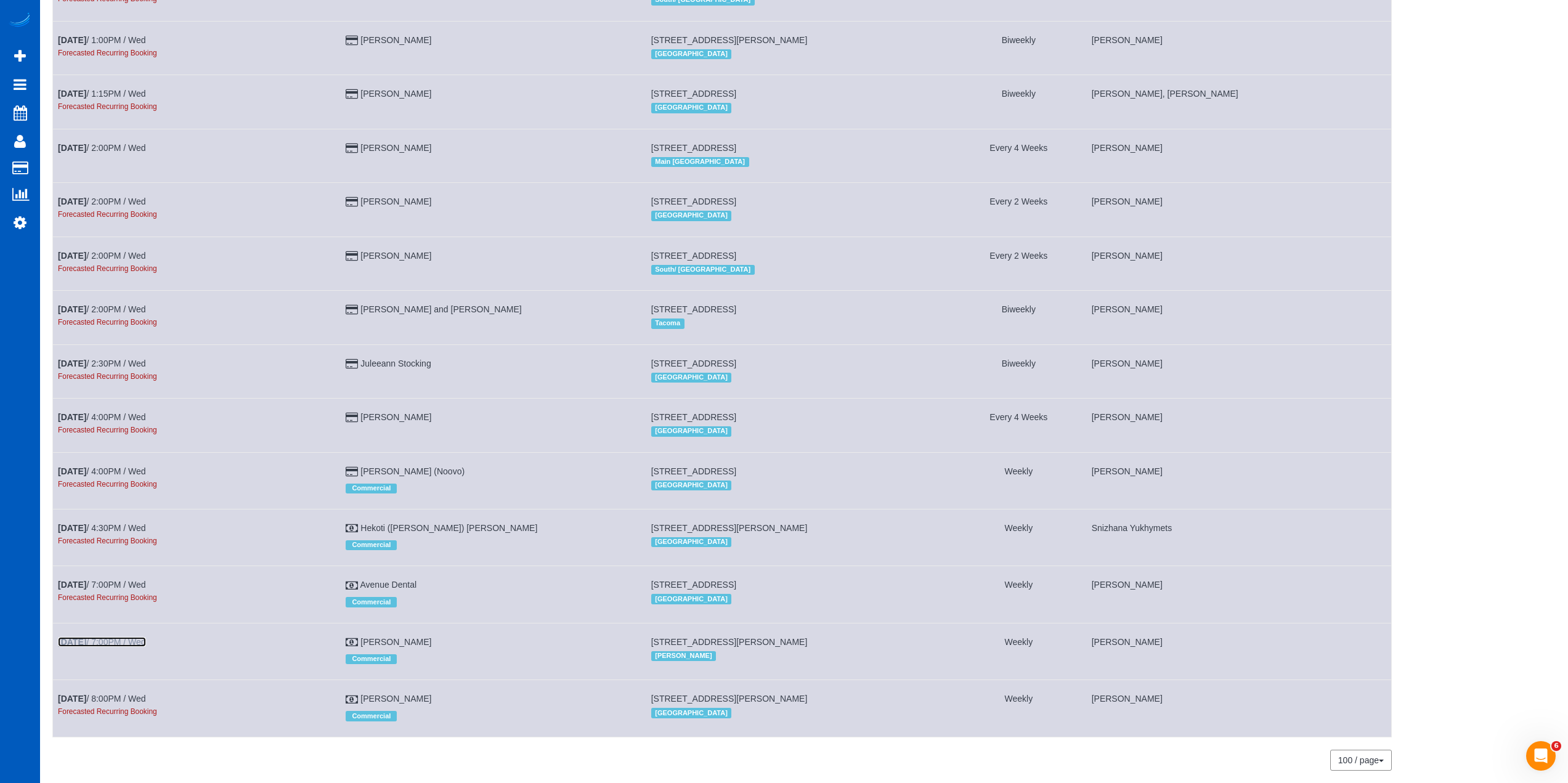
click at [135, 637] on link "[DATE] 7:00PM / Wed" at bounding box center [102, 642] width 88 height 10
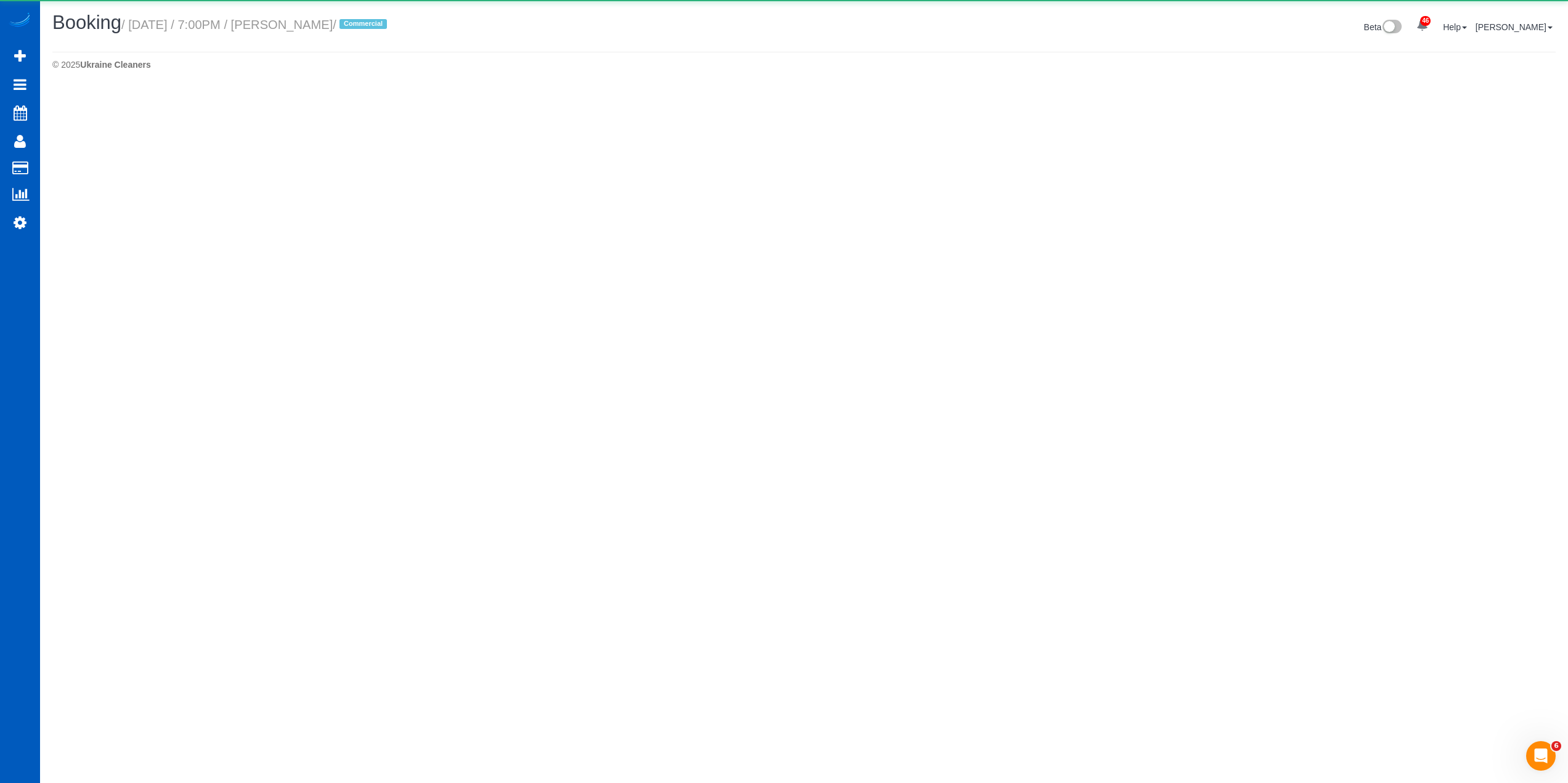
select select "WA"
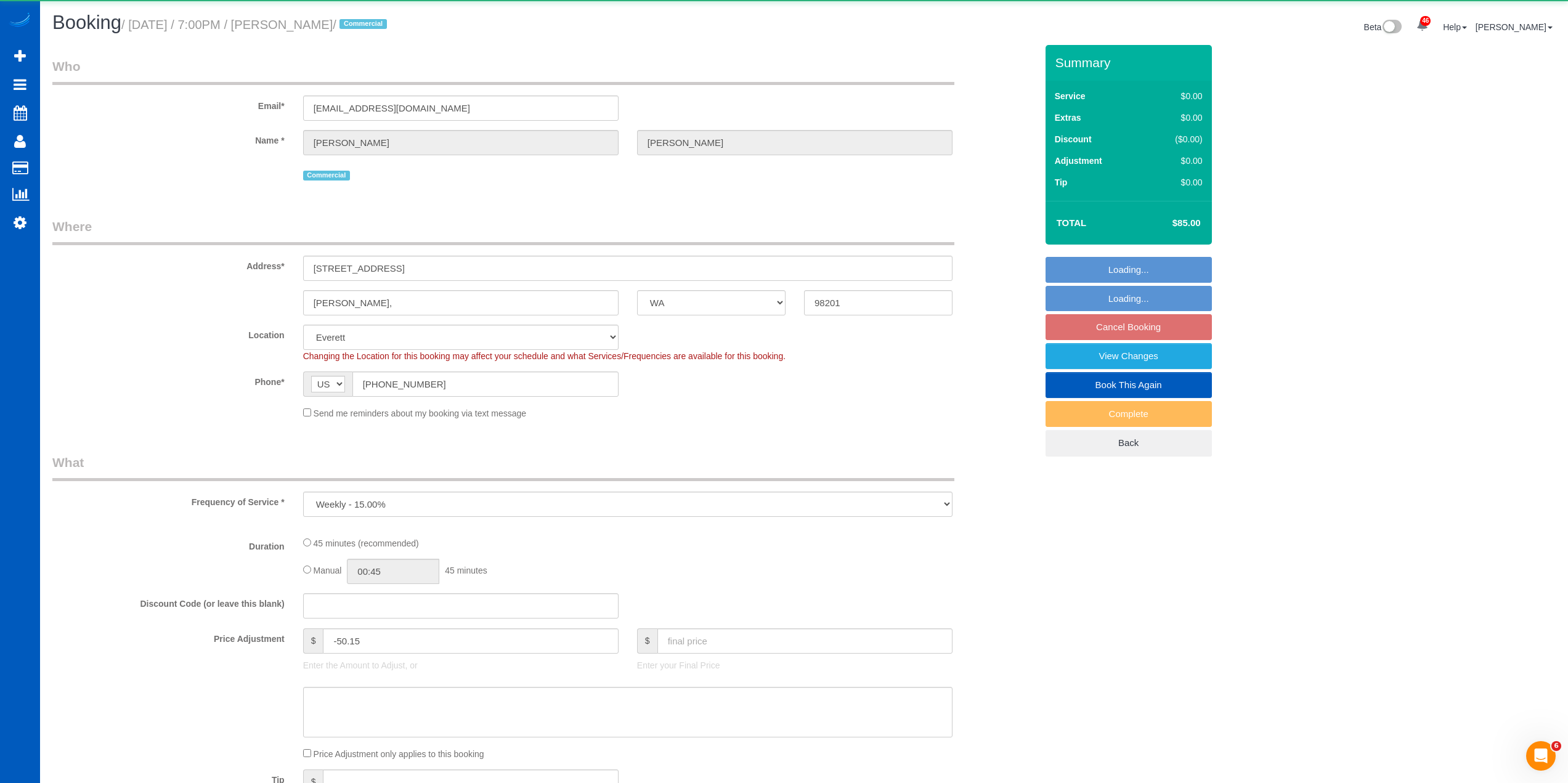
select select "object:19662"
select select "199"
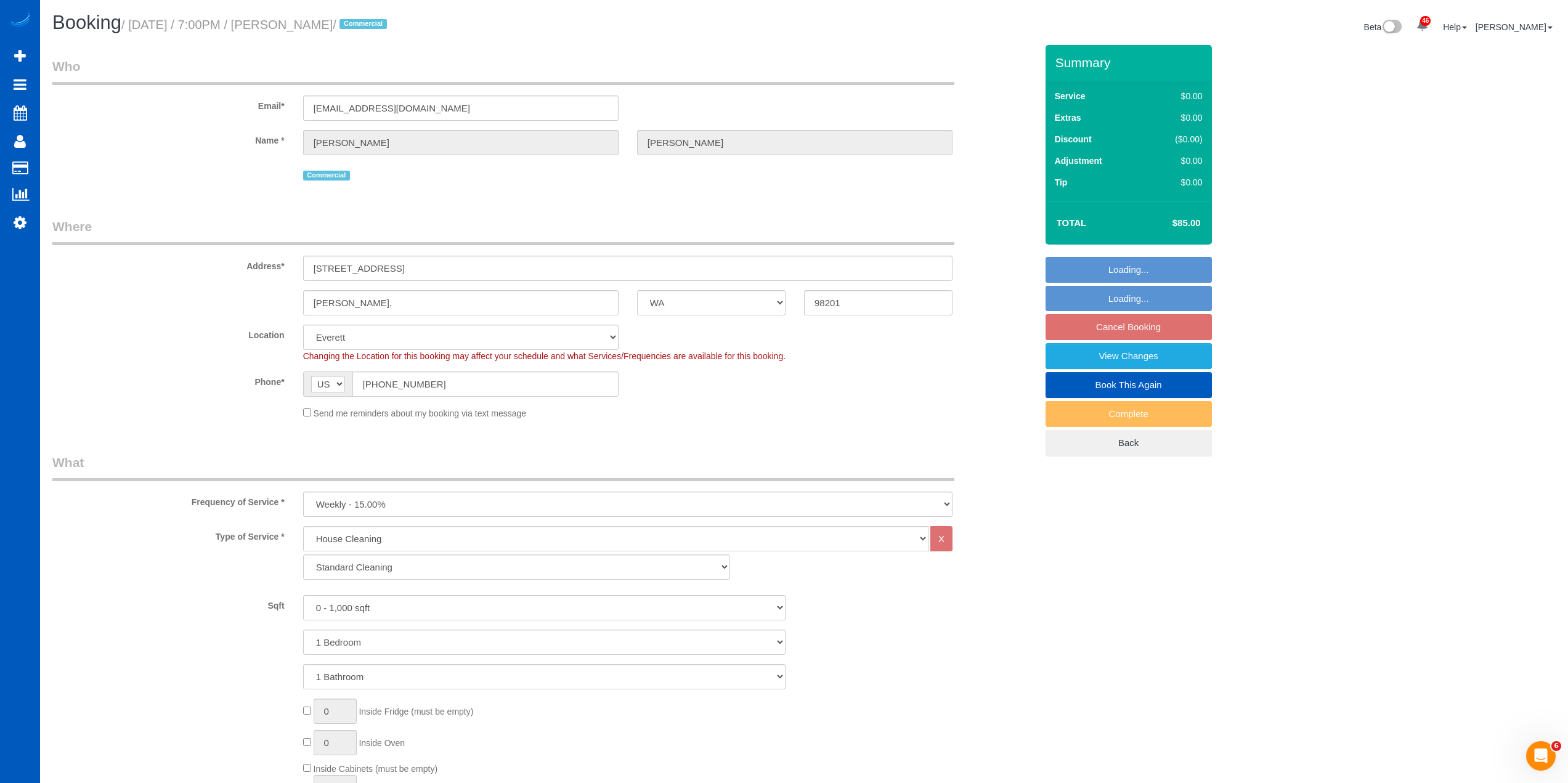
click at [1160, 388] on link "Book This Again" at bounding box center [1128, 385] width 166 height 26
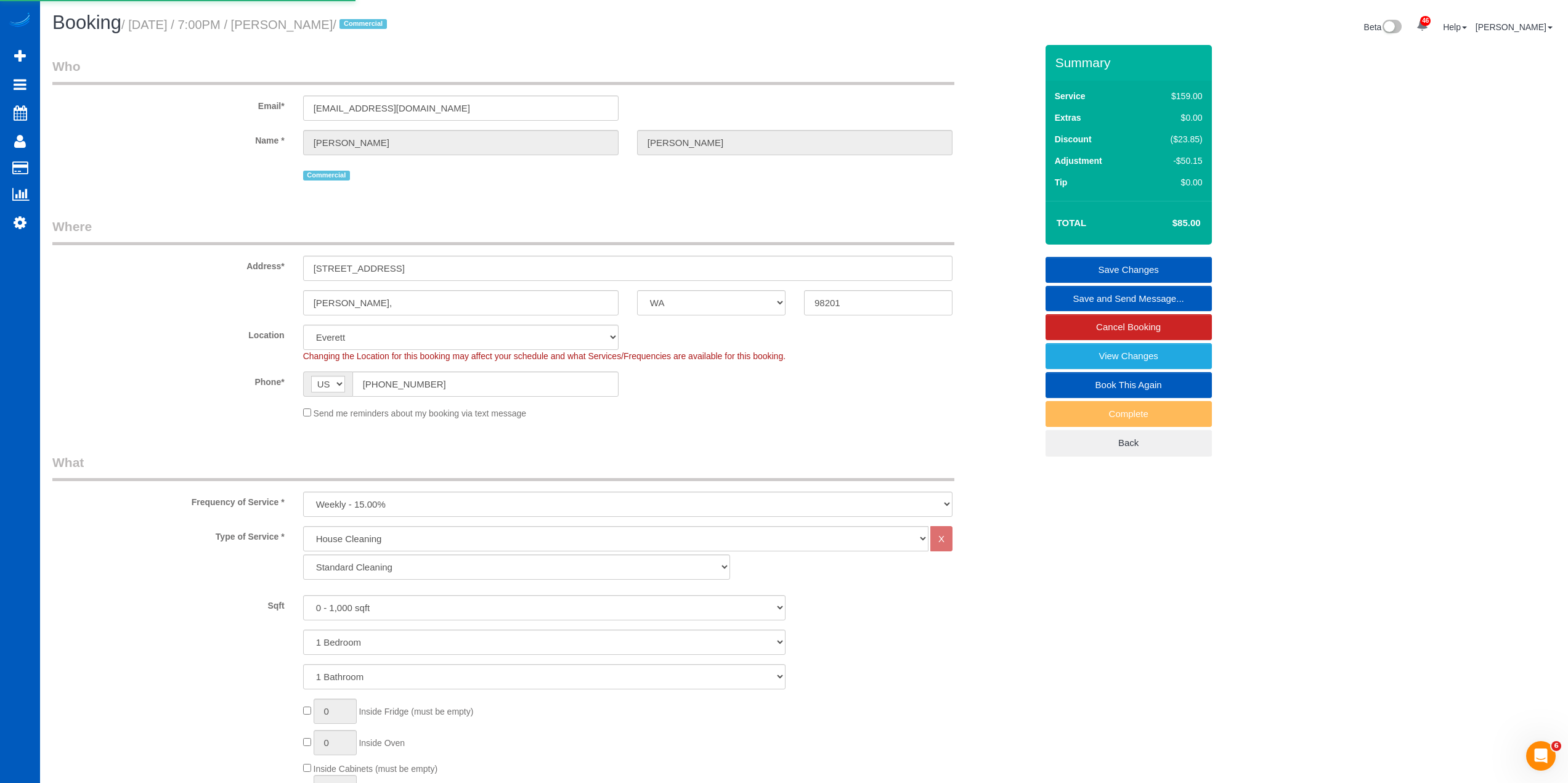
select select "WA"
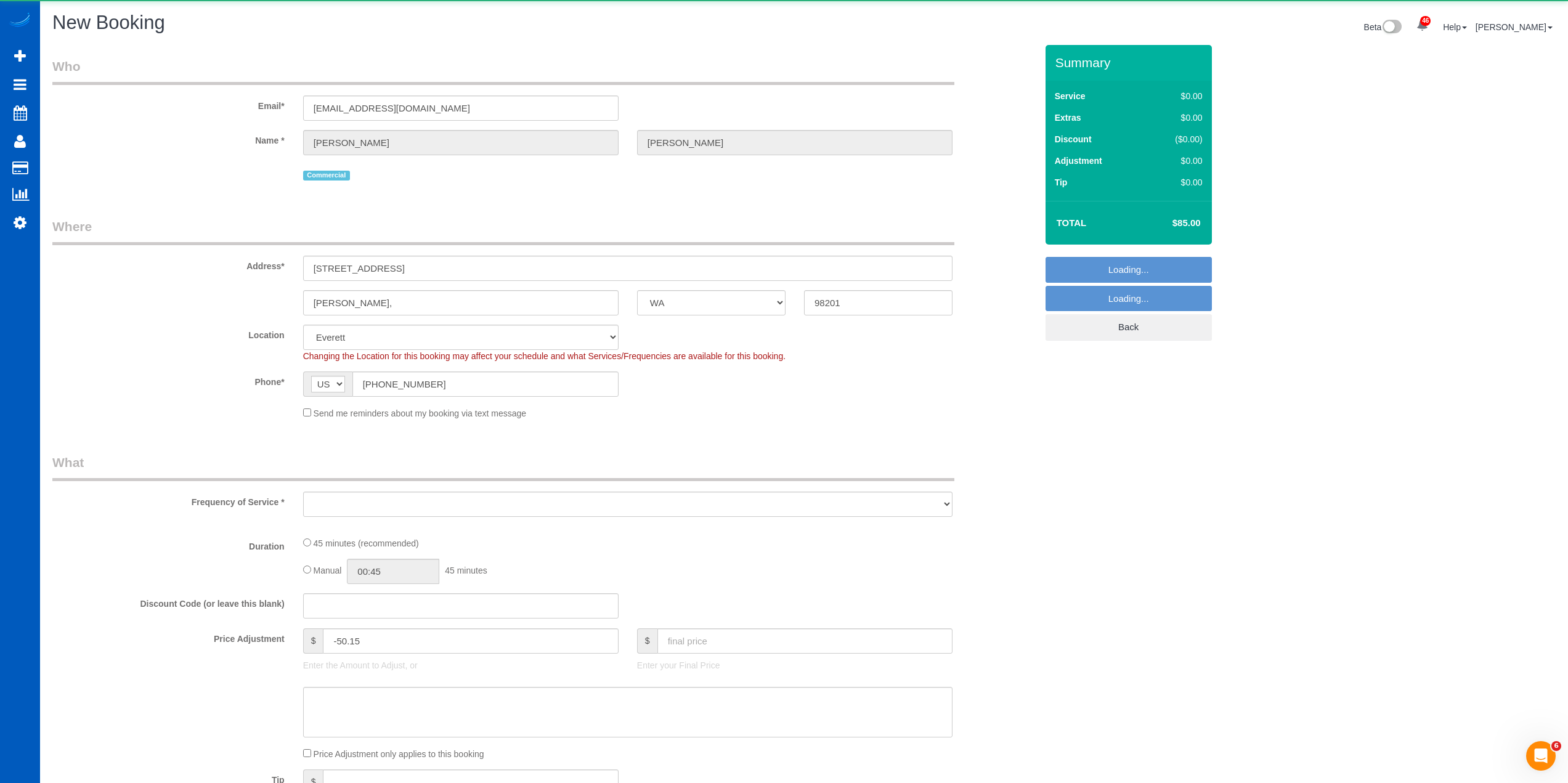
select select "object:20559"
select select "199"
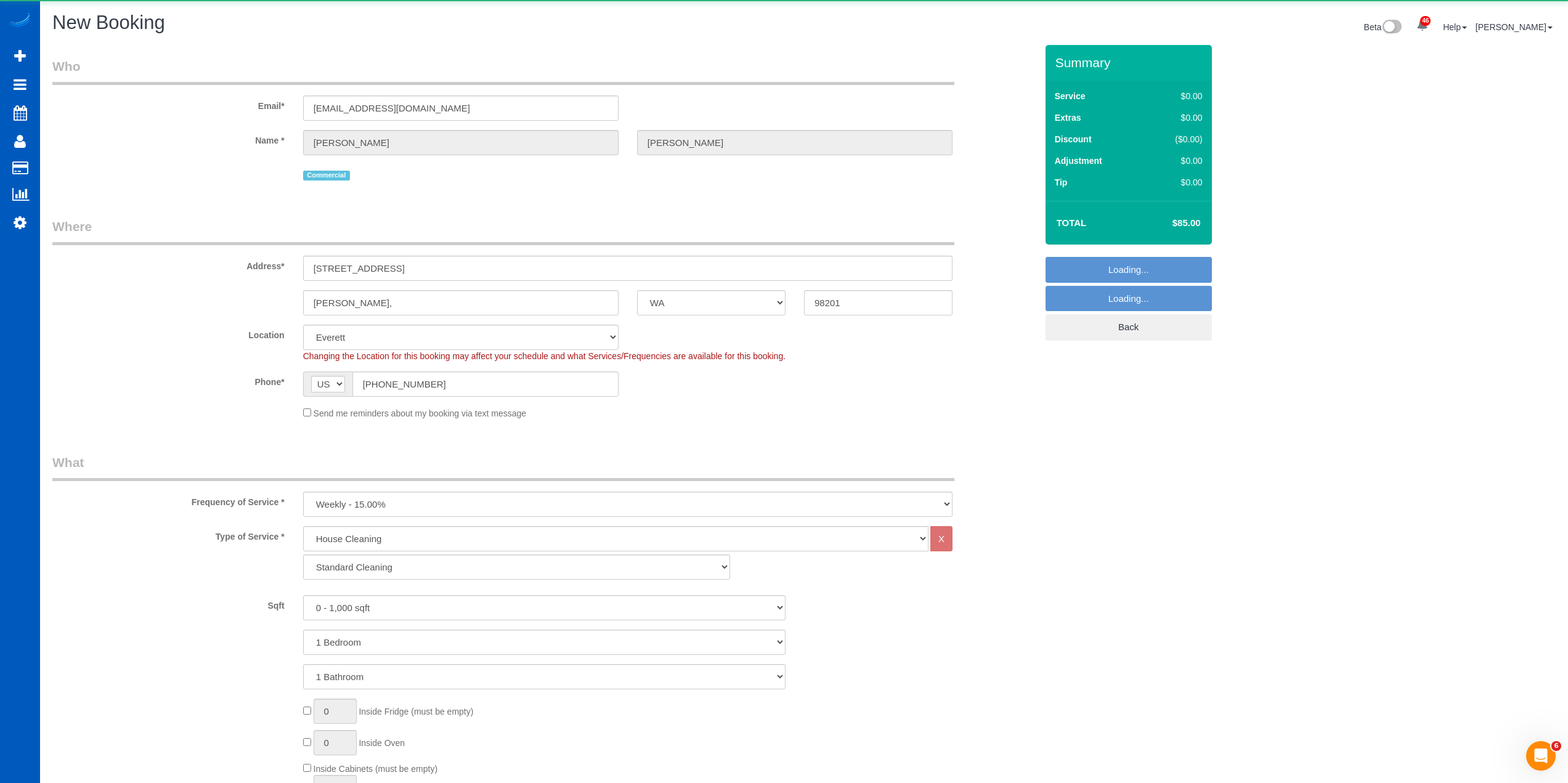
select select "object:20569"
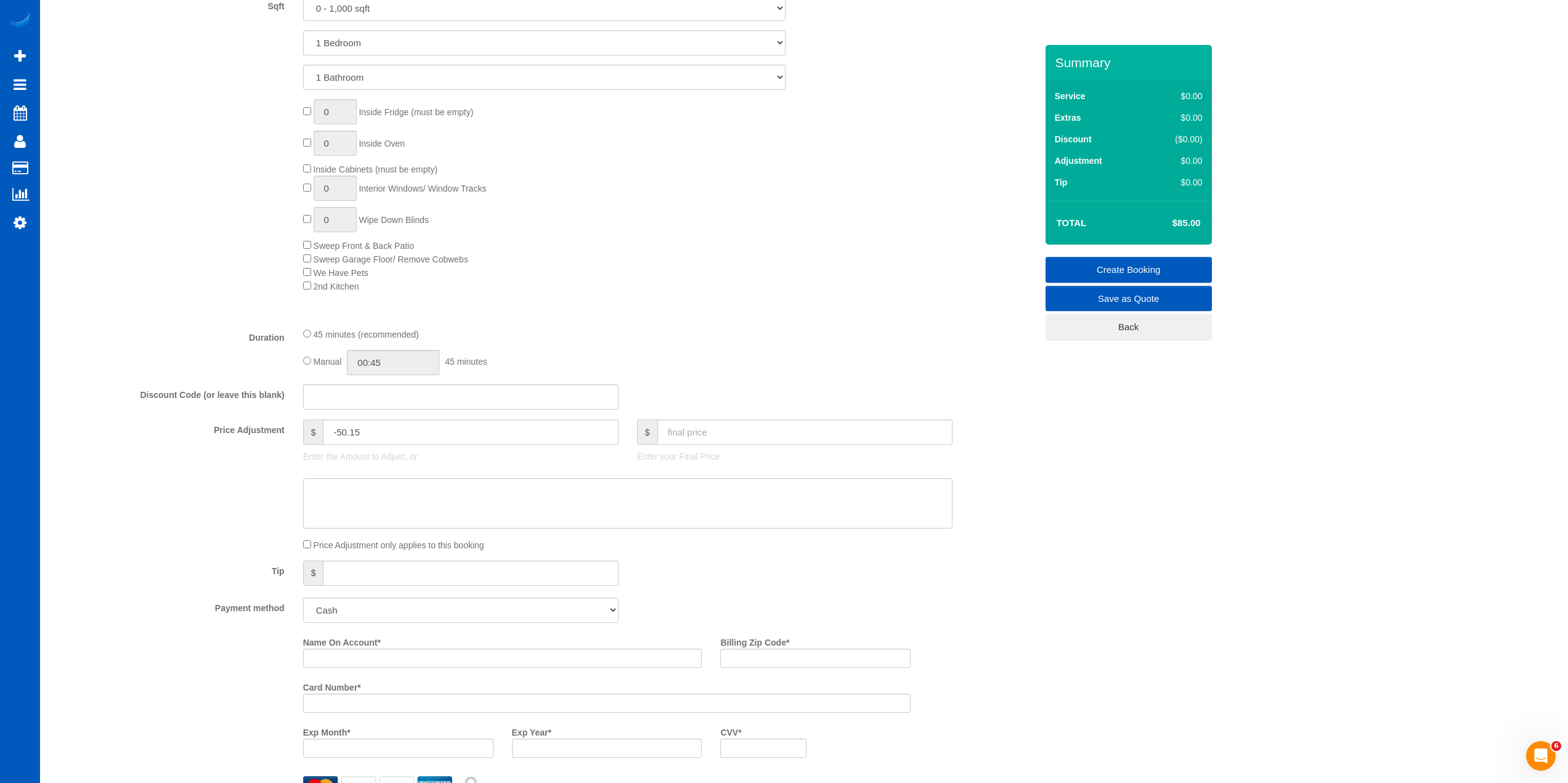
scroll to position [925, 0]
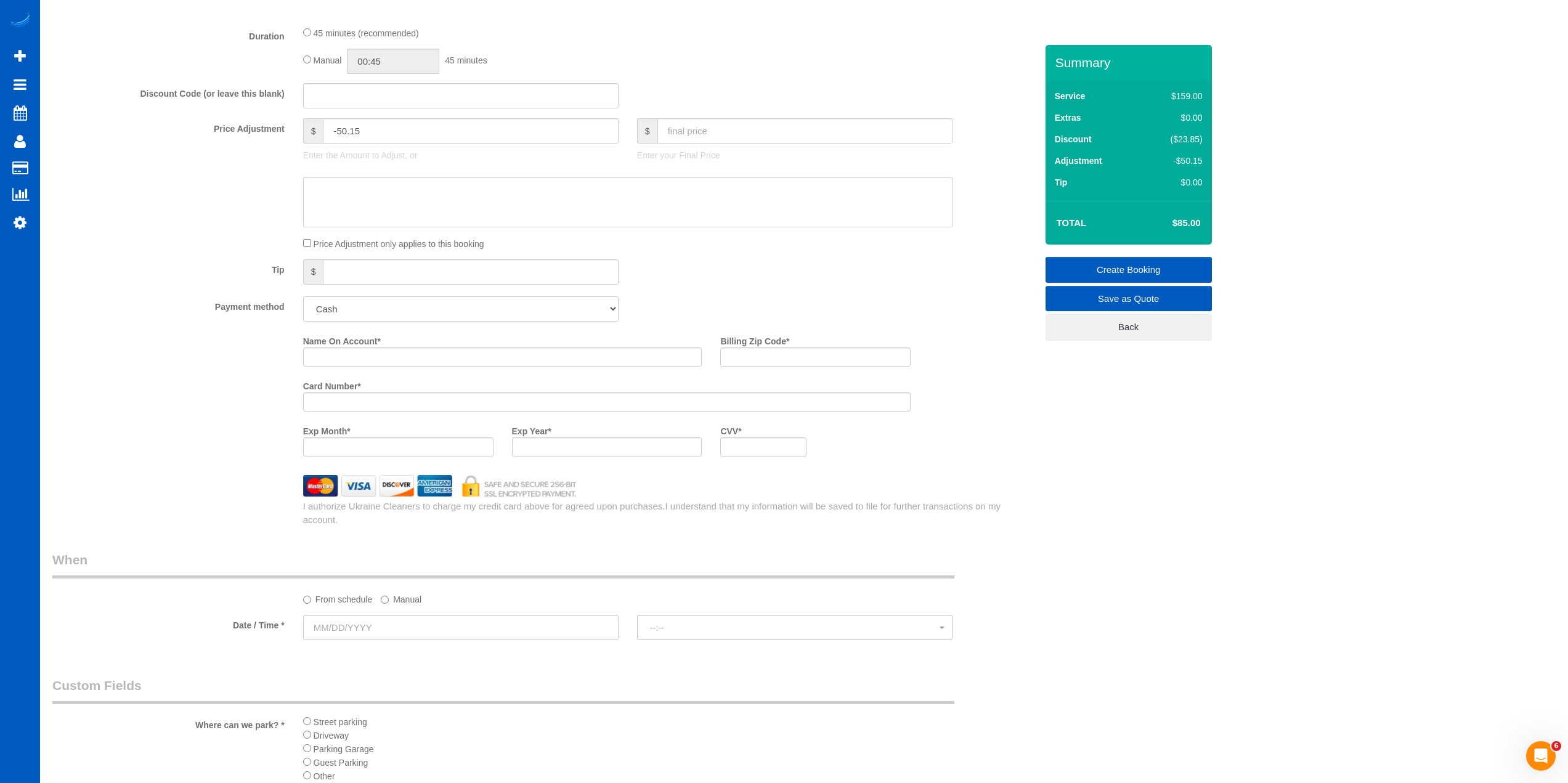
click at [381, 317] on select "Add Credit Card Cash Check Paypal" at bounding box center [461, 309] width 316 height 26
select select "string:cash"
click at [303, 296] on select "Add Credit Card Cash Check Paypal" at bounding box center [461, 309] width 316 height 26
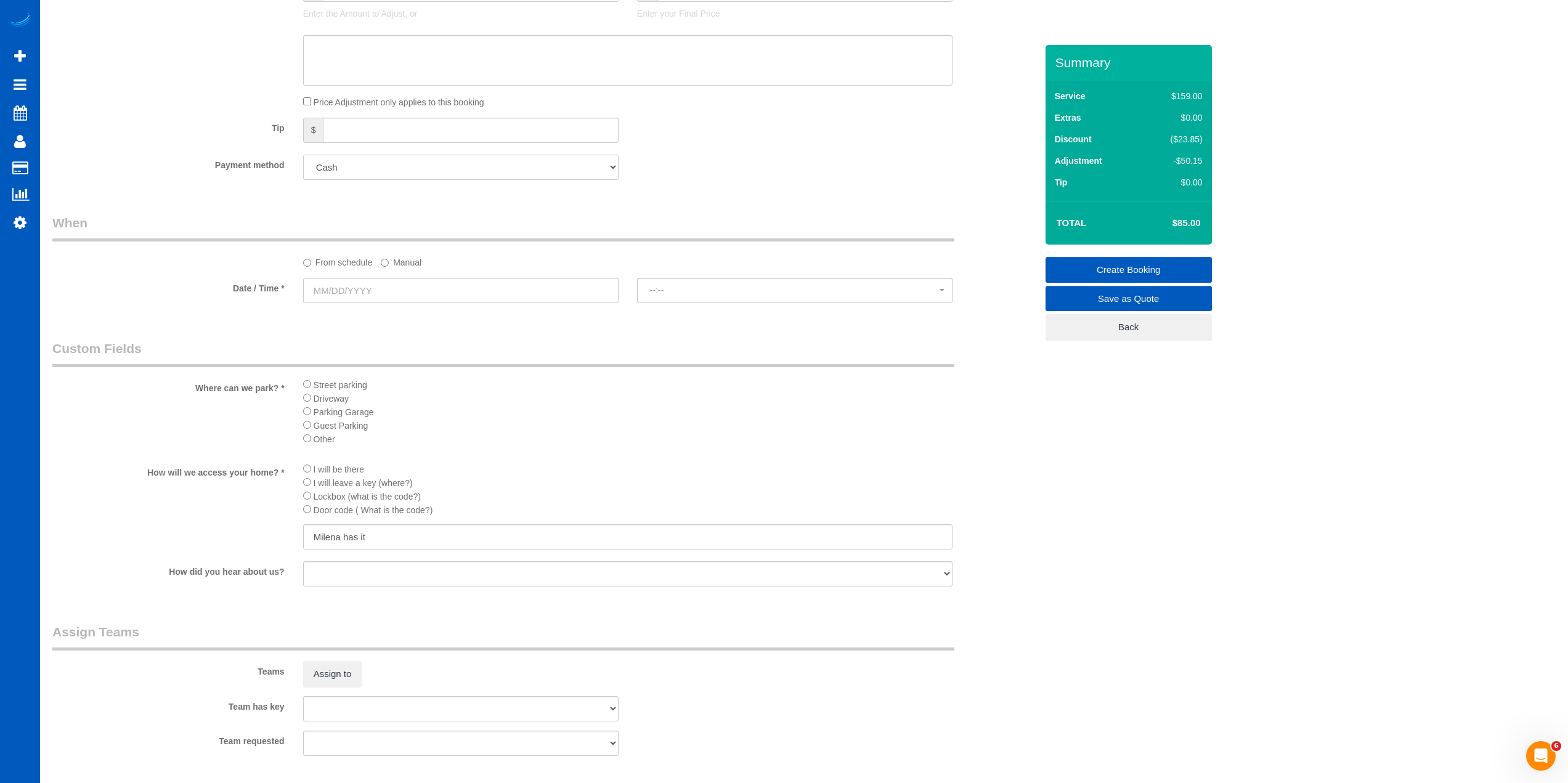
scroll to position [1171, 0]
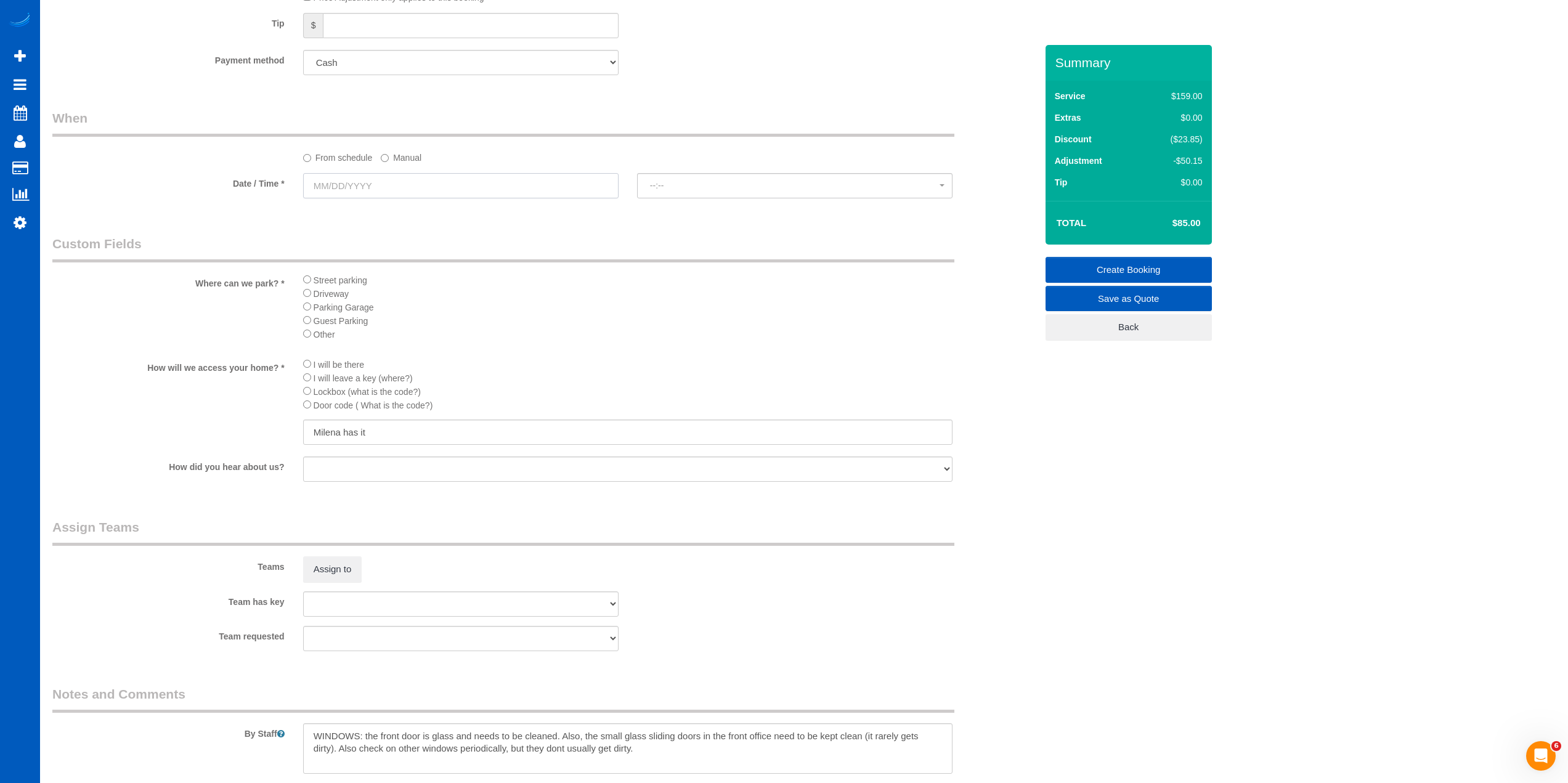
click at [364, 188] on input "text" at bounding box center [461, 186] width 316 height 26
click at [455, 217] on link "Next" at bounding box center [452, 211] width 17 height 17
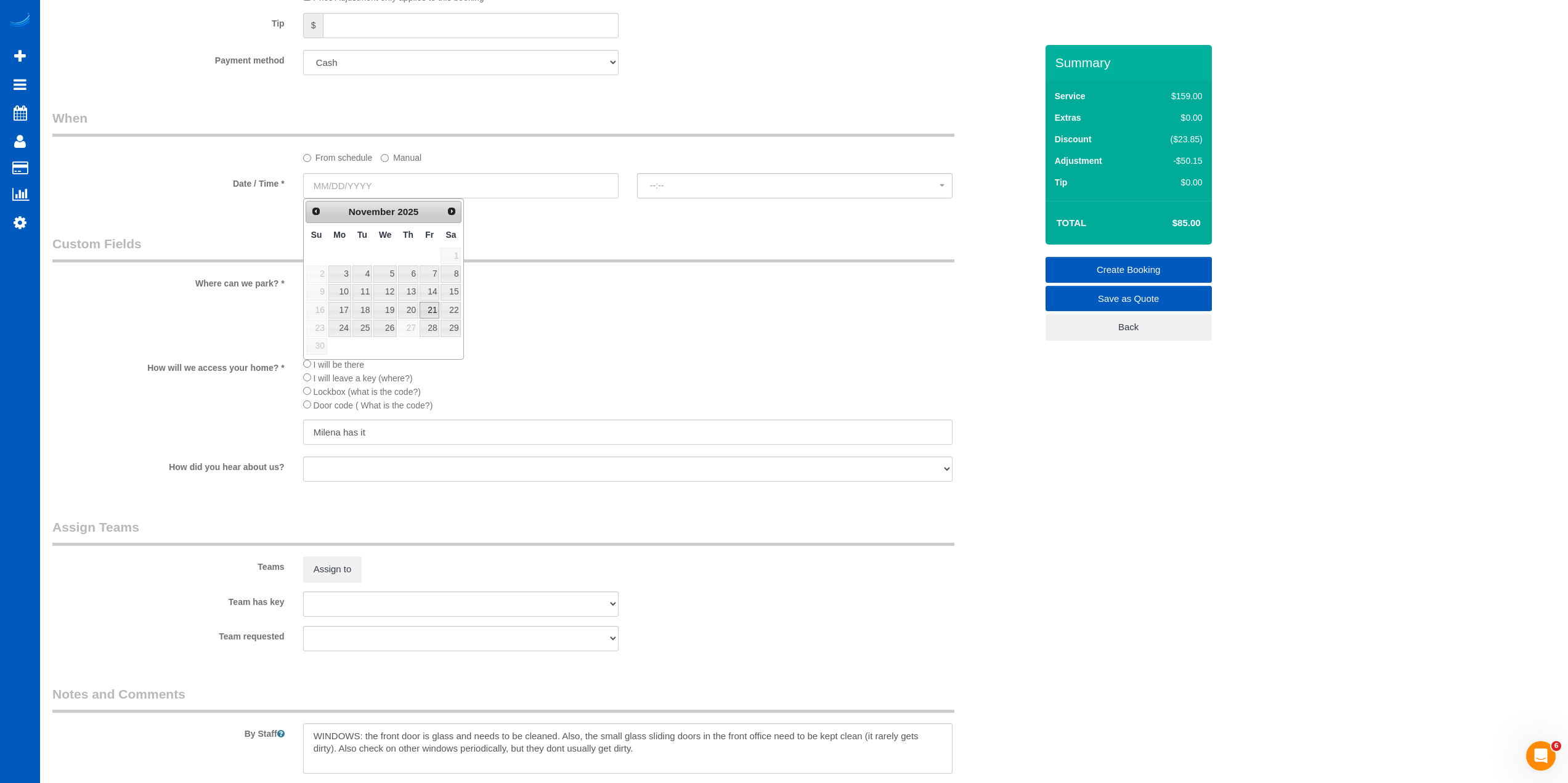
click at [432, 311] on link "21" at bounding box center [429, 310] width 20 height 17
type input "[DATE]"
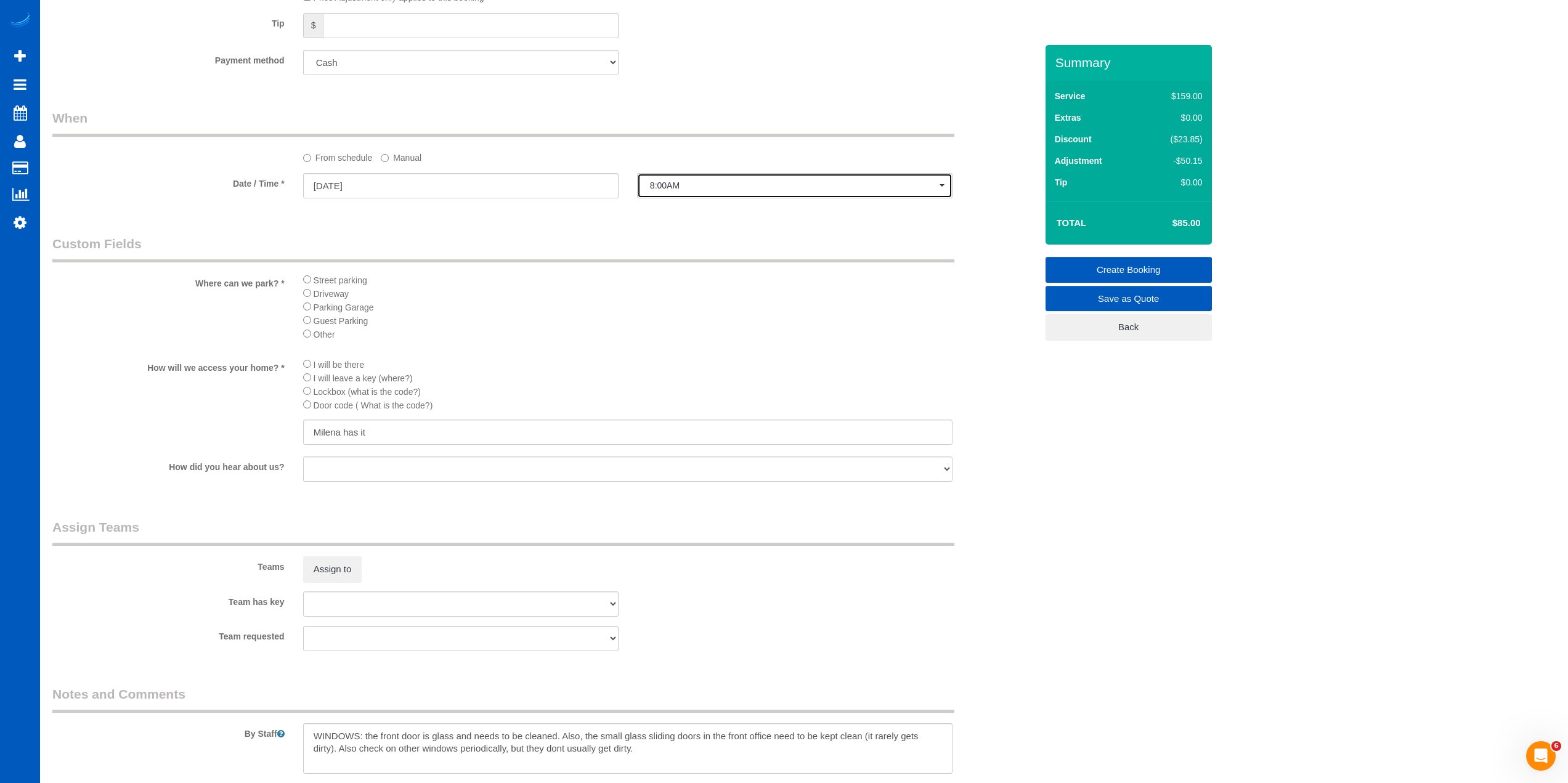
click at [723, 188] on span "8:00AM" at bounding box center [794, 185] width 289 height 10
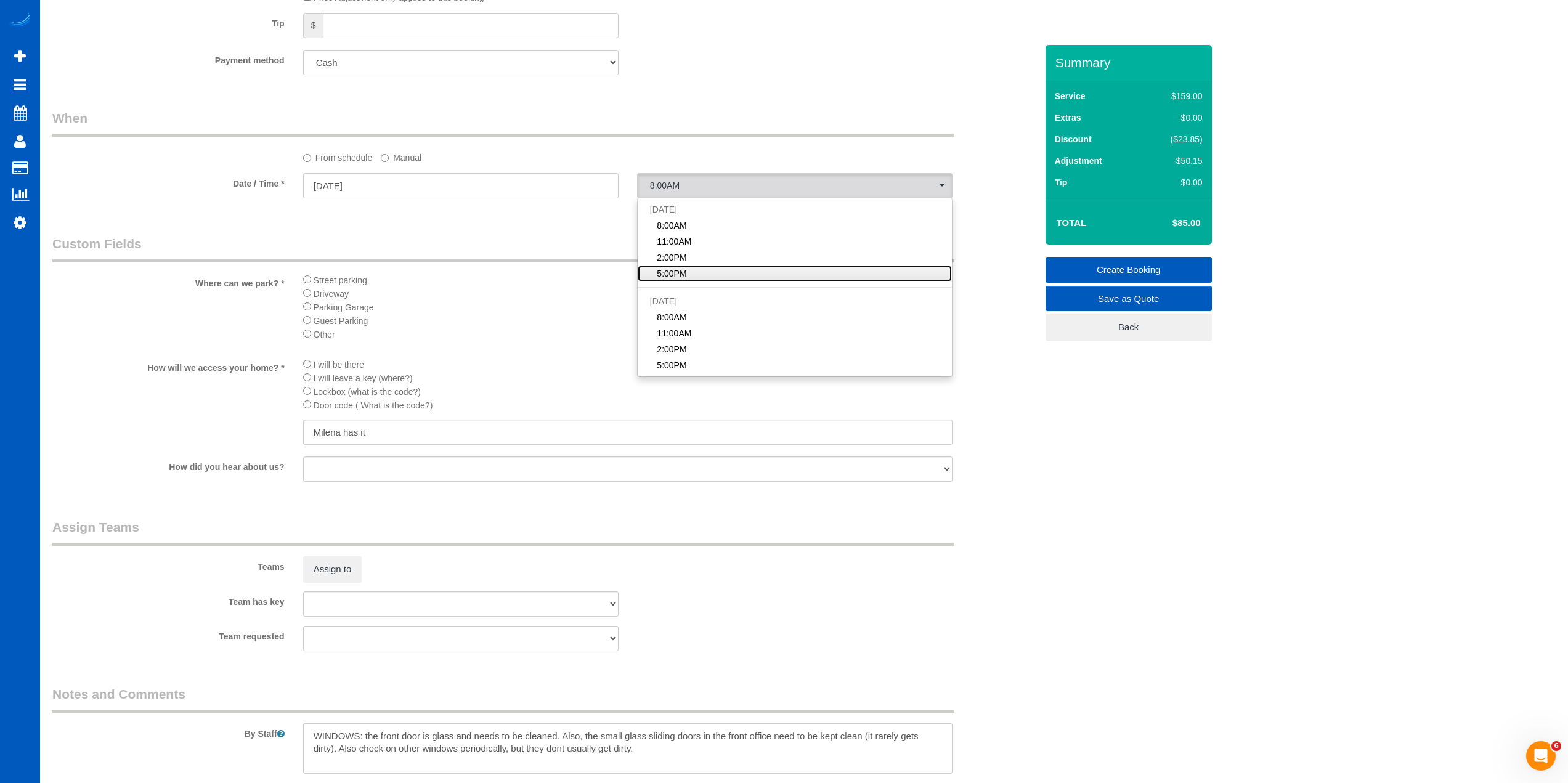
drag, startPoint x: 673, startPoint y: 271, endPoint x: 657, endPoint y: 269, distance: 16.1
click at [673, 272] on span "5:00PM" at bounding box center [671, 273] width 30 height 12
select select "spot151"
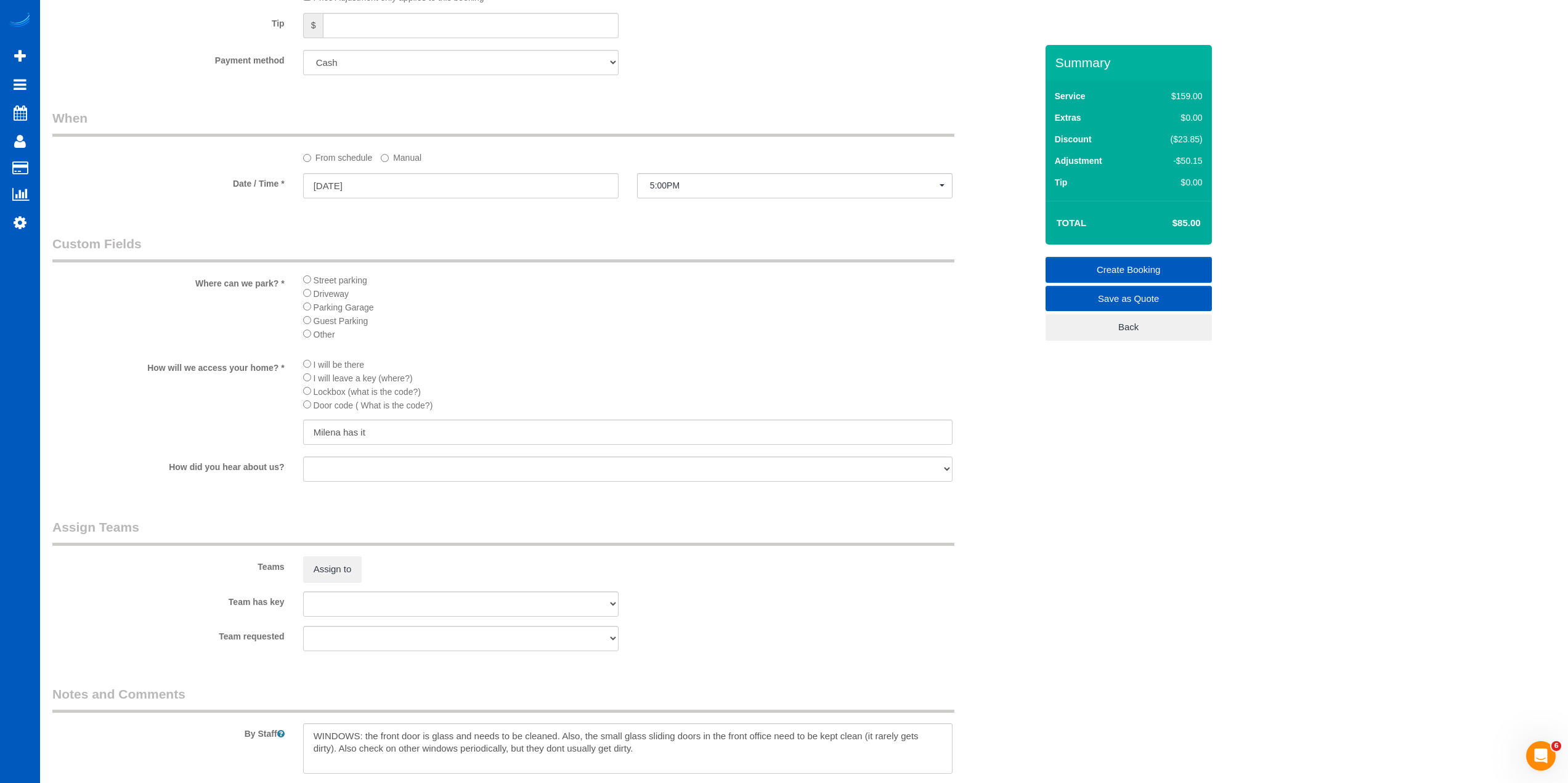
click at [407, 160] on label "Manual" at bounding box center [400, 155] width 41 height 17
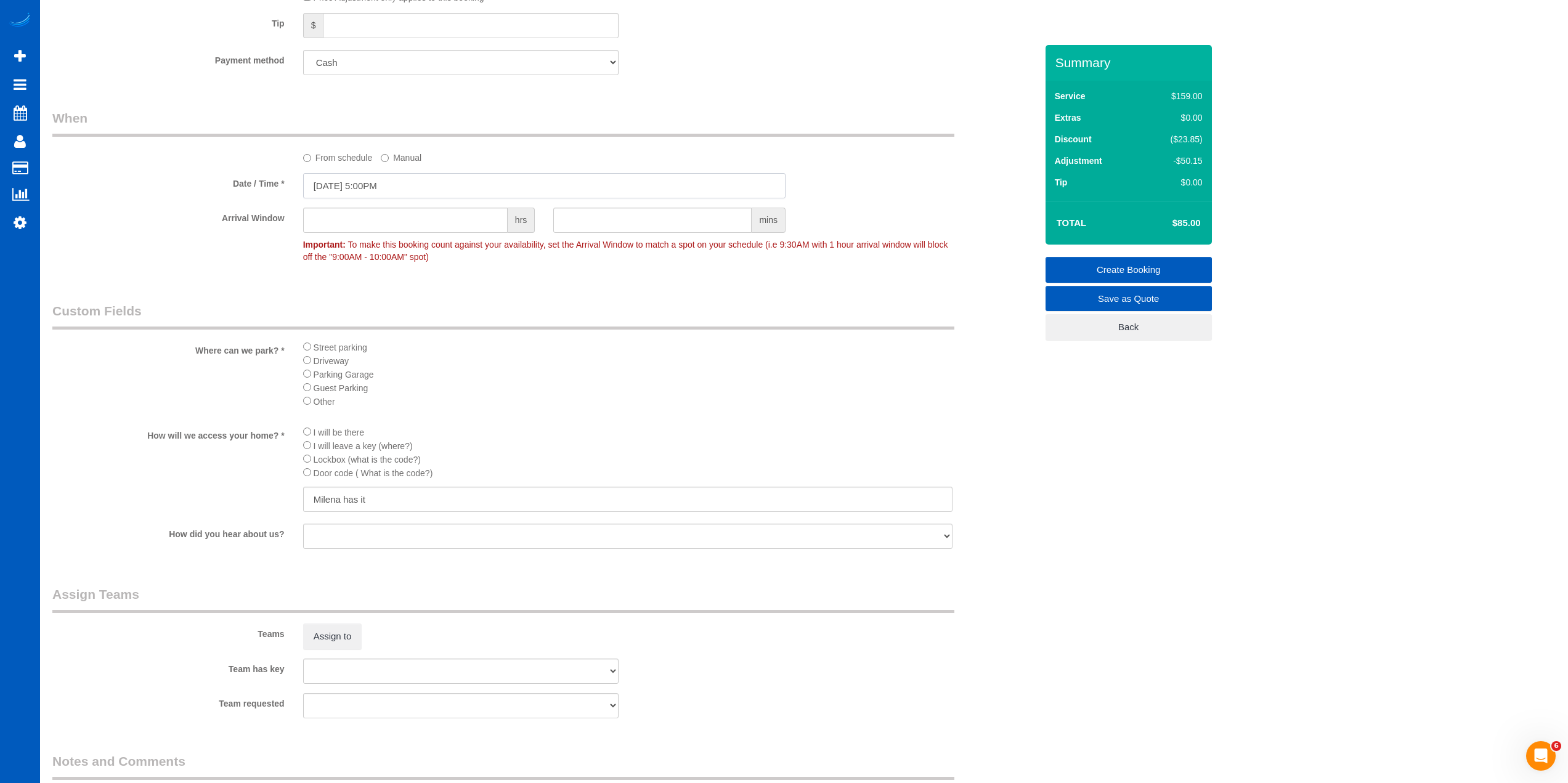
click at [409, 194] on input "[DATE] 5:00PM" at bounding box center [544, 186] width 483 height 26
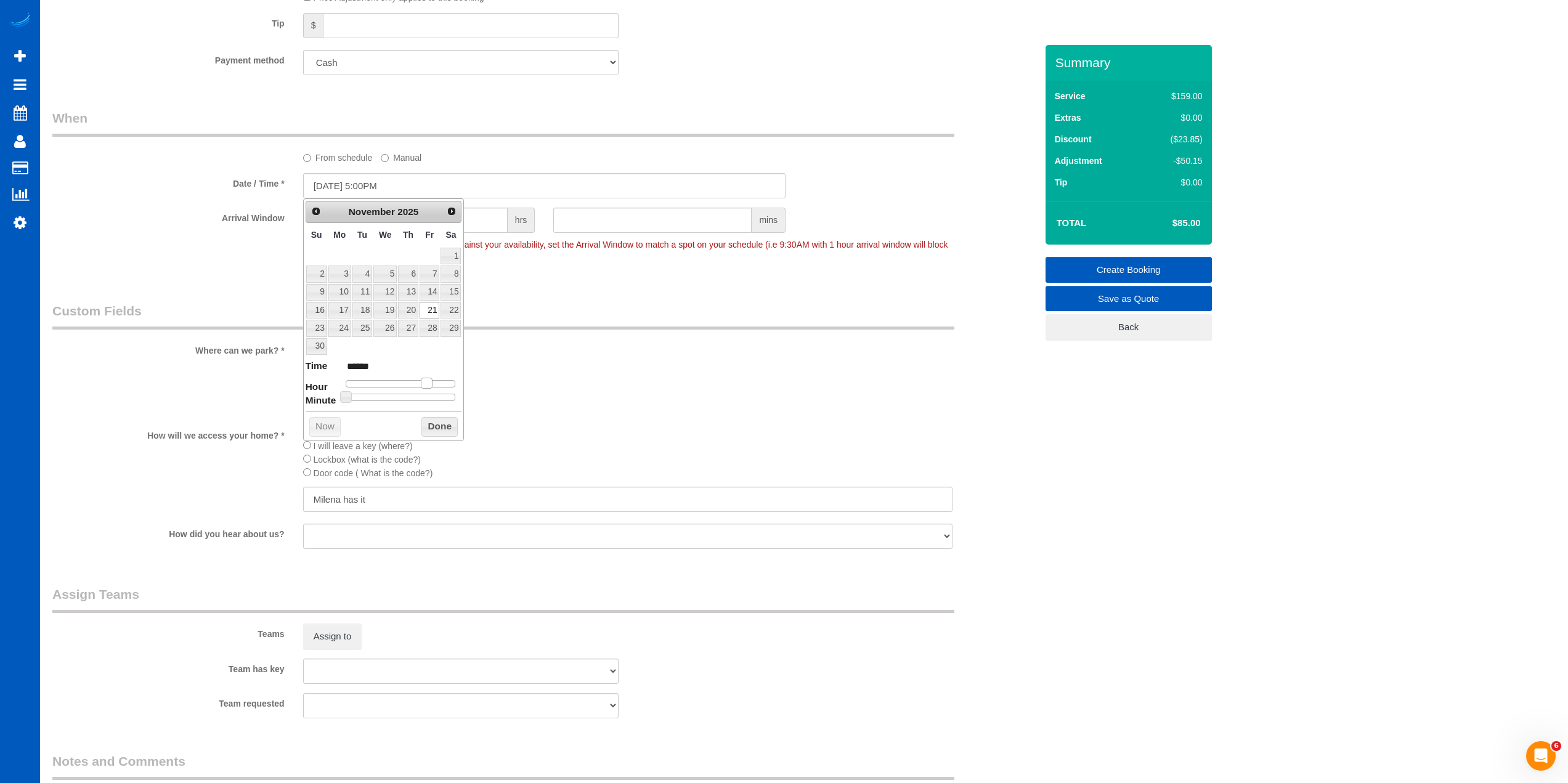
type input "[DATE] 6:00PM"
type input "******"
type input "[DATE] 7:00PM"
type input "******"
drag, startPoint x: 427, startPoint y: 380, endPoint x: 436, endPoint y: 380, distance: 9.0
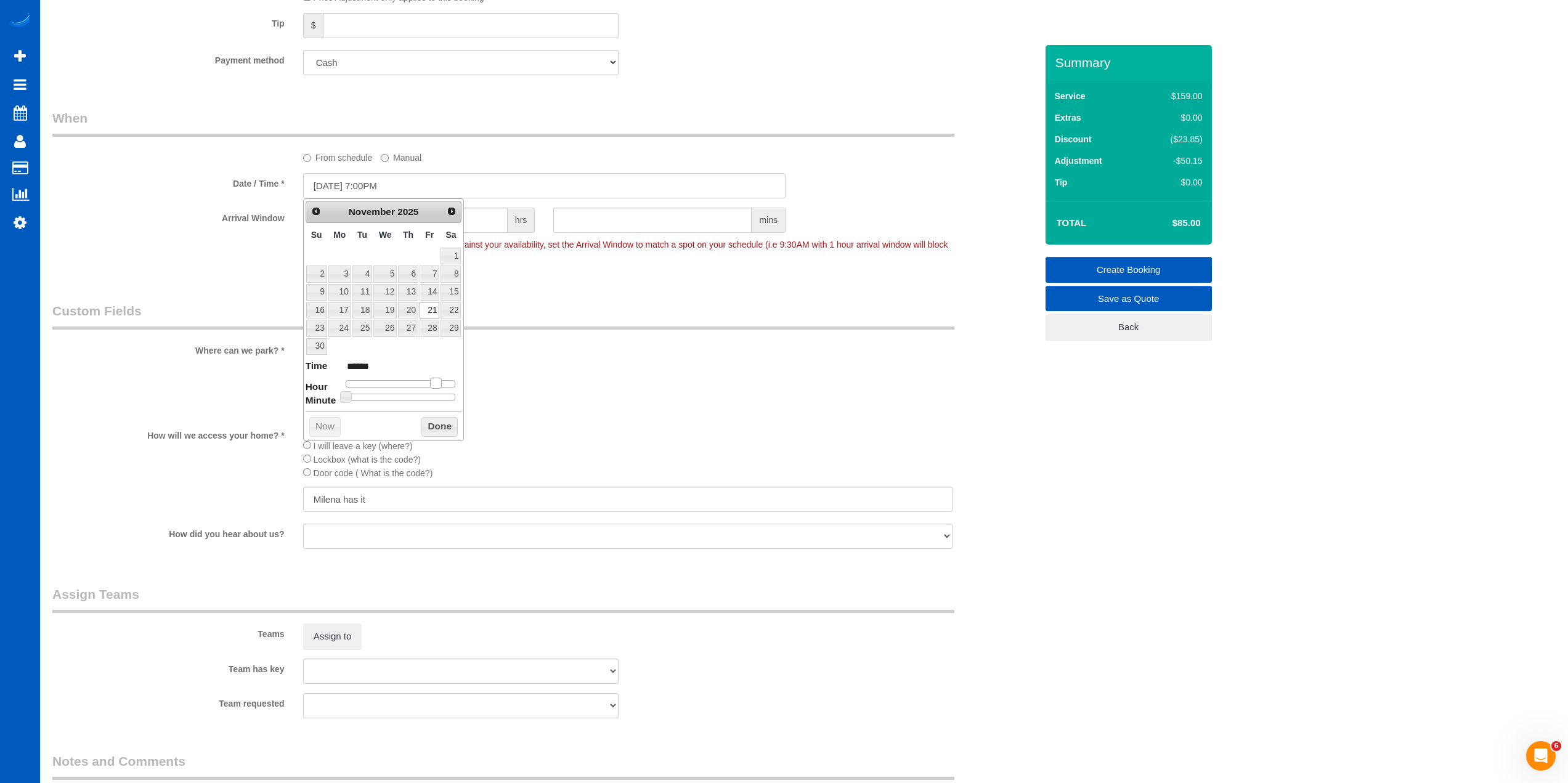
click at [436, 380] on span at bounding box center [436, 383] width 11 height 11
click at [435, 429] on button "Done" at bounding box center [439, 427] width 37 height 20
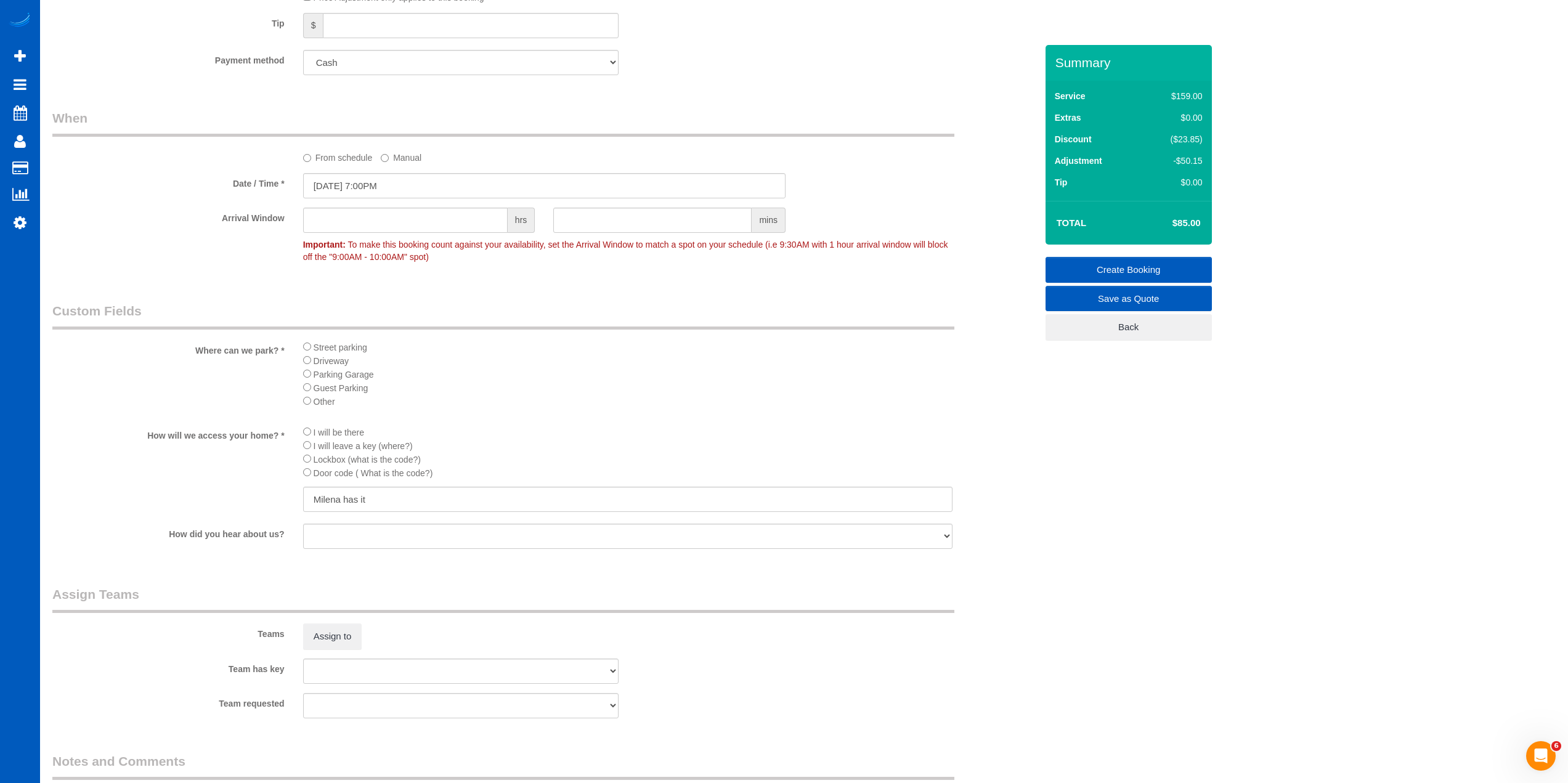
click at [534, 302] on legend "Custom Fields" at bounding box center [503, 316] width 902 height 28
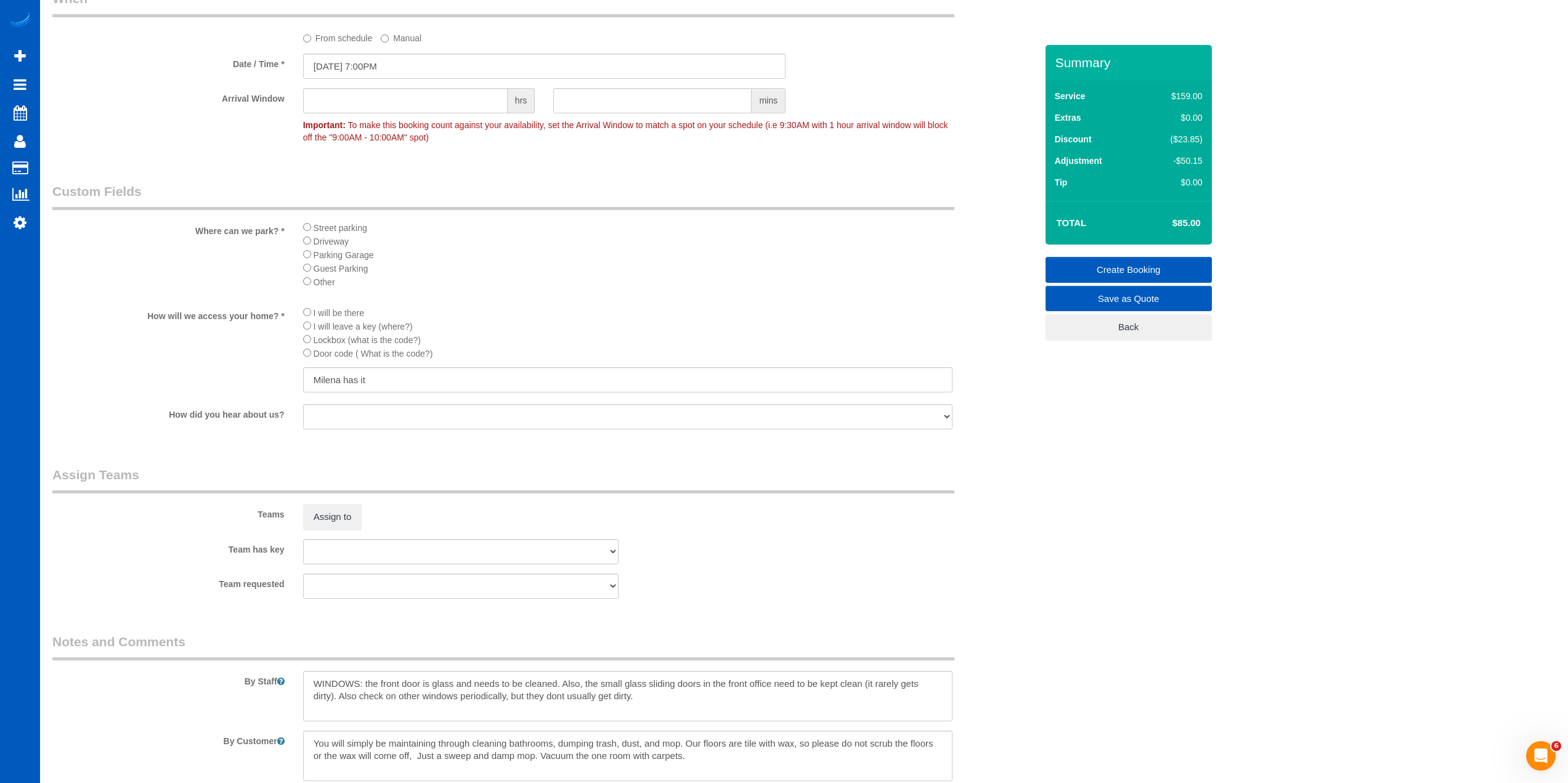
scroll to position [1392, 0]
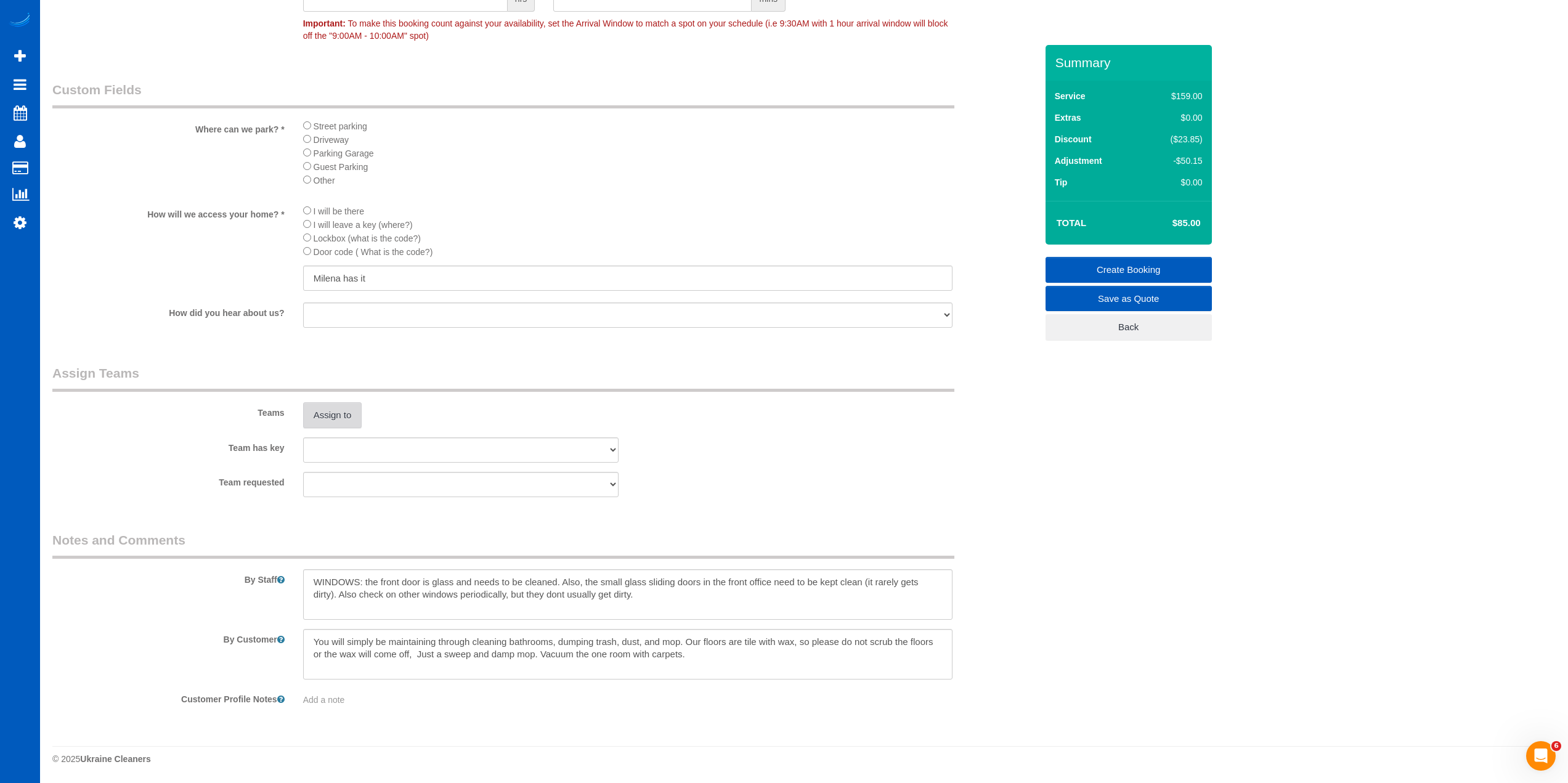
click at [338, 418] on button "Assign to" at bounding box center [333, 415] width 59 height 26
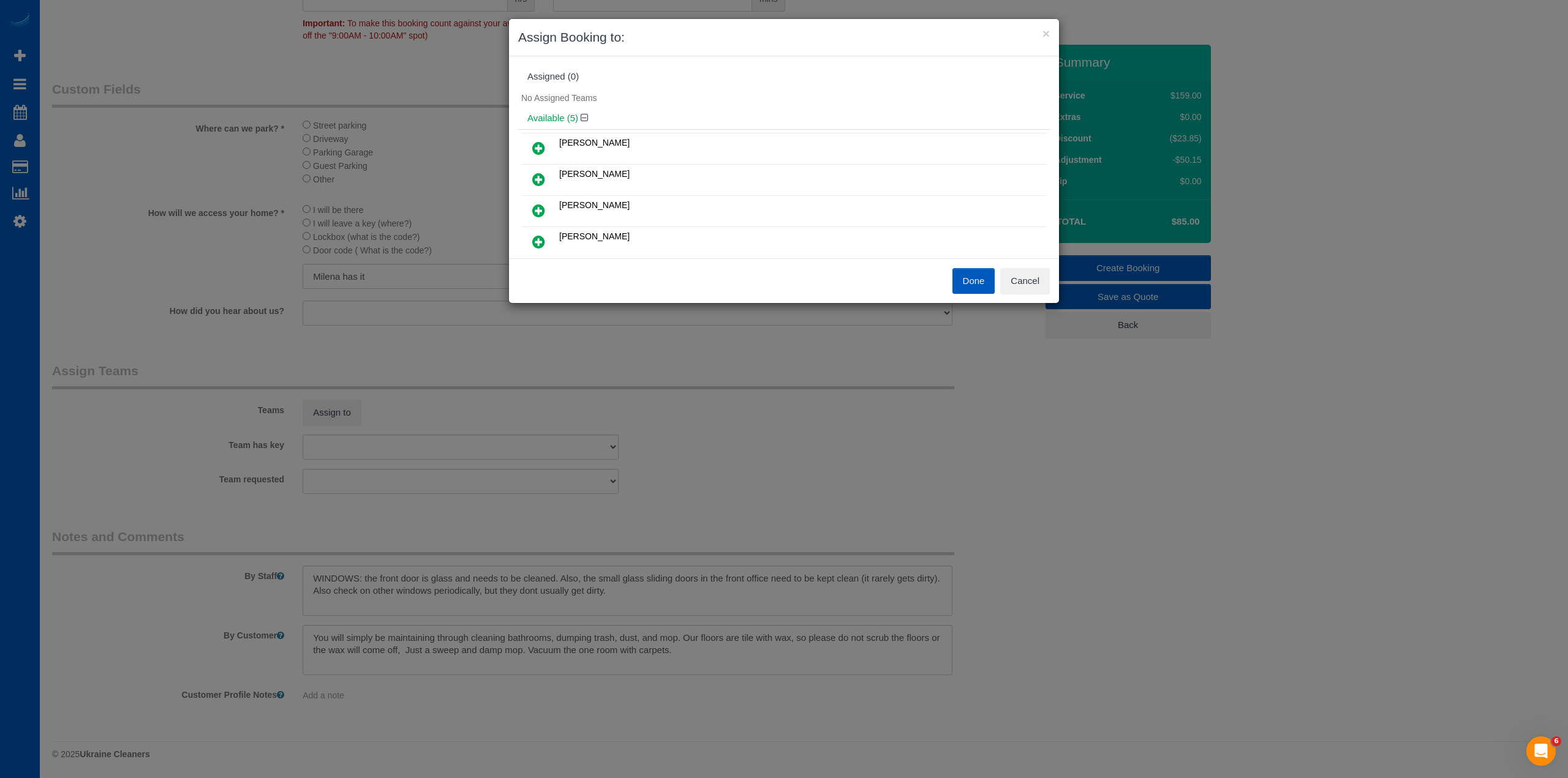
click at [537, 241] on icon at bounding box center [538, 241] width 13 height 14
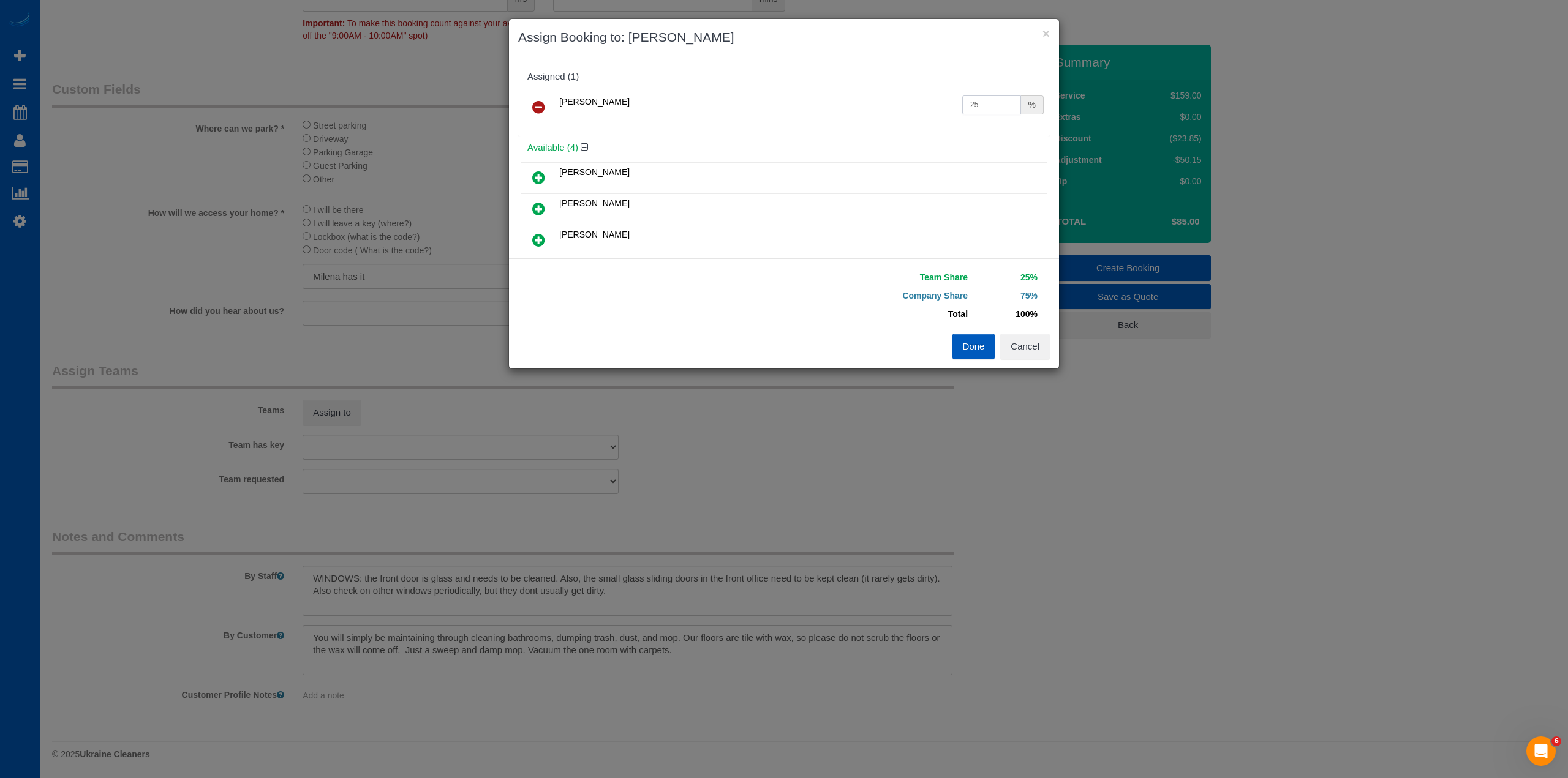
drag, startPoint x: 984, startPoint y: 104, endPoint x: 887, endPoint y: 116, distance: 97.7
click at [887, 116] on tr "[PERSON_NAME] 25 %" at bounding box center [784, 108] width 526 height 32
type input "71"
click at [959, 347] on button "Done" at bounding box center [974, 346] width 43 height 25
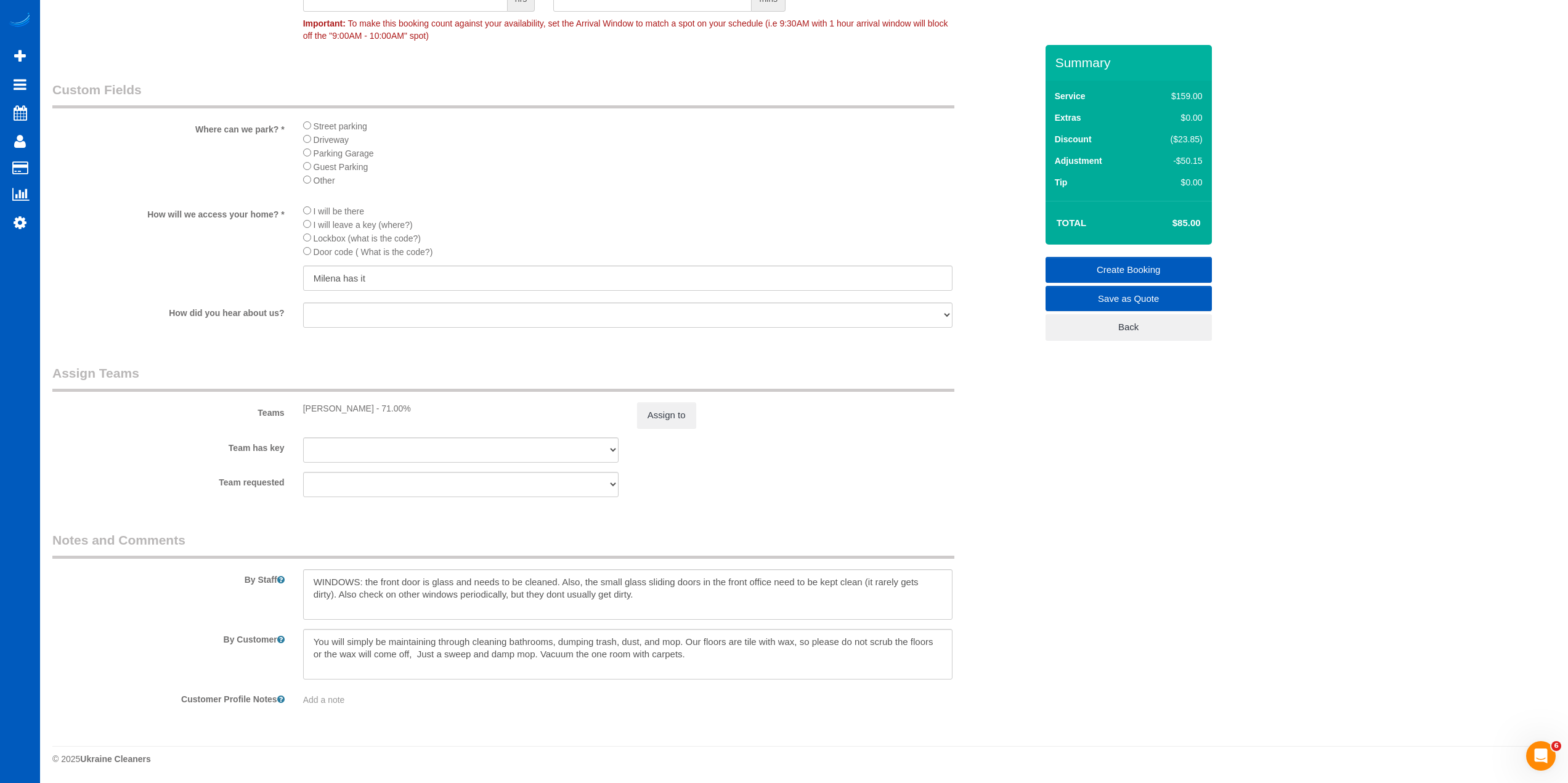
click at [1152, 267] on link "Create Booking" at bounding box center [1128, 269] width 166 height 26
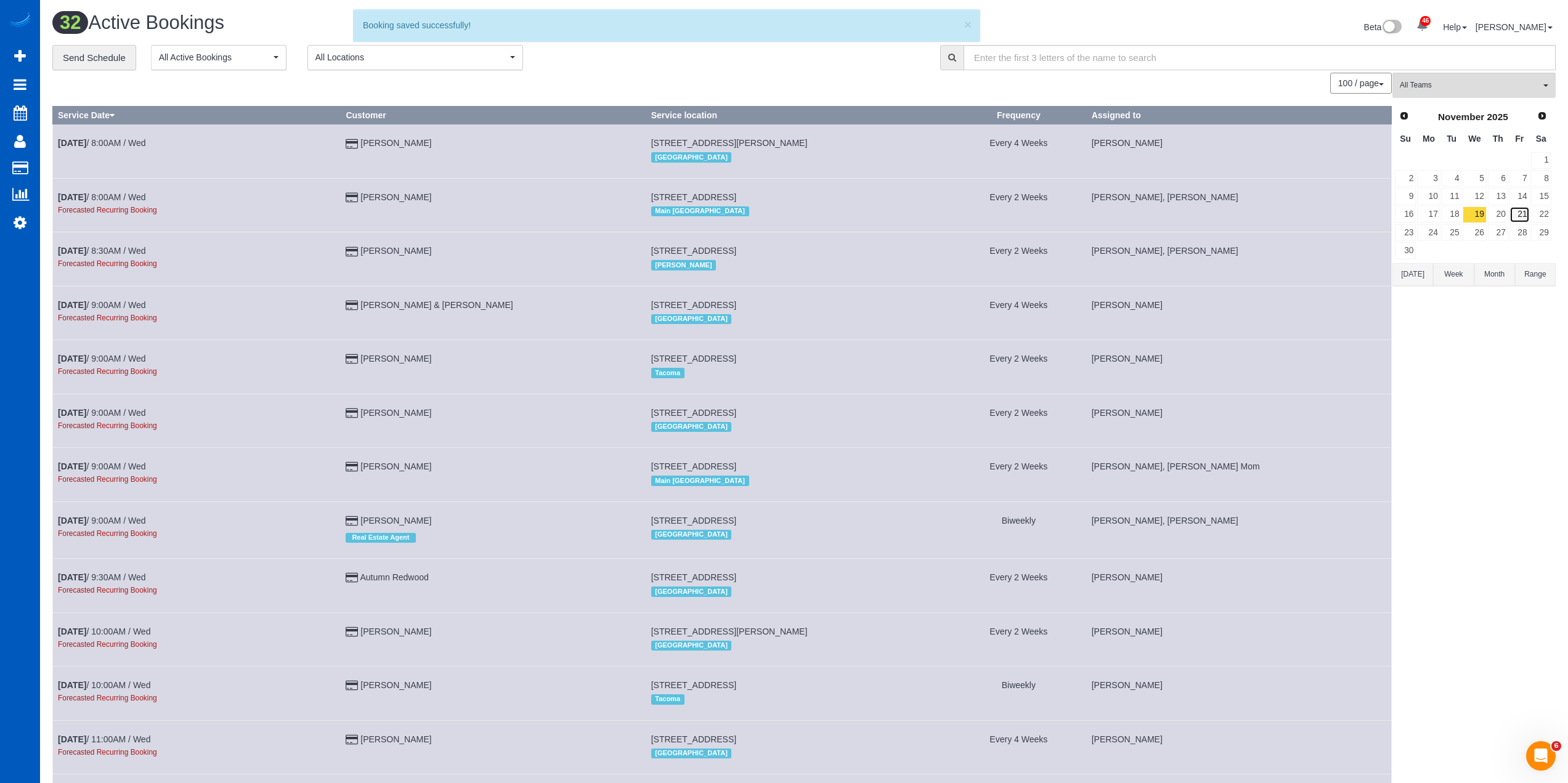
click at [1516, 215] on link "21" at bounding box center [1519, 215] width 20 height 17
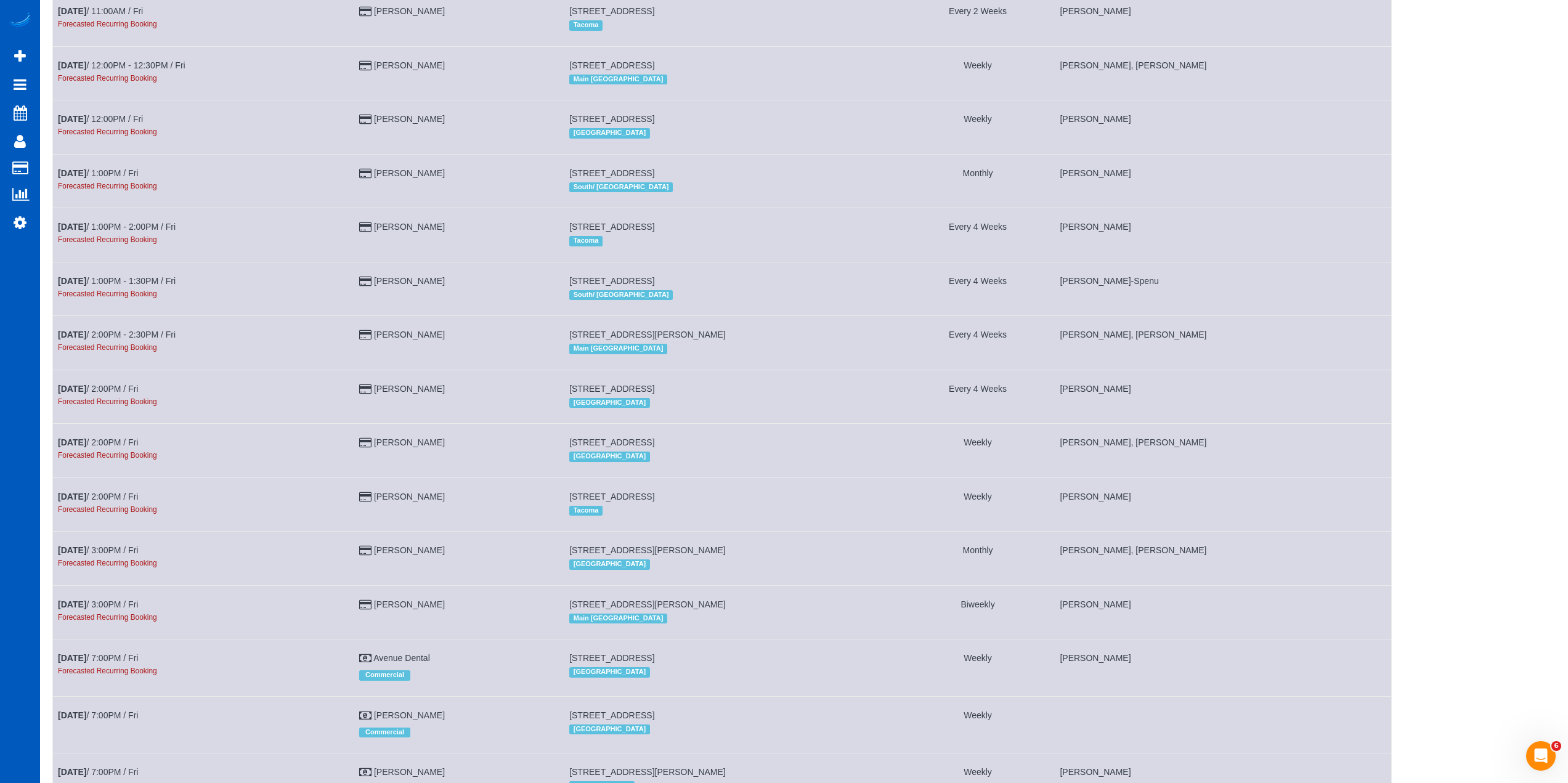
scroll to position [1003, 0]
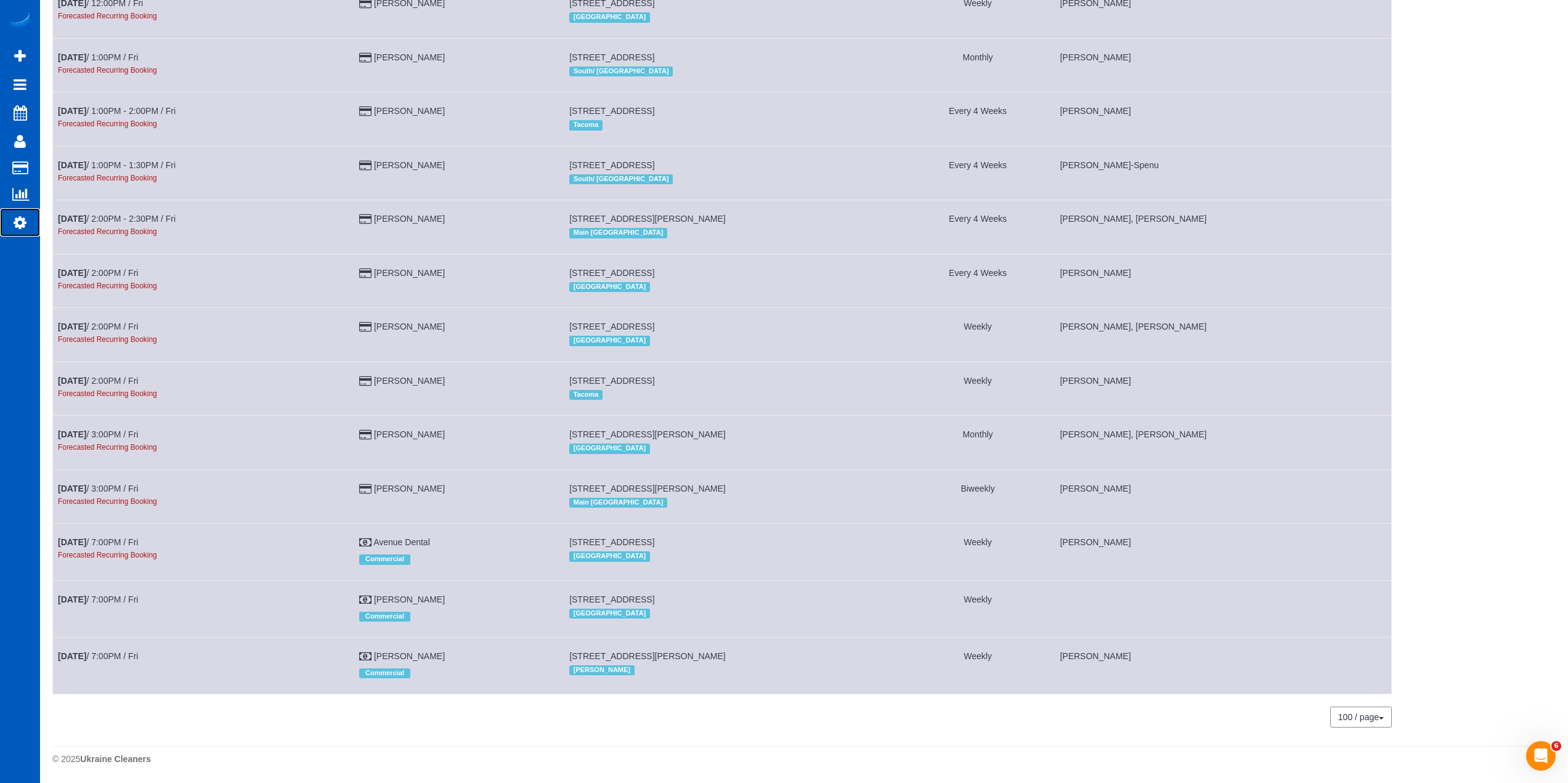
click at [15, 228] on icon at bounding box center [20, 222] width 13 height 14
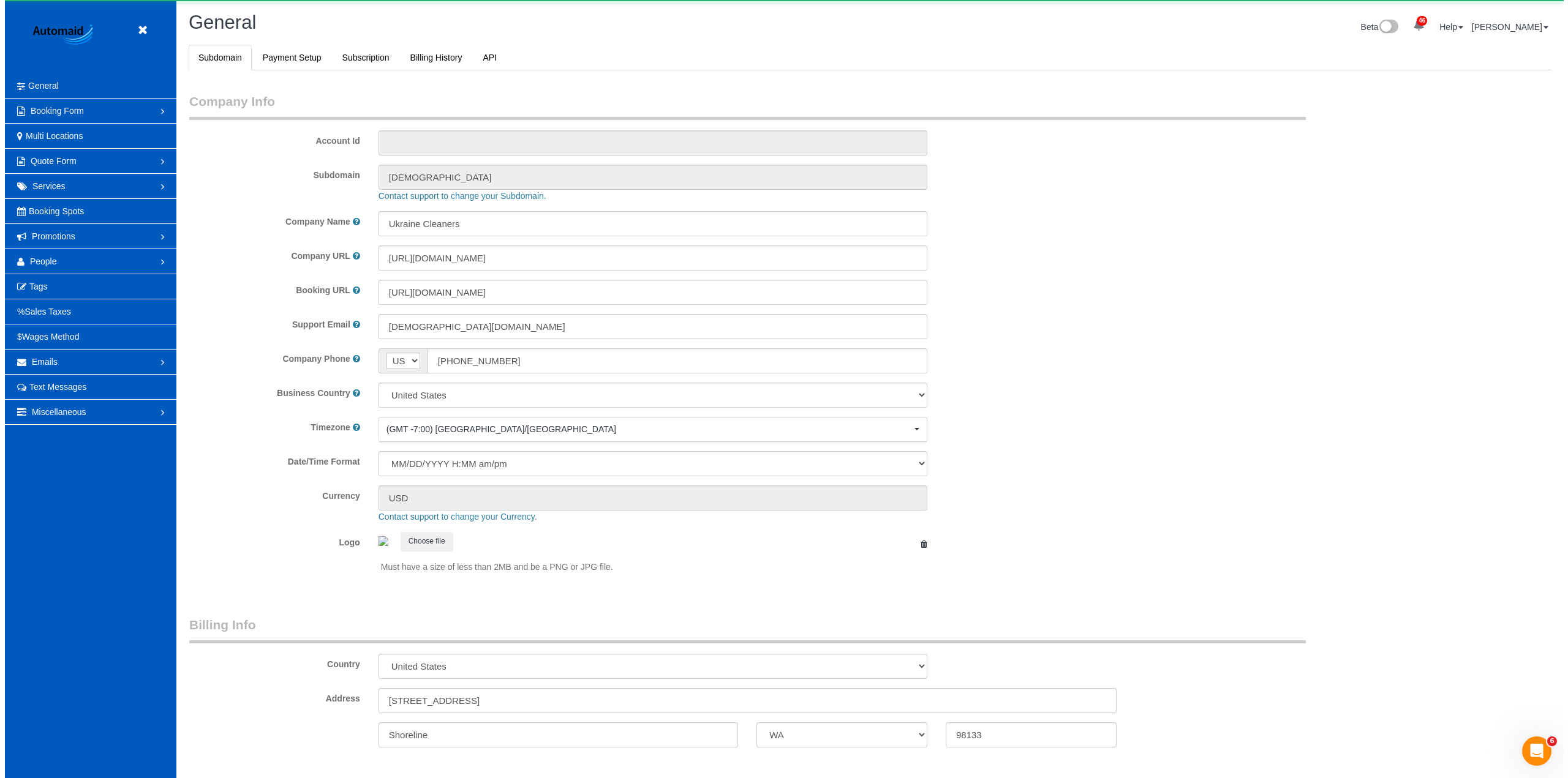
scroll to position [2680, 1558]
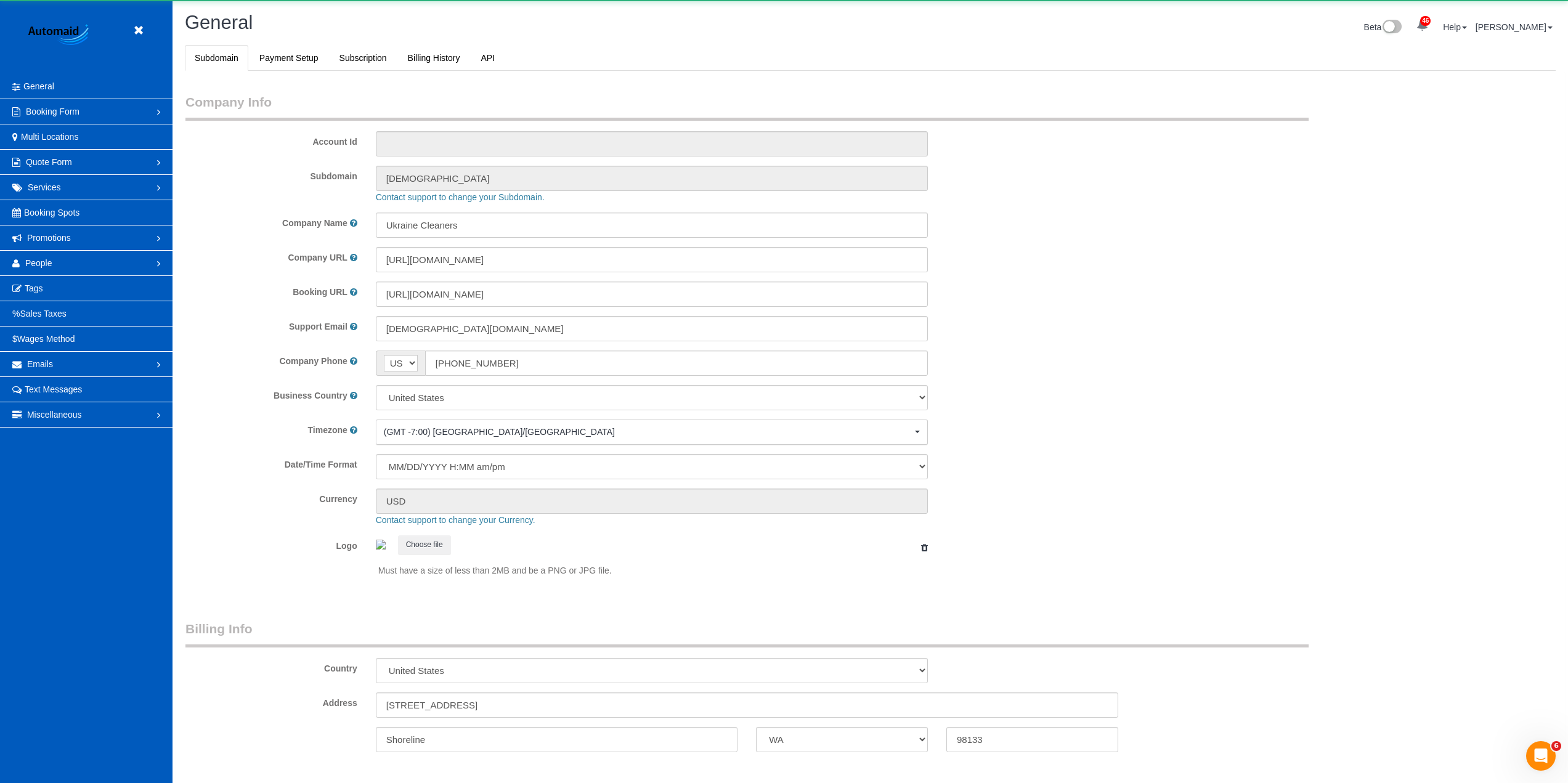
select select "1"
click at [59, 258] on link "People" at bounding box center [86, 263] width 173 height 25
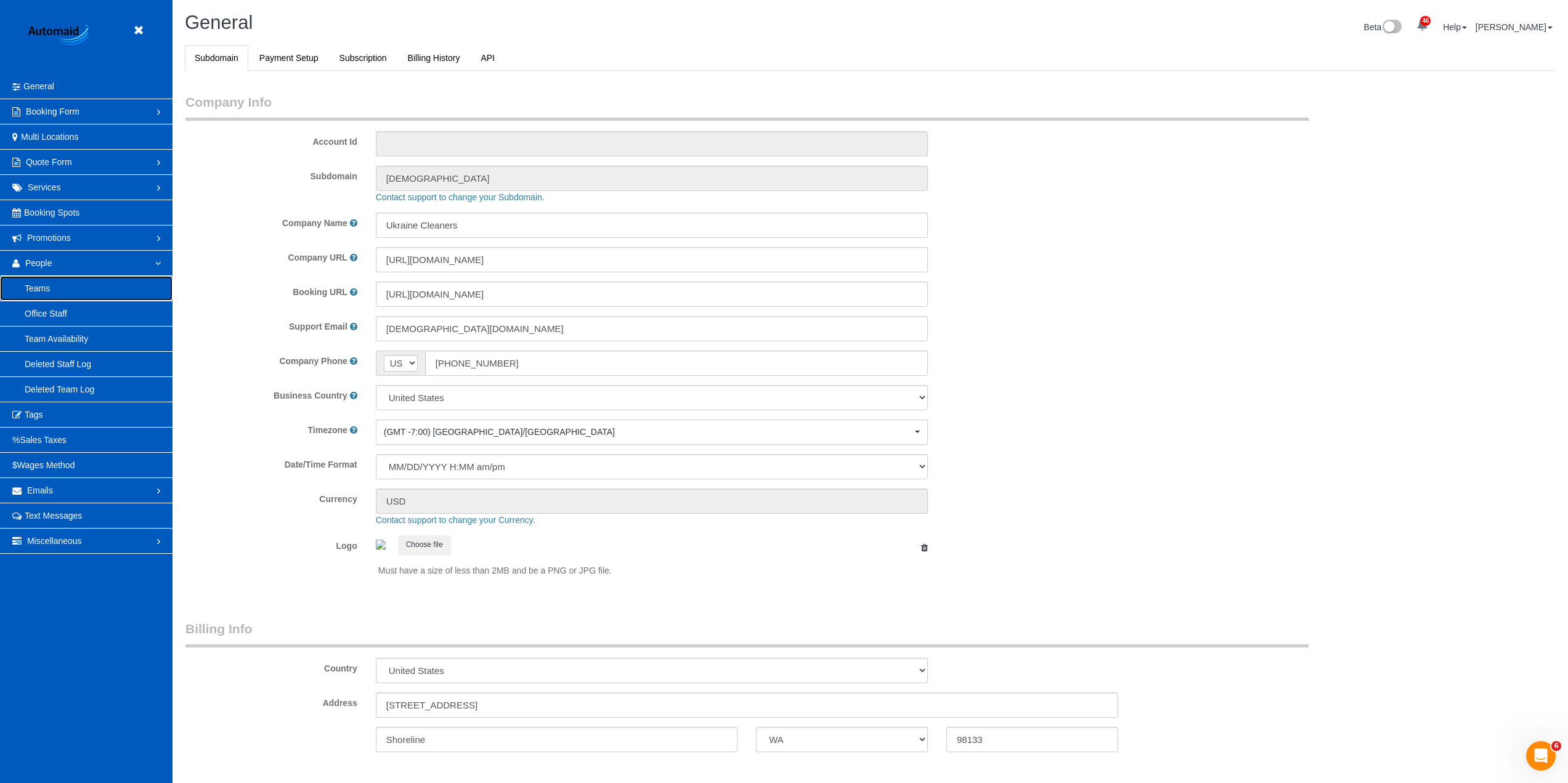
click at [61, 293] on link "Teams" at bounding box center [86, 289] width 173 height 25
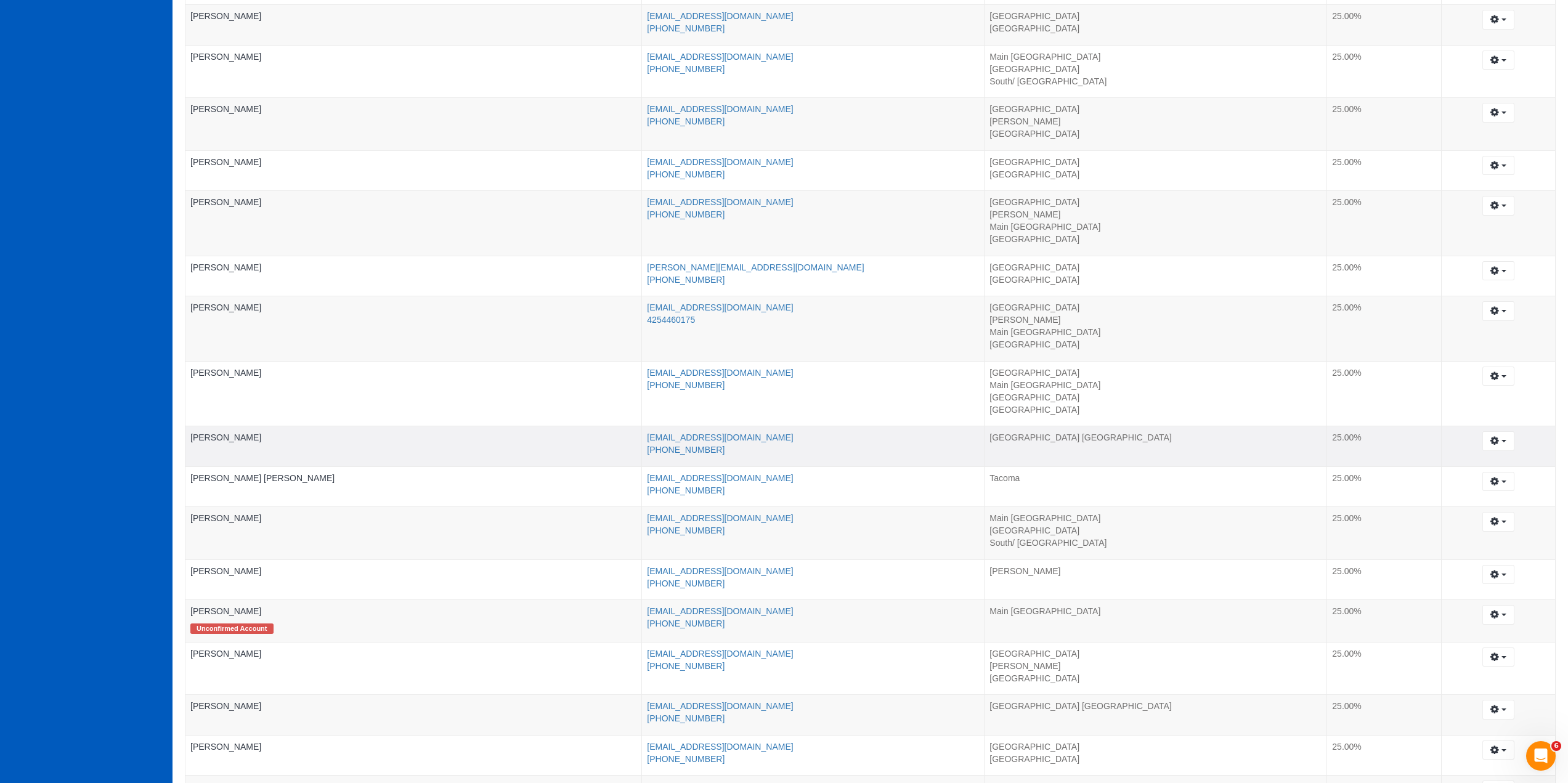
scroll to position [1479, 0]
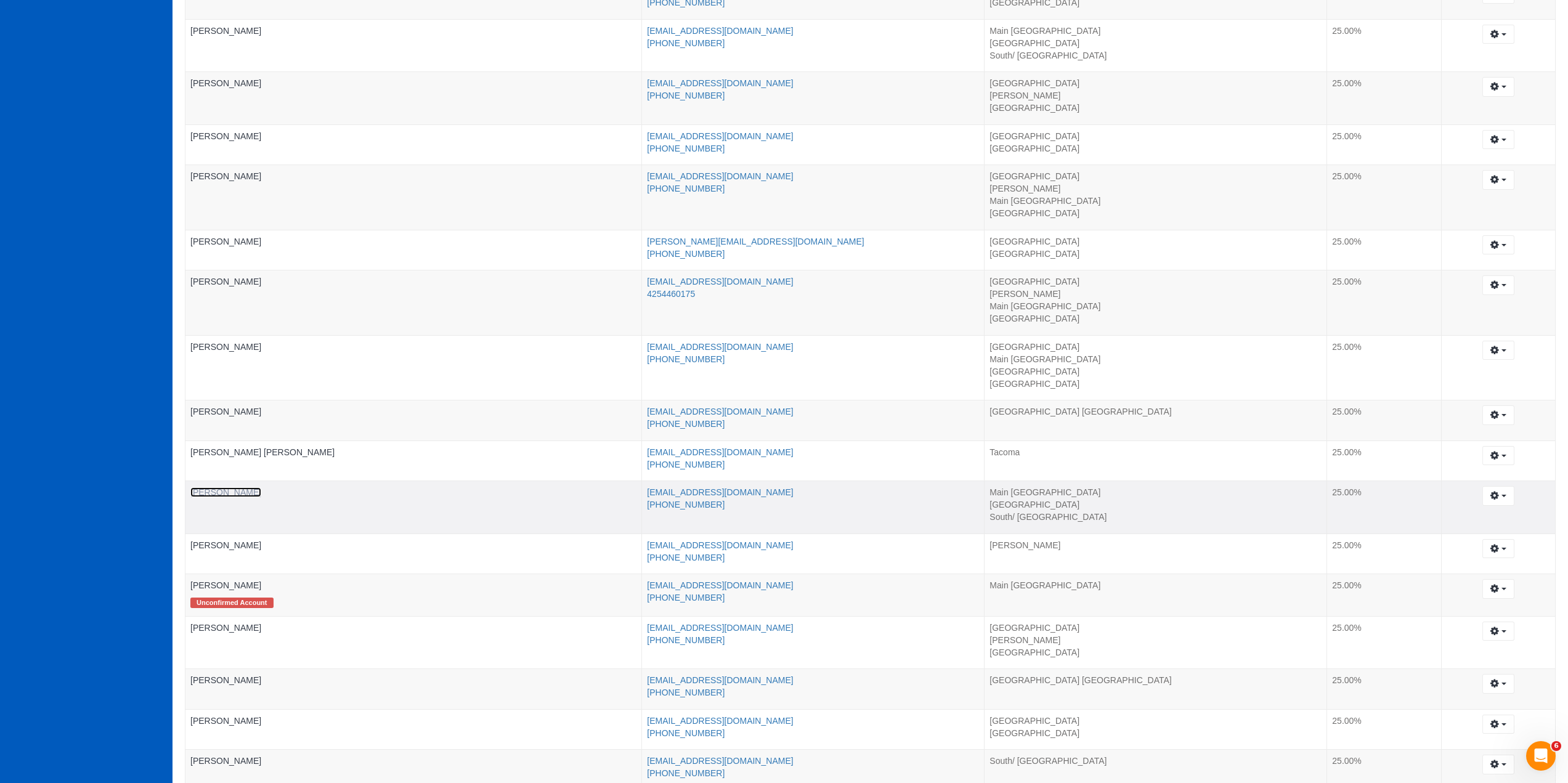
click at [241, 495] on link "[PERSON_NAME]" at bounding box center [226, 492] width 71 height 10
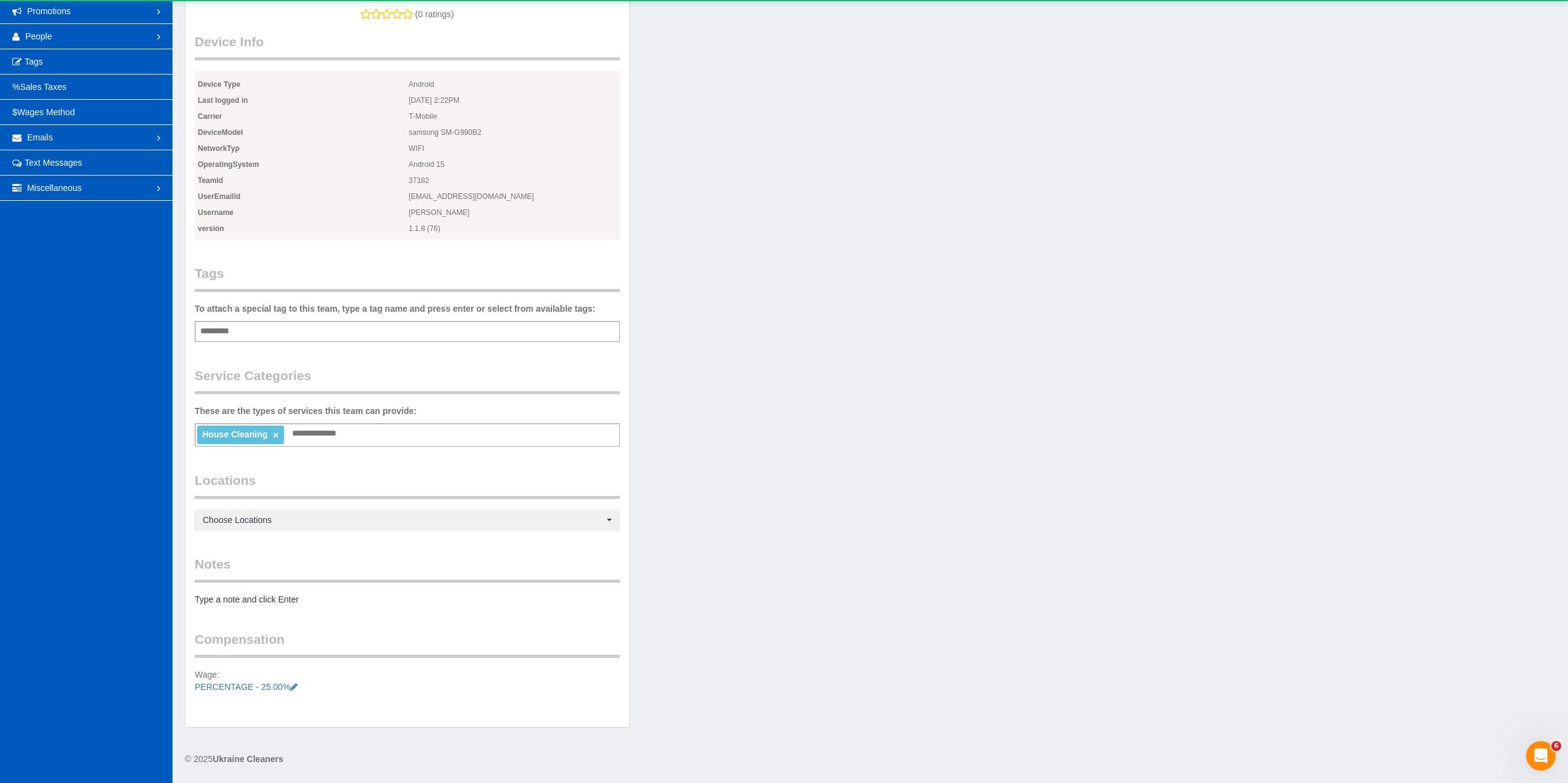
scroll to position [60607, 60047]
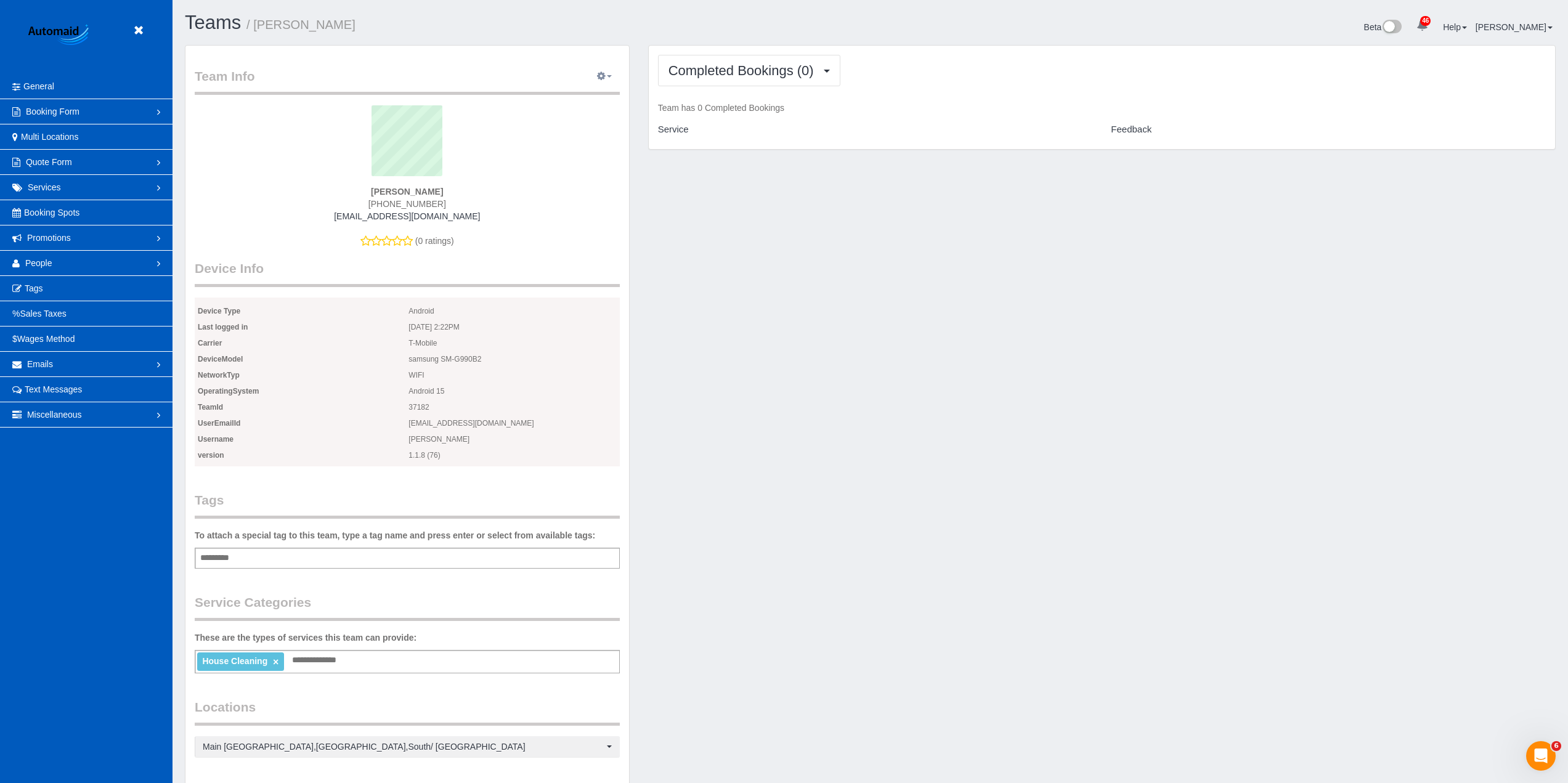
click at [616, 75] on button "button" at bounding box center [604, 77] width 31 height 19
click at [578, 102] on link "Edit Contact Info" at bounding box center [565, 99] width 107 height 16
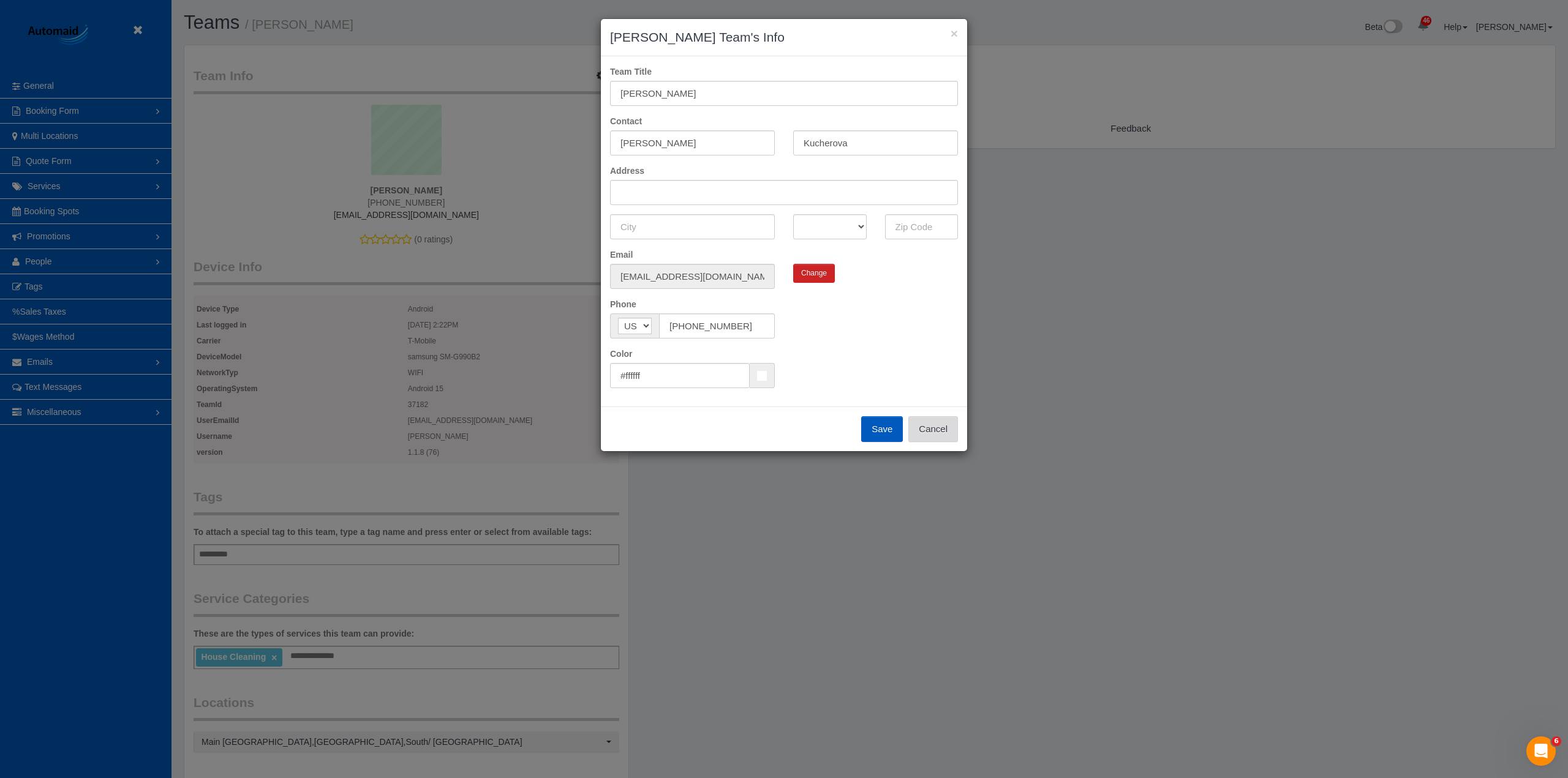
click at [948, 432] on button "Cancel" at bounding box center [933, 429] width 49 height 25
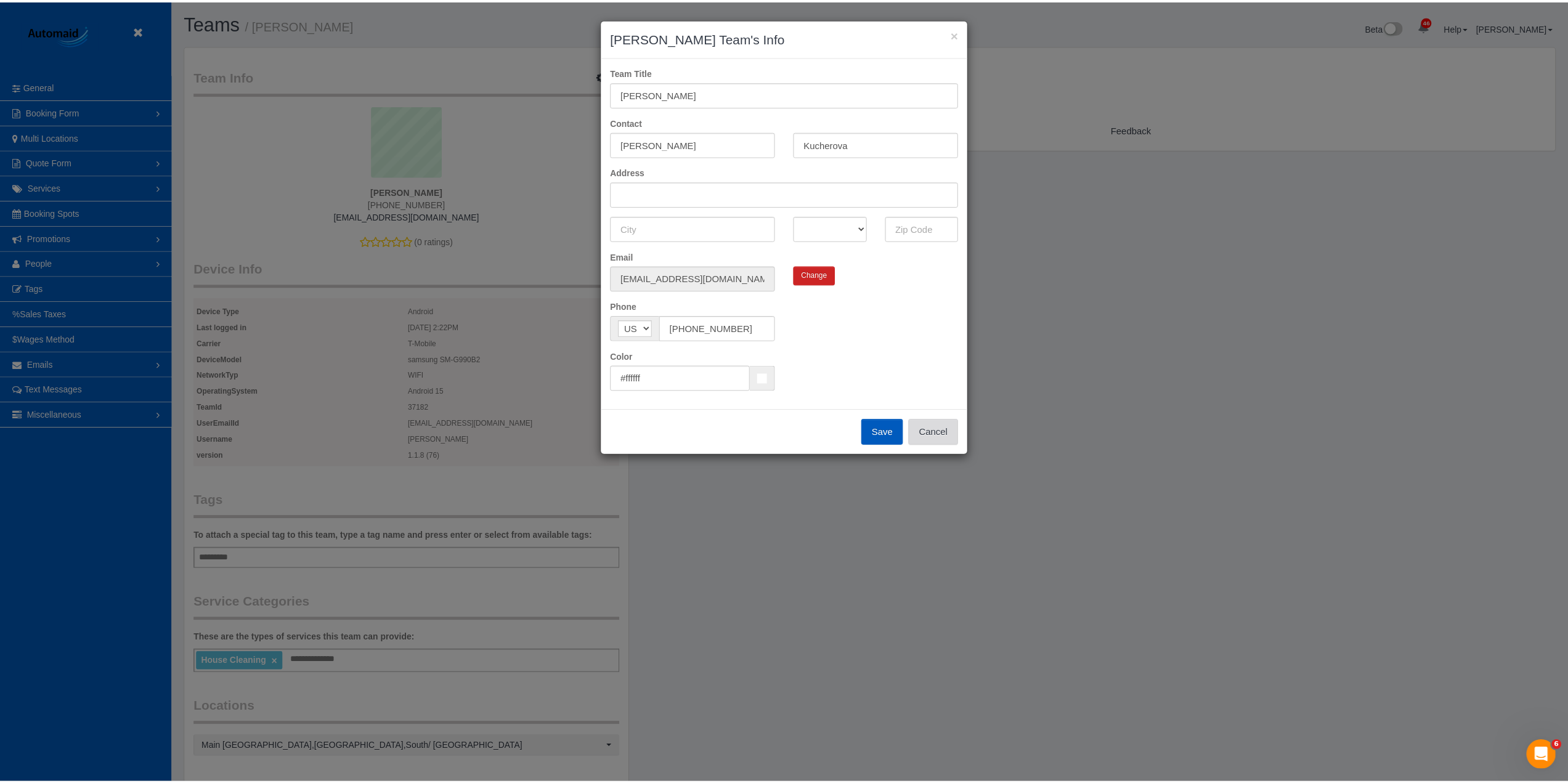
scroll to position [60607, 60047]
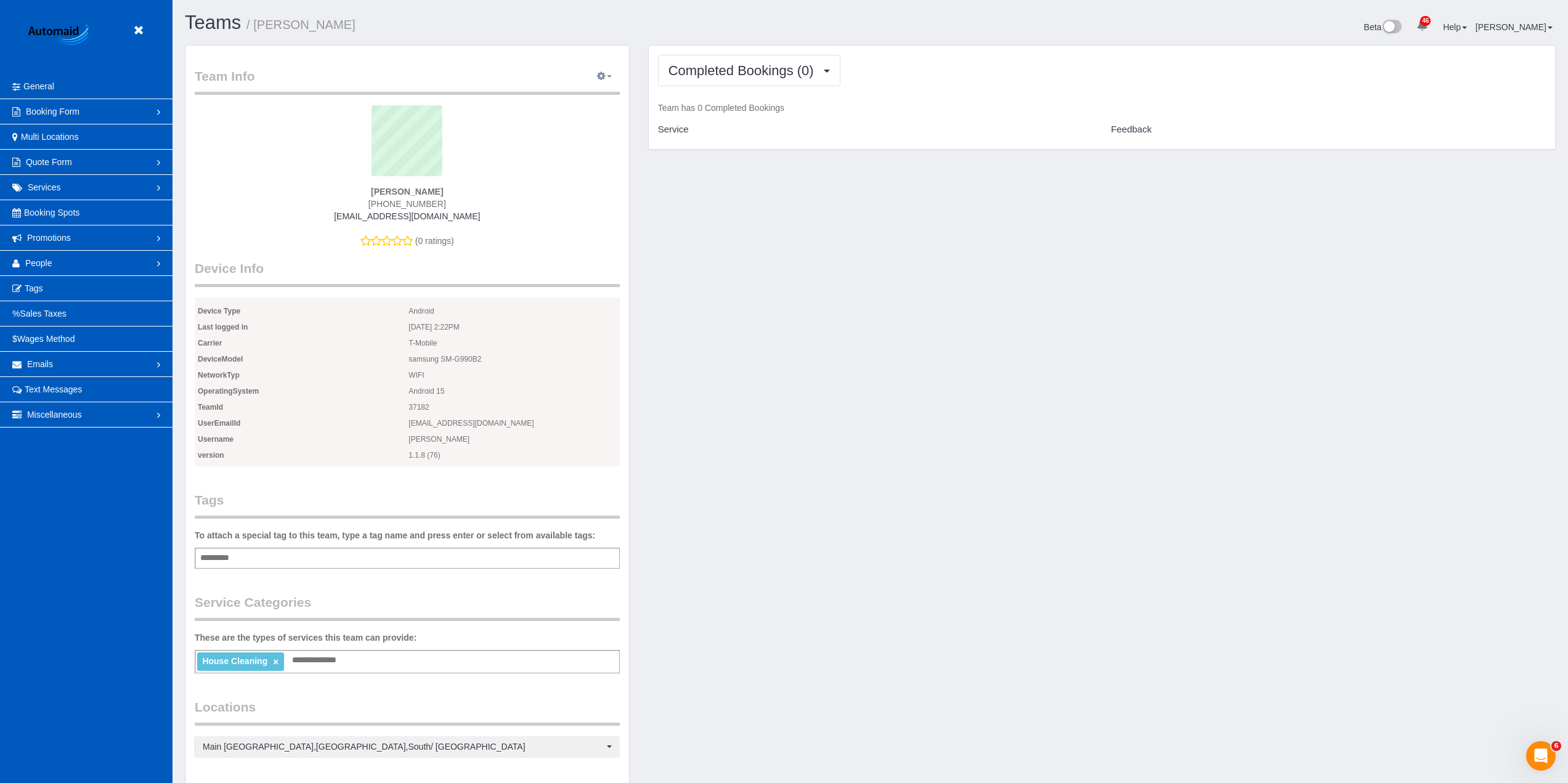
click at [605, 73] on icon "button" at bounding box center [601, 75] width 8 height 8
click at [695, 362] on div "Team Info Edit Contact Info Send Message Send Welcome Email Email Preferences V…" at bounding box center [870, 505] width 1389 height 922
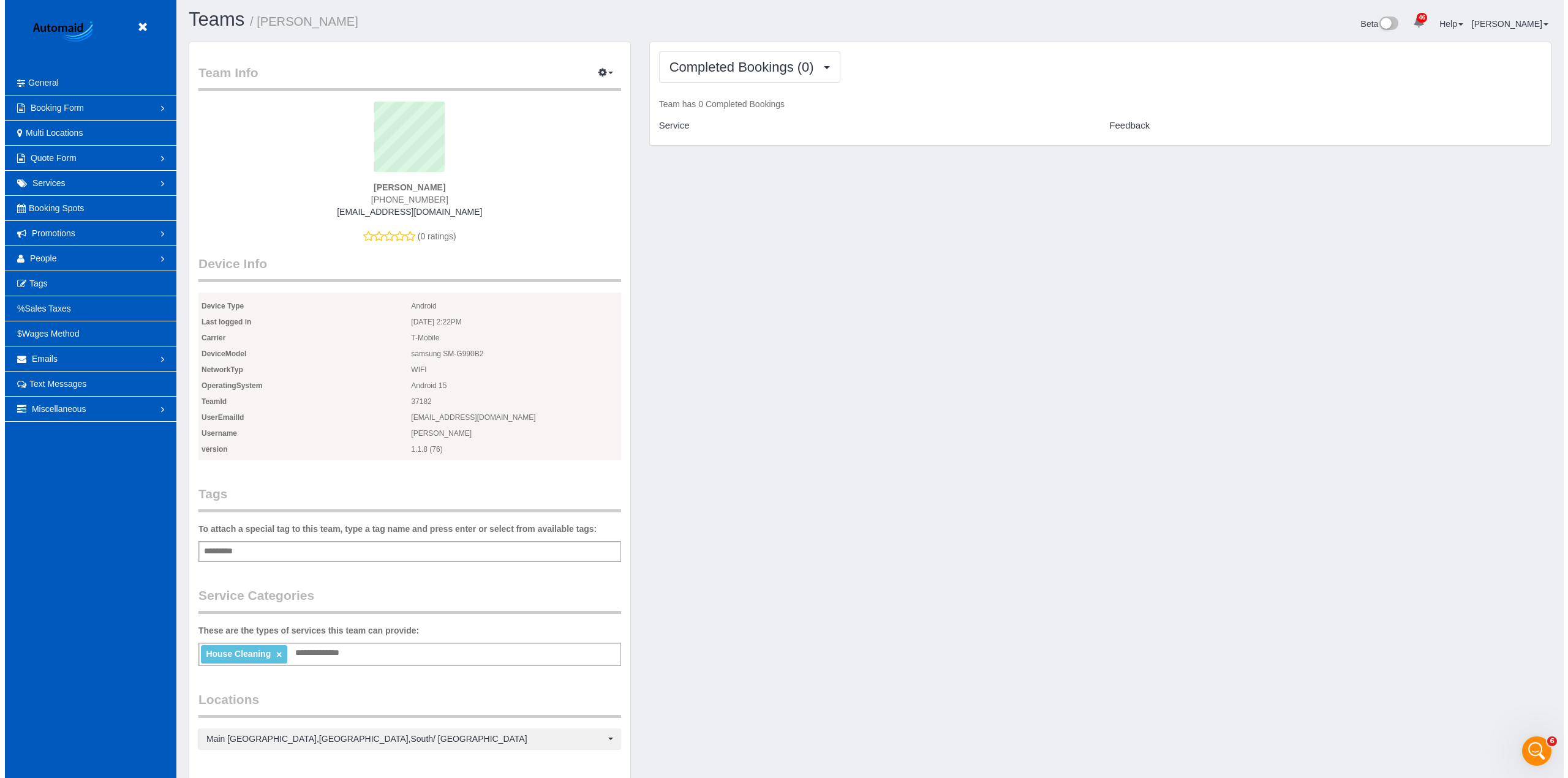
scroll to position [0, 0]
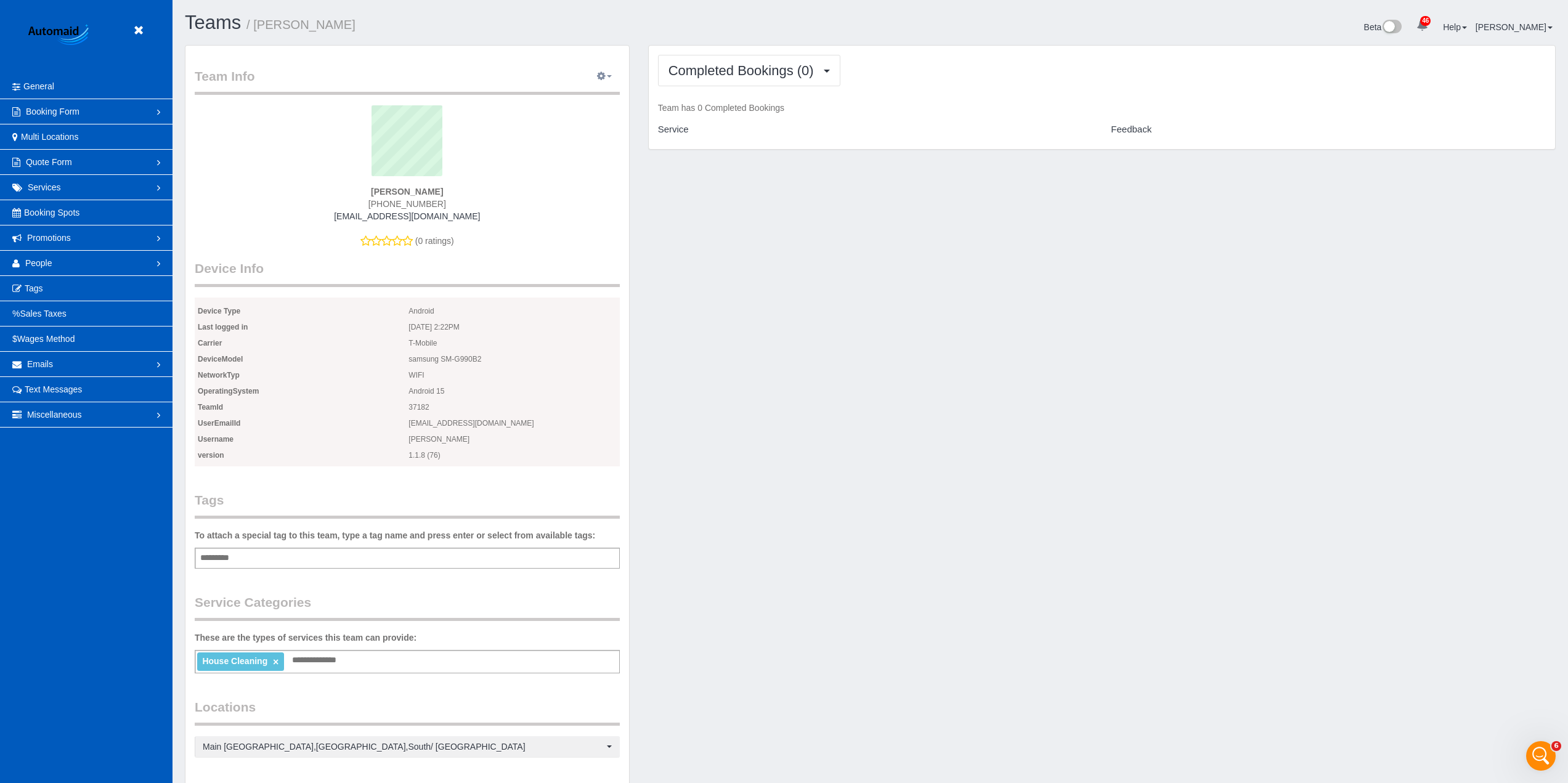
click at [607, 77] on span "button" at bounding box center [609, 77] width 5 height 3
click at [581, 163] on link "View History" at bounding box center [565, 163] width 107 height 16
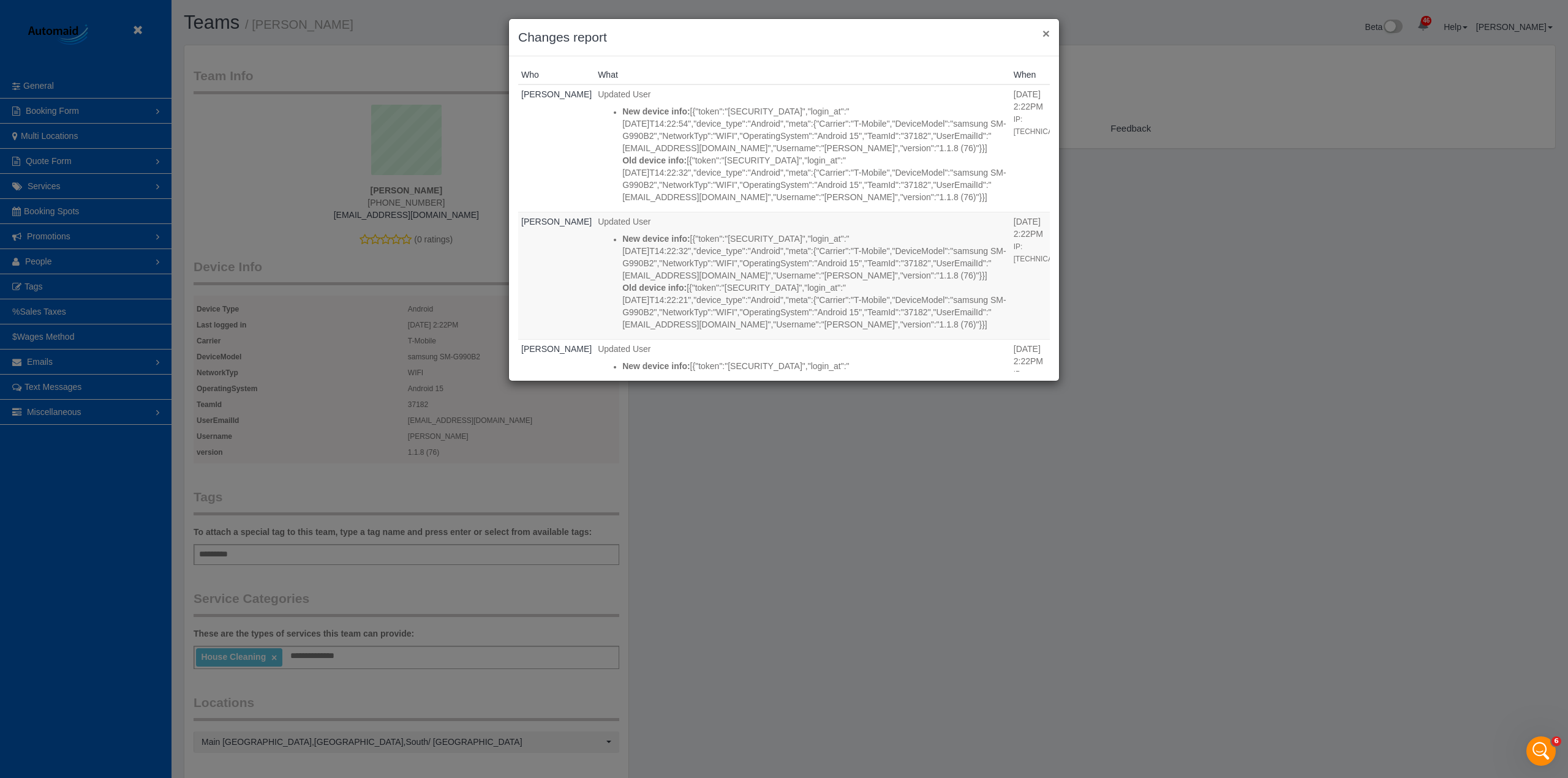
click at [1044, 34] on button "×" at bounding box center [1046, 33] width 8 height 13
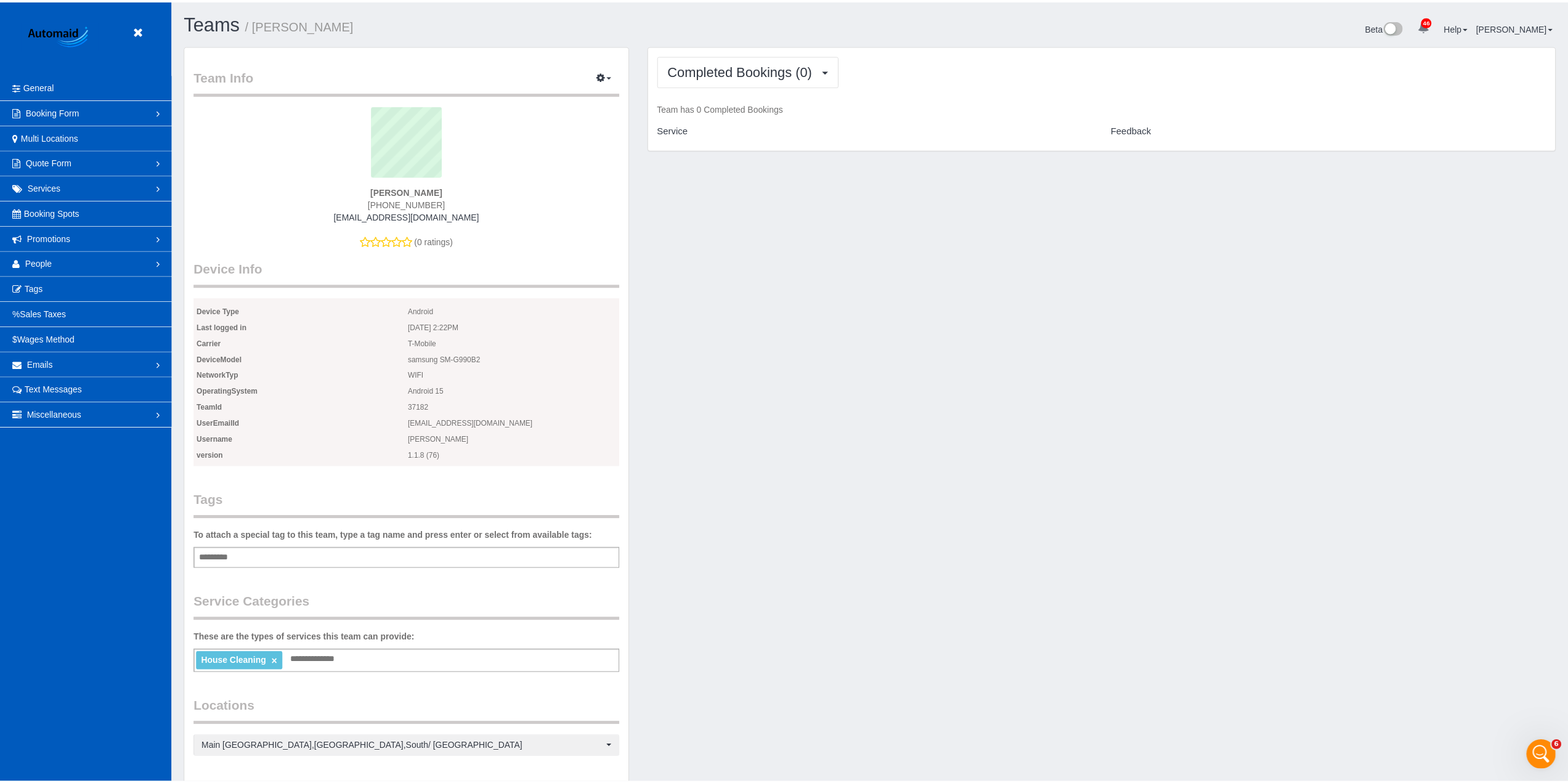
scroll to position [60607, 60047]
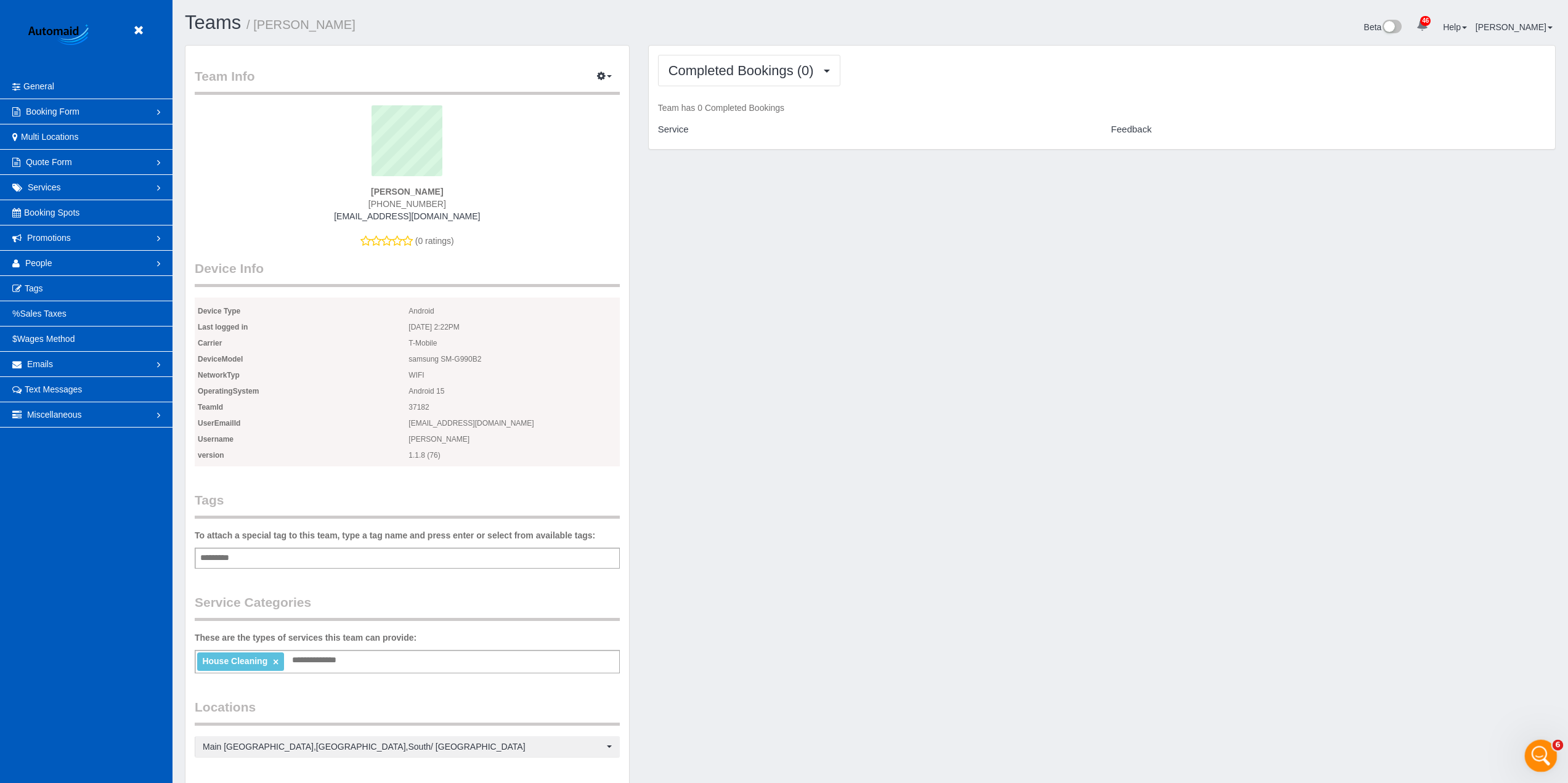
click at [1547, 740] on div "Open Intercom Messenger" at bounding box center [1539, 754] width 30 height 30
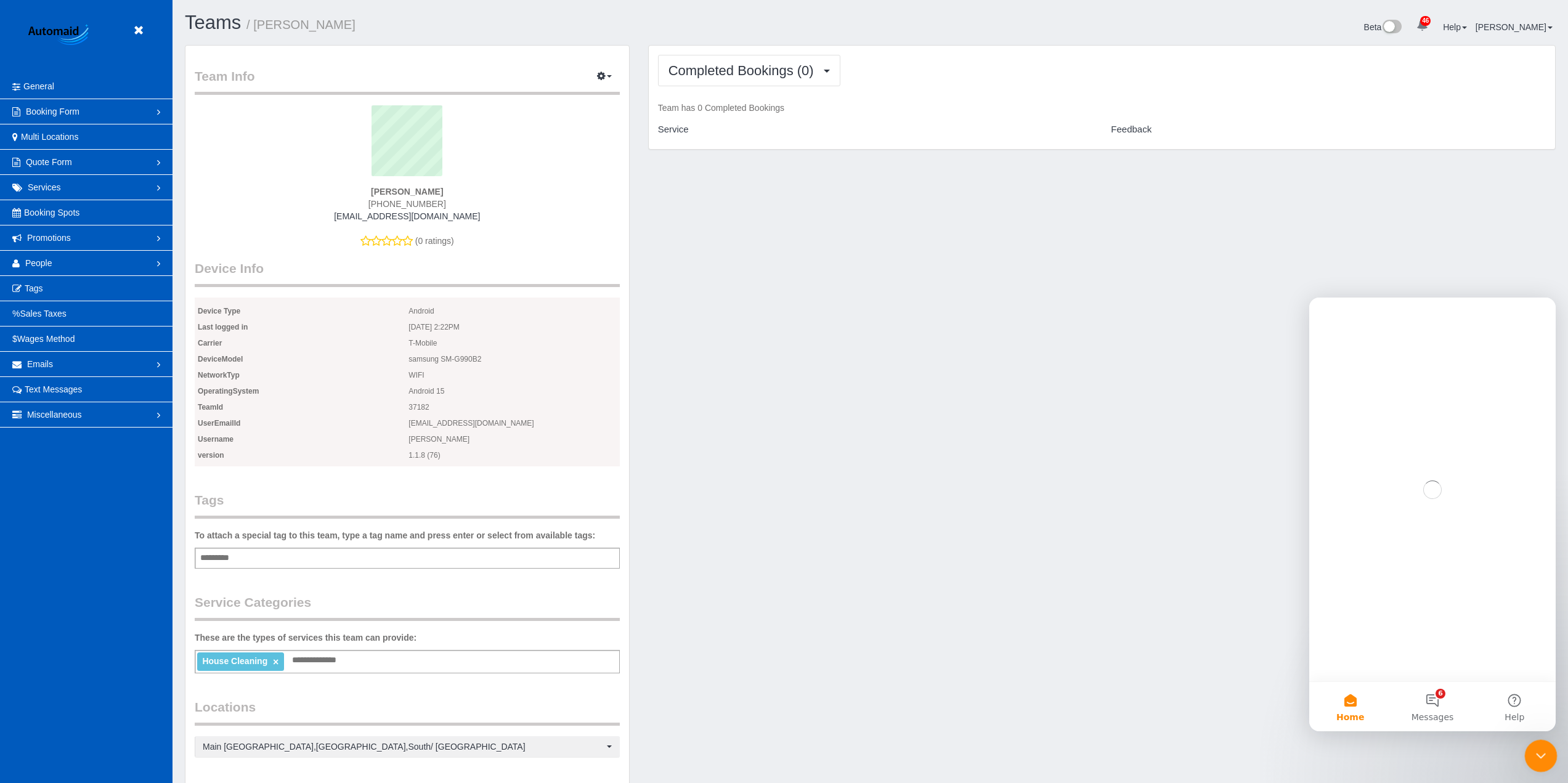
scroll to position [0, 0]
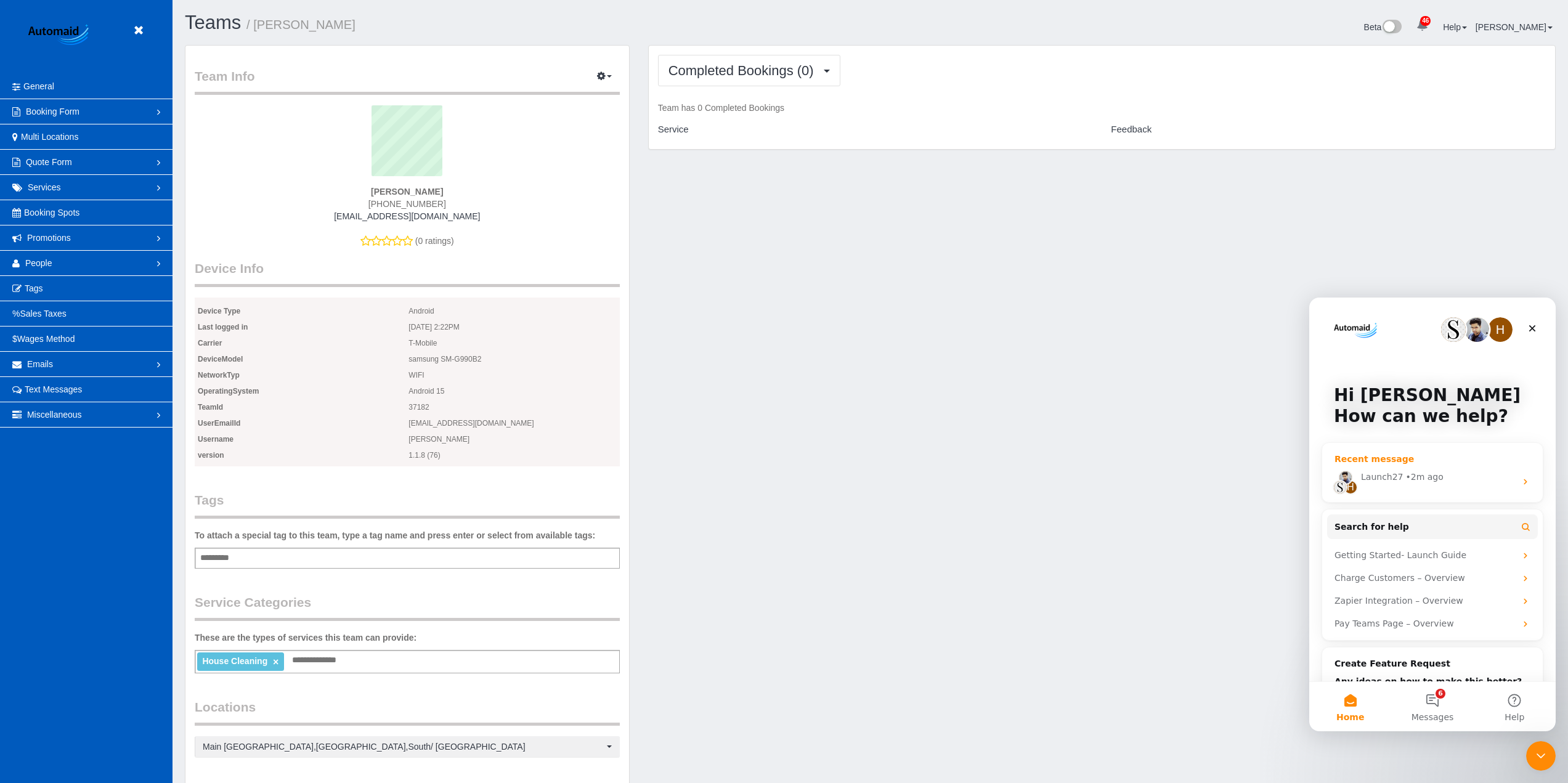
click at [1438, 467] on div "H Launch27 • 2m ago" at bounding box center [1432, 482] width 220 height 41
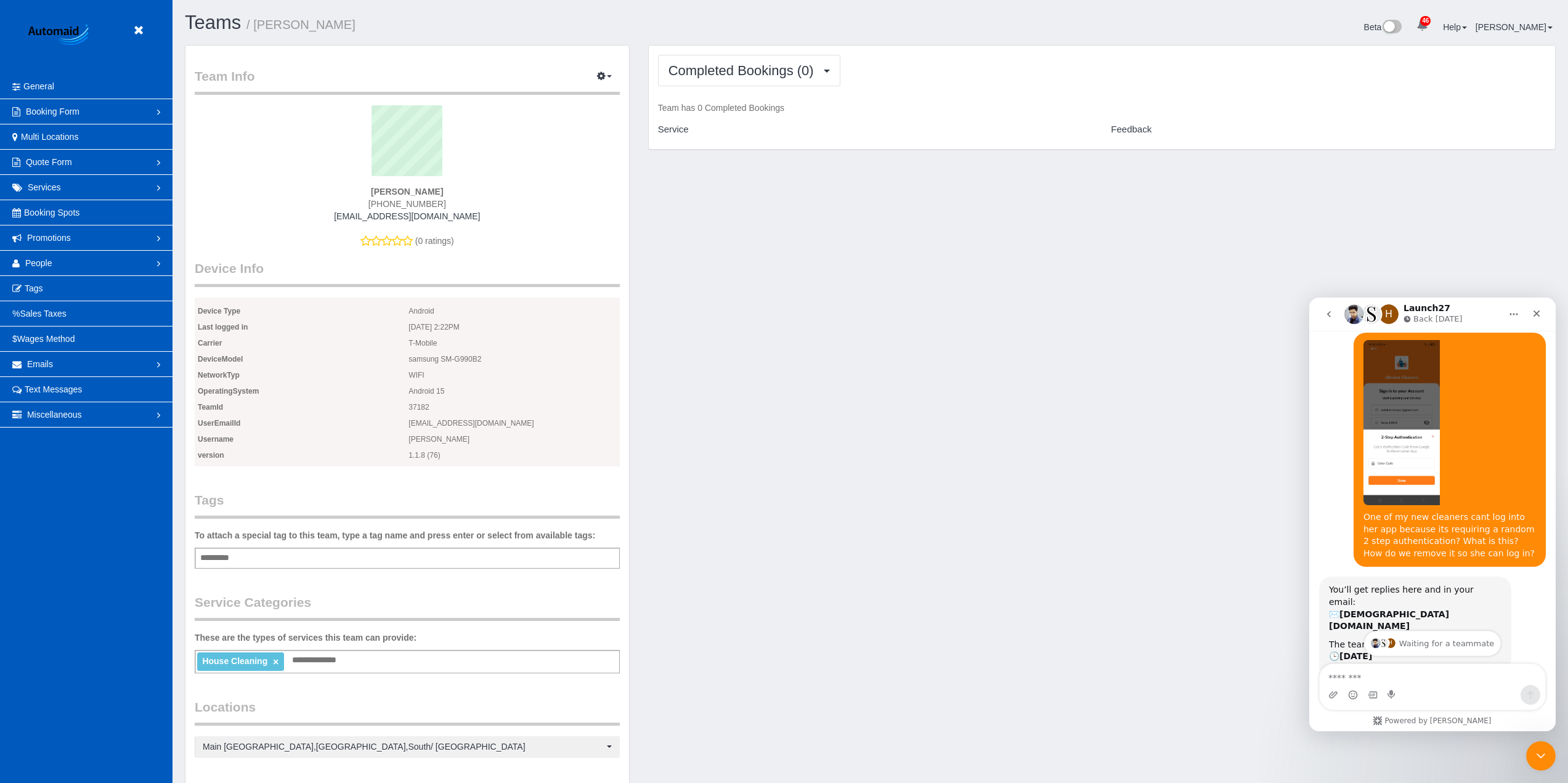
scroll to position [250, 0]
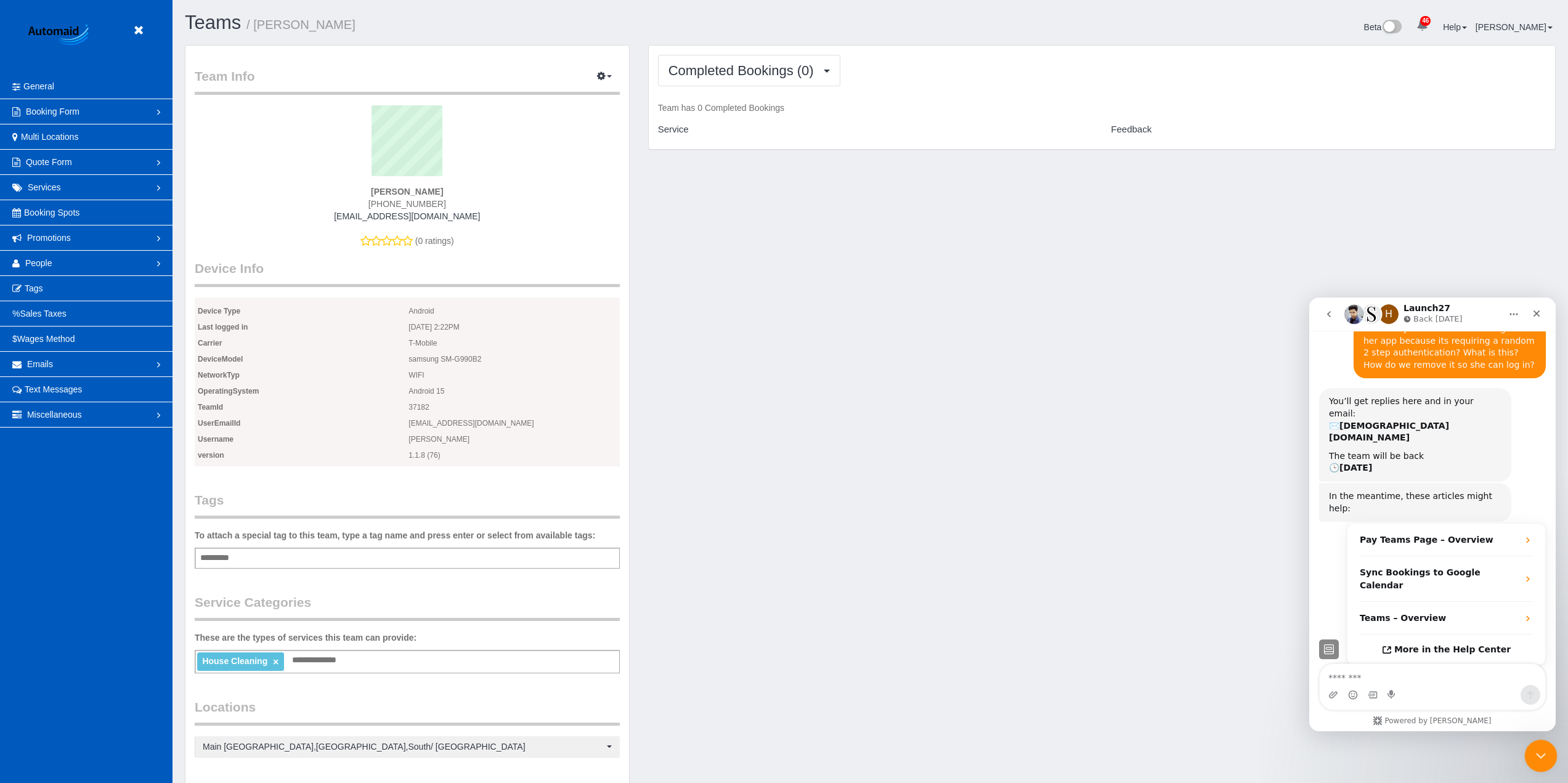
click at [1542, 748] on icon "Close Intercom Messenger" at bounding box center [1538, 754] width 14 height 14
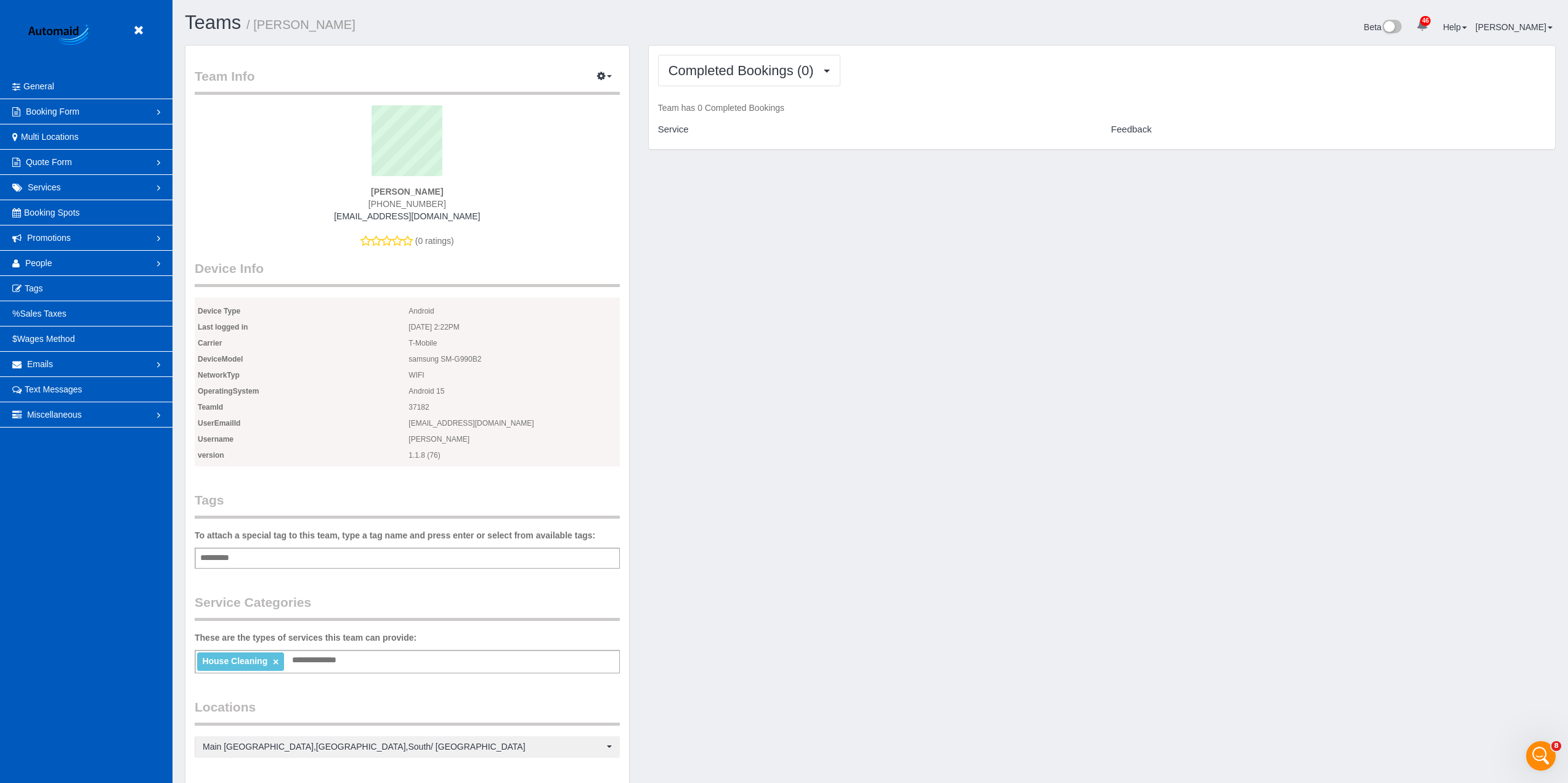
click at [768, 280] on div "Team Info Edit Contact Info Send Message Send Welcome Email Email Preferences V…" at bounding box center [870, 505] width 1389 height 922
click at [1197, 581] on div "Team Info Edit Contact Info Send Message Send Welcome Email Email Preferences V…" at bounding box center [870, 505] width 1389 height 922
click at [1134, 405] on div "Team Info Edit Contact Info Send Message Send Welcome Email Email Preferences V…" at bounding box center [870, 505] width 1389 height 922
